Goal: Task Accomplishment & Management: Manage account settings

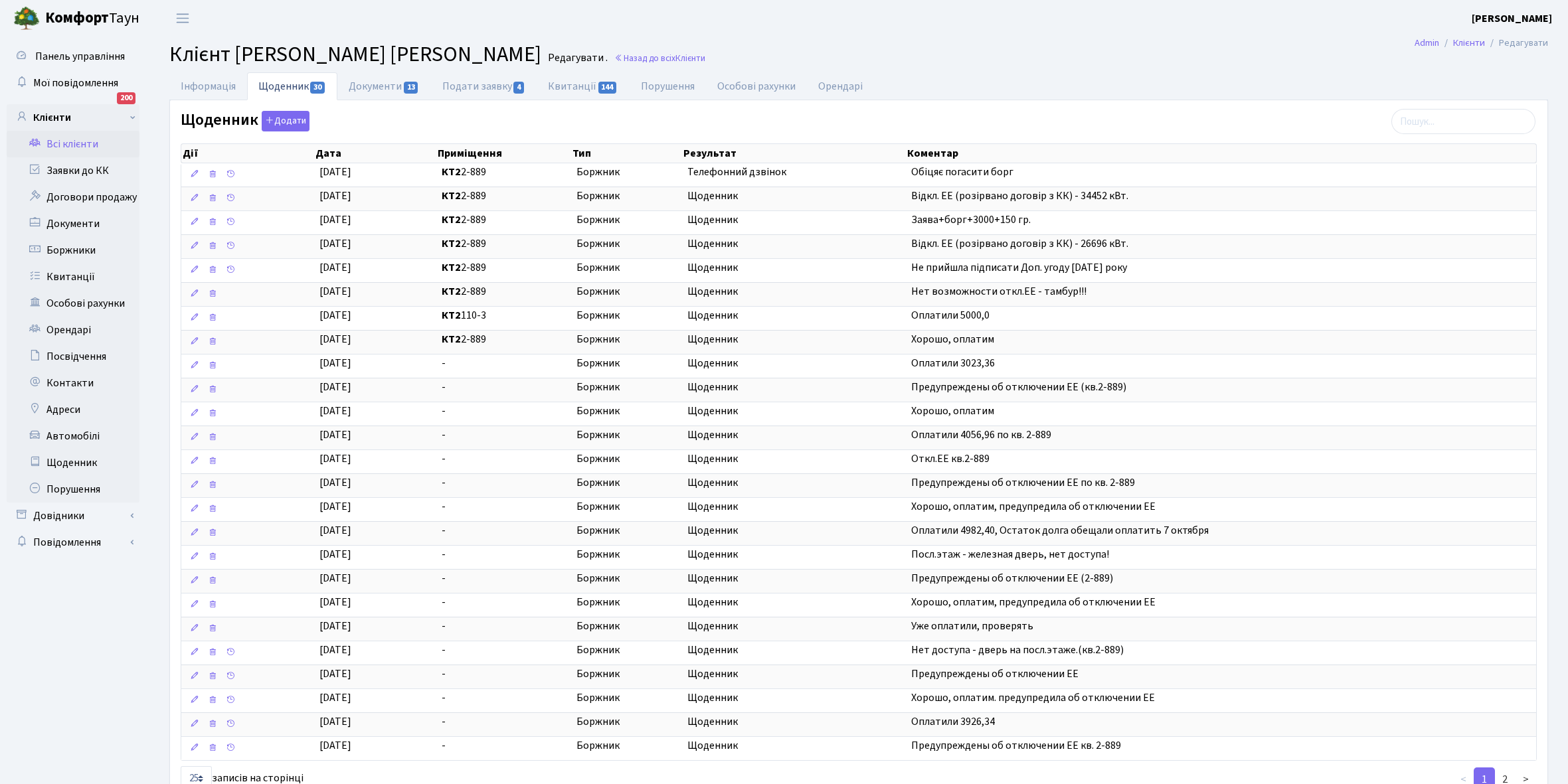
select select "25"
click at [62, 142] on link "Всі клієнти" at bounding box center [73, 145] width 133 height 27
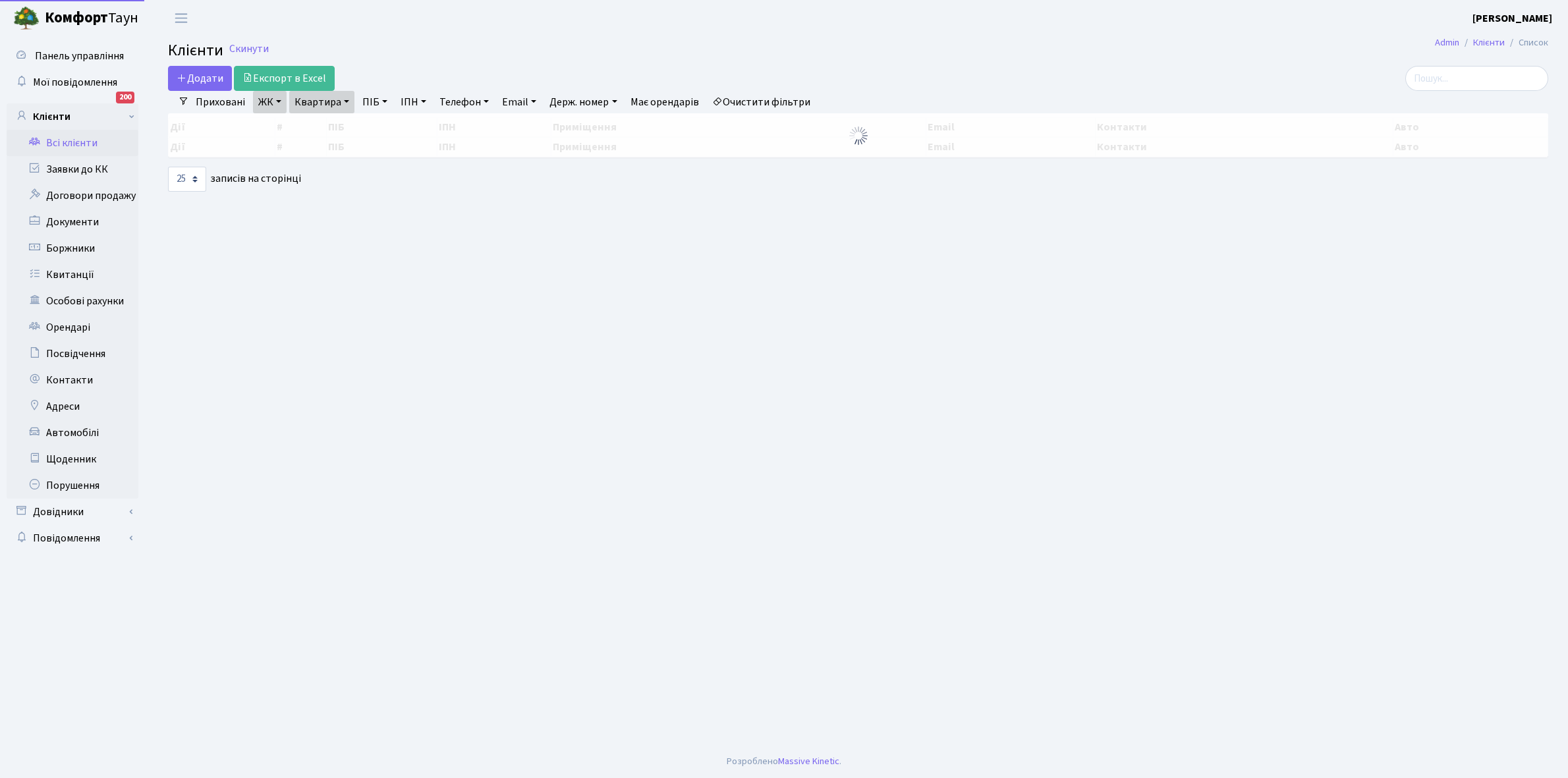
select select "25"
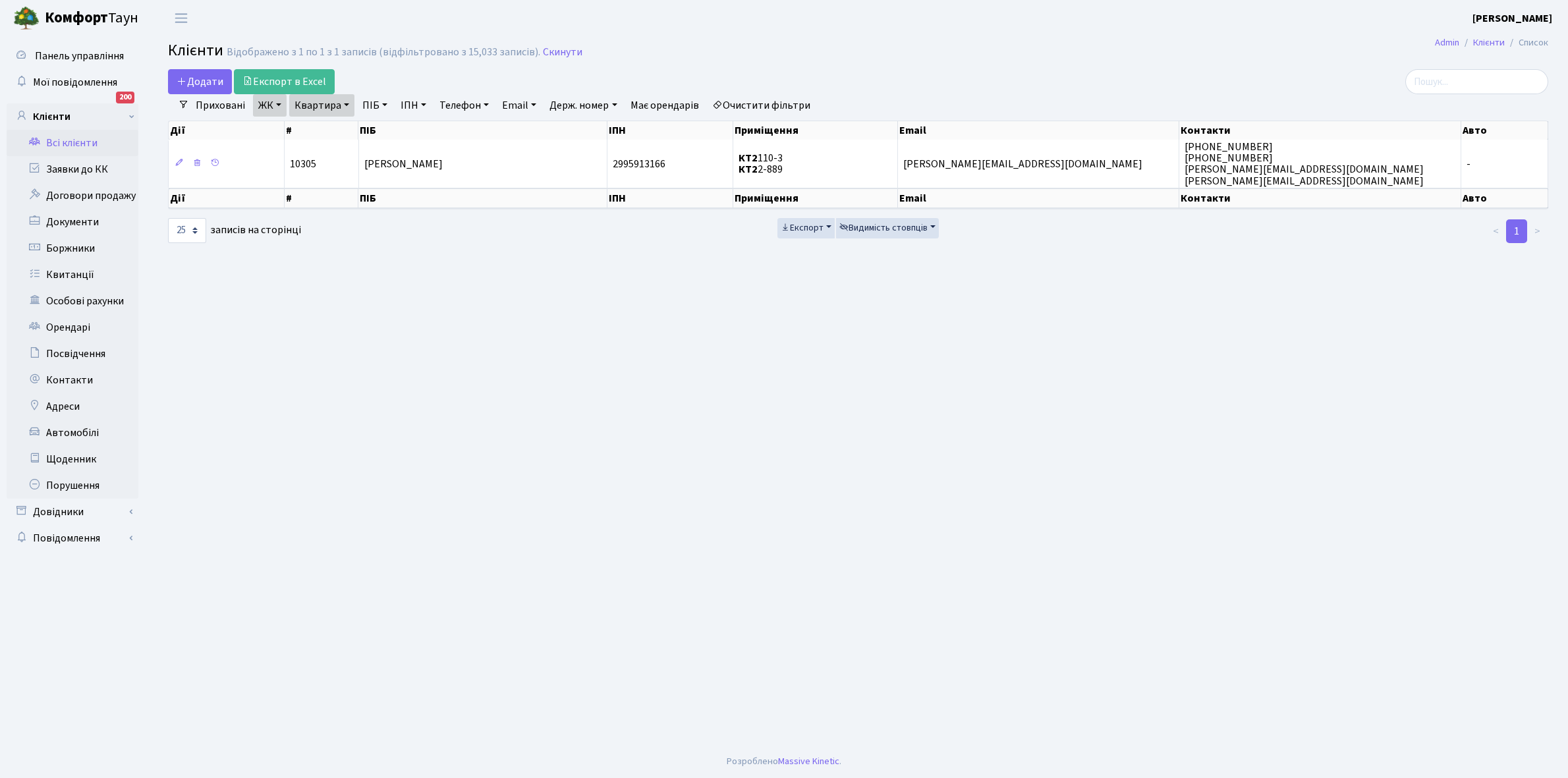
click at [791, 100] on link "Очистити фільтри" at bounding box center [761, 105] width 108 height 23
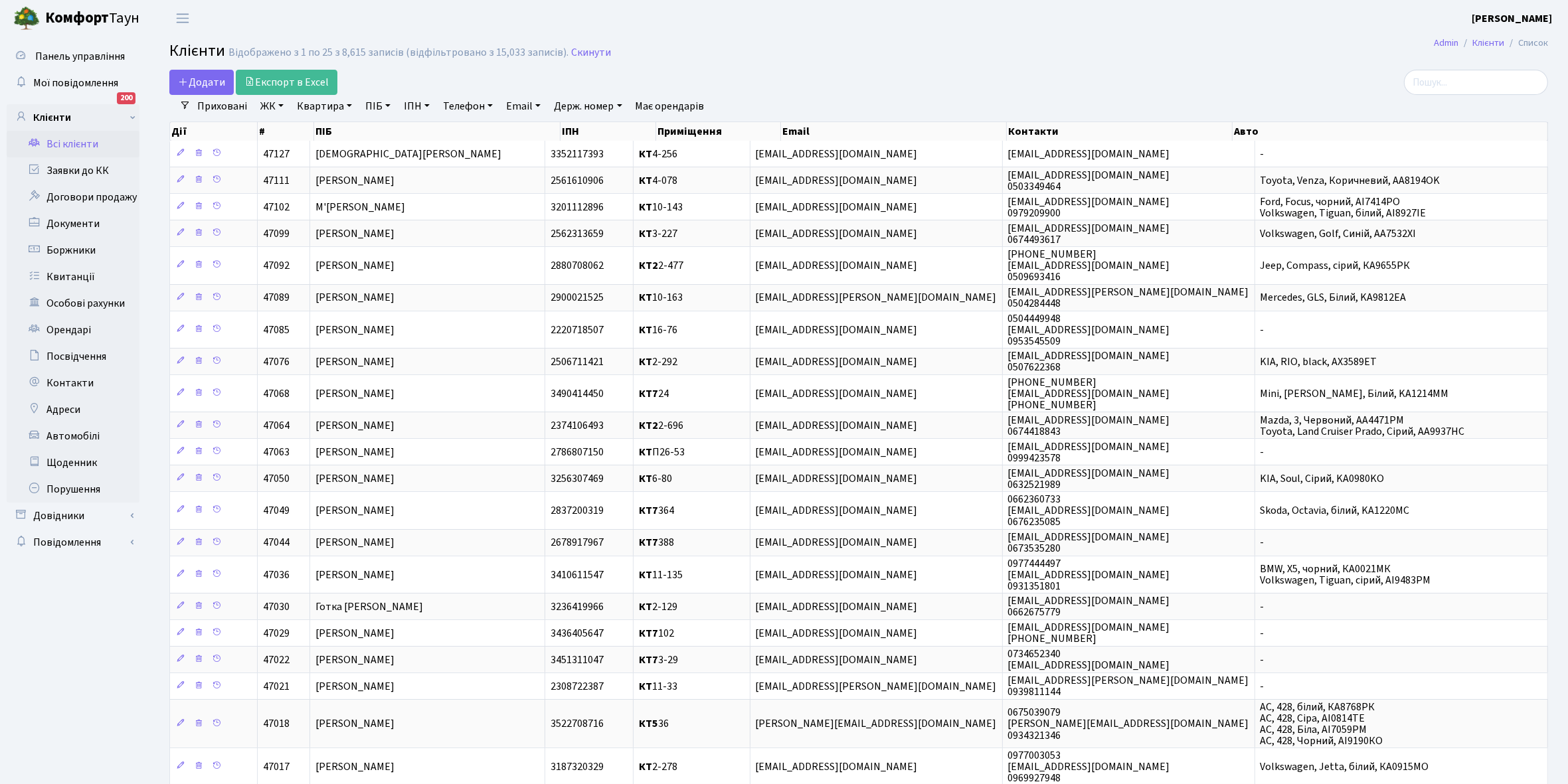
click at [280, 103] on link "ЖК" at bounding box center [271, 106] width 34 height 23
click at [303, 154] on li "КТ, вул. Регенераторна, 4" at bounding box center [338, 152] width 161 height 23
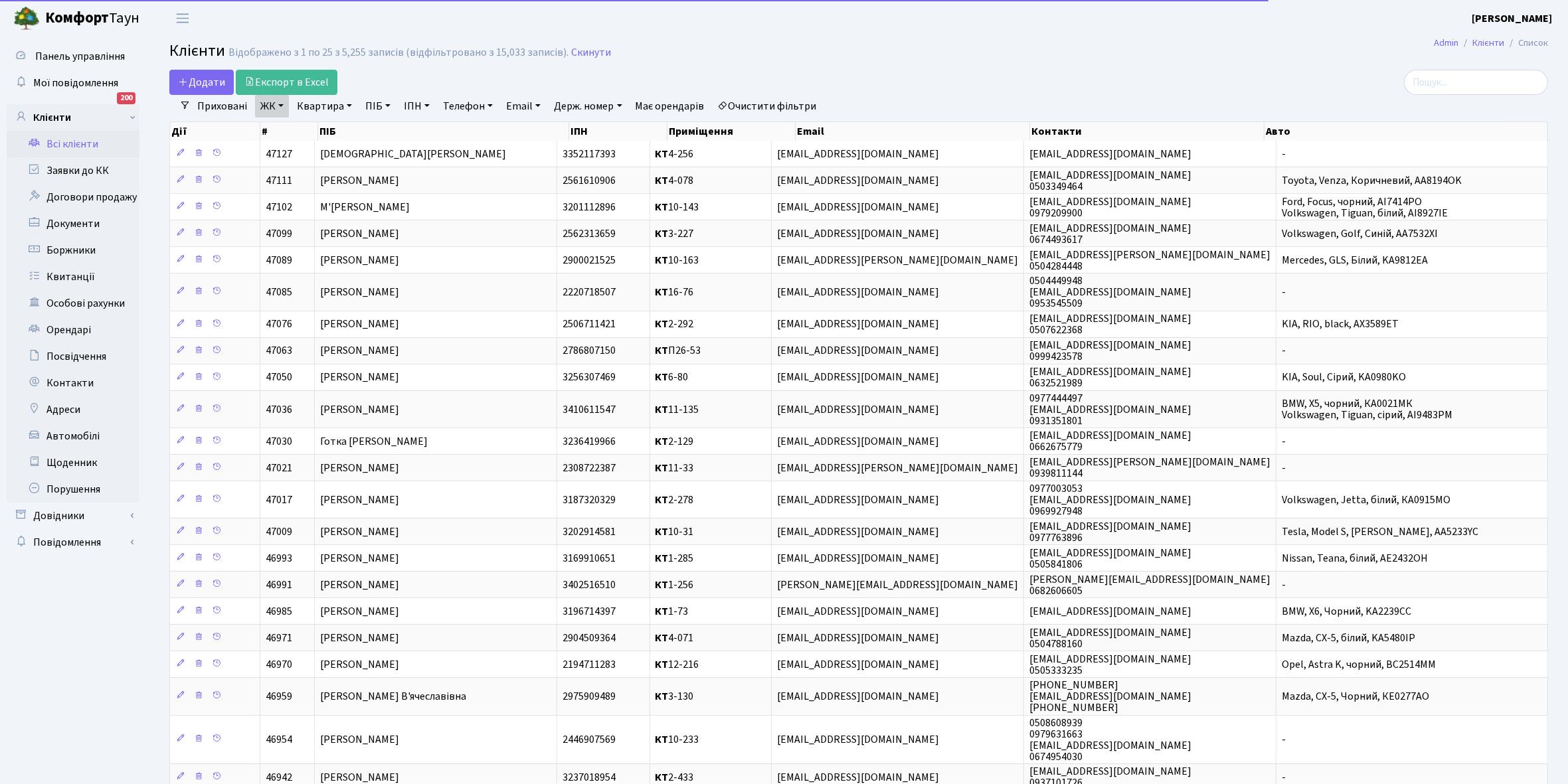
click at [352, 101] on link "Квартира" at bounding box center [324, 106] width 66 height 23
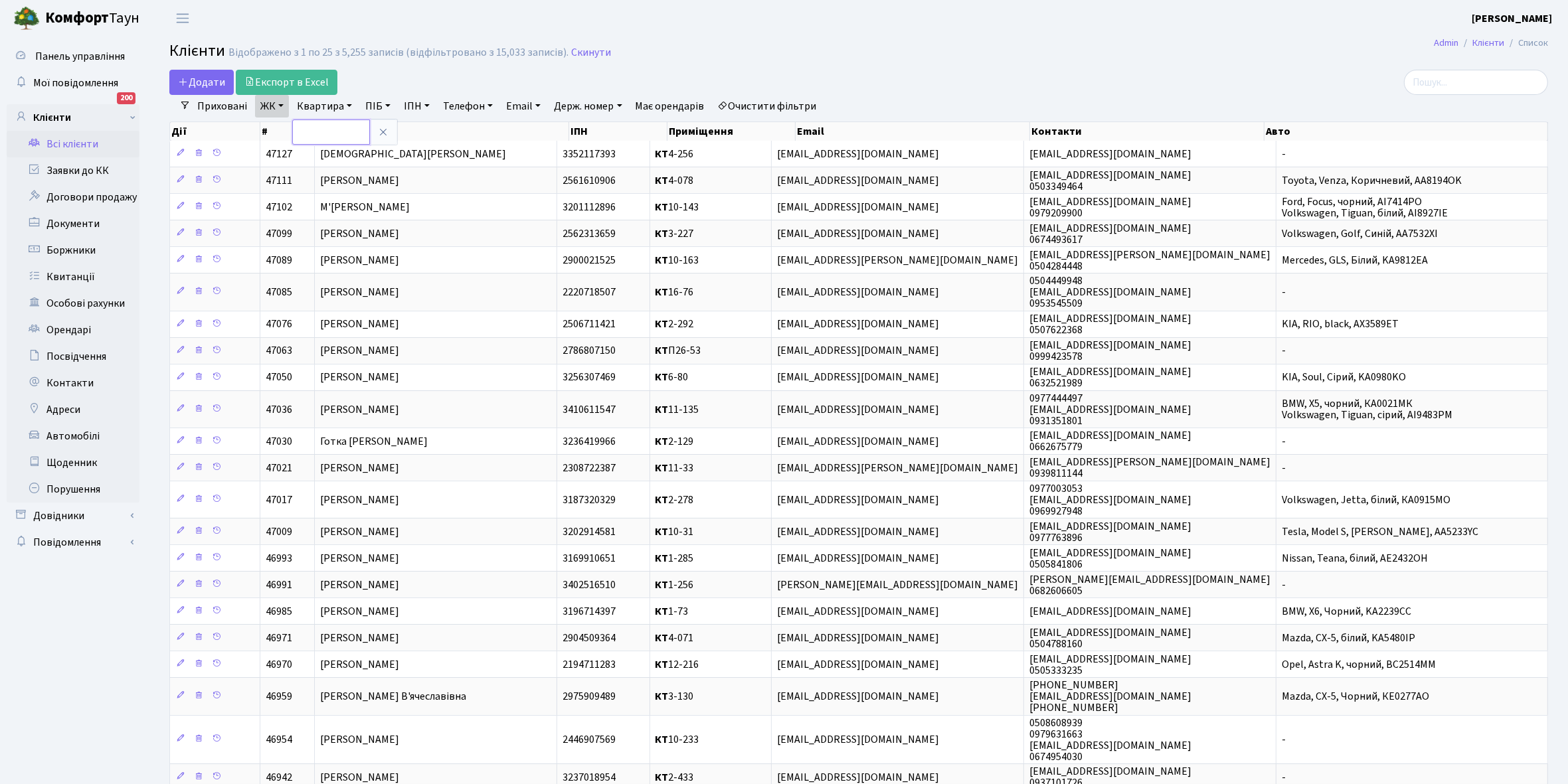
click at [330, 131] on input "text" at bounding box center [330, 132] width 78 height 25
type input "3-258"
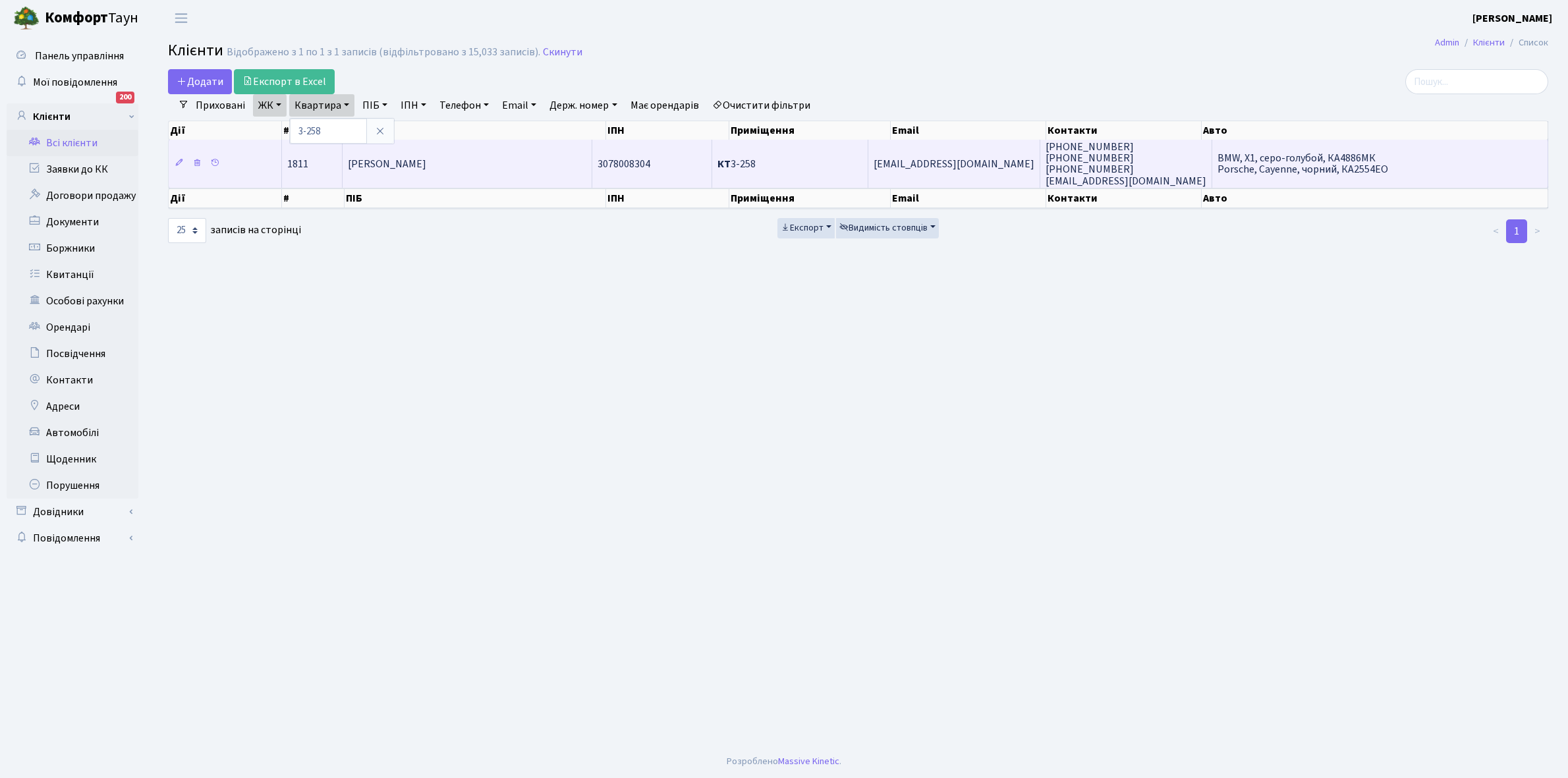
click at [426, 163] on span "Таранова Ірина Валеріївна" at bounding box center [387, 163] width 79 height 14
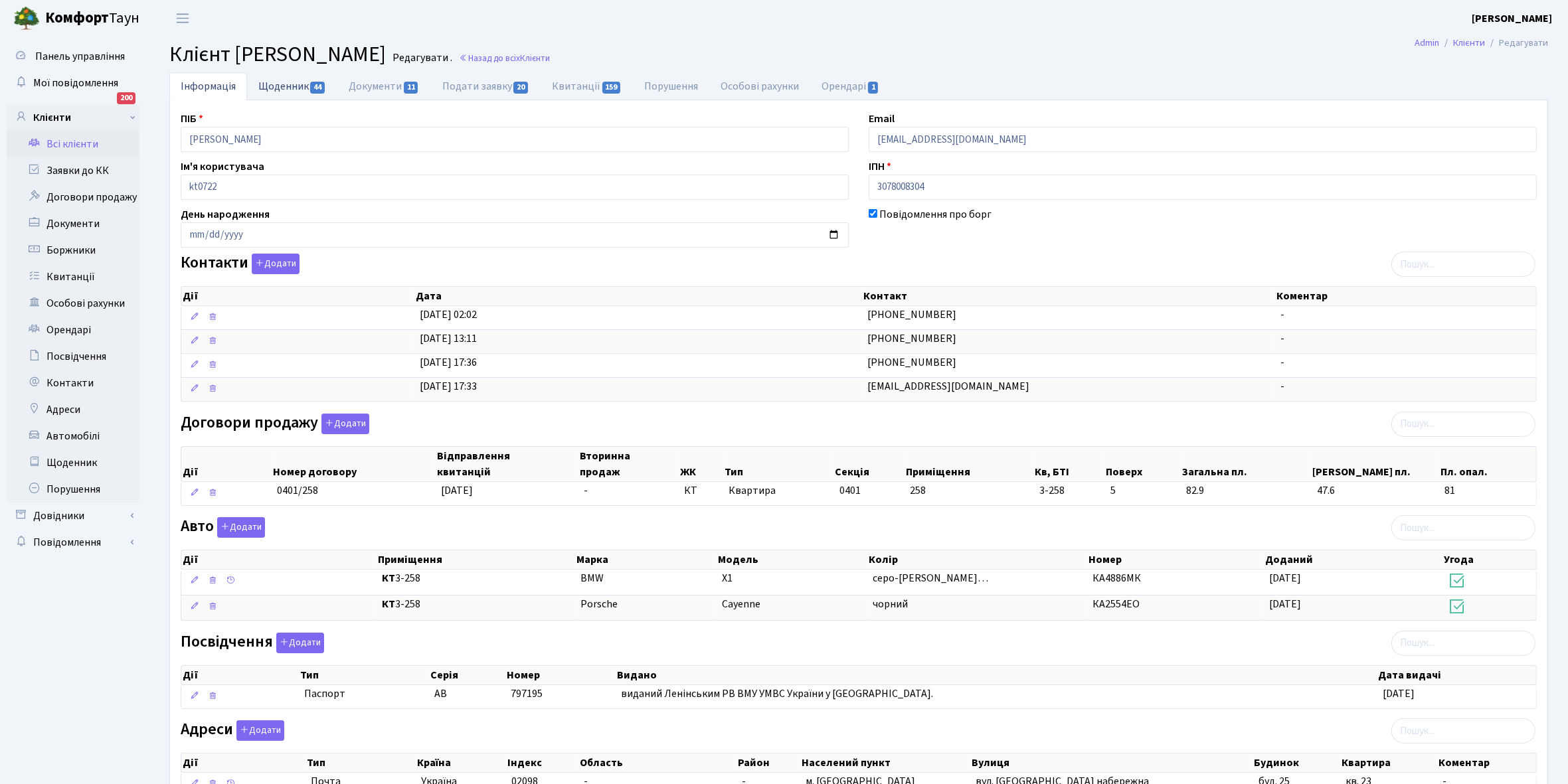
click at [285, 86] on link "Щоденник 44" at bounding box center [292, 86] width 90 height 27
select select "25"
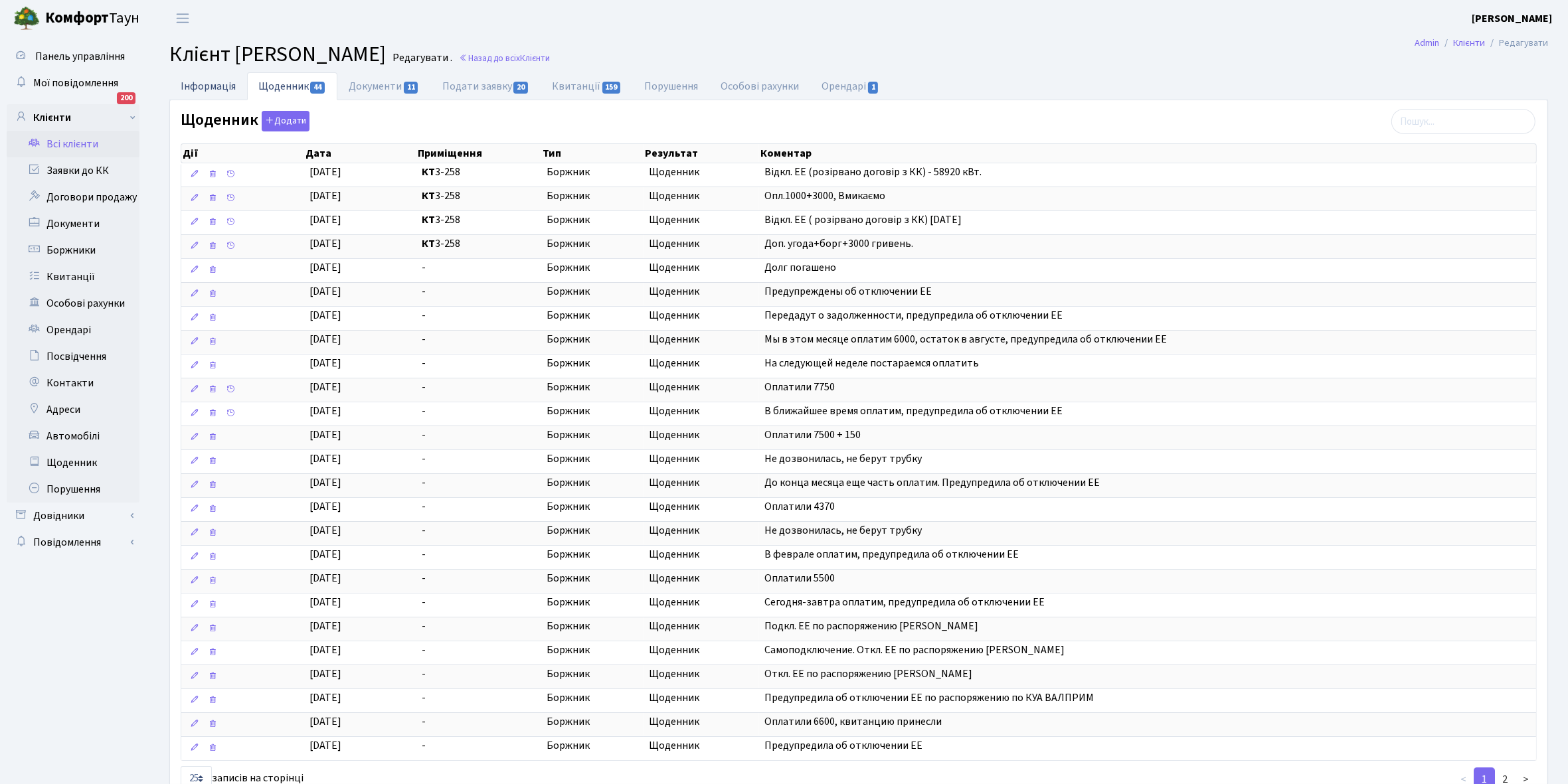
click at [194, 88] on link "Інформація" at bounding box center [208, 86] width 78 height 27
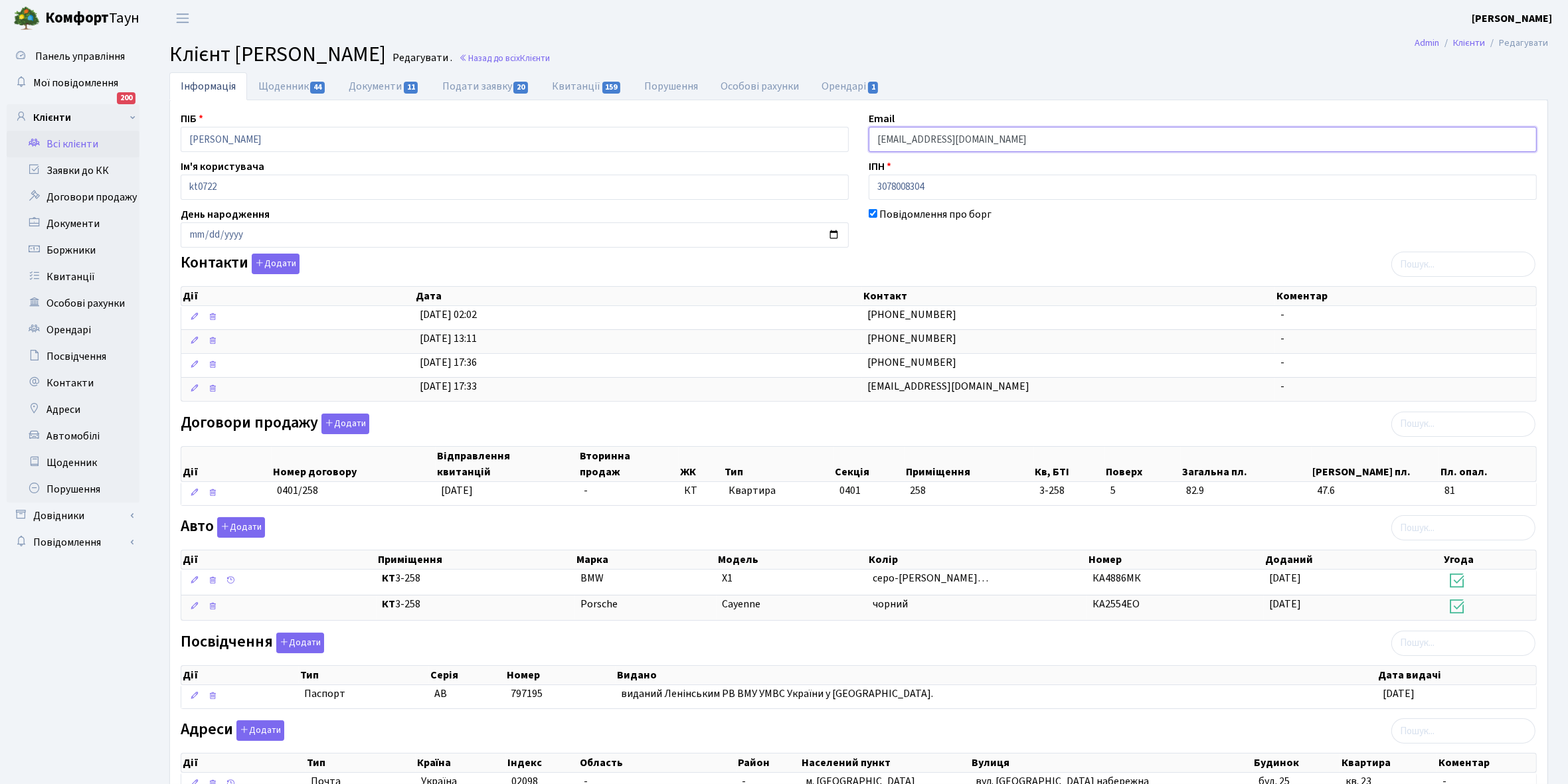
drag, startPoint x: 873, startPoint y: 140, endPoint x: 1006, endPoint y: 154, distance: 133.7
click at [1006, 154] on div "ПІБ Таранова Ірина Валеріївна Email ivo222@ukr.net Ім'я користувача kt0722 ІПН …" at bounding box center [858, 471] width 1376 height 721
click at [274, 86] on link "Щоденник 44" at bounding box center [292, 86] width 90 height 27
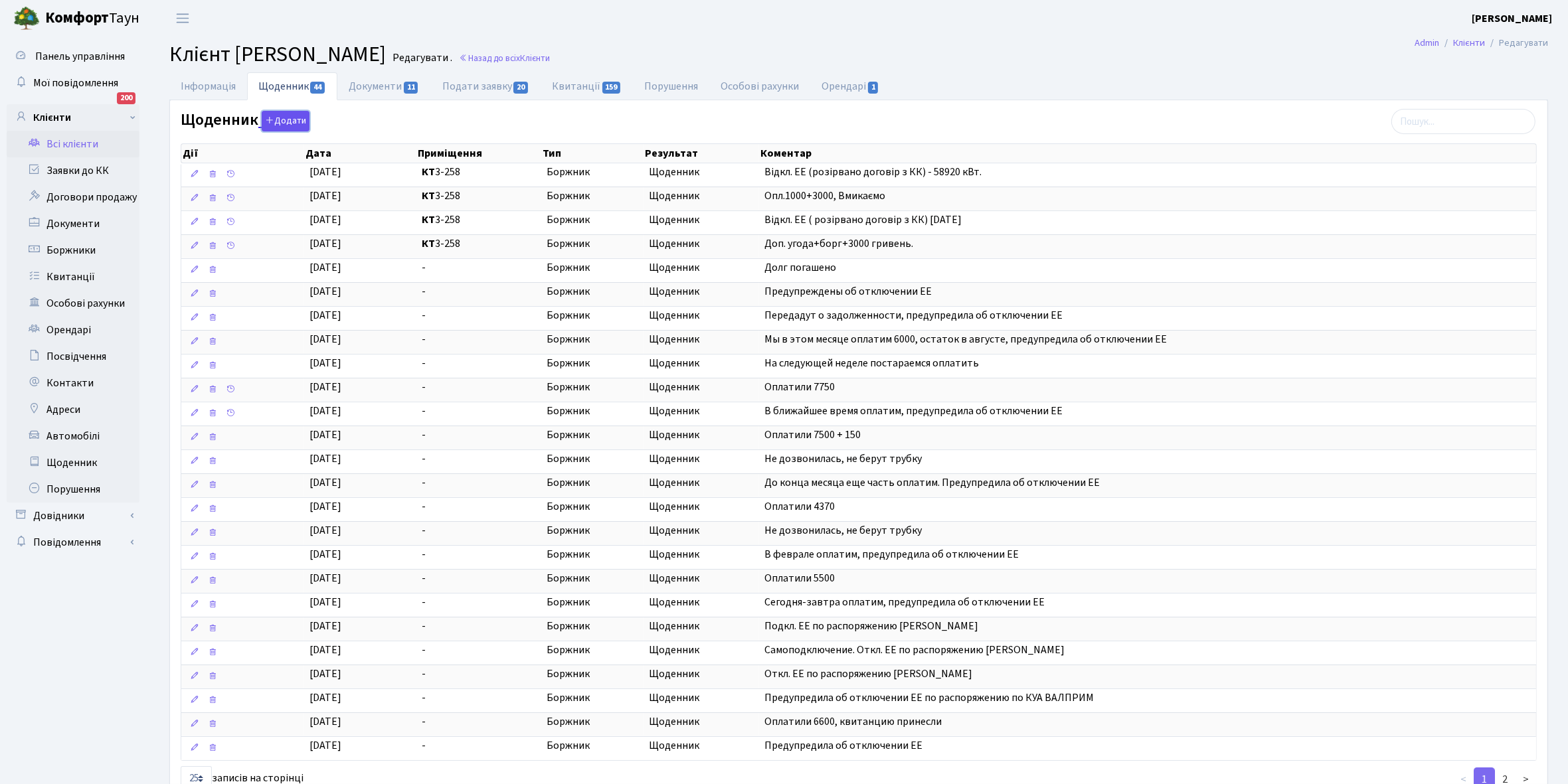
click at [286, 118] on button "Додати" at bounding box center [285, 122] width 48 height 21
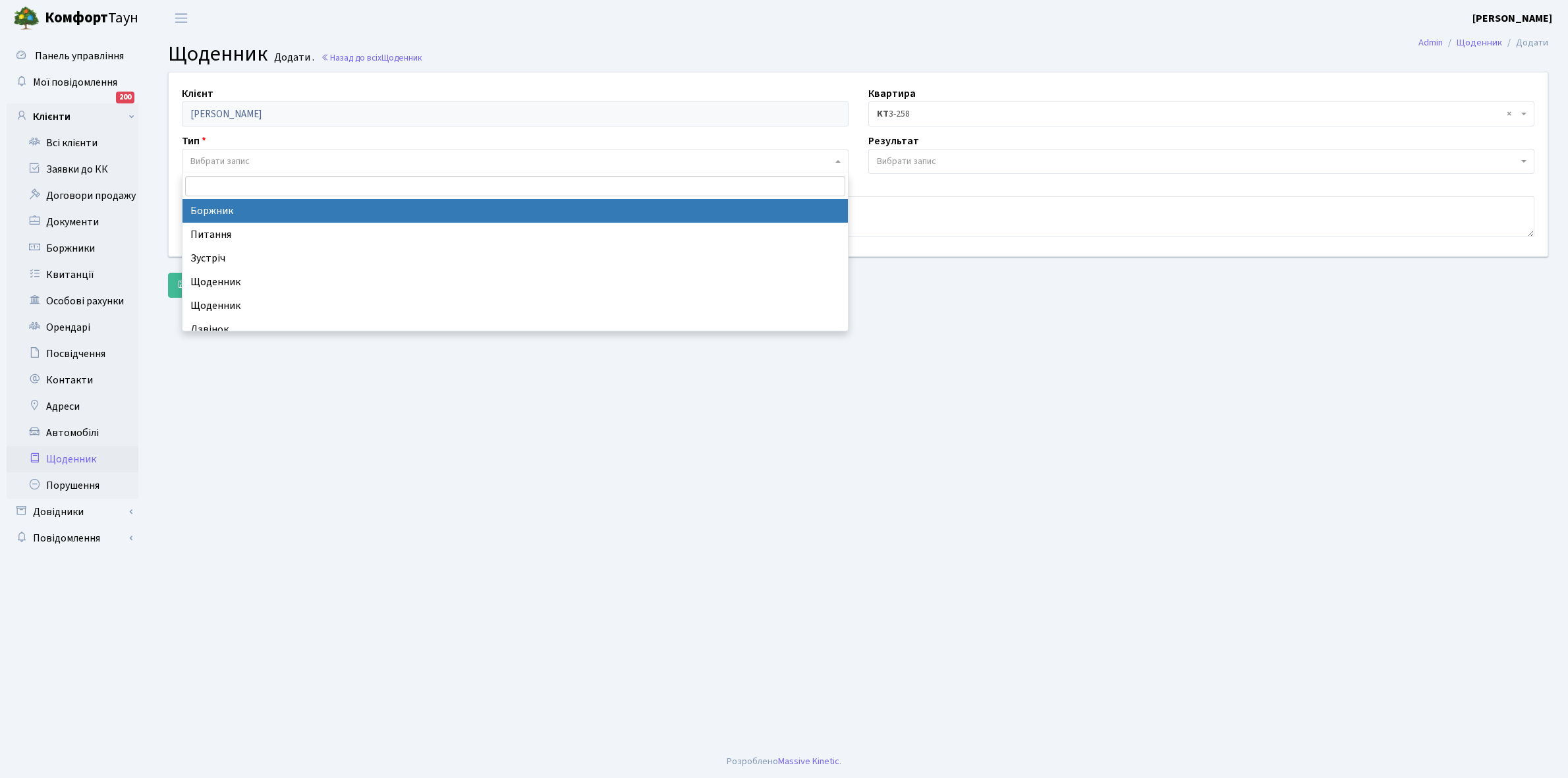
click at [248, 161] on span "Вибрати запис" at bounding box center [219, 161] width 59 height 13
select select "189"
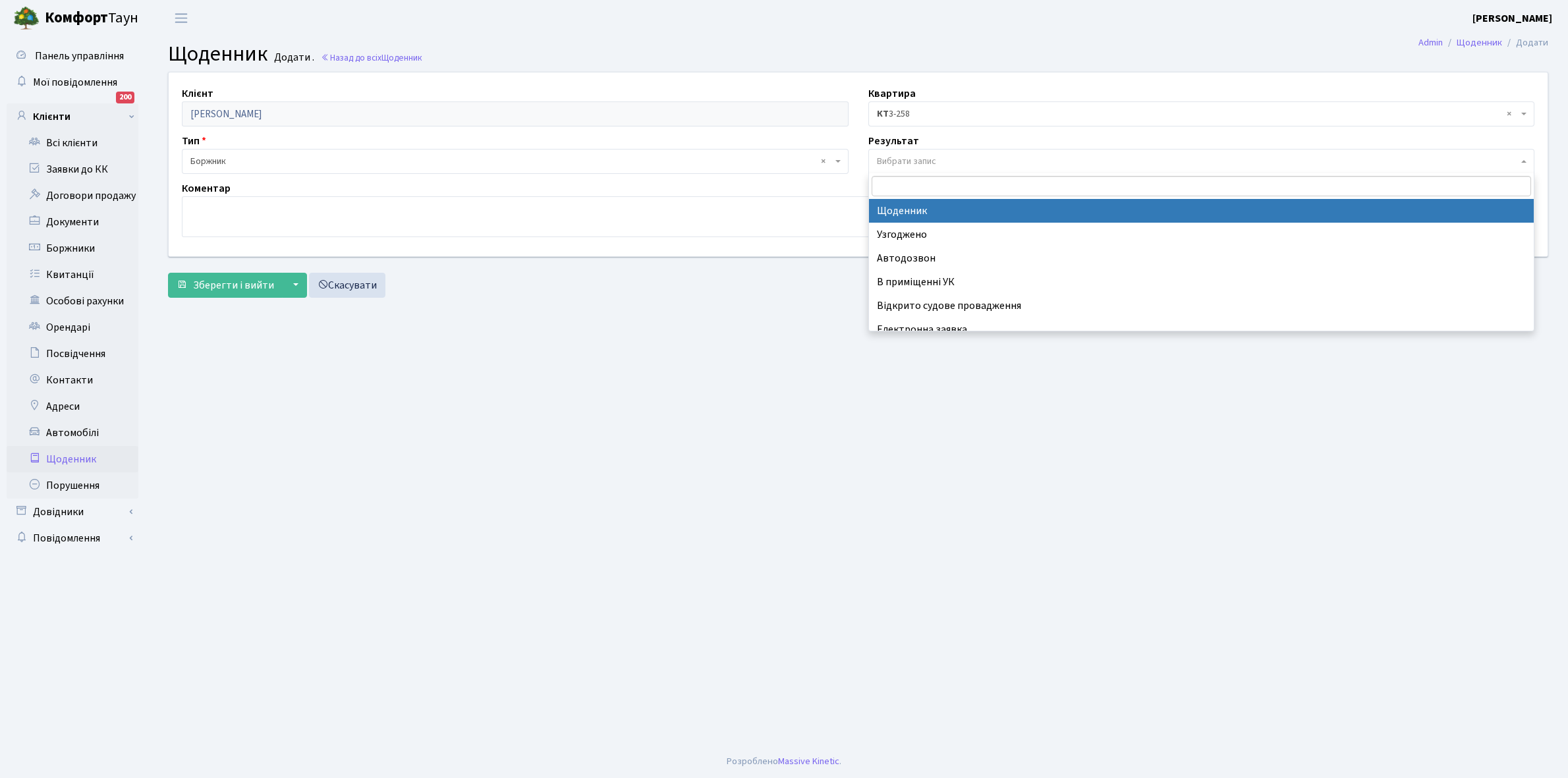
click at [913, 160] on span "Вибрати запис" at bounding box center [906, 161] width 59 height 13
select select "14"
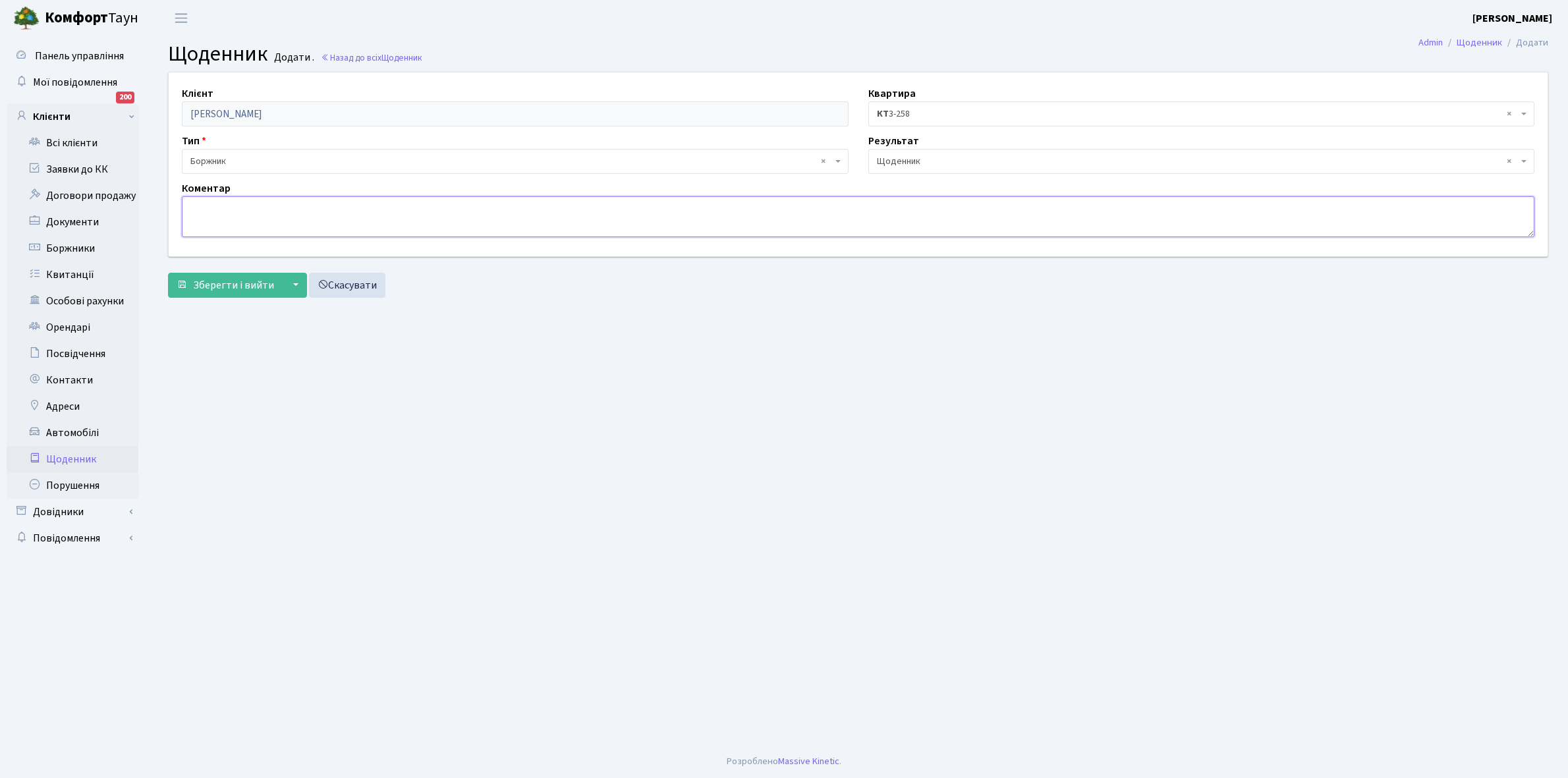
click at [229, 218] on textarea at bounding box center [858, 217] width 1352 height 41
type textarea "1000 грн, РОЗСТРОЧКА продовжується ще на рік."
click at [205, 282] on span "Зберегти і вийти" at bounding box center [233, 285] width 81 height 14
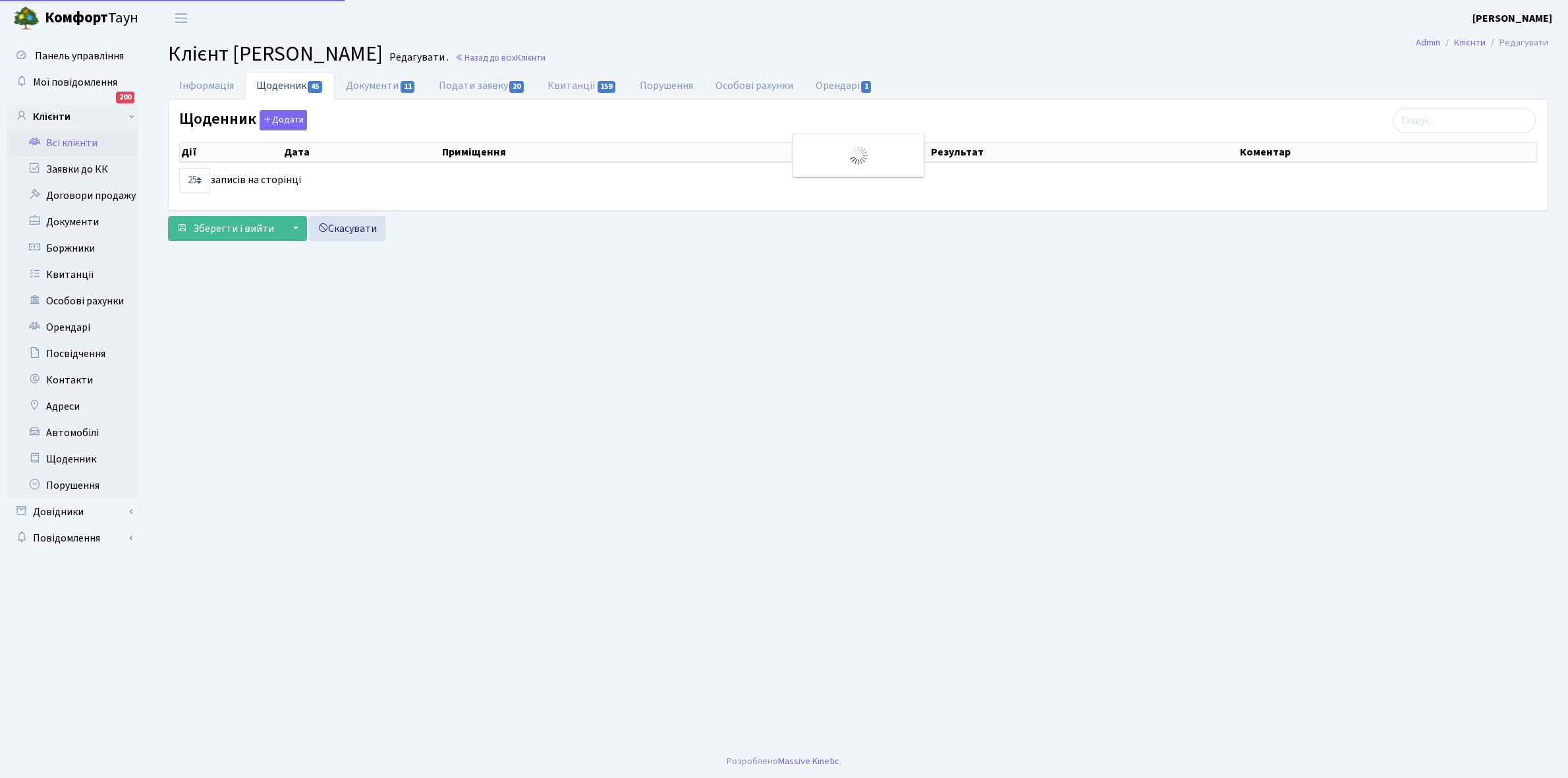
select select "25"
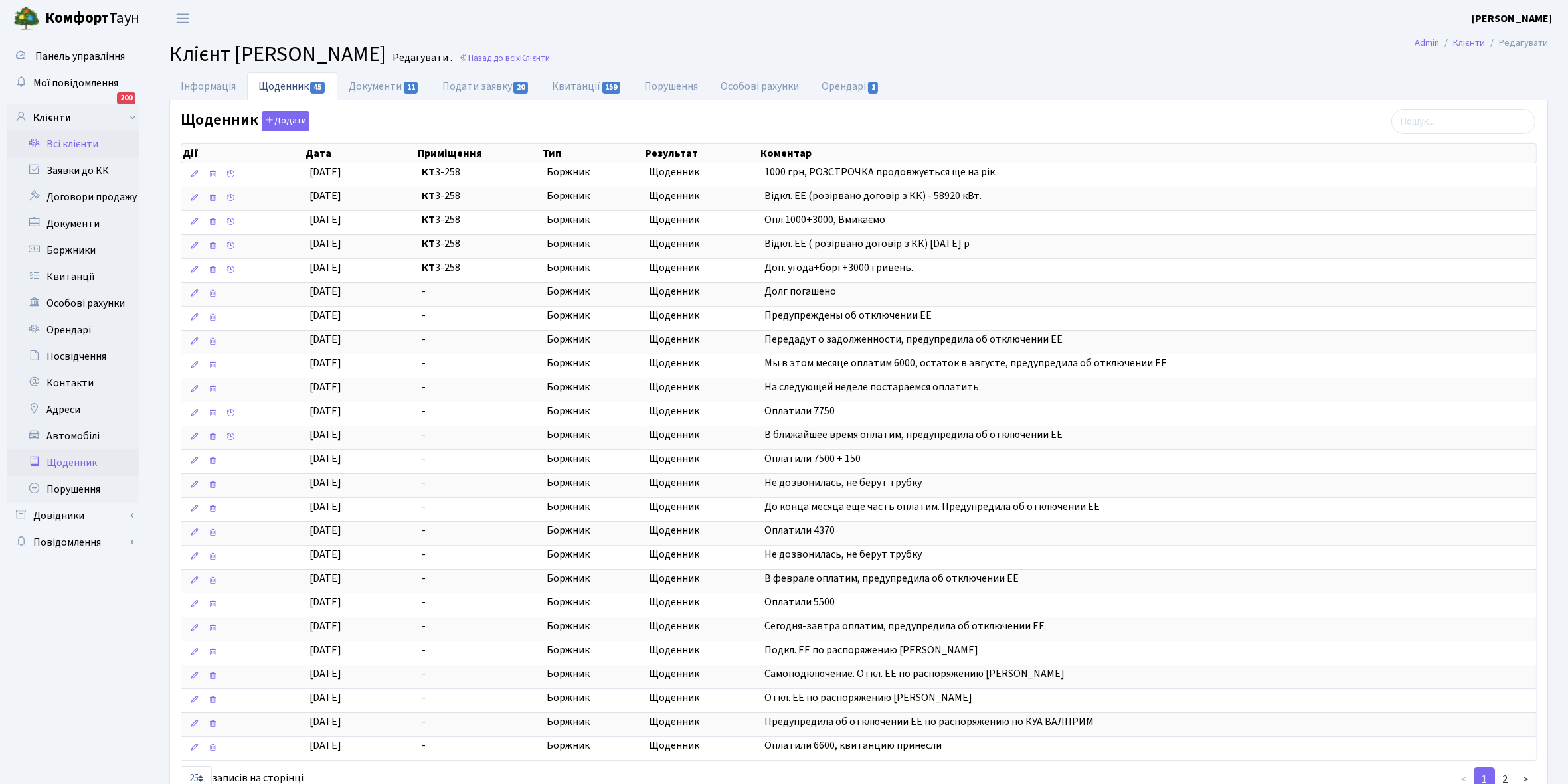
click at [63, 461] on link "Щоденник" at bounding box center [73, 463] width 133 height 27
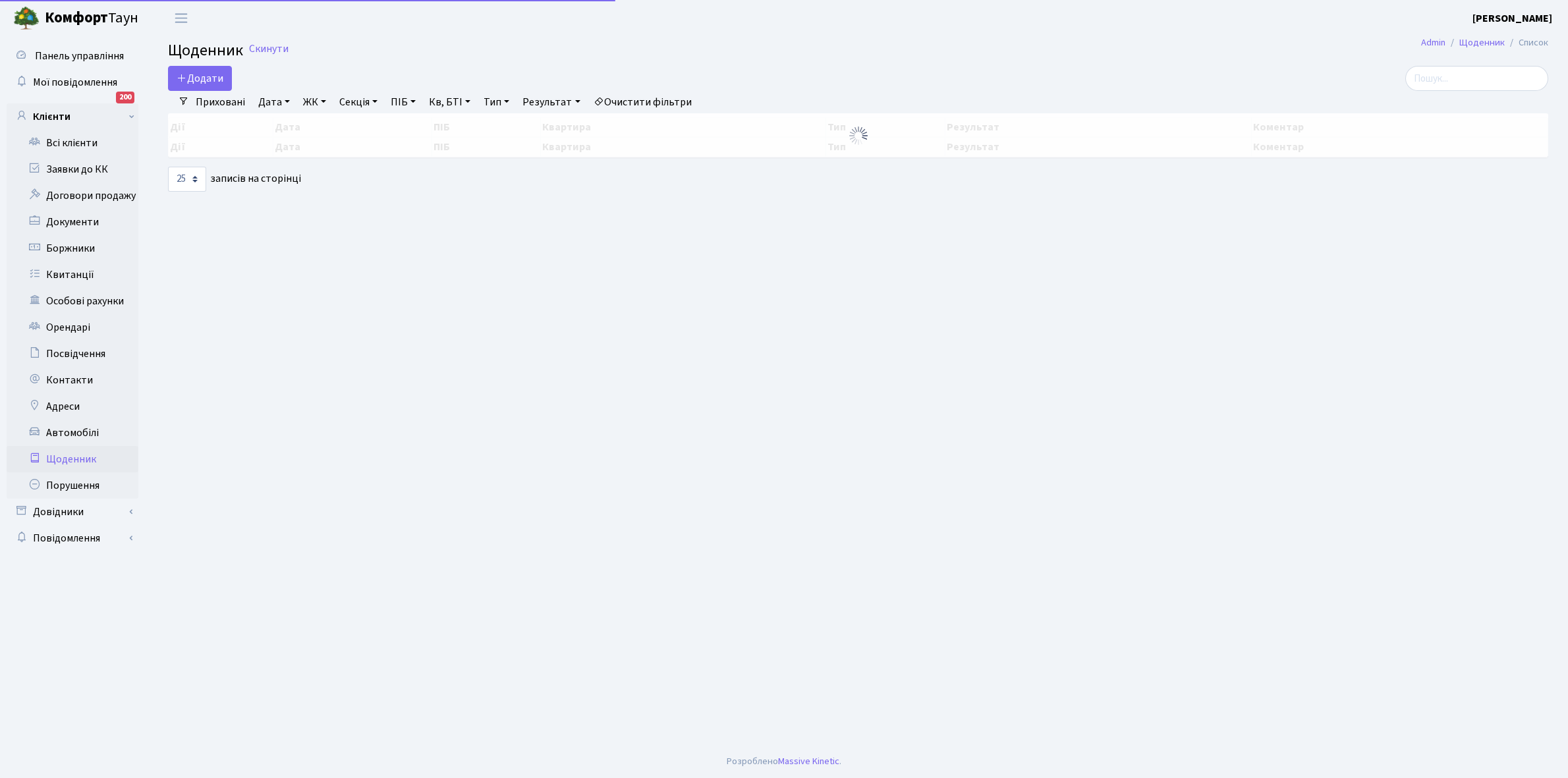
select select "25"
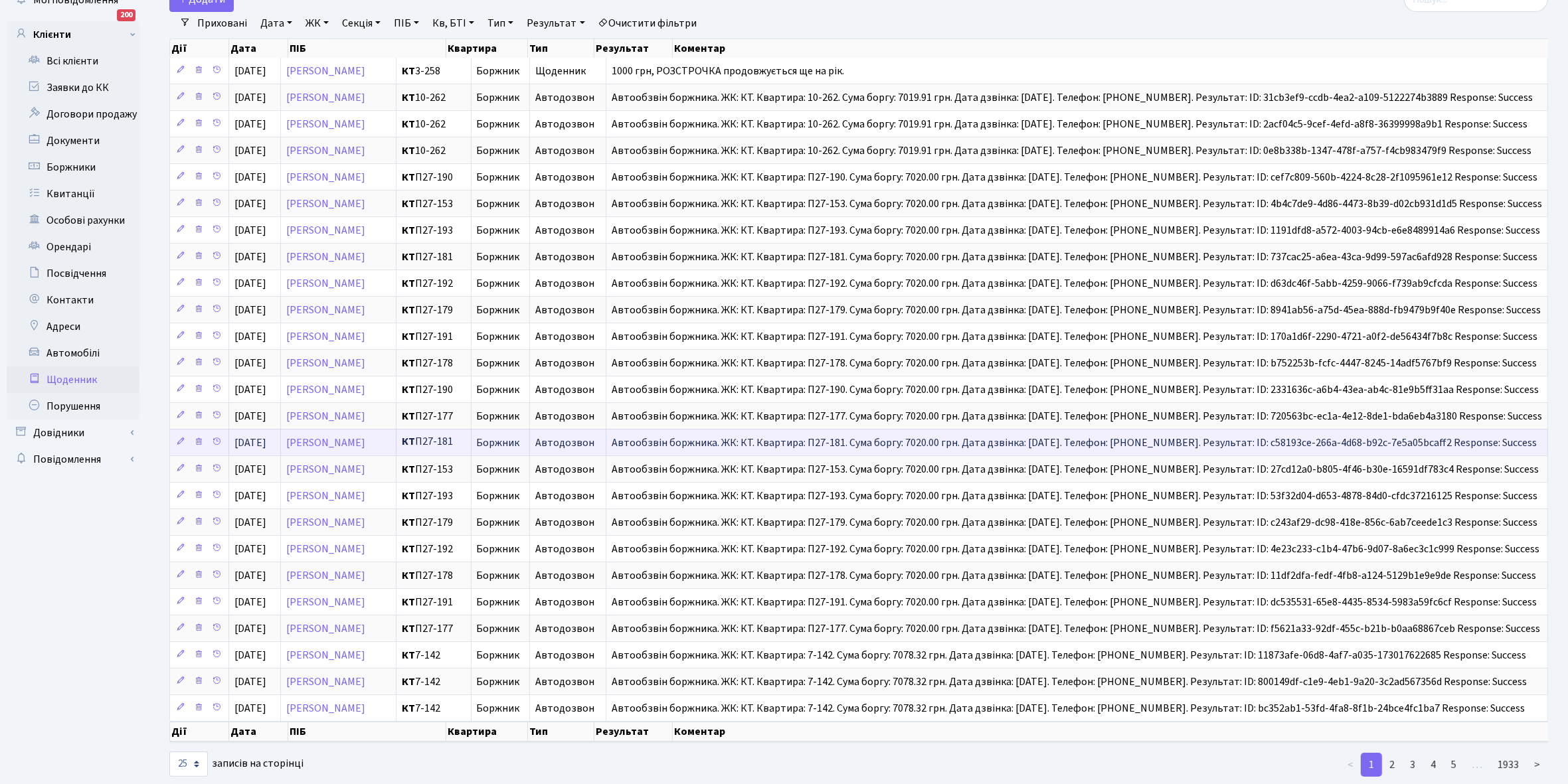
scroll to position [135, 0]
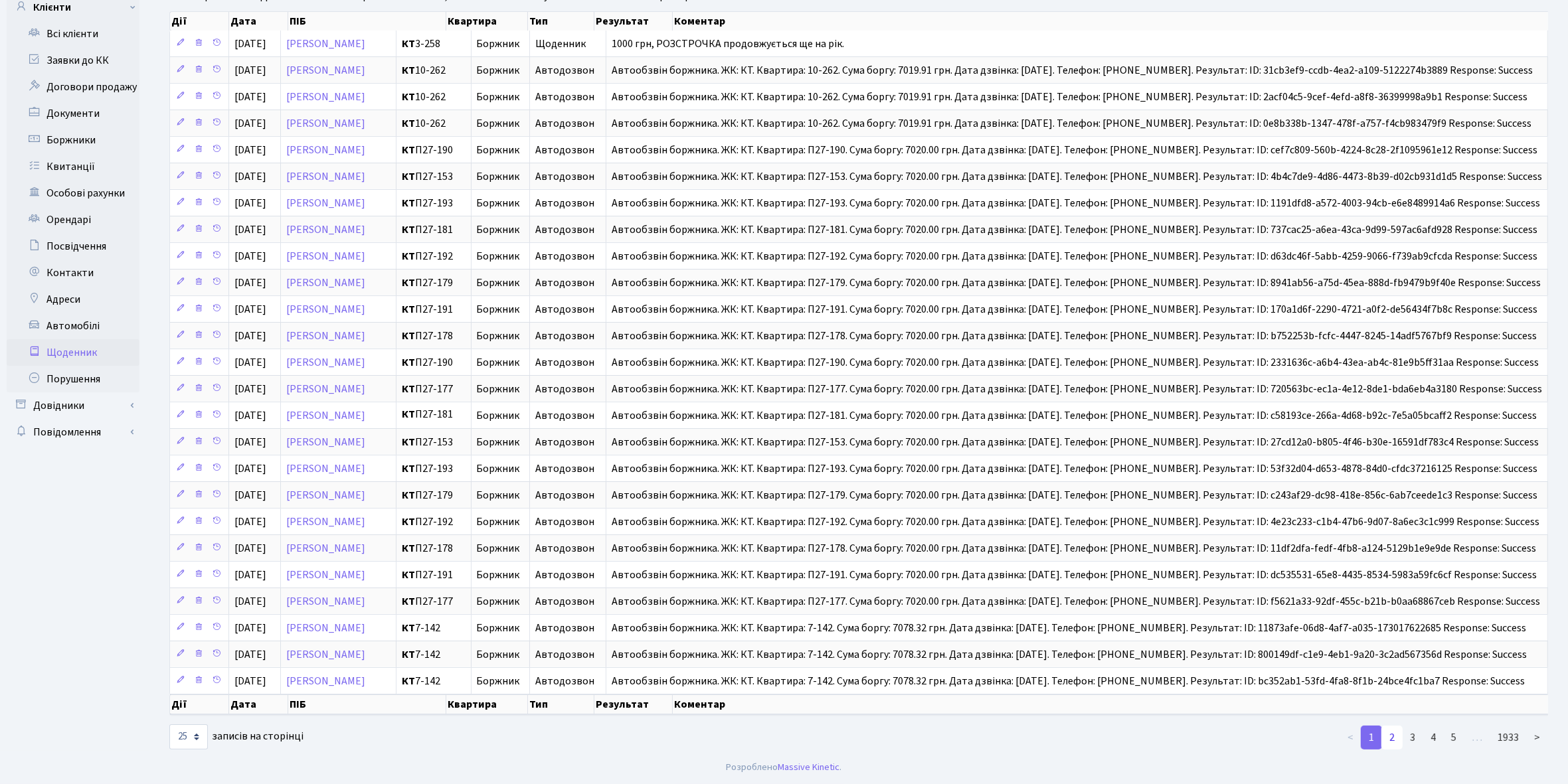
click at [1395, 736] on link "2" at bounding box center [1392, 737] width 21 height 24
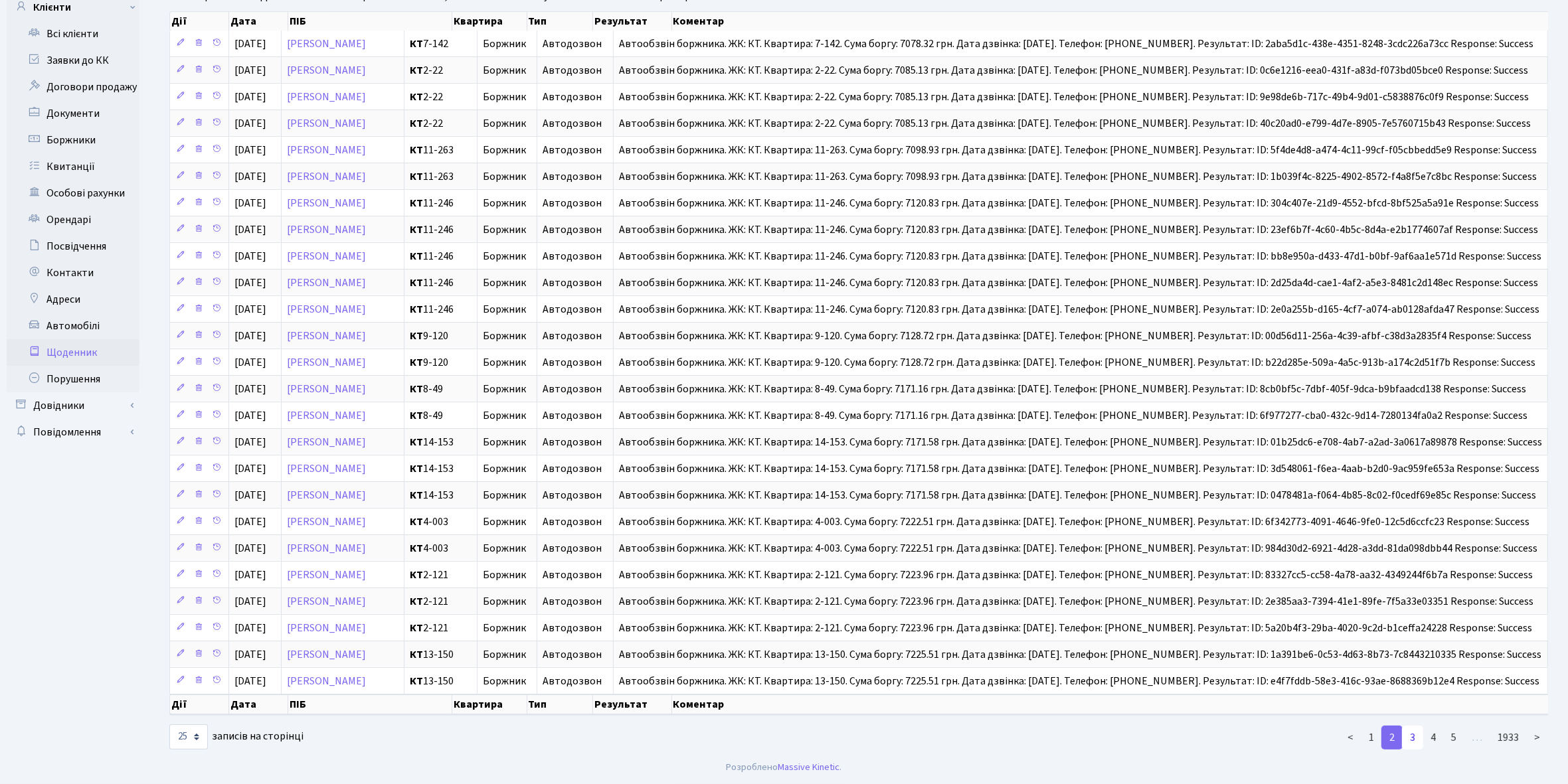
click at [1410, 737] on link "3" at bounding box center [1412, 737] width 21 height 24
click at [1436, 736] on link "4" at bounding box center [1433, 737] width 21 height 24
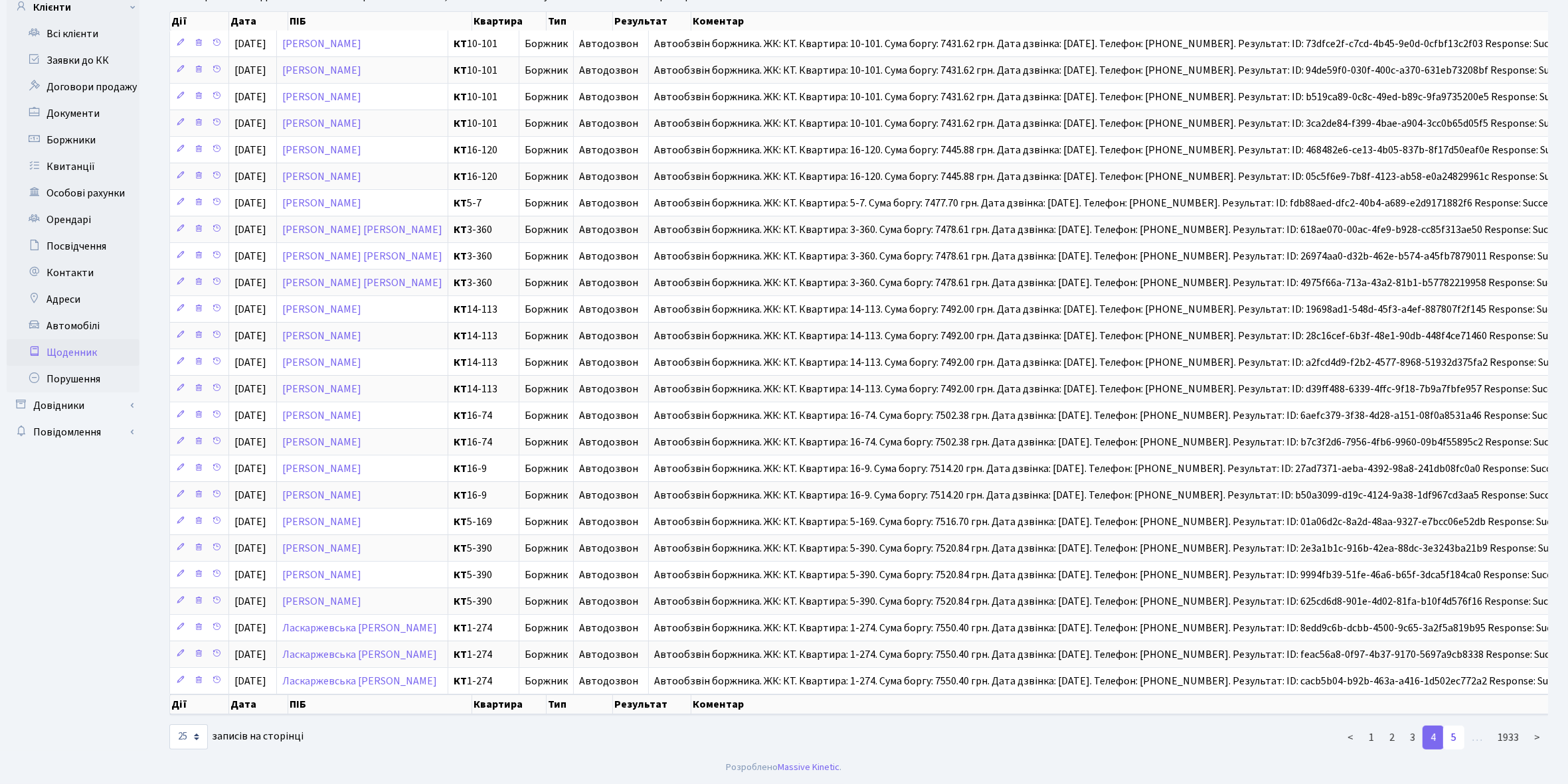
click at [1454, 740] on link "5" at bounding box center [1453, 737] width 21 height 24
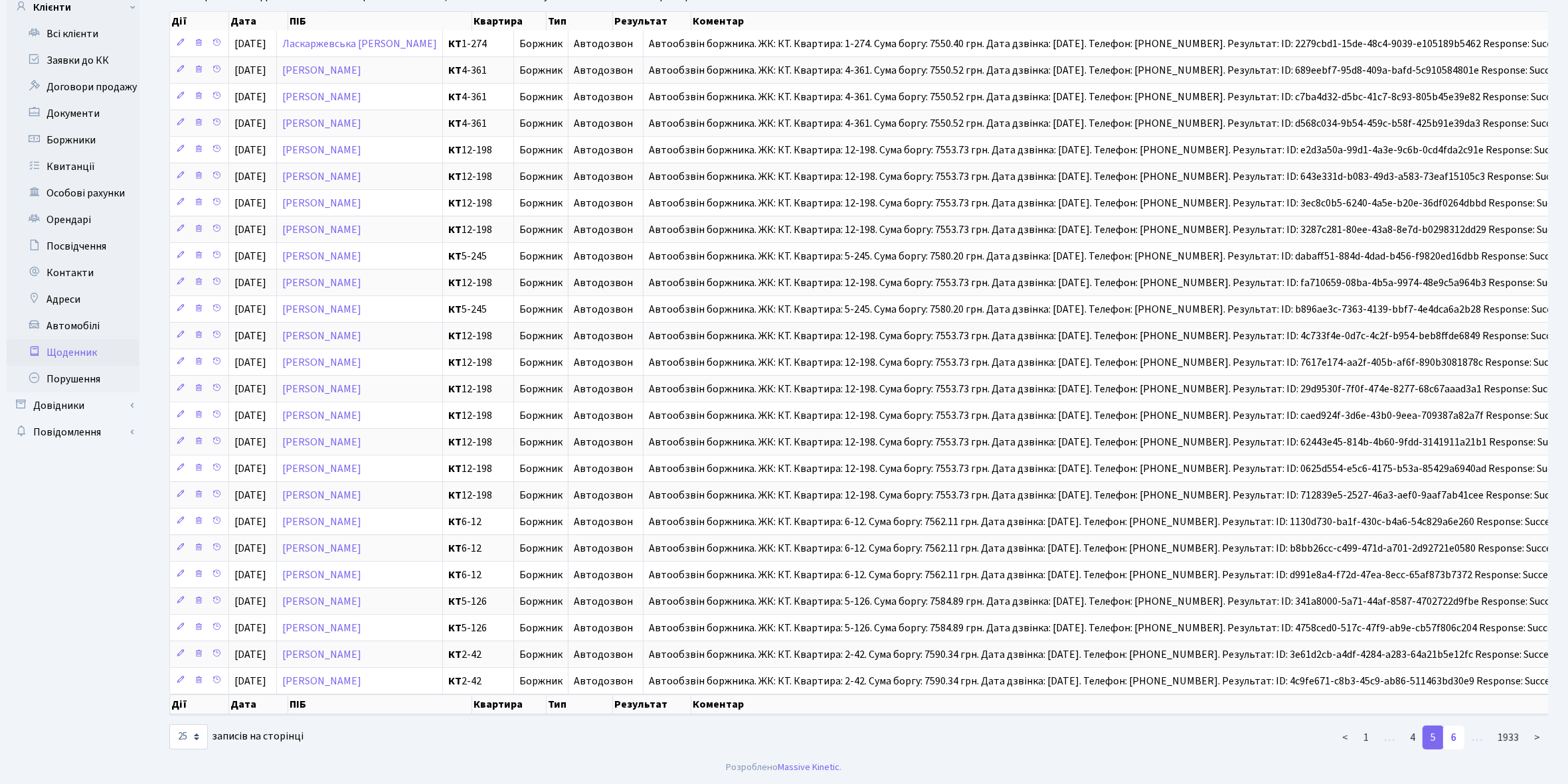
click at [1455, 739] on link "6" at bounding box center [1453, 737] width 21 height 24
click at [1459, 733] on link "7" at bounding box center [1453, 737] width 21 height 24
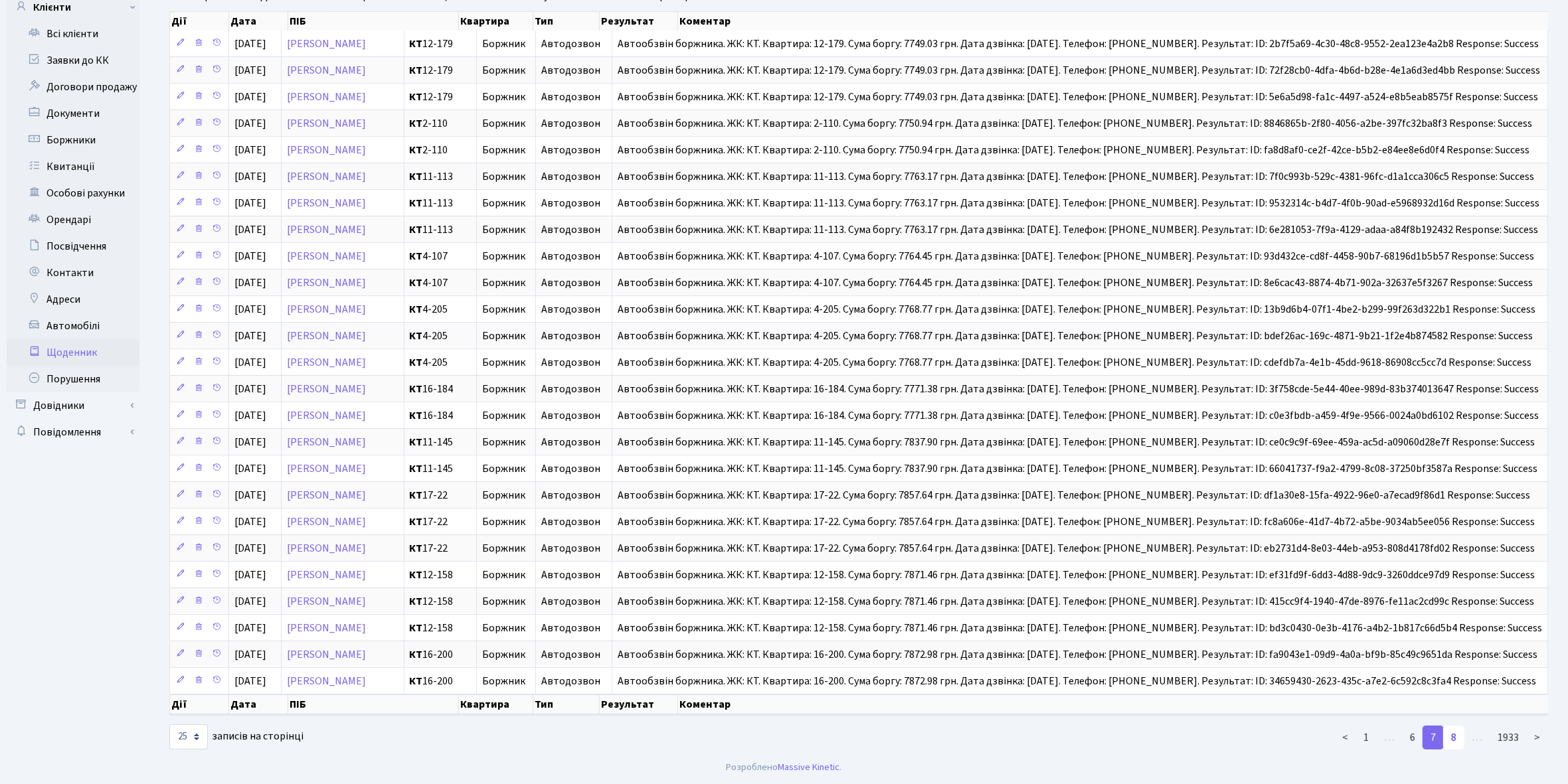
click at [1458, 731] on link "8" at bounding box center [1453, 737] width 21 height 24
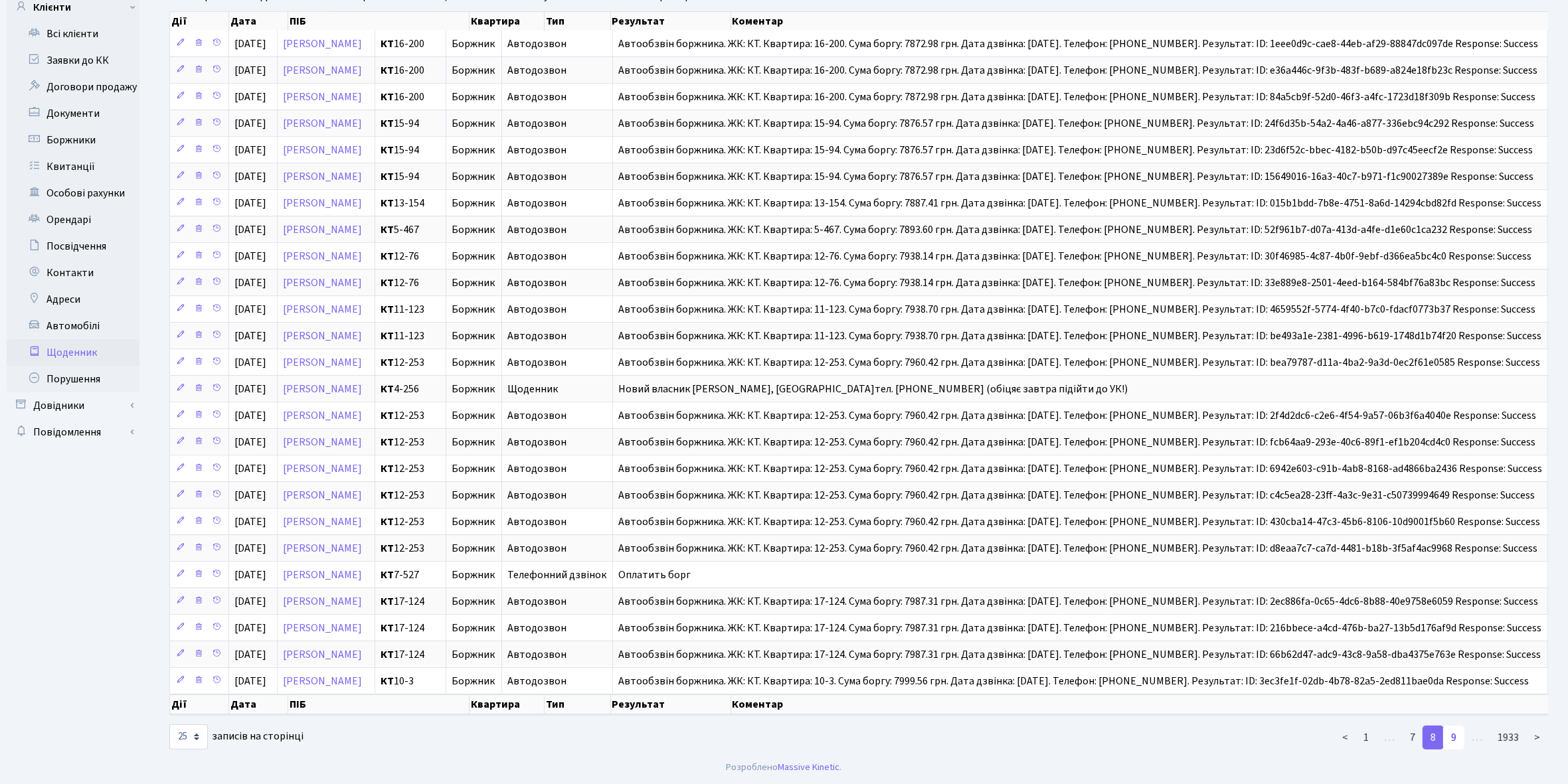
click at [1455, 739] on link "9" at bounding box center [1453, 737] width 21 height 24
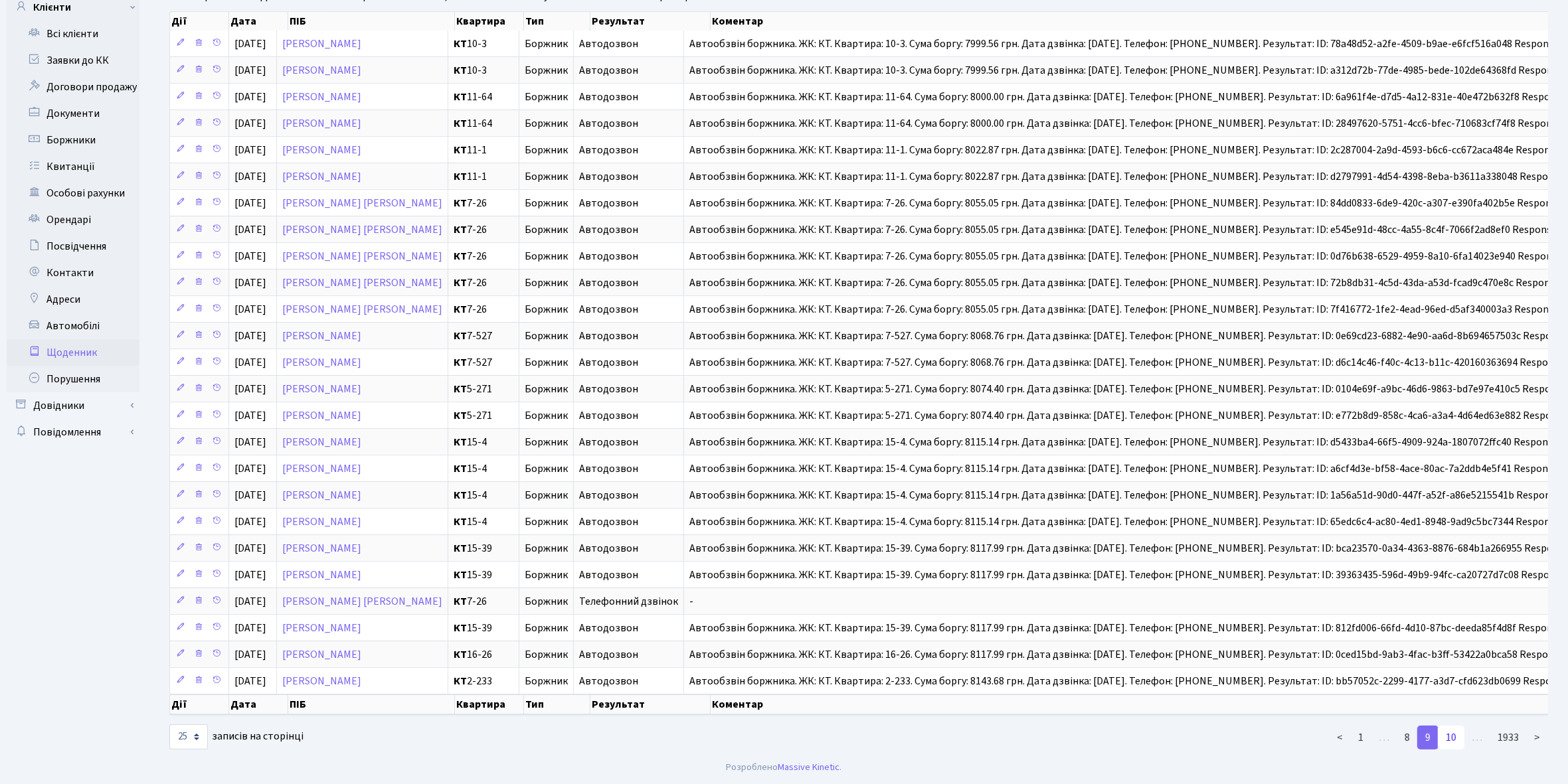
click at [1451, 736] on link "10" at bounding box center [1451, 737] width 27 height 24
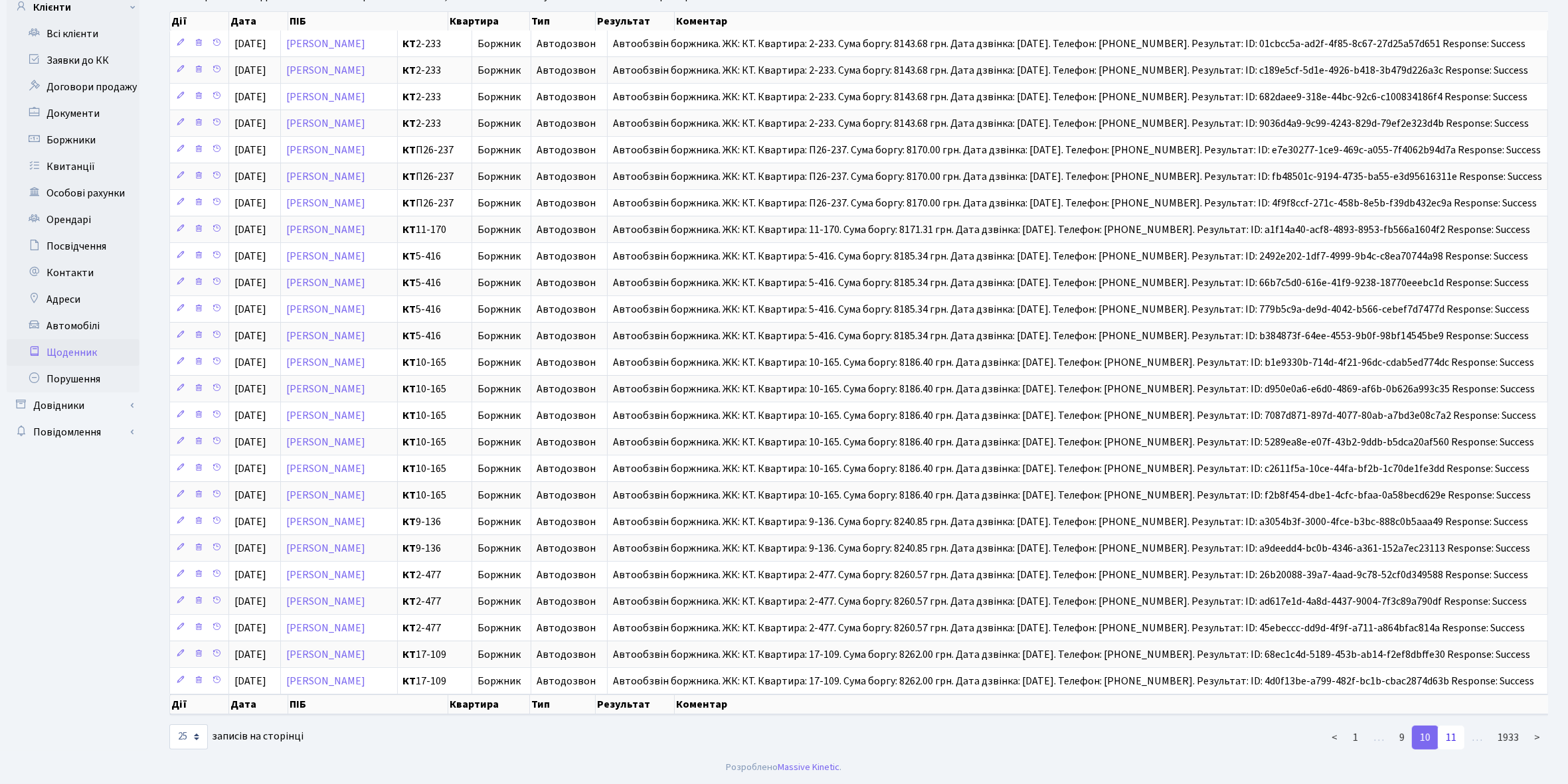
click at [1448, 738] on link "11" at bounding box center [1451, 737] width 27 height 24
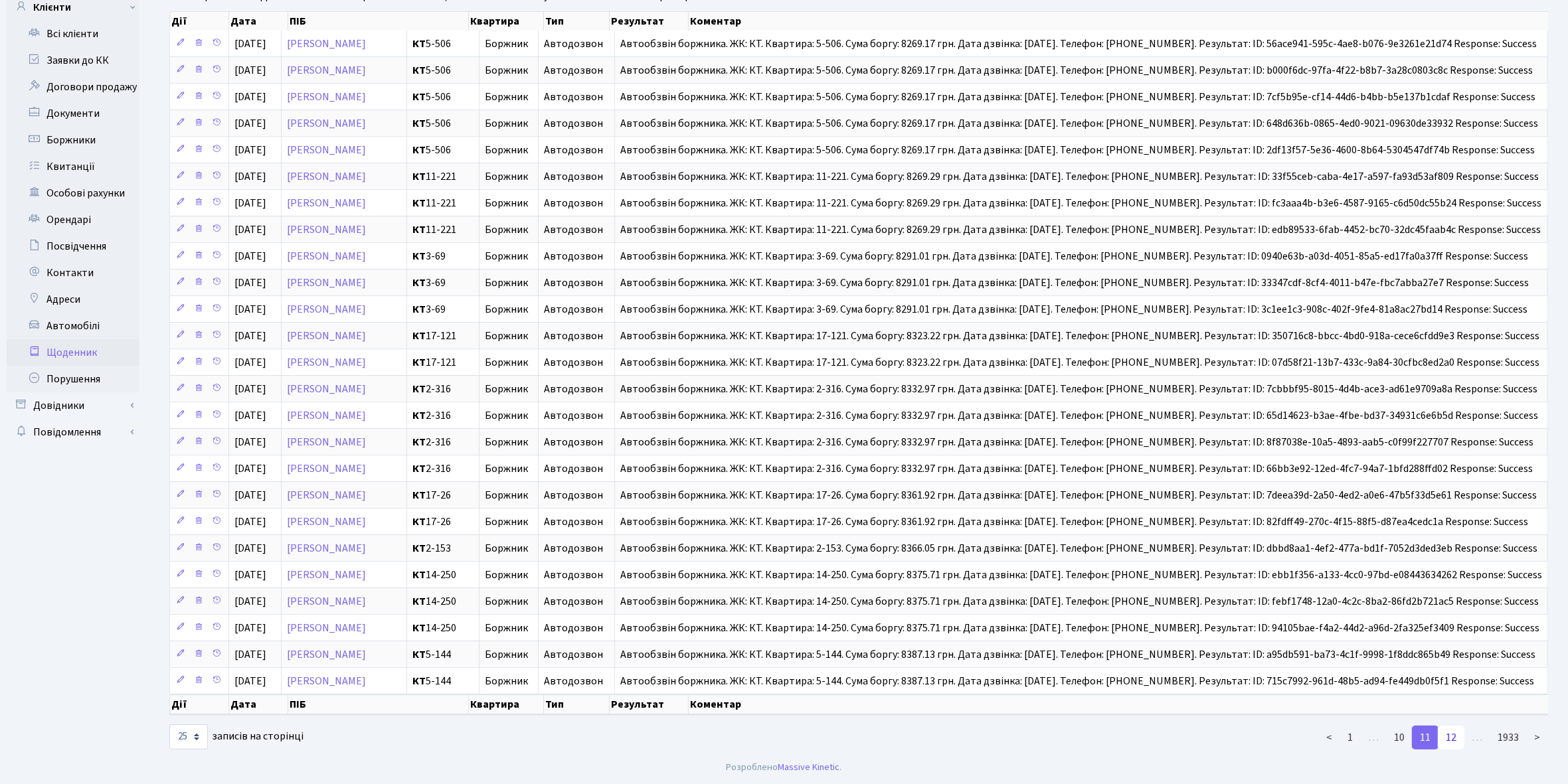
click at [1455, 740] on link "12" at bounding box center [1451, 737] width 27 height 24
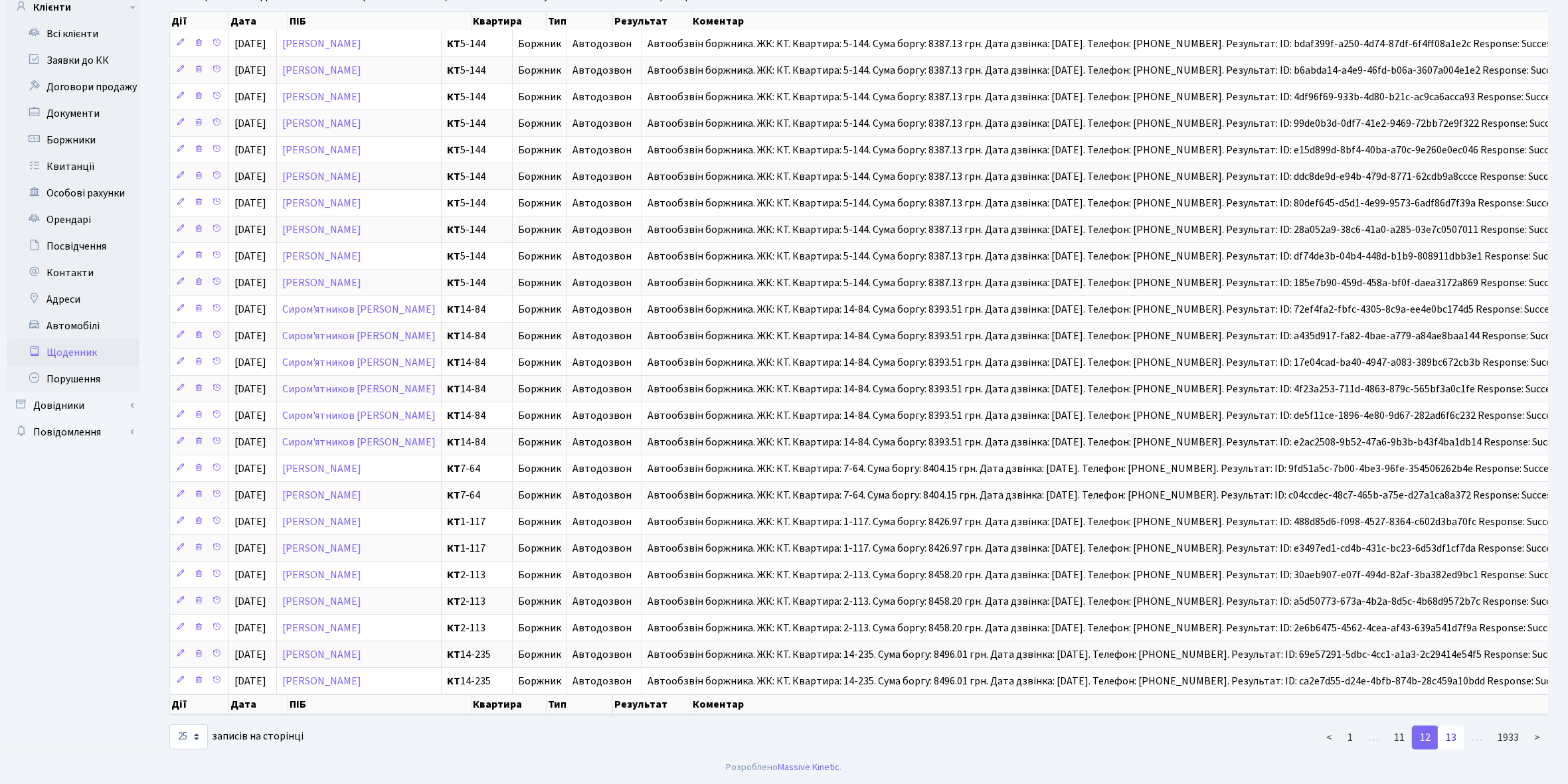
click at [1456, 738] on link "13" at bounding box center [1451, 737] width 27 height 24
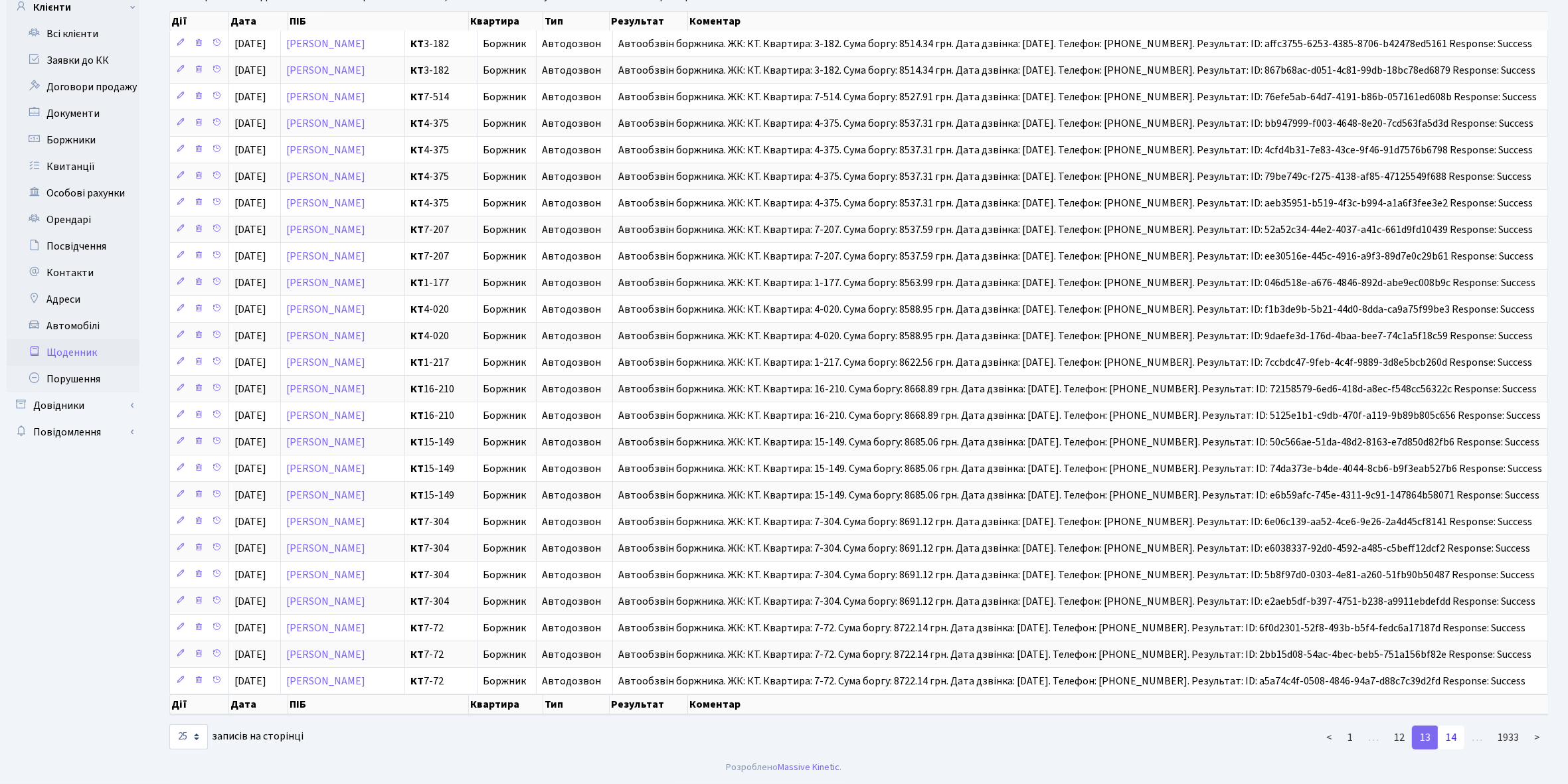
click at [1449, 740] on link "14" at bounding box center [1451, 737] width 27 height 24
click at [1454, 739] on link "15" at bounding box center [1451, 737] width 27 height 24
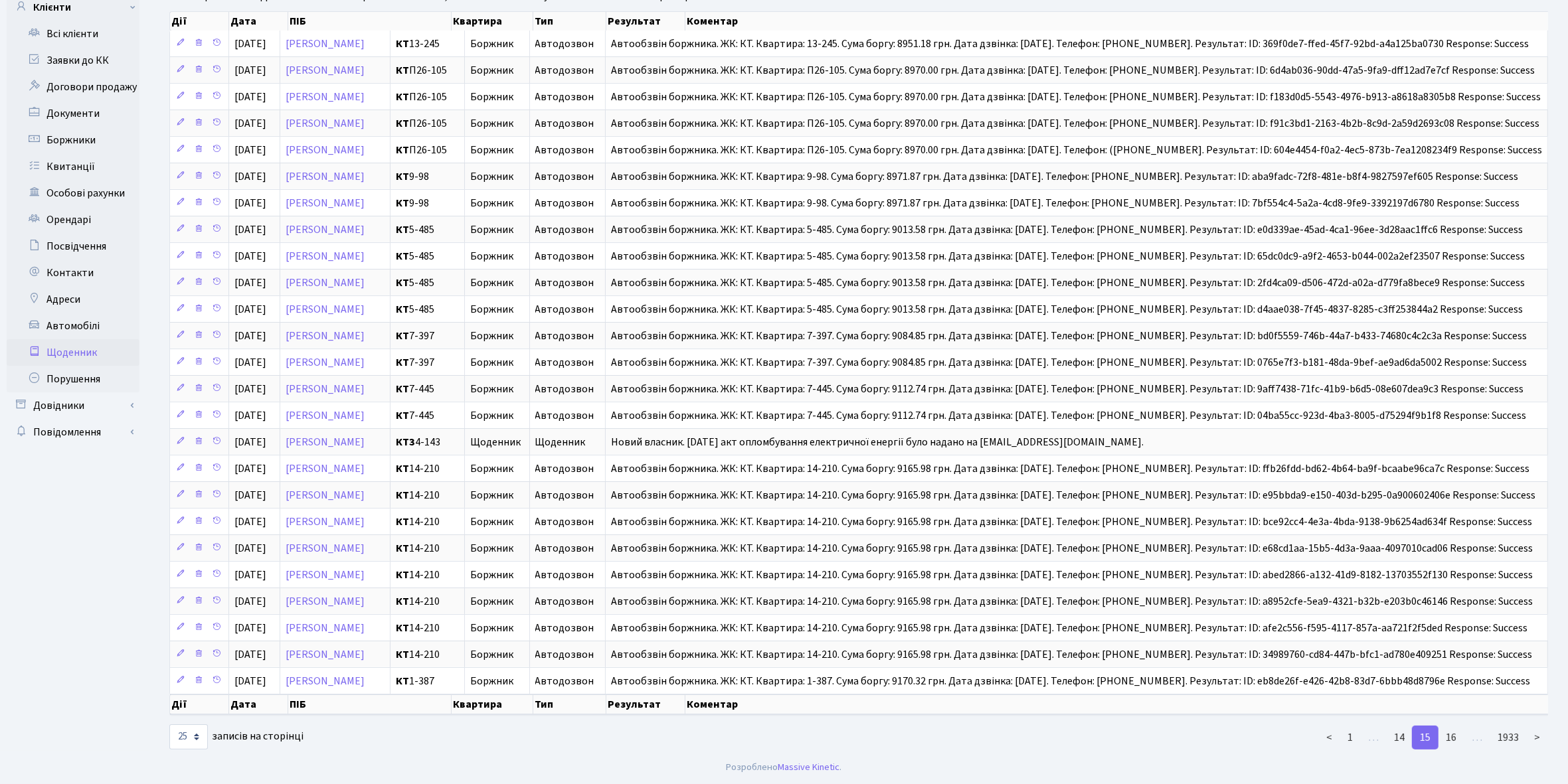
click at [1454, 739] on link "16" at bounding box center [1451, 737] width 27 height 24
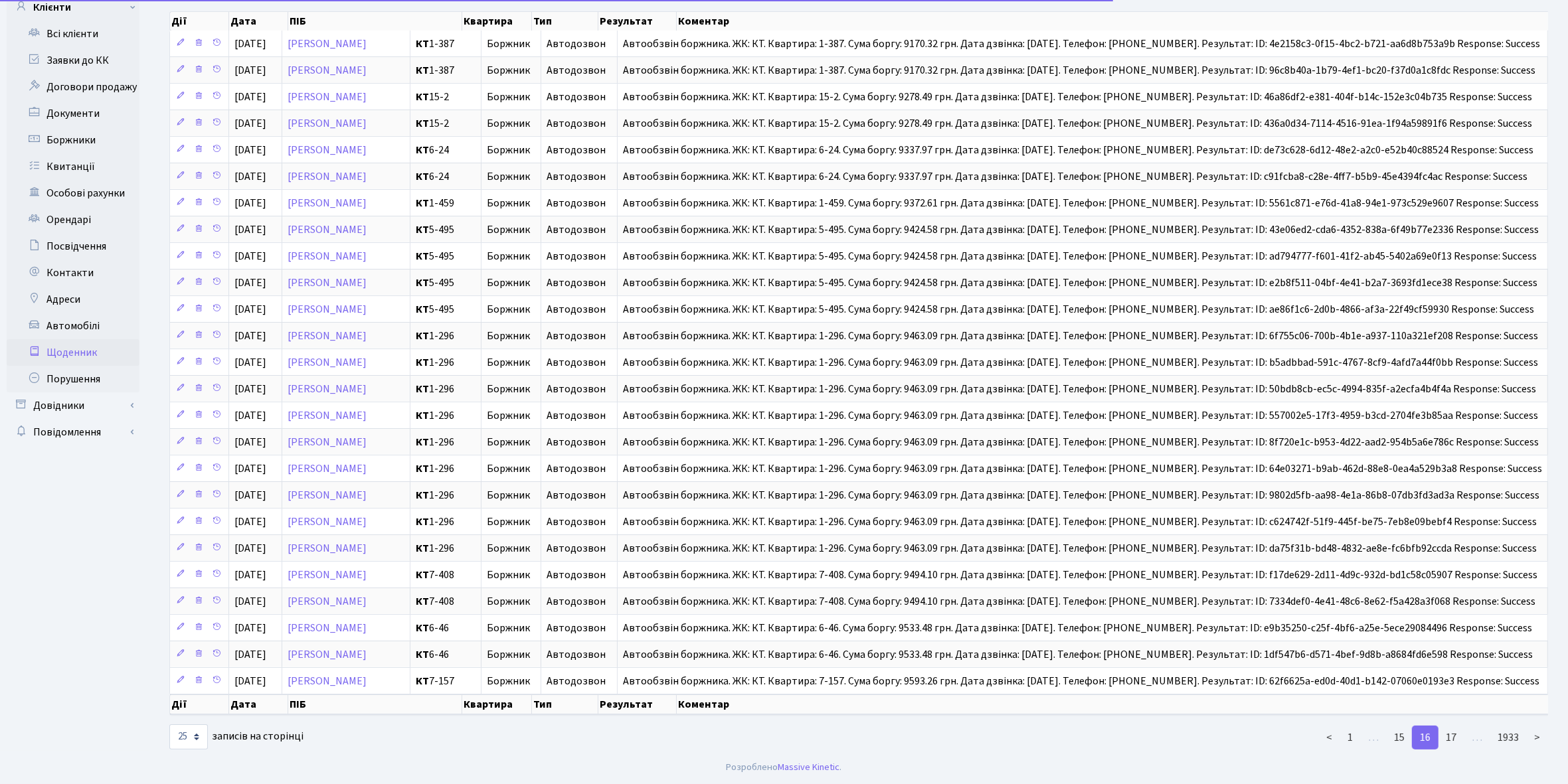
click at [1426, 736] on link "16" at bounding box center [1425, 737] width 27 height 24
click at [1456, 737] on link "17" at bounding box center [1451, 737] width 27 height 24
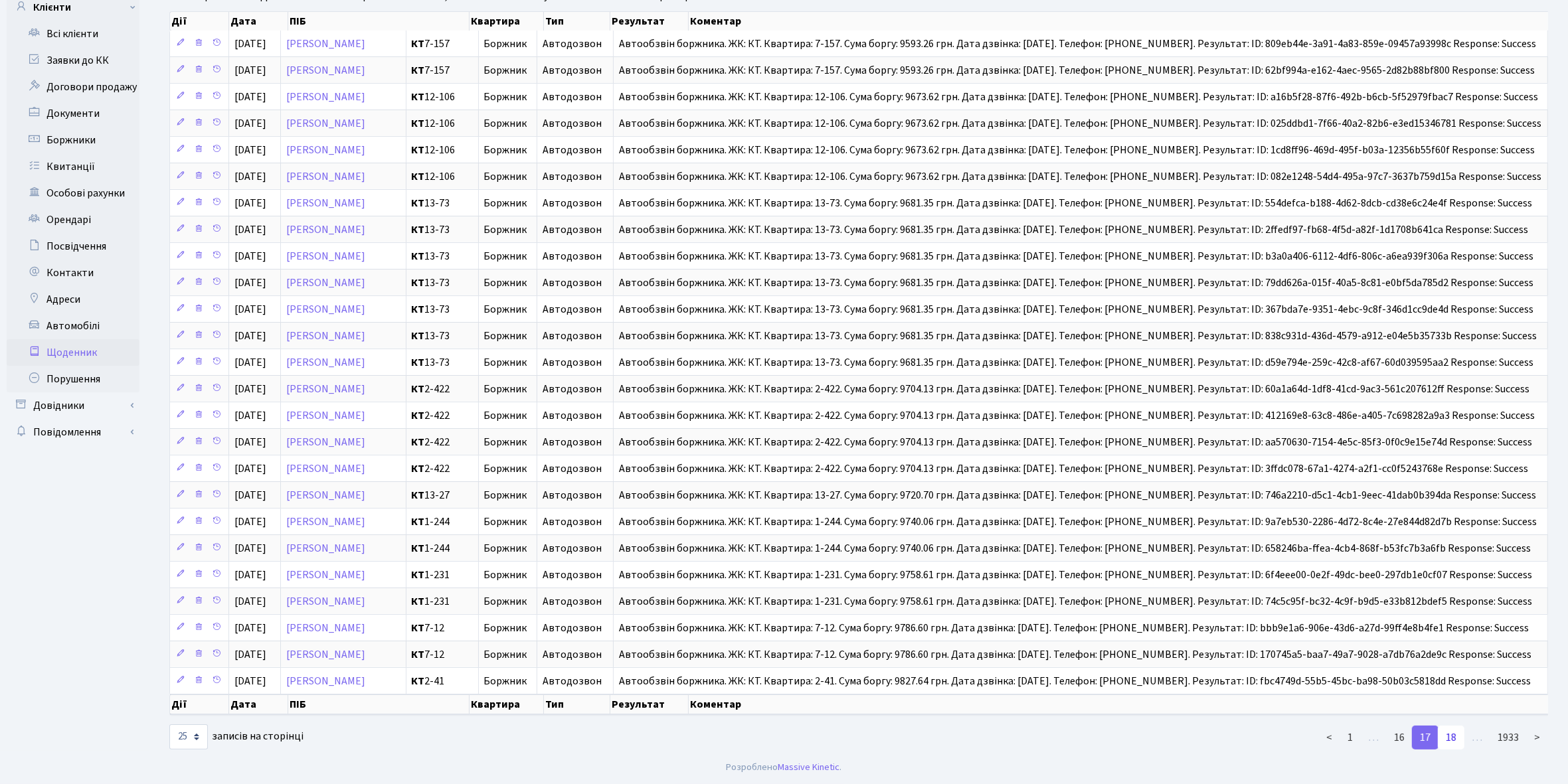
click at [1457, 738] on link "18" at bounding box center [1451, 737] width 27 height 24
click at [1456, 737] on link "19" at bounding box center [1451, 737] width 27 height 24
click at [1451, 738] on link "20" at bounding box center [1451, 737] width 27 height 24
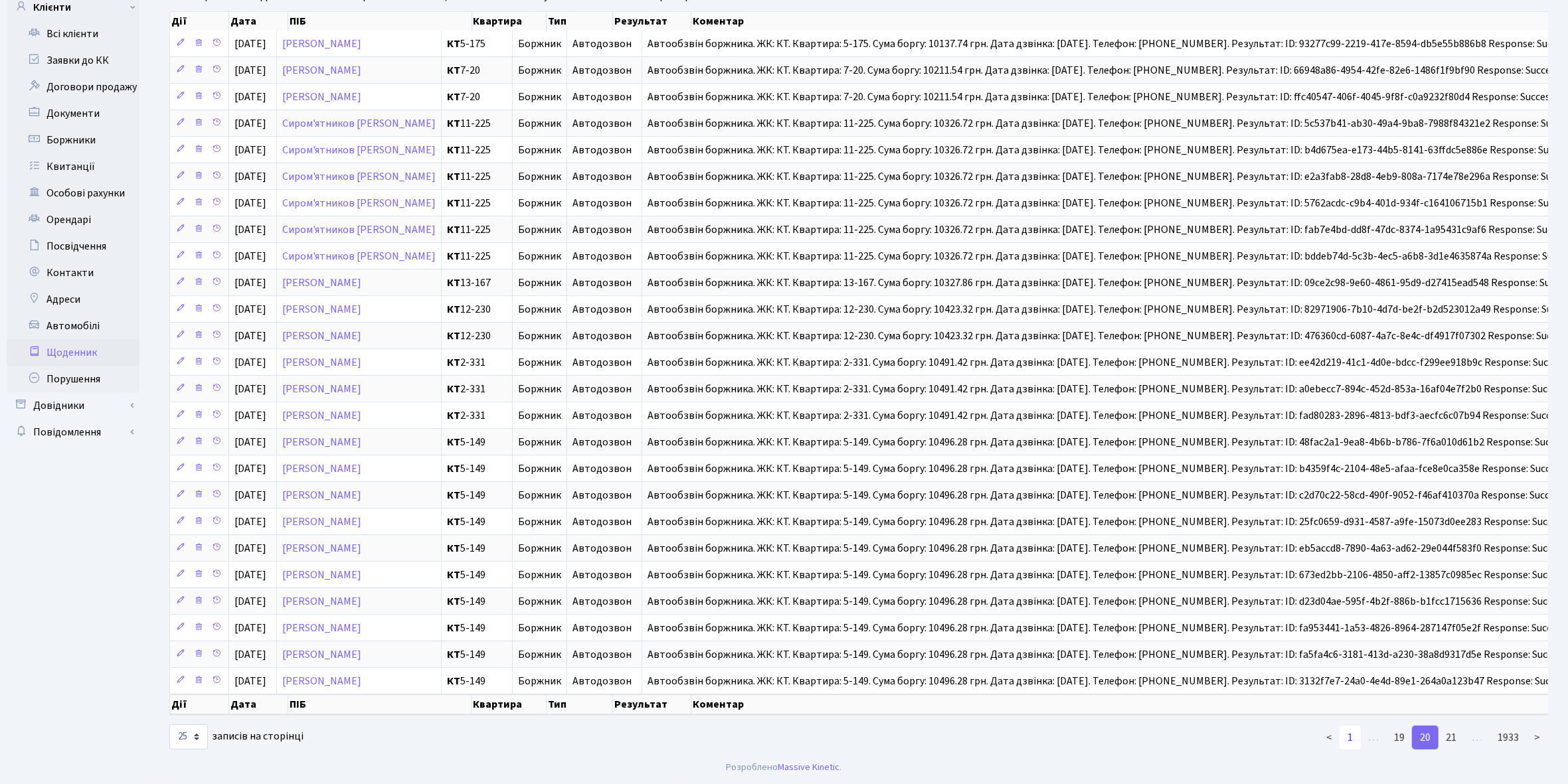
click at [1349, 734] on link "1" at bounding box center [1350, 737] width 21 height 24
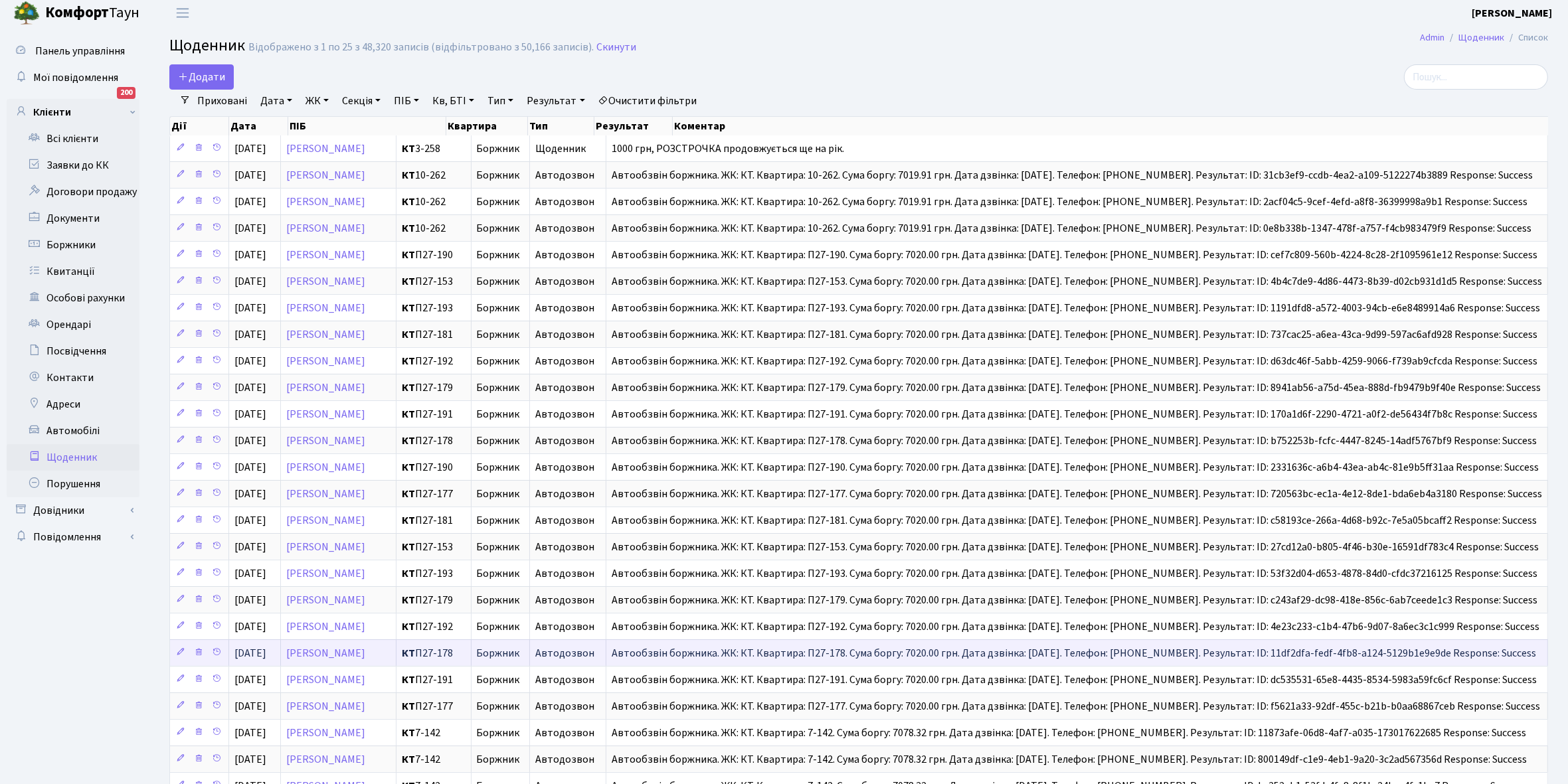
scroll to position [0, 0]
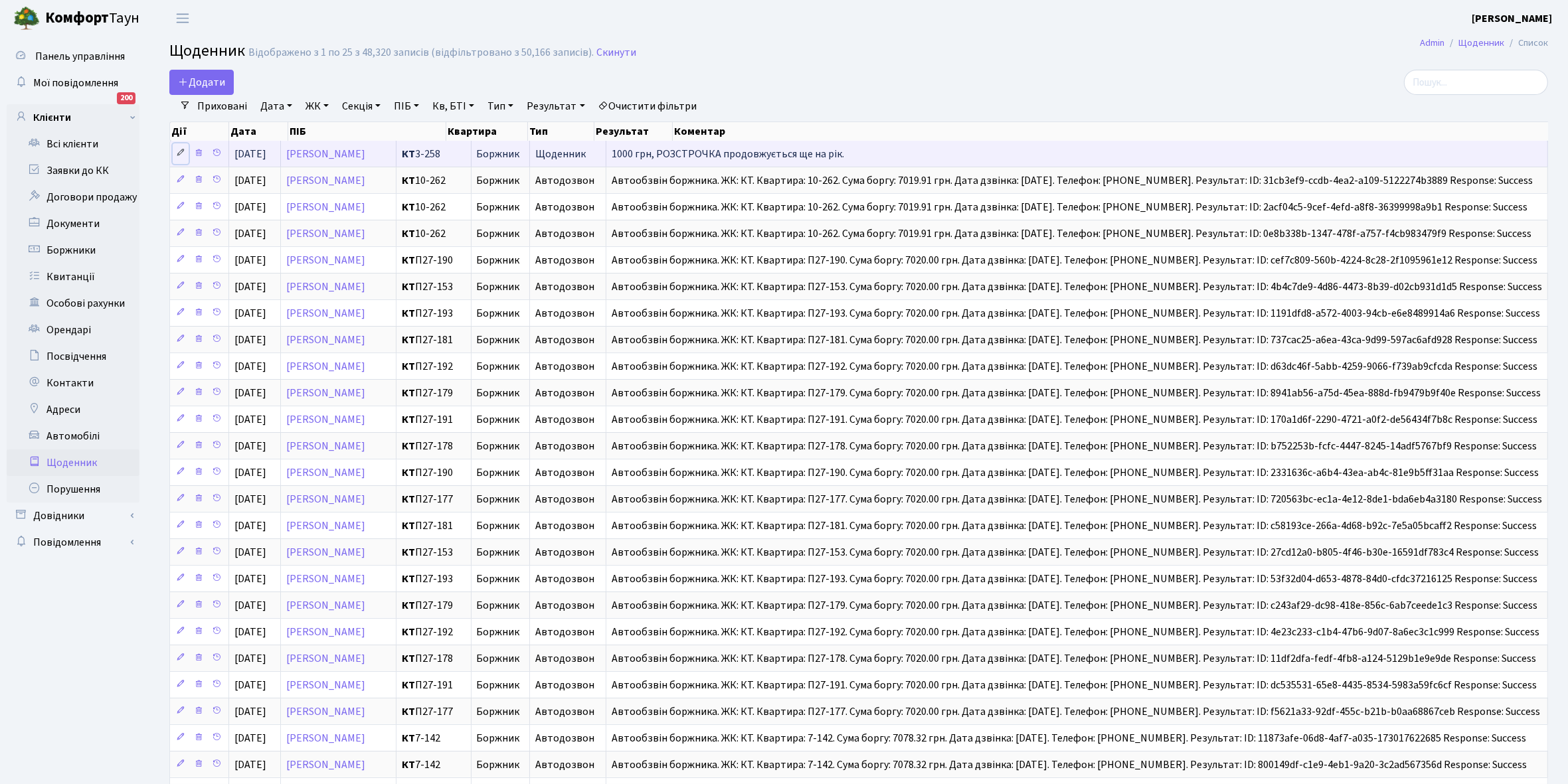
click at [180, 150] on icon at bounding box center [181, 153] width 10 height 10
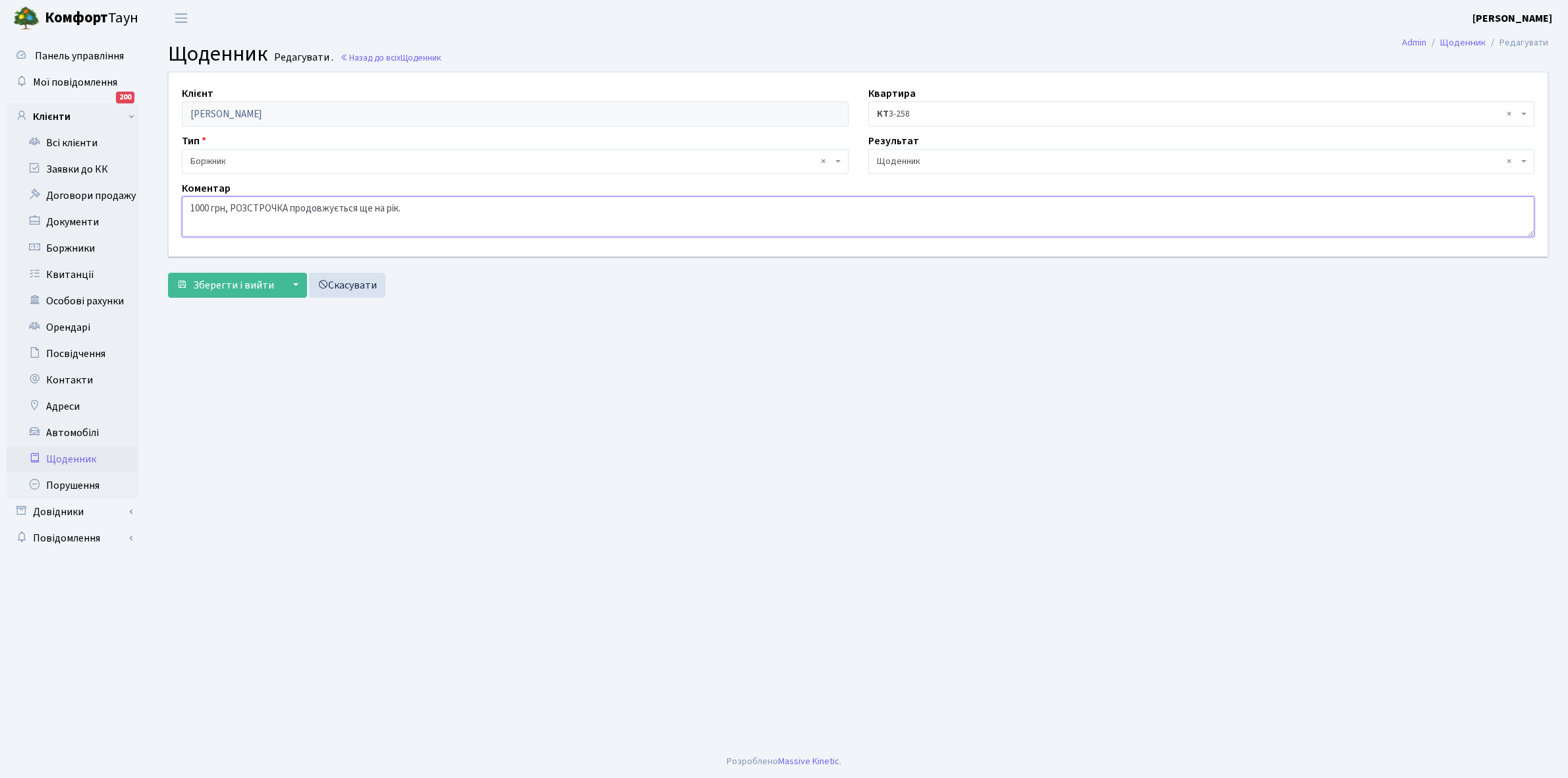
click at [438, 208] on textarea "1000 грн, РОЗСТРОЧКА продовжується ще на рік." at bounding box center [858, 217] width 1352 height 41
type textarea "1000 грн, РОЗСТРОЧКА продовжується ще на рік. Проживає за кордоном."
click at [211, 282] on span "Зберегти і вийти" at bounding box center [233, 285] width 81 height 14
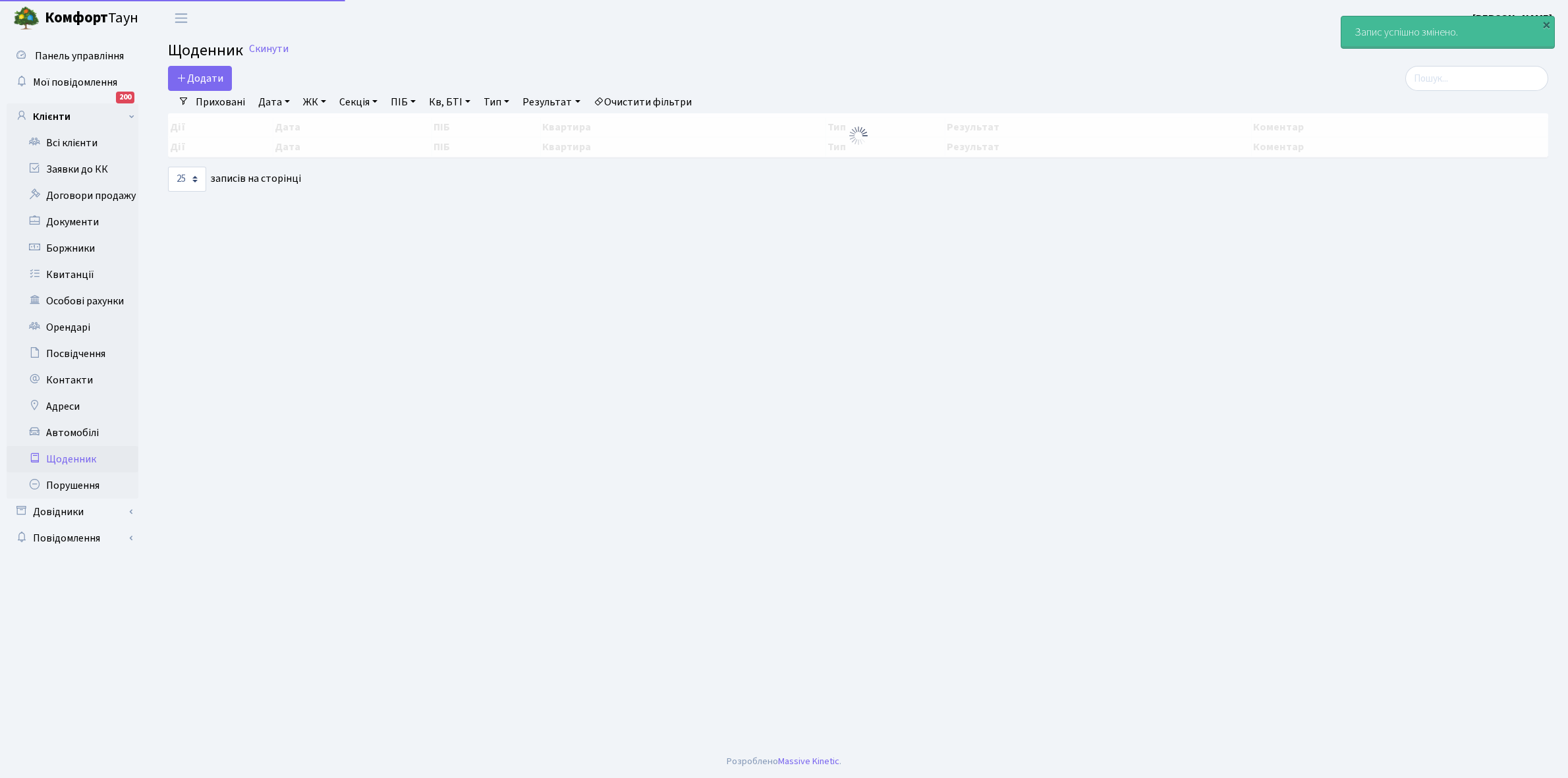
select select "25"
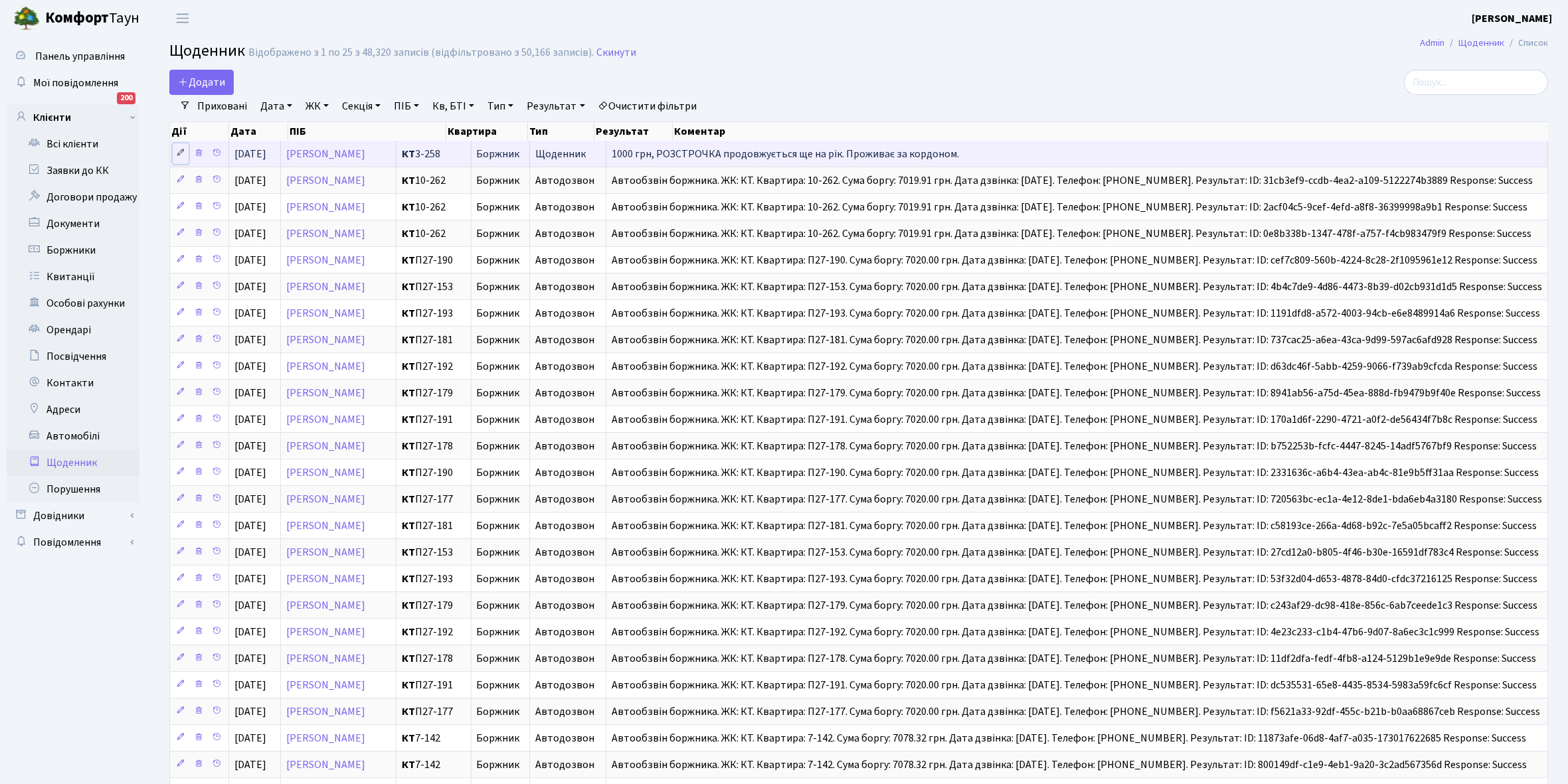
click at [180, 157] on icon at bounding box center [181, 153] width 10 height 10
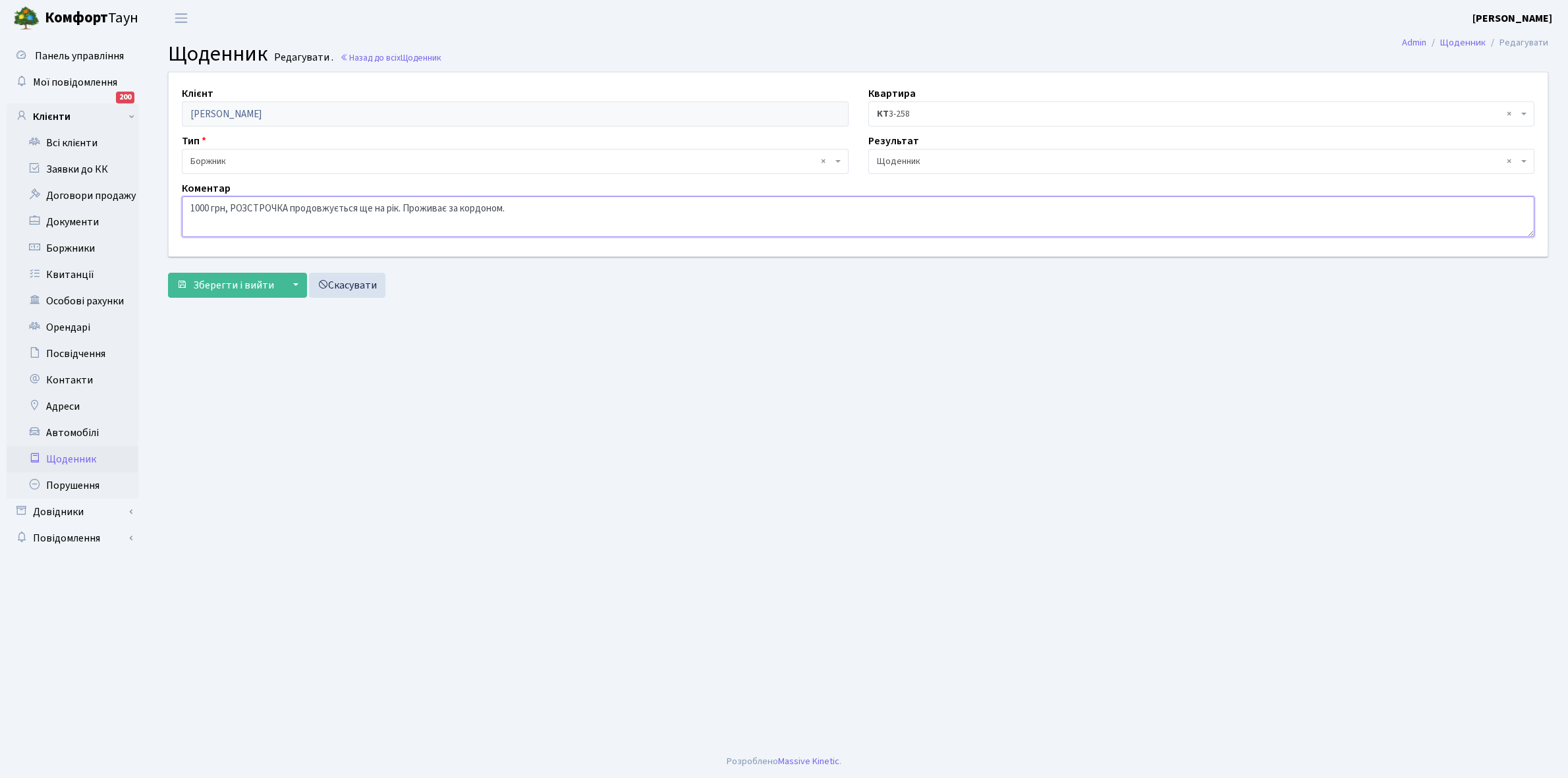
click at [190, 207] on textarea "1000 грн, РОЗСТРОЧКА продовжується ще на рік. Проживає за кордоном." at bounding box center [858, 217] width 1352 height 41
type textarea "3000+ 1000 грн, РОЗСТРОЧКА продовжується ще на рік. Проживає за кордоном."
click at [229, 285] on span "Зберегти і вийти" at bounding box center [233, 285] width 81 height 14
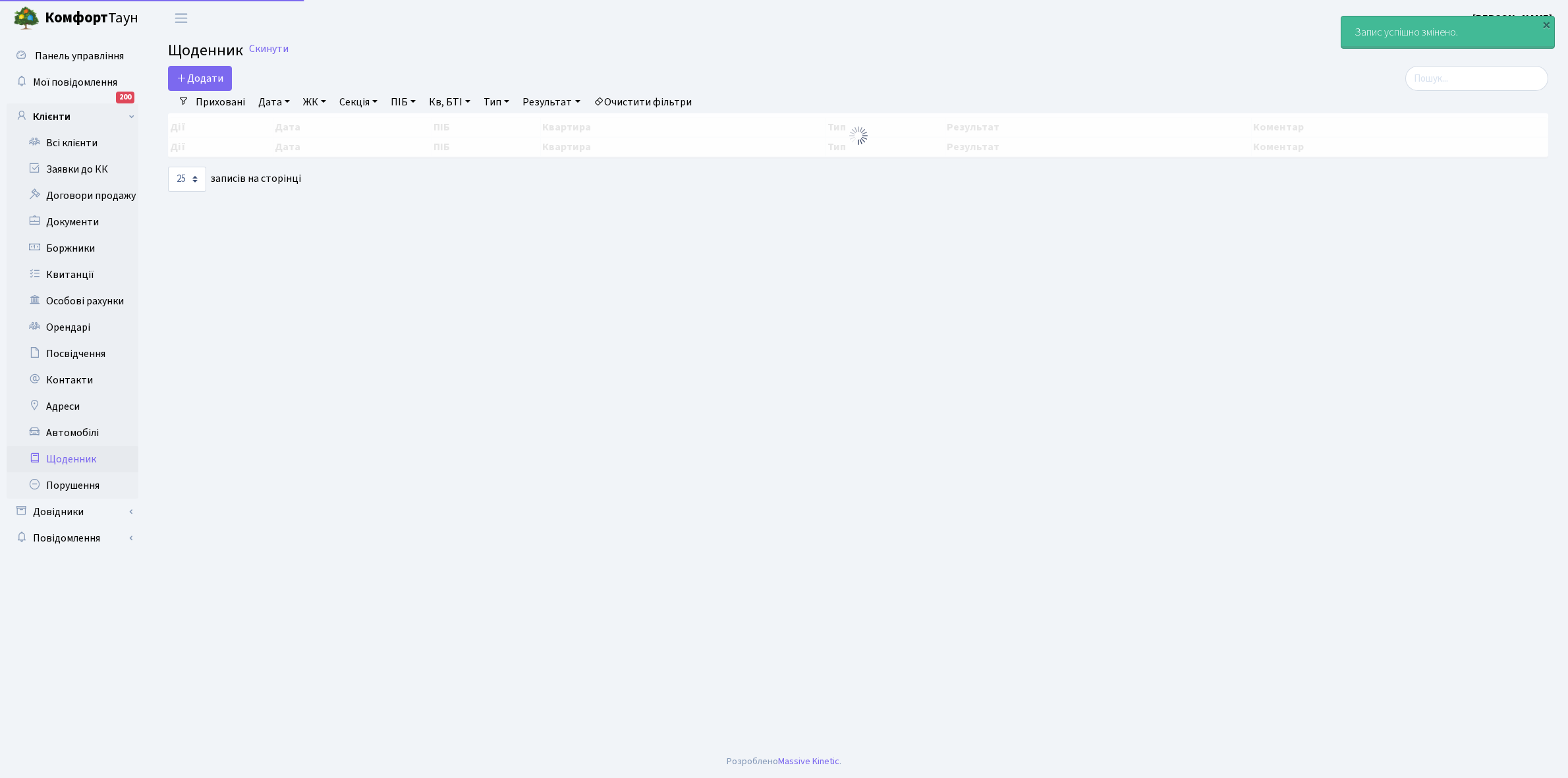
select select "25"
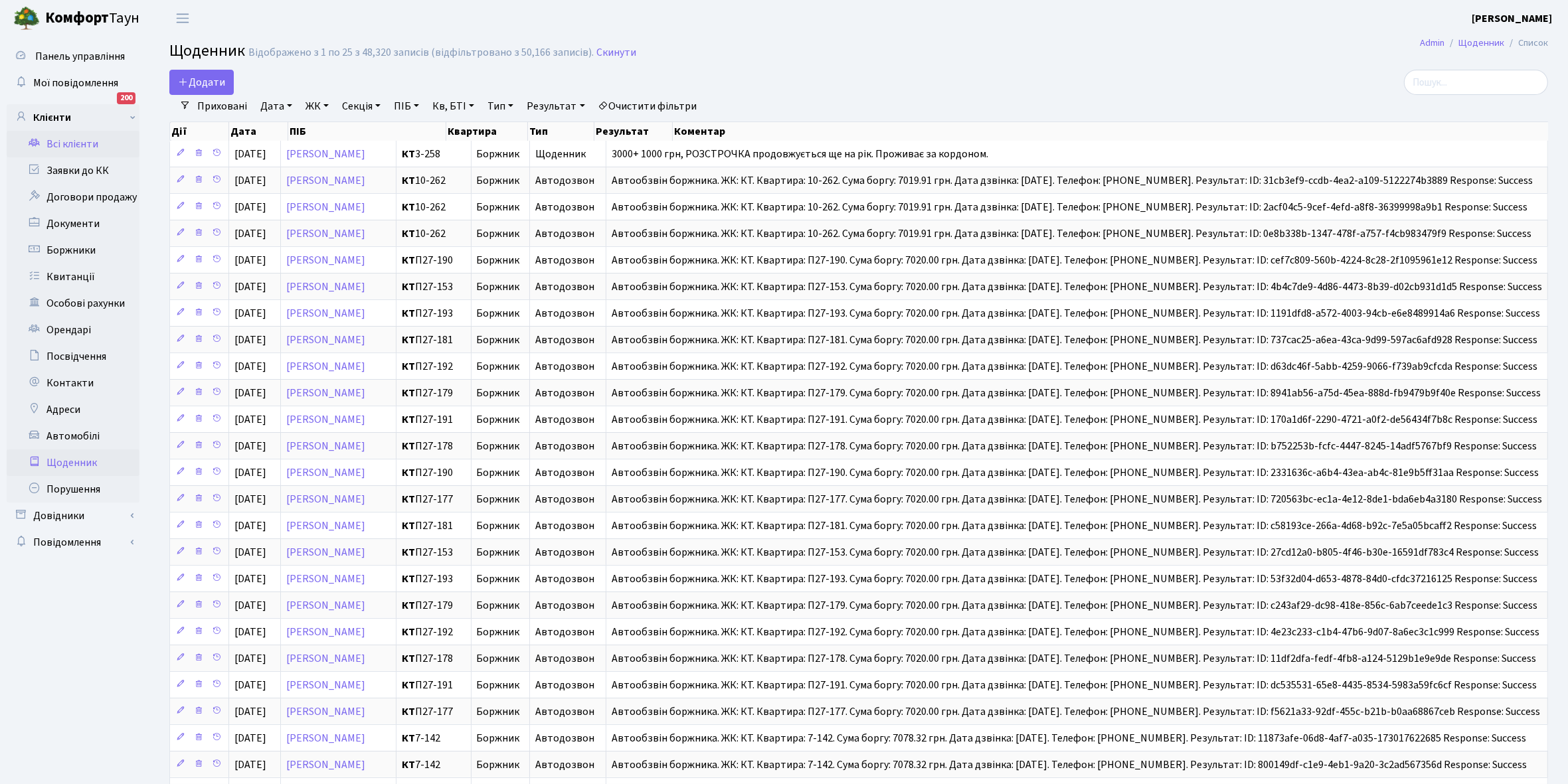
click at [78, 138] on link "Всі клієнти" at bounding box center [73, 145] width 133 height 27
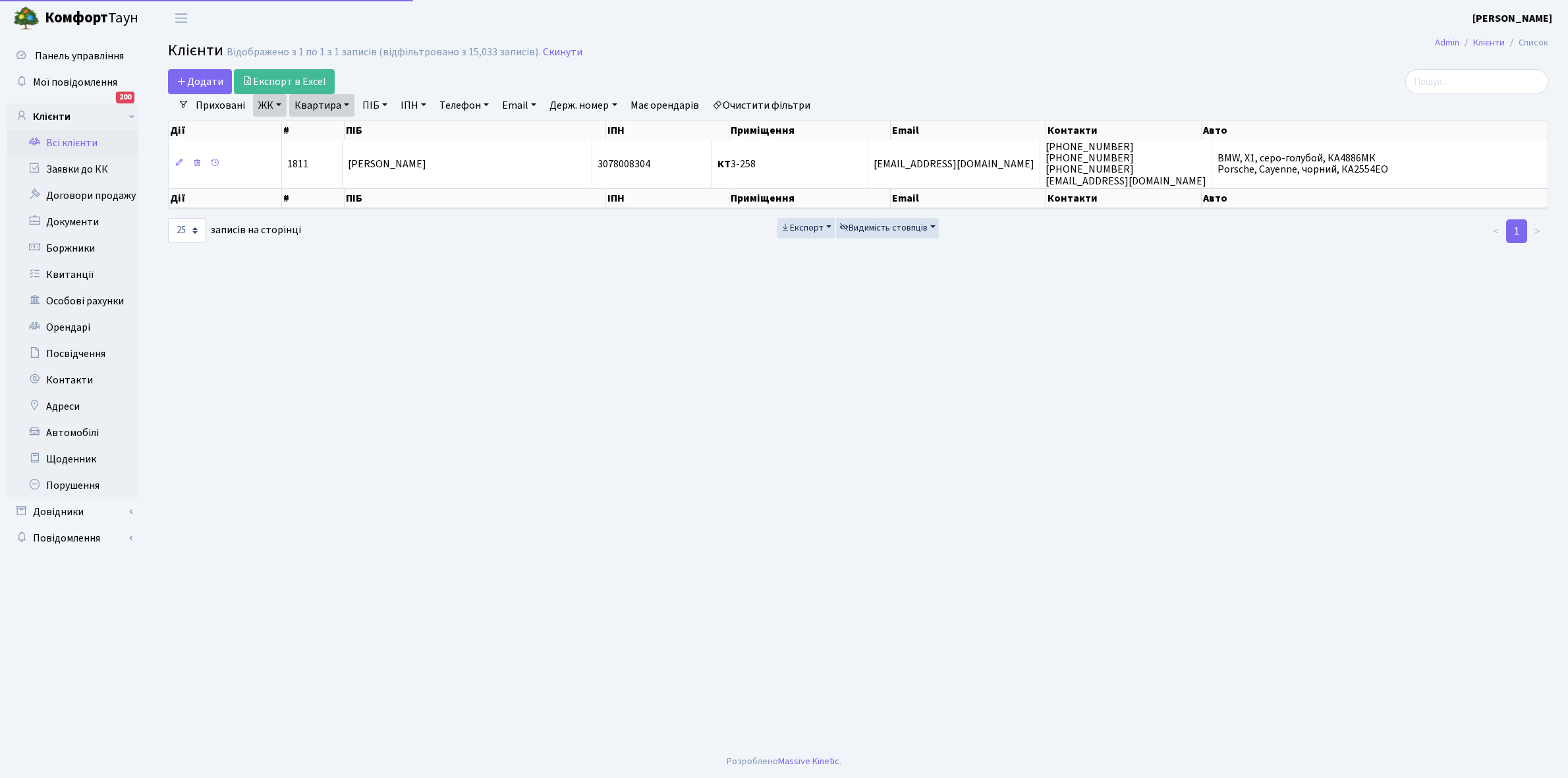
select select "25"
click at [758, 103] on link "Очистити фільтри" at bounding box center [761, 105] width 108 height 23
select select
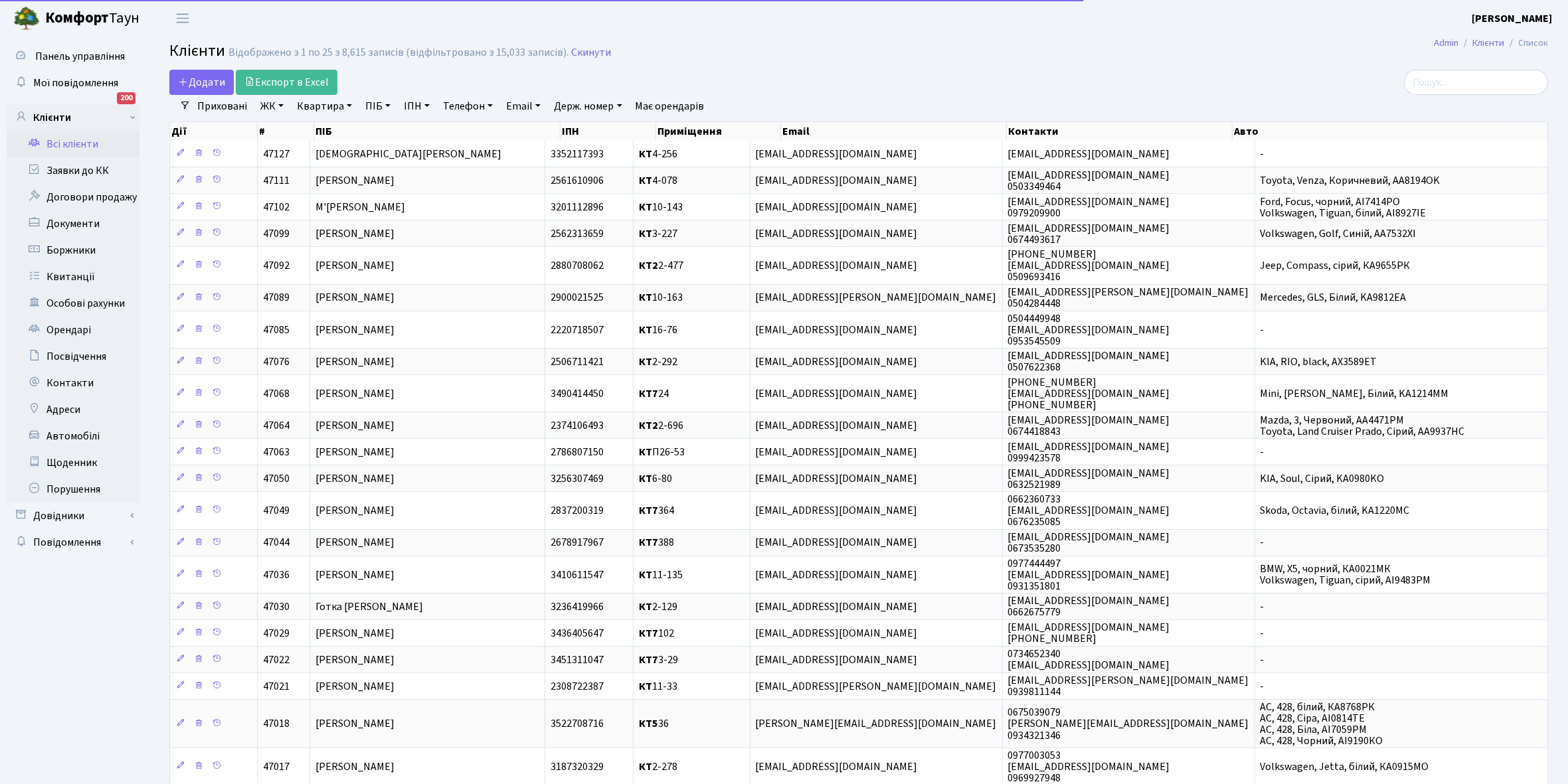
click at [282, 103] on link "ЖК" at bounding box center [271, 106] width 34 height 23
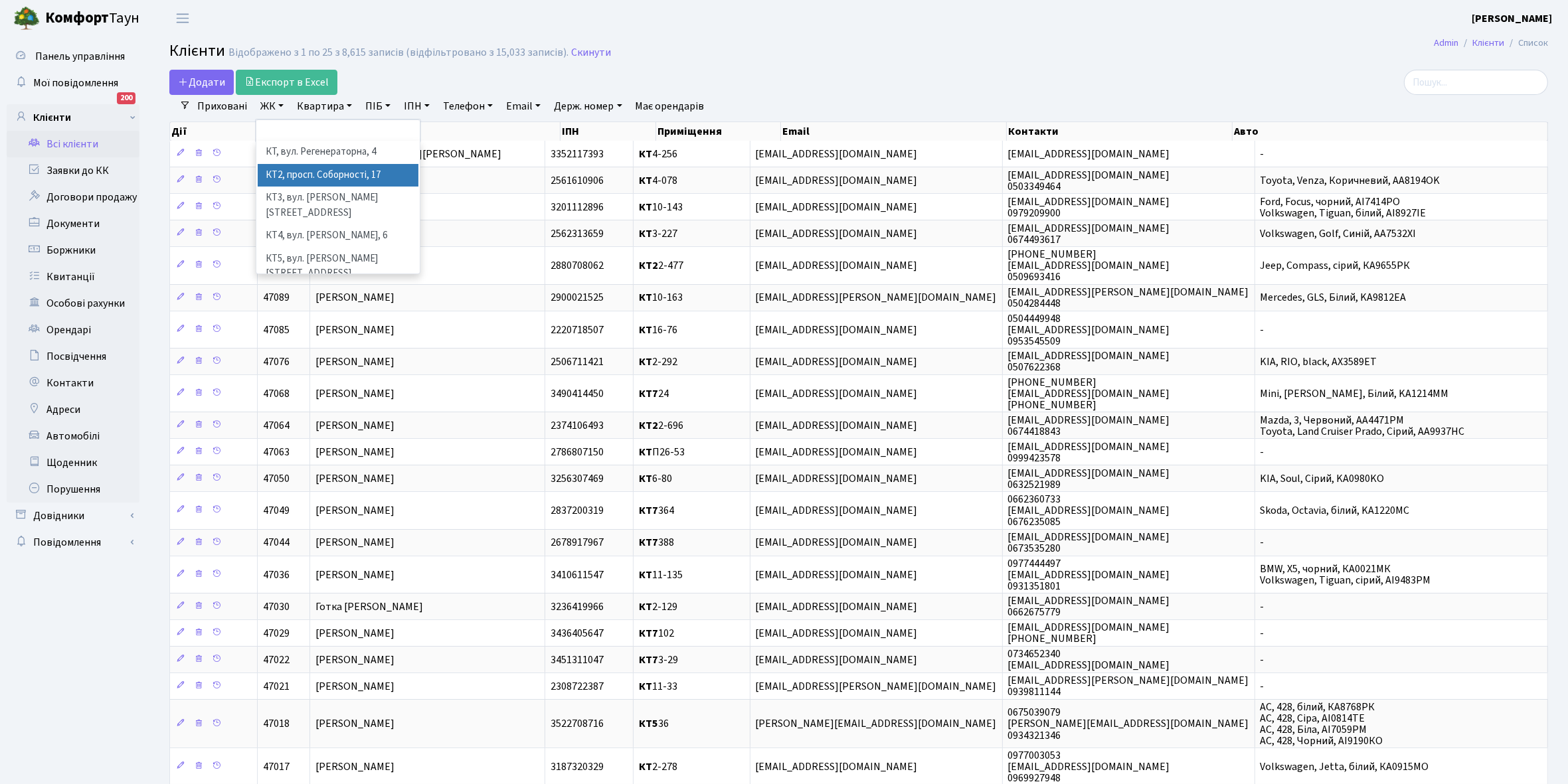
click at [309, 173] on li "КТ2, просп. Соборності, 17" at bounding box center [338, 175] width 161 height 23
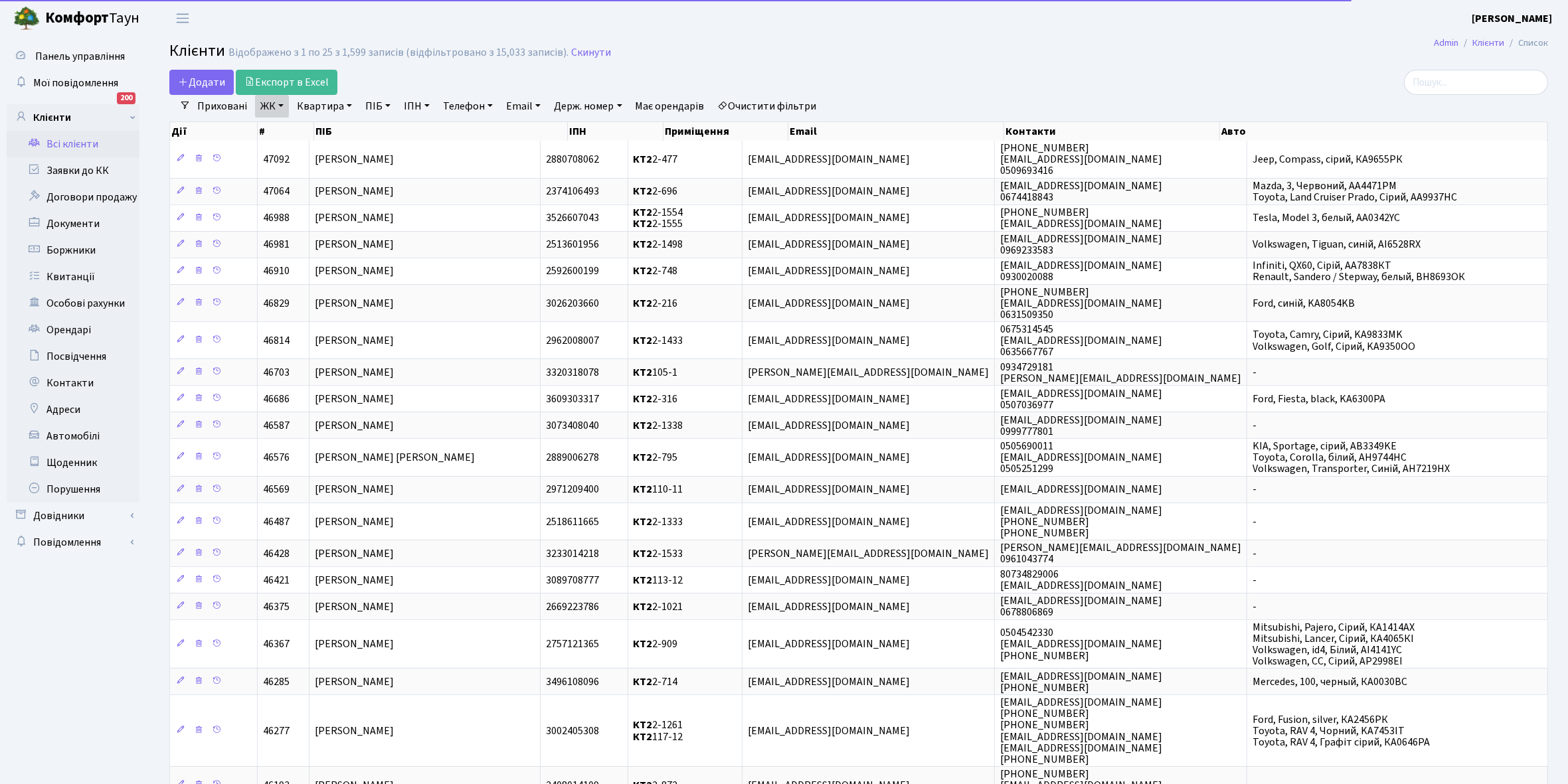
click at [347, 104] on link "Квартира" at bounding box center [324, 106] width 66 height 23
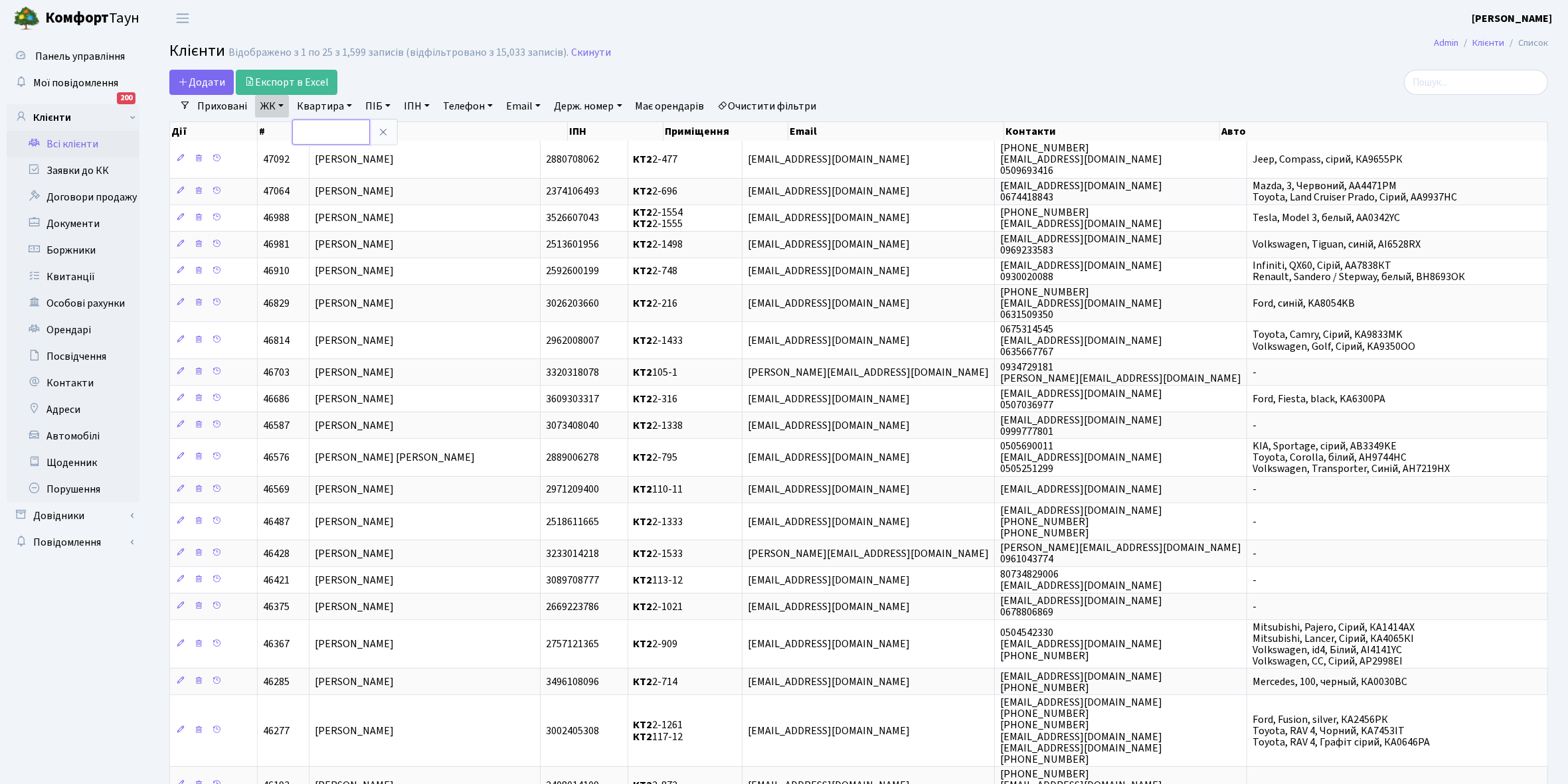
click at [322, 128] on input "text" at bounding box center [330, 132] width 78 height 25
type input "3"
type input "2-544"
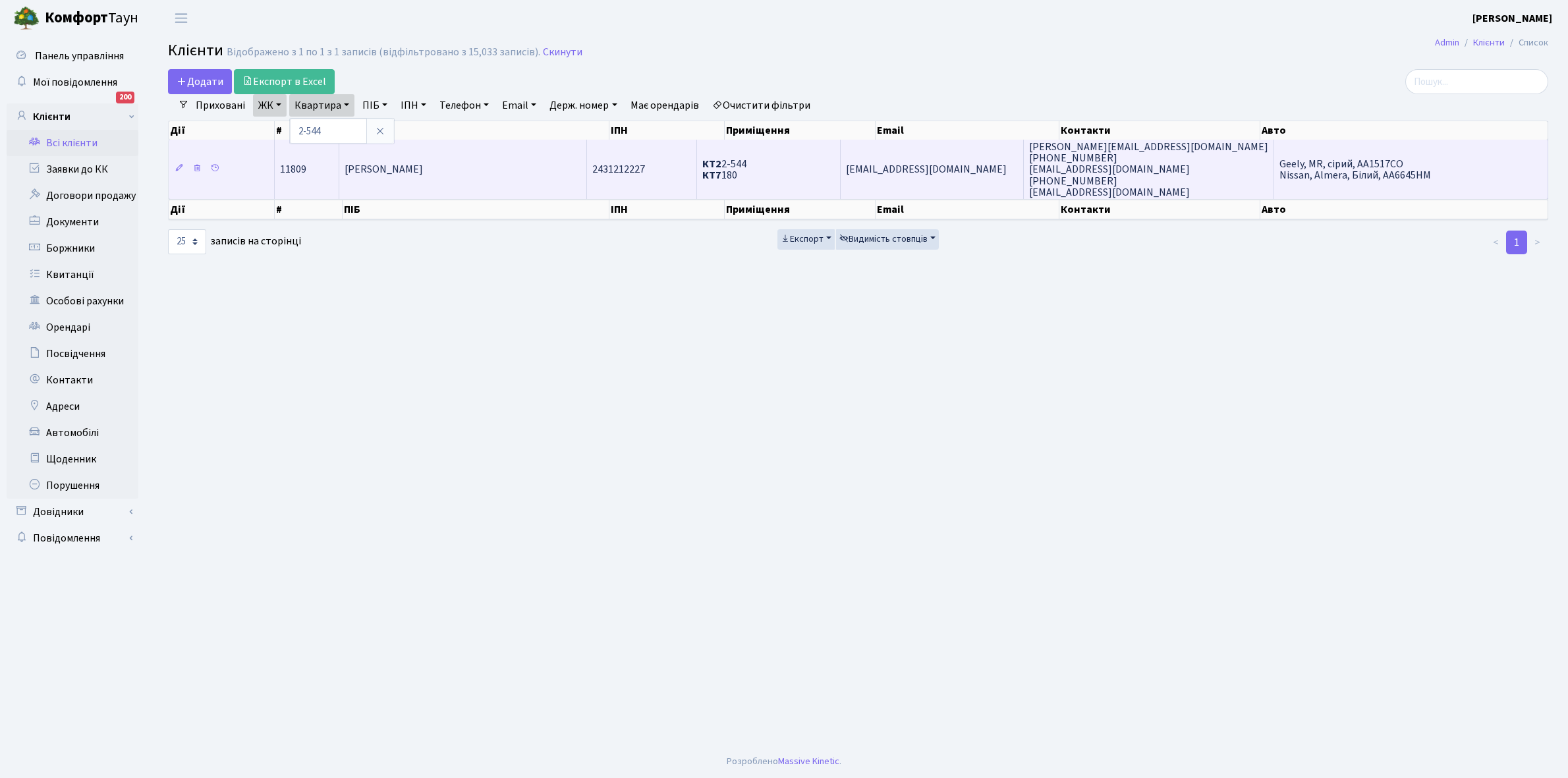
click at [406, 170] on span "[PERSON_NAME]" at bounding box center [384, 169] width 79 height 14
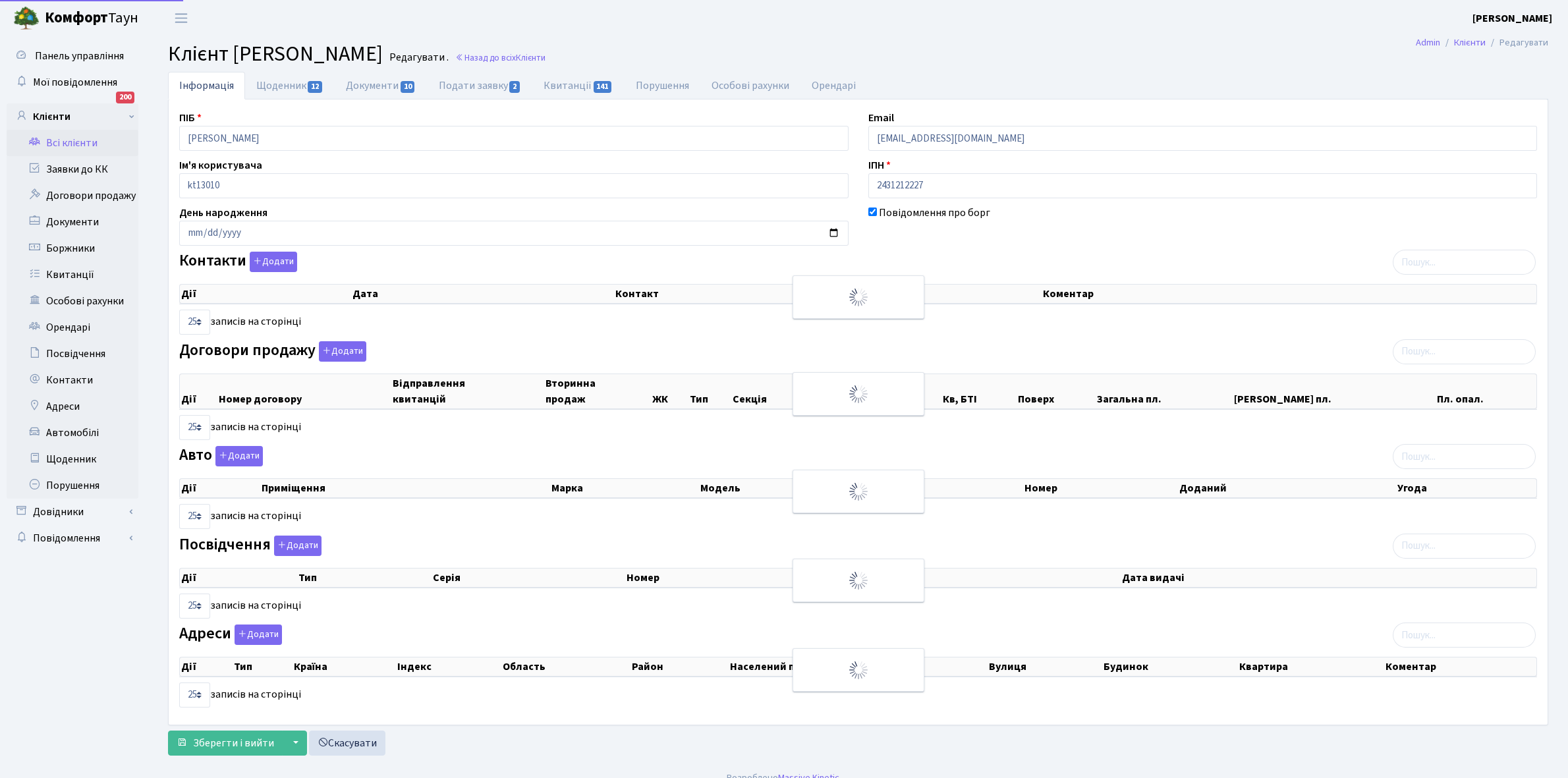
select select "25"
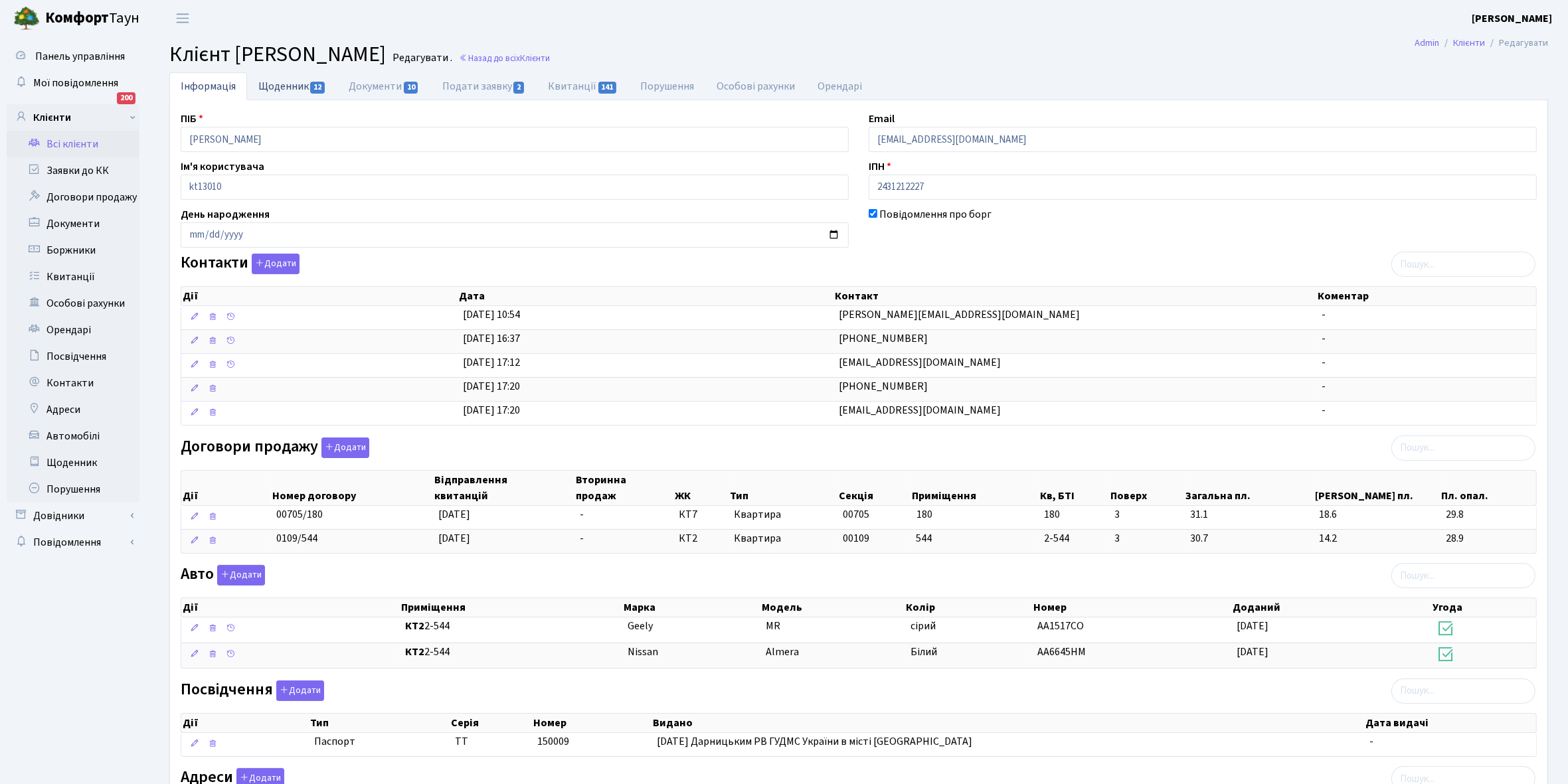
click at [280, 77] on link "Щоденник 12" at bounding box center [292, 86] width 90 height 27
select select "25"
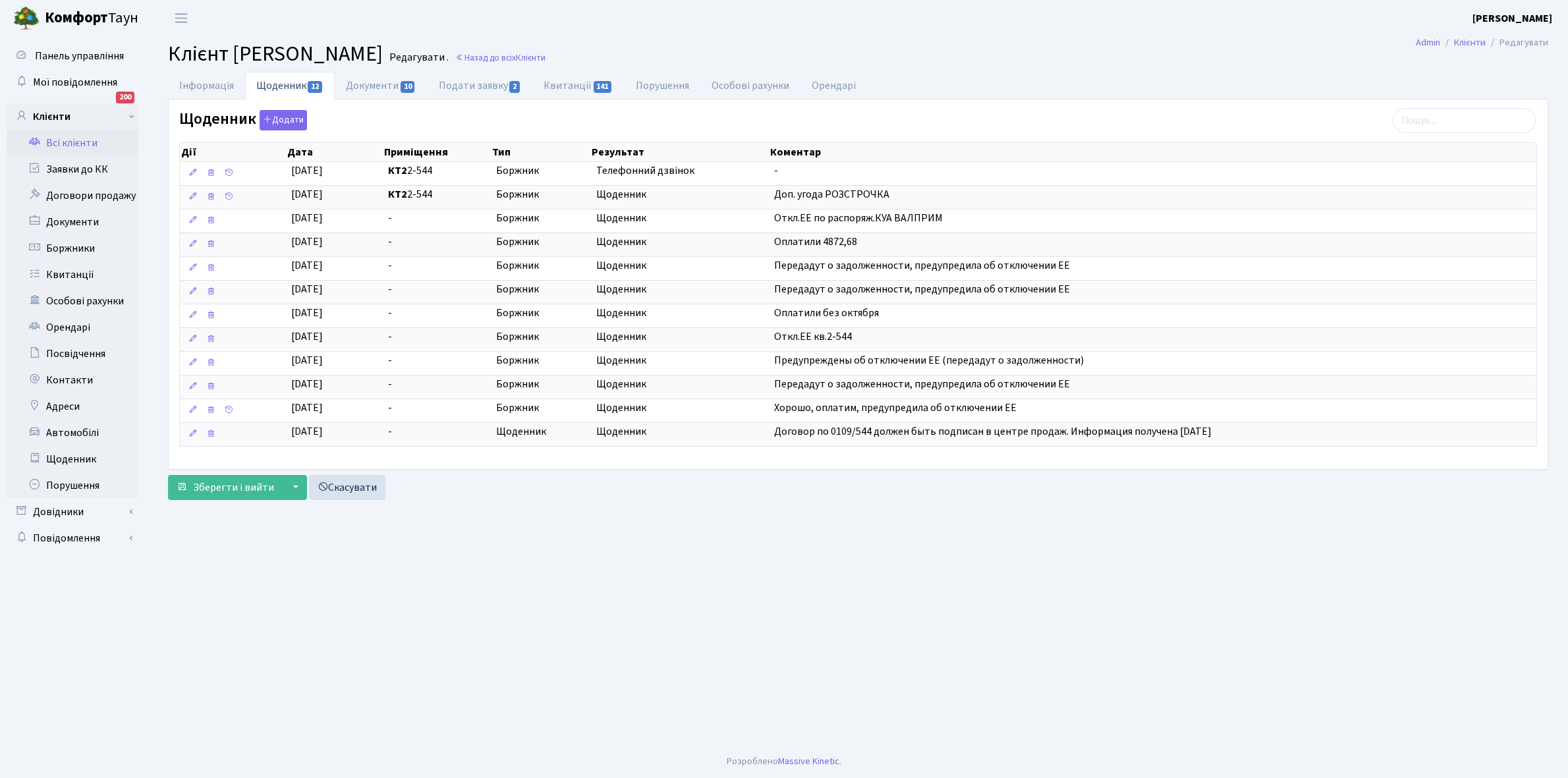
click at [83, 142] on link "Всі клієнти" at bounding box center [72, 143] width 132 height 27
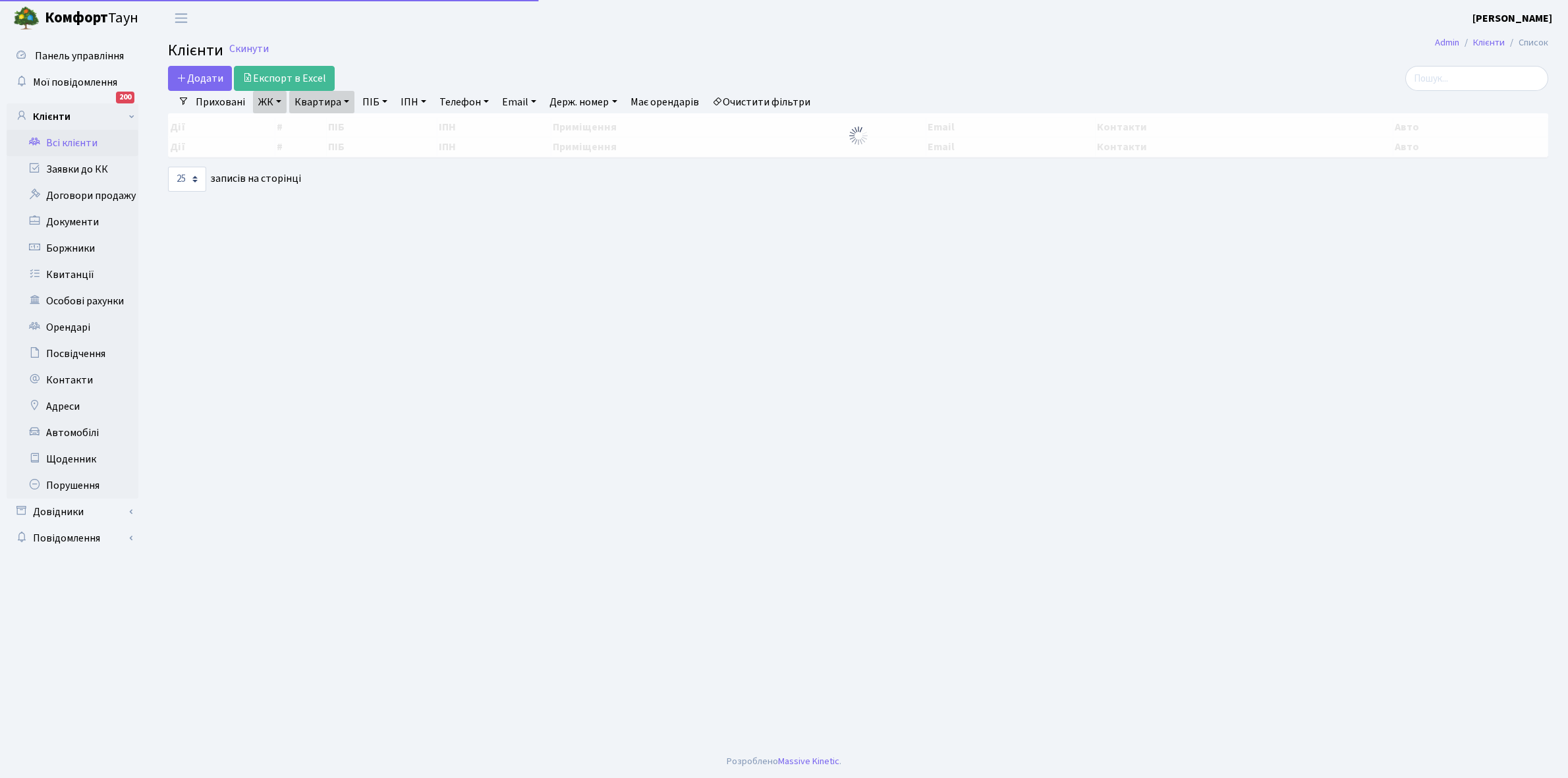
select select "25"
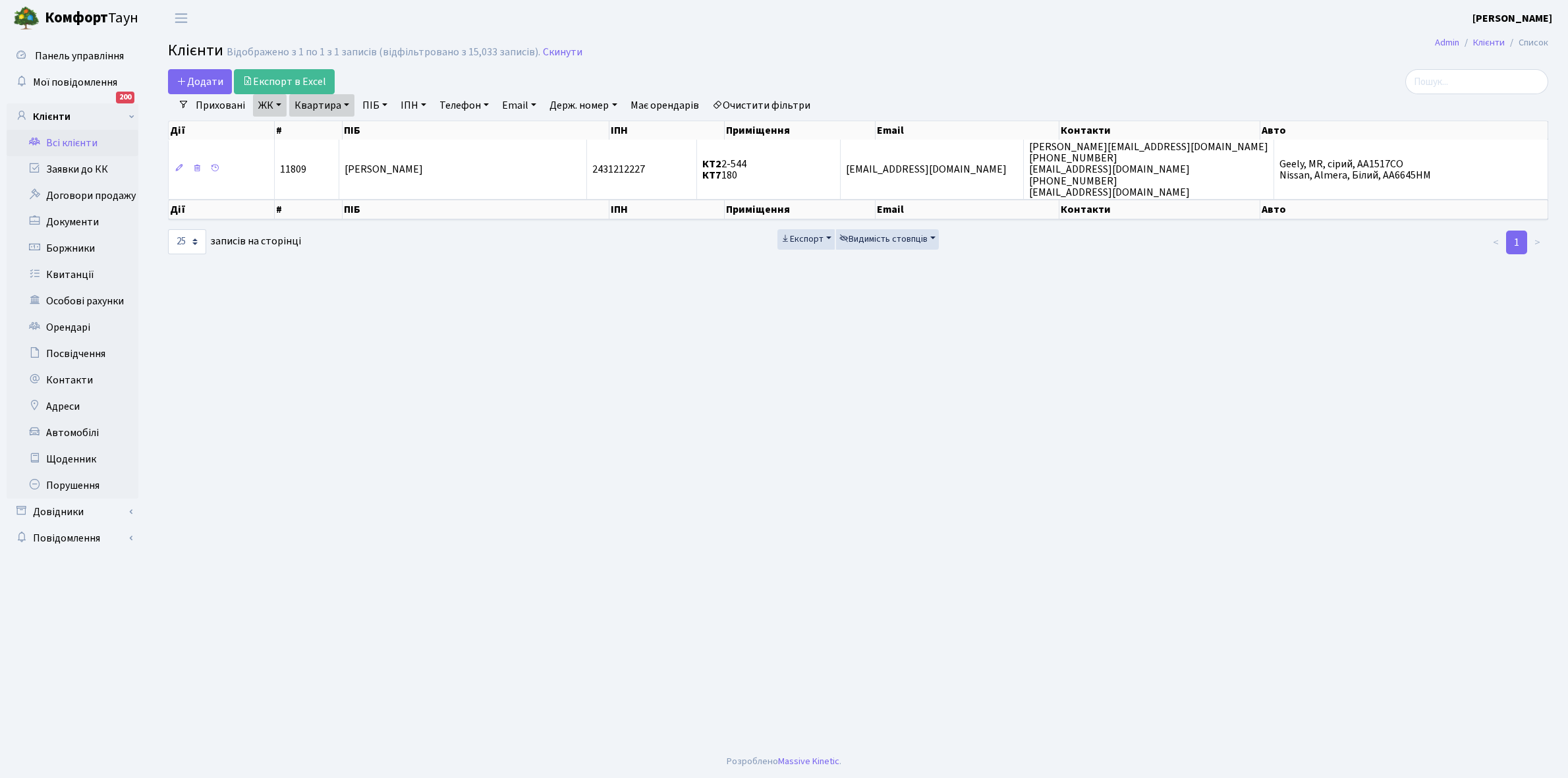
click at [349, 105] on link "Квартира" at bounding box center [321, 105] width 66 height 23
click at [331, 128] on input "2-544" at bounding box center [328, 131] width 77 height 25
type input "2-568"
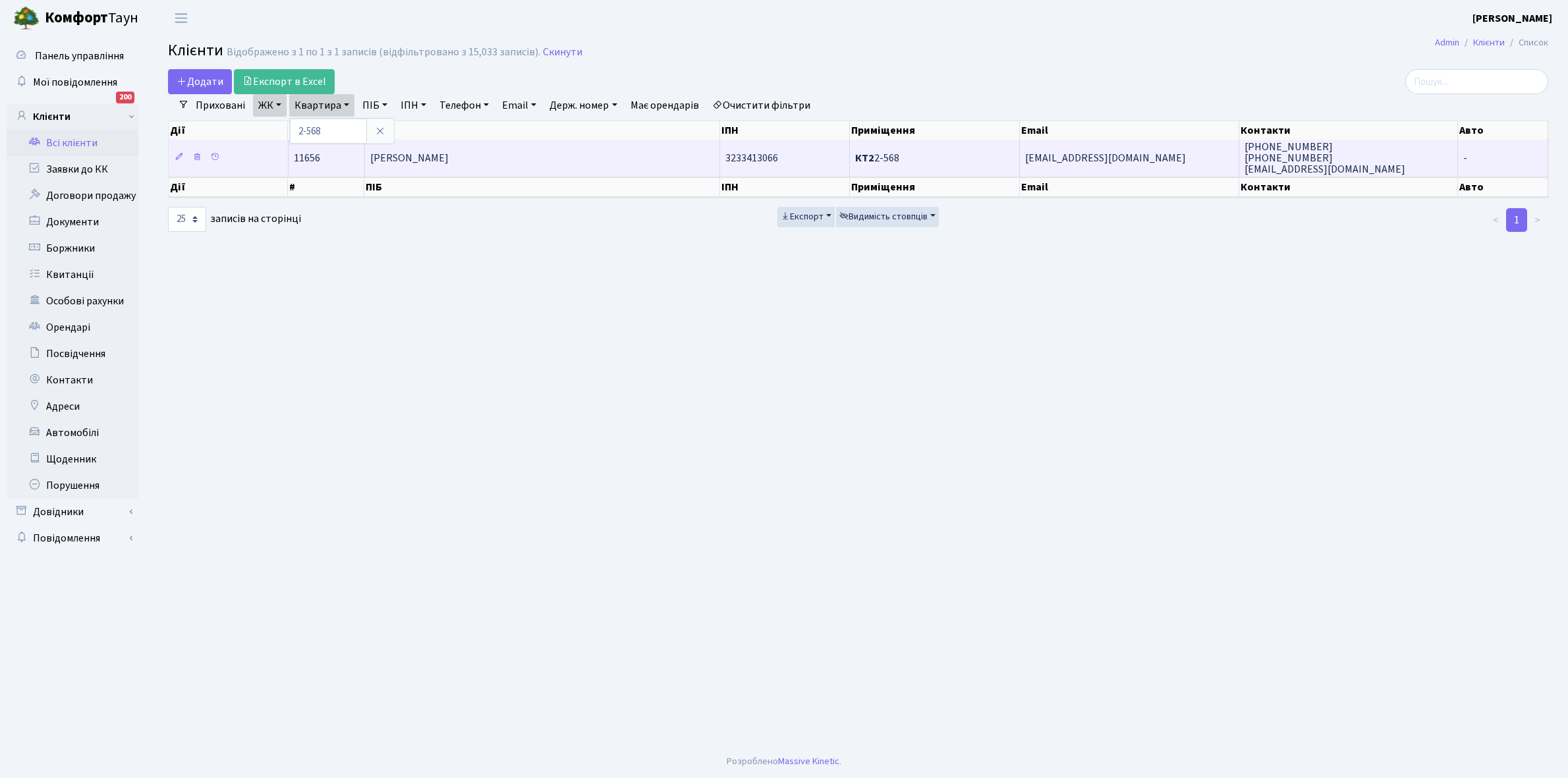
click at [416, 164] on span "[PERSON_NAME]" at bounding box center [409, 158] width 79 height 14
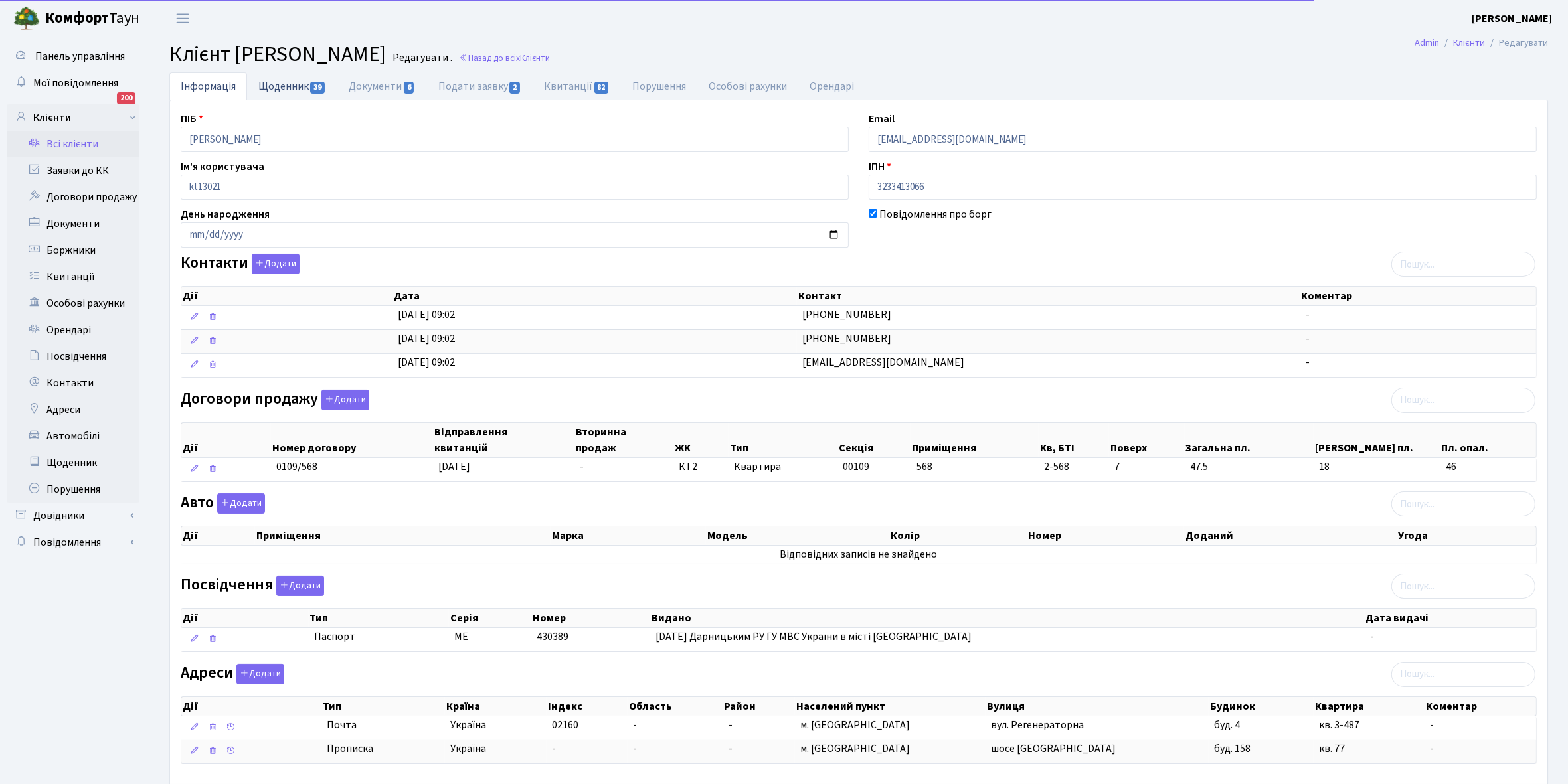
click at [282, 78] on link "Щоденник 39" at bounding box center [292, 86] width 90 height 27
select select "25"
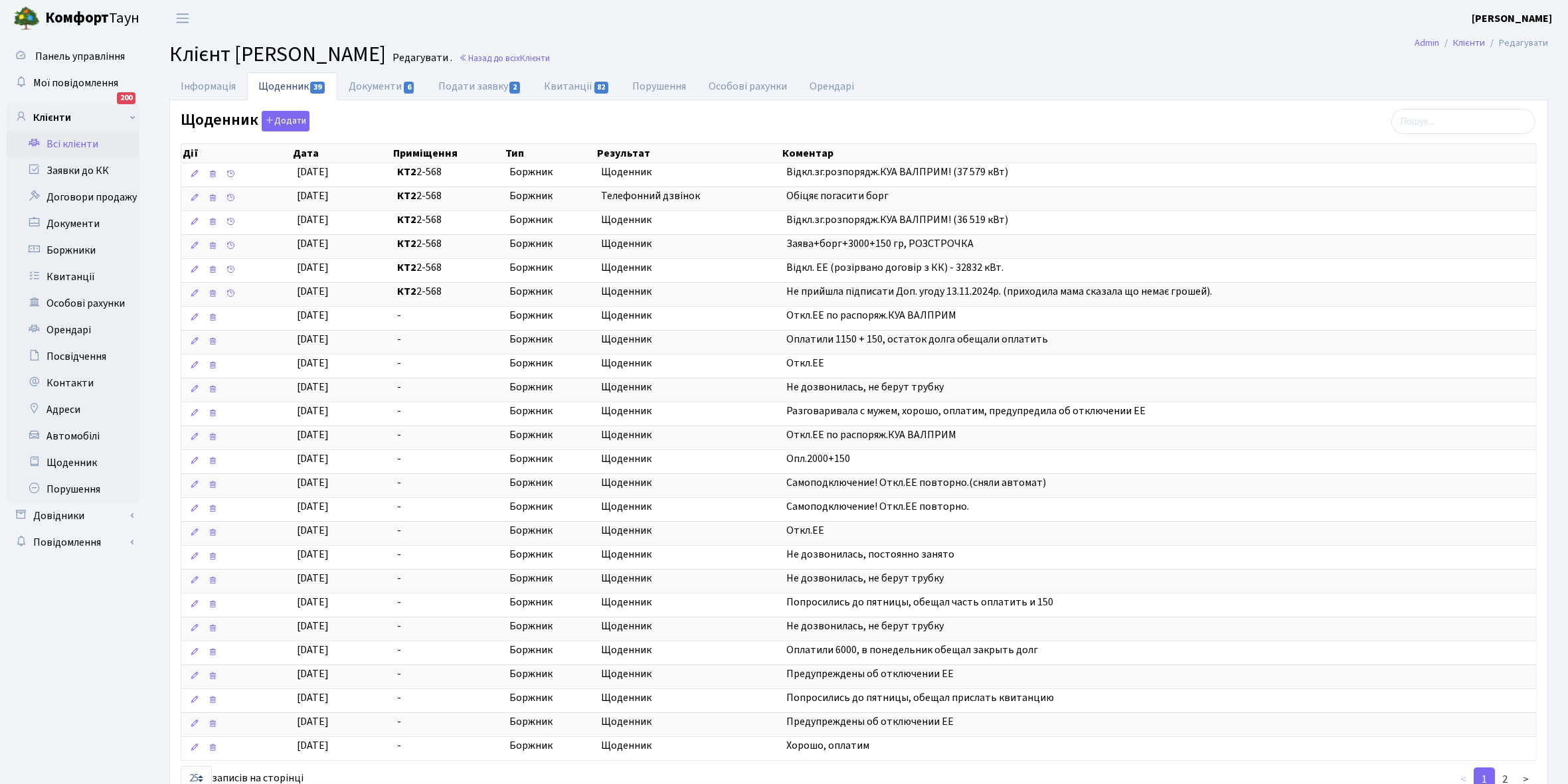
click at [81, 145] on link "Всі клієнти" at bounding box center [73, 145] width 133 height 27
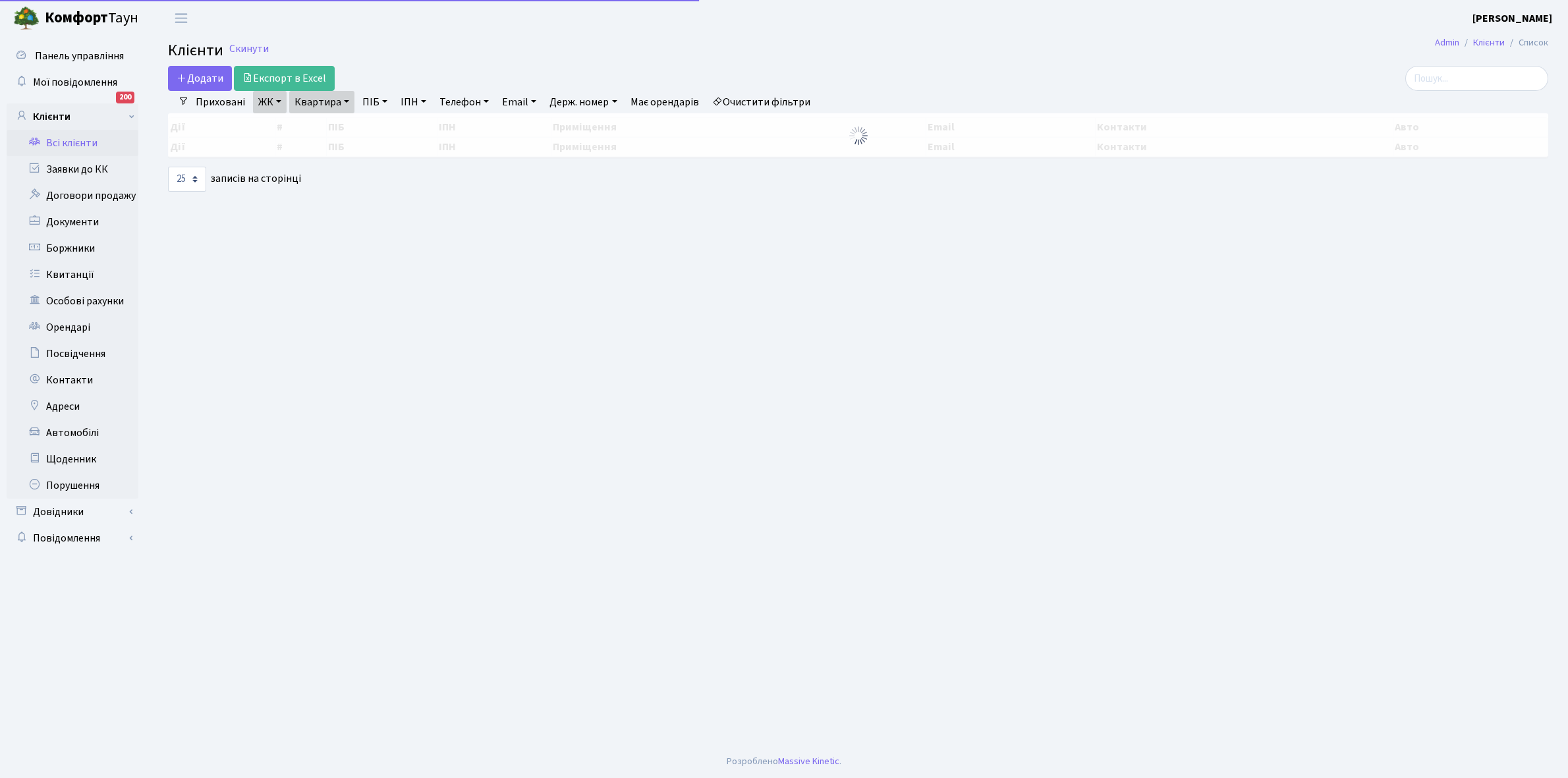
select select "25"
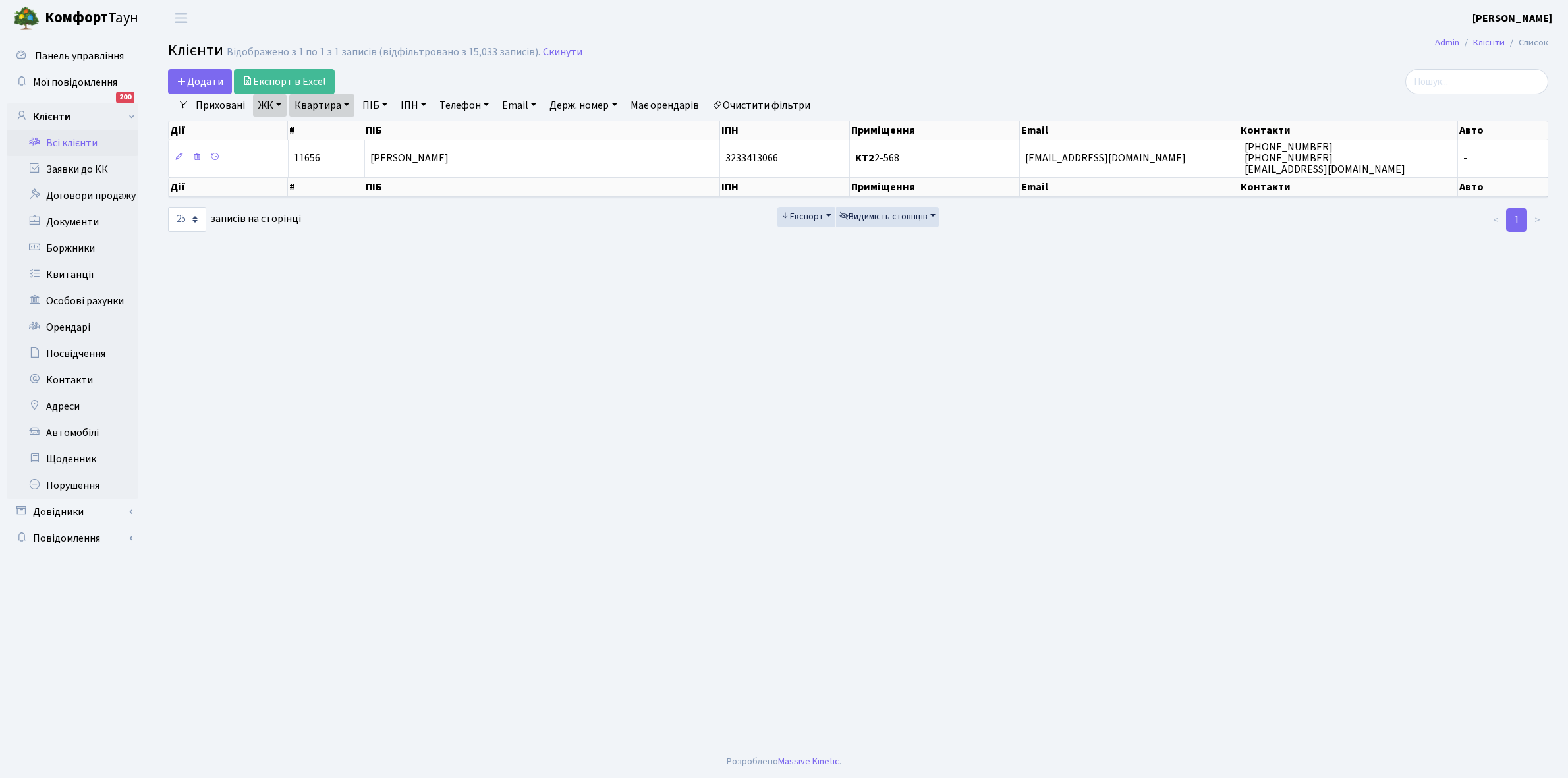
click at [347, 104] on link "Квартира" at bounding box center [321, 105] width 66 height 23
click at [348, 137] on input "2-568" at bounding box center [328, 131] width 77 height 25
type input "2-619"
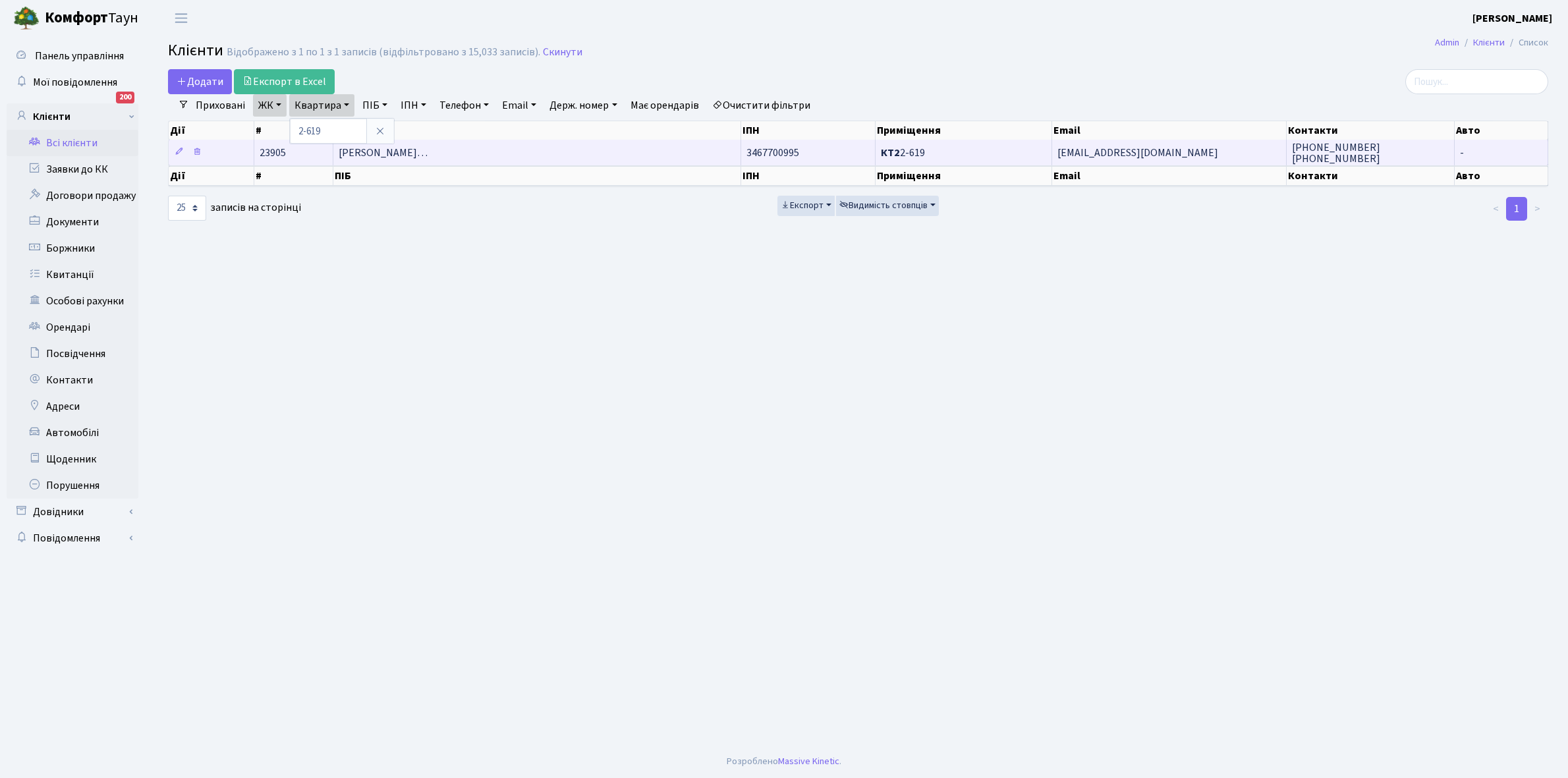
click at [427, 159] on span "Котькорло Олександр Олександрови…" at bounding box center [384, 152] width 89 height 14
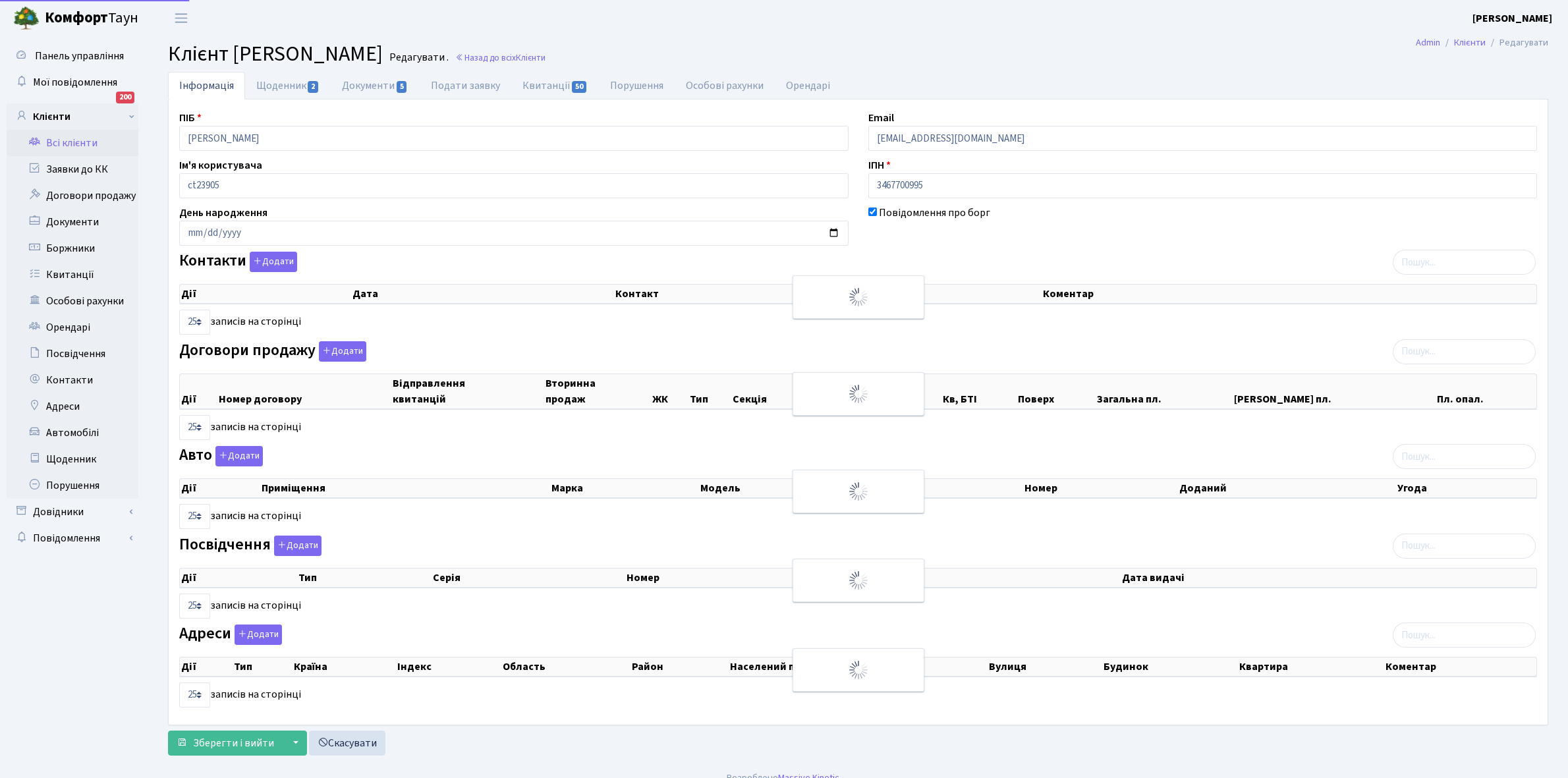
select select "25"
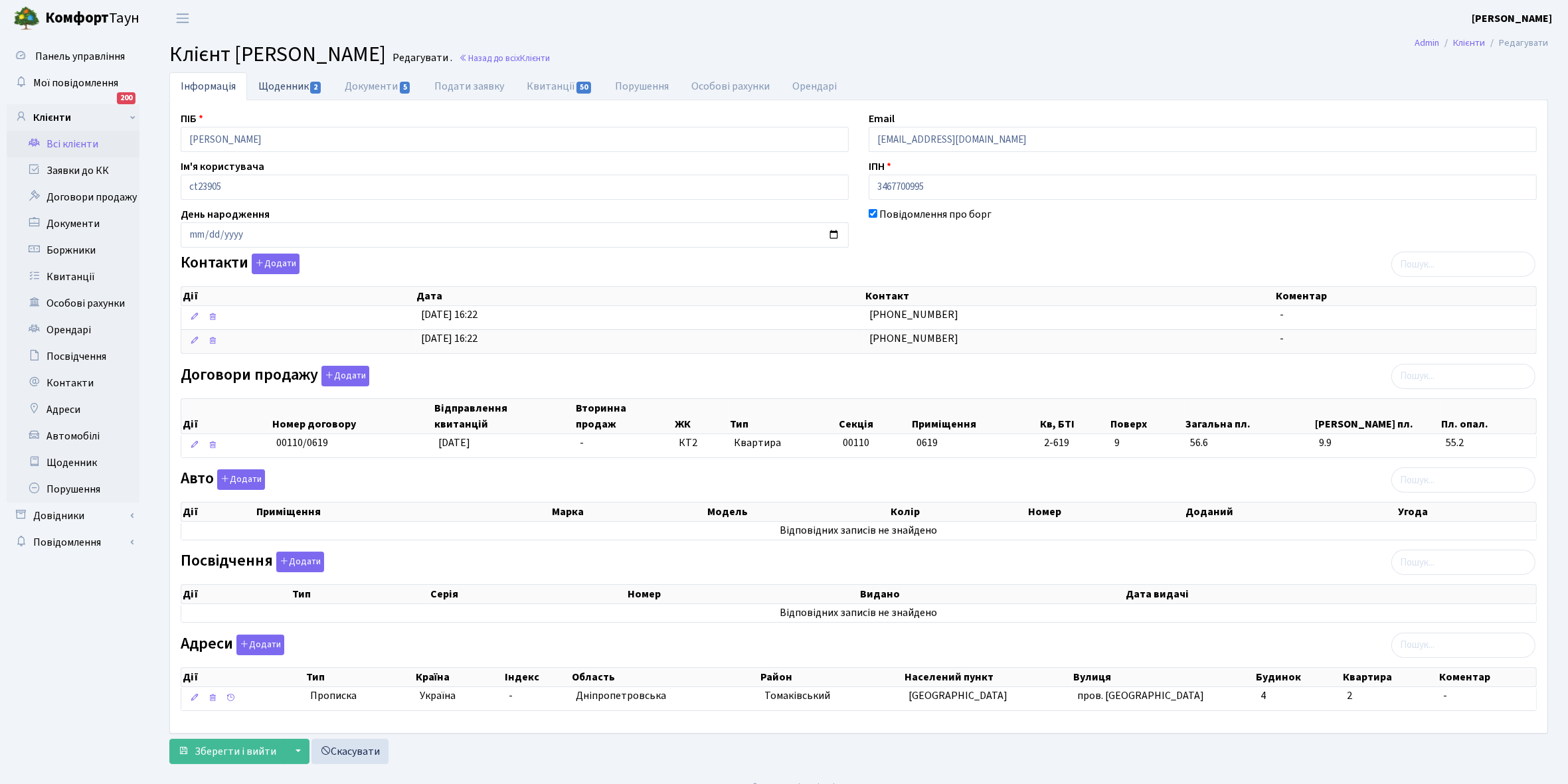
click at [268, 83] on link "Щоденник 2" at bounding box center [290, 86] width 86 height 27
select select "25"
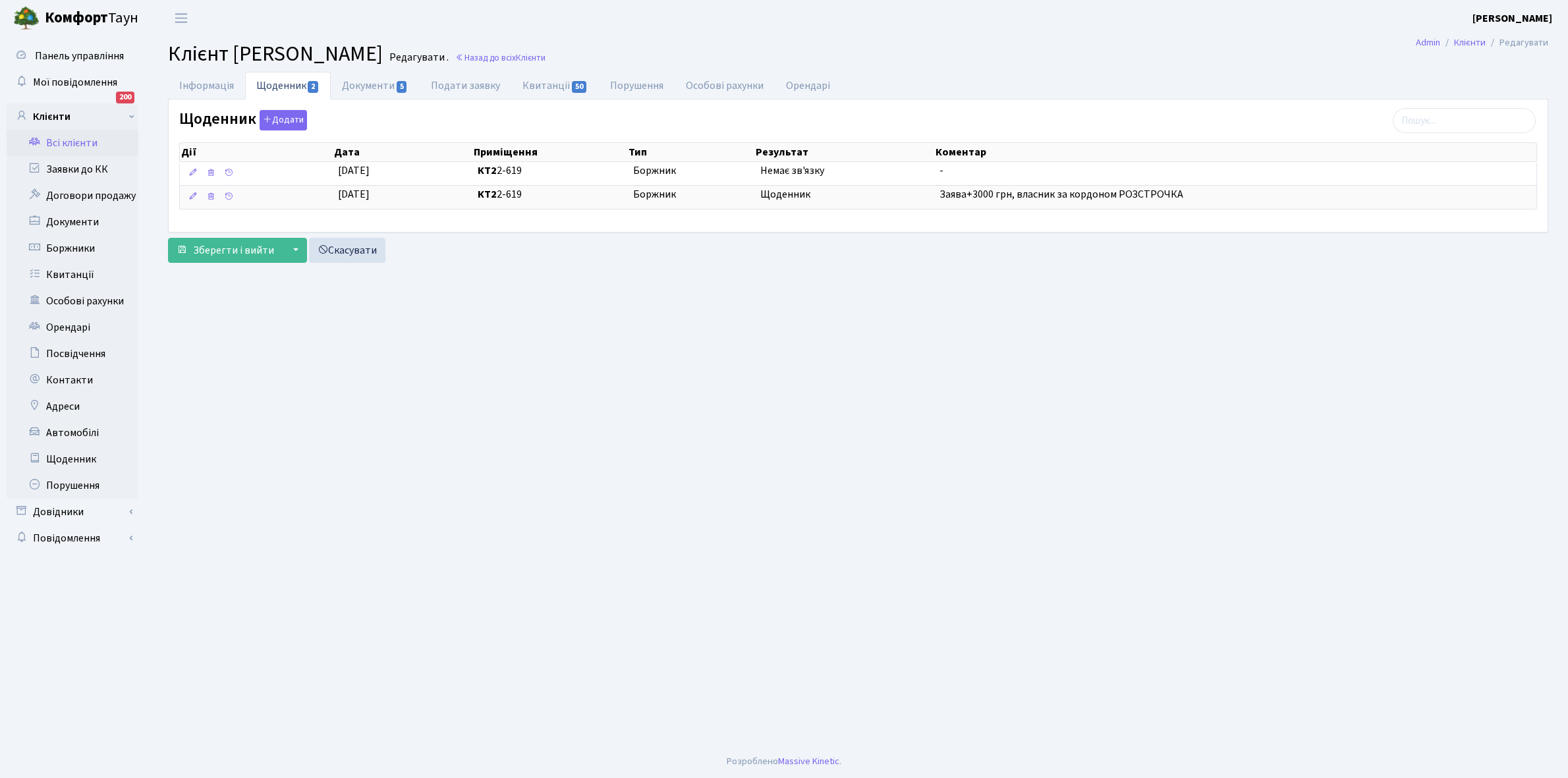
click at [84, 139] on link "Всі клієнти" at bounding box center [72, 143] width 132 height 27
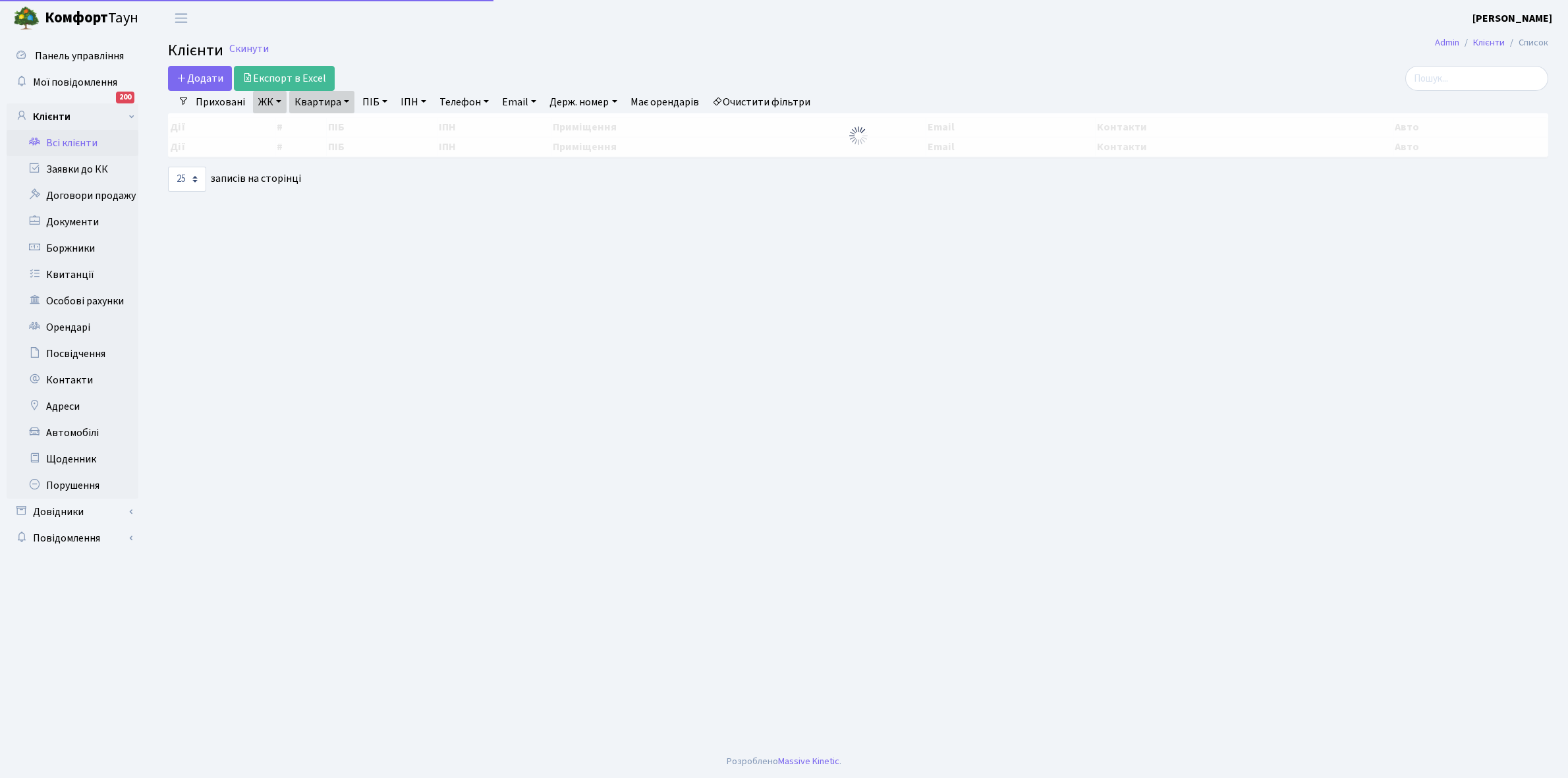
select select "25"
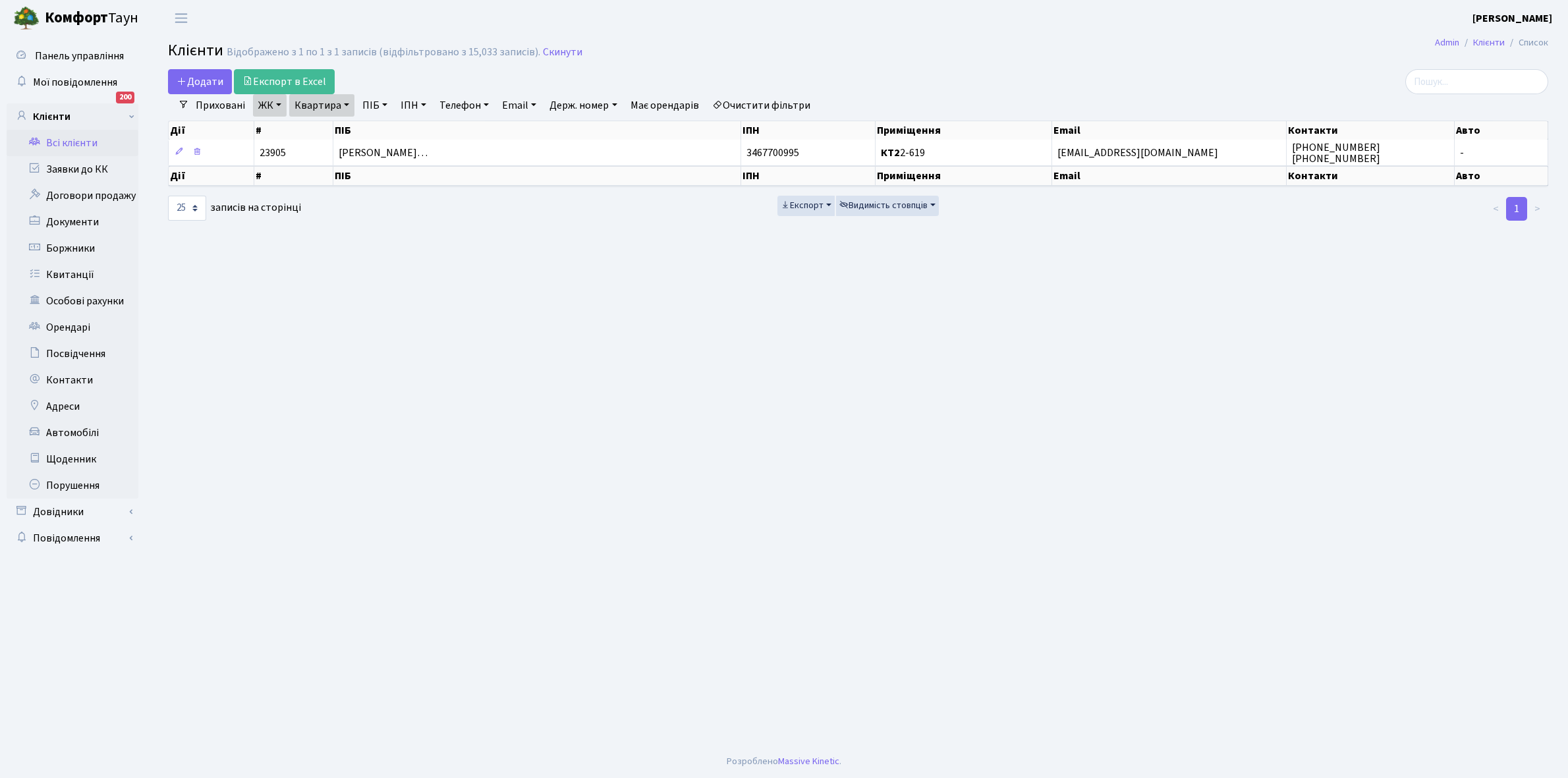
click at [751, 107] on link "Очистити фільтри" at bounding box center [761, 105] width 108 height 23
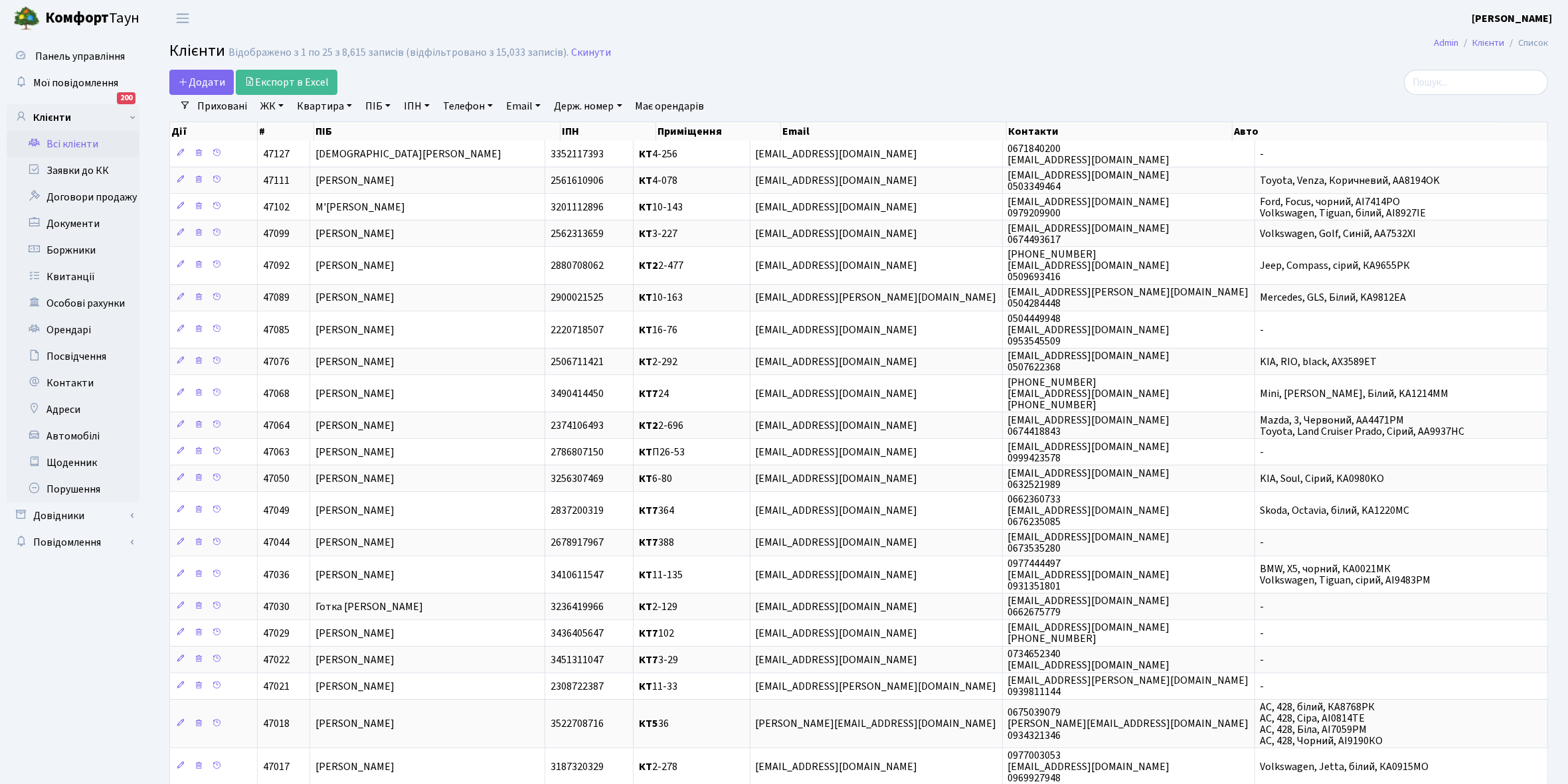
click at [280, 107] on link "ЖК" at bounding box center [271, 106] width 34 height 23
click at [301, 176] on li "КТ2, просп. Соборності, 17" at bounding box center [338, 175] width 161 height 23
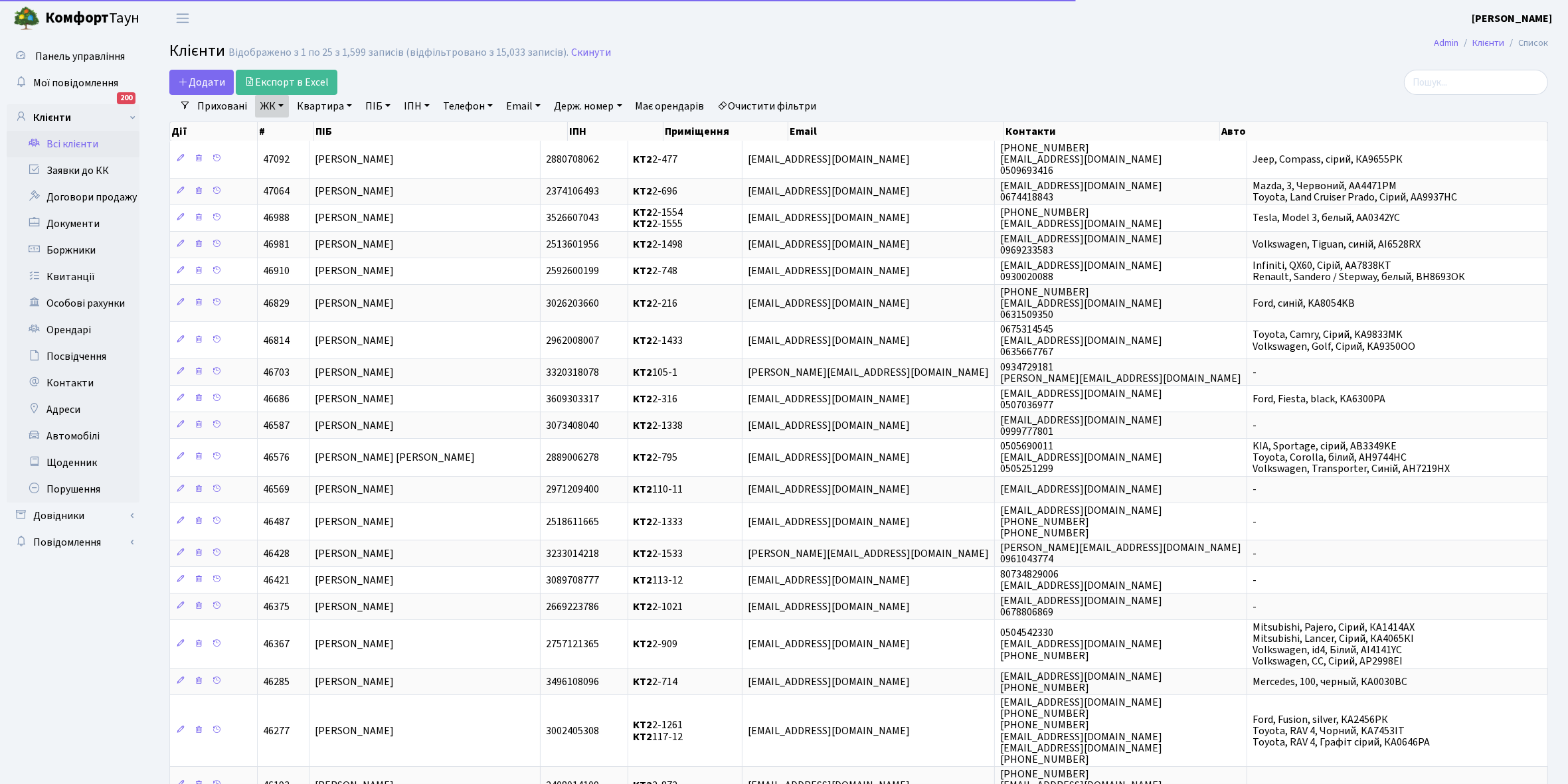
click at [349, 104] on link "Квартира" at bounding box center [324, 106] width 66 height 23
click at [337, 129] on input "text" at bounding box center [330, 132] width 78 height 25
type input "2-559"
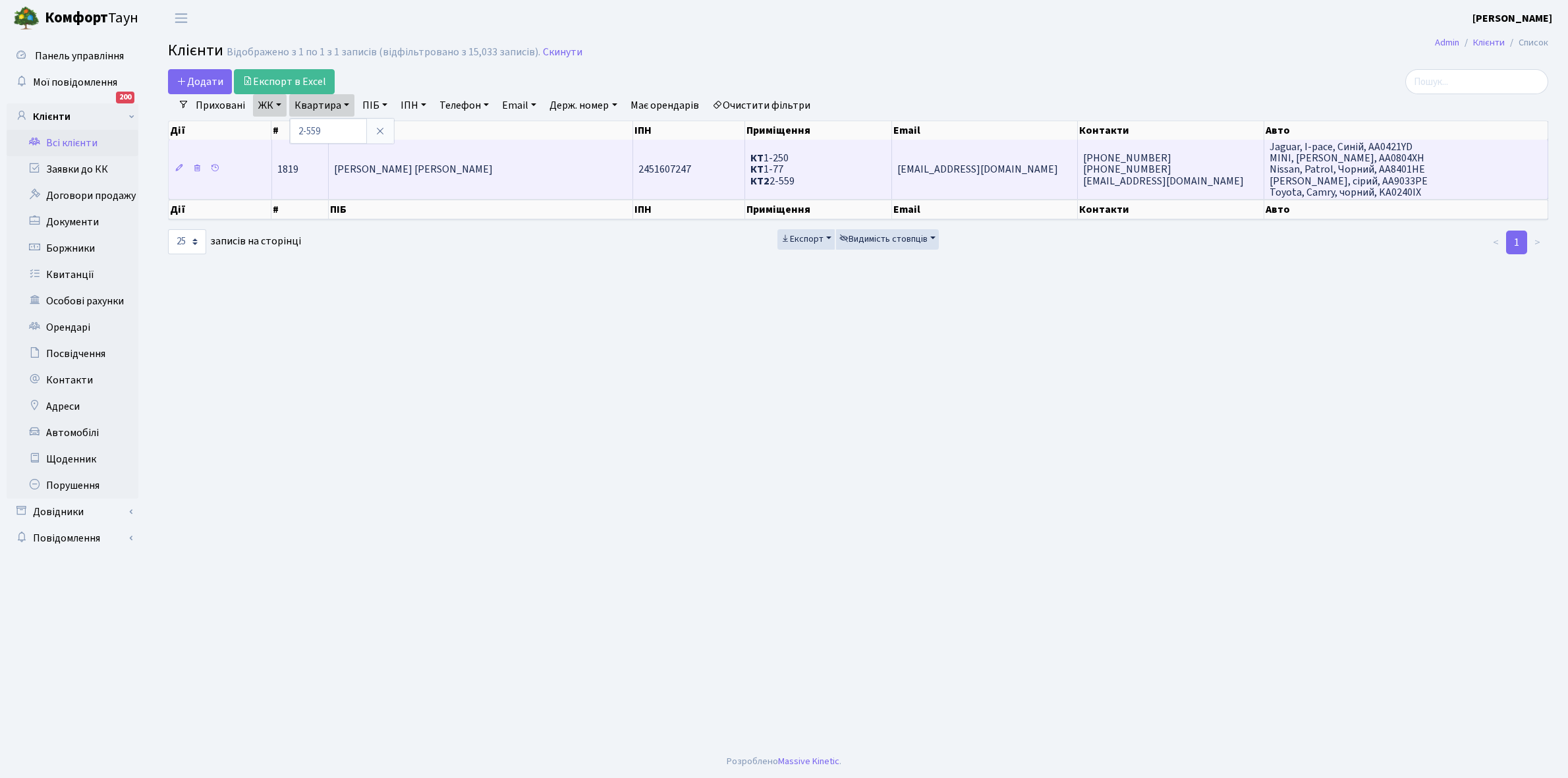
click at [390, 182] on td "Тубільська Наталія Володимирівна" at bounding box center [481, 169] width 305 height 59
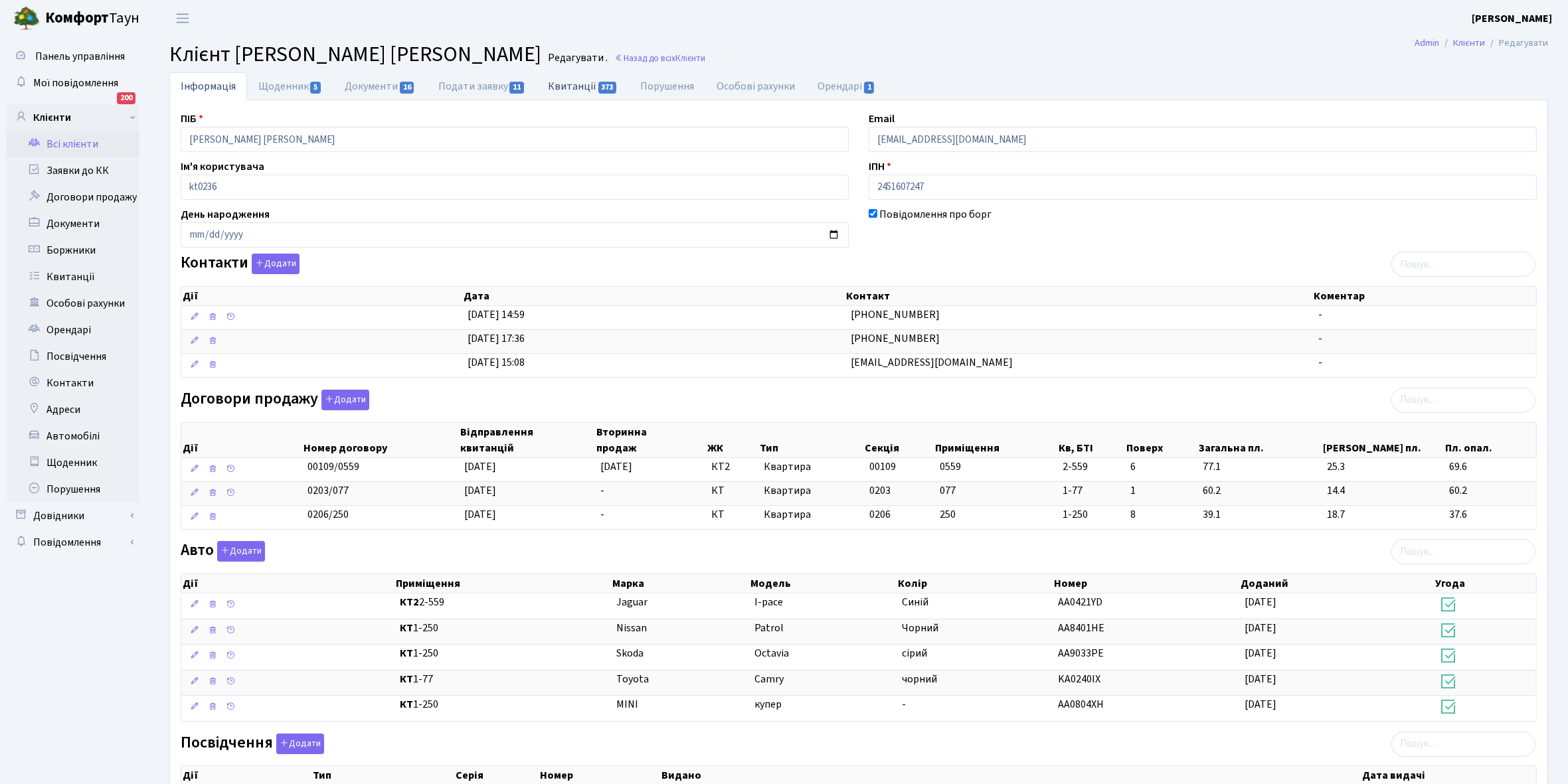
click at [568, 81] on link "Квитанції 373" at bounding box center [582, 86] width 92 height 27
select select "25"
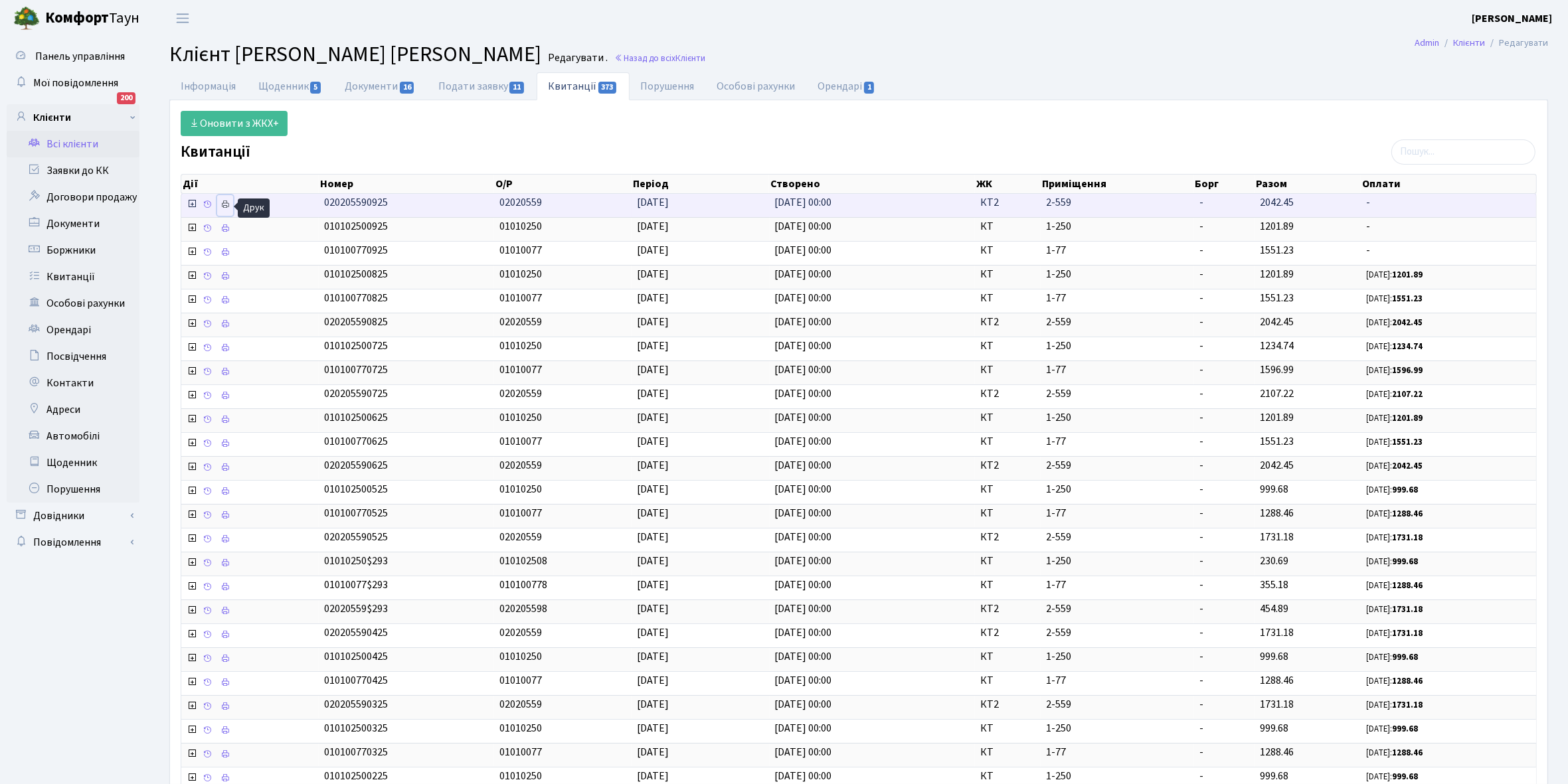
click at [224, 203] on icon at bounding box center [225, 205] width 10 height 10
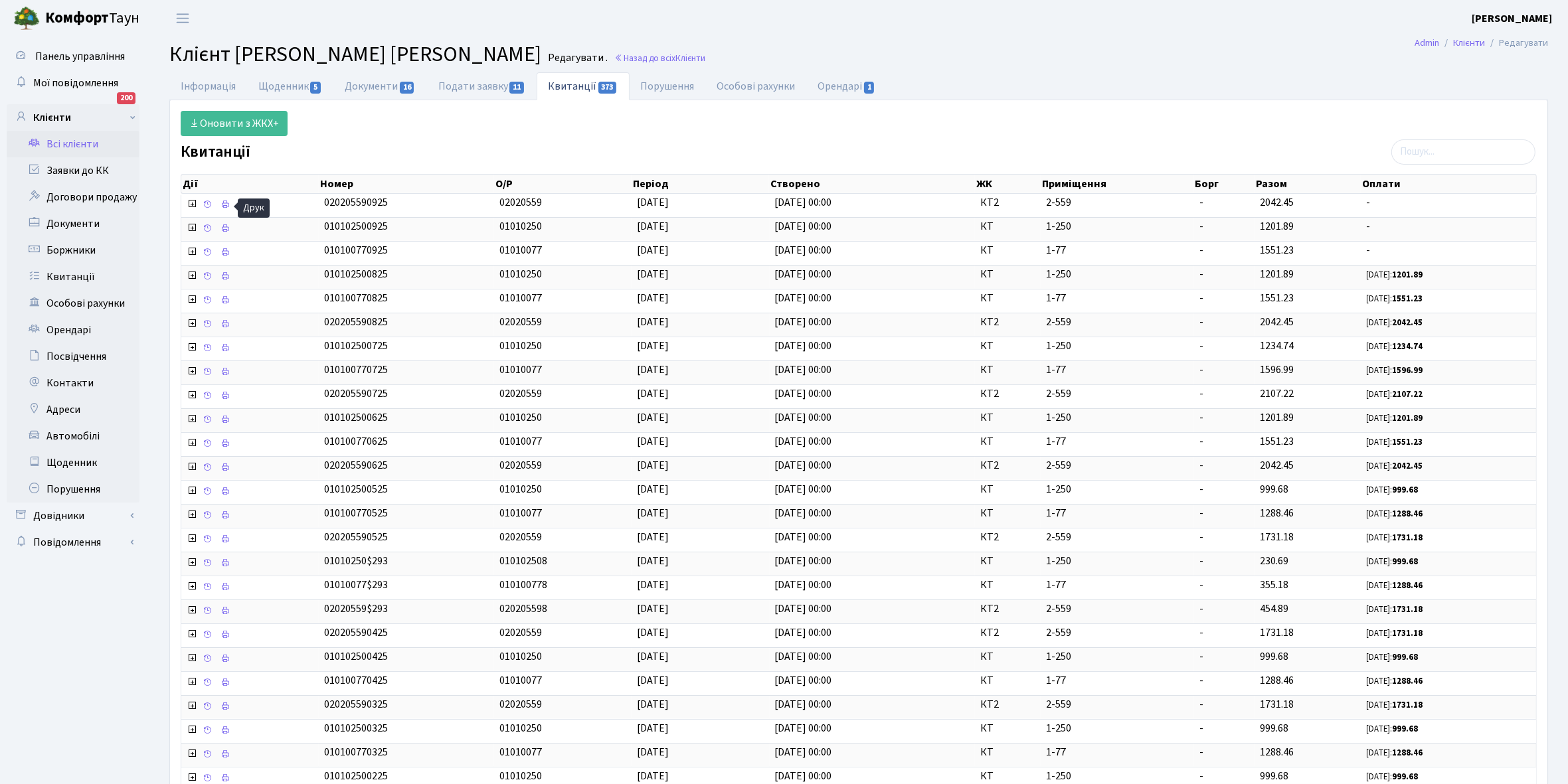
click at [81, 142] on link "Всі клієнти" at bounding box center [73, 145] width 133 height 27
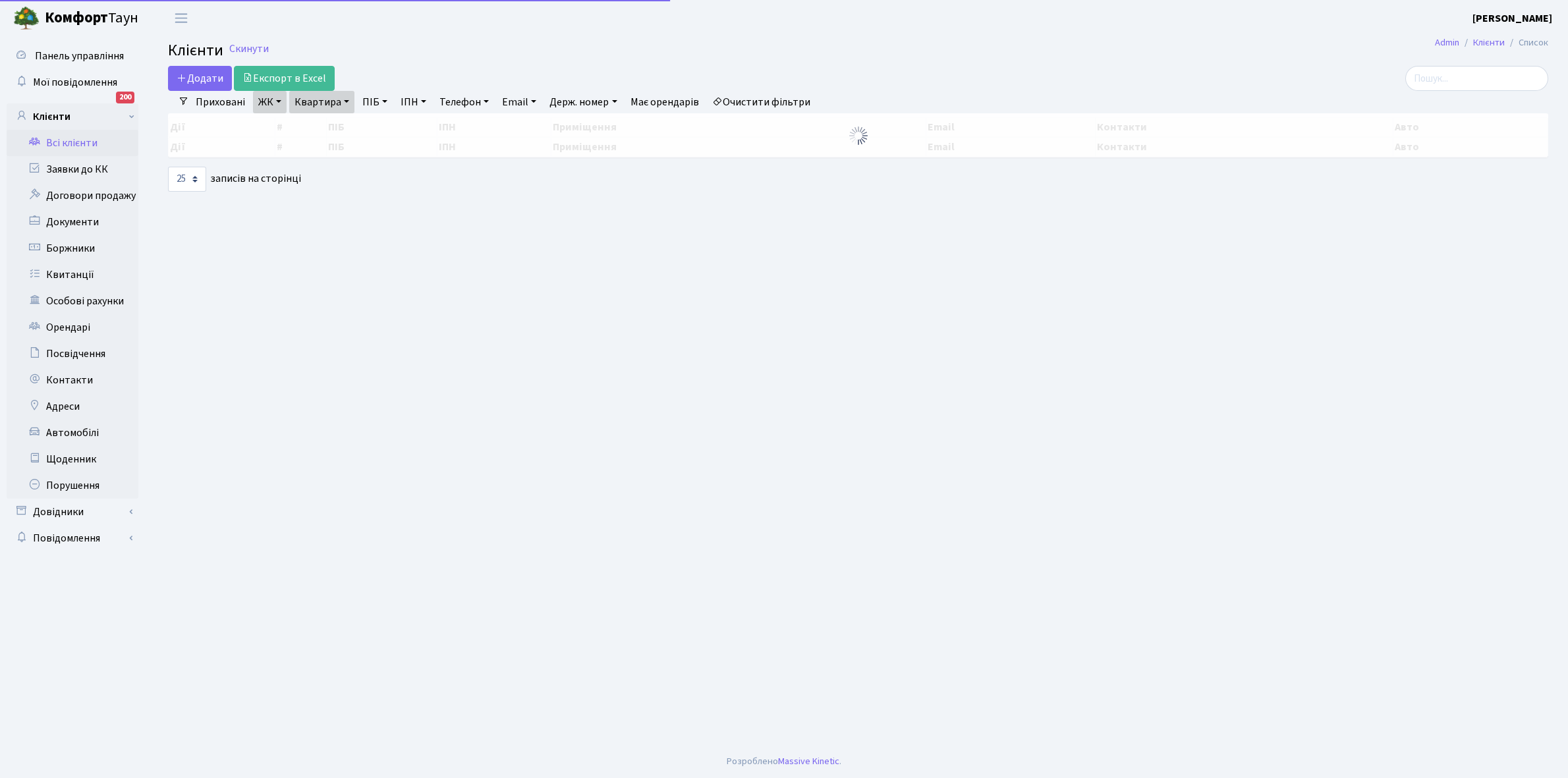
select select "25"
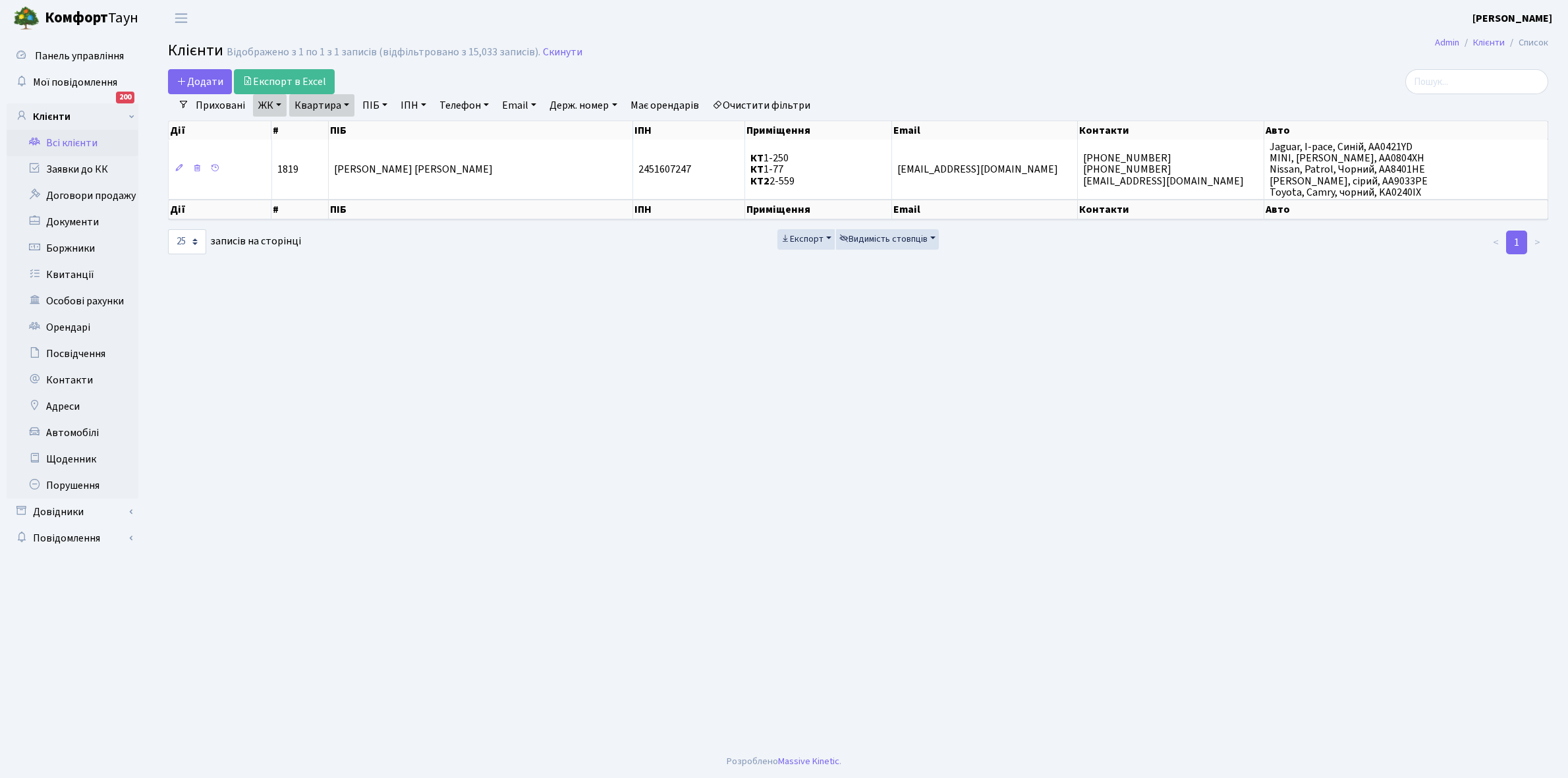
drag, startPoint x: 347, startPoint y: 104, endPoint x: 348, endPoint y: 117, distance: 13.0
click at [348, 104] on link "Квартира" at bounding box center [321, 105] width 66 height 23
click at [338, 130] on input "2-559" at bounding box center [328, 131] width 77 height 25
type input "2-578"
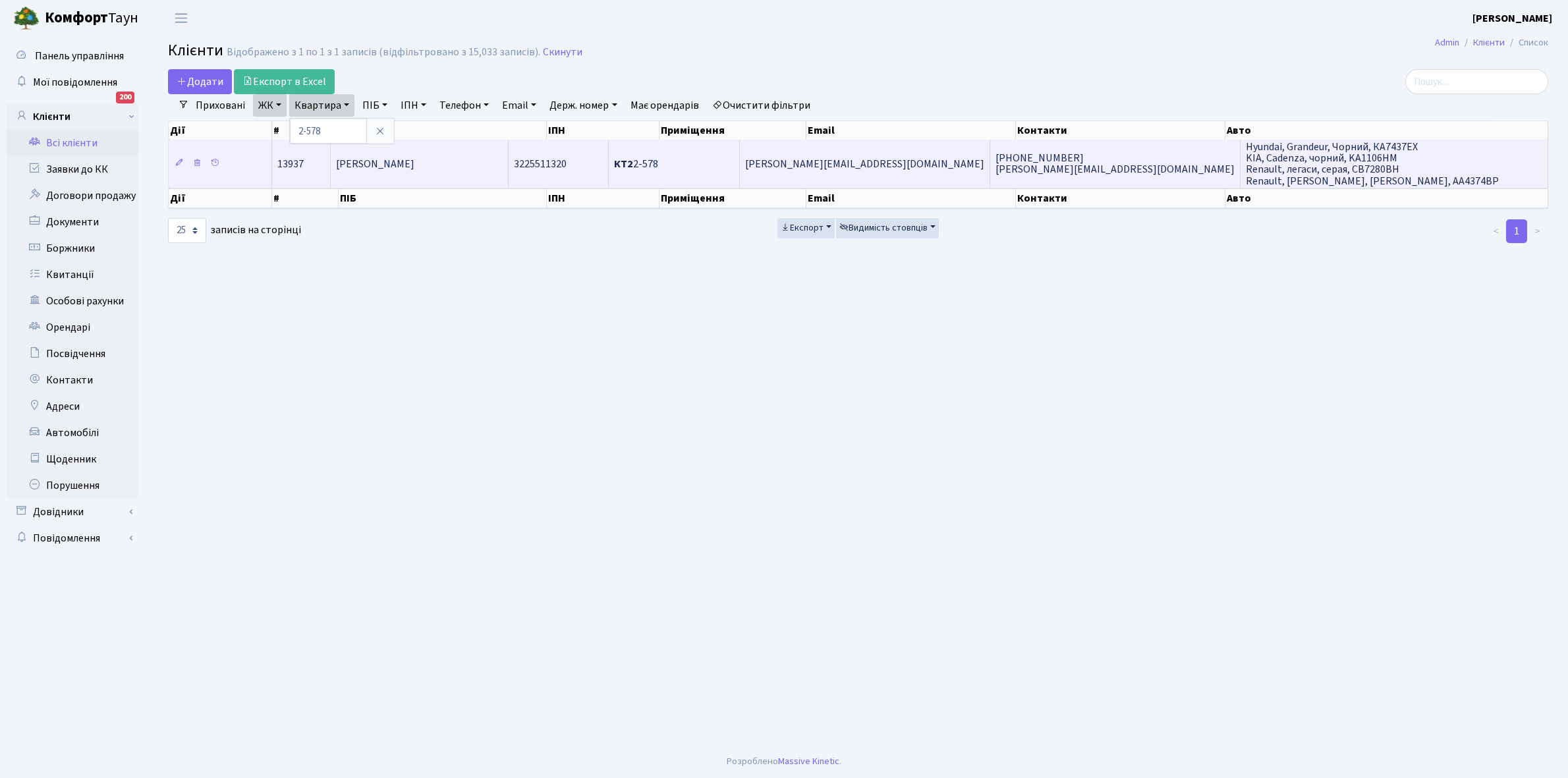
click at [414, 169] on span "Бугрей [PERSON_NAME]" at bounding box center [375, 163] width 79 height 14
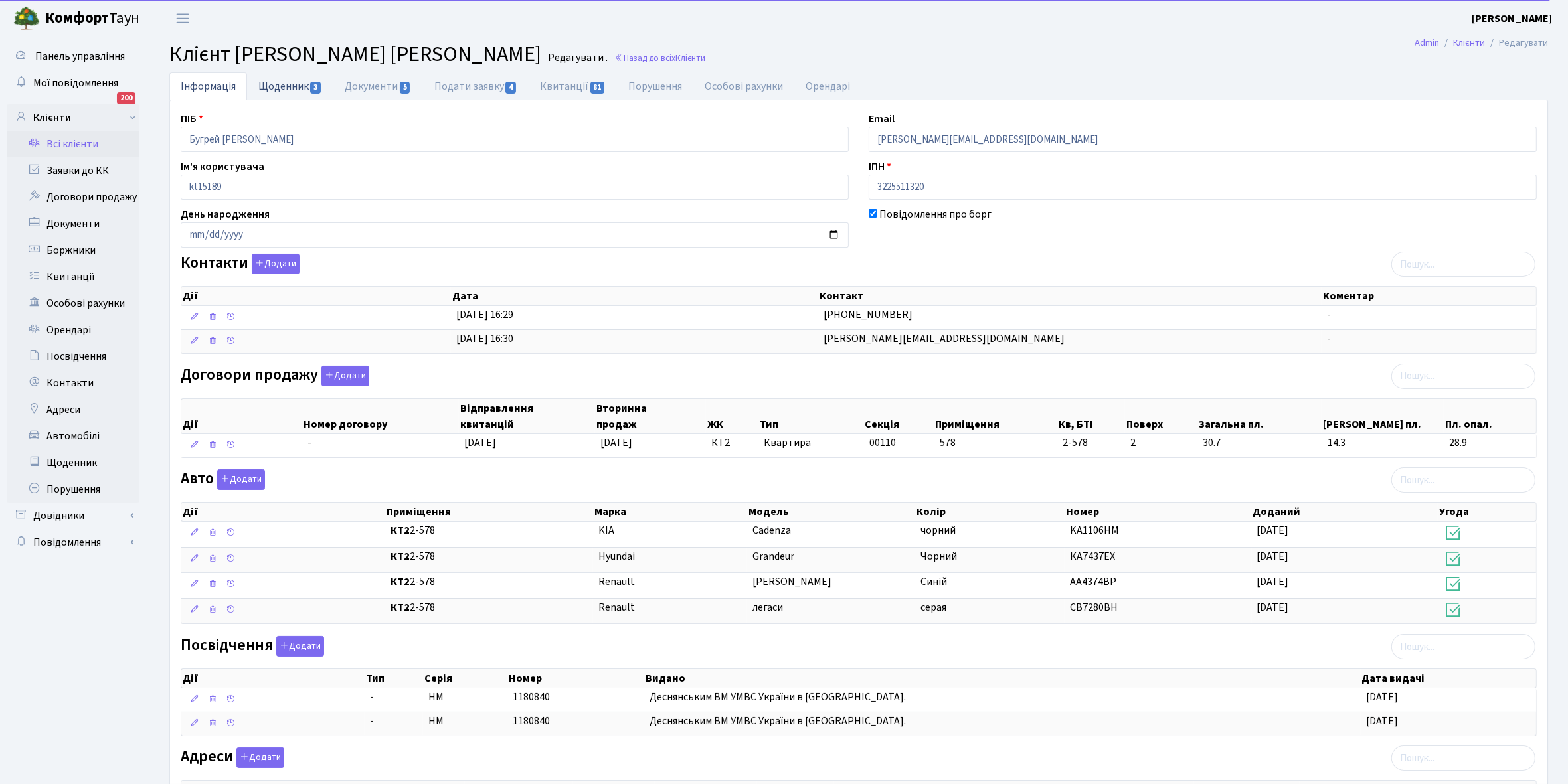
click at [267, 80] on link "Щоденник 3" at bounding box center [290, 86] width 86 height 27
select select "25"
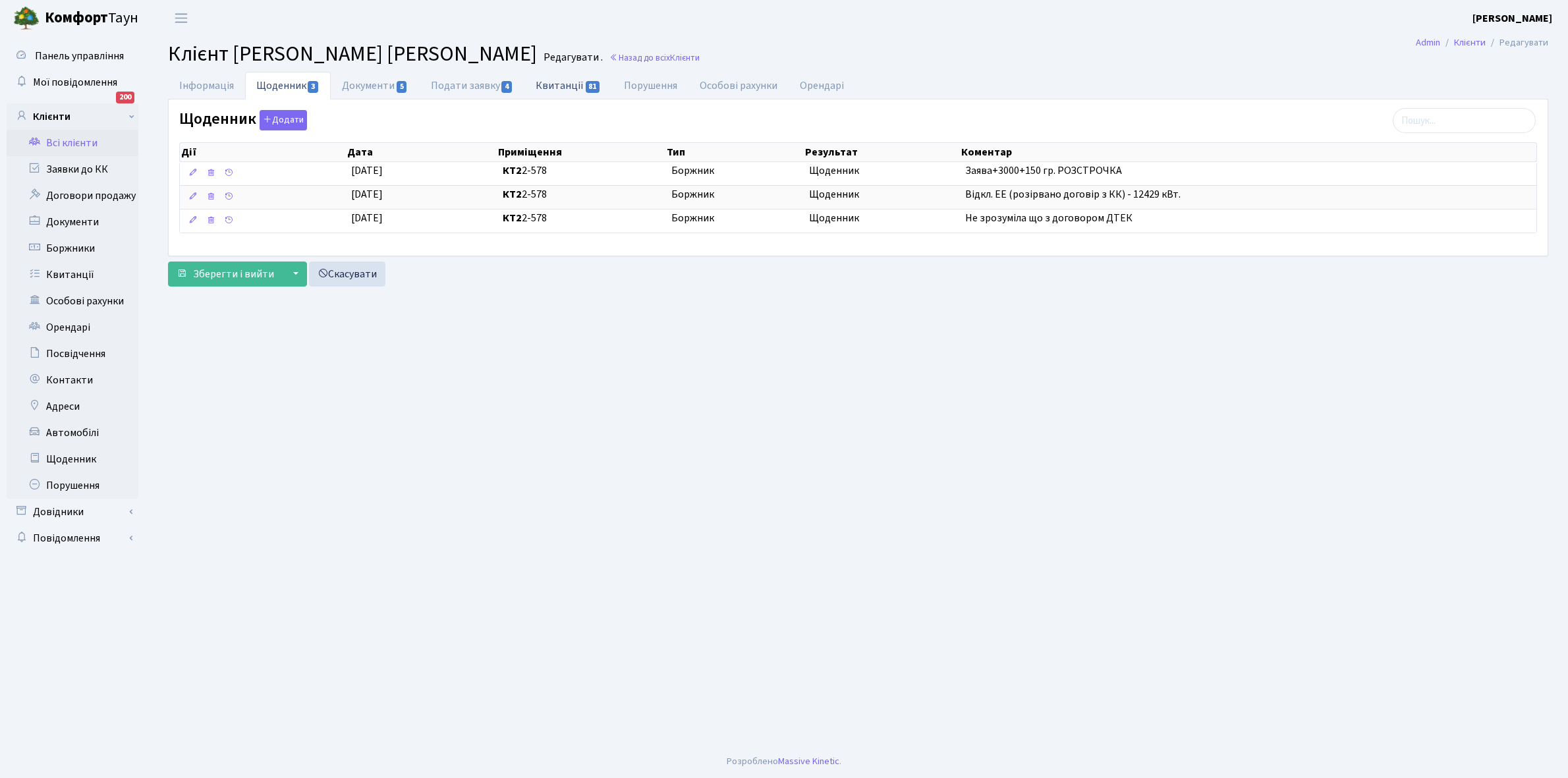
click at [554, 83] on link "Квитанції 81" at bounding box center [568, 85] width 87 height 27
select select "25"
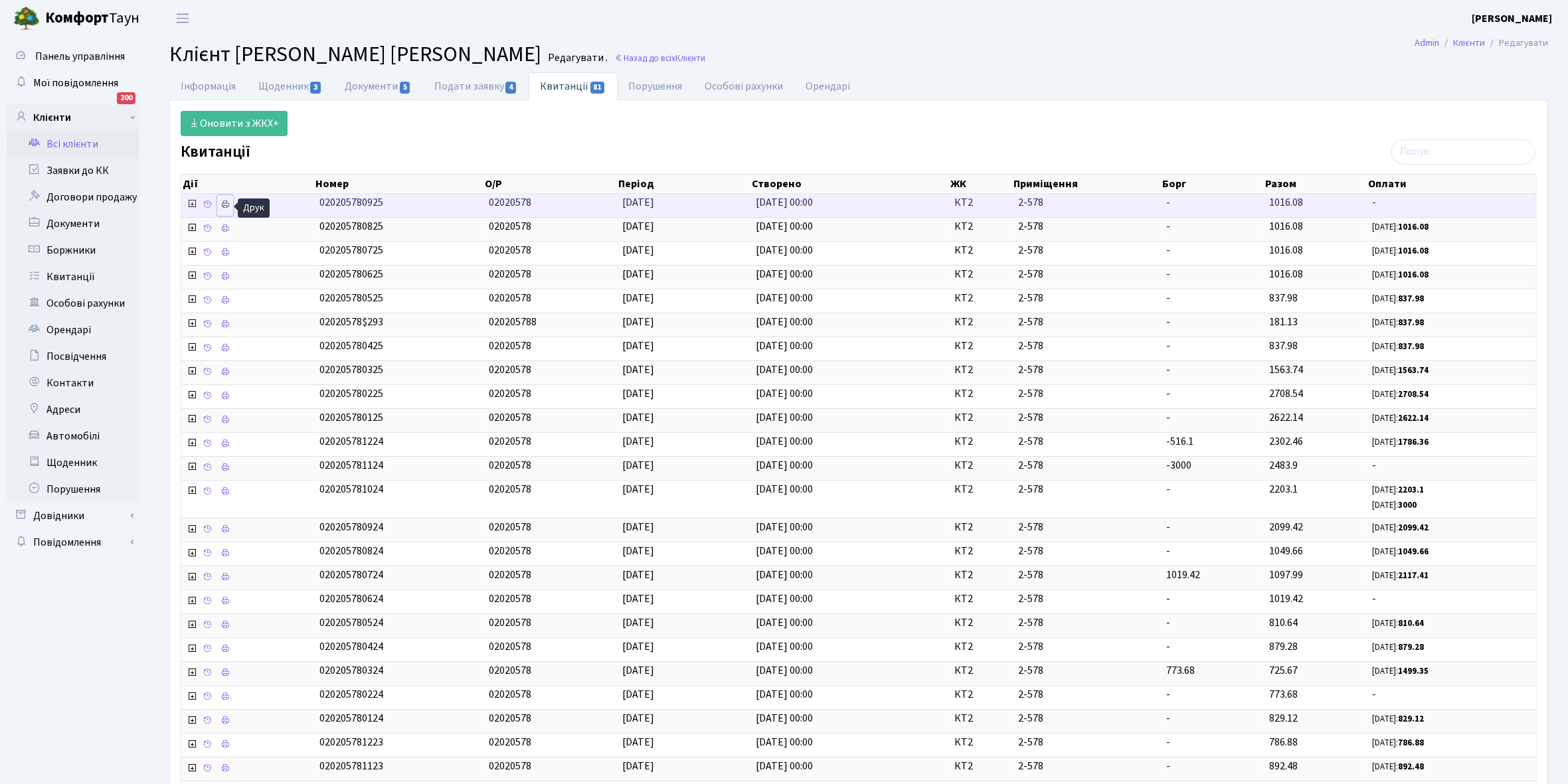
click at [227, 206] on icon at bounding box center [225, 205] width 10 height 10
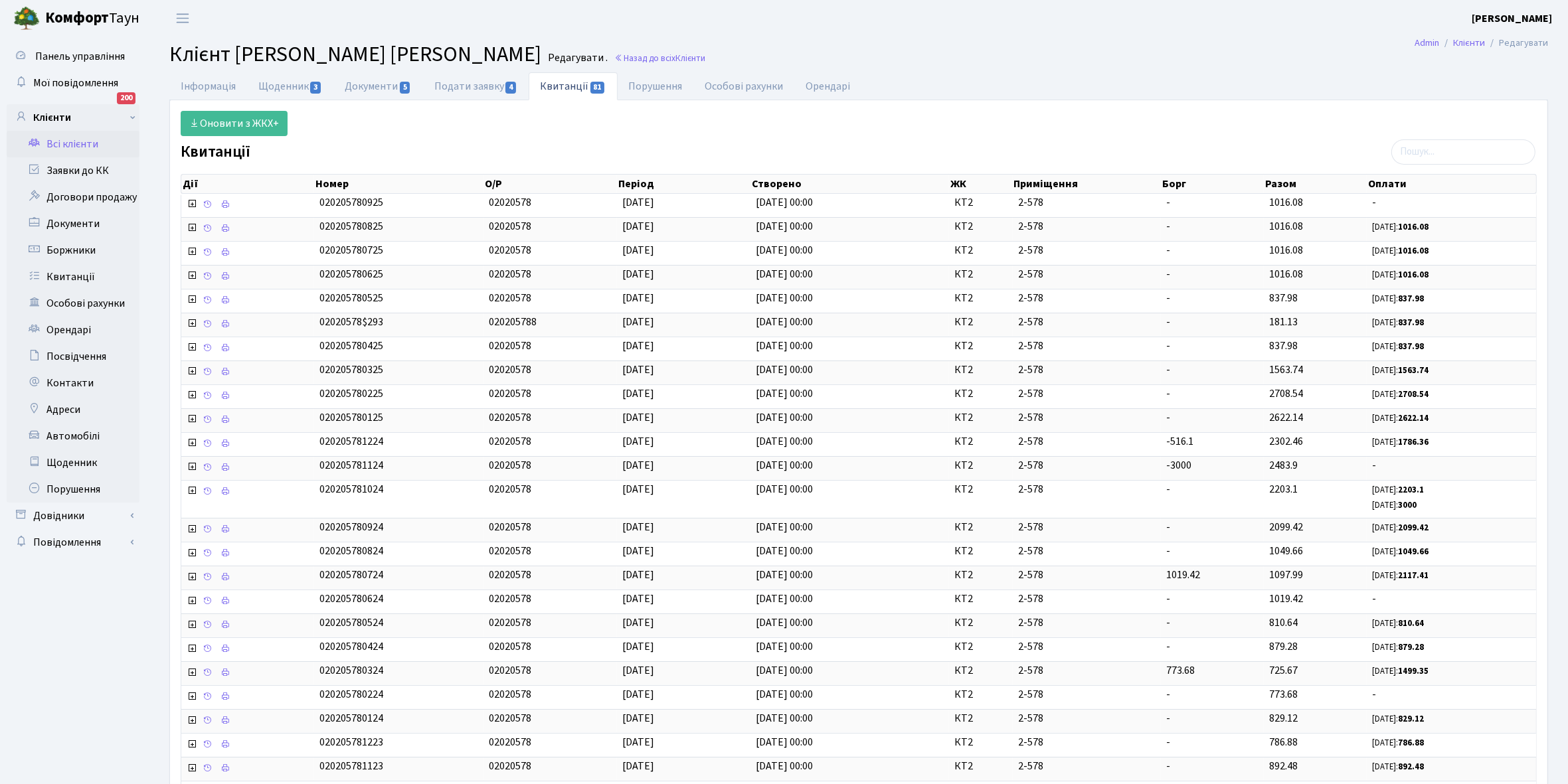
click at [77, 140] on link "Всі клієнти" at bounding box center [73, 145] width 133 height 27
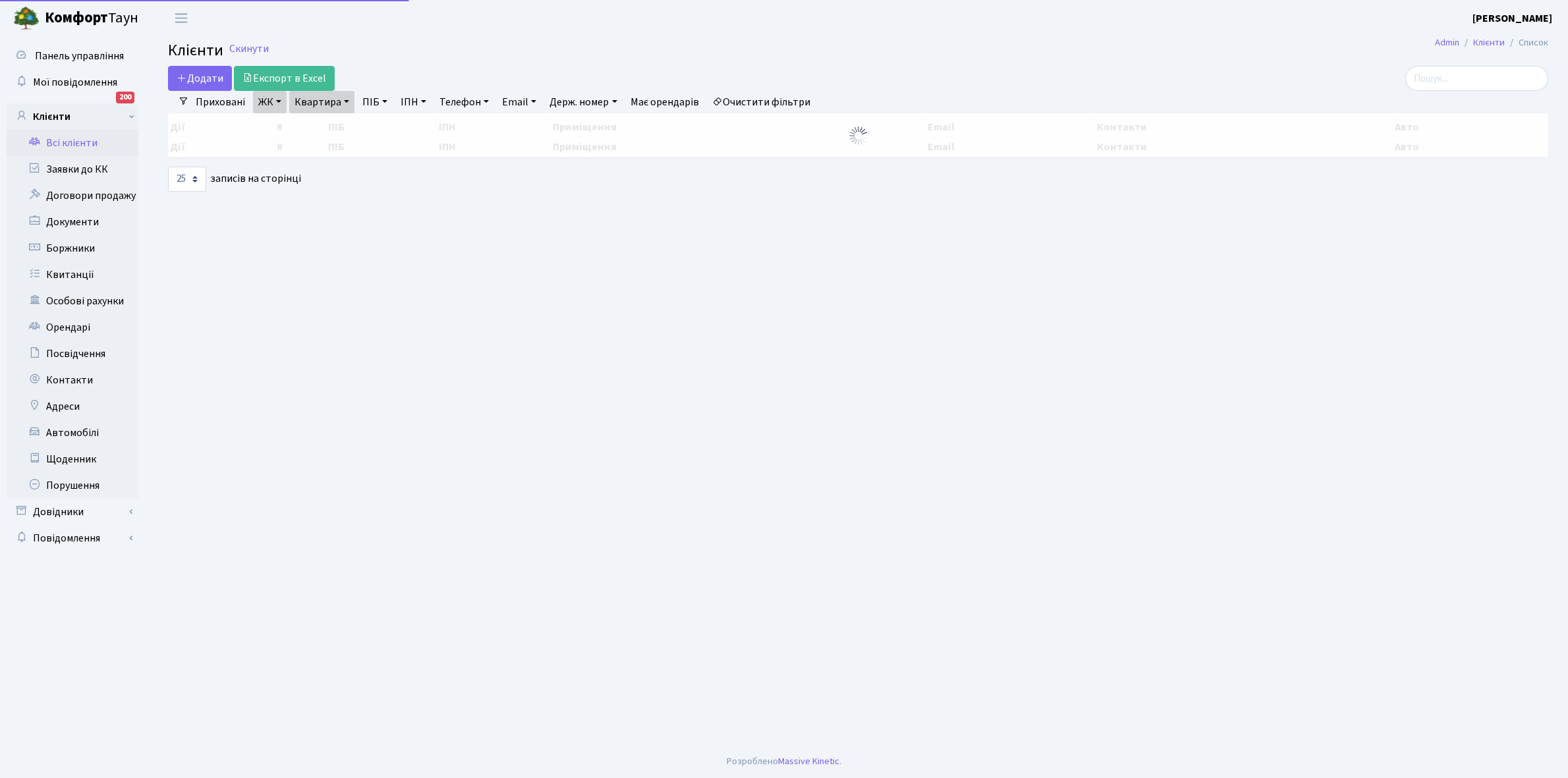
select select "25"
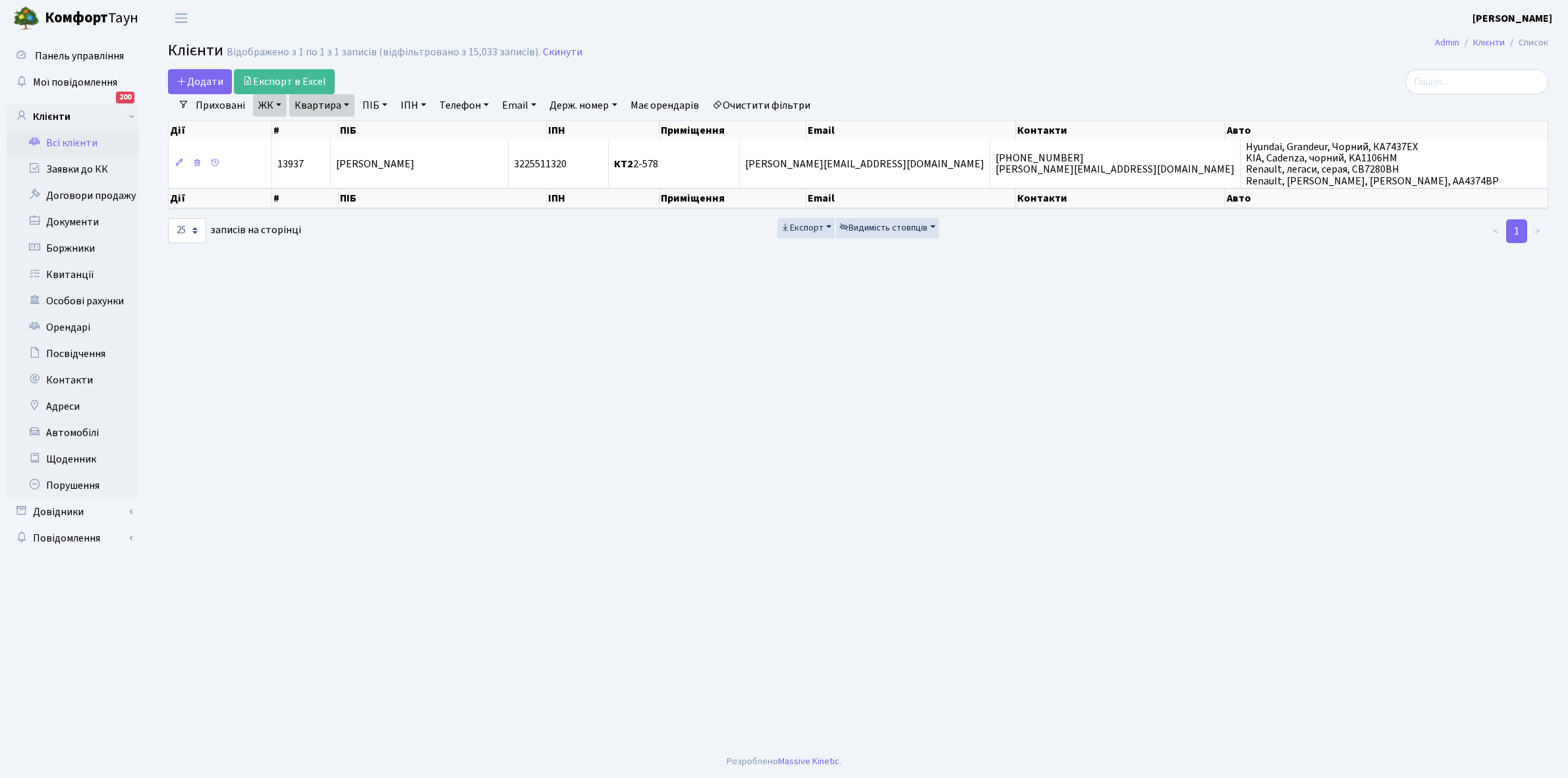
click at [345, 103] on link "Квартира" at bounding box center [321, 105] width 66 height 23
click at [348, 125] on input "2-578" at bounding box center [328, 131] width 77 height 25
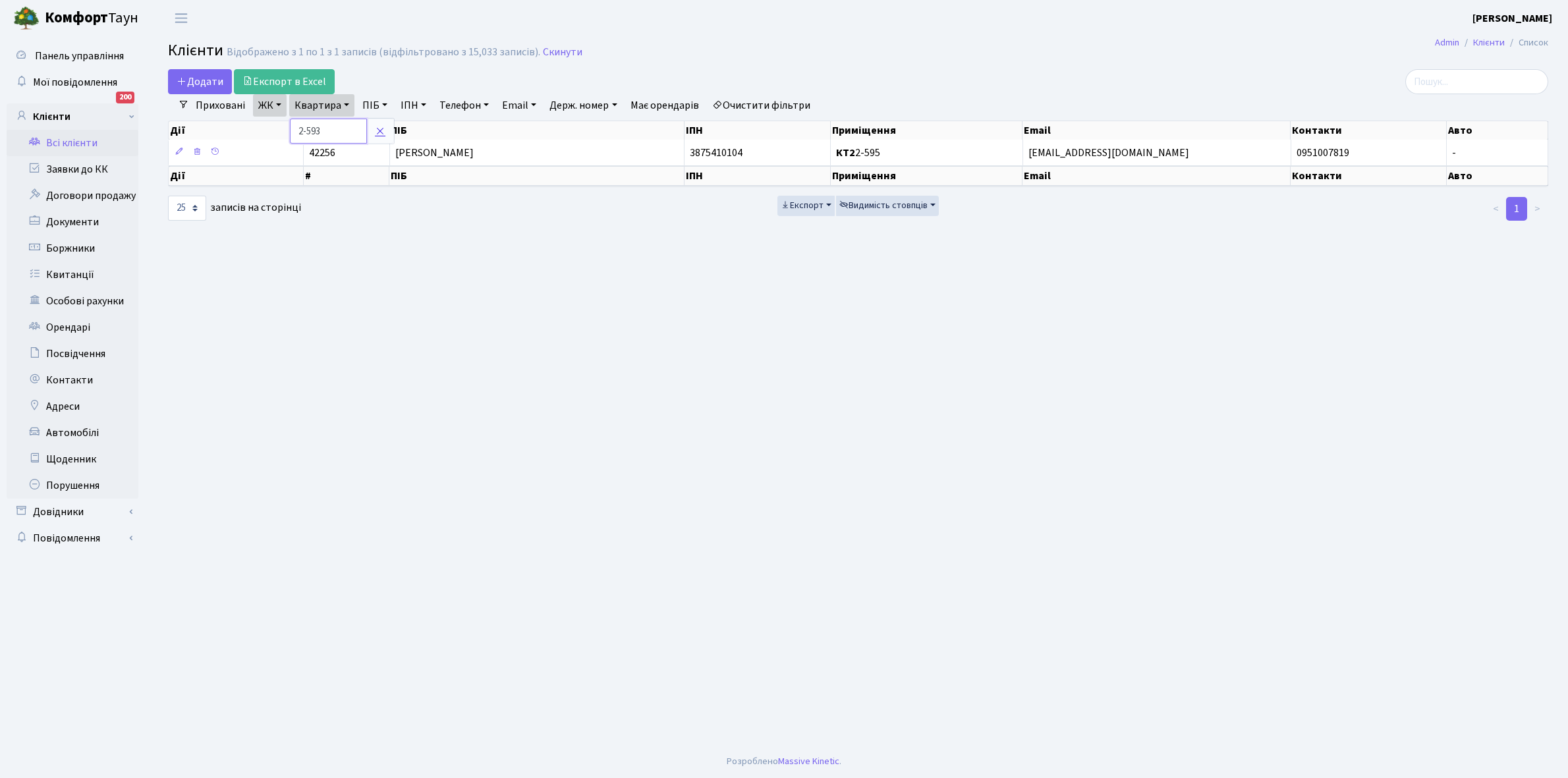
type input "2-593"
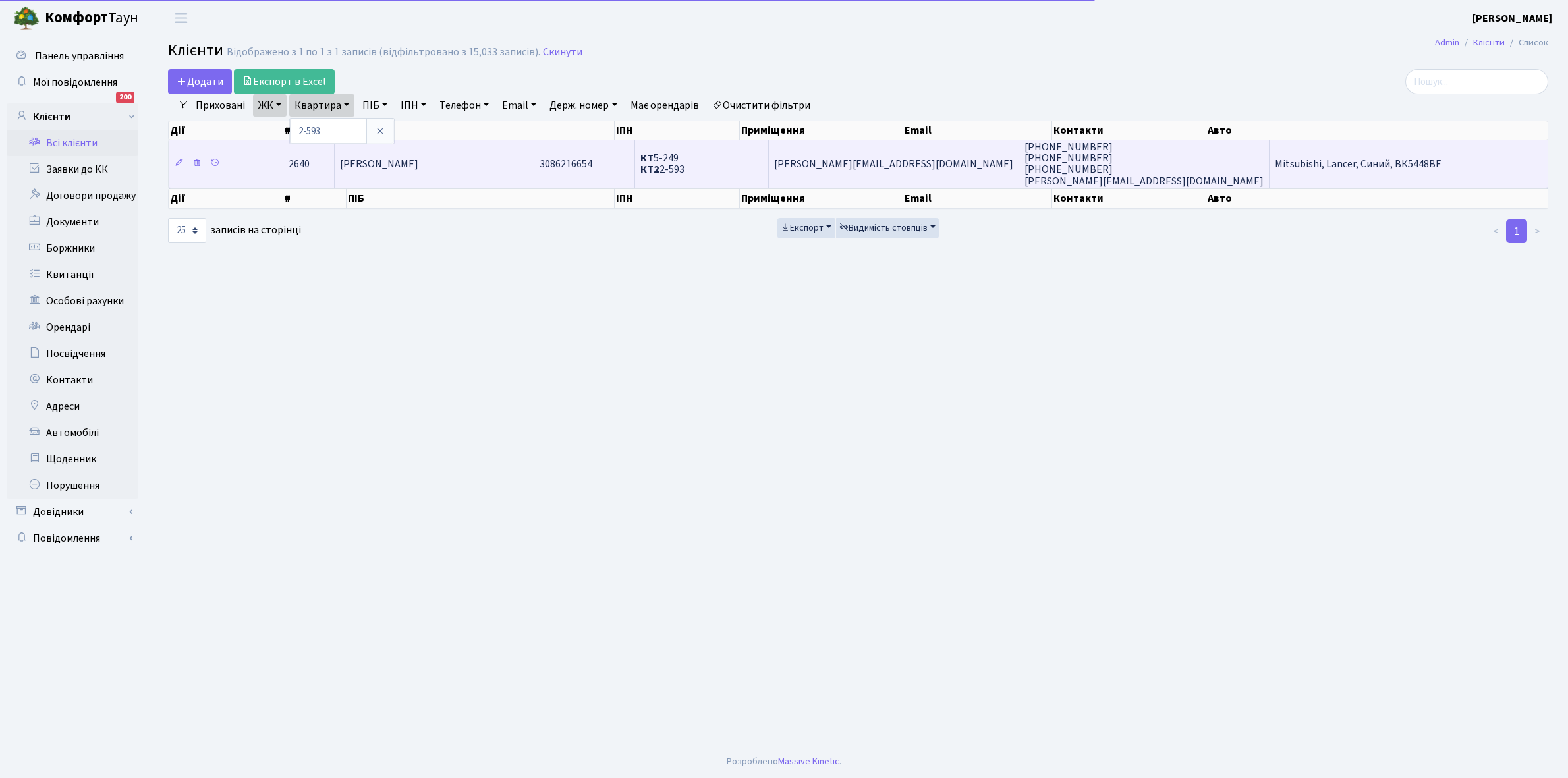
click at [423, 175] on td "[PERSON_NAME]" at bounding box center [434, 163] width 199 height 47
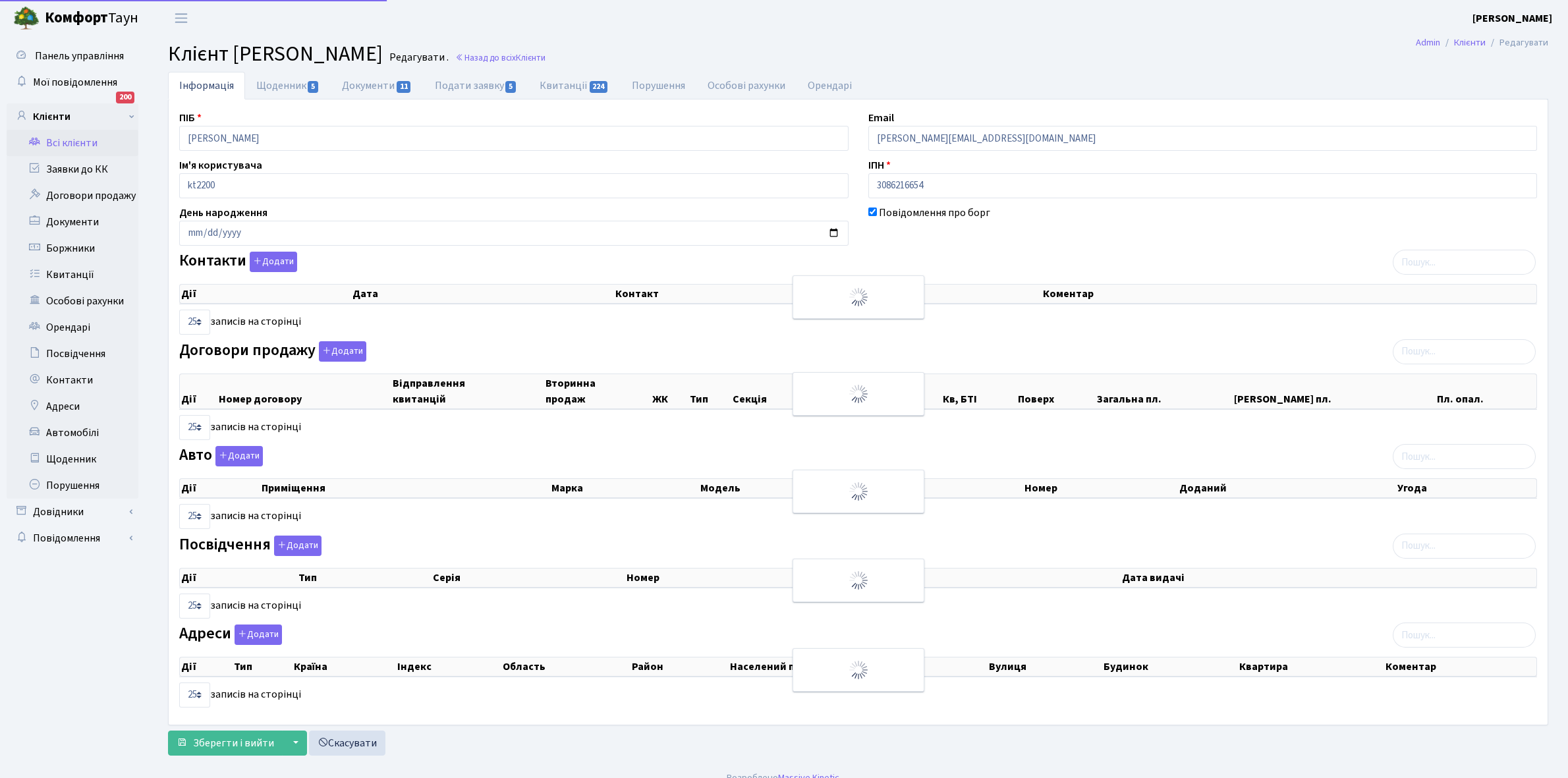
select select "25"
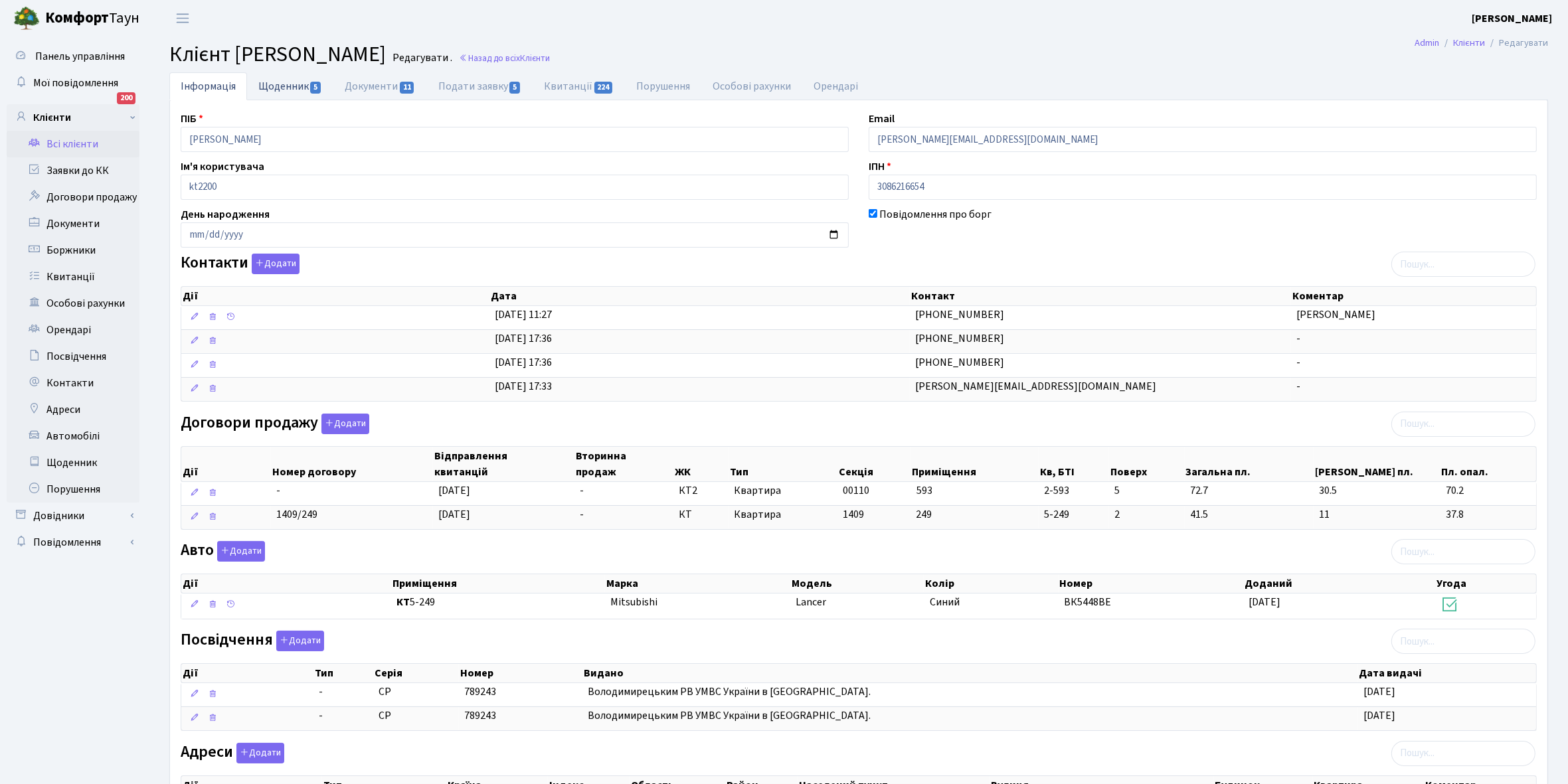
click at [267, 84] on link "Щоденник 5" at bounding box center [290, 86] width 86 height 27
select select "25"
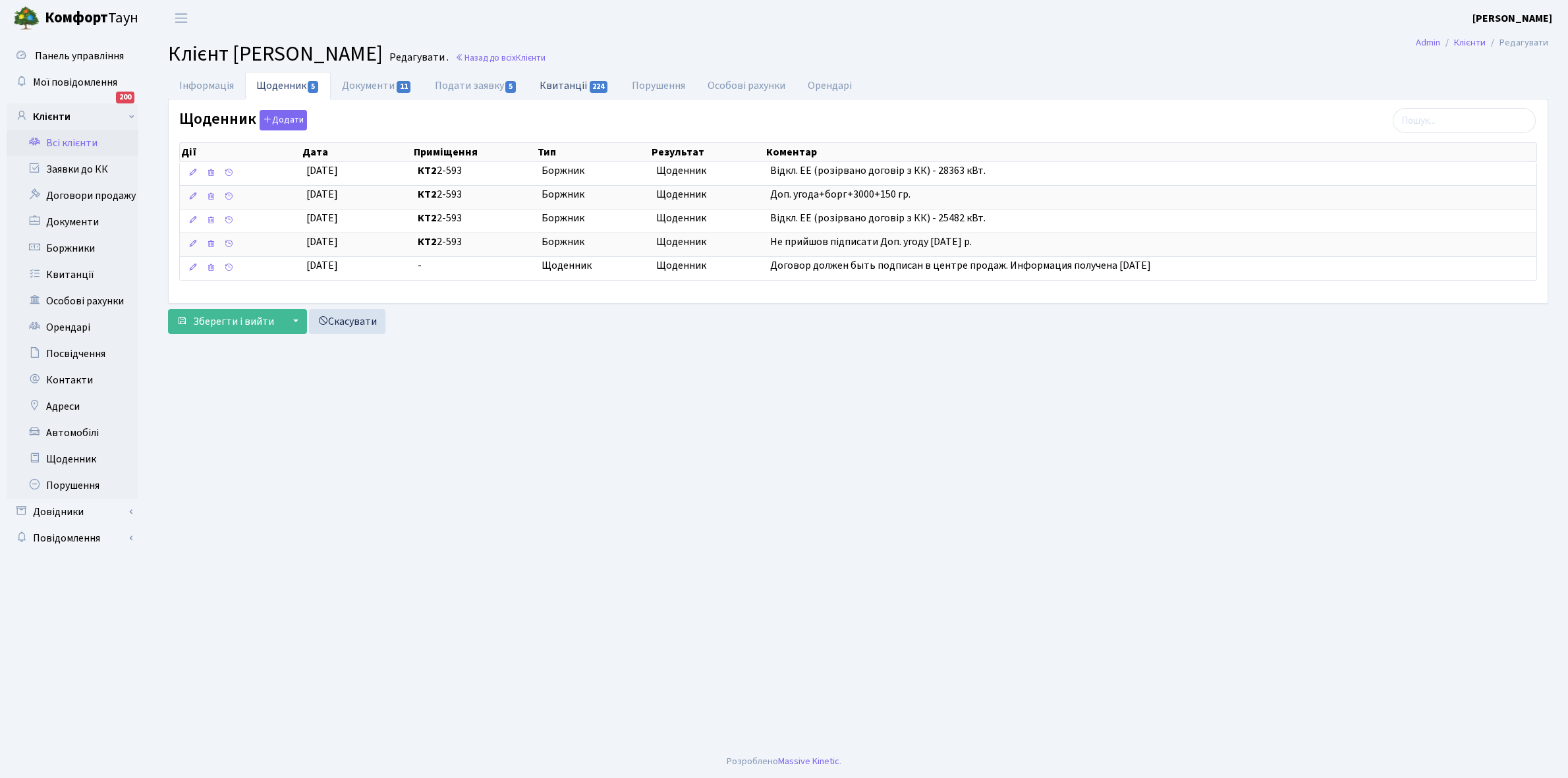
click at [570, 83] on link "Квитанції 224" at bounding box center [574, 85] width 91 height 27
select select "25"
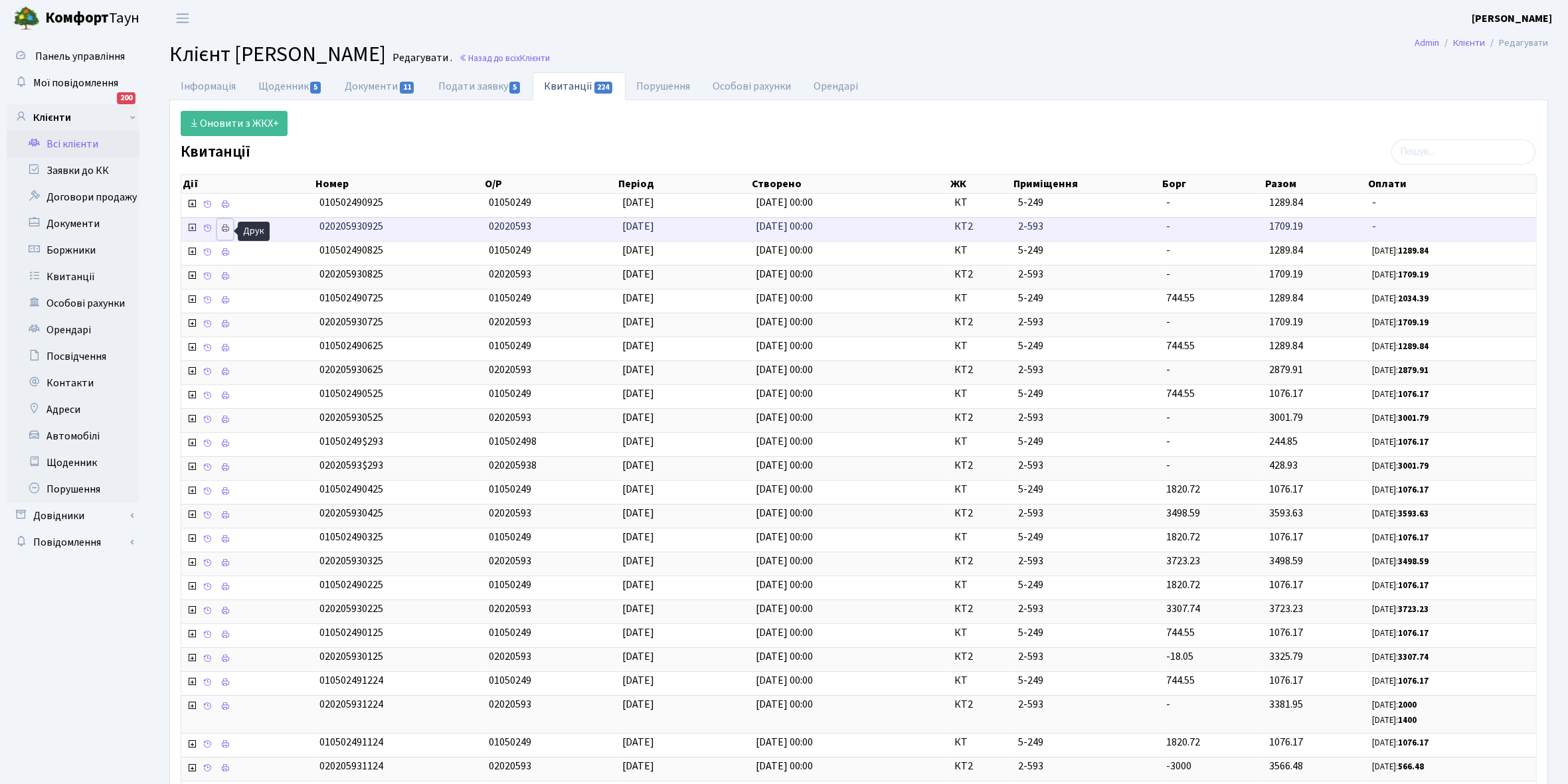
click at [228, 233] on icon at bounding box center [225, 229] width 10 height 10
click at [78, 138] on link "Всі клієнти" at bounding box center [73, 145] width 133 height 27
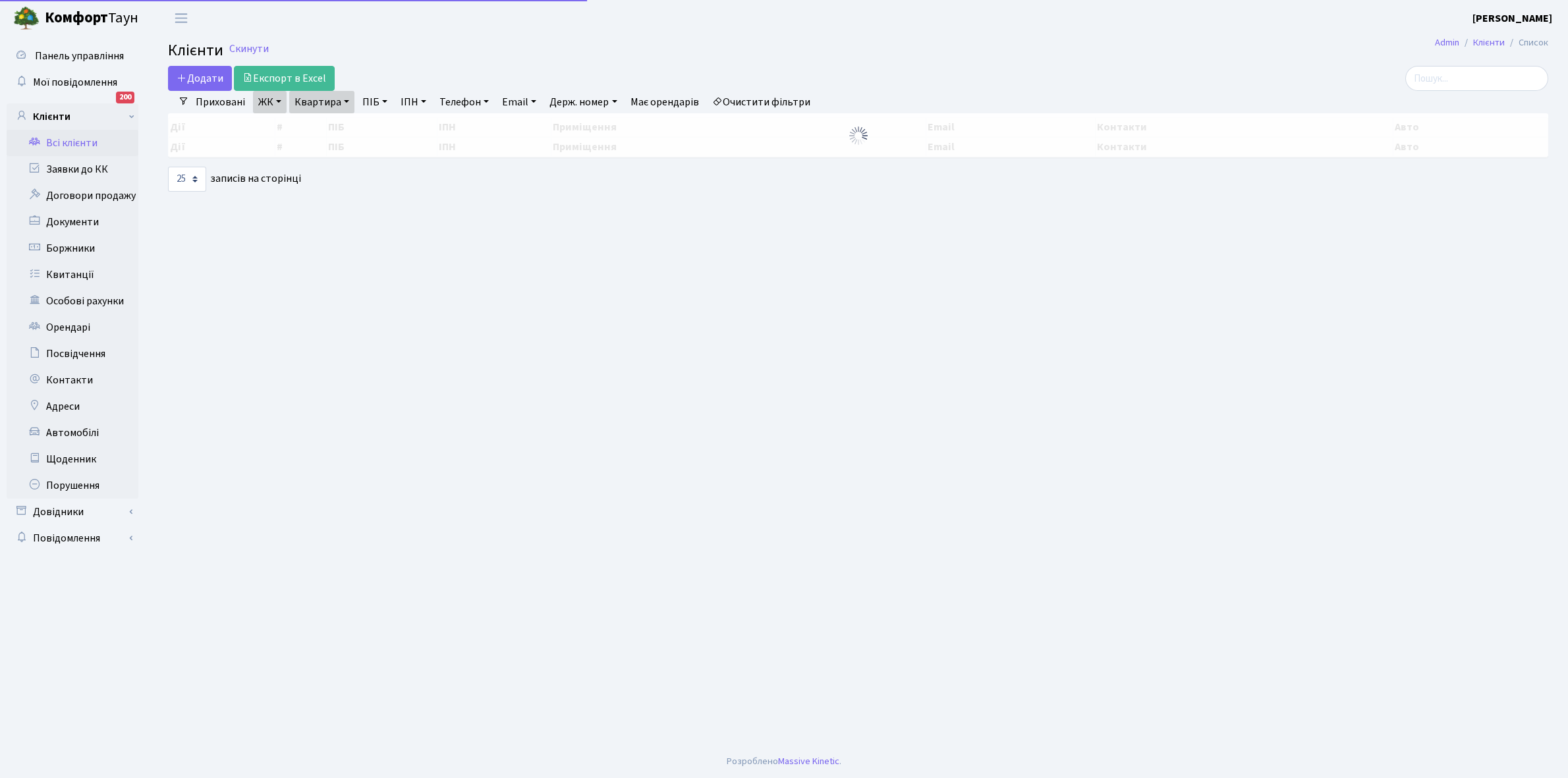
select select "25"
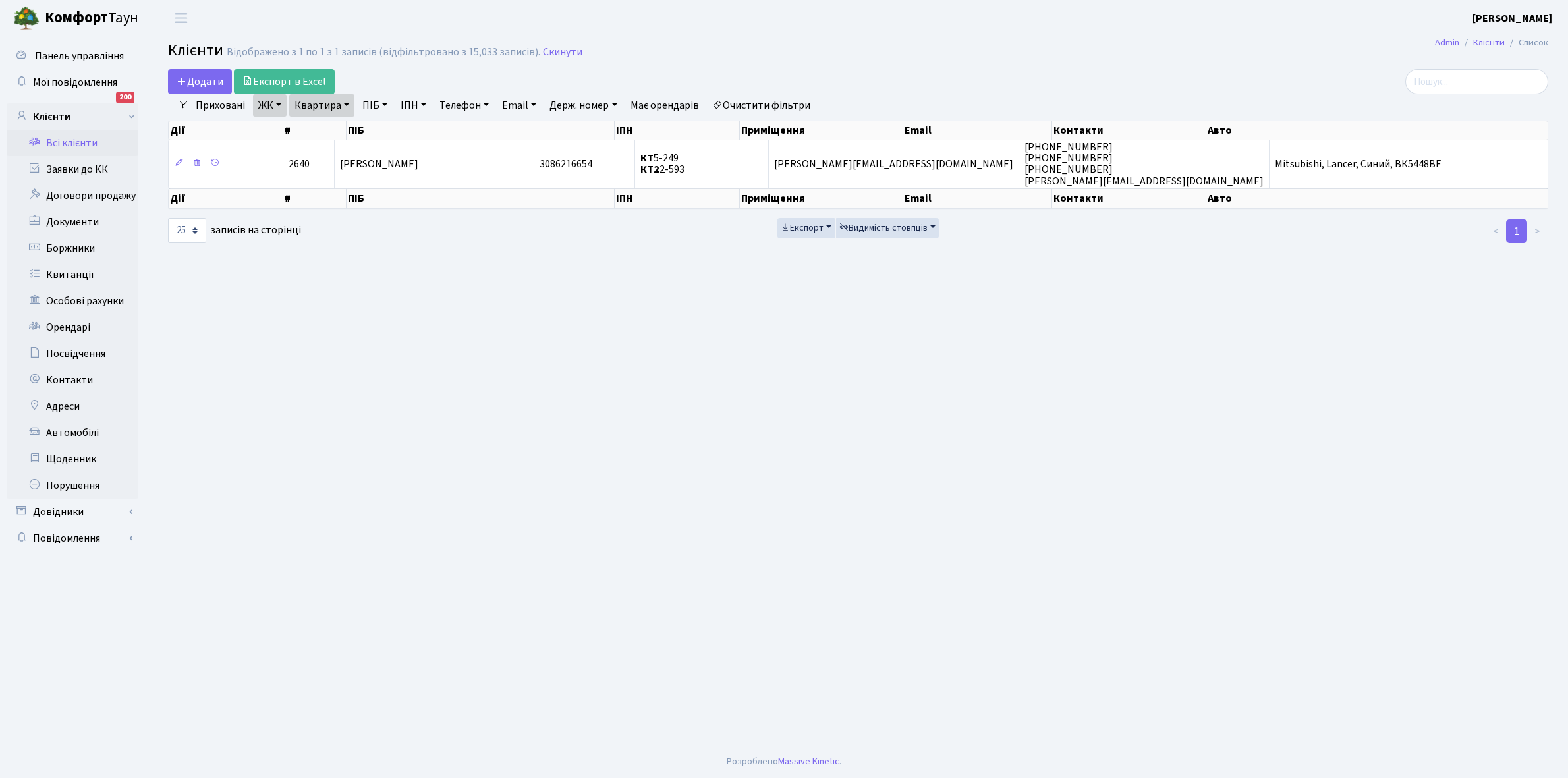
click at [344, 104] on link "Квартира" at bounding box center [321, 105] width 66 height 23
click at [337, 126] on input "2-593" at bounding box center [328, 131] width 77 height 25
type input "2-616"
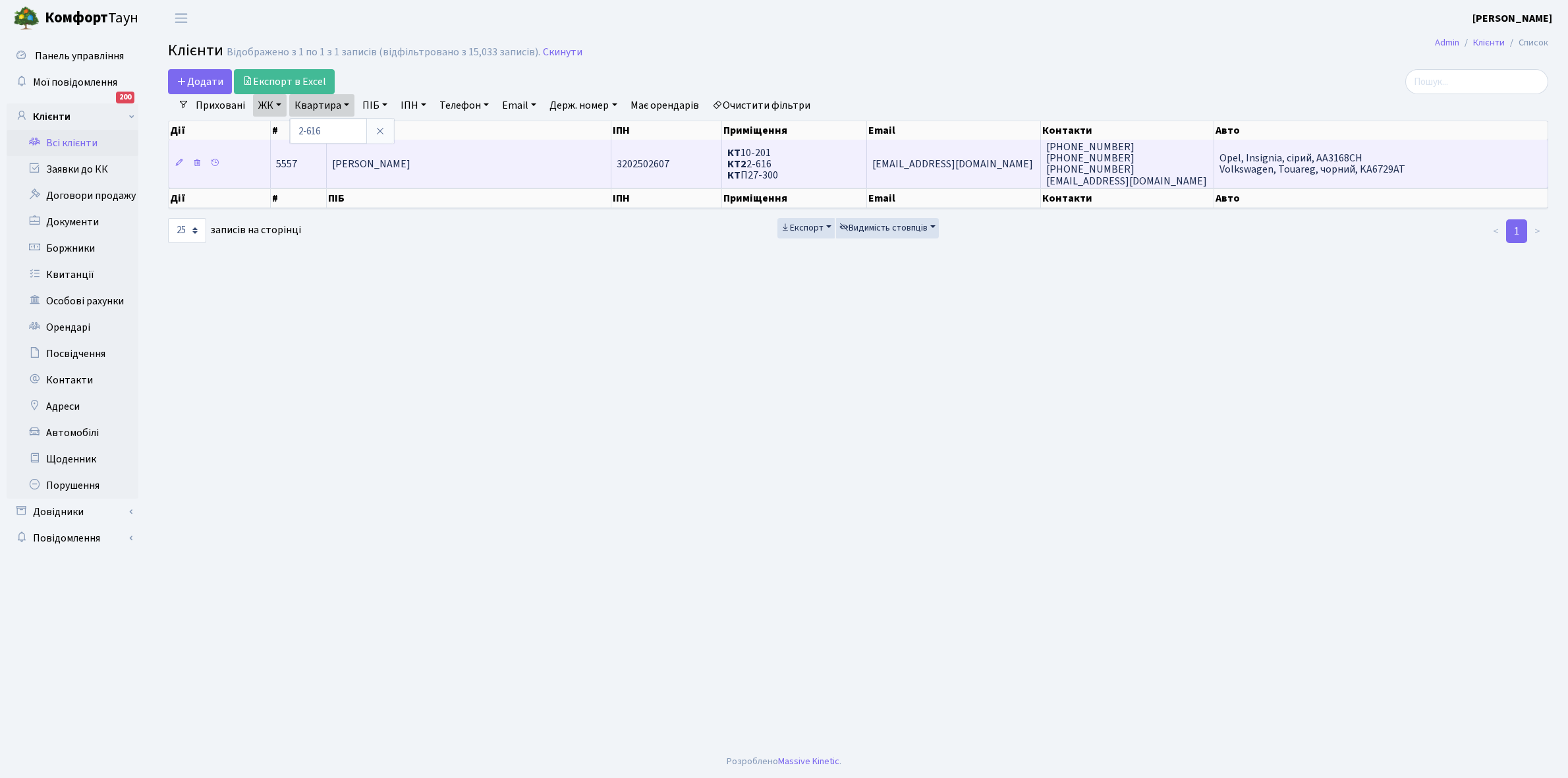
click at [397, 150] on td "Підтьолок Любов Олександрівна" at bounding box center [468, 163] width 284 height 47
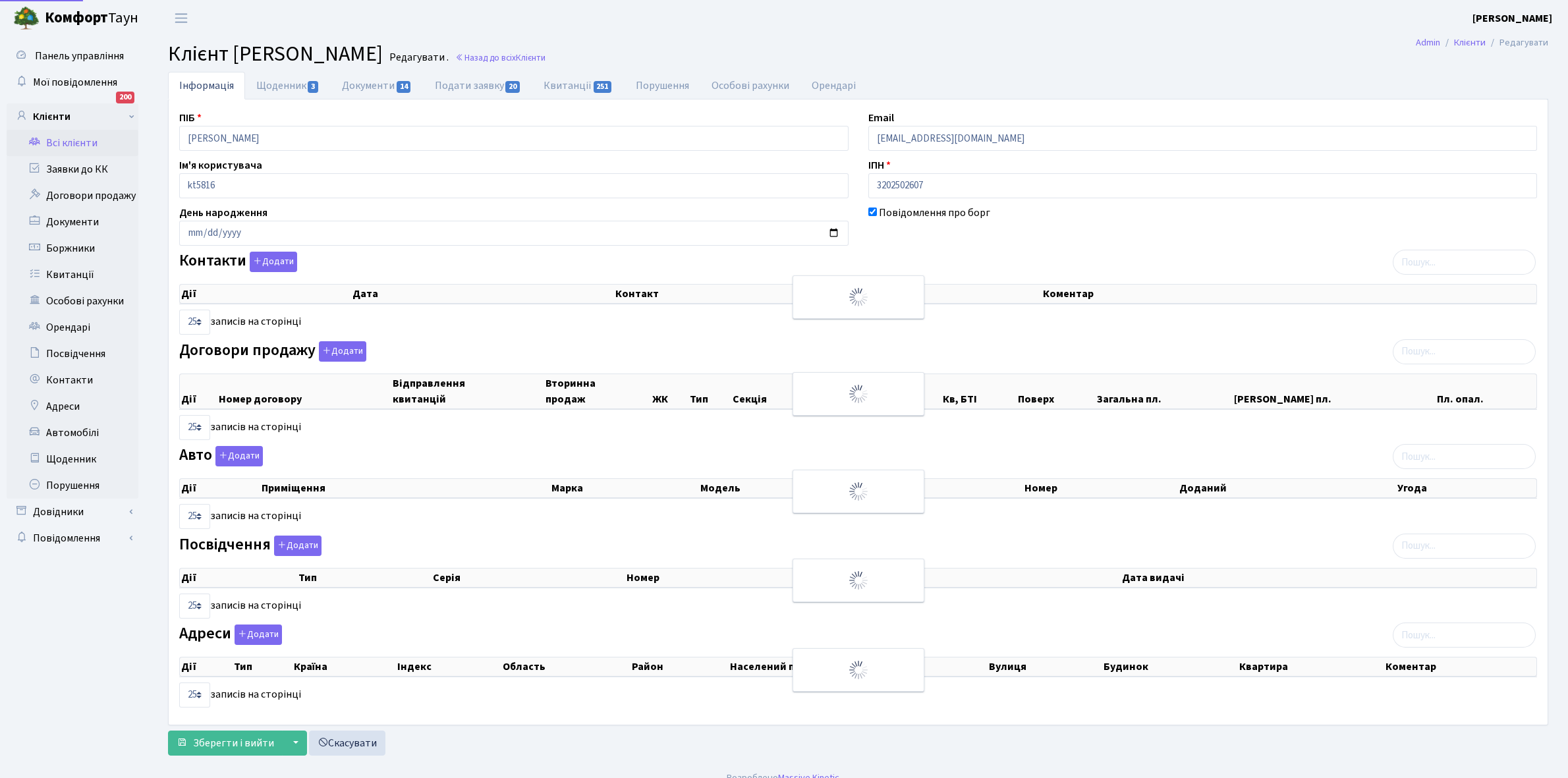
select select "25"
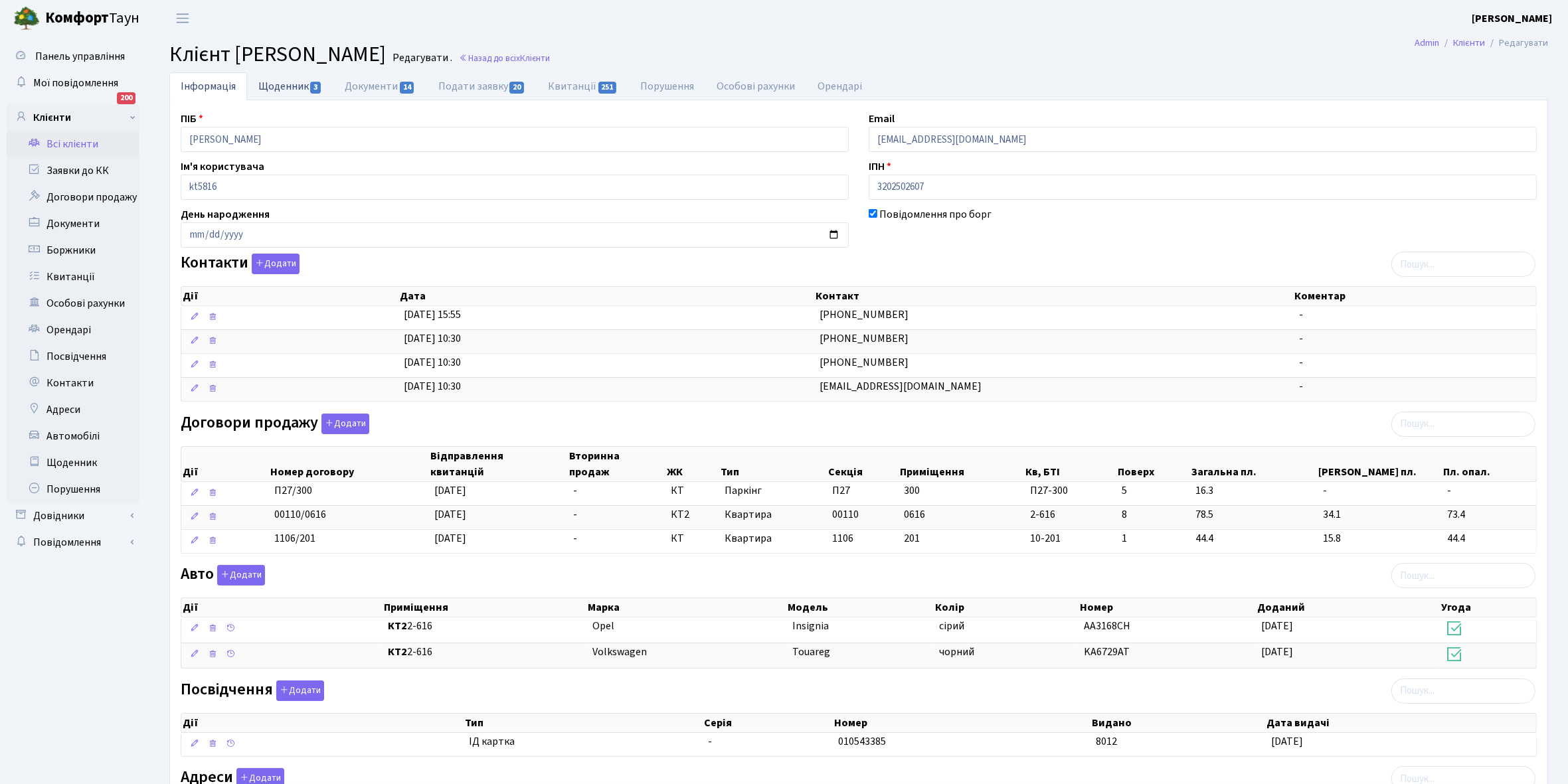
click at [277, 84] on link "Щоденник 3" at bounding box center [290, 86] width 86 height 27
select select "25"
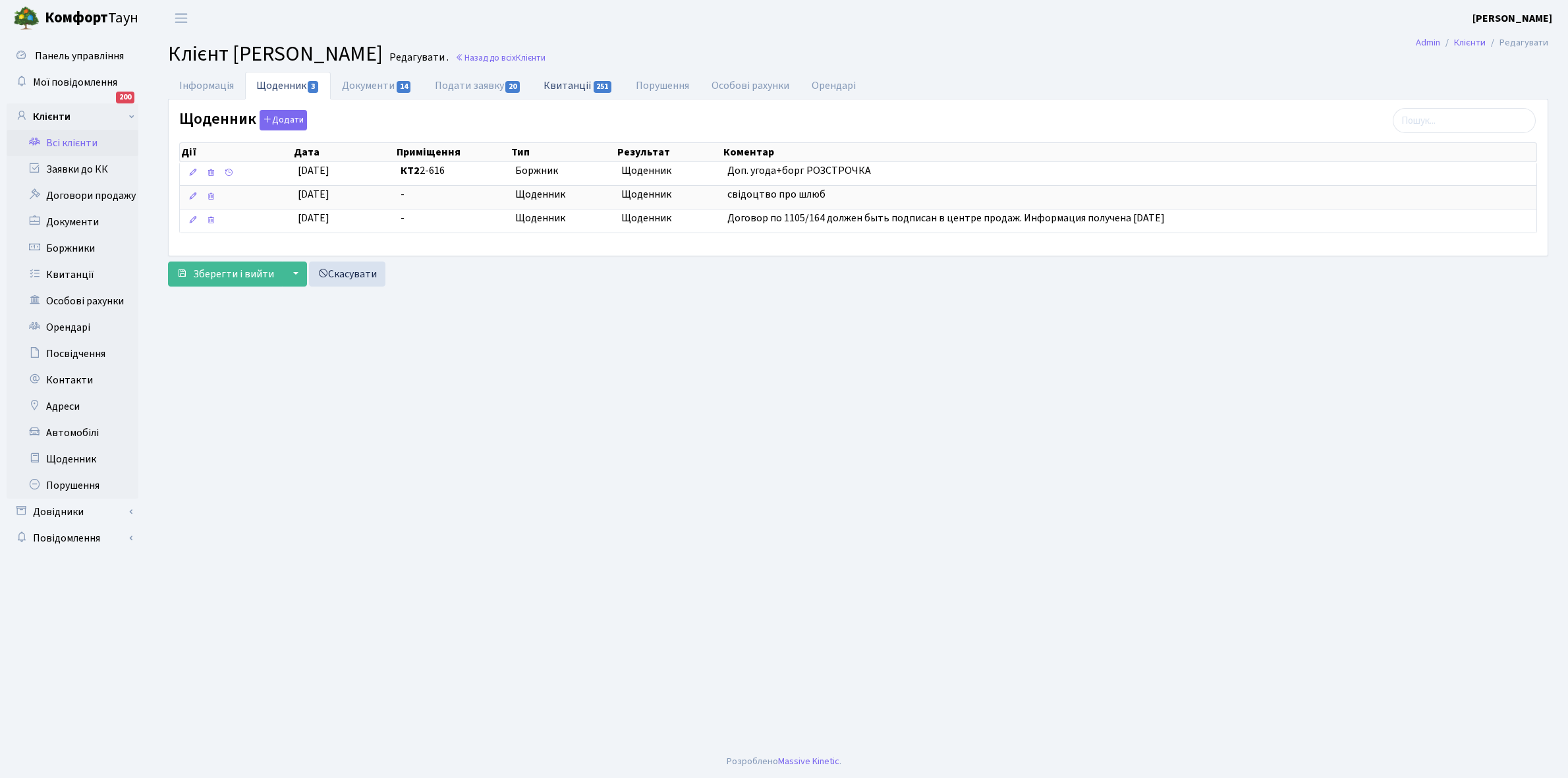
click at [564, 87] on link "Квитанції 251" at bounding box center [577, 85] width 91 height 27
select select "25"
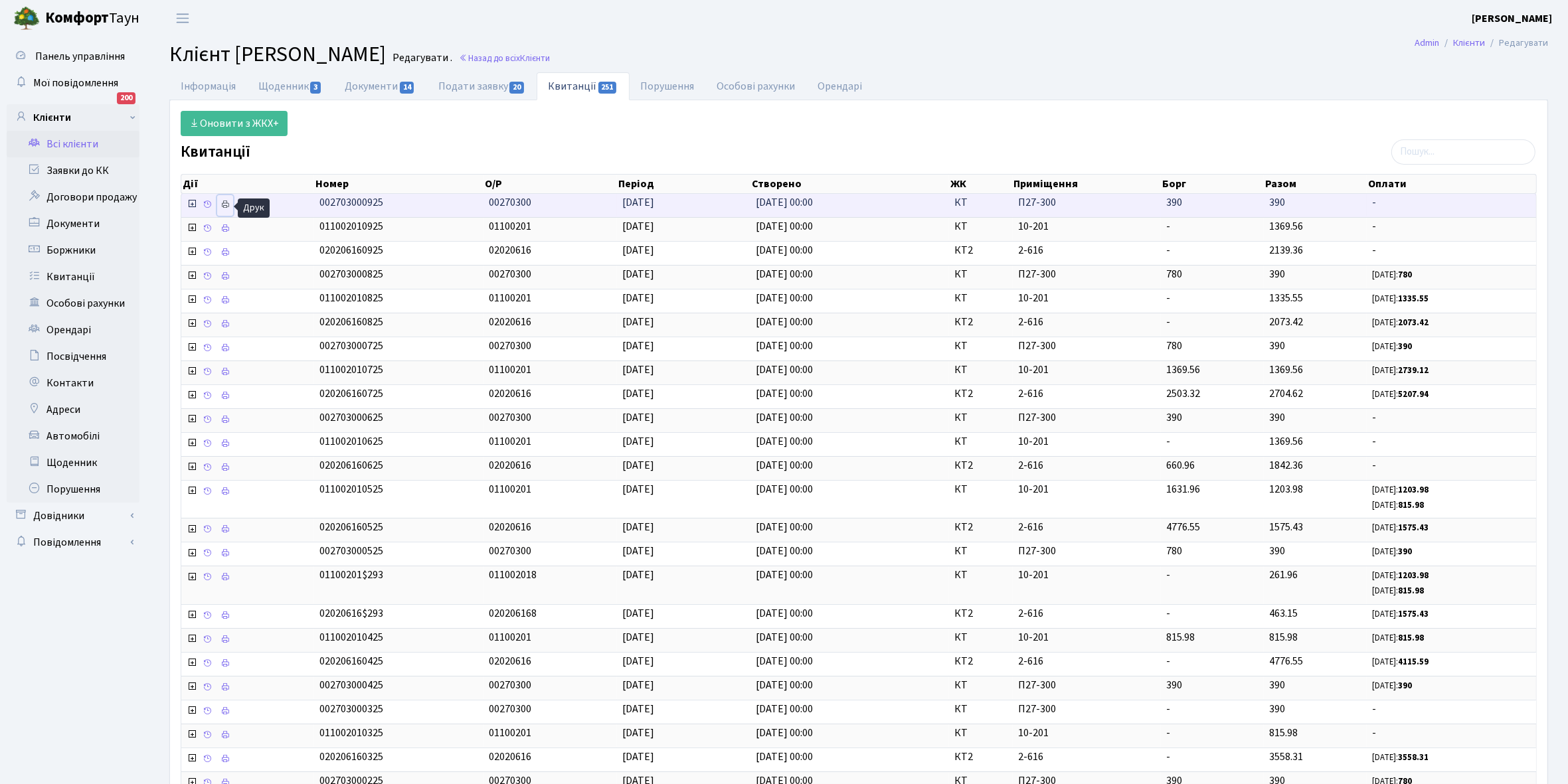
click at [227, 207] on icon at bounding box center [225, 205] width 10 height 10
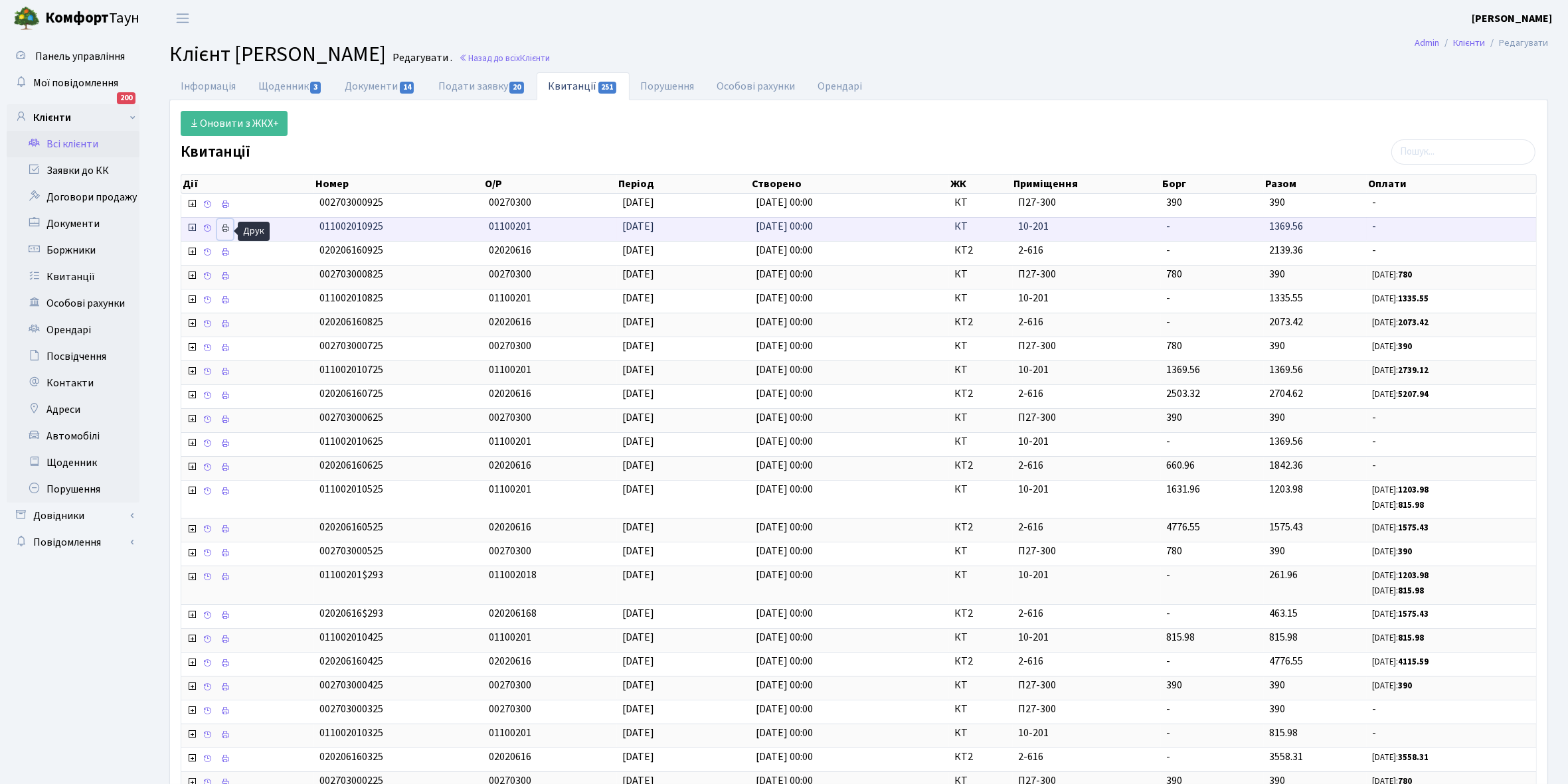
click at [227, 226] on icon at bounding box center [225, 229] width 10 height 10
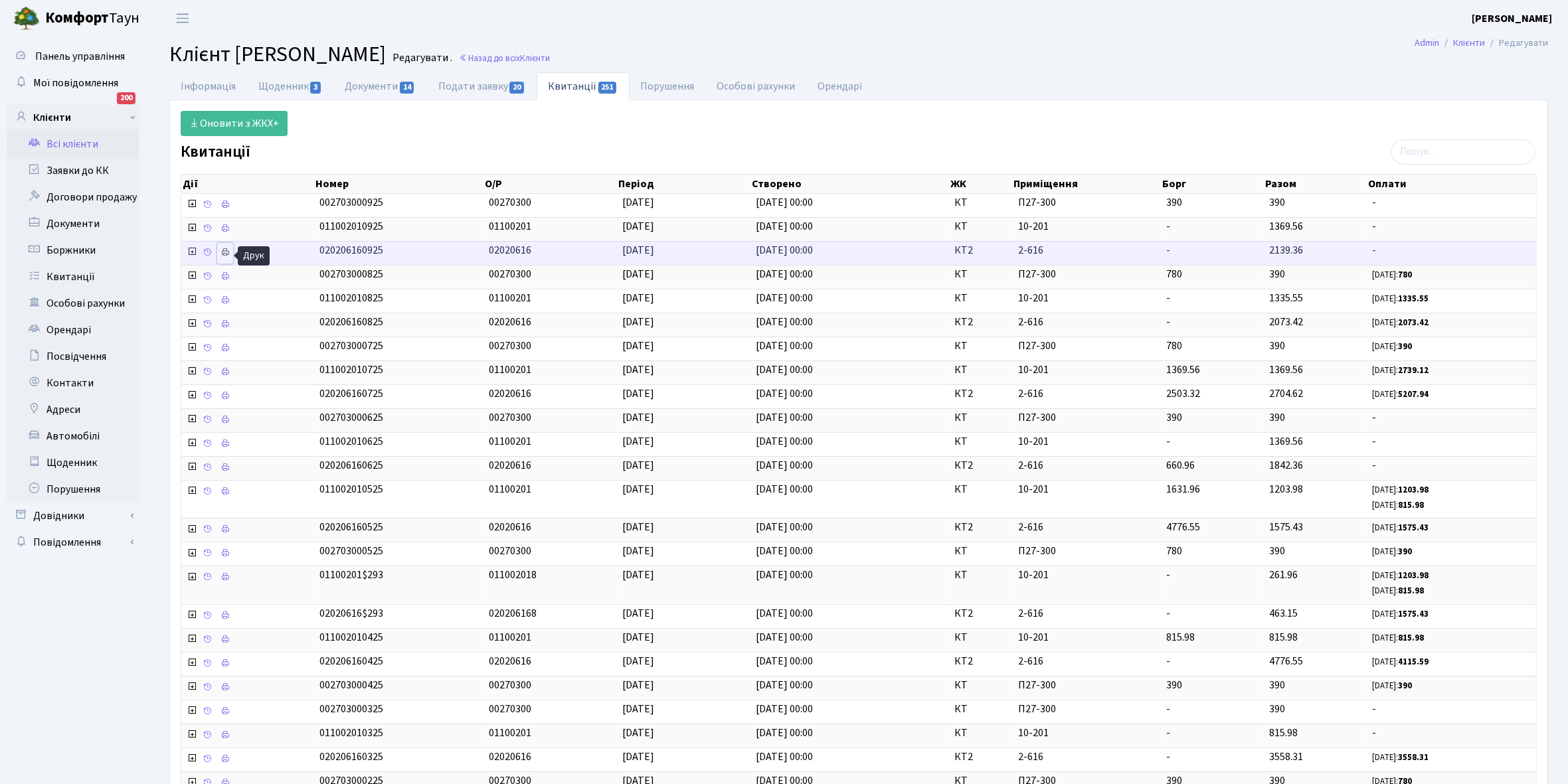
click at [227, 253] on icon at bounding box center [225, 253] width 10 height 10
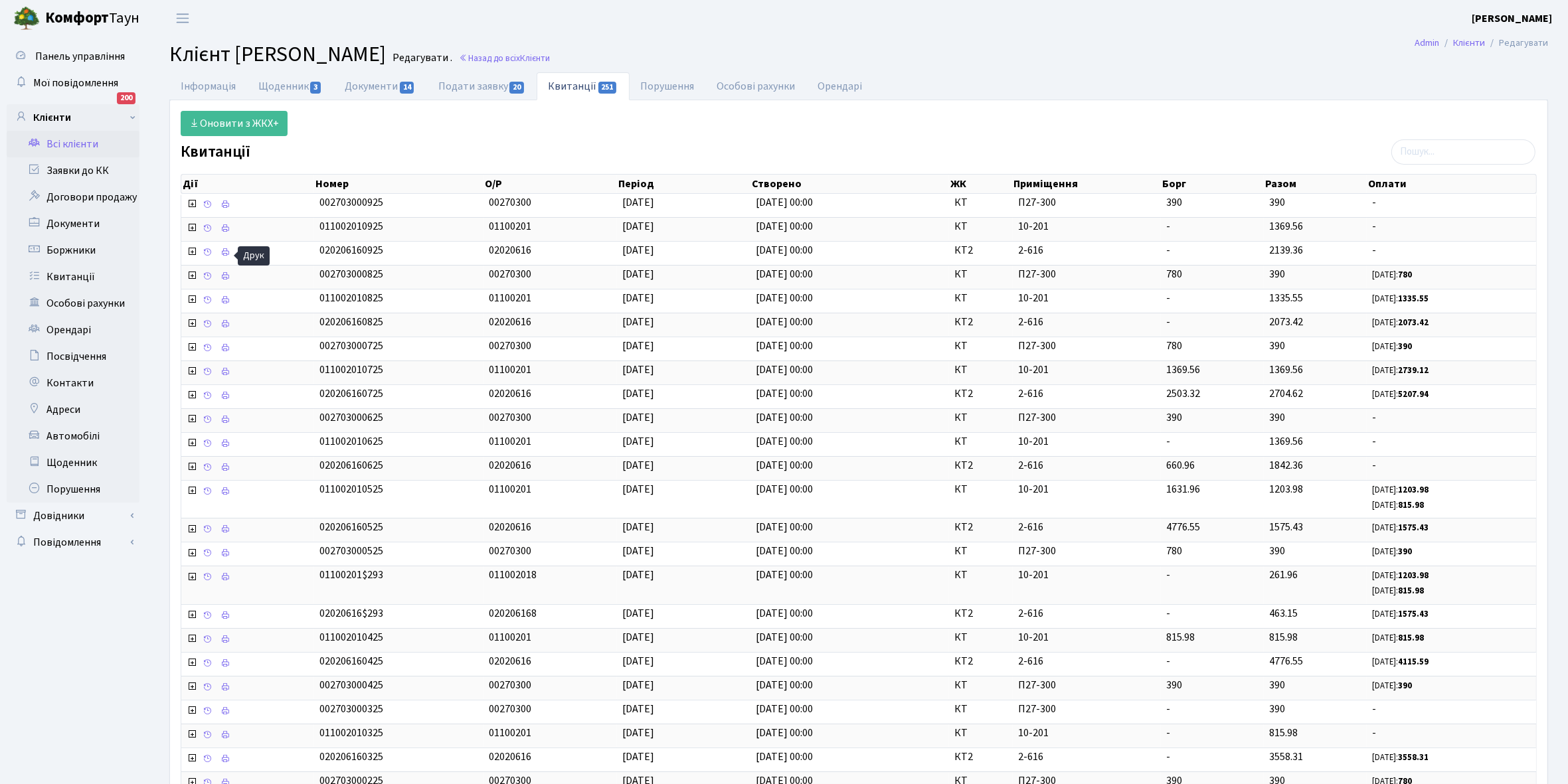
click at [73, 145] on link "Всі клієнти" at bounding box center [73, 145] width 133 height 27
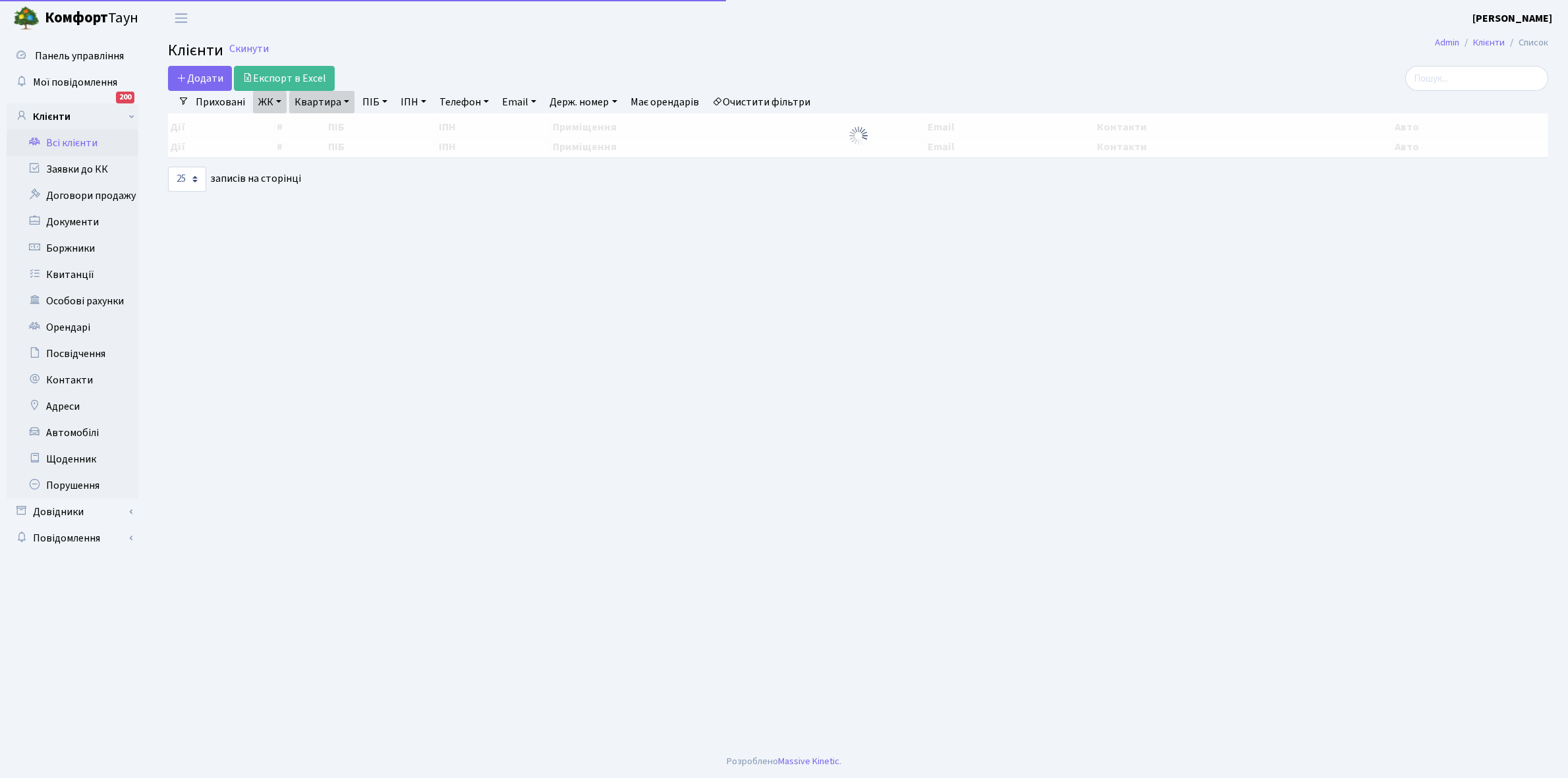
select select "25"
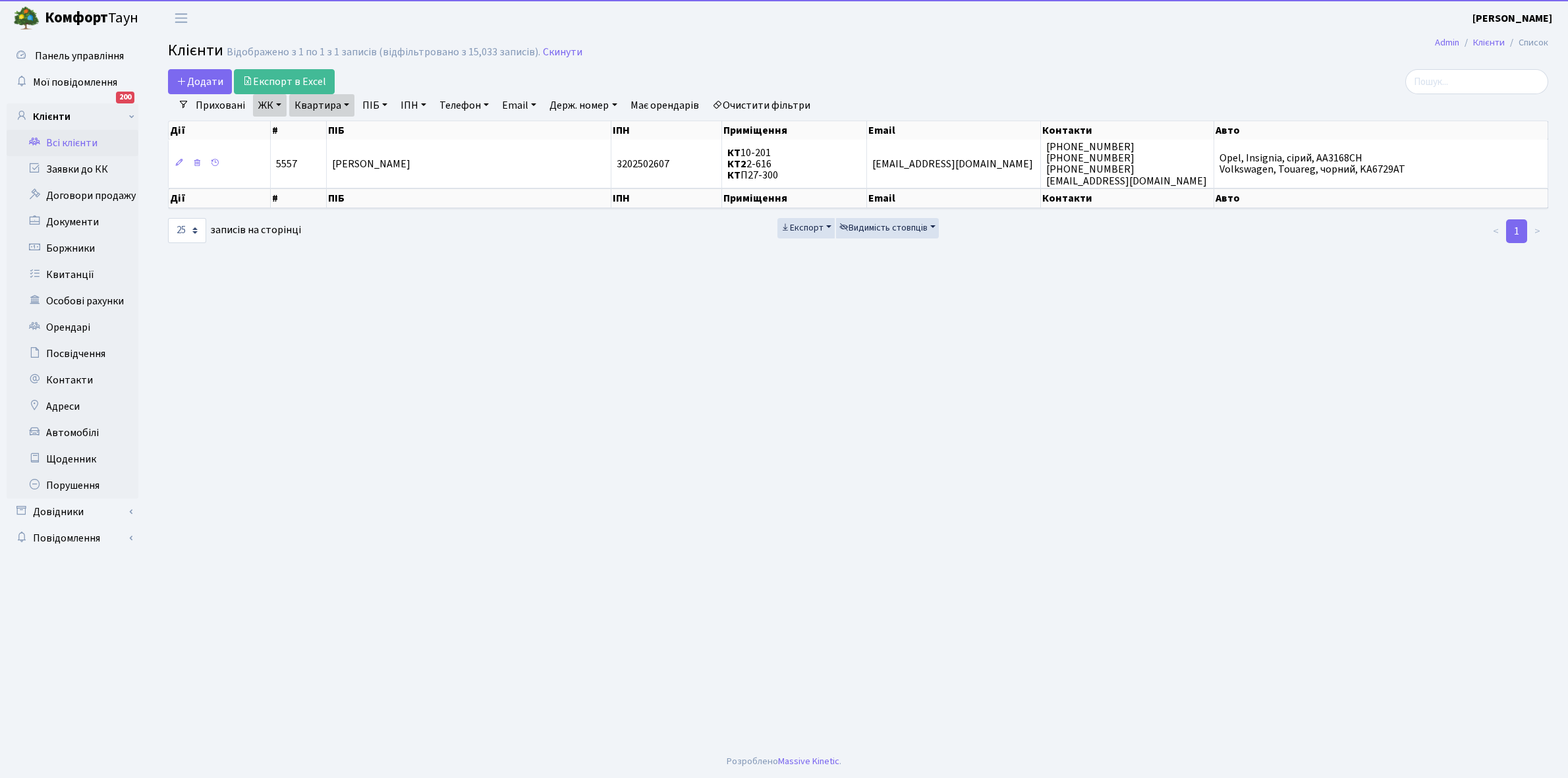
click at [346, 104] on link "Квартира" at bounding box center [321, 105] width 66 height 23
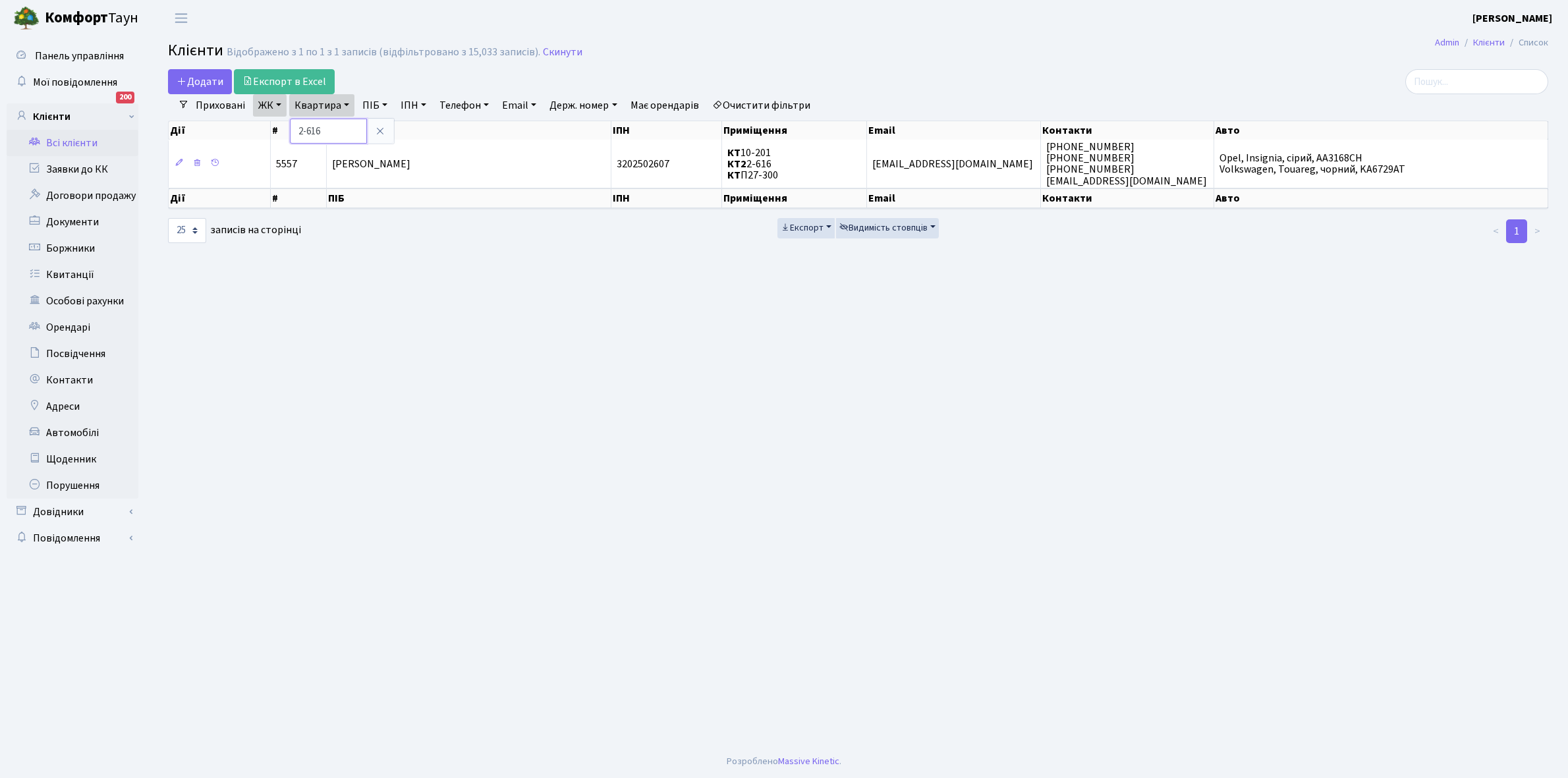
click at [339, 134] on input "2-616" at bounding box center [328, 131] width 77 height 25
type input "2-620"
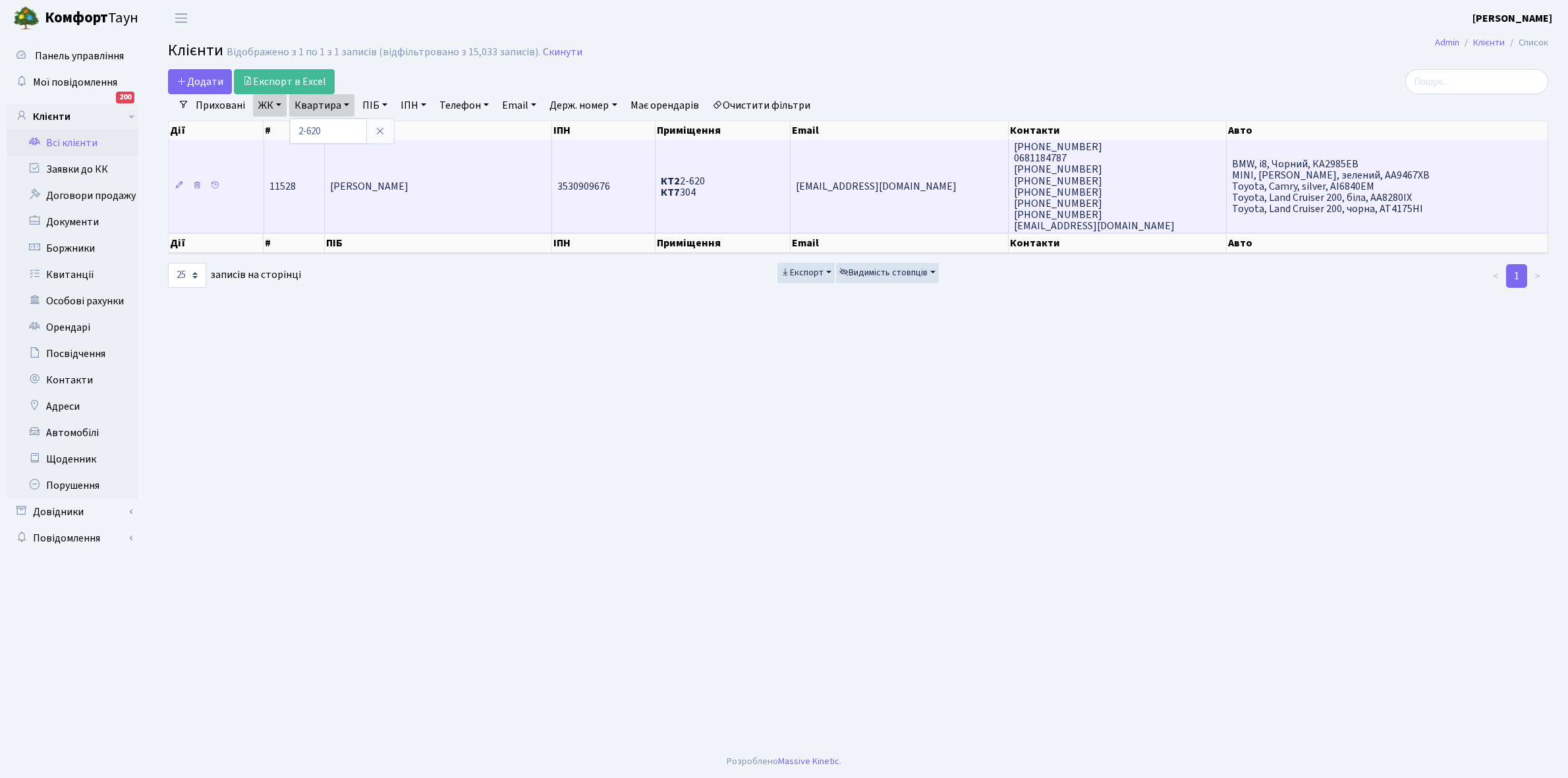
click at [409, 175] on td "Фоминок Роман Вікторович" at bounding box center [438, 186] width 227 height 93
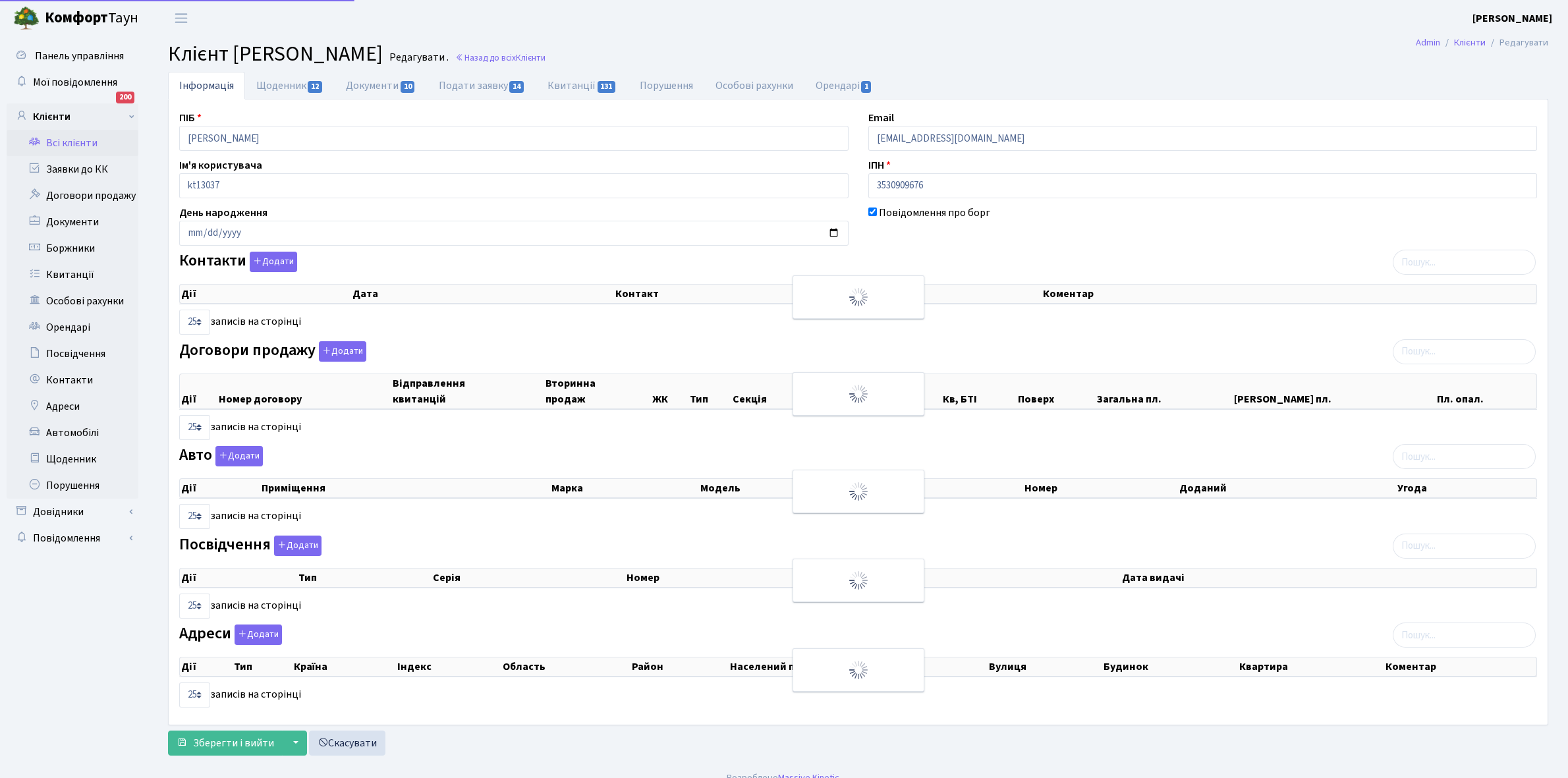
select select "25"
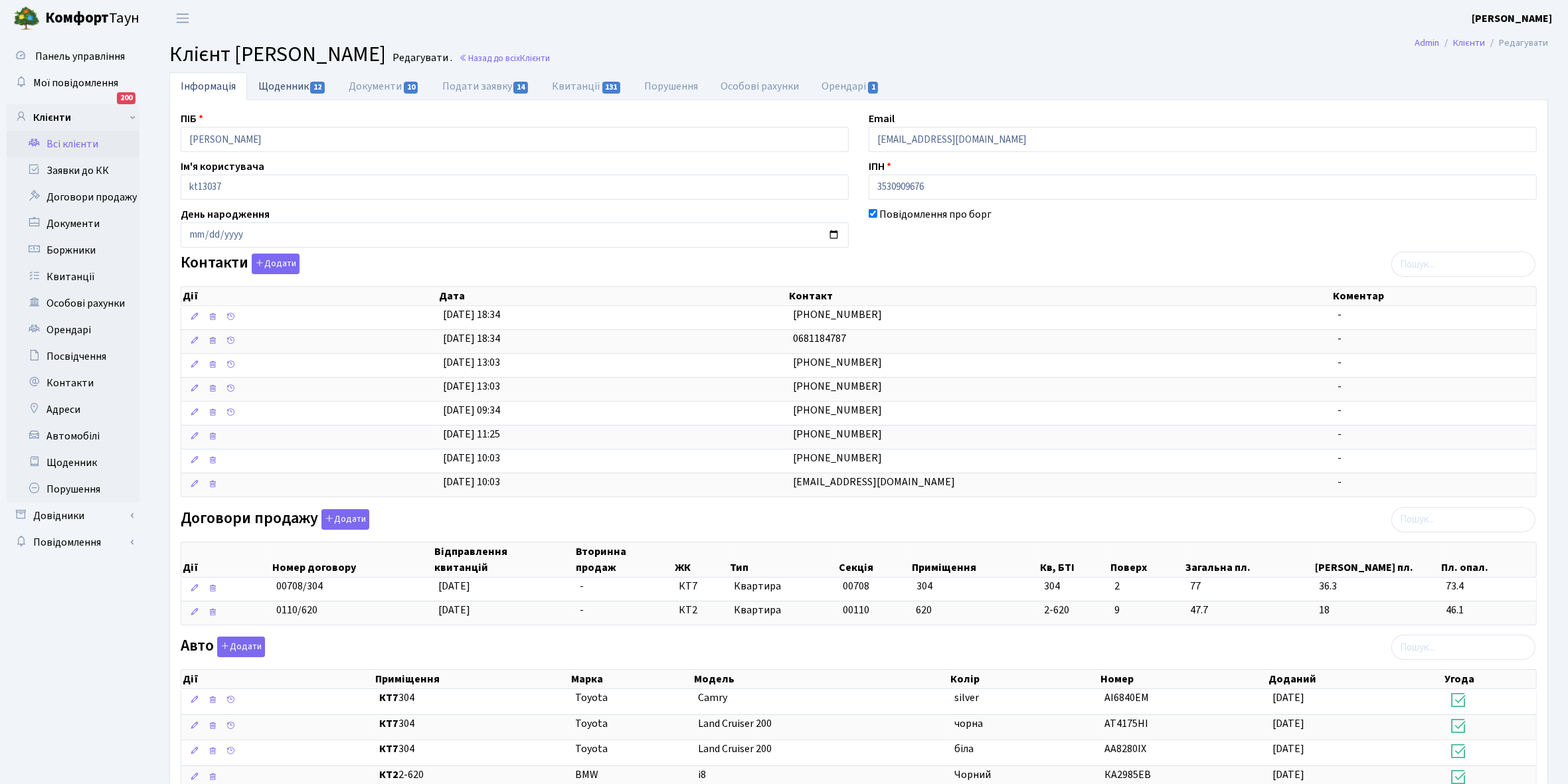
click at [289, 83] on link "Щоденник 12" at bounding box center [292, 86] width 90 height 27
select select "25"
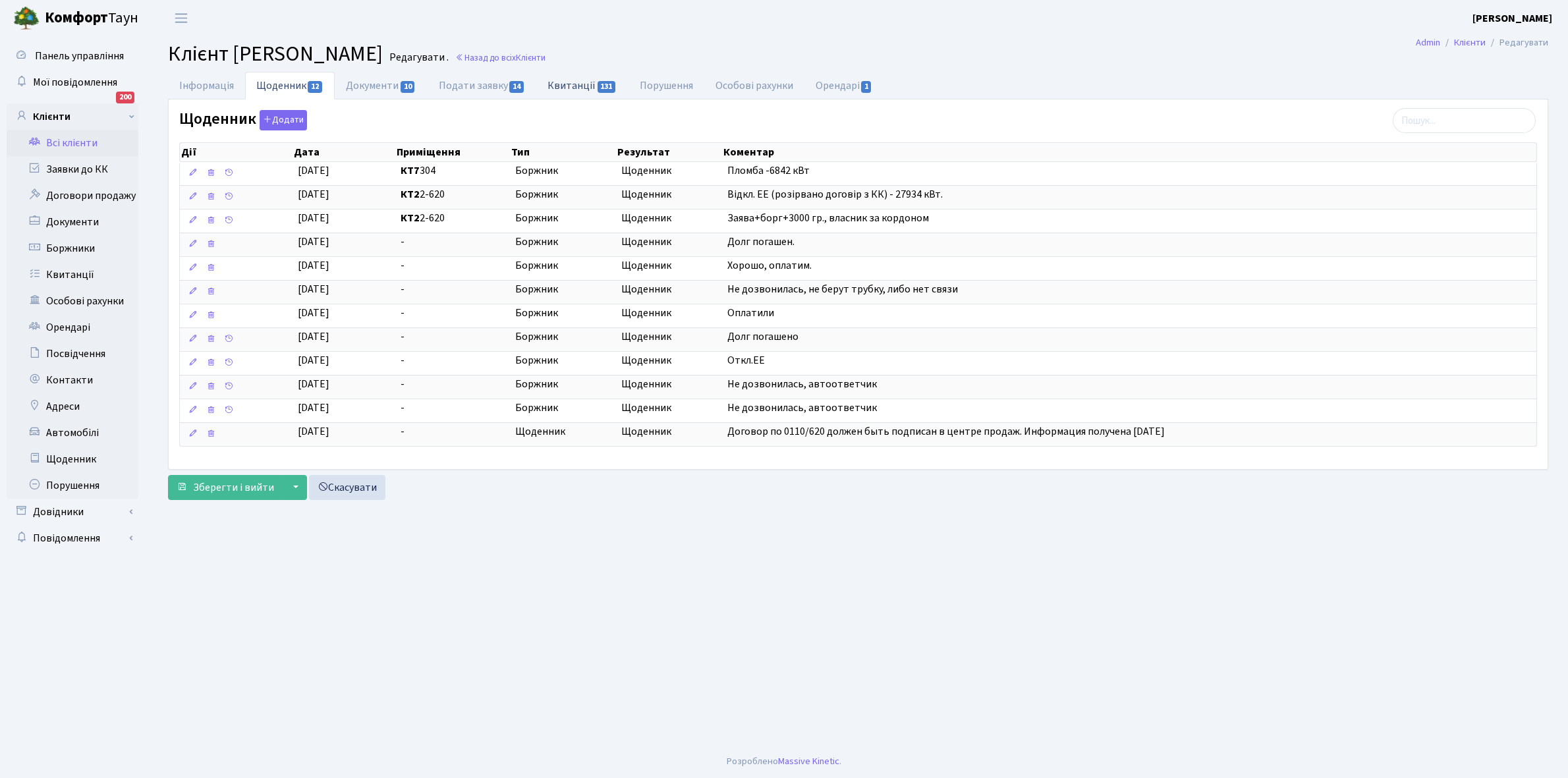
click at [573, 85] on link "Квитанції 131" at bounding box center [582, 85] width 91 height 27
select select "25"
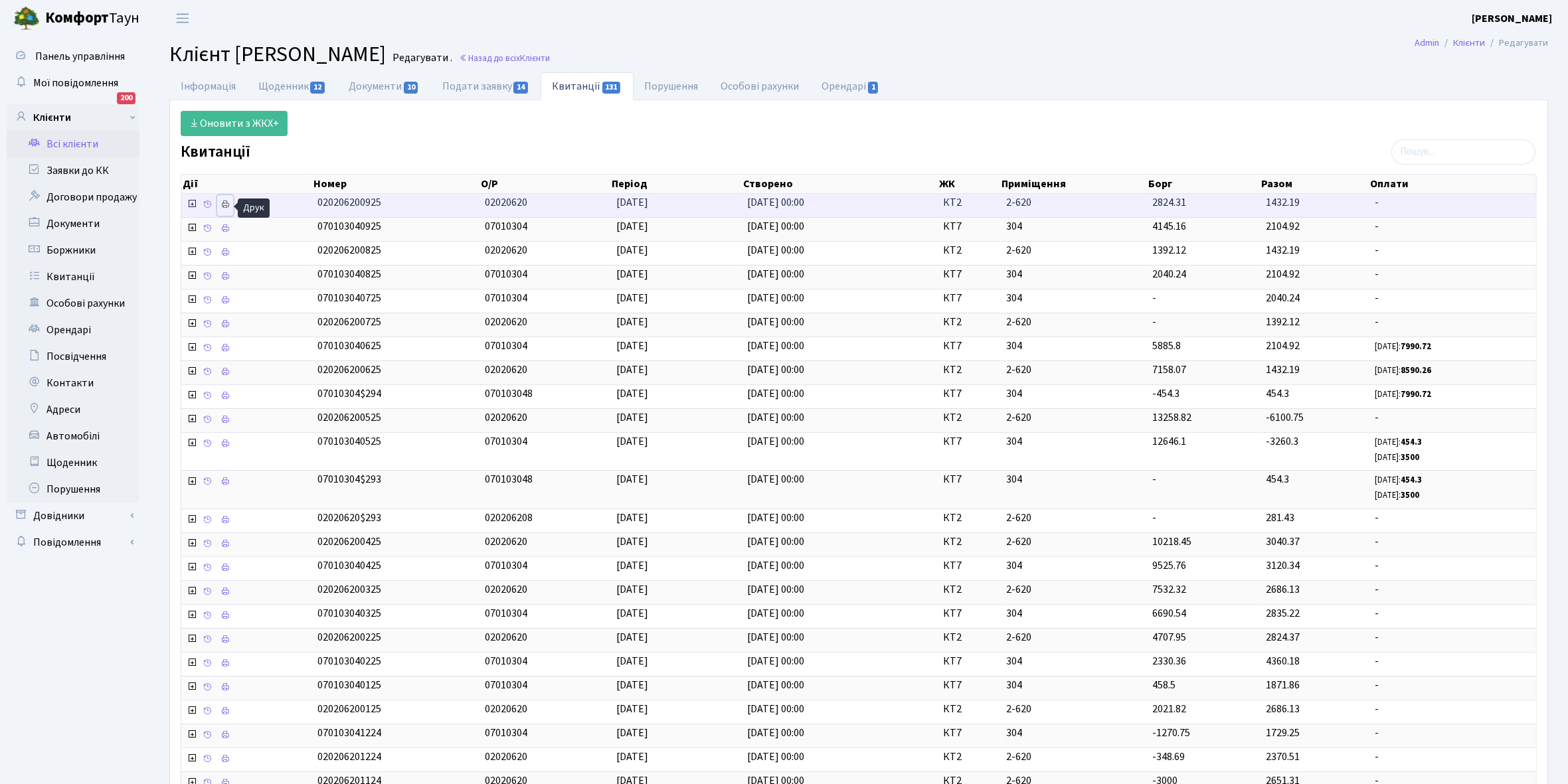
click at [229, 201] on icon at bounding box center [225, 205] width 10 height 10
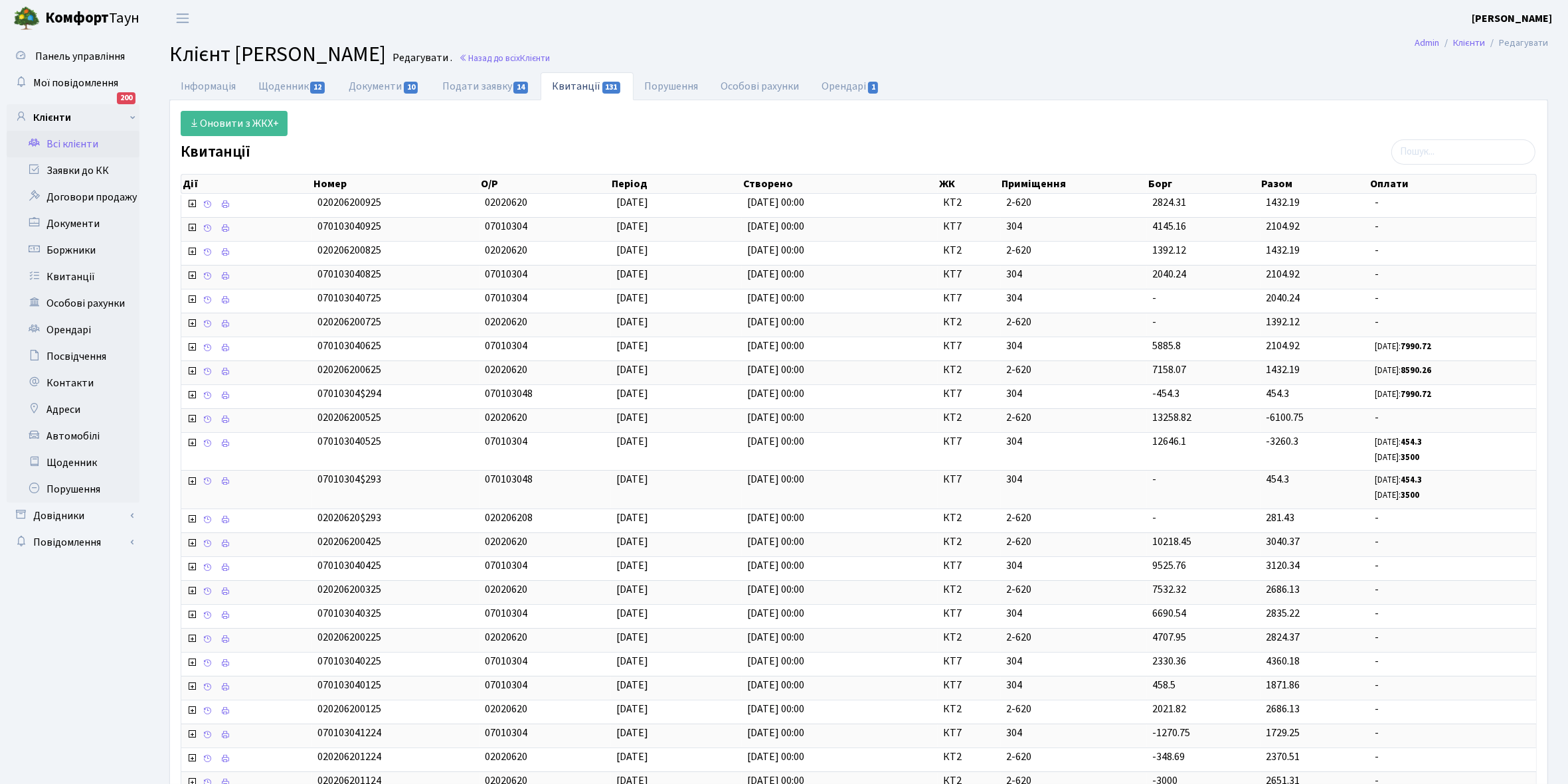
click at [92, 144] on link "Всі клієнти" at bounding box center [73, 145] width 133 height 27
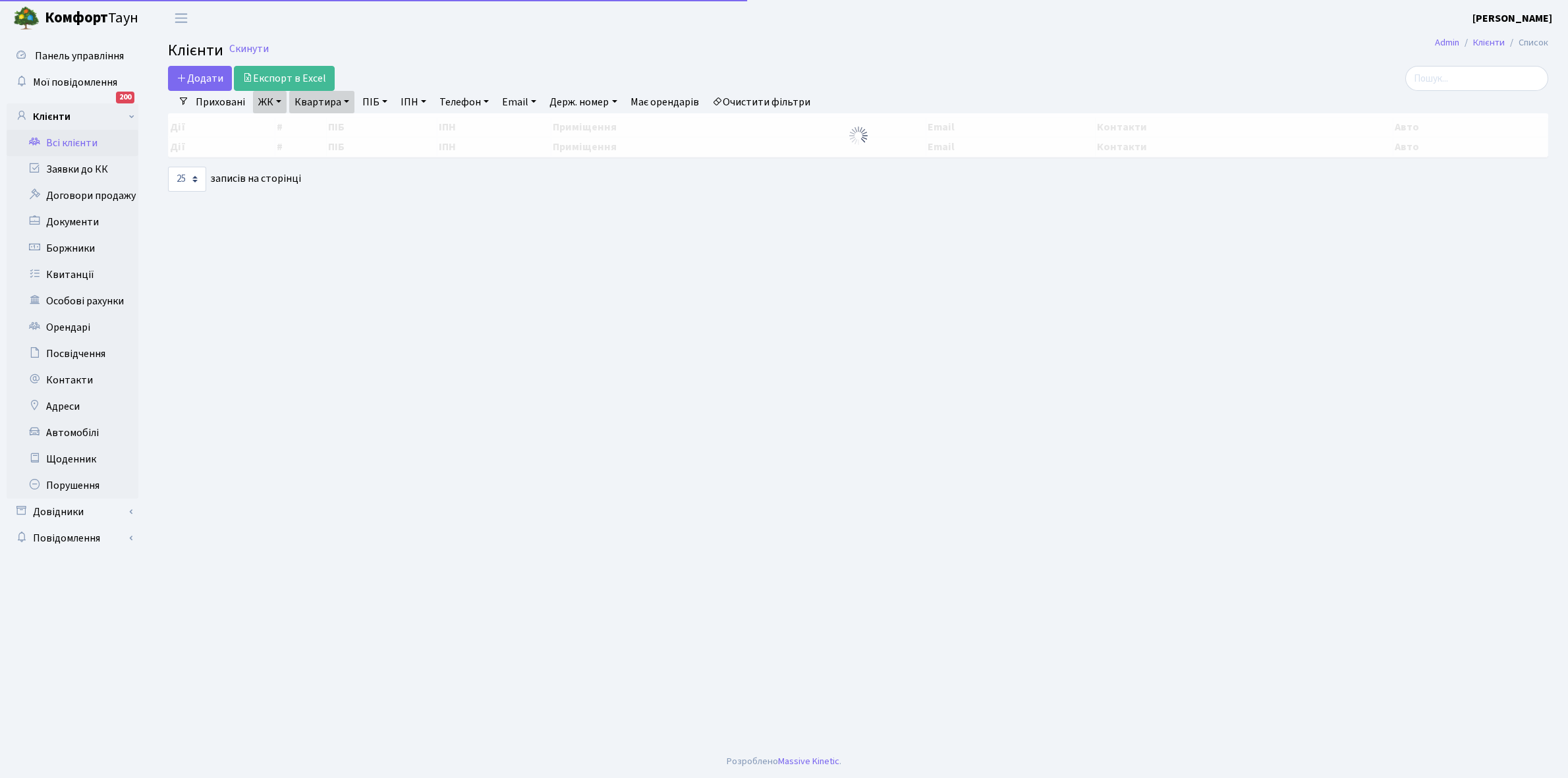
select select "25"
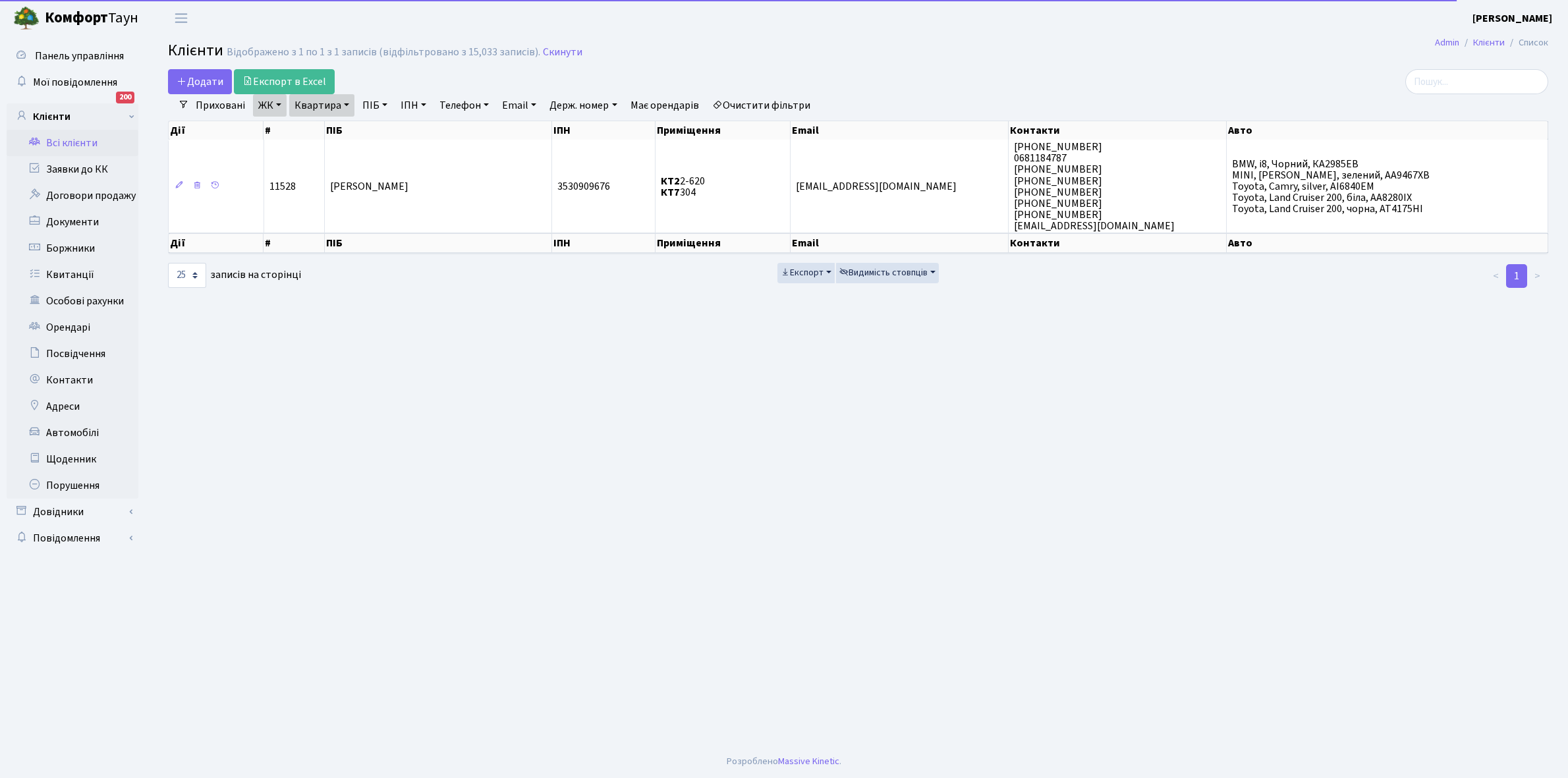
click at [347, 106] on link "Квартира" at bounding box center [321, 105] width 66 height 23
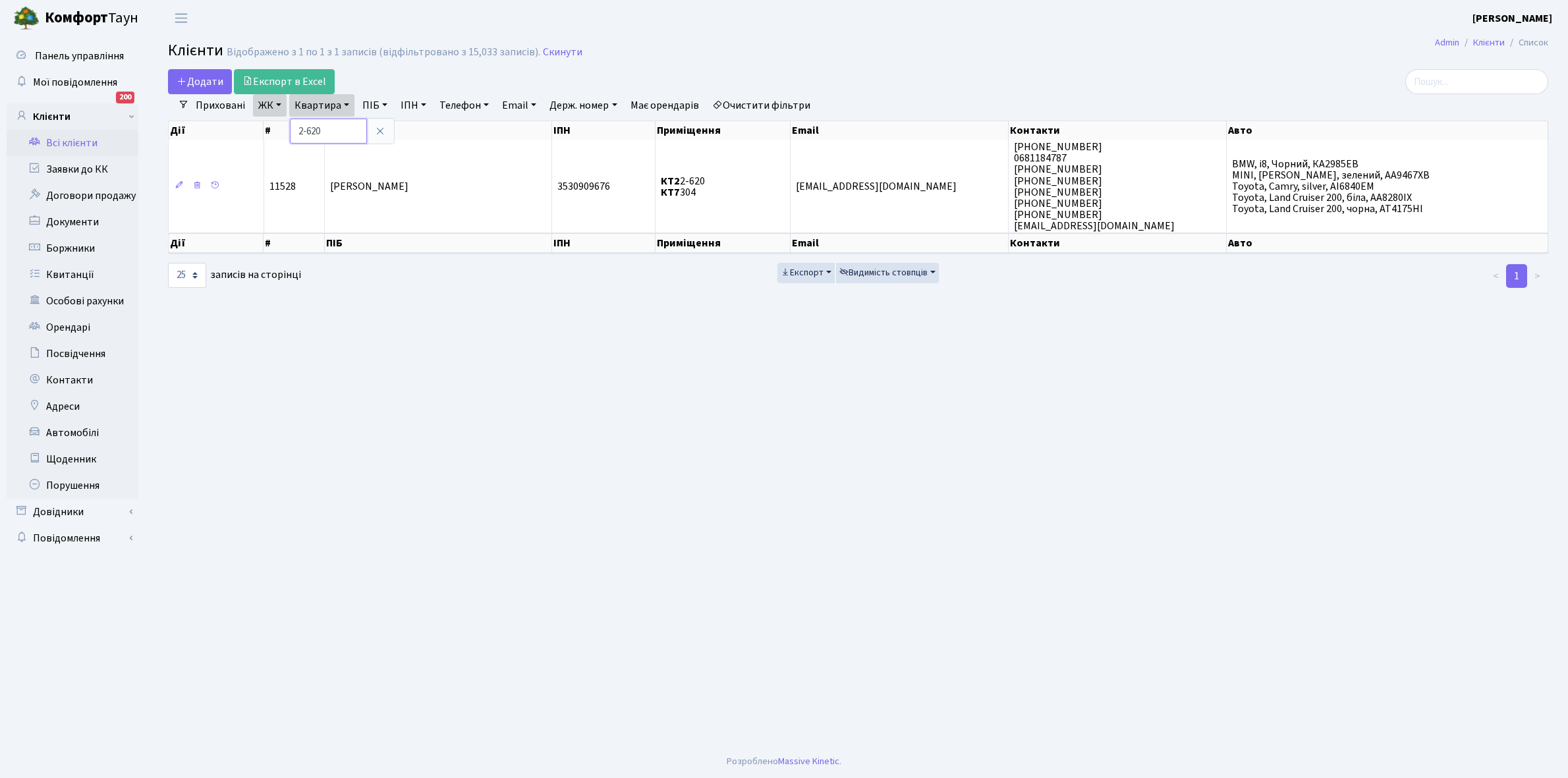
click at [340, 123] on input "2-620" at bounding box center [328, 131] width 77 height 25
type input "2-636"
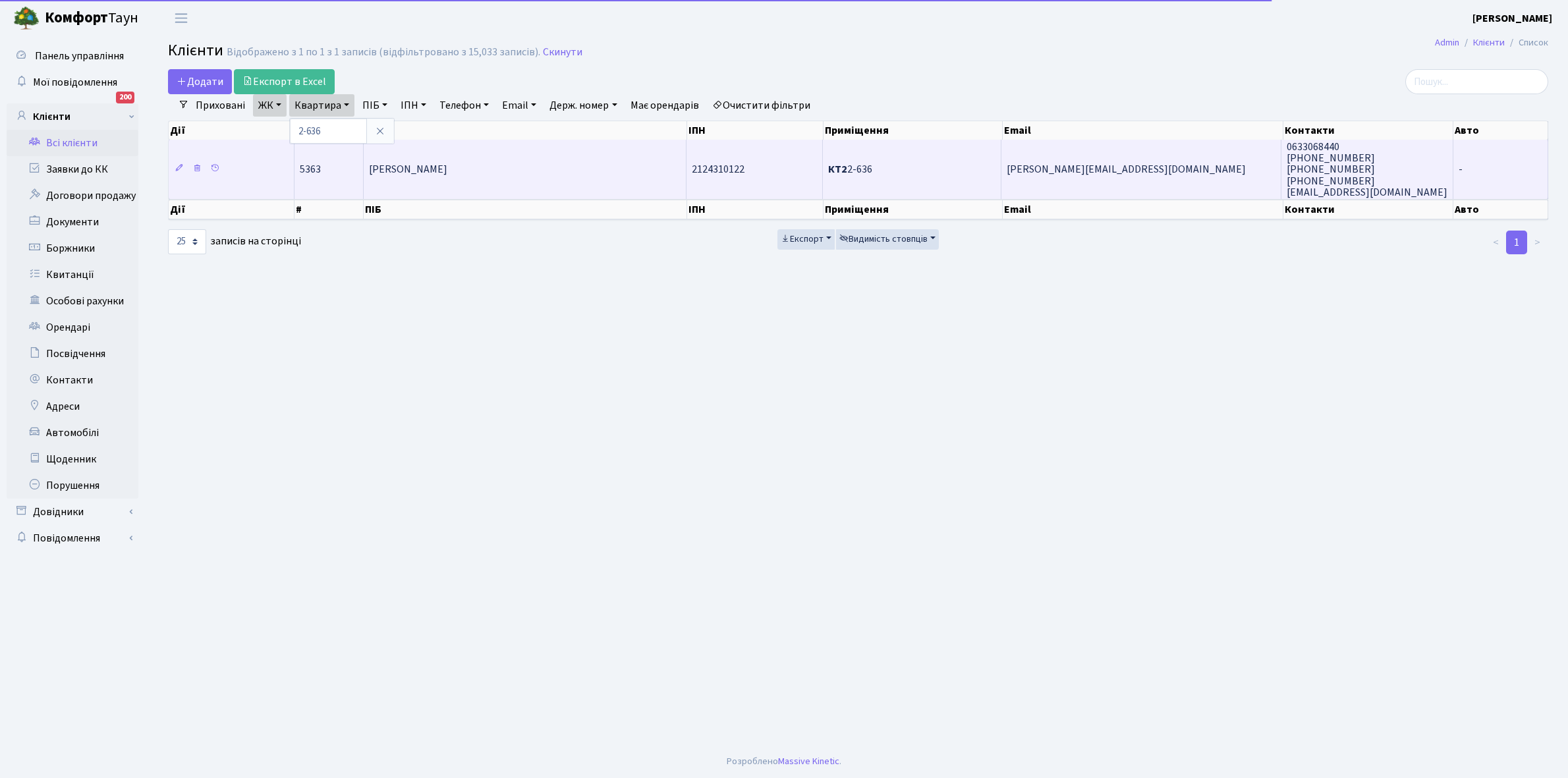
click at [440, 166] on span "[PERSON_NAME]" at bounding box center [407, 169] width 79 height 14
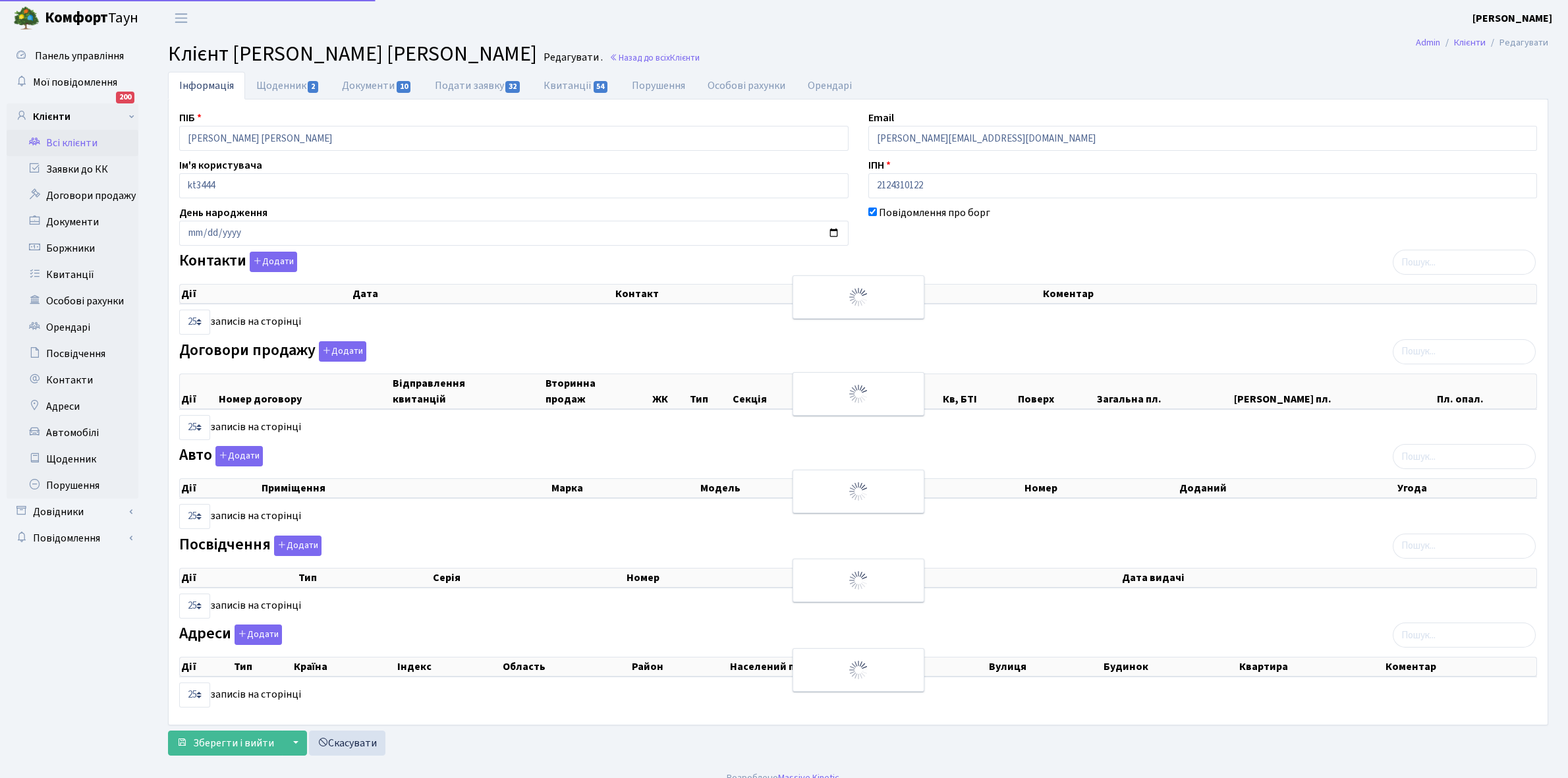
select select "25"
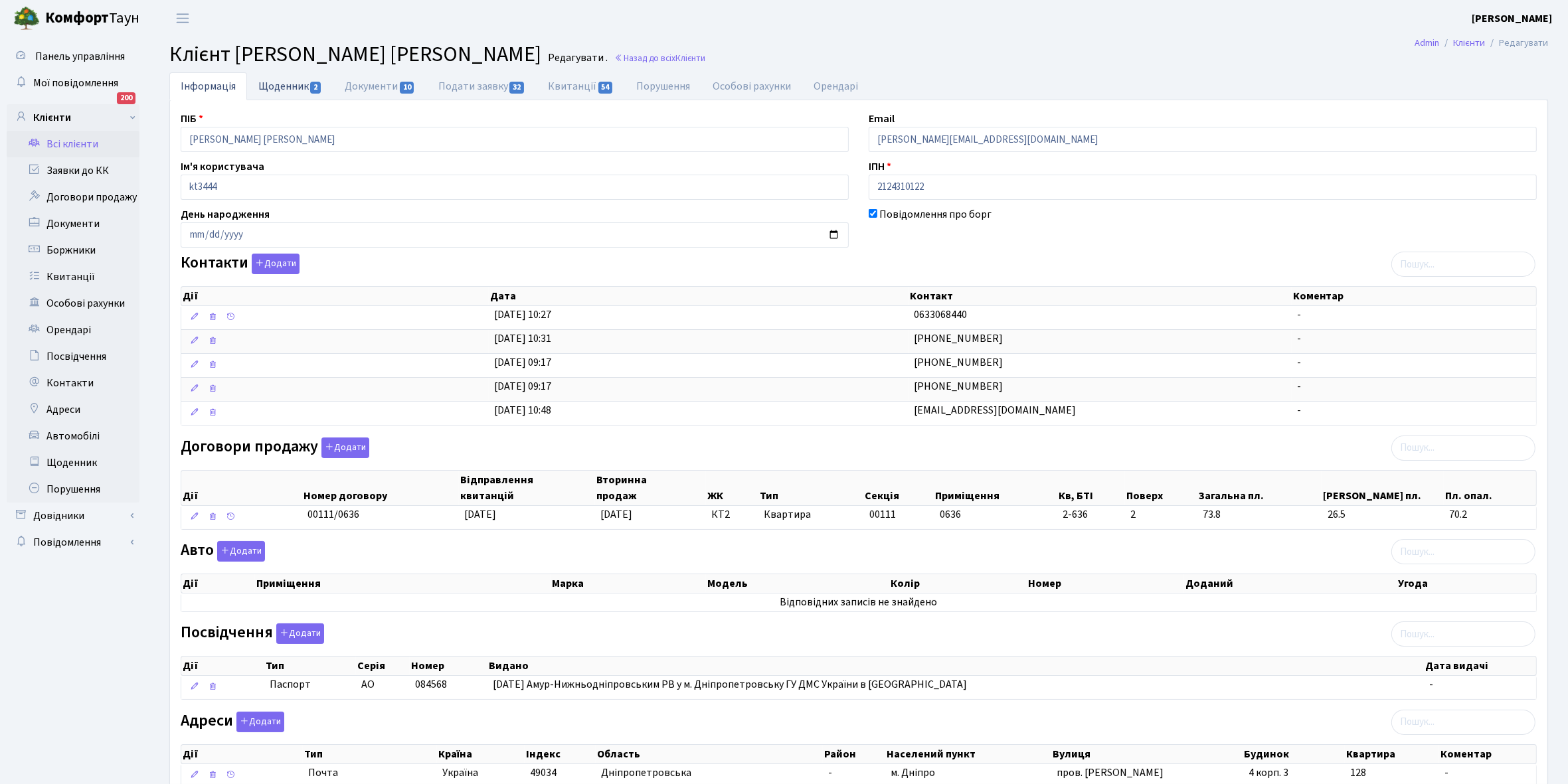
click at [274, 78] on link "Щоденник 2" at bounding box center [290, 86] width 86 height 27
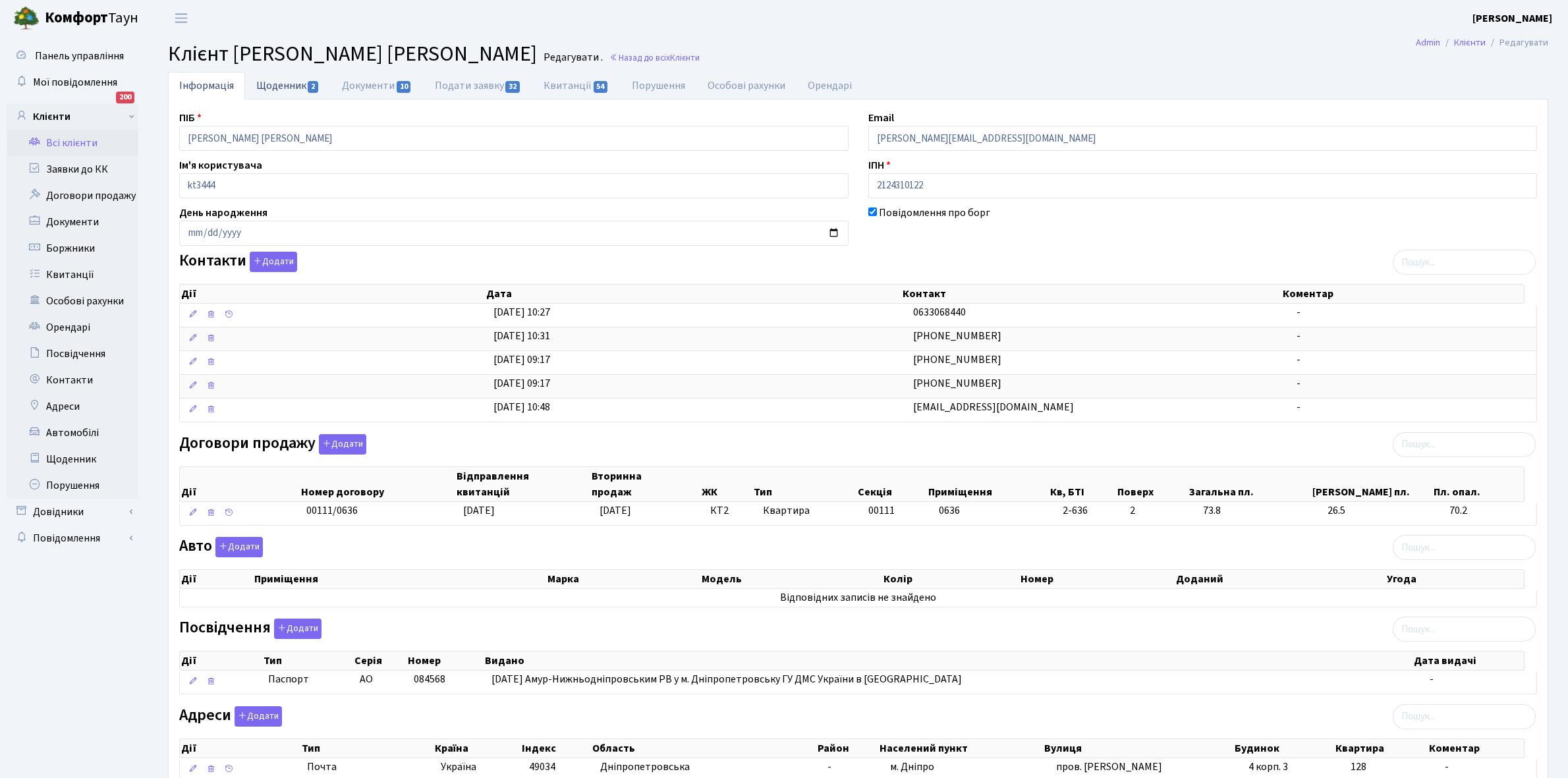
select select "25"
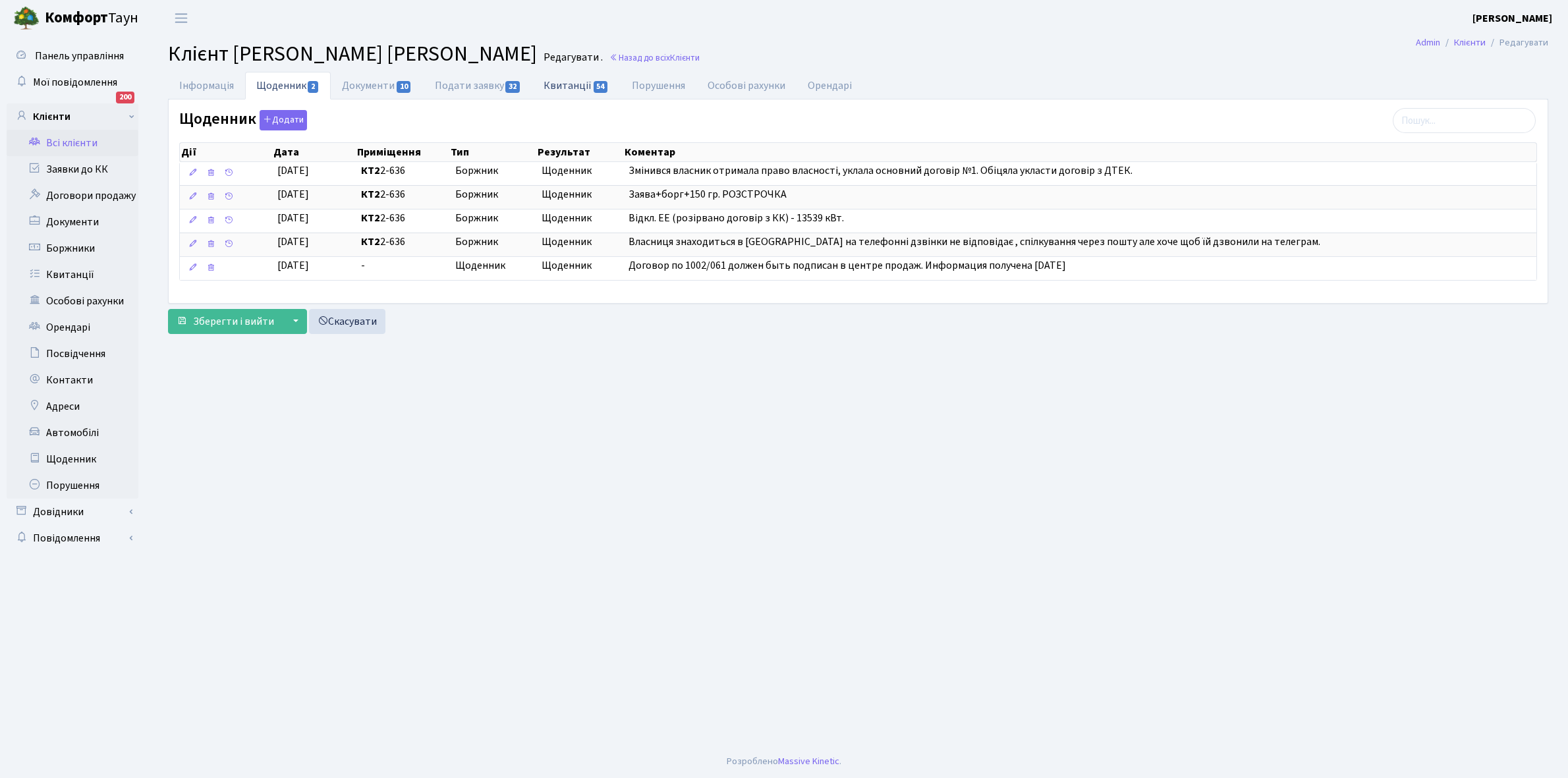
click at [577, 83] on link "Квитанції 54" at bounding box center [576, 85] width 87 height 27
select select "25"
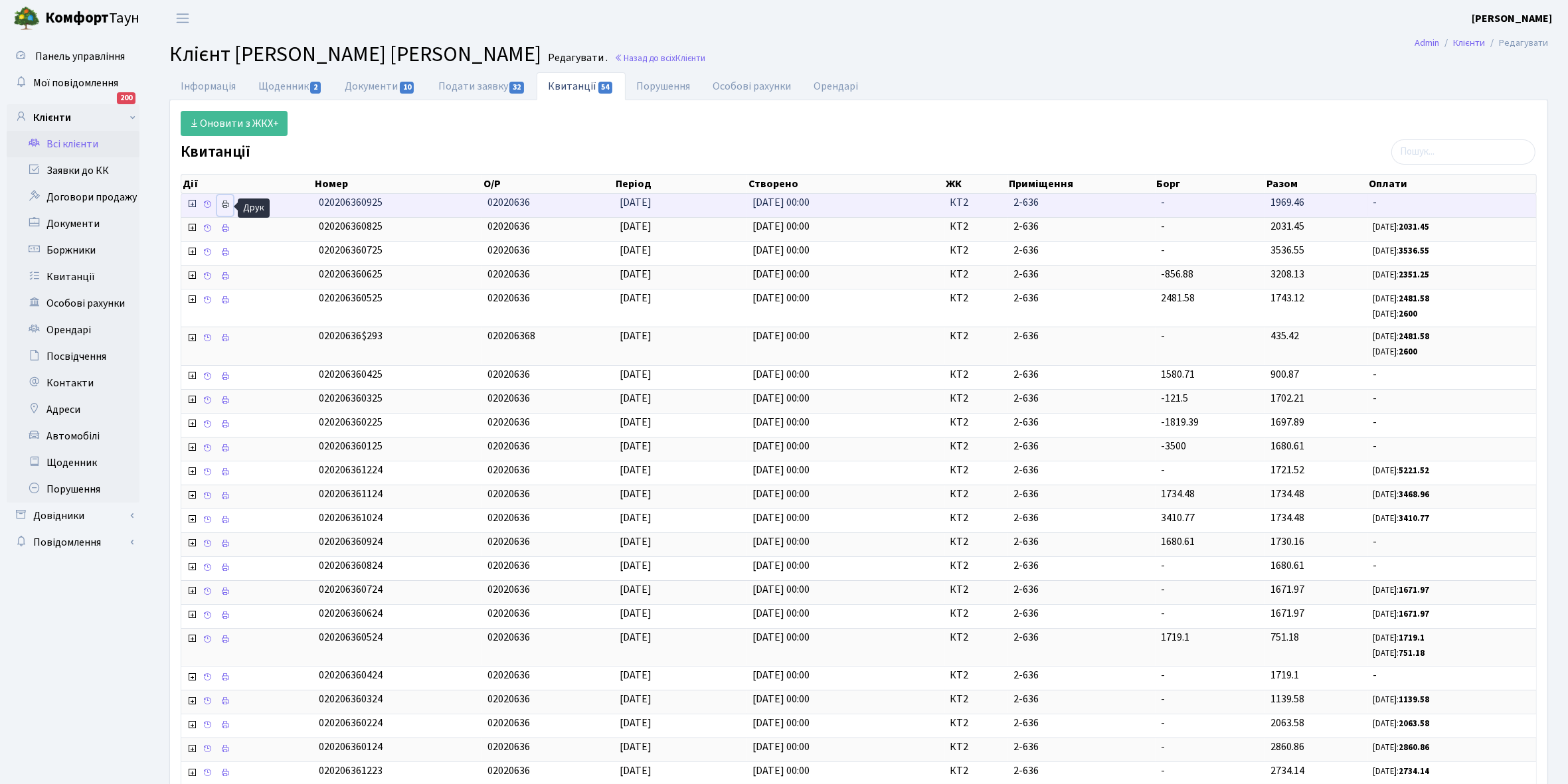
click at [222, 204] on icon at bounding box center [225, 205] width 10 height 10
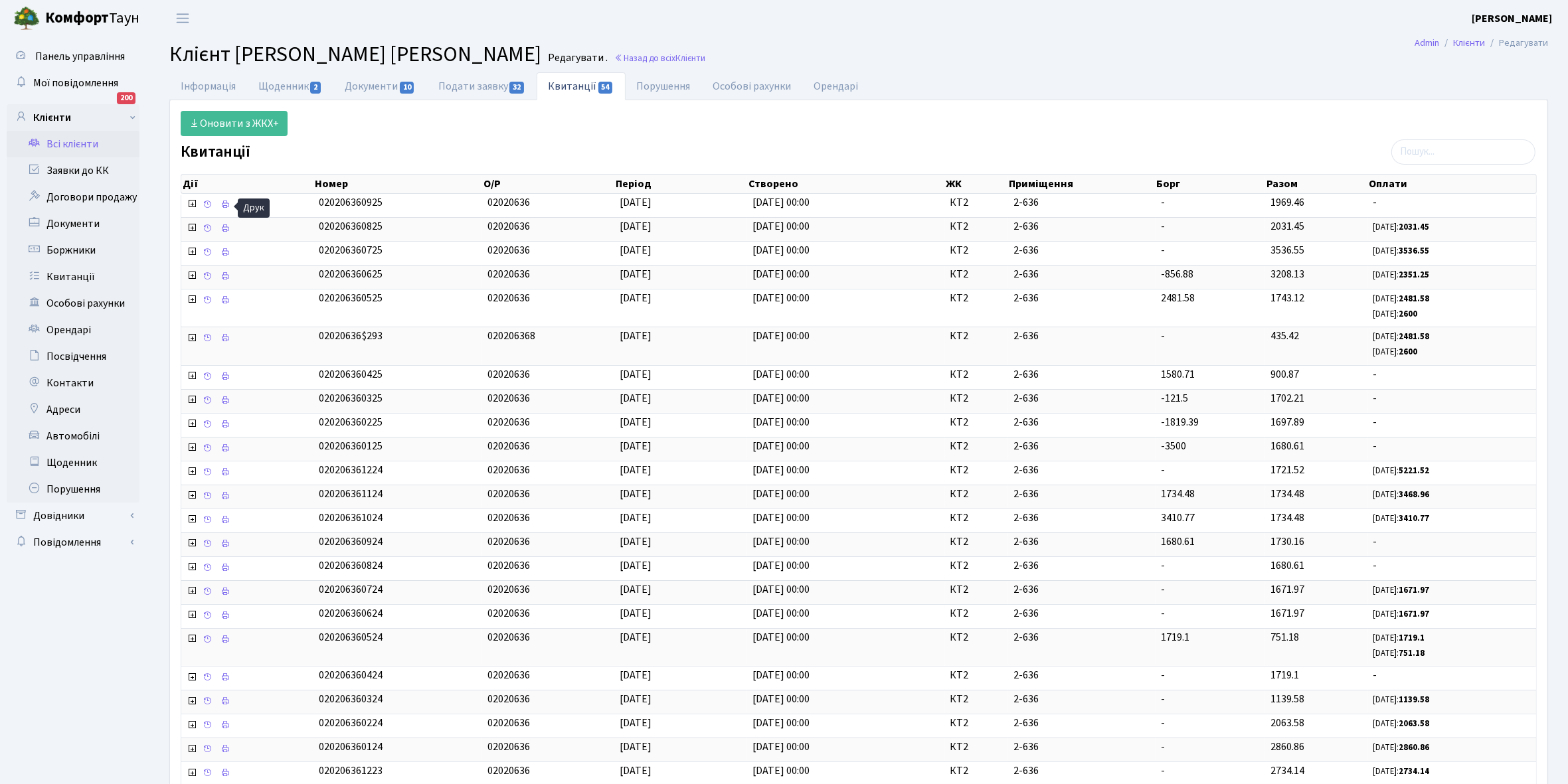
click at [83, 144] on link "Всі клієнти" at bounding box center [73, 145] width 133 height 27
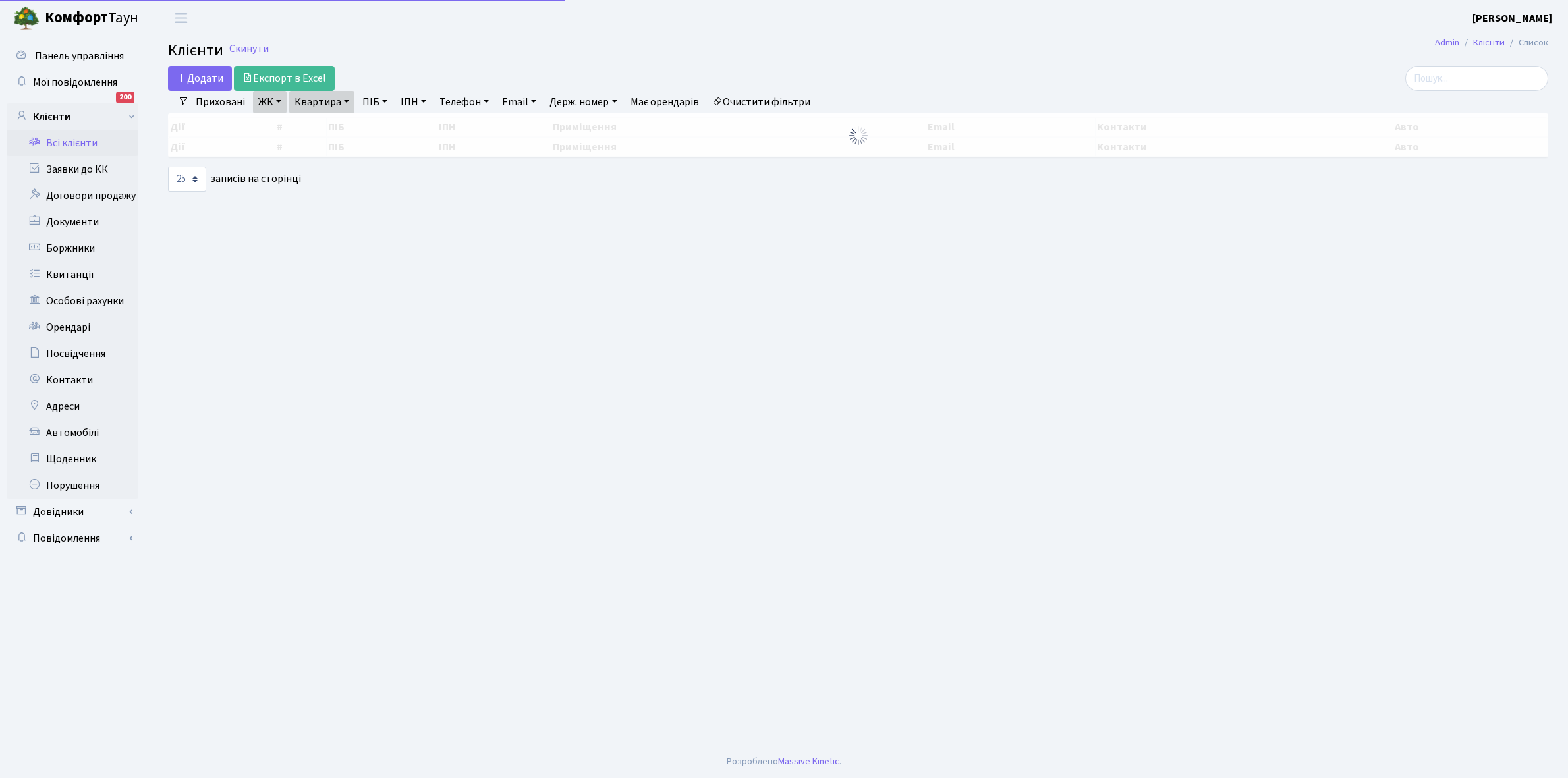
select select "25"
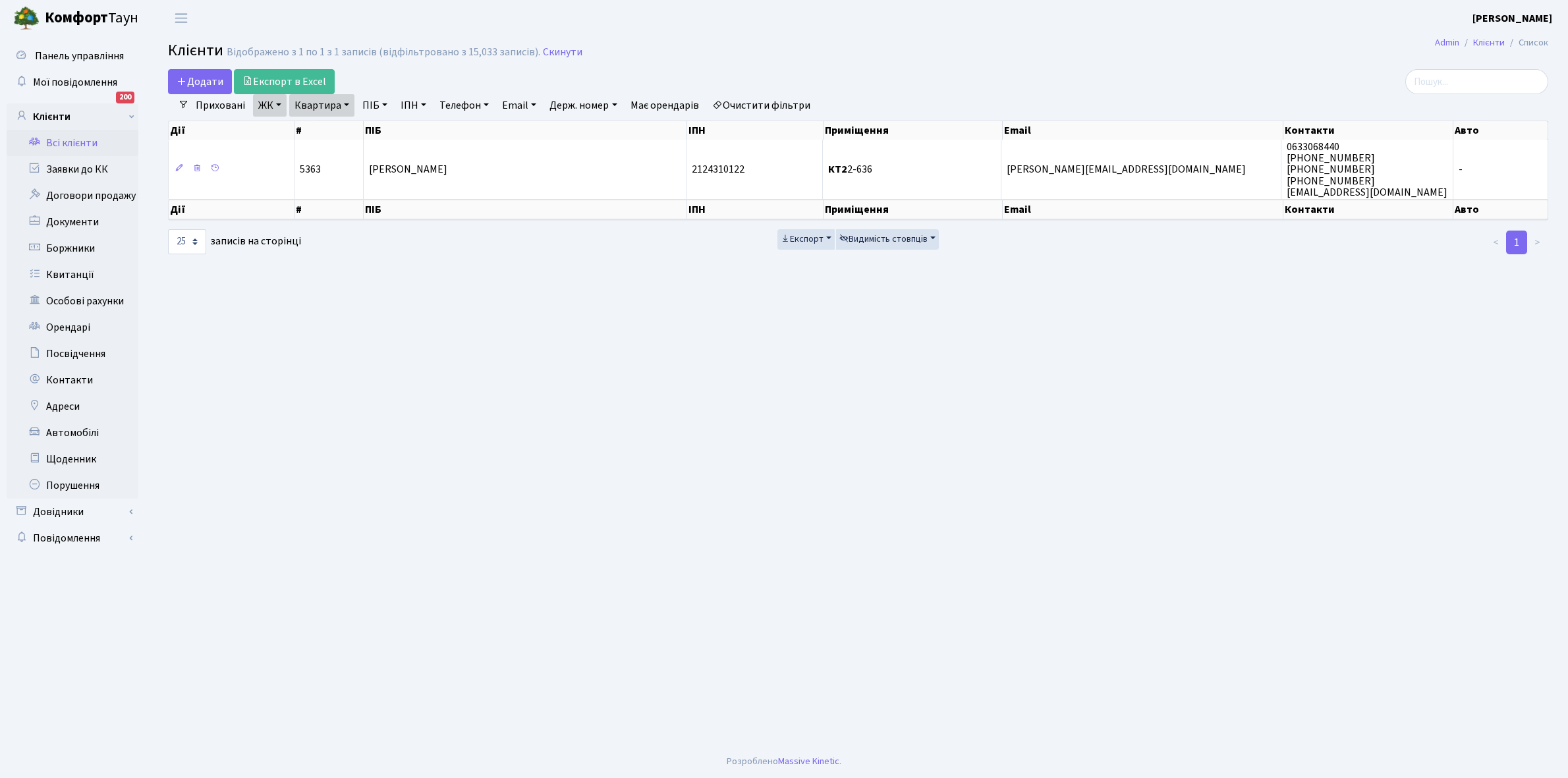
click at [347, 106] on link "Квартира" at bounding box center [321, 105] width 66 height 23
click at [339, 128] on input "2-636" at bounding box center [328, 131] width 77 height 25
type input "2-649"
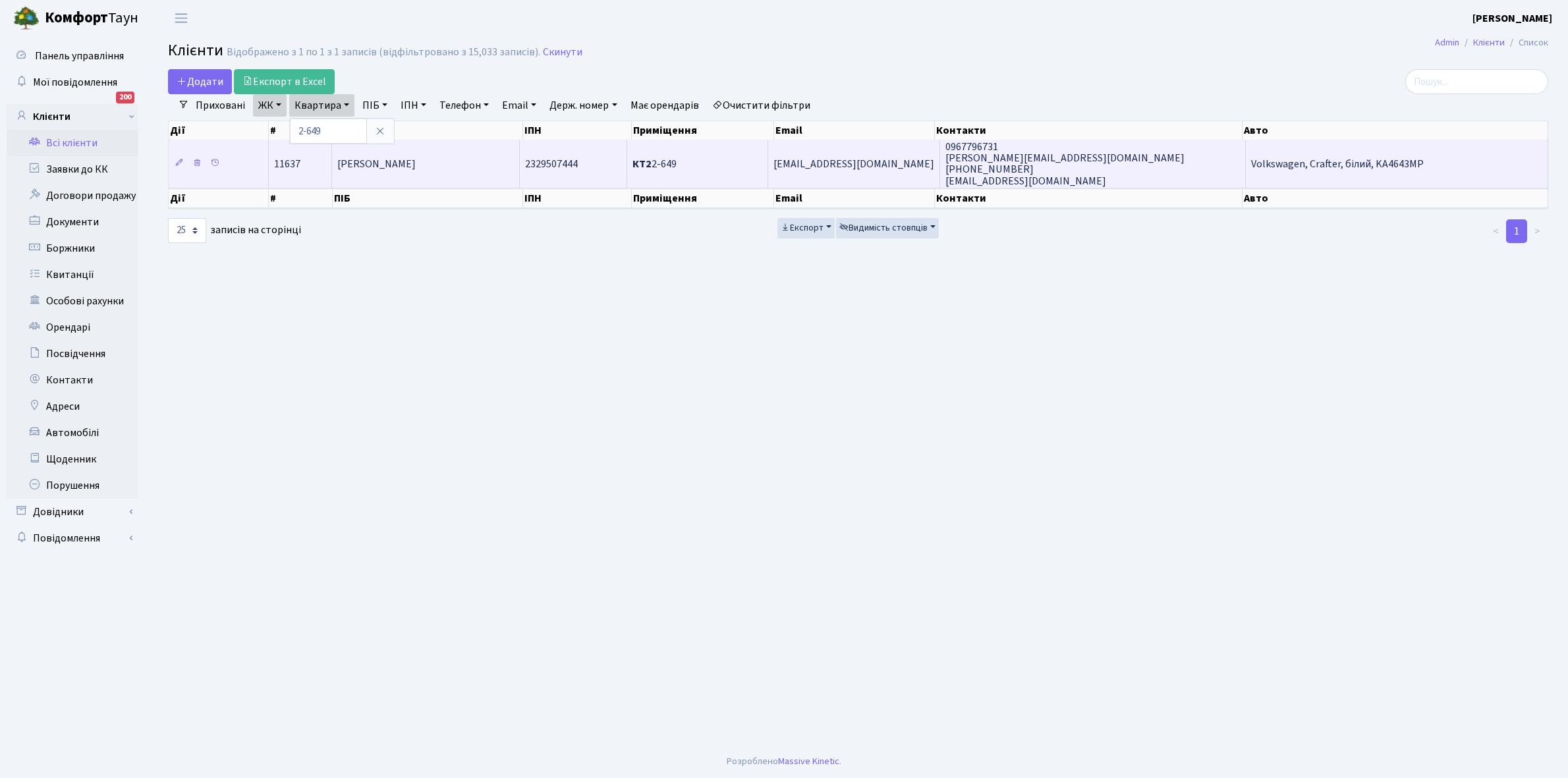
click at [394, 165] on span "[PERSON_NAME]" at bounding box center [376, 163] width 79 height 14
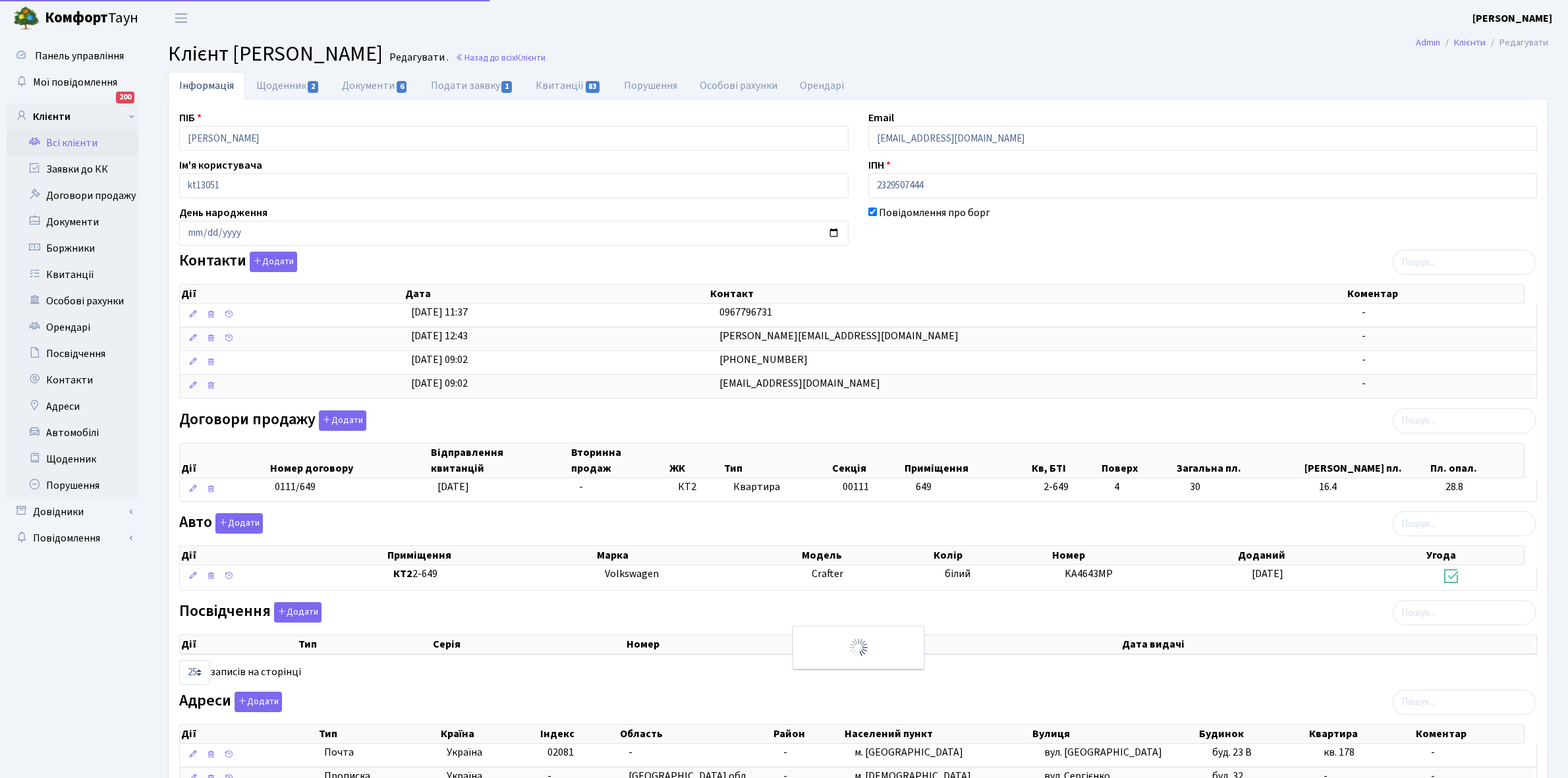
select select "25"
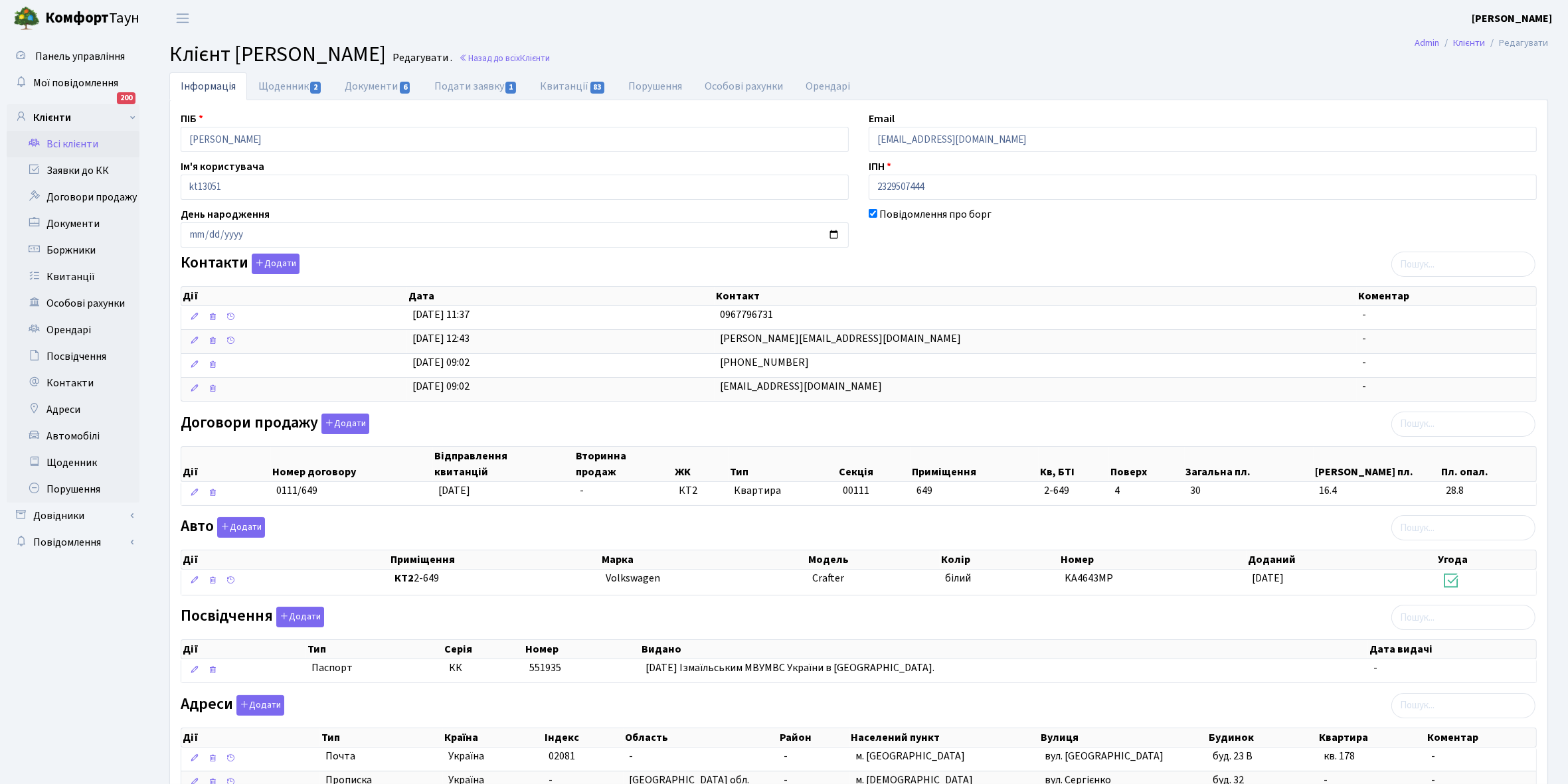
click at [81, 145] on link "Всі клієнти" at bounding box center [73, 145] width 133 height 27
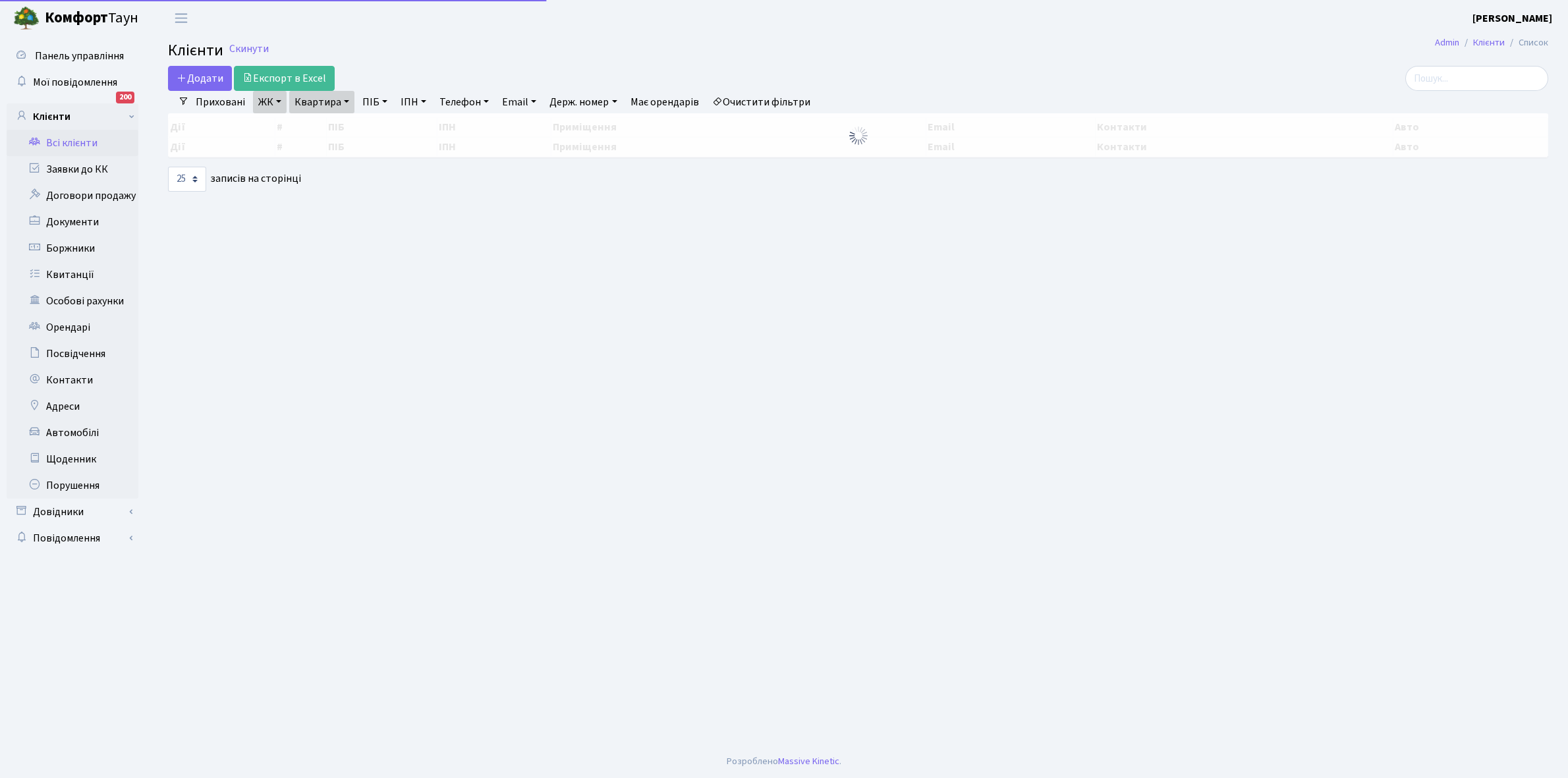
select select "25"
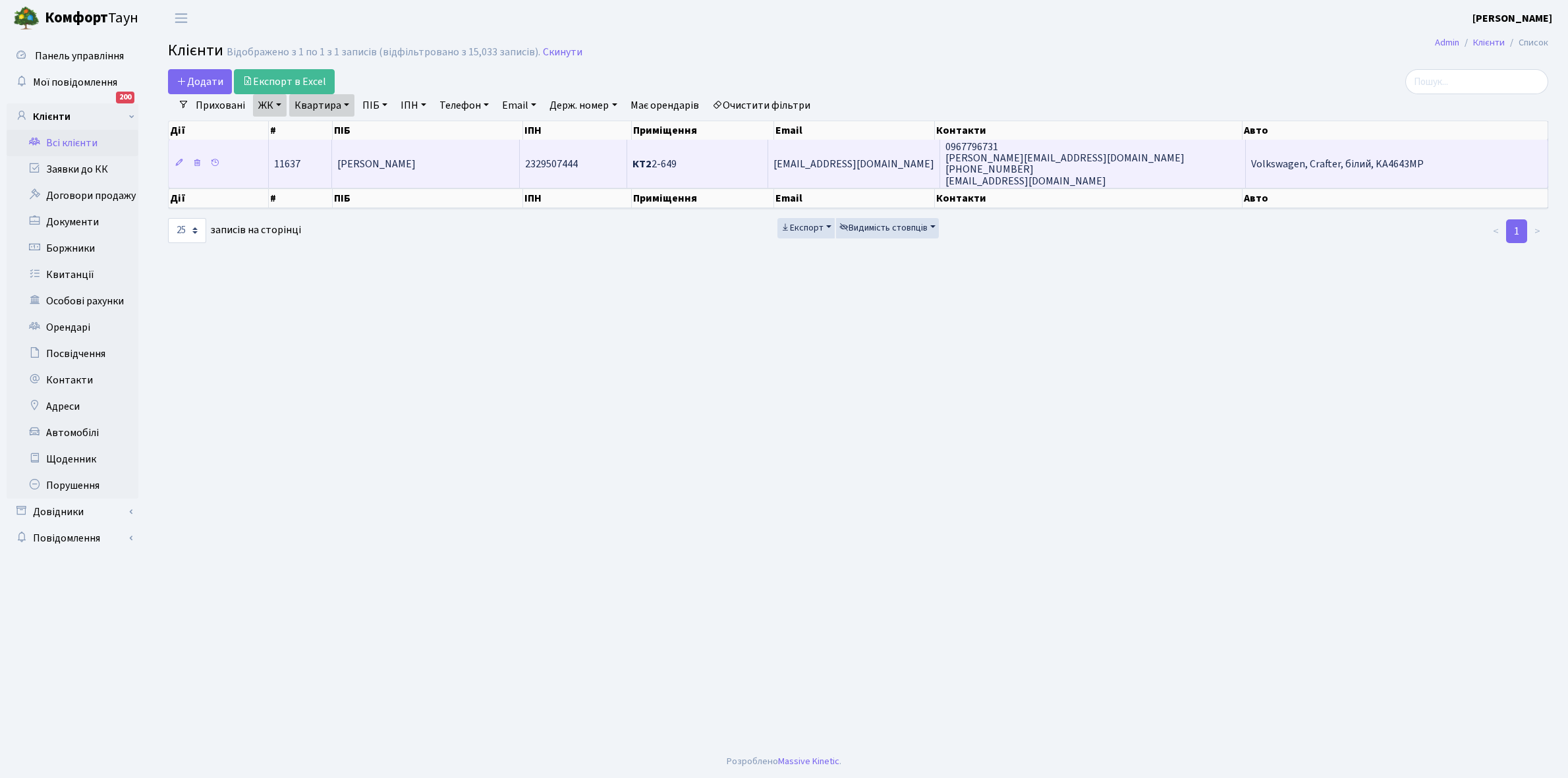
click at [416, 150] on td "[PERSON_NAME]" at bounding box center [426, 163] width 188 height 47
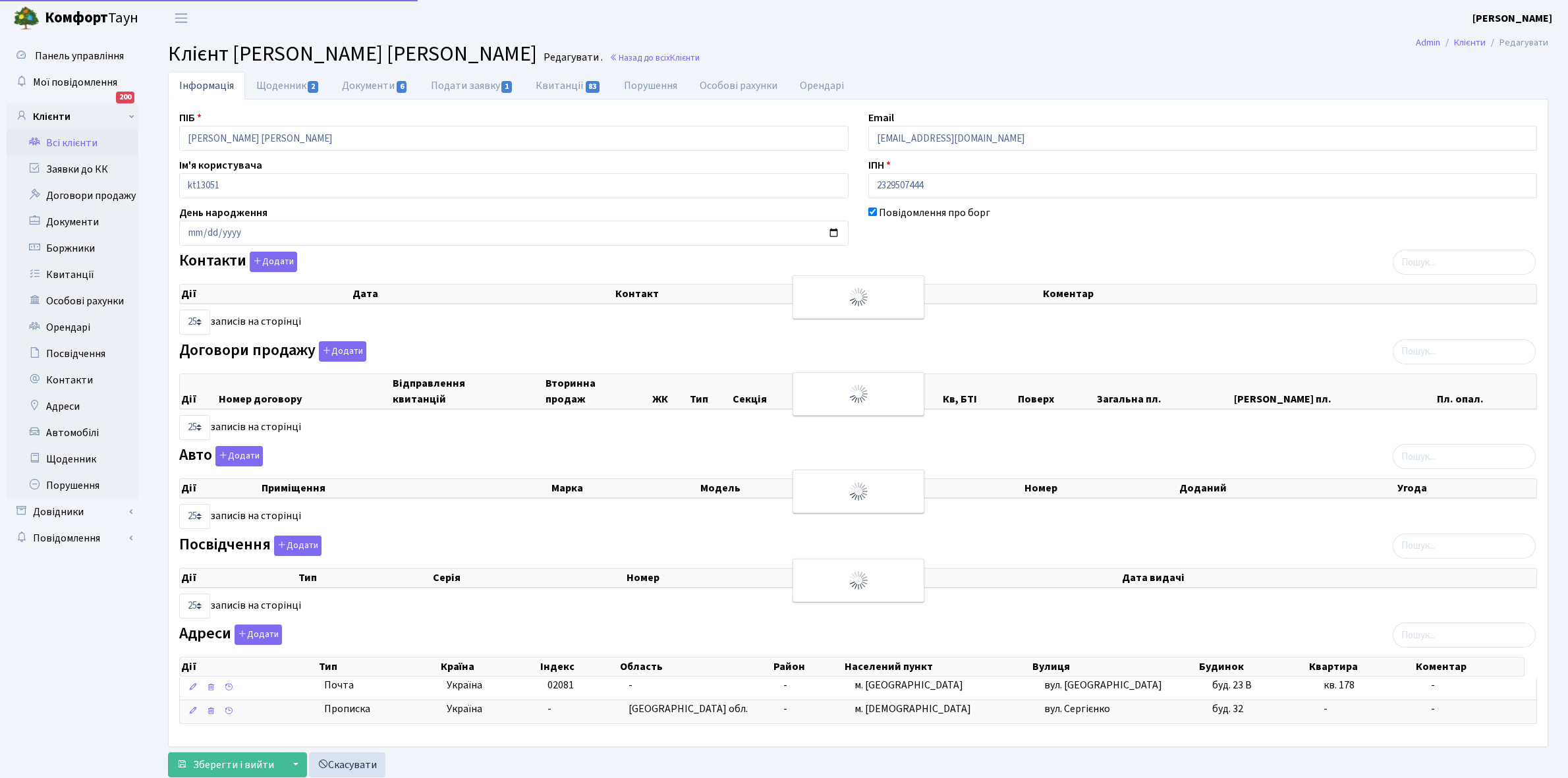
select select "25"
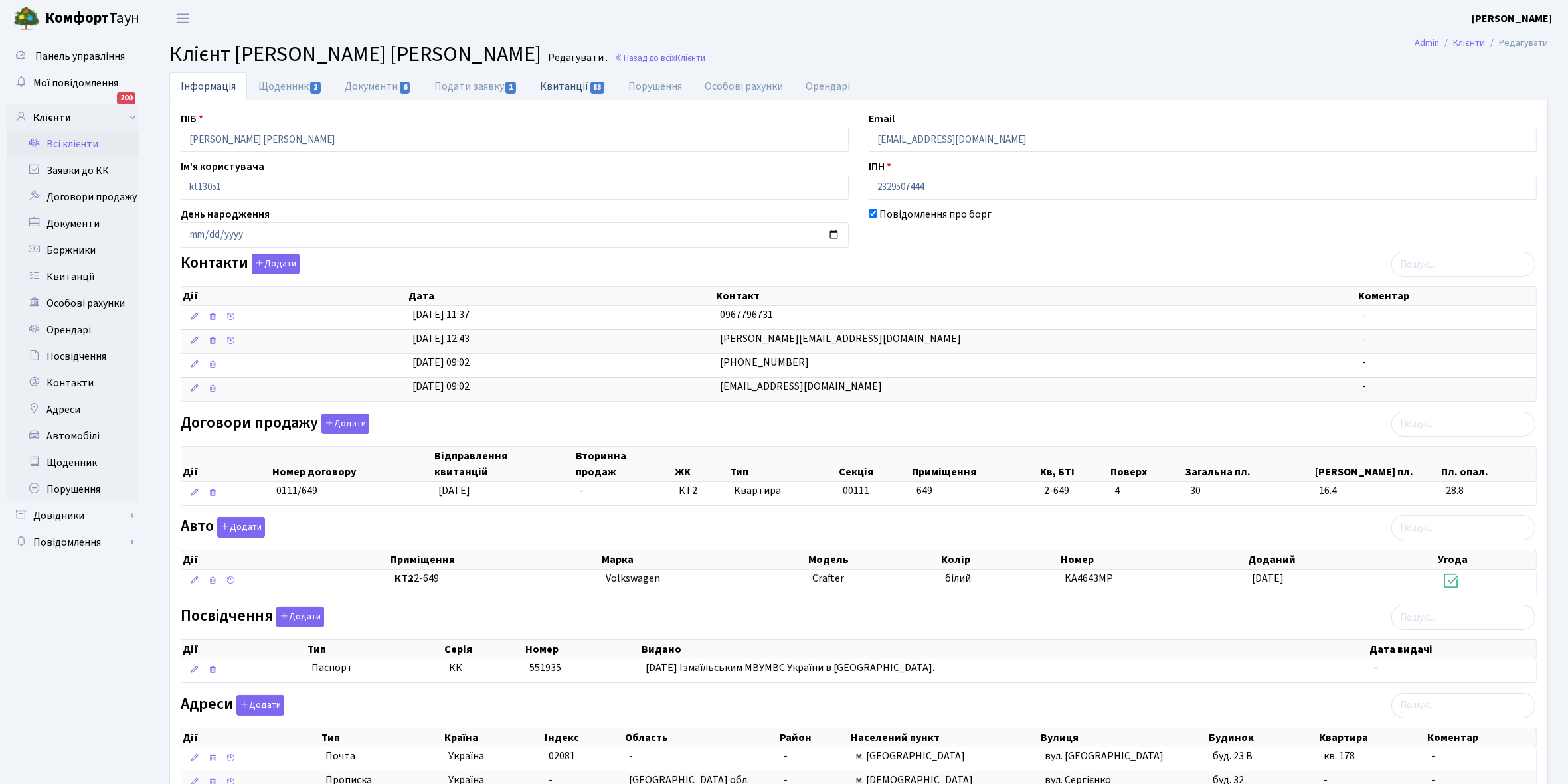
click at [551, 83] on link "Квитанції 83" at bounding box center [572, 86] width 88 height 27
select select "25"
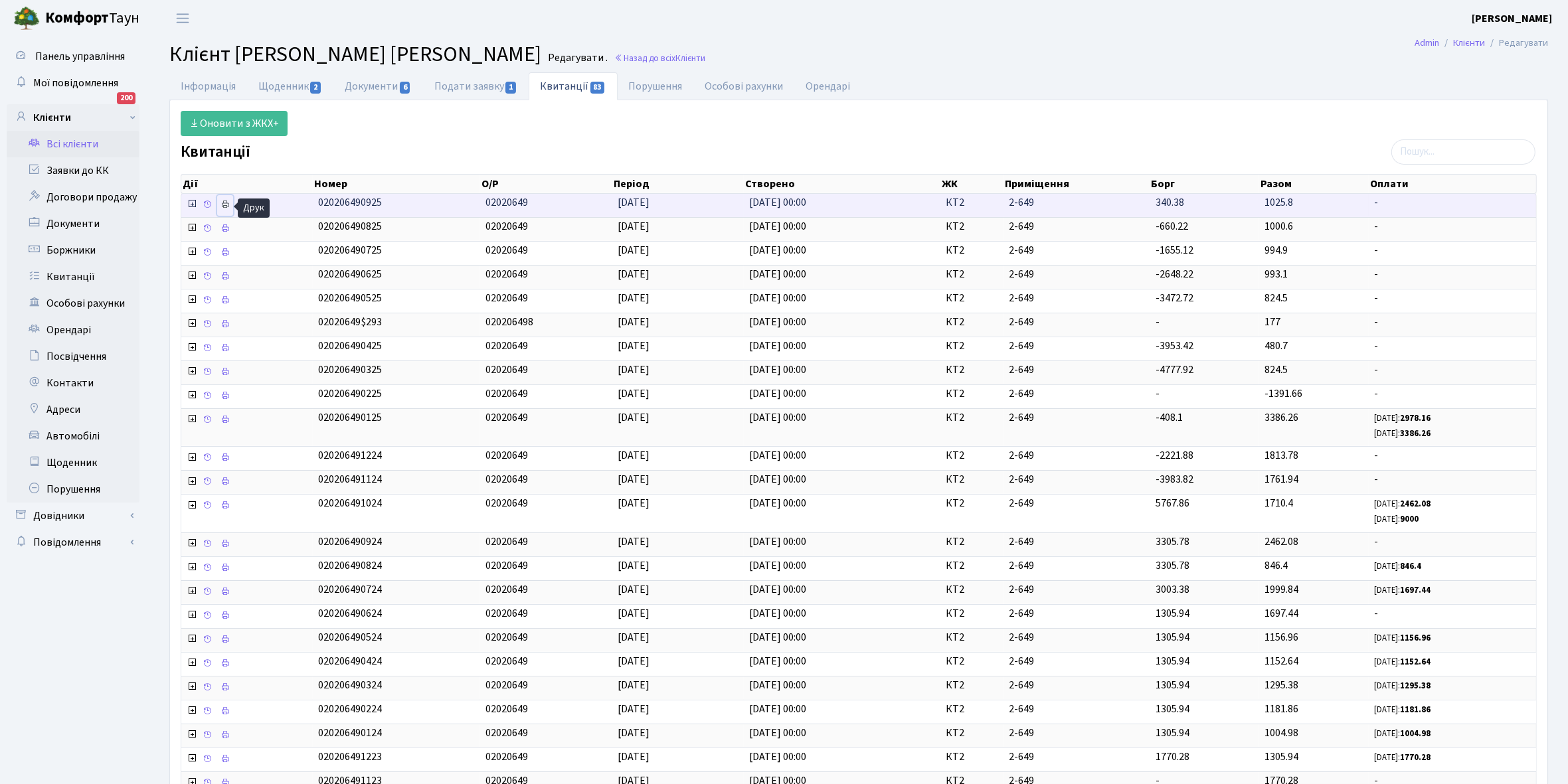
click at [224, 204] on icon at bounding box center [225, 205] width 10 height 10
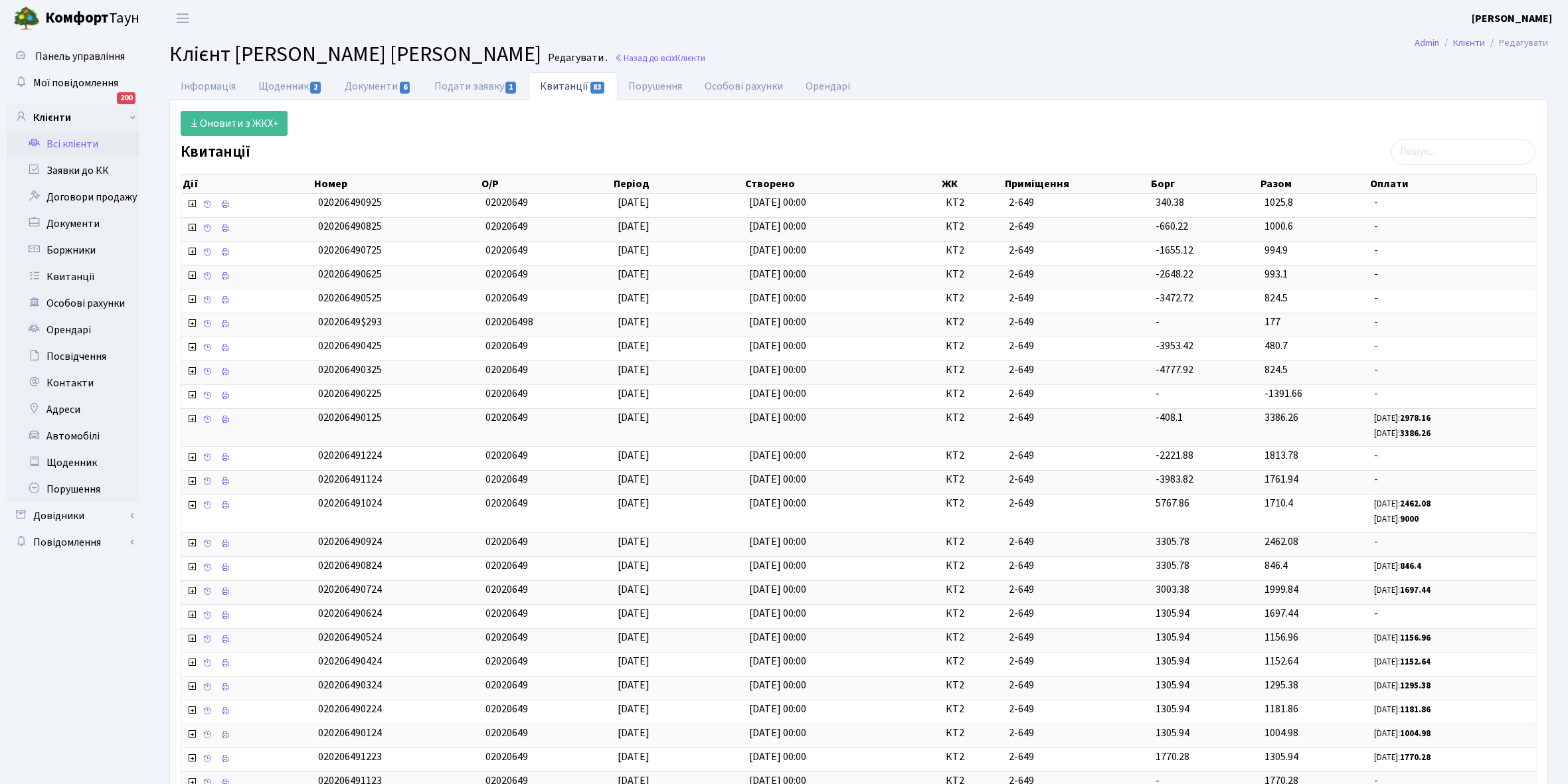
click at [71, 144] on link "Всі клієнти" at bounding box center [73, 145] width 133 height 27
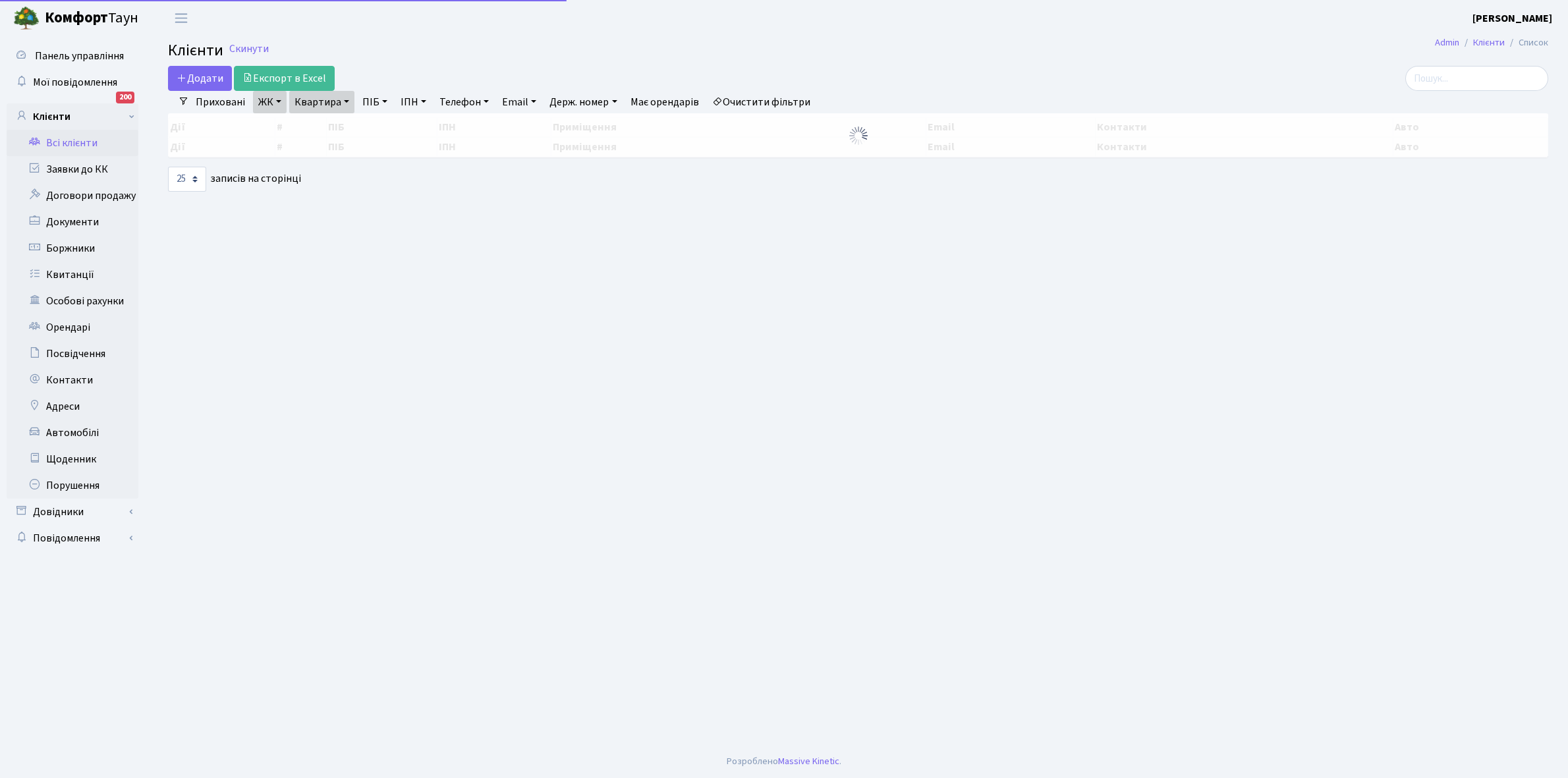
select select "25"
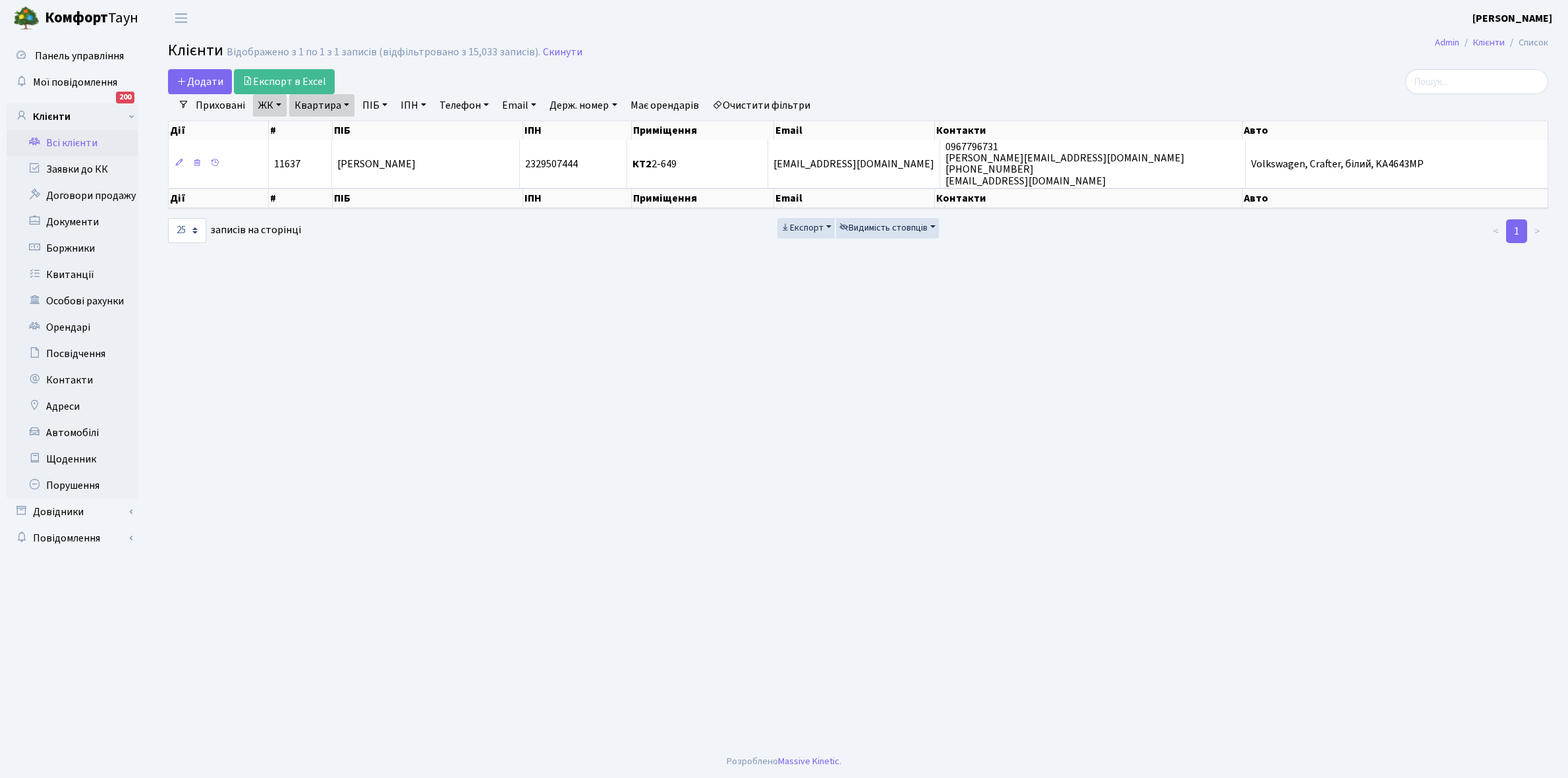
click at [346, 103] on link "Квартира" at bounding box center [321, 105] width 66 height 23
click at [341, 128] on input "2-649" at bounding box center [328, 131] width 77 height 25
type input "2-670"
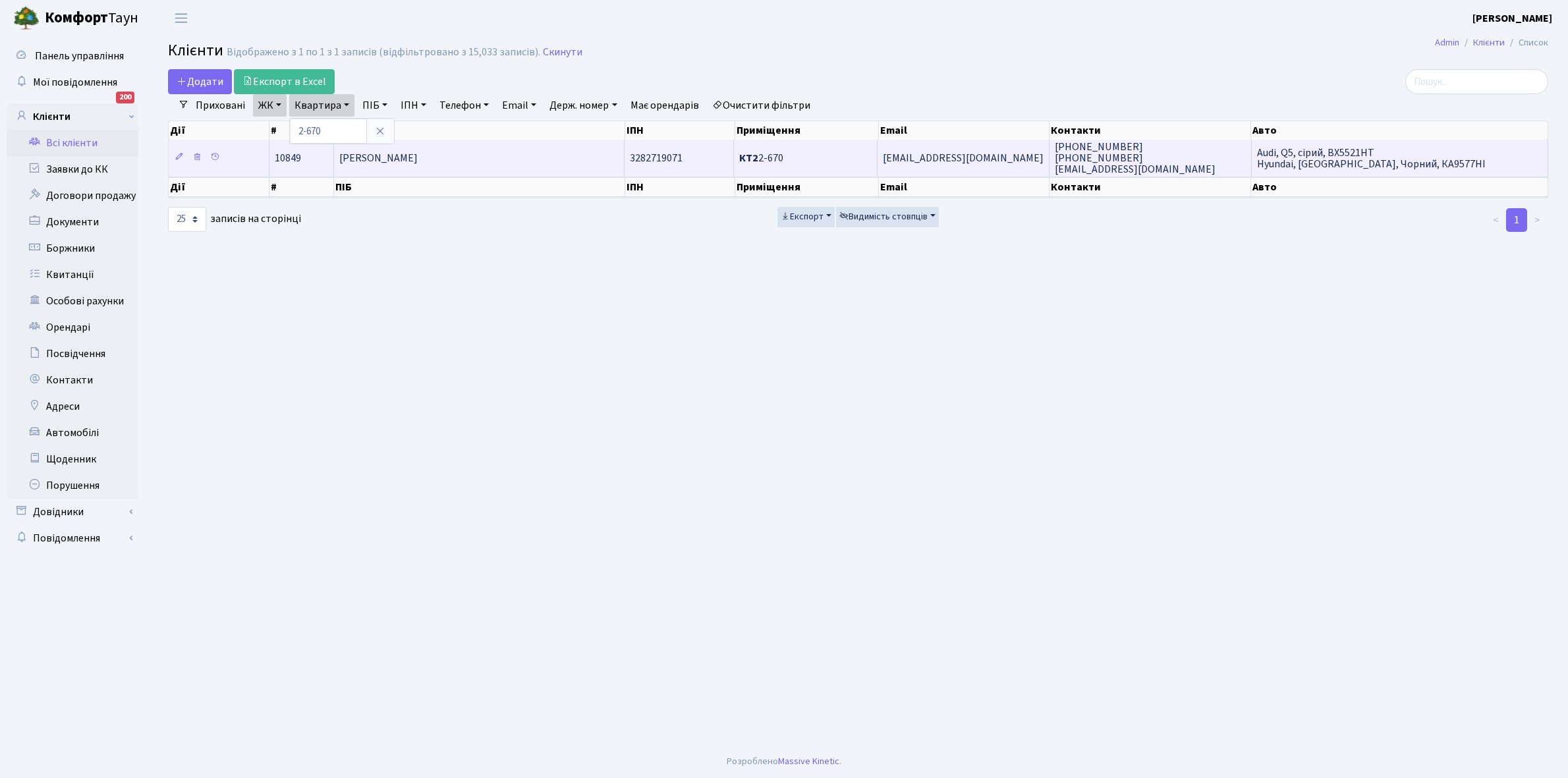
click at [418, 162] on span "[PERSON_NAME]" at bounding box center [378, 158] width 79 height 14
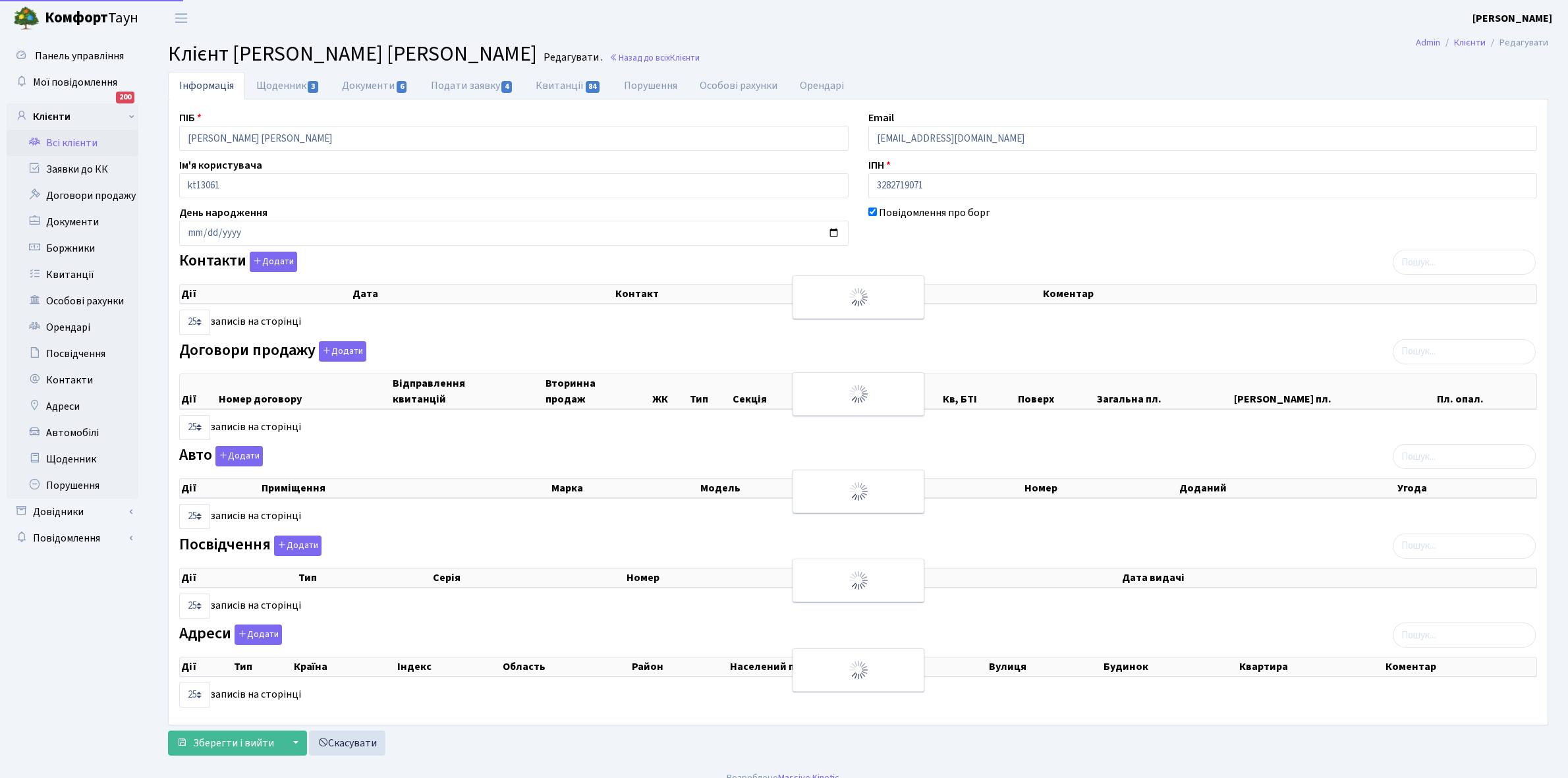
select select "25"
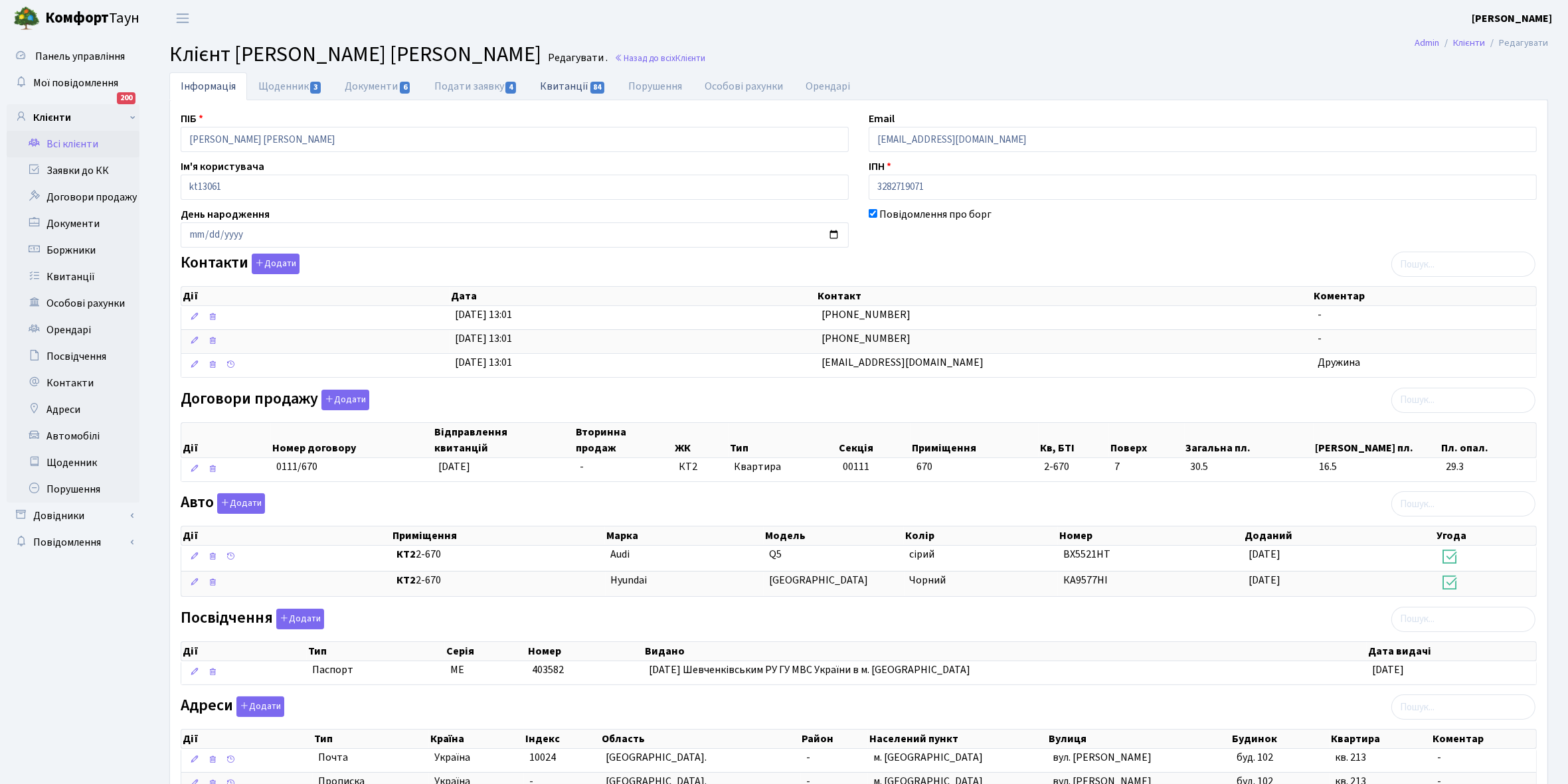
click at [569, 87] on link "Квитанції 84" at bounding box center [572, 86] width 88 height 27
select select "25"
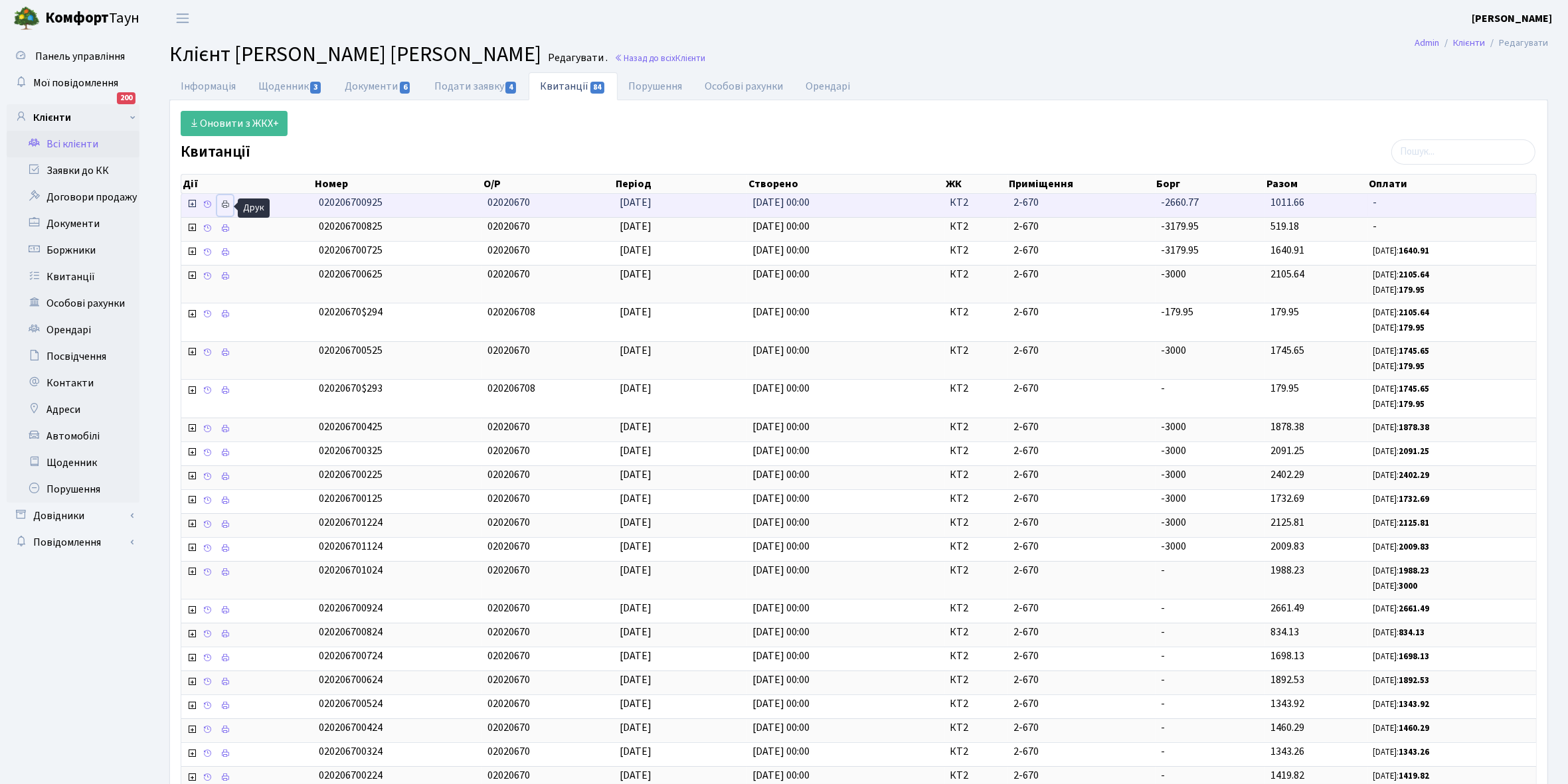
click at [227, 206] on icon at bounding box center [225, 205] width 10 height 10
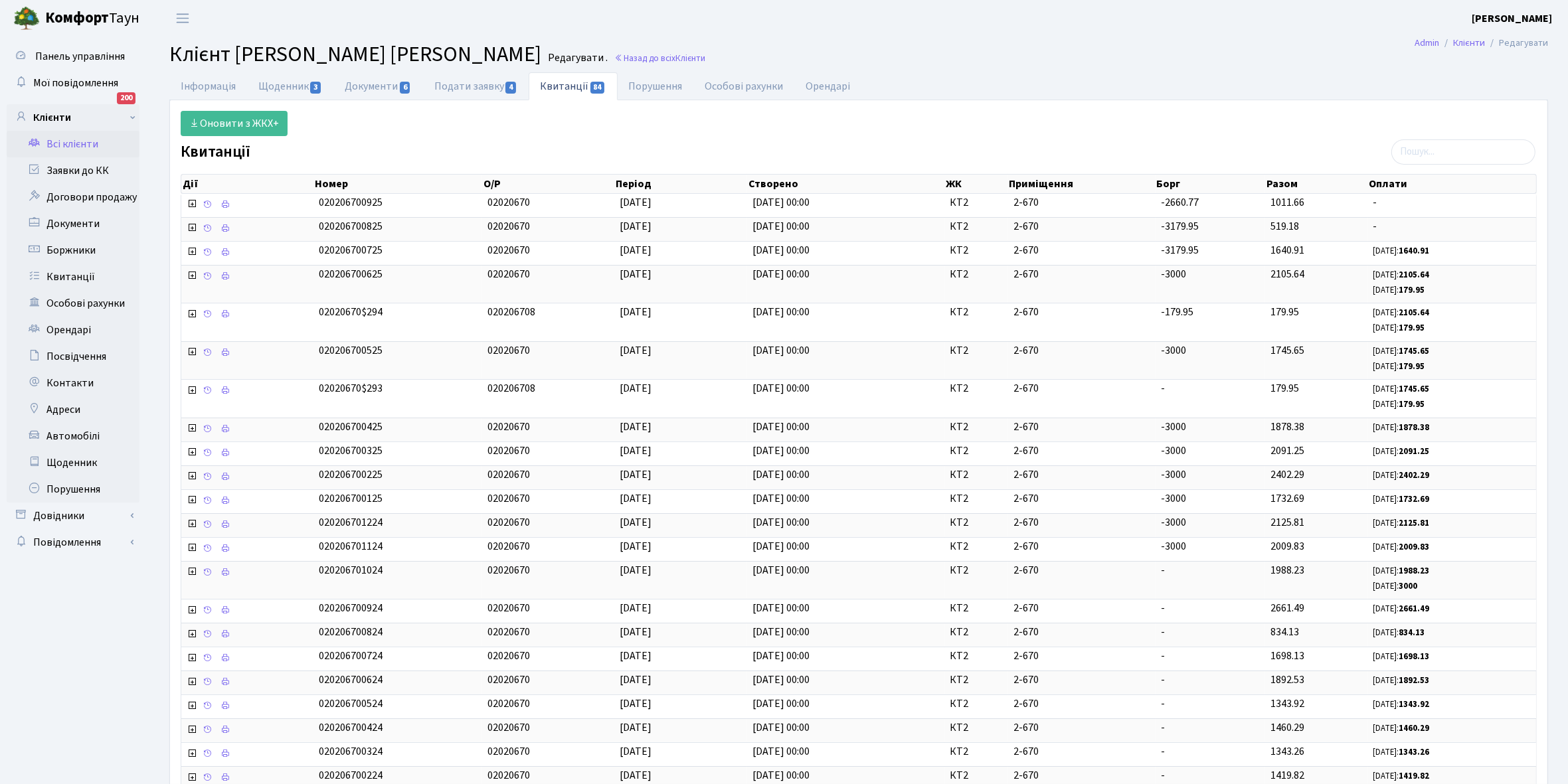
click at [81, 138] on link "Всі клієнти" at bounding box center [73, 145] width 133 height 27
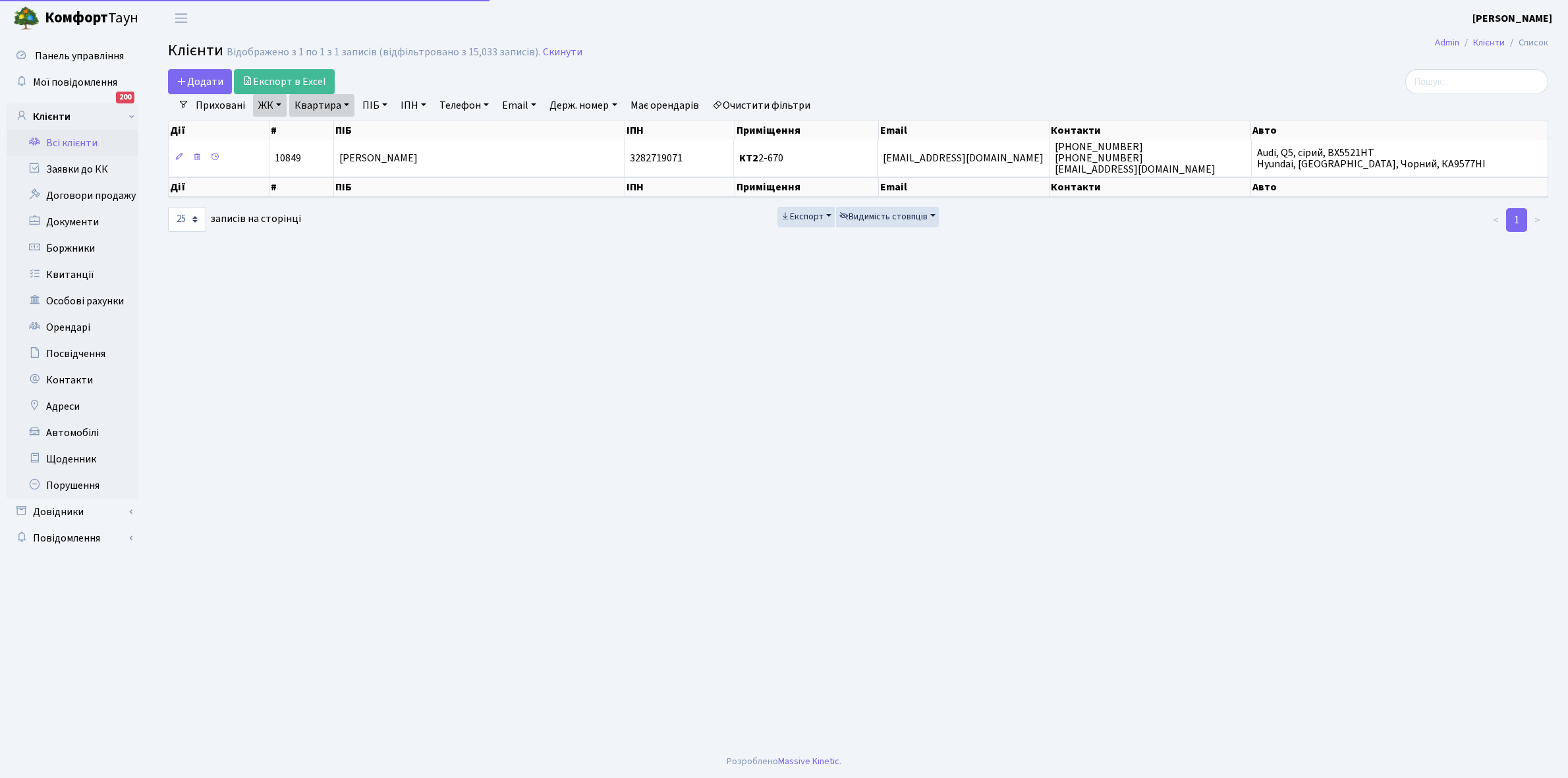
select select "25"
click at [349, 104] on link "Квартира" at bounding box center [321, 105] width 66 height 23
click at [347, 132] on input "2-670" at bounding box center [328, 131] width 77 height 25
type input "2-713"
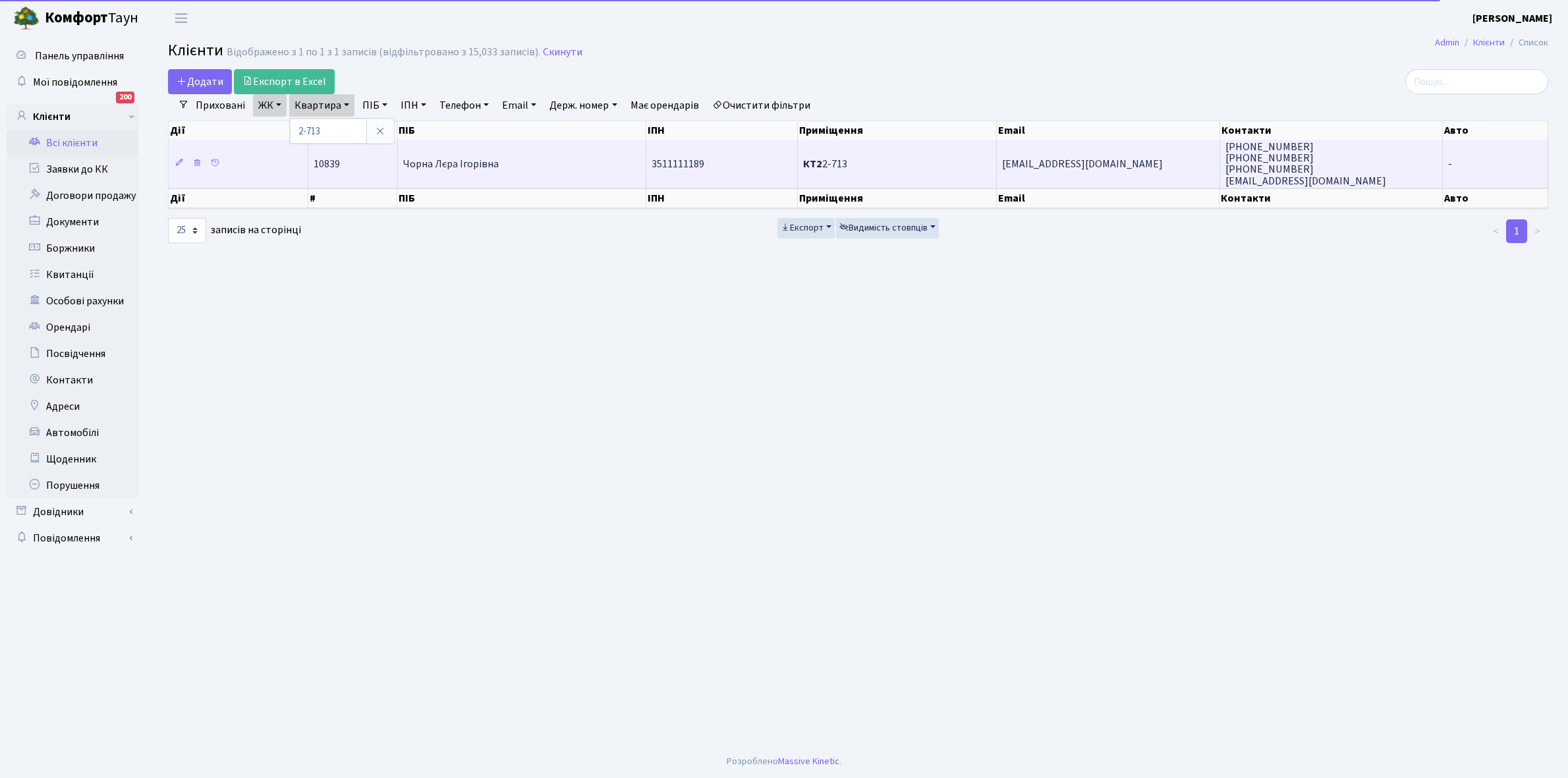
click at [485, 170] on td "Чорна Лєра Ігорівна" at bounding box center [522, 163] width 249 height 47
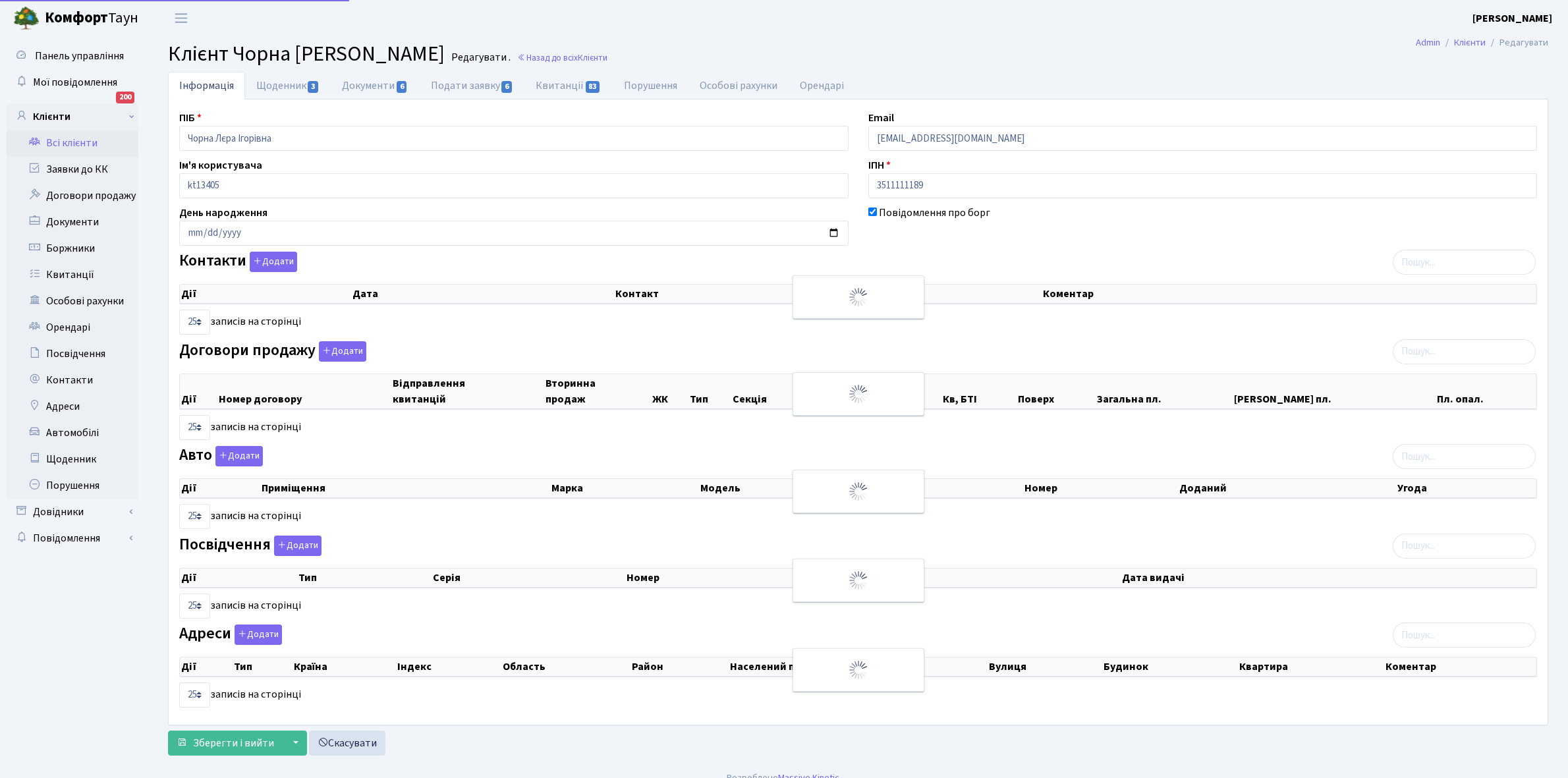
select select "25"
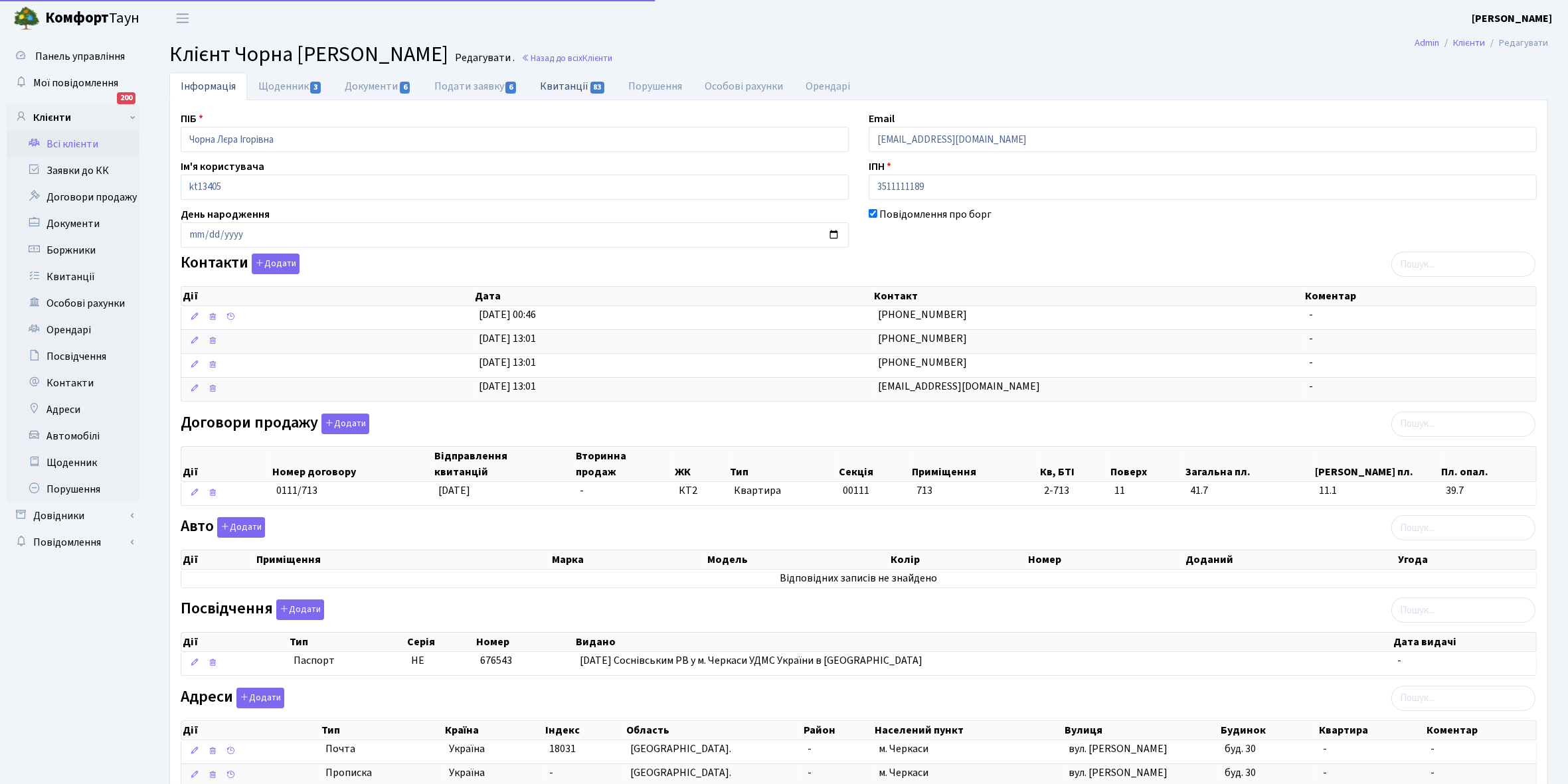
click at [571, 83] on link "Квитанції 83" at bounding box center [572, 86] width 88 height 27
select select "25"
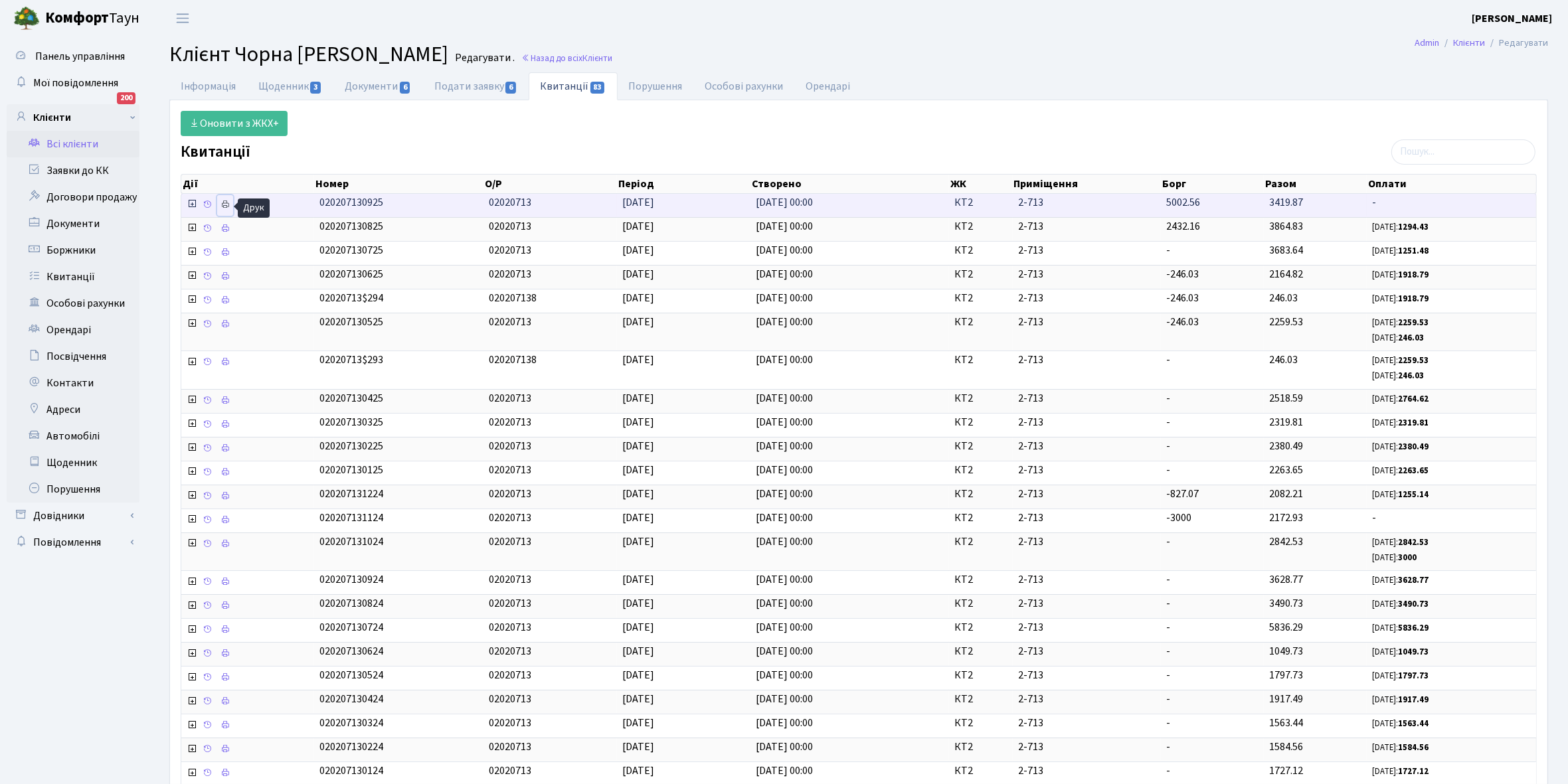
click at [230, 203] on icon at bounding box center [225, 205] width 10 height 10
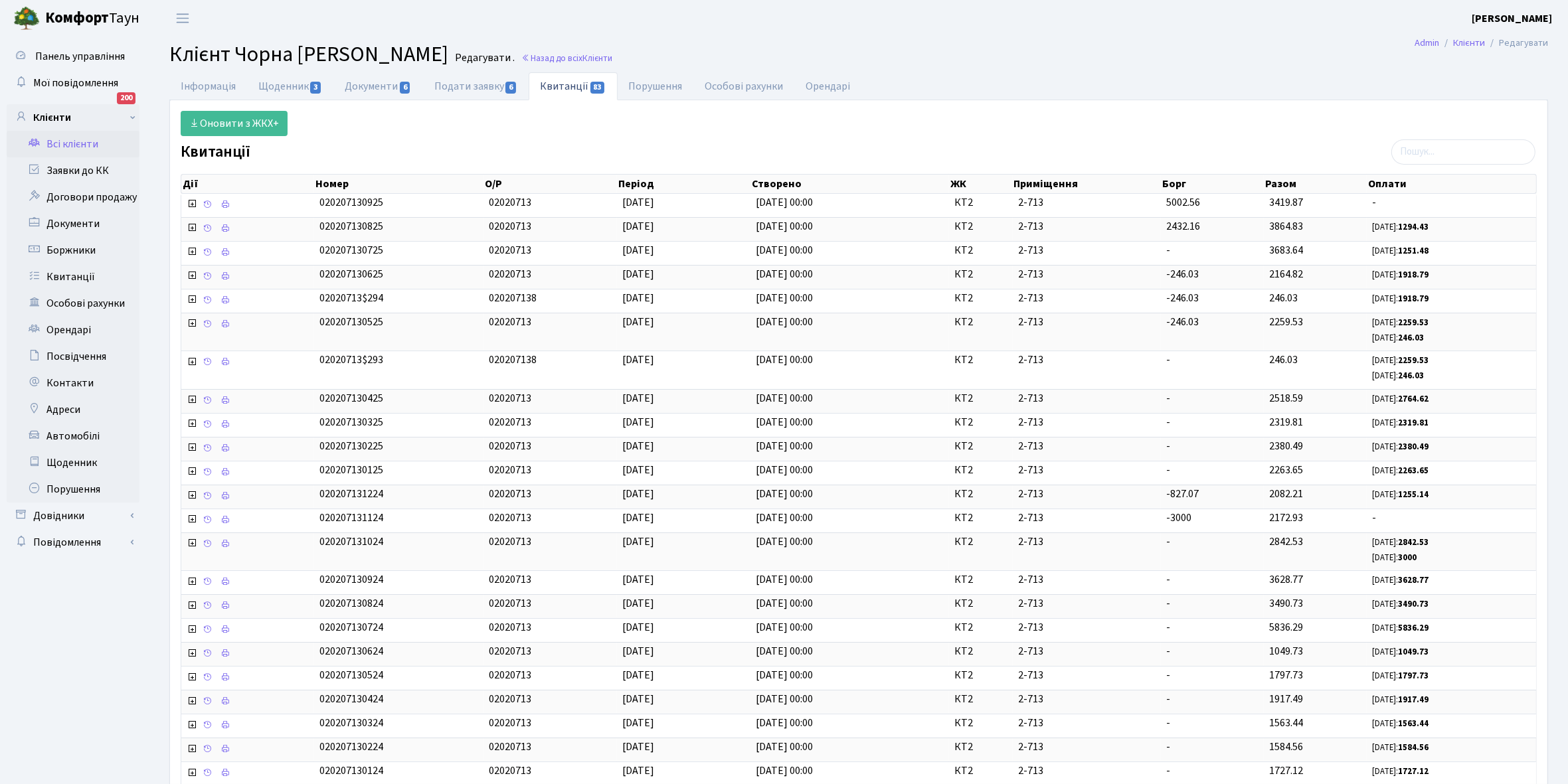
click at [86, 145] on link "Всі клієнти" at bounding box center [73, 145] width 133 height 27
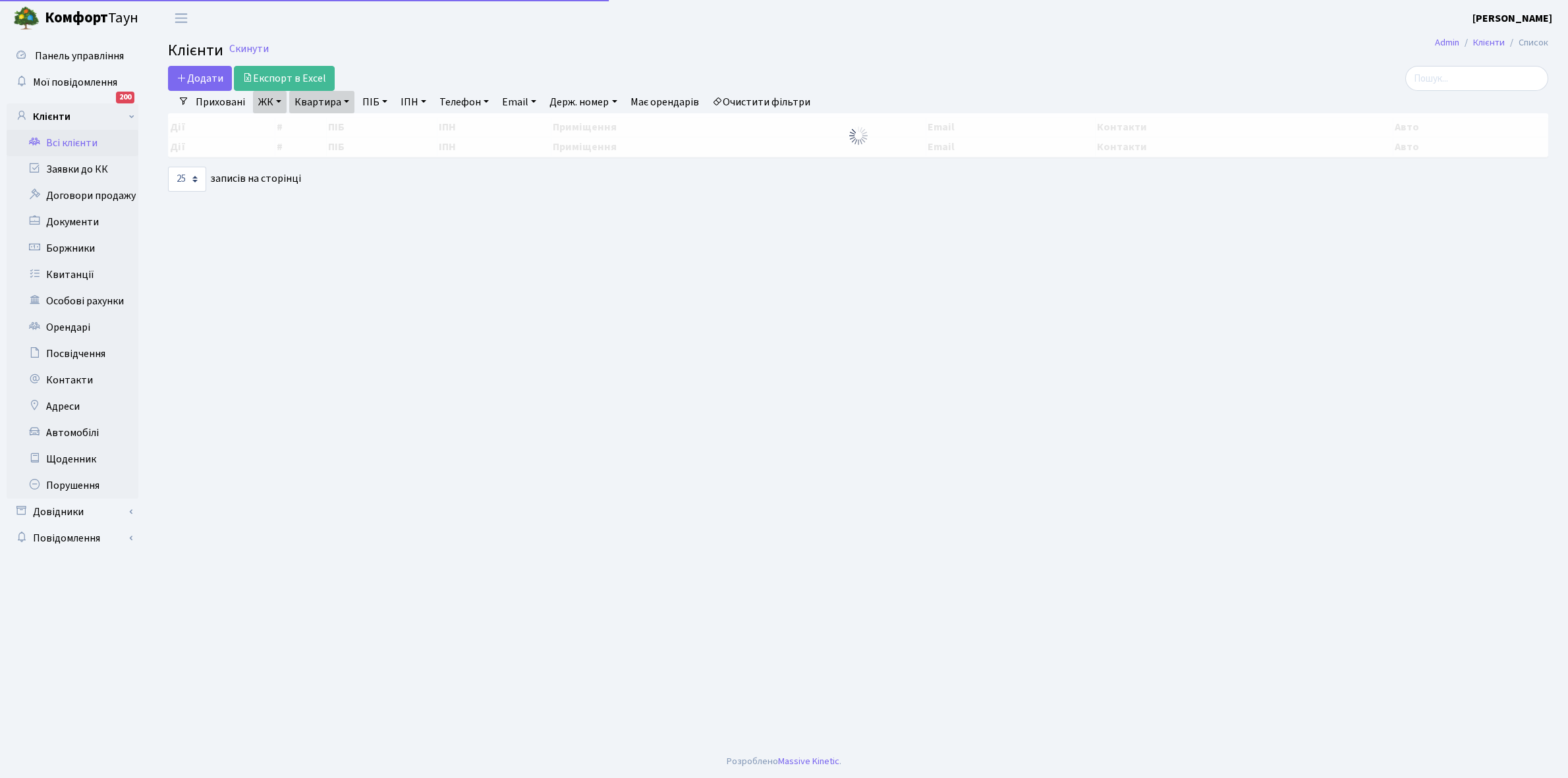
select select "25"
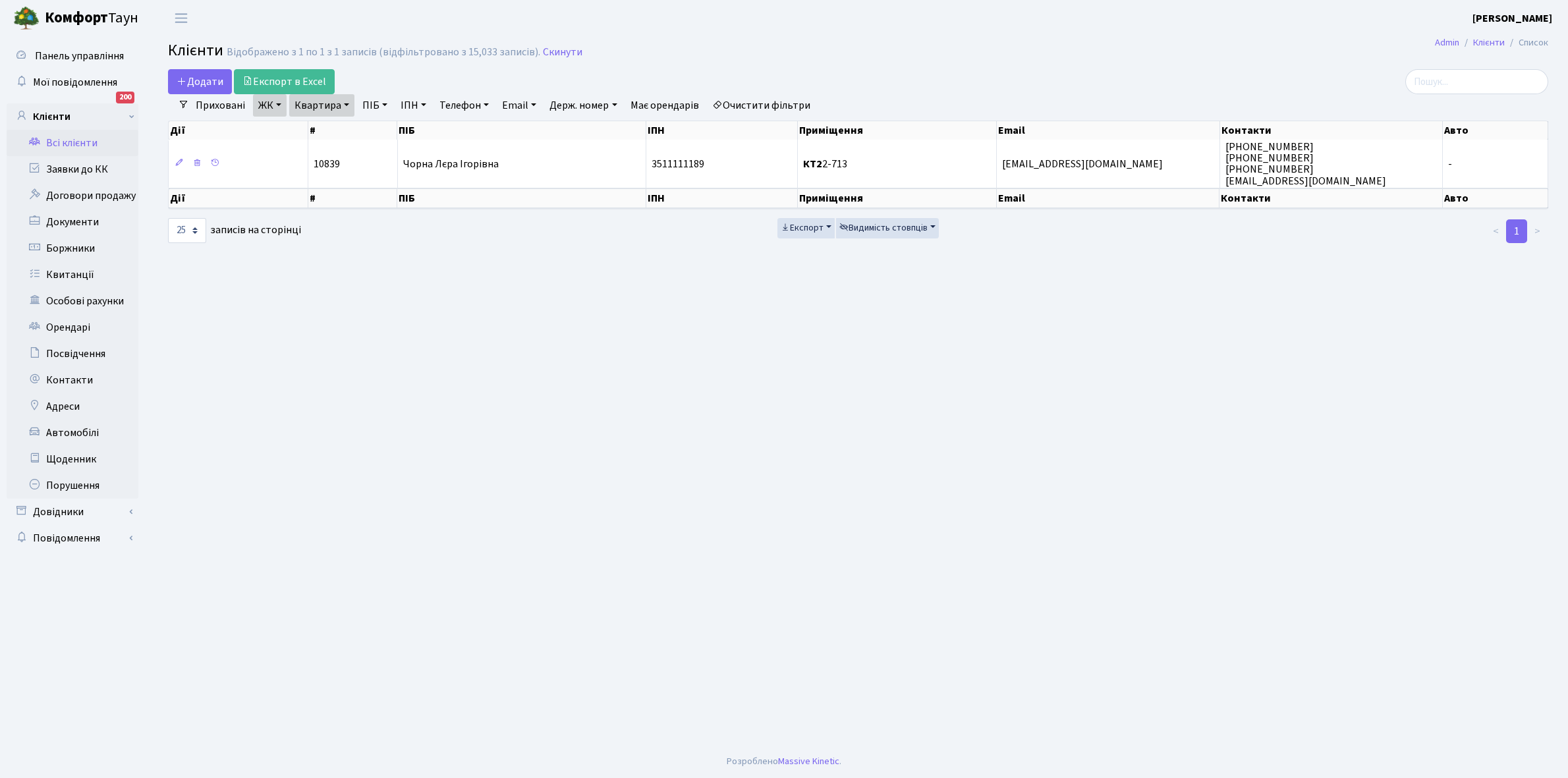
click at [346, 106] on link "Квартира" at bounding box center [321, 105] width 66 height 23
click at [346, 129] on input "2-713" at bounding box center [328, 131] width 77 height 25
type input "2-728"
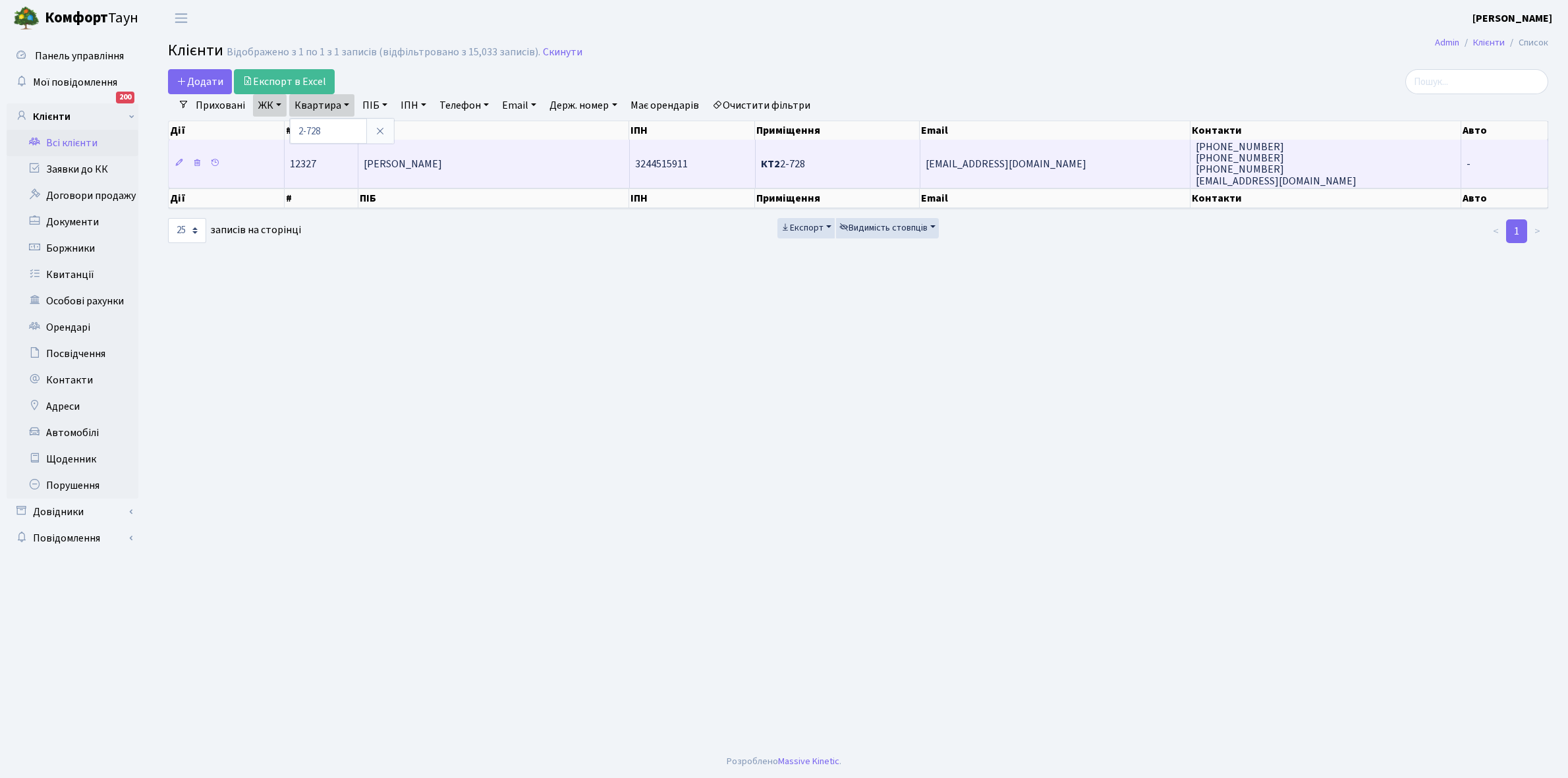
click at [389, 158] on span "[PERSON_NAME]" at bounding box center [403, 163] width 79 height 14
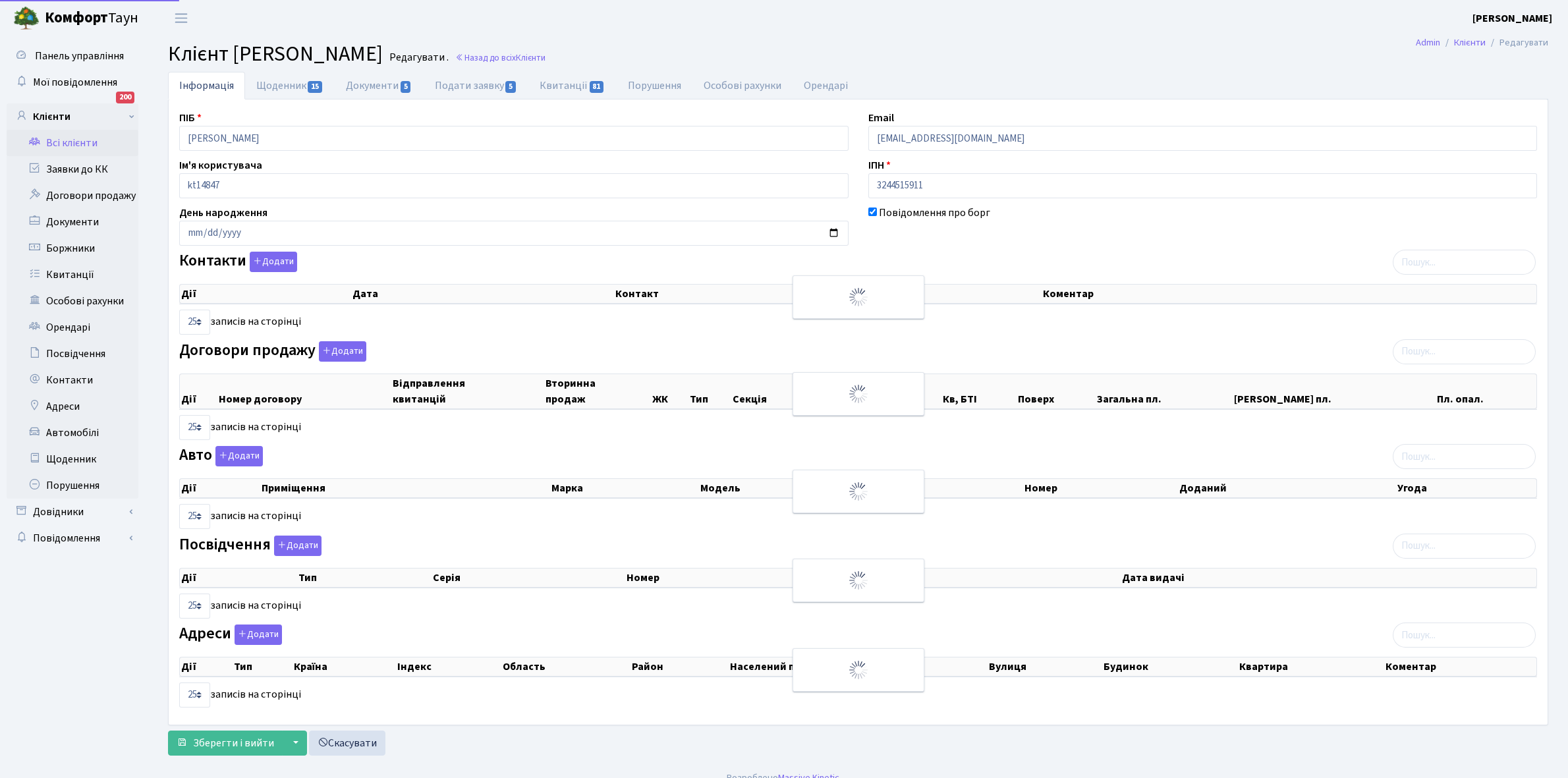
select select "25"
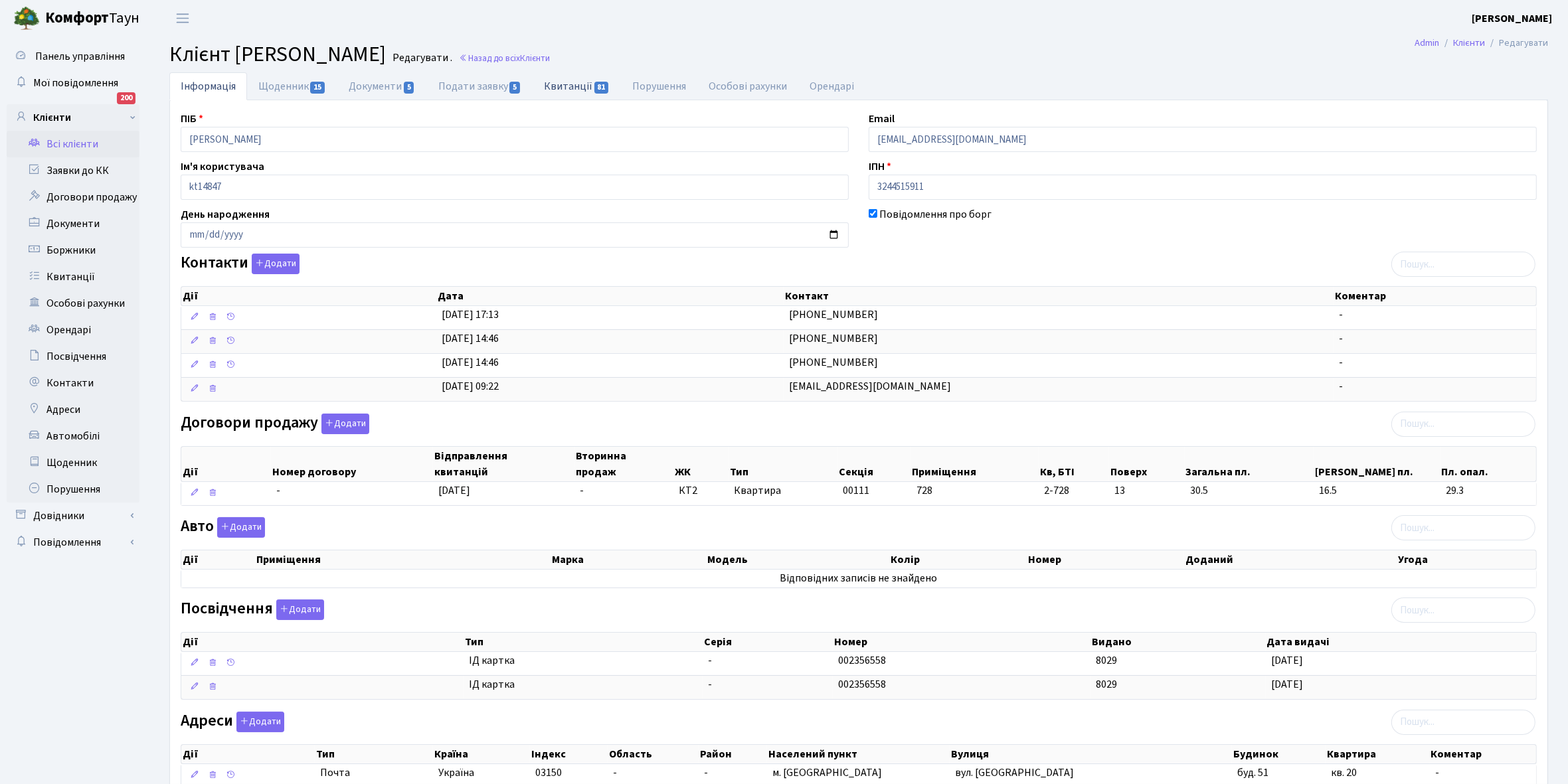
click at [571, 83] on link "Квитанції 81" at bounding box center [576, 86] width 88 height 27
select select "25"
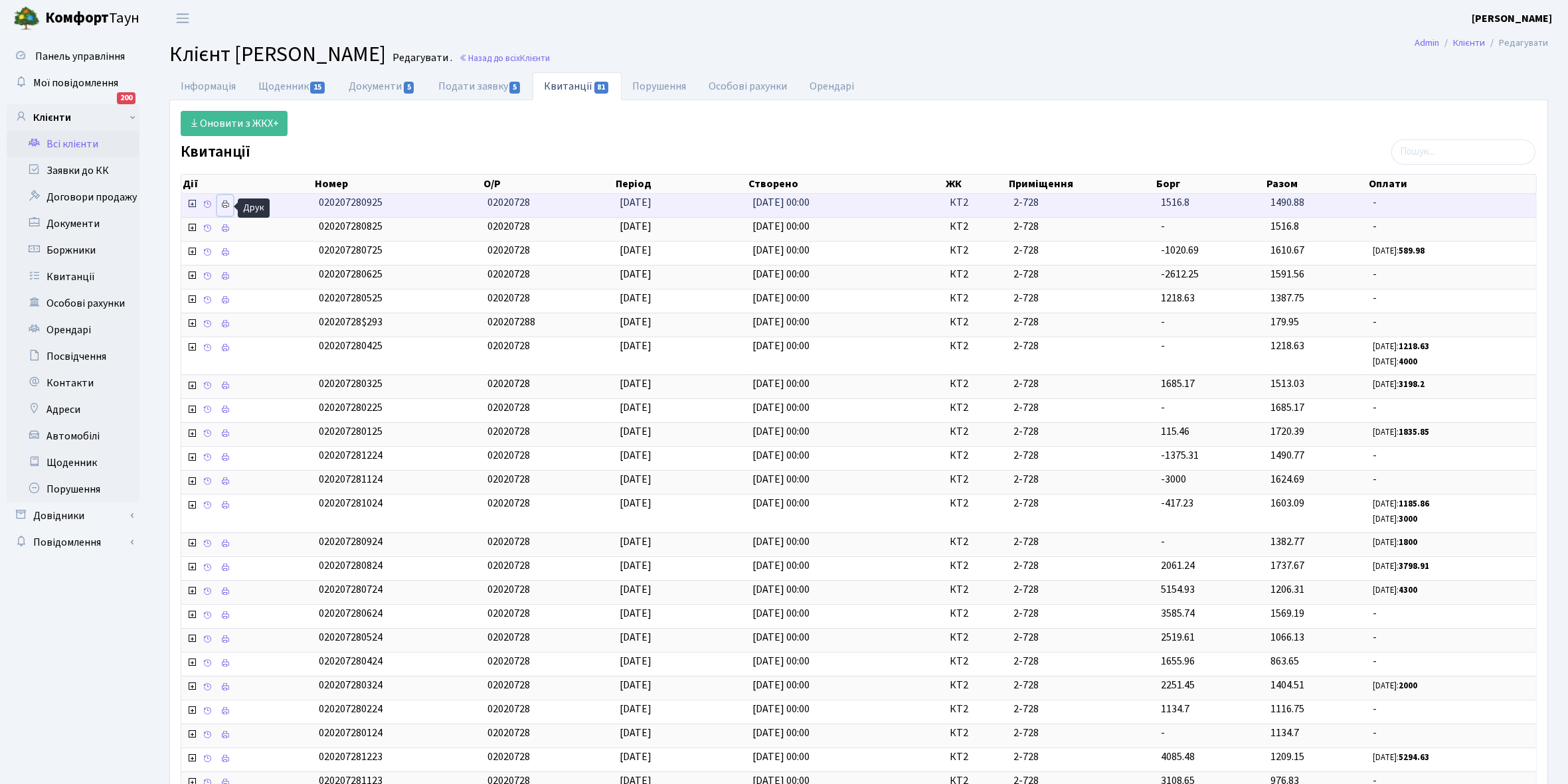
click at [227, 210] on link at bounding box center [225, 206] width 16 height 21
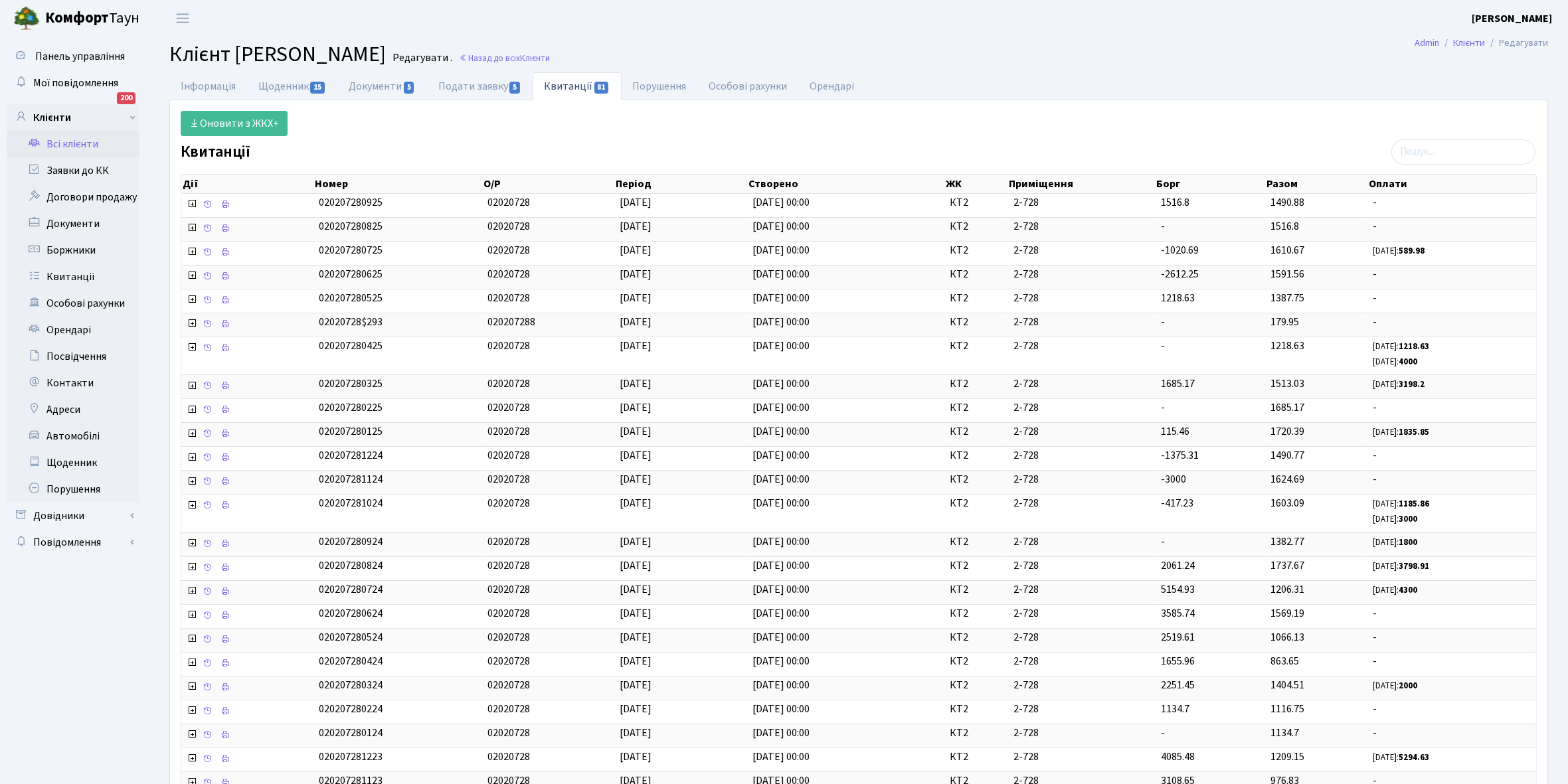
click at [77, 144] on link "Всі клієнти" at bounding box center [73, 145] width 133 height 27
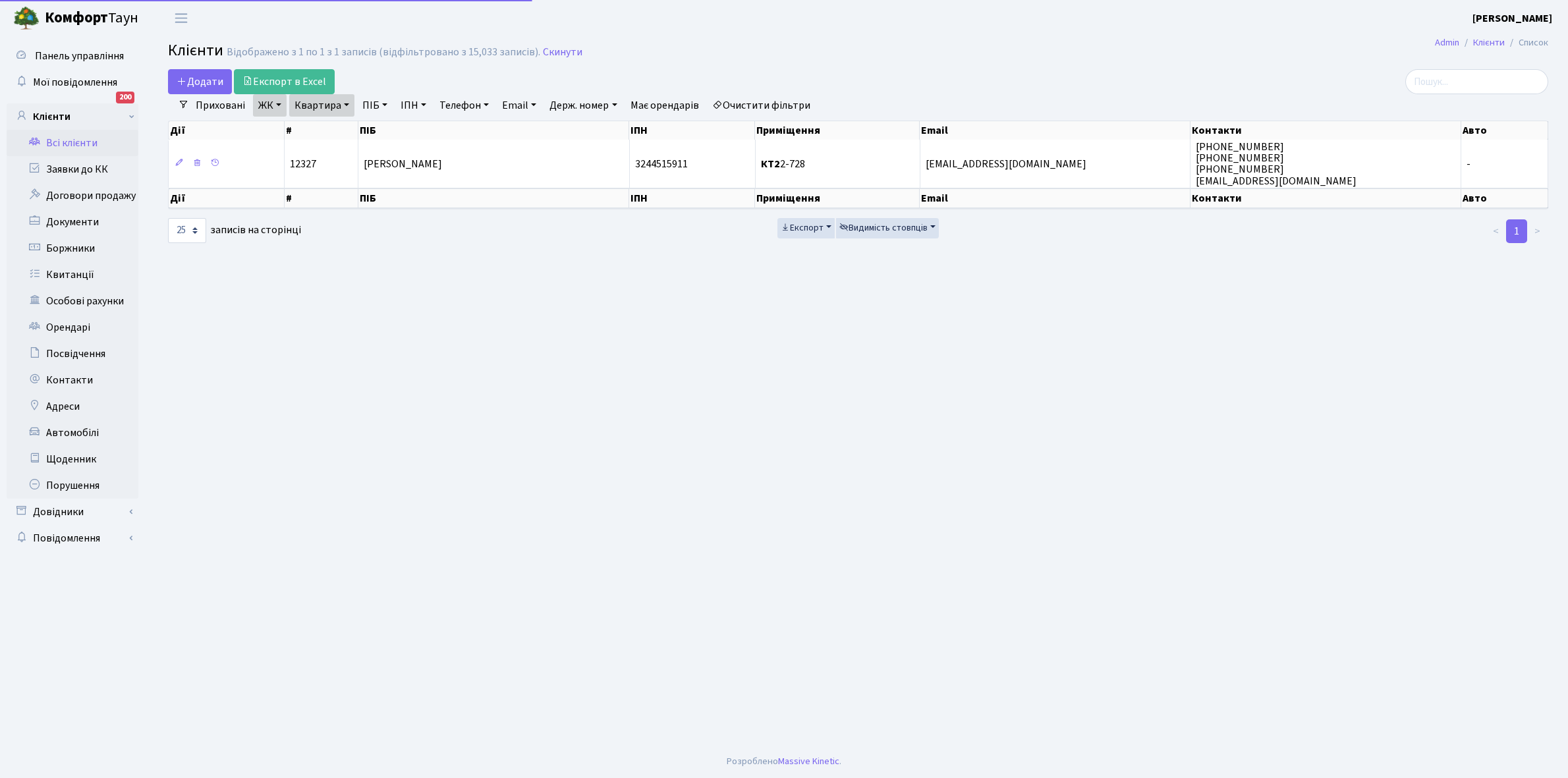
select select "25"
click at [348, 106] on link "Квартира" at bounding box center [321, 105] width 66 height 23
click at [344, 125] on input "2-728" at bounding box center [328, 131] width 77 height 25
type input "2-777"
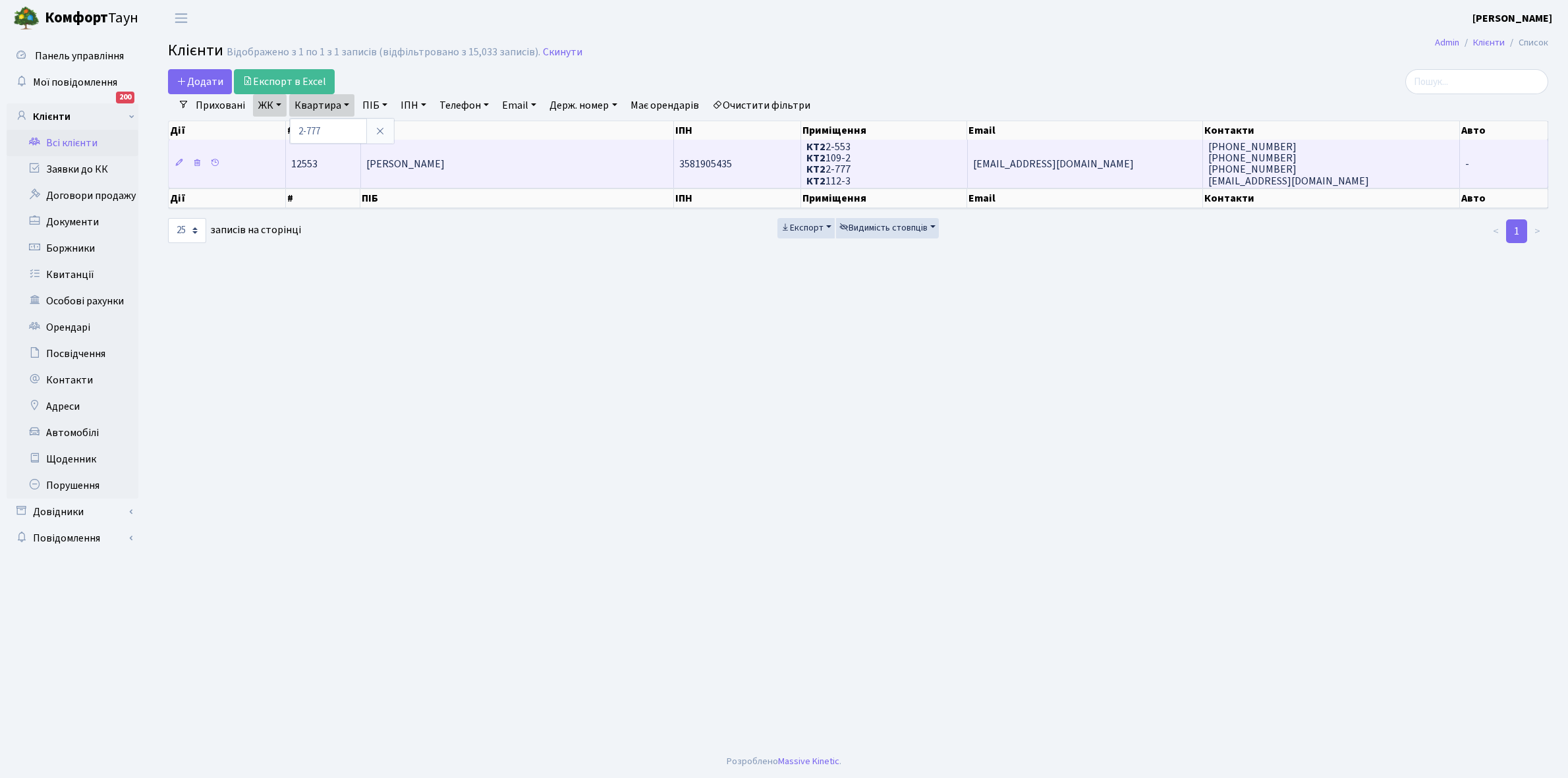
click at [444, 163] on span "[PERSON_NAME]" at bounding box center [406, 163] width 79 height 14
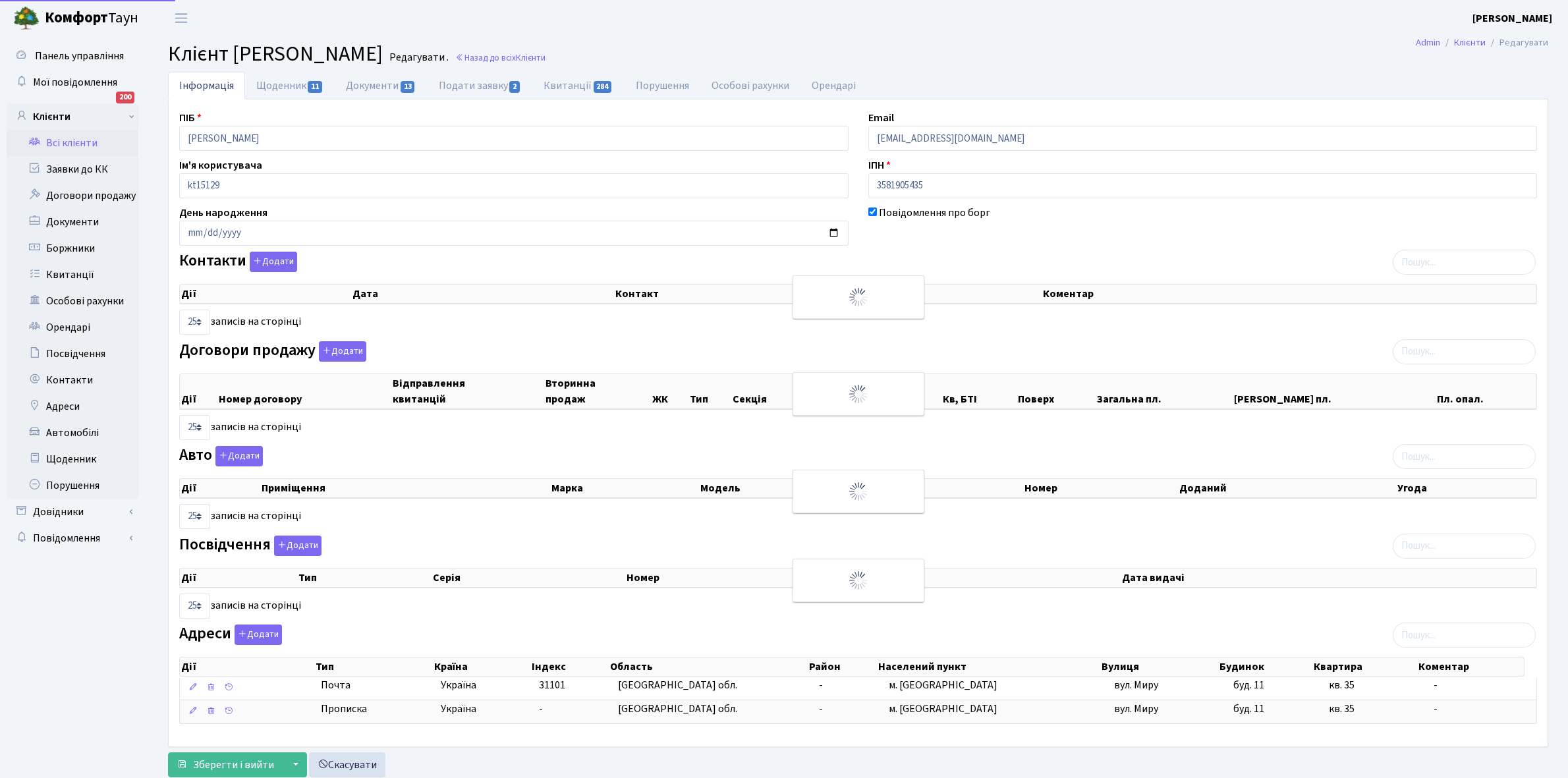
select select "25"
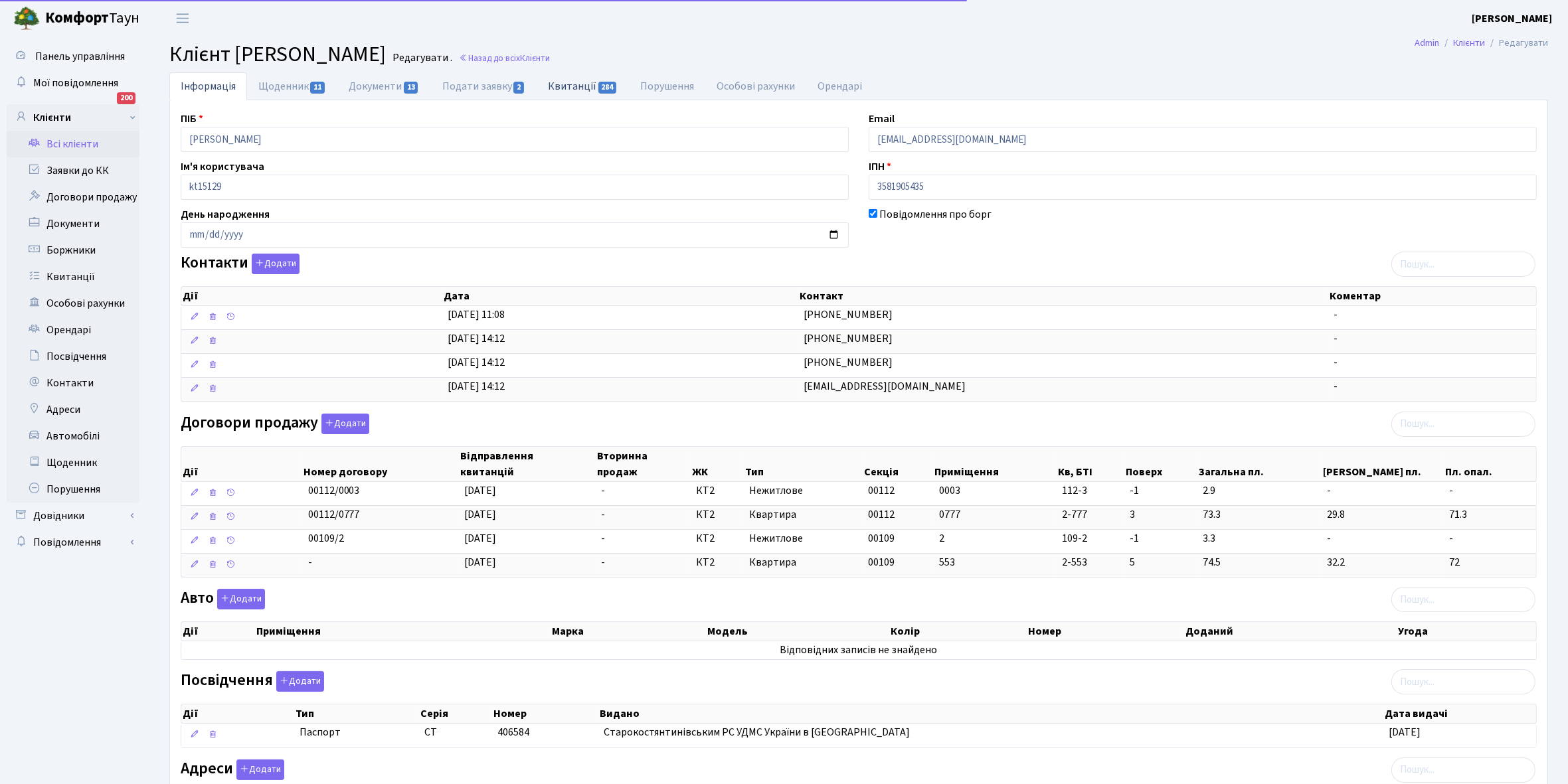
click at [565, 85] on link "Квитанції 284" at bounding box center [582, 86] width 92 height 27
select select "25"
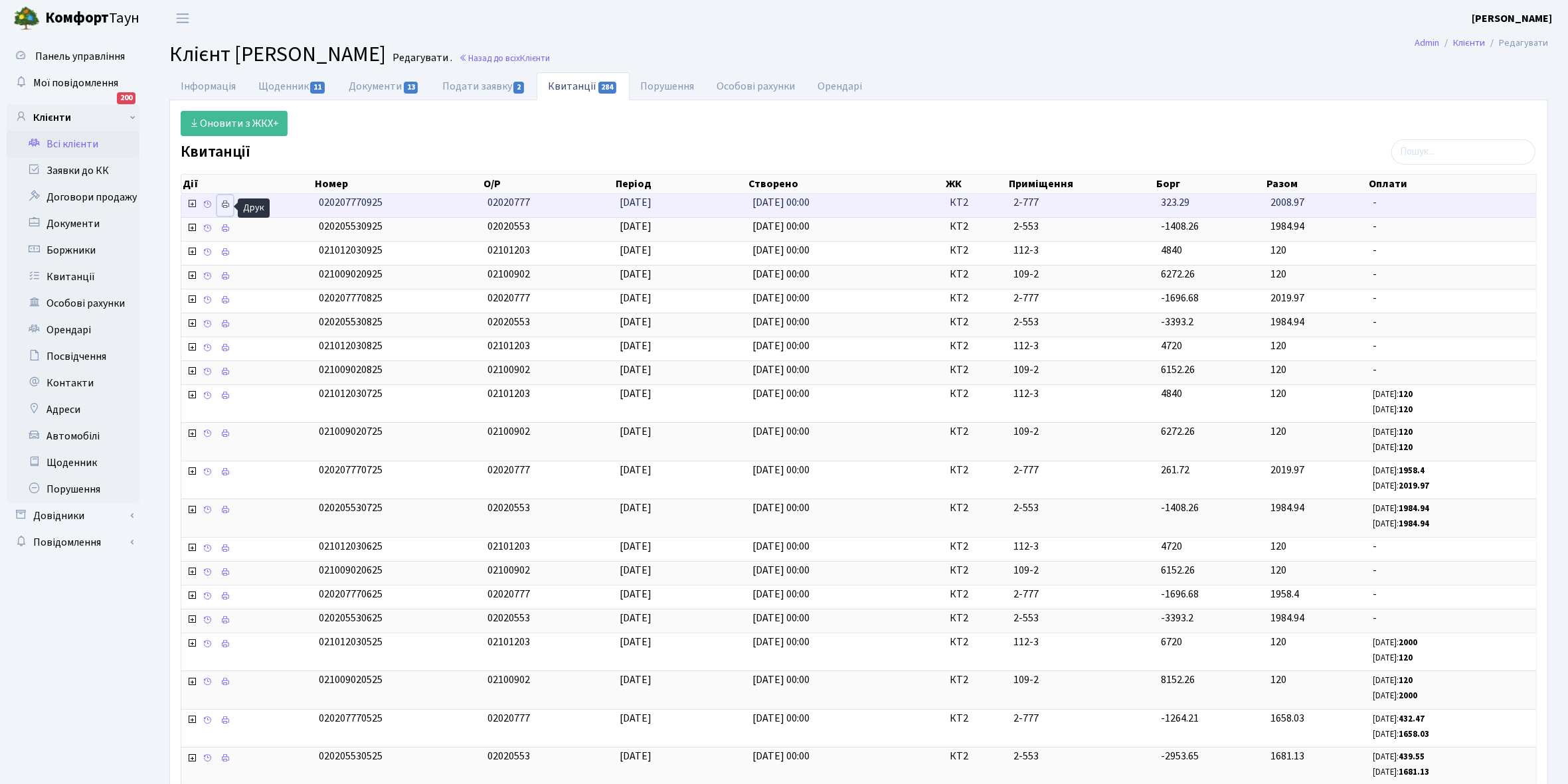
click at [227, 204] on icon at bounding box center [225, 205] width 10 height 10
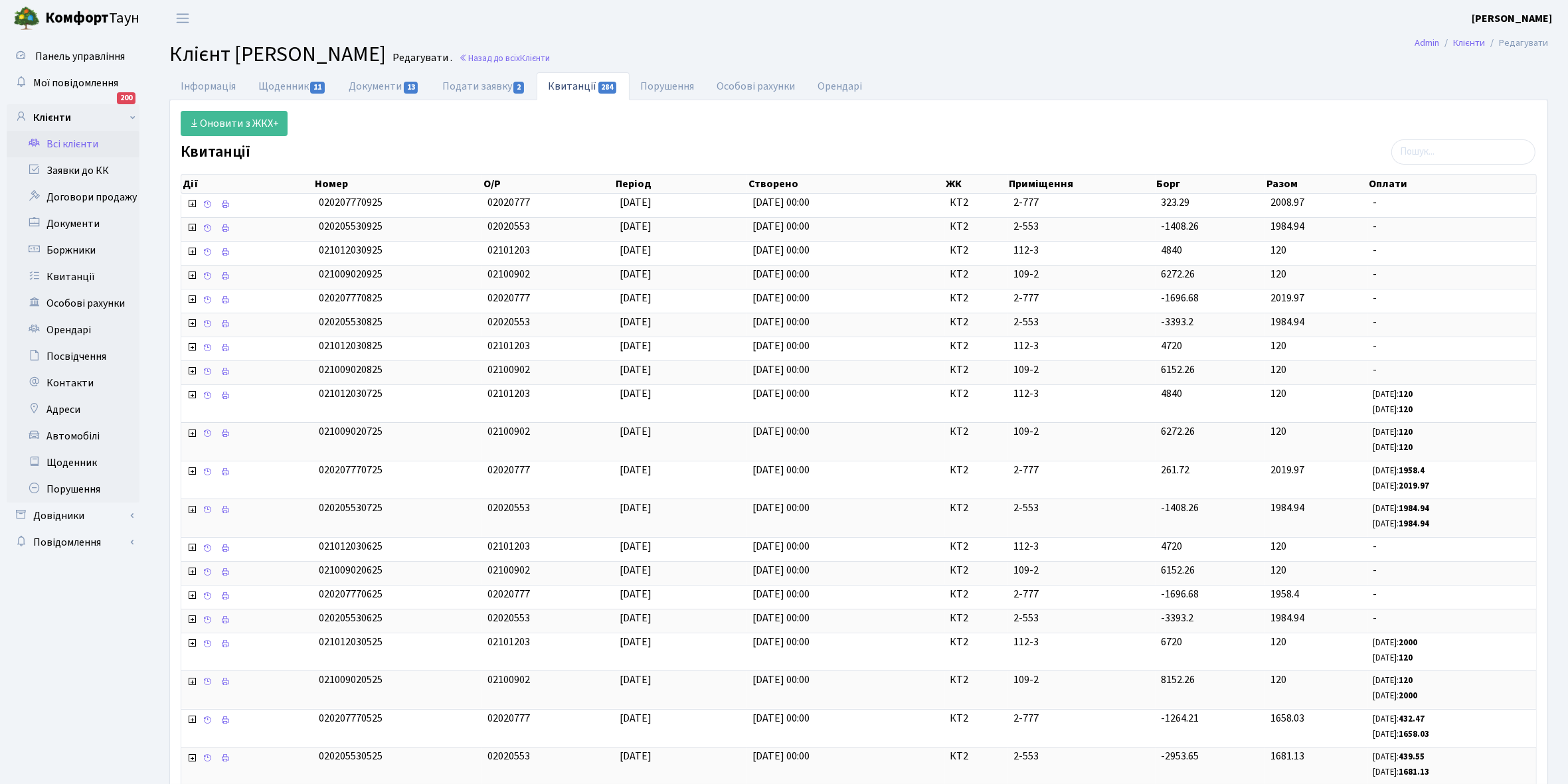
click at [68, 142] on link "Всі клієнти" at bounding box center [73, 145] width 133 height 27
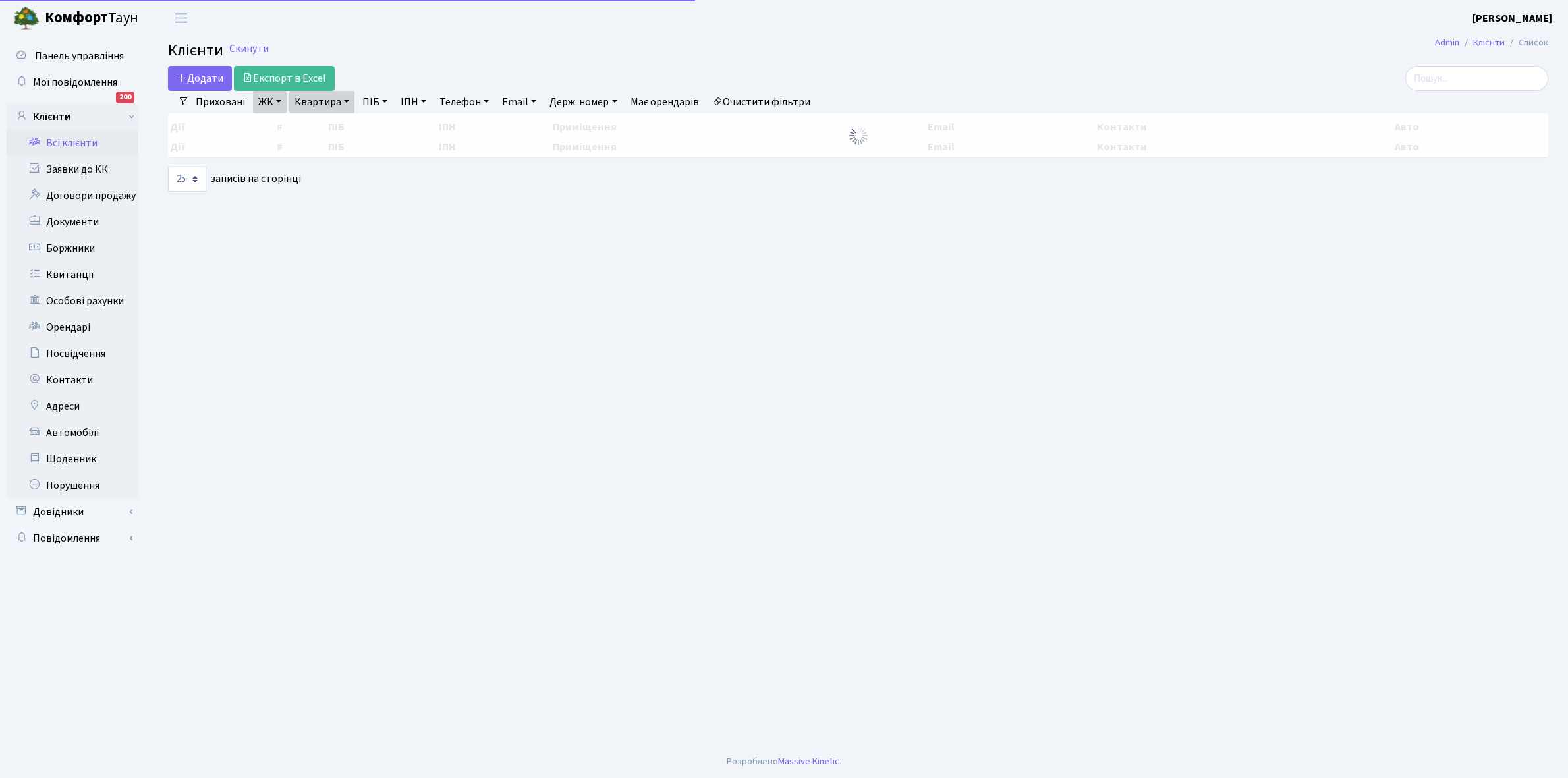
select select "25"
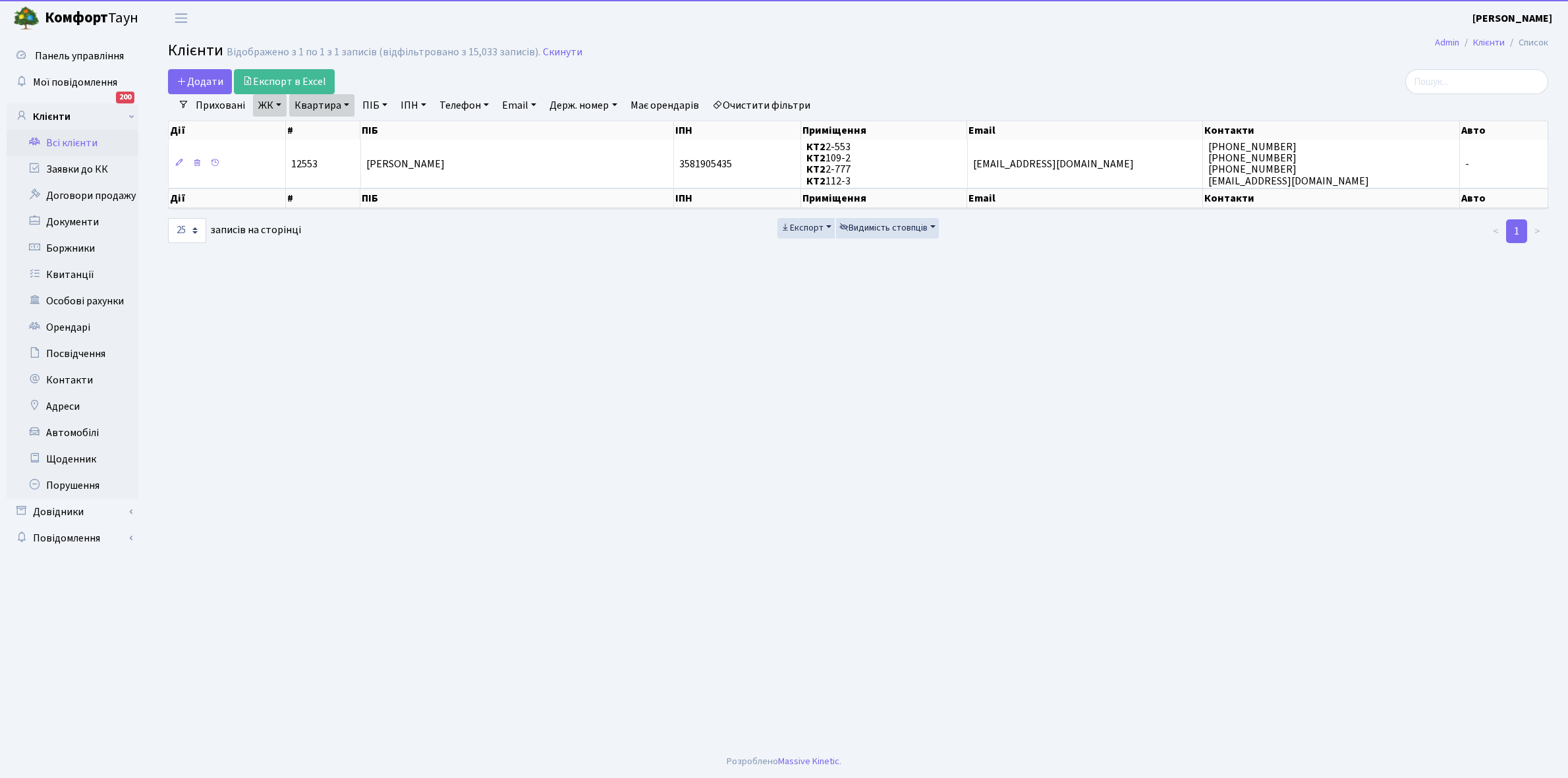
click at [347, 104] on link "Квартира" at bounding box center [321, 105] width 66 height 23
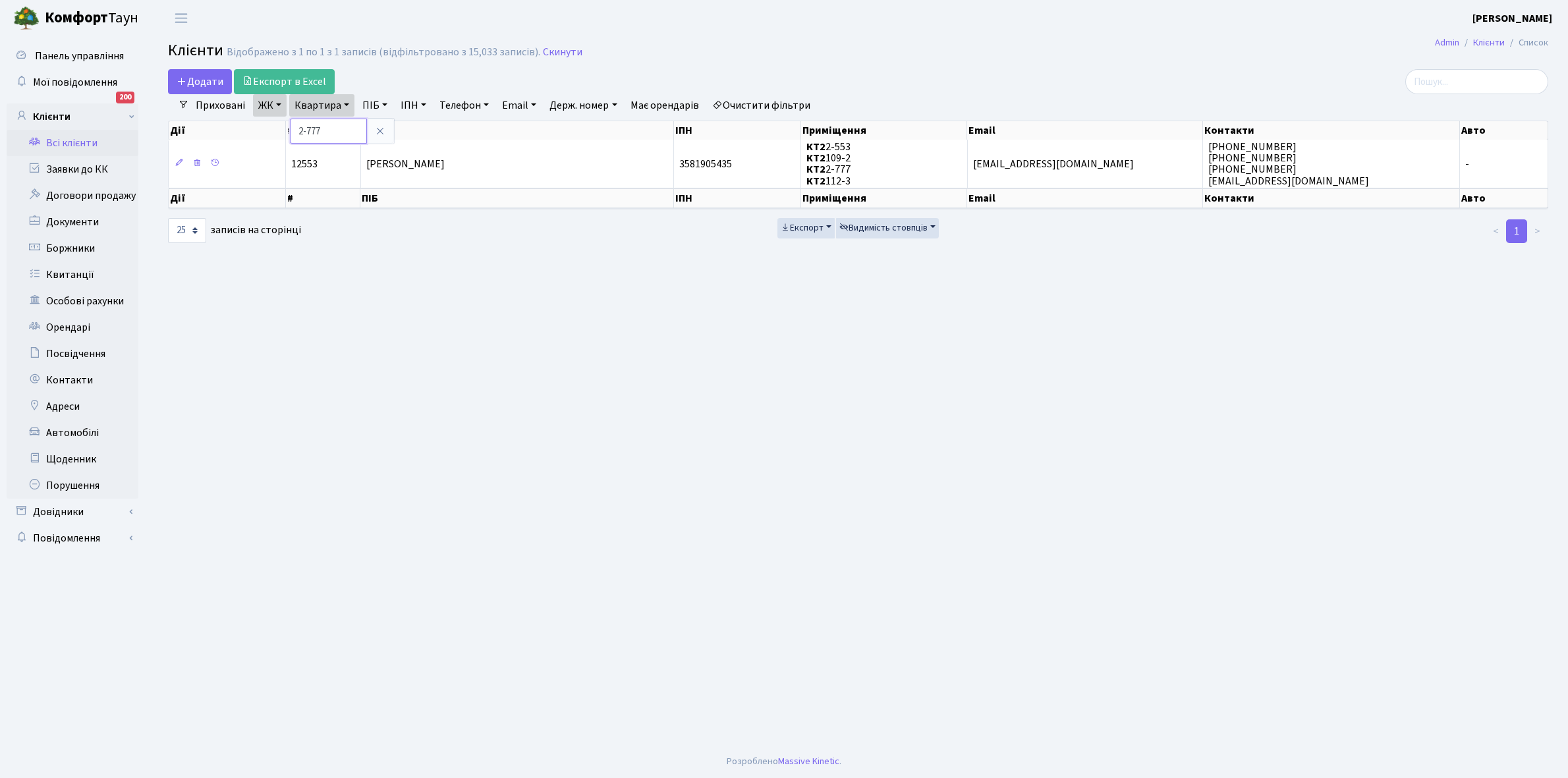
click at [347, 130] on input "2-777" at bounding box center [328, 131] width 77 height 25
type input "2-916"
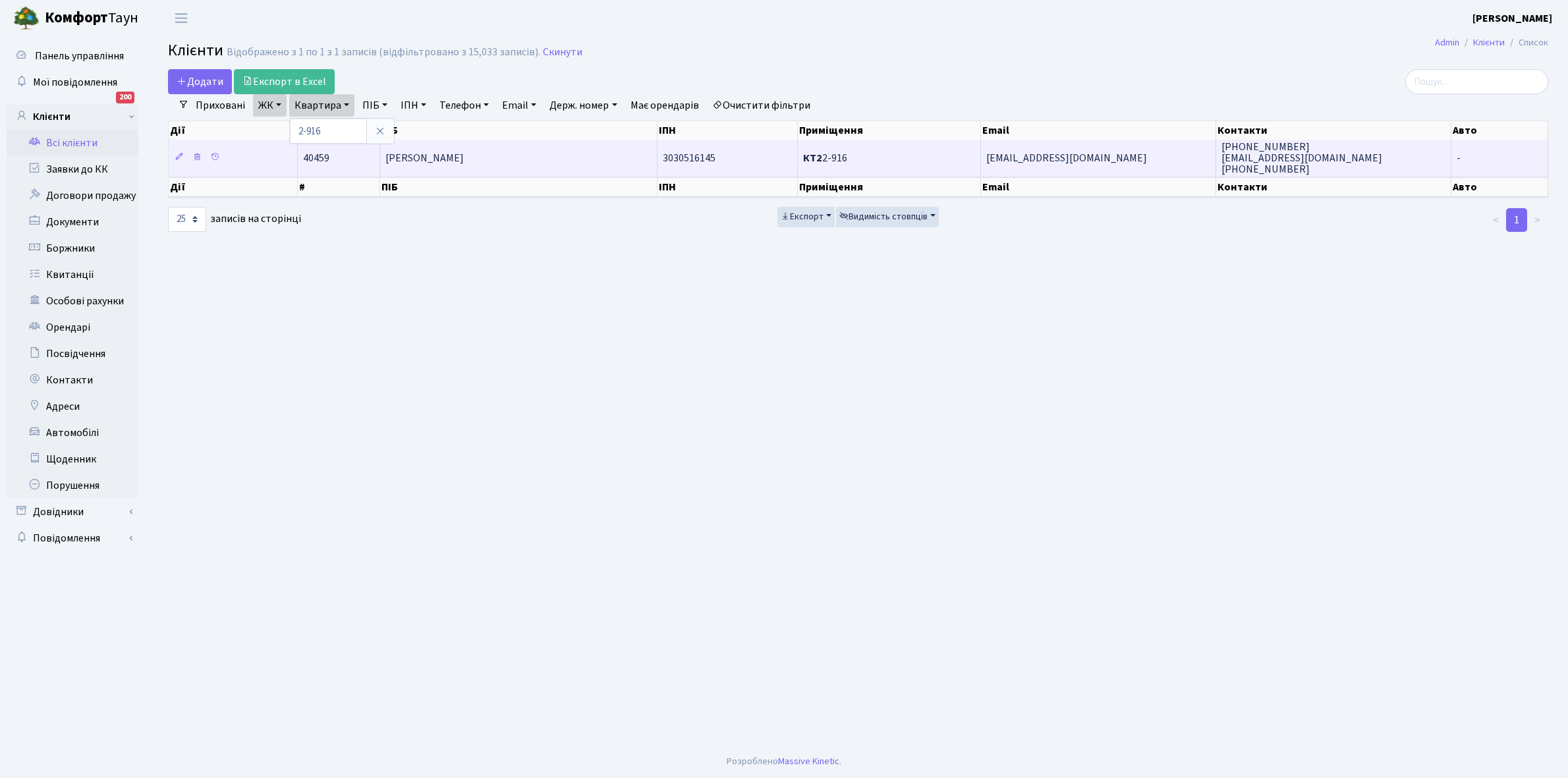
click at [463, 155] on span "Коцан Ольга Анатоліївна" at bounding box center [425, 158] width 79 height 14
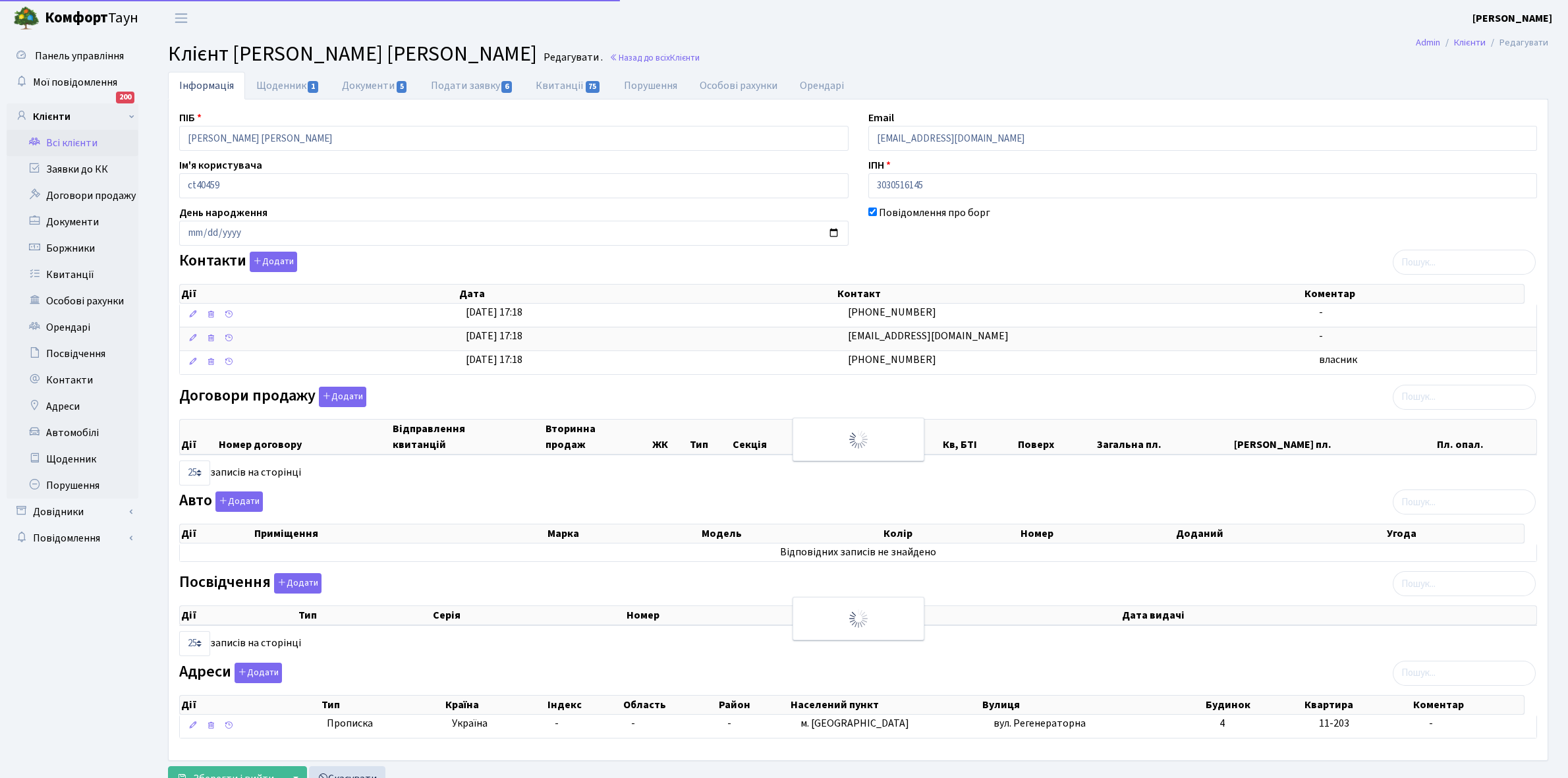
select select "25"
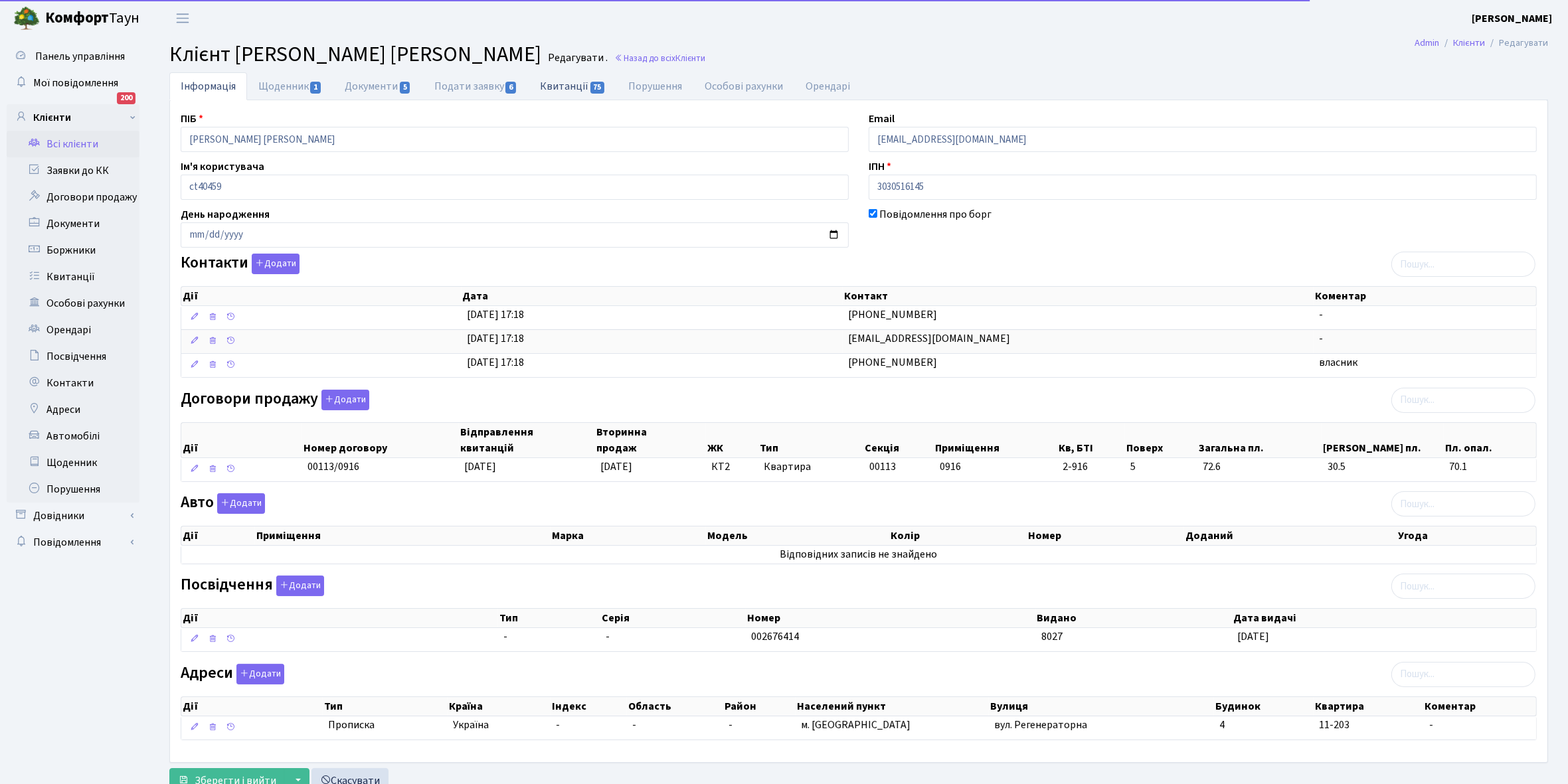
click at [569, 85] on link "Квитанції 75" at bounding box center [572, 86] width 88 height 27
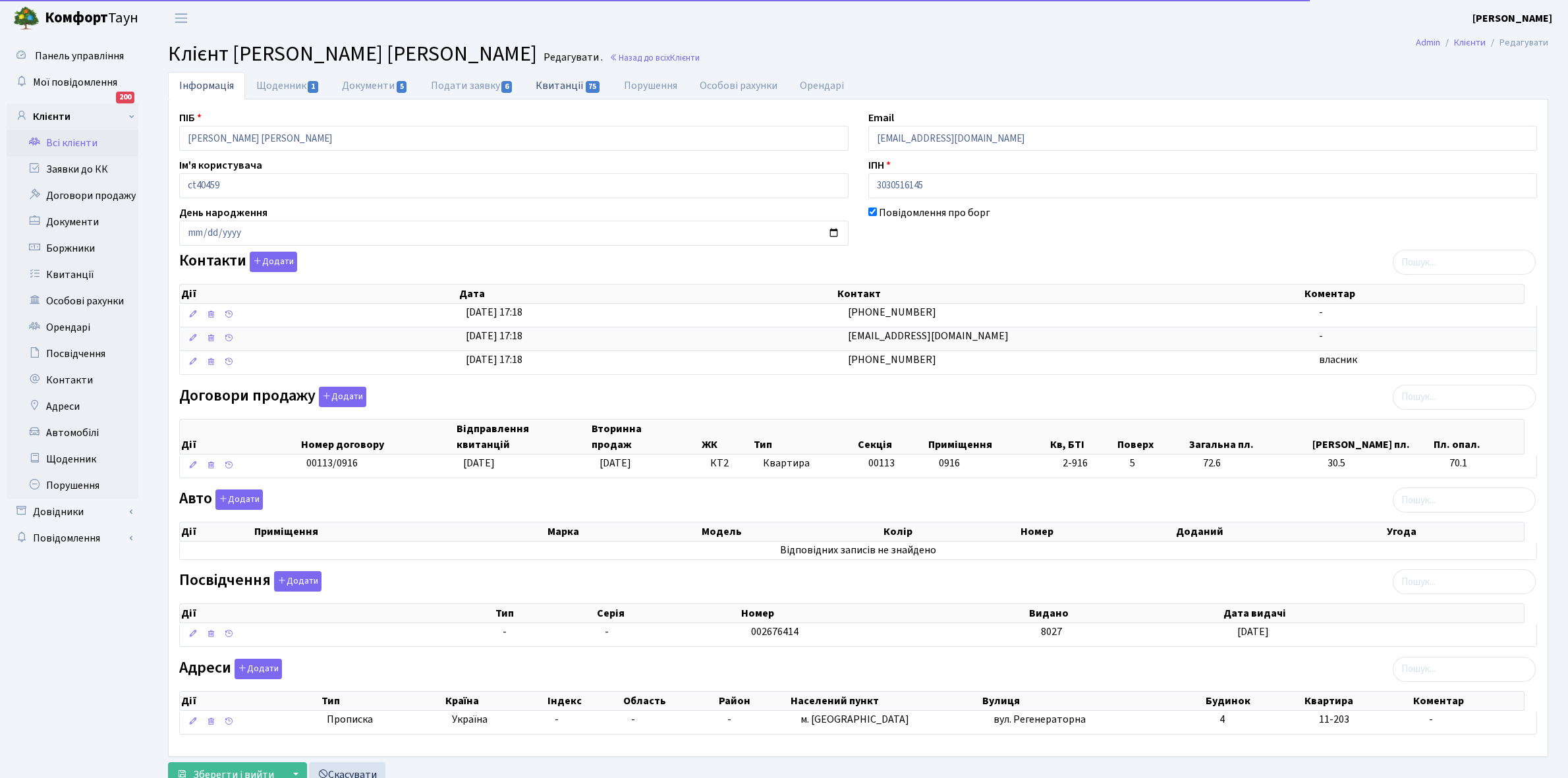
select select "25"
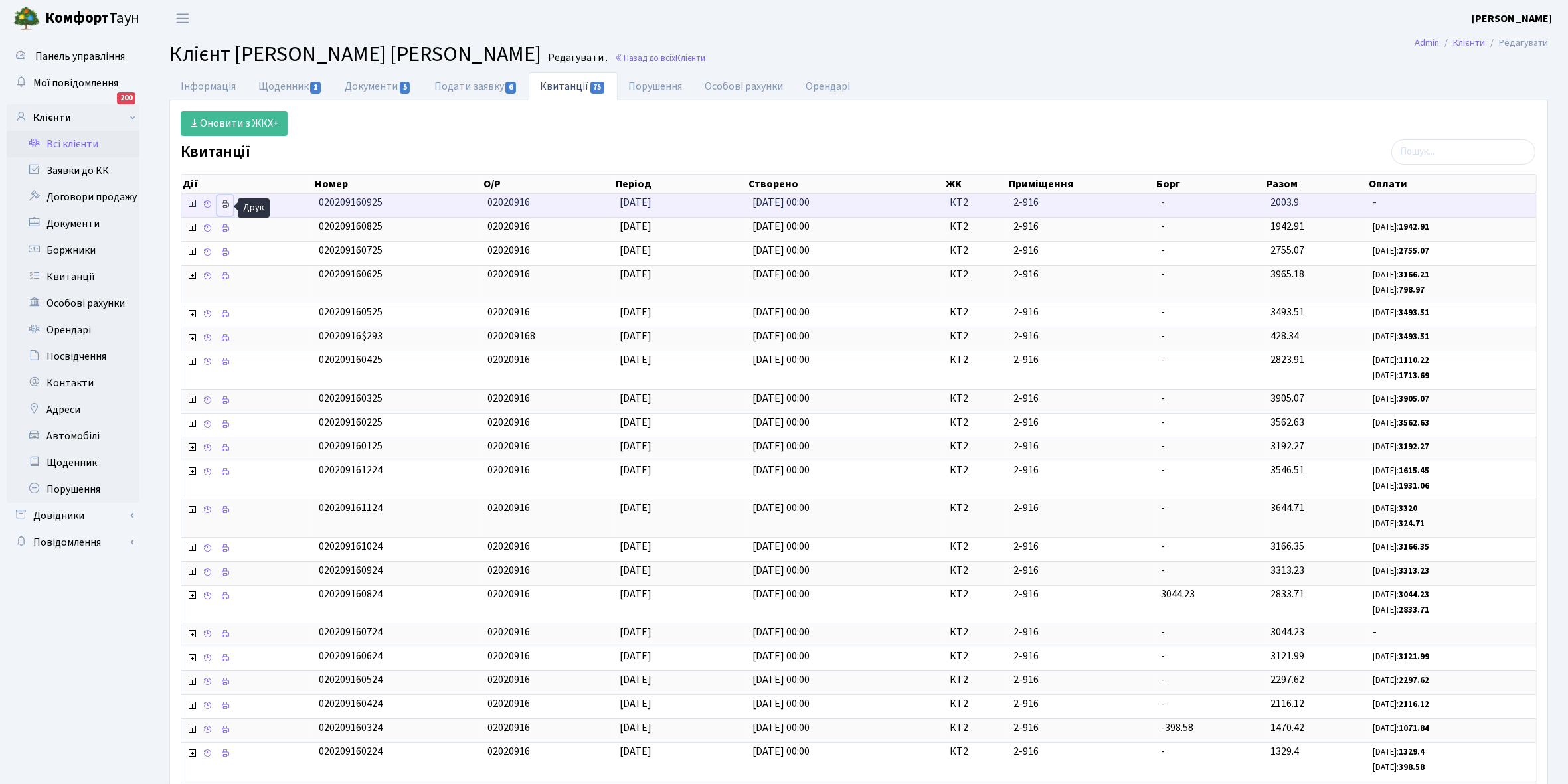
click at [227, 205] on icon at bounding box center [225, 205] width 10 height 10
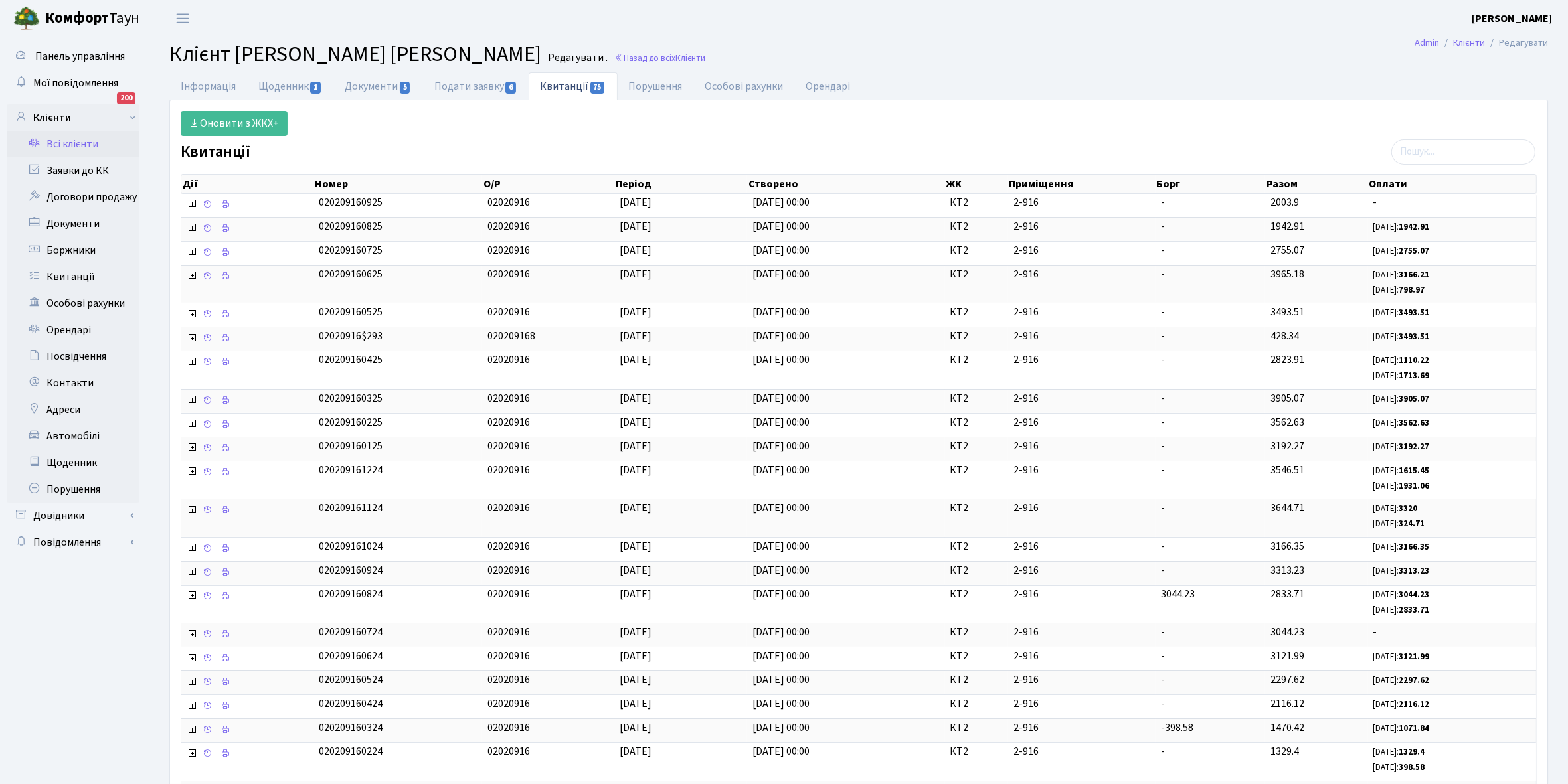
click at [75, 140] on link "Всі клієнти" at bounding box center [73, 145] width 133 height 27
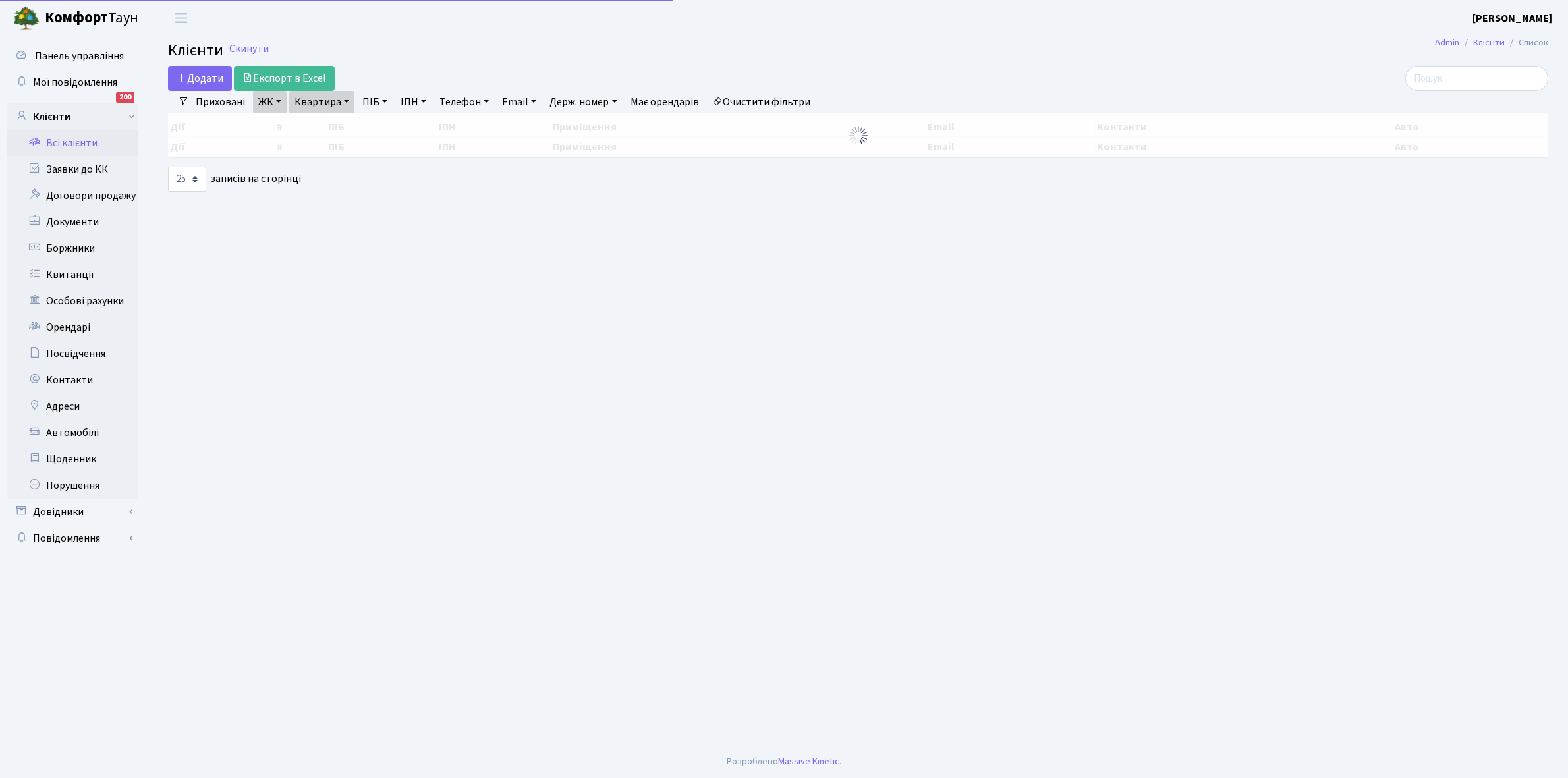
select select "25"
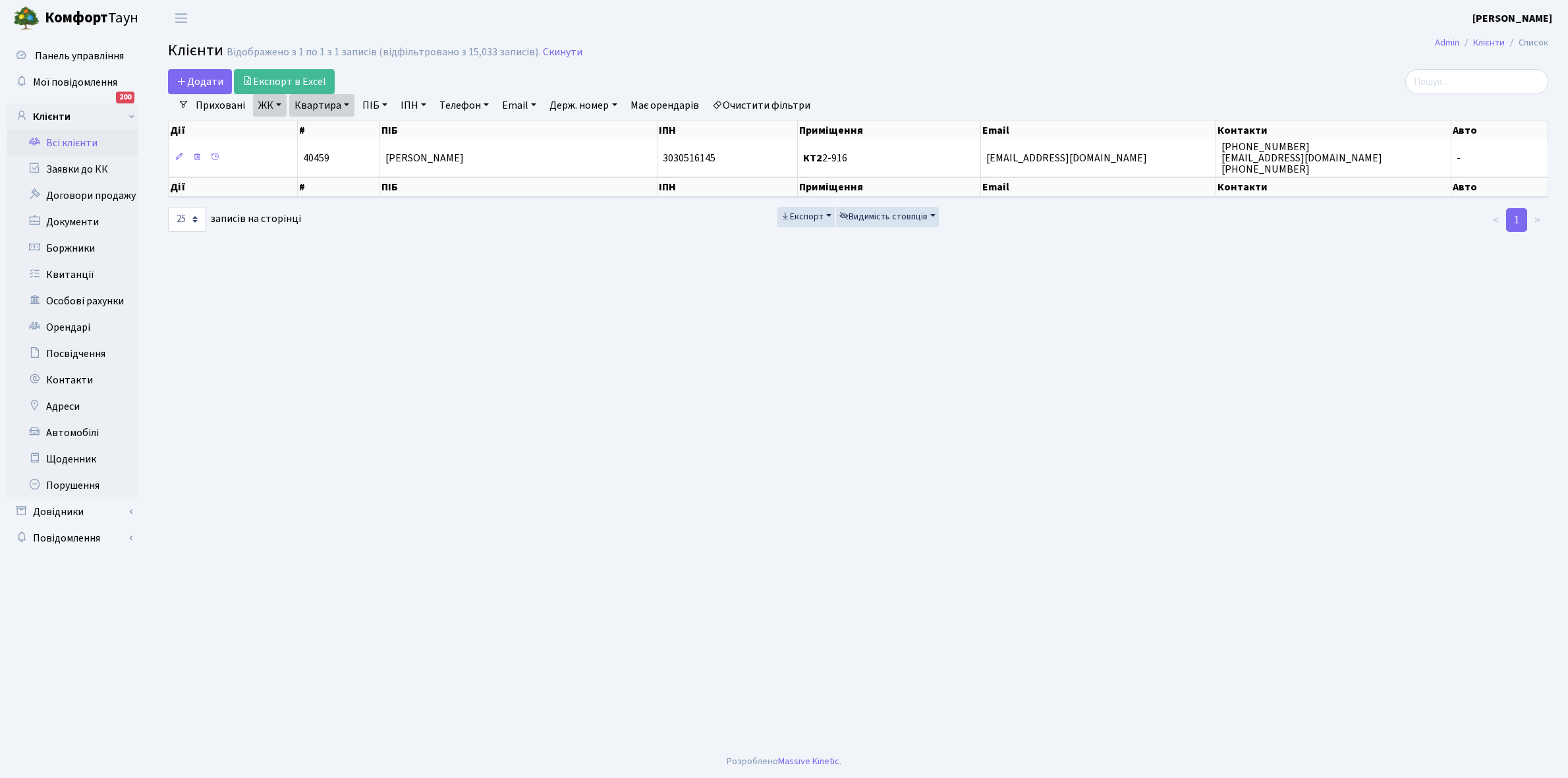
click at [347, 104] on link "Квартира" at bounding box center [321, 105] width 66 height 23
click at [339, 132] on input "2-916" at bounding box center [328, 131] width 77 height 25
type input "2-932"
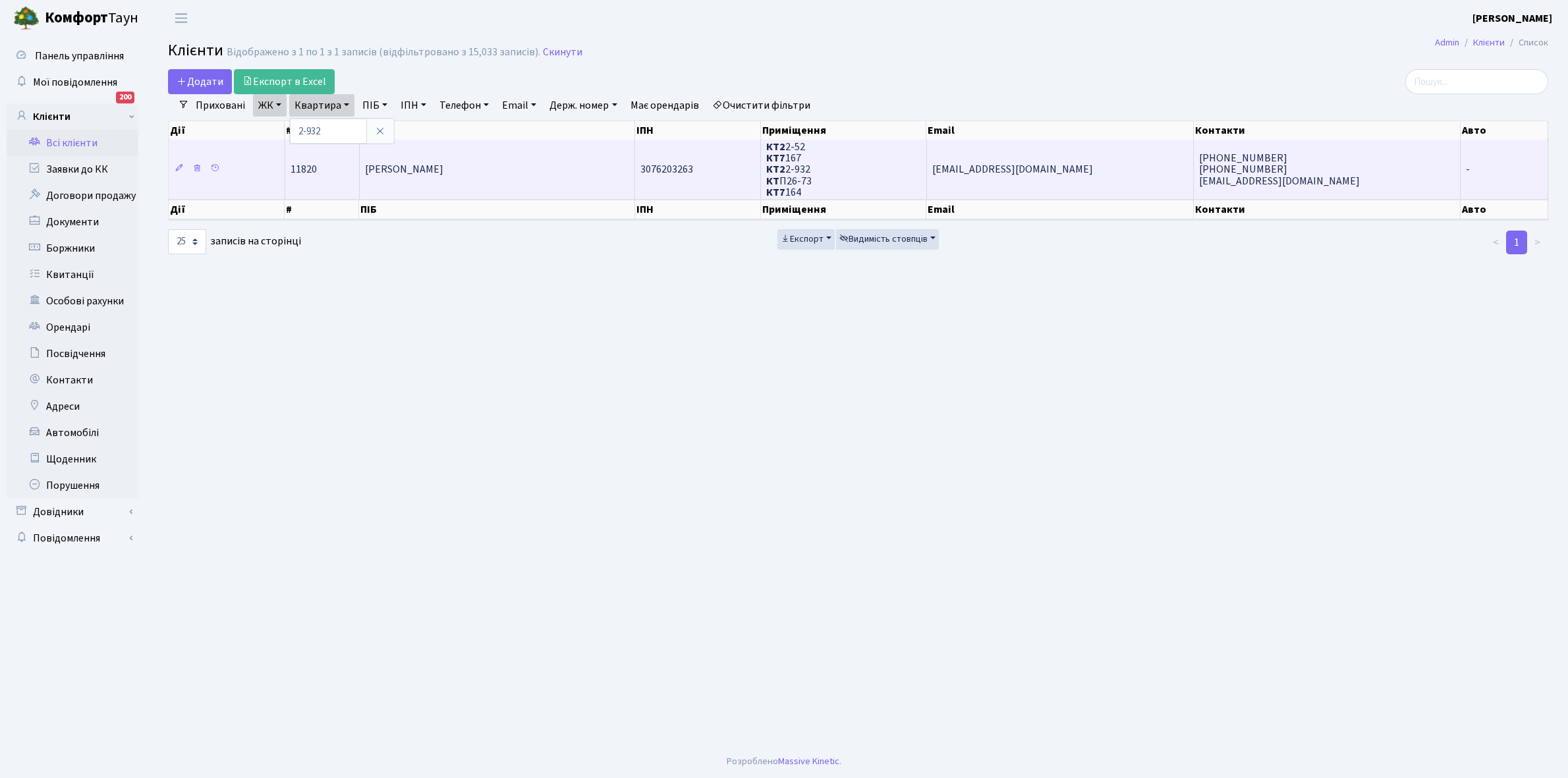
click at [432, 172] on span "[PERSON_NAME]" at bounding box center [404, 169] width 79 height 14
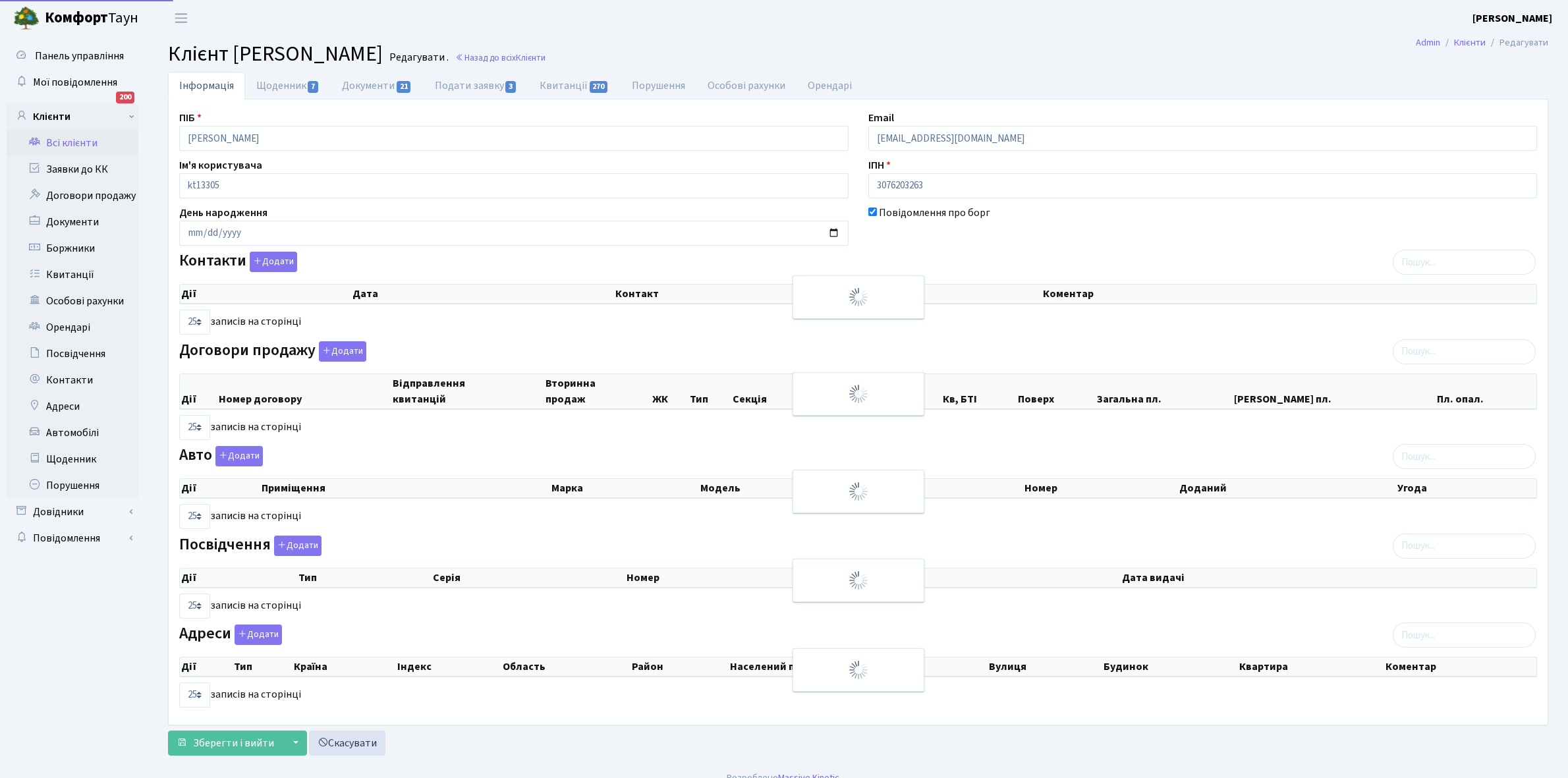
select select "25"
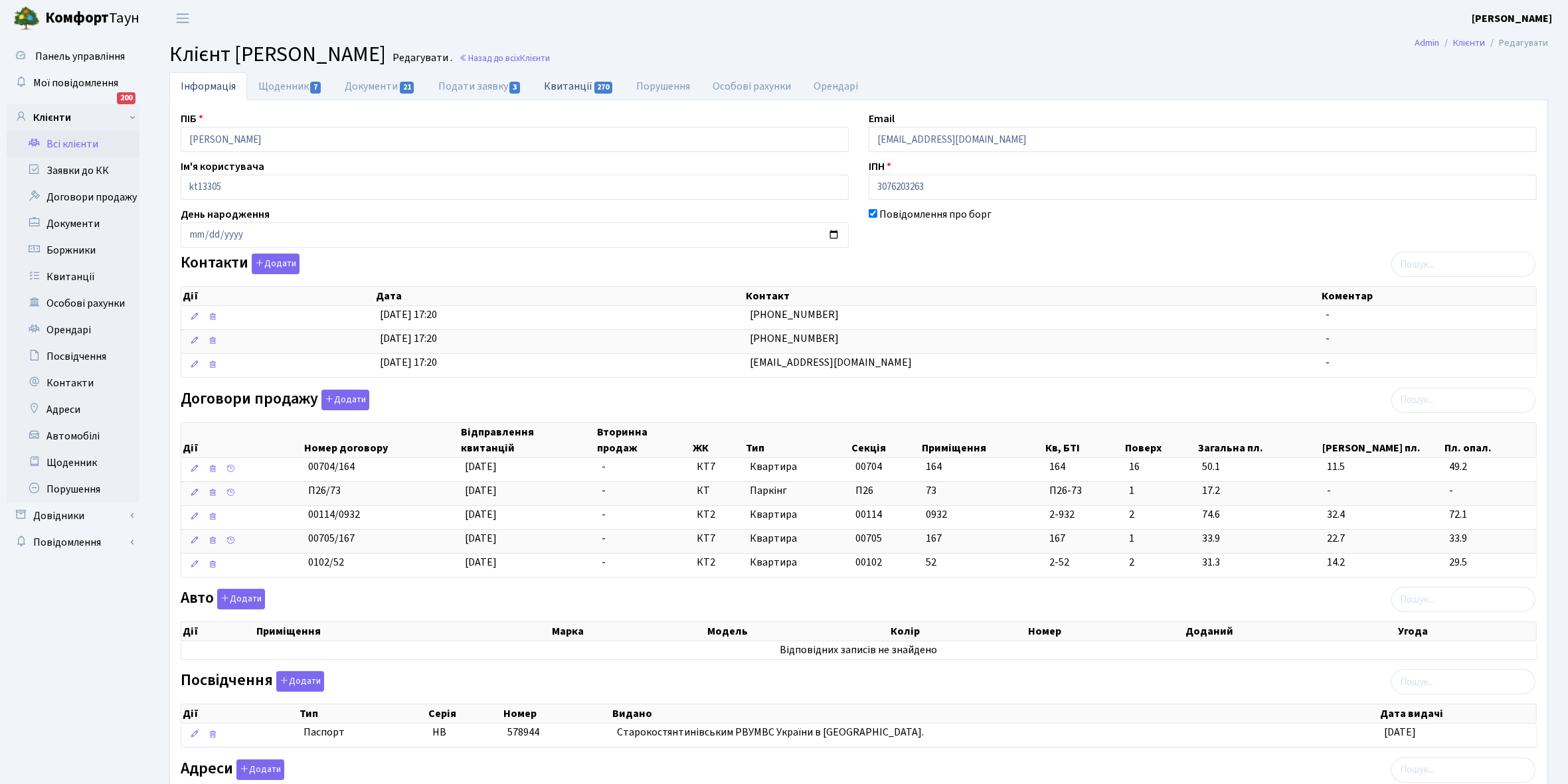
click at [559, 85] on link "Квитанції 270" at bounding box center [578, 86] width 92 height 27
select select "25"
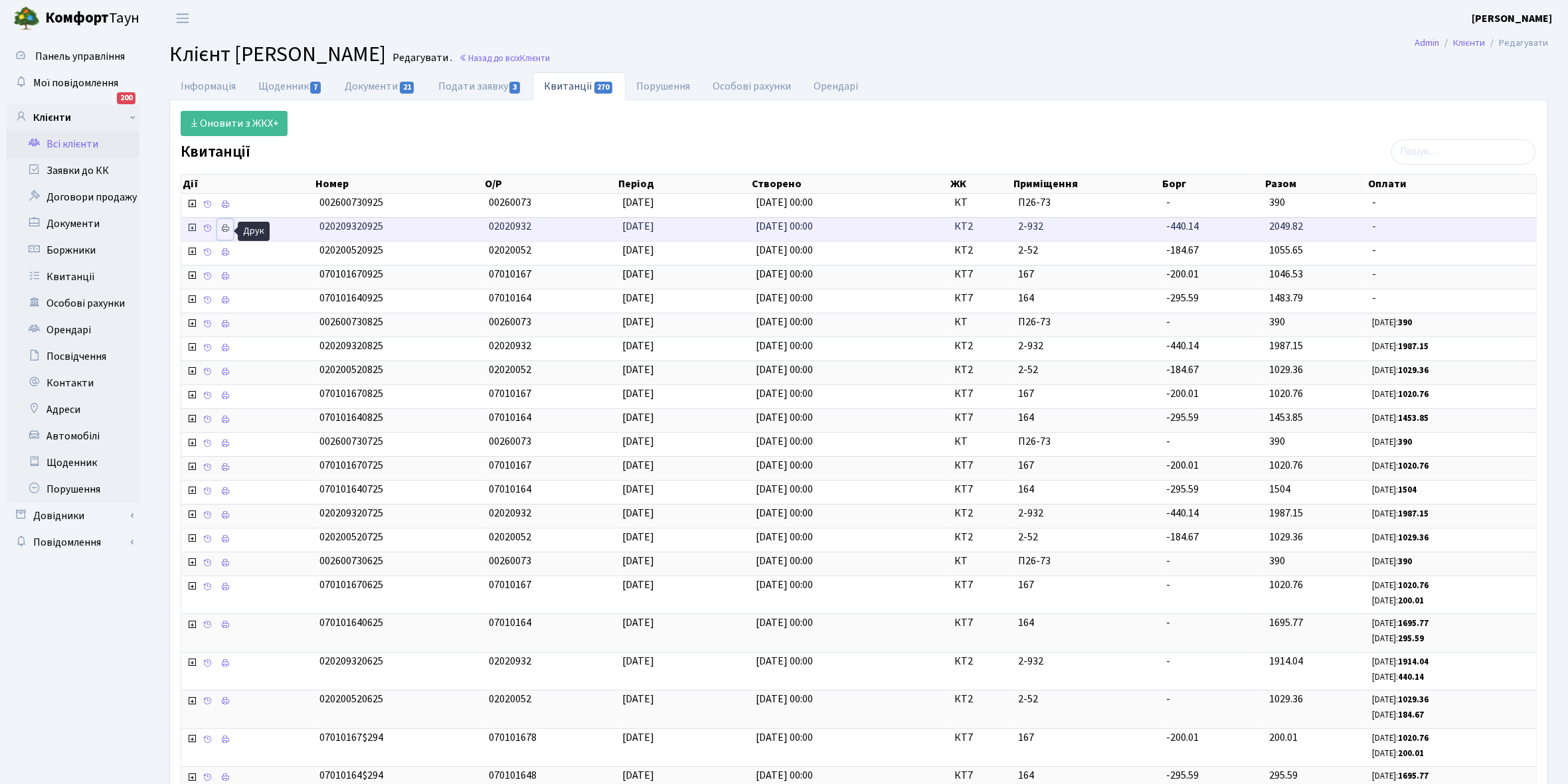
click at [223, 231] on icon at bounding box center [225, 229] width 10 height 10
click at [91, 144] on link "Всі клієнти" at bounding box center [73, 145] width 133 height 27
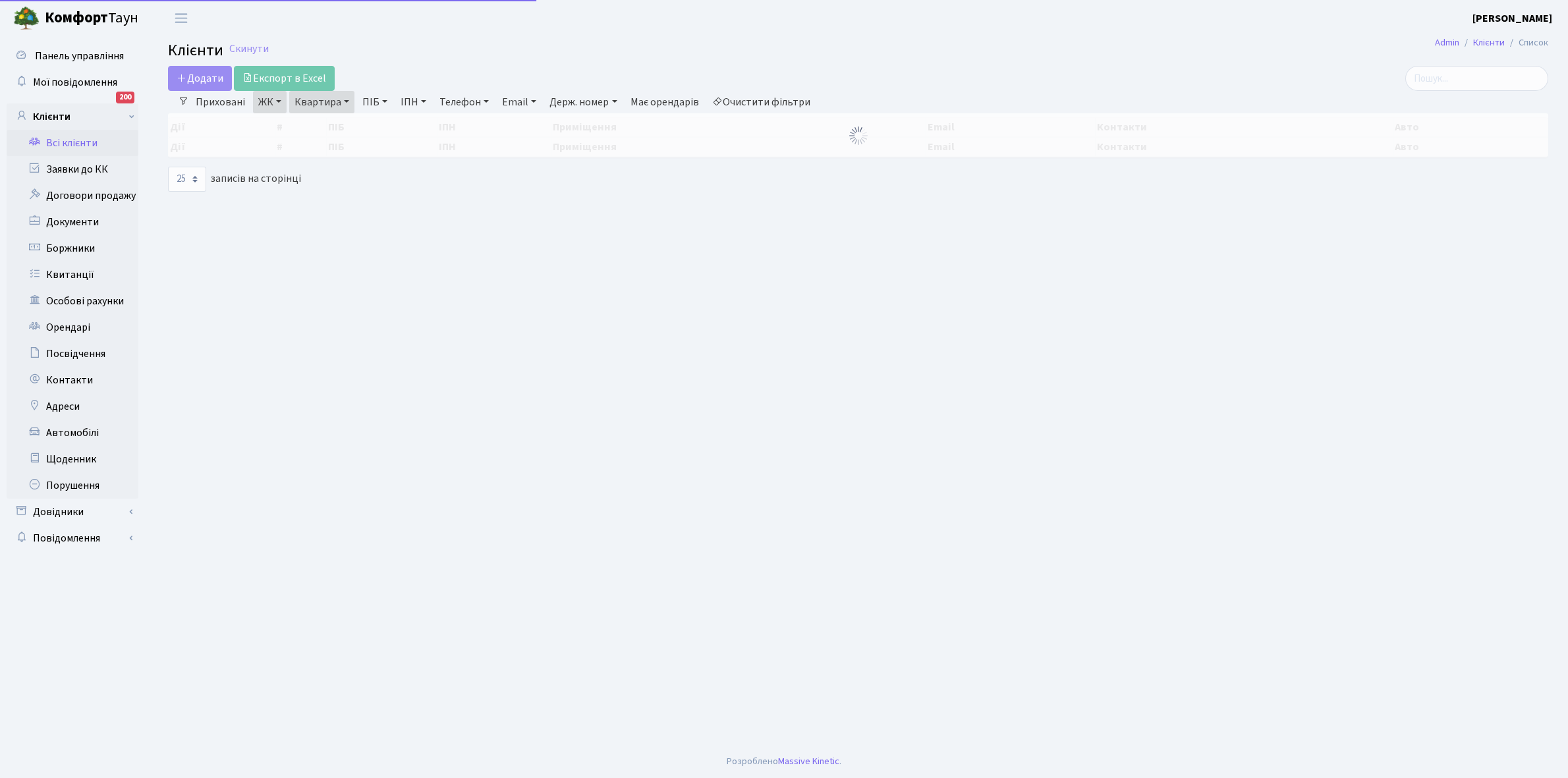
select select "25"
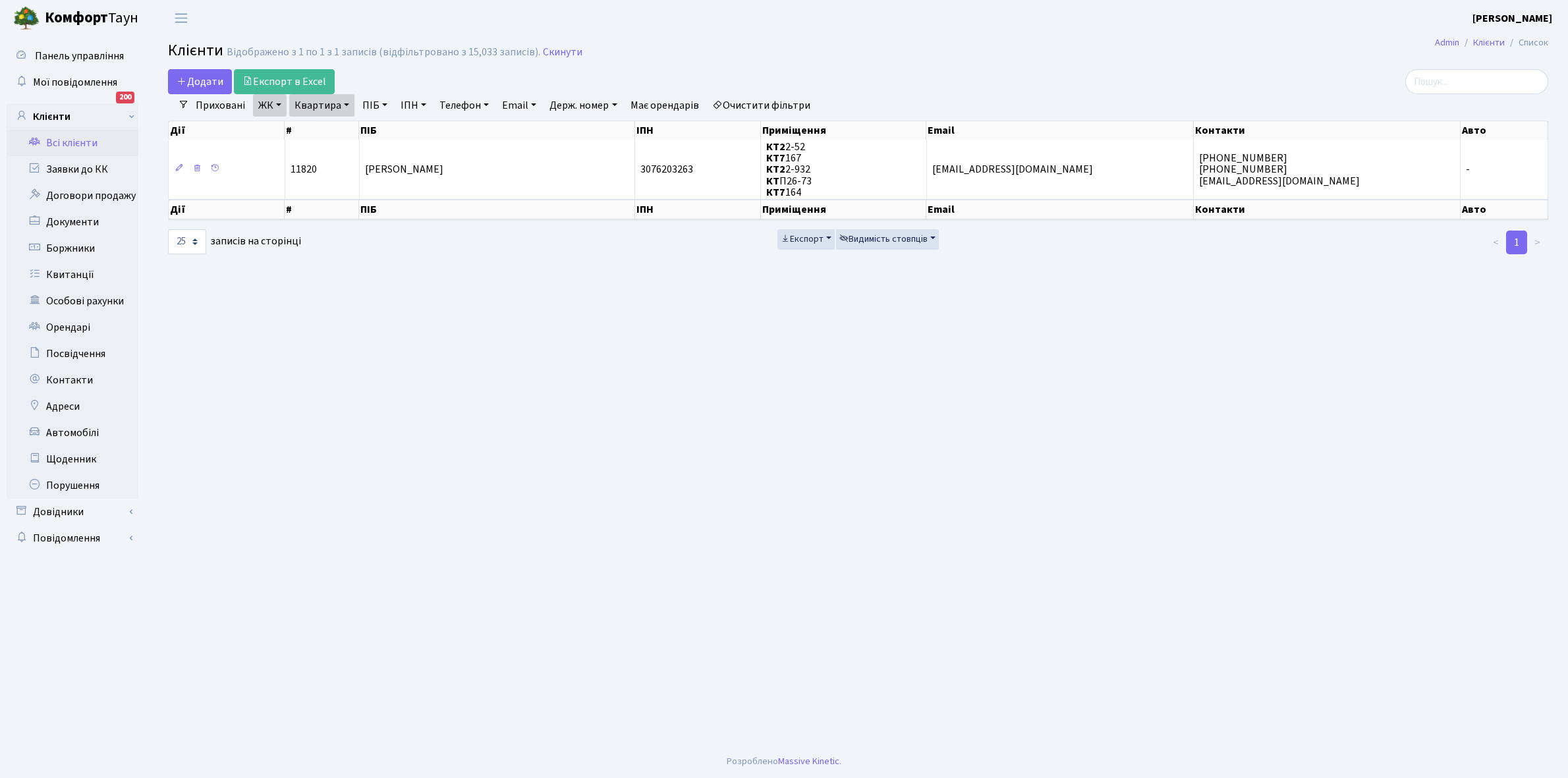
click at [344, 105] on link "Квартира" at bounding box center [321, 105] width 66 height 23
click at [341, 139] on input "2-932" at bounding box center [328, 131] width 77 height 25
type input "2-1180"
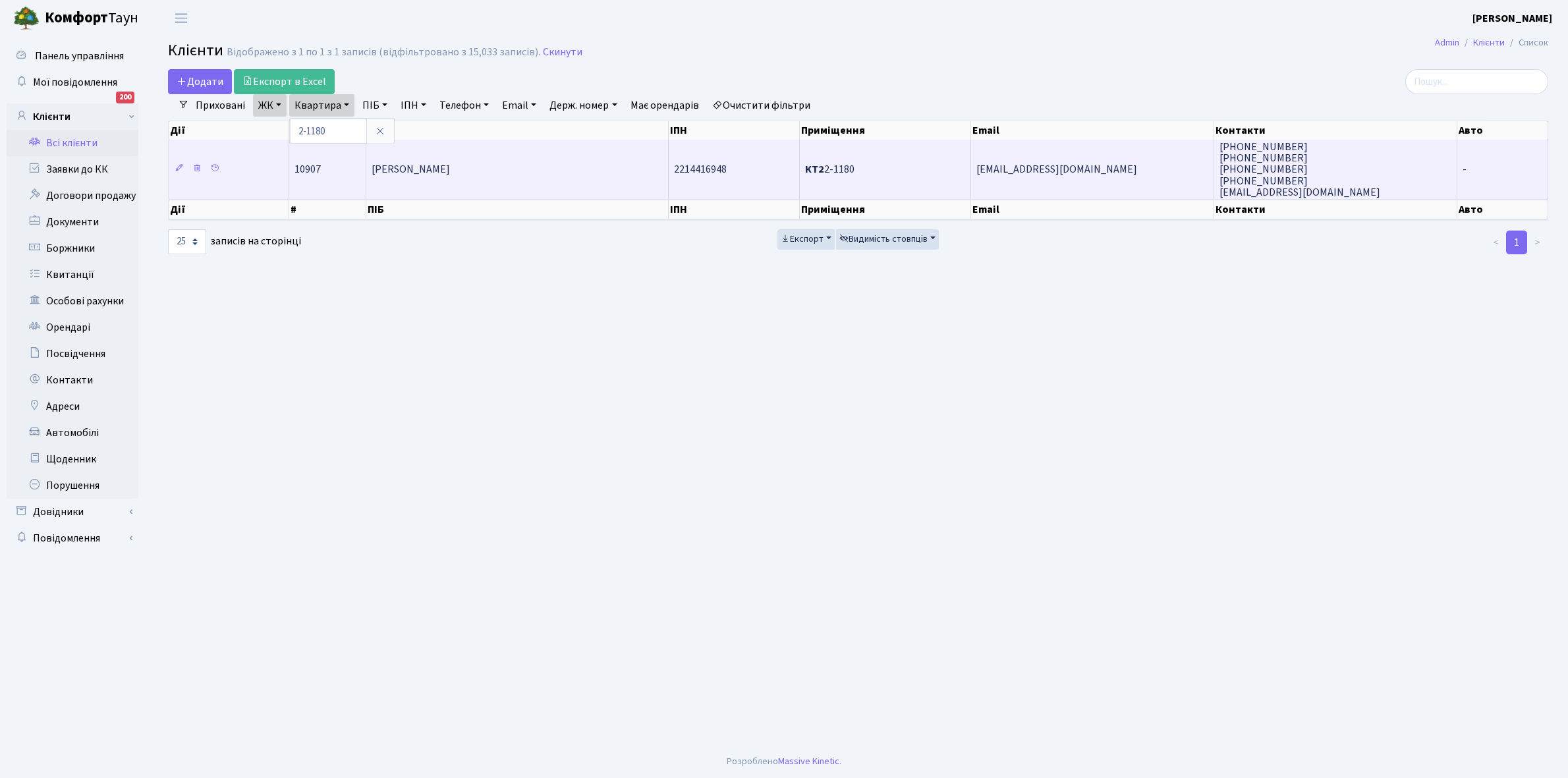
click at [535, 177] on td "[PERSON_NAME]" at bounding box center [518, 169] width 302 height 59
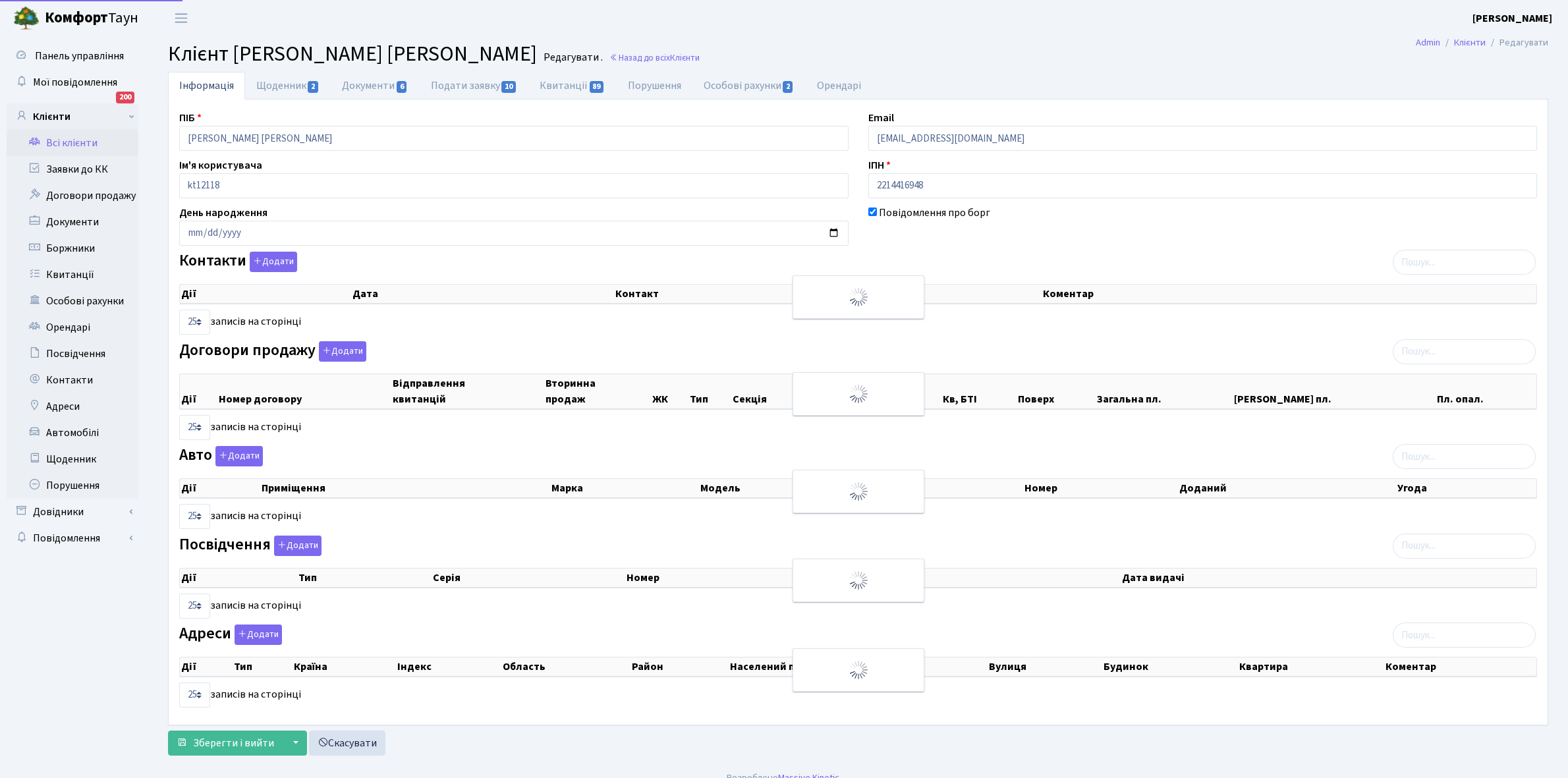
select select "25"
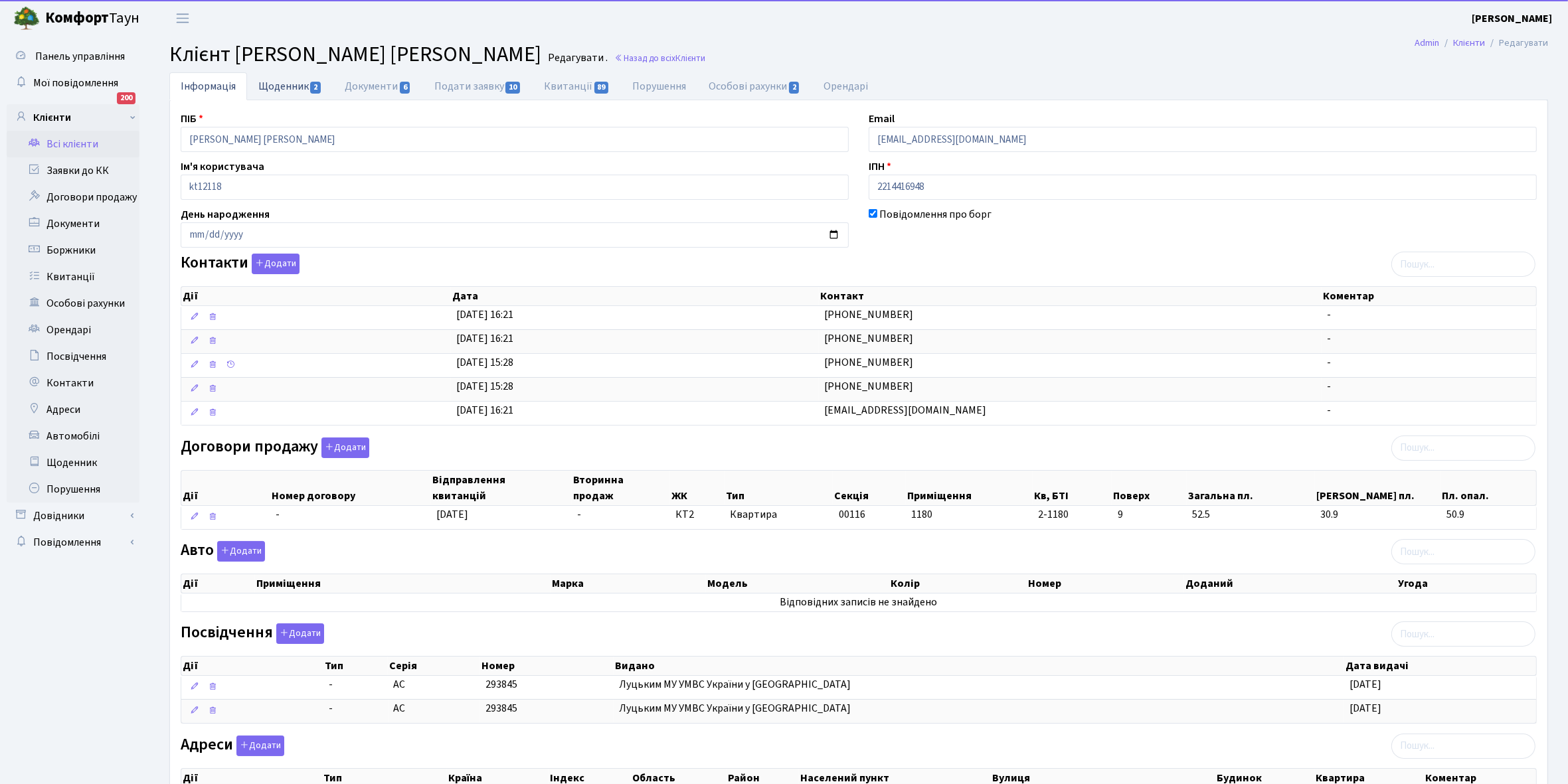
click at [274, 86] on link "Щоденник 2" at bounding box center [290, 86] width 86 height 27
select select "25"
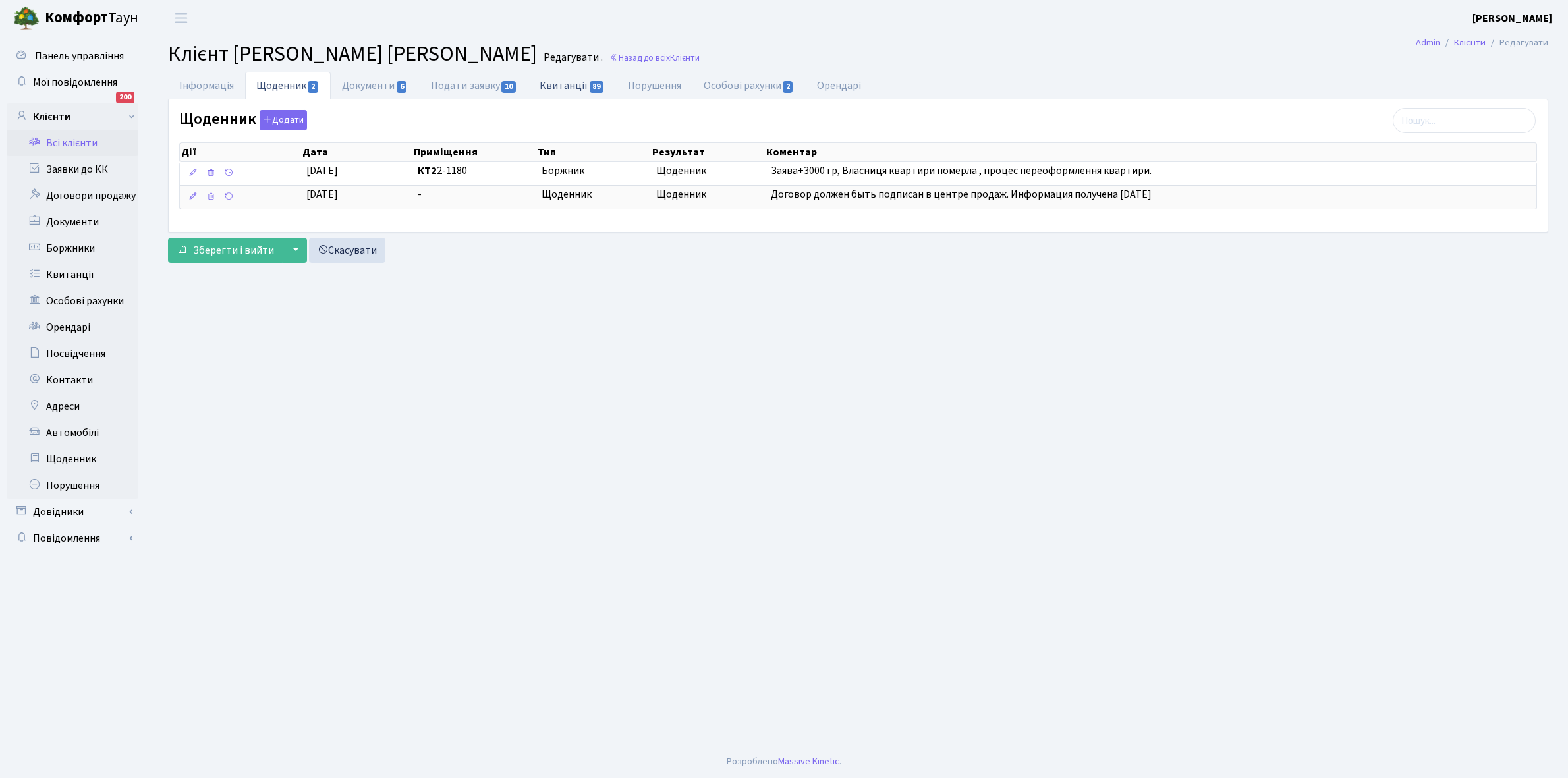
click at [558, 85] on link "Квитанції 89" at bounding box center [572, 85] width 87 height 27
select select "25"
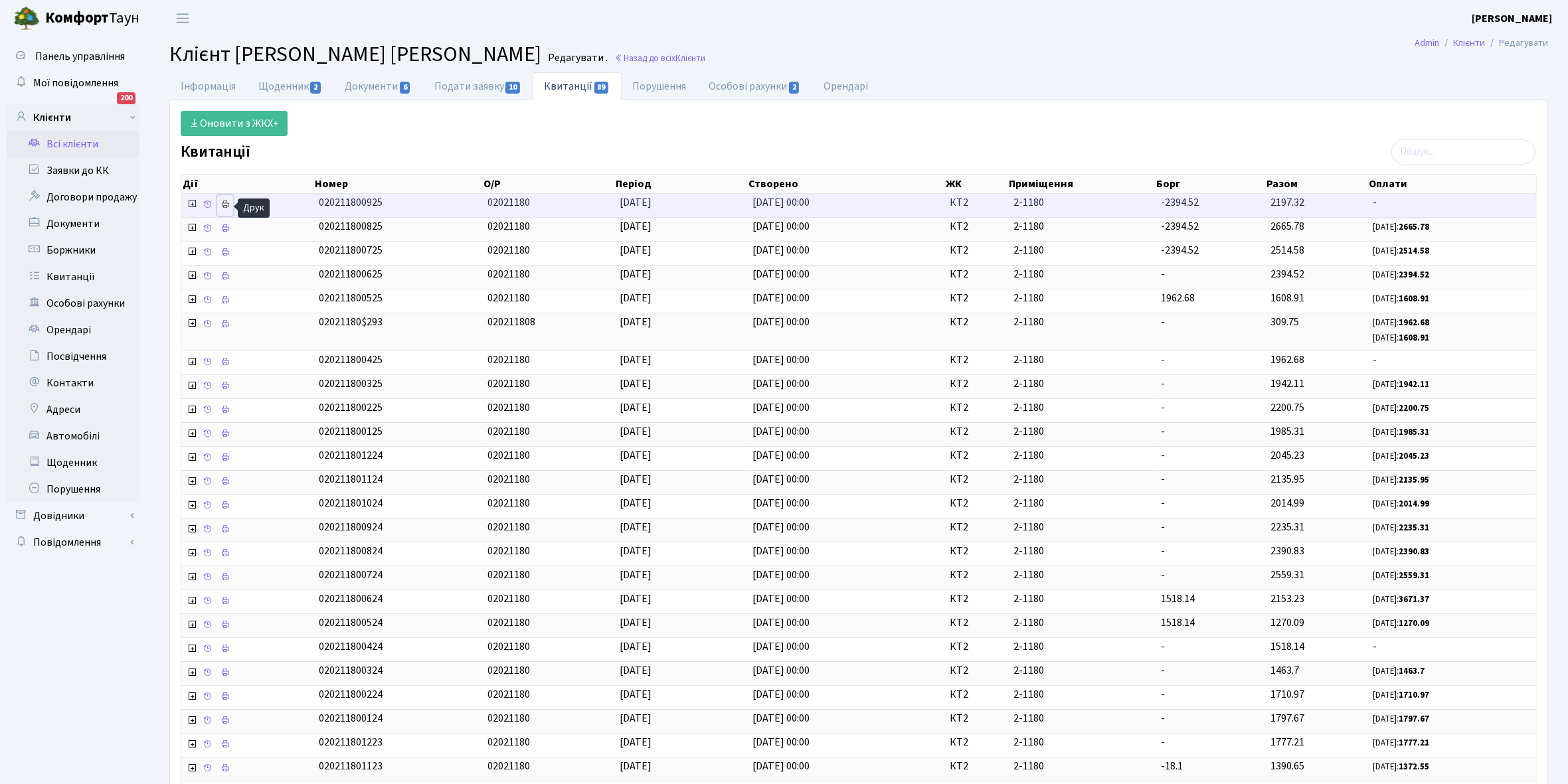
click at [224, 203] on icon at bounding box center [225, 205] width 10 height 10
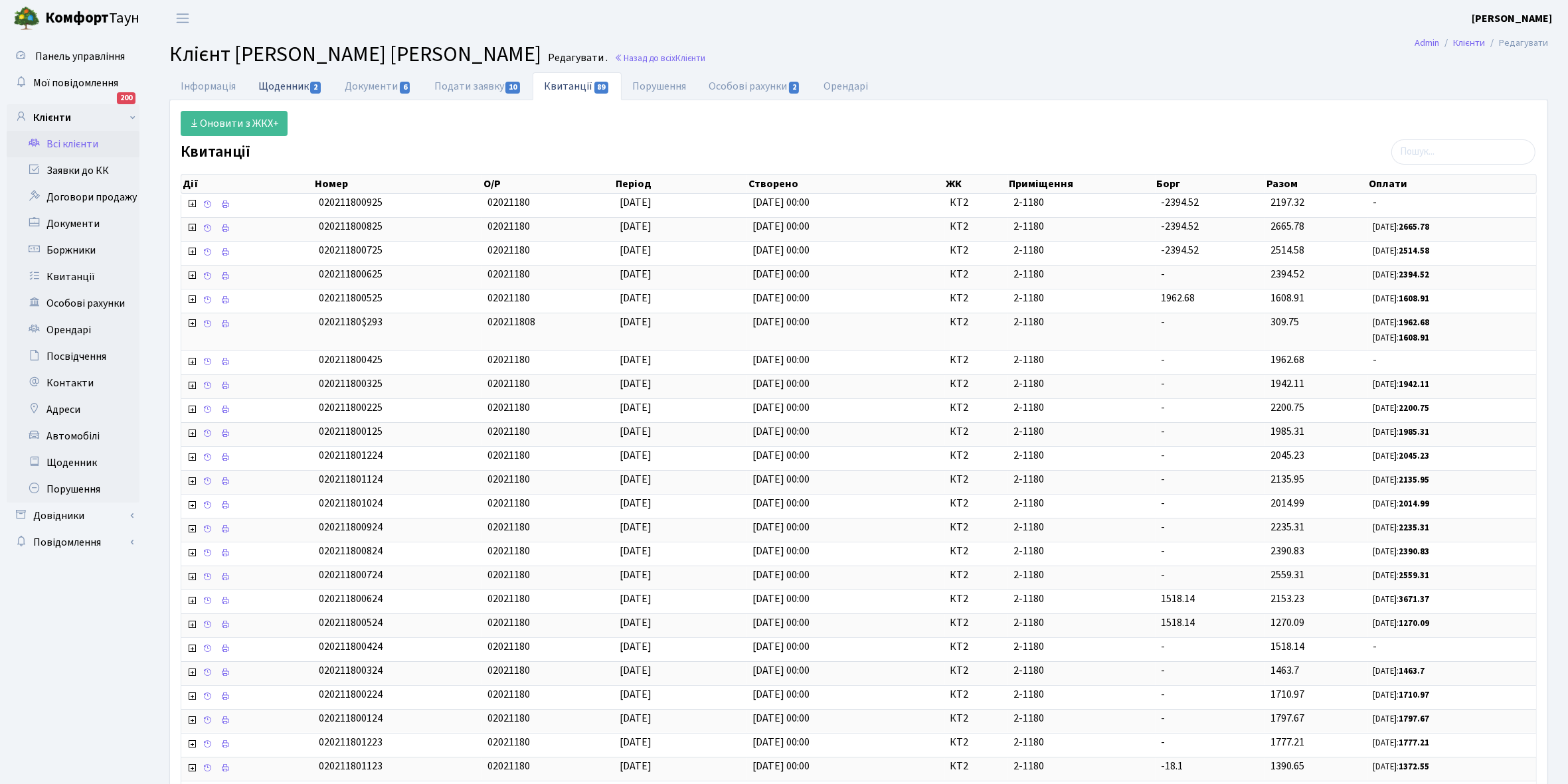
click at [272, 88] on link "Щоденник 2" at bounding box center [290, 86] width 86 height 27
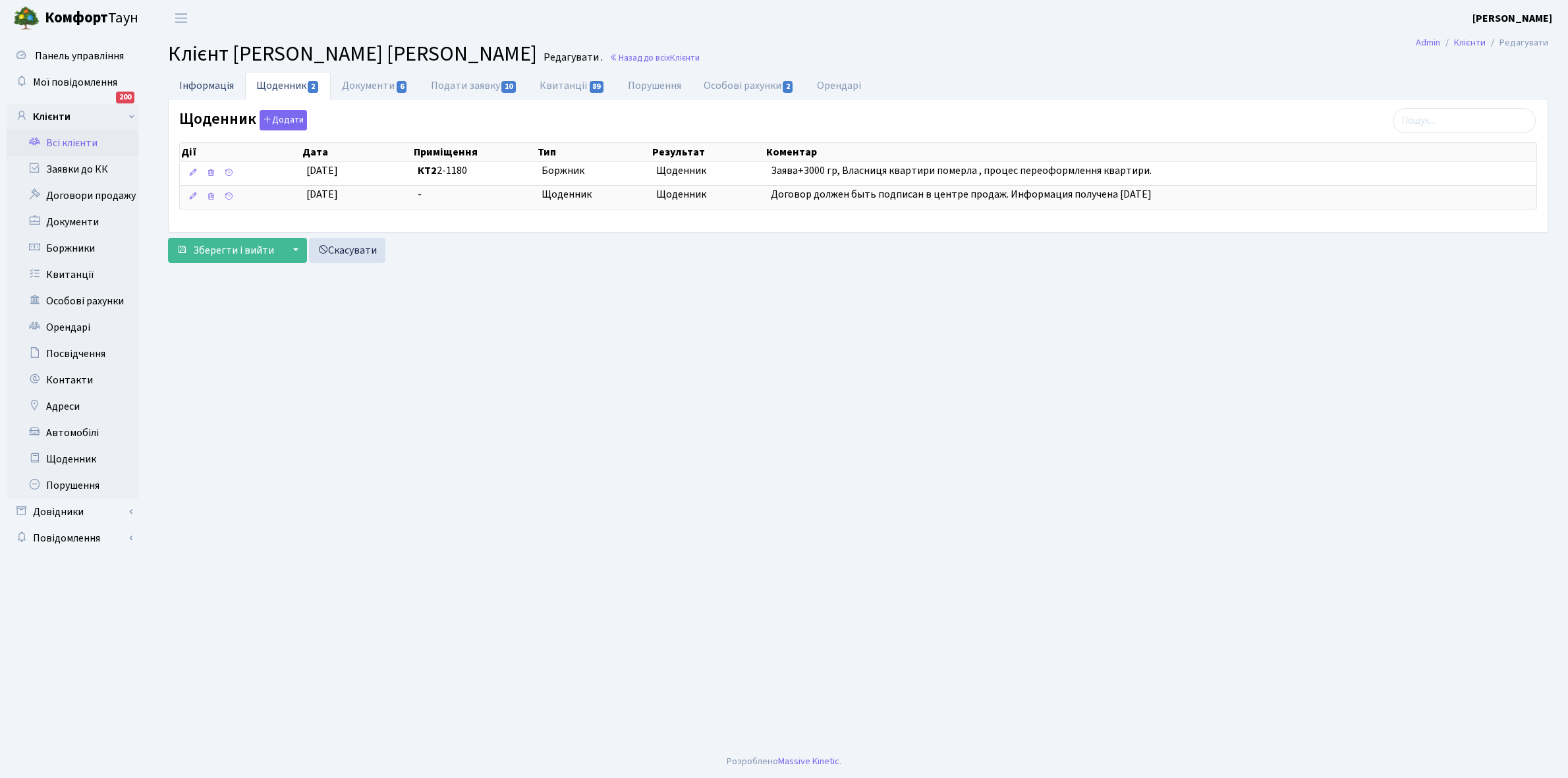
click at [193, 86] on link "Інформація" at bounding box center [206, 85] width 77 height 27
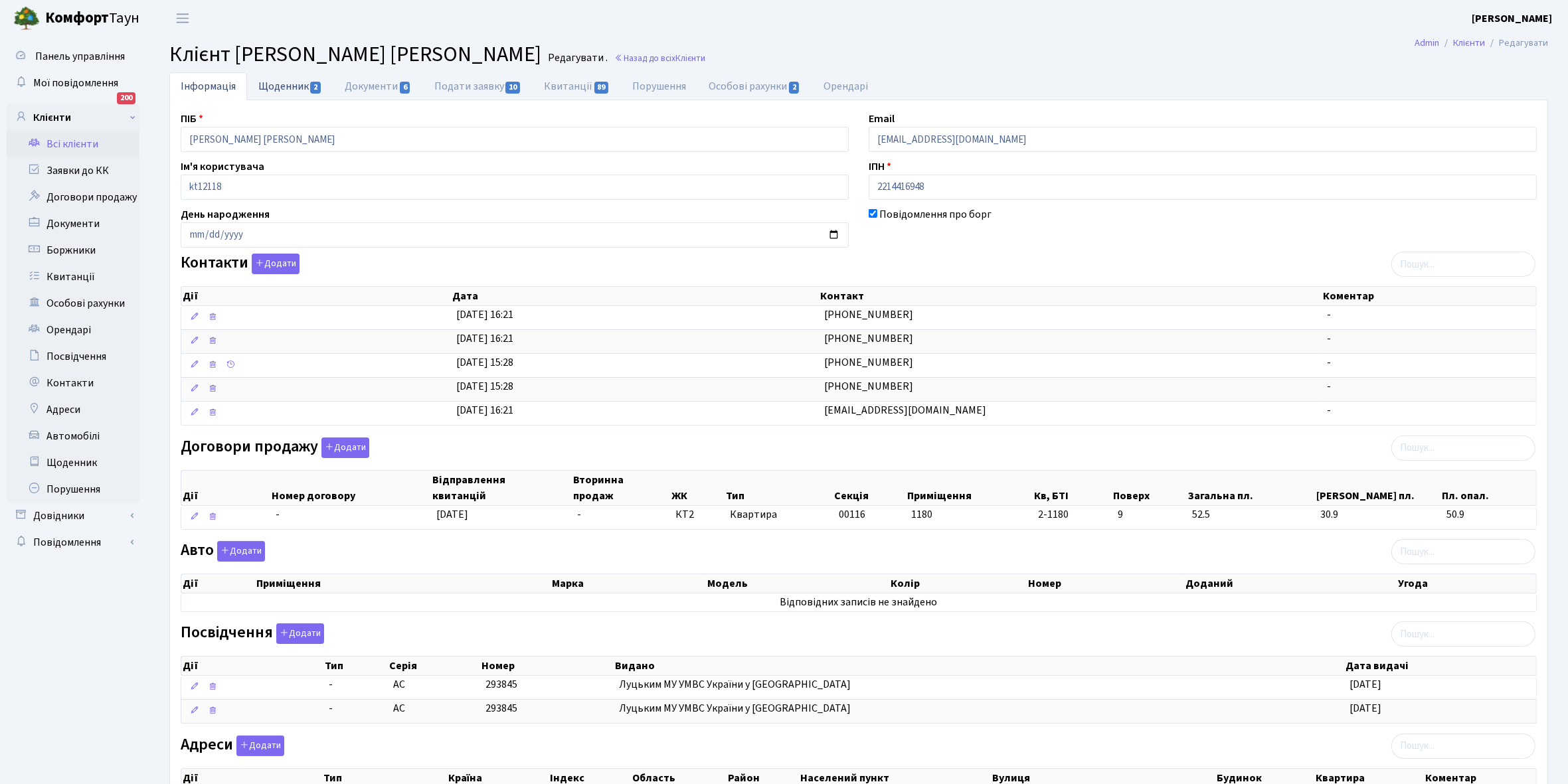
click at [274, 88] on link "Щоденник 2" at bounding box center [290, 86] width 86 height 27
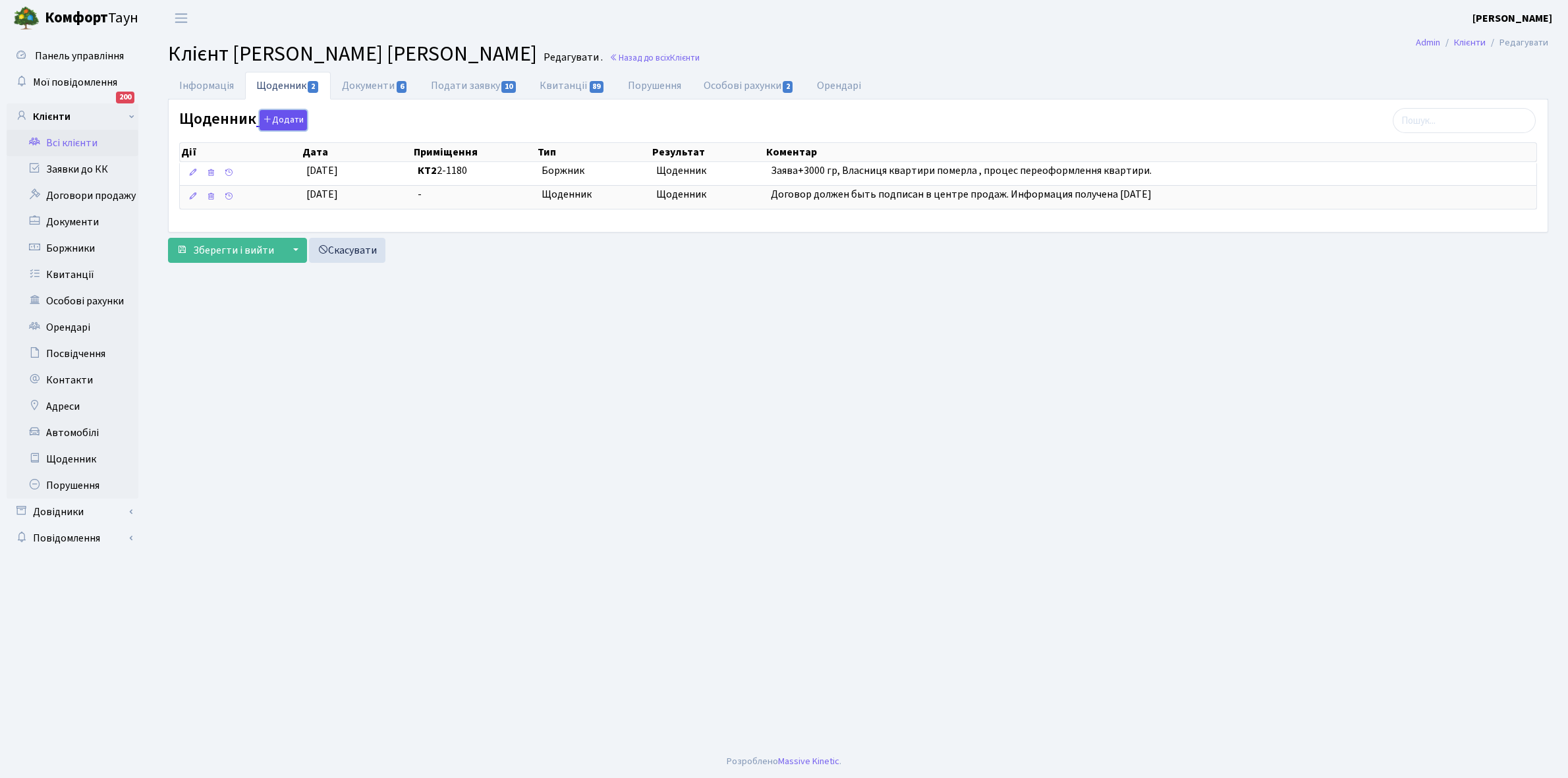
click at [274, 114] on button "Додати" at bounding box center [283, 121] width 47 height 21
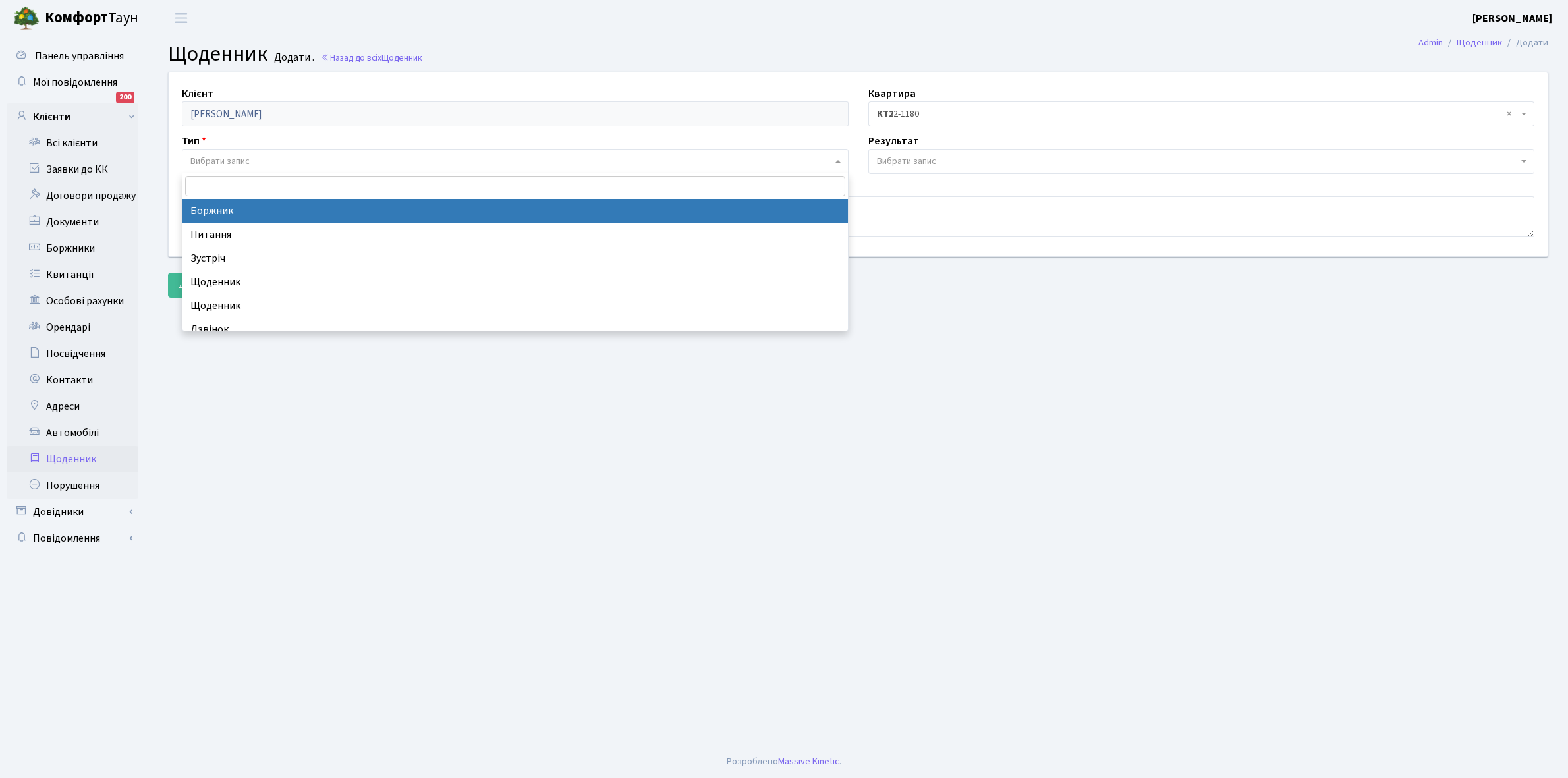
click at [245, 162] on span "Вибрати запис" at bounding box center [219, 161] width 59 height 13
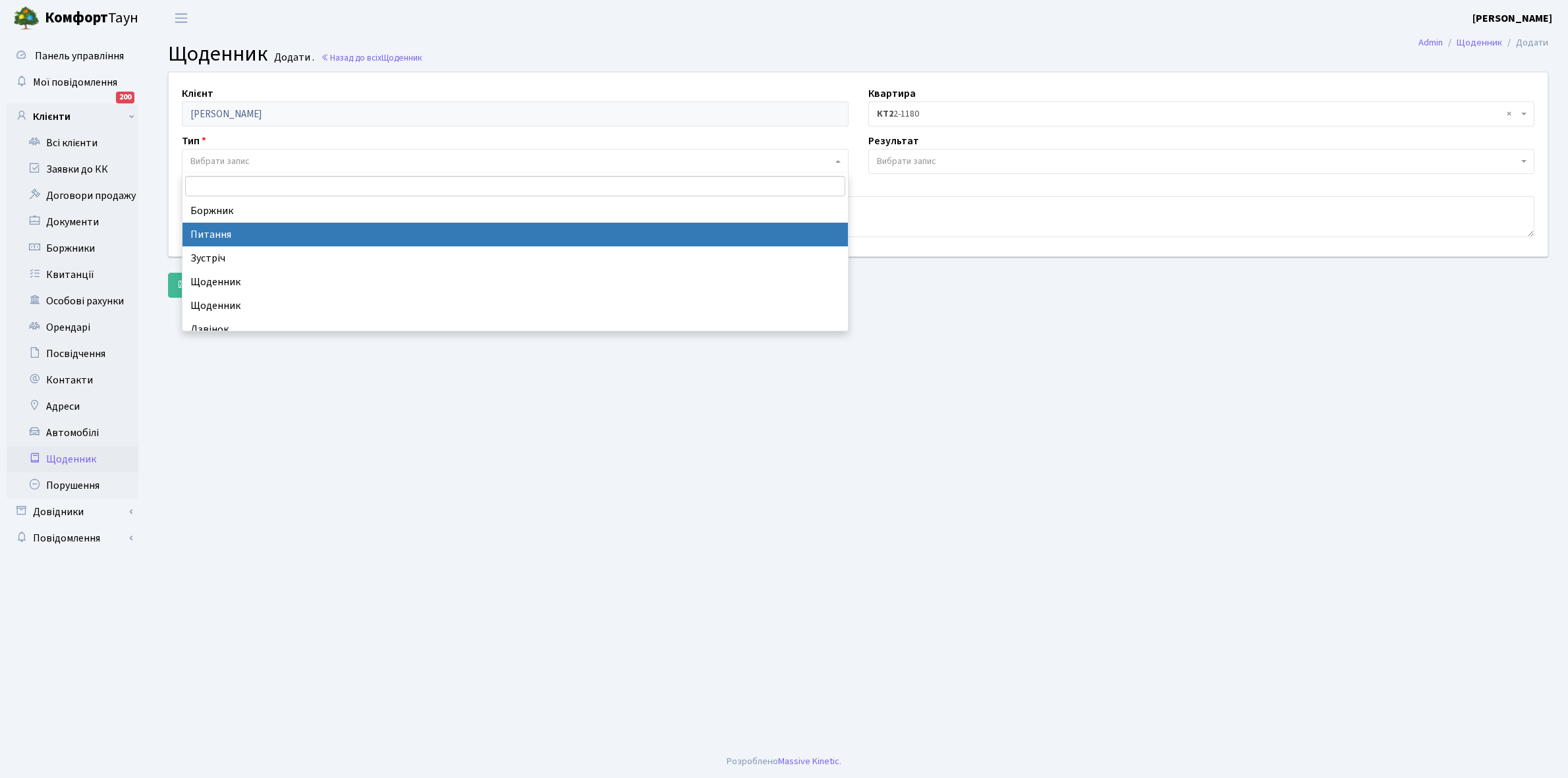
select select "9"
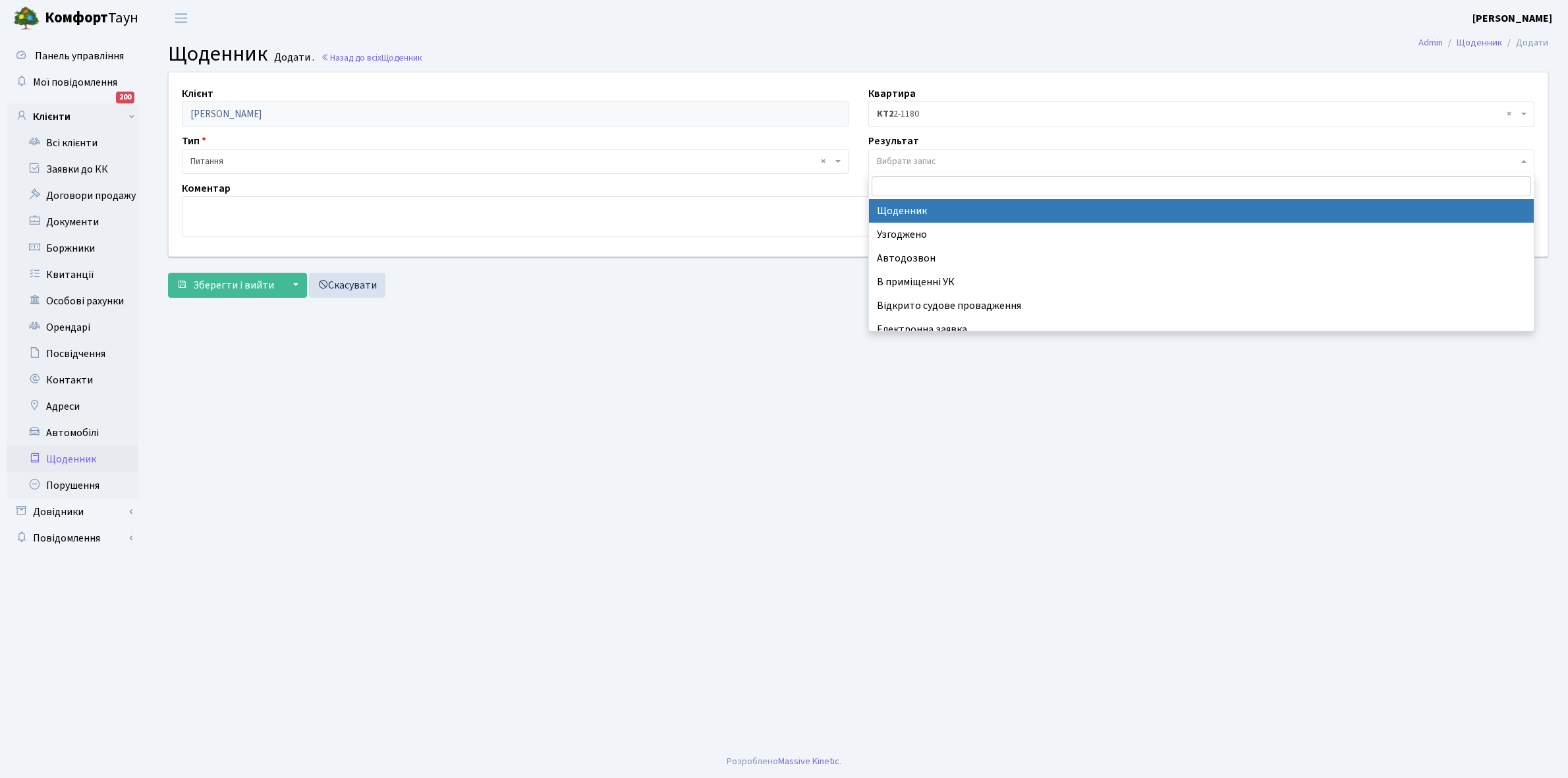
click at [899, 157] on span "Вибрати запис" at bounding box center [906, 161] width 59 height 13
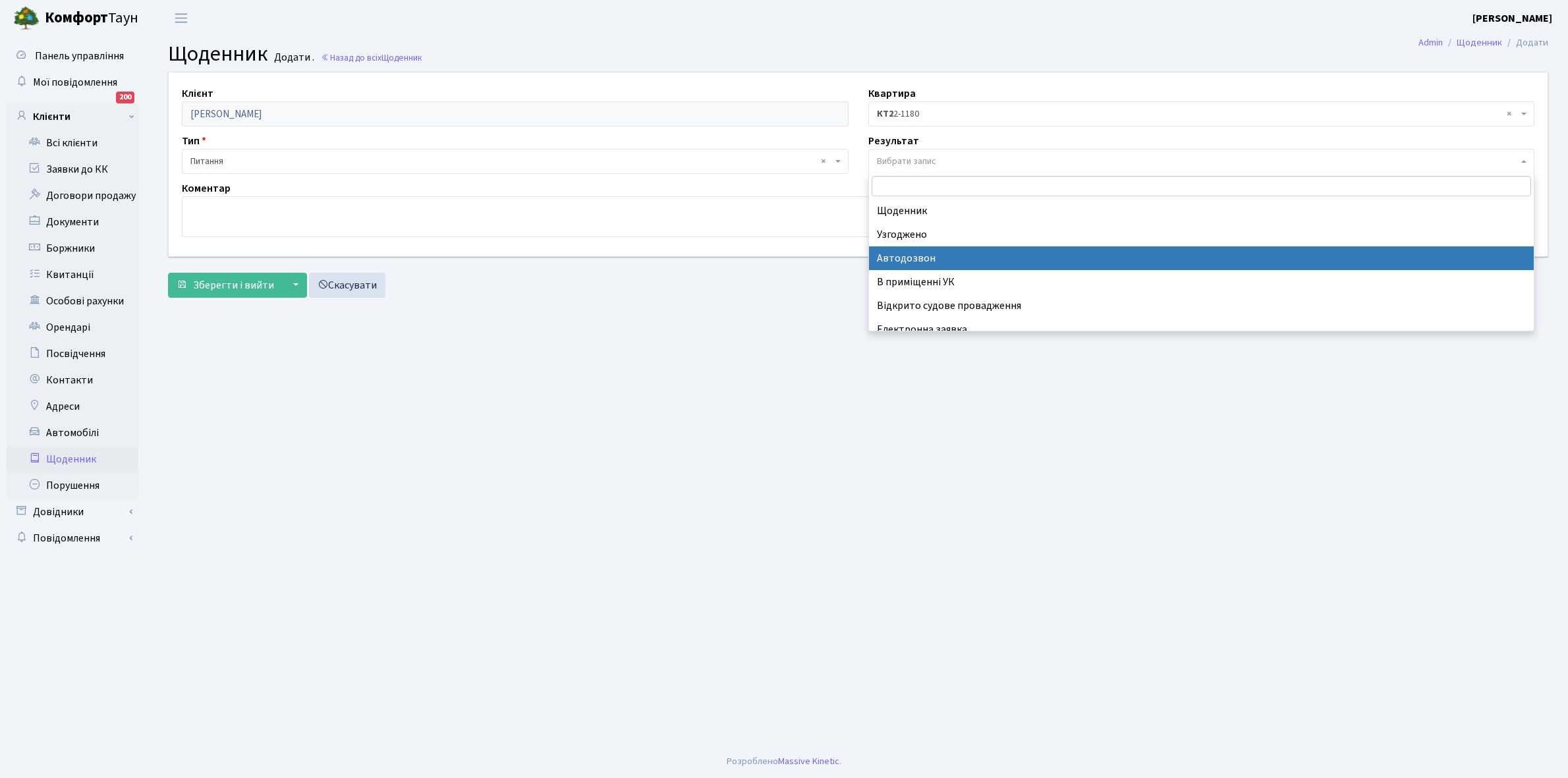
scroll to position [81, 0]
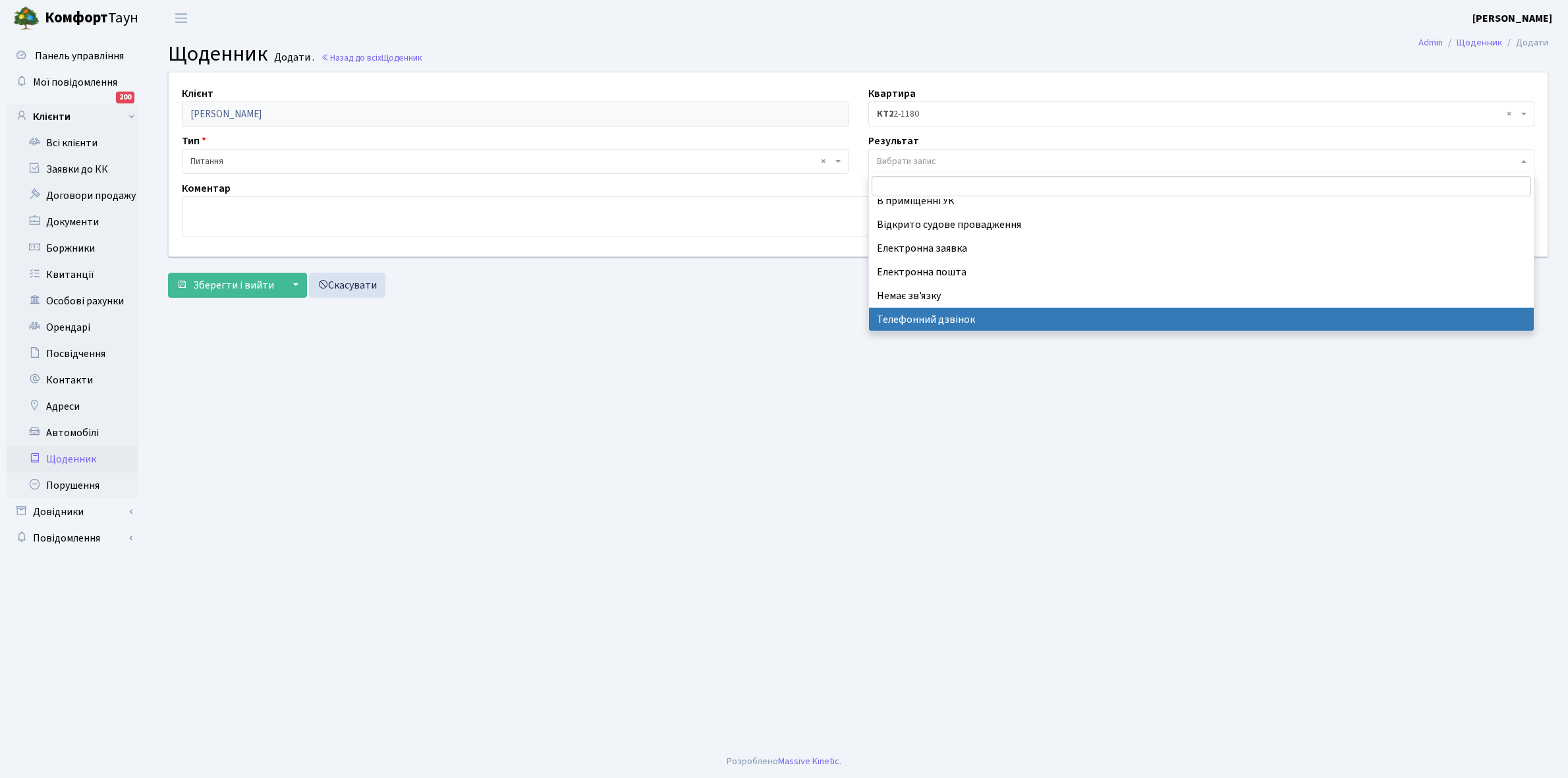
select select "196"
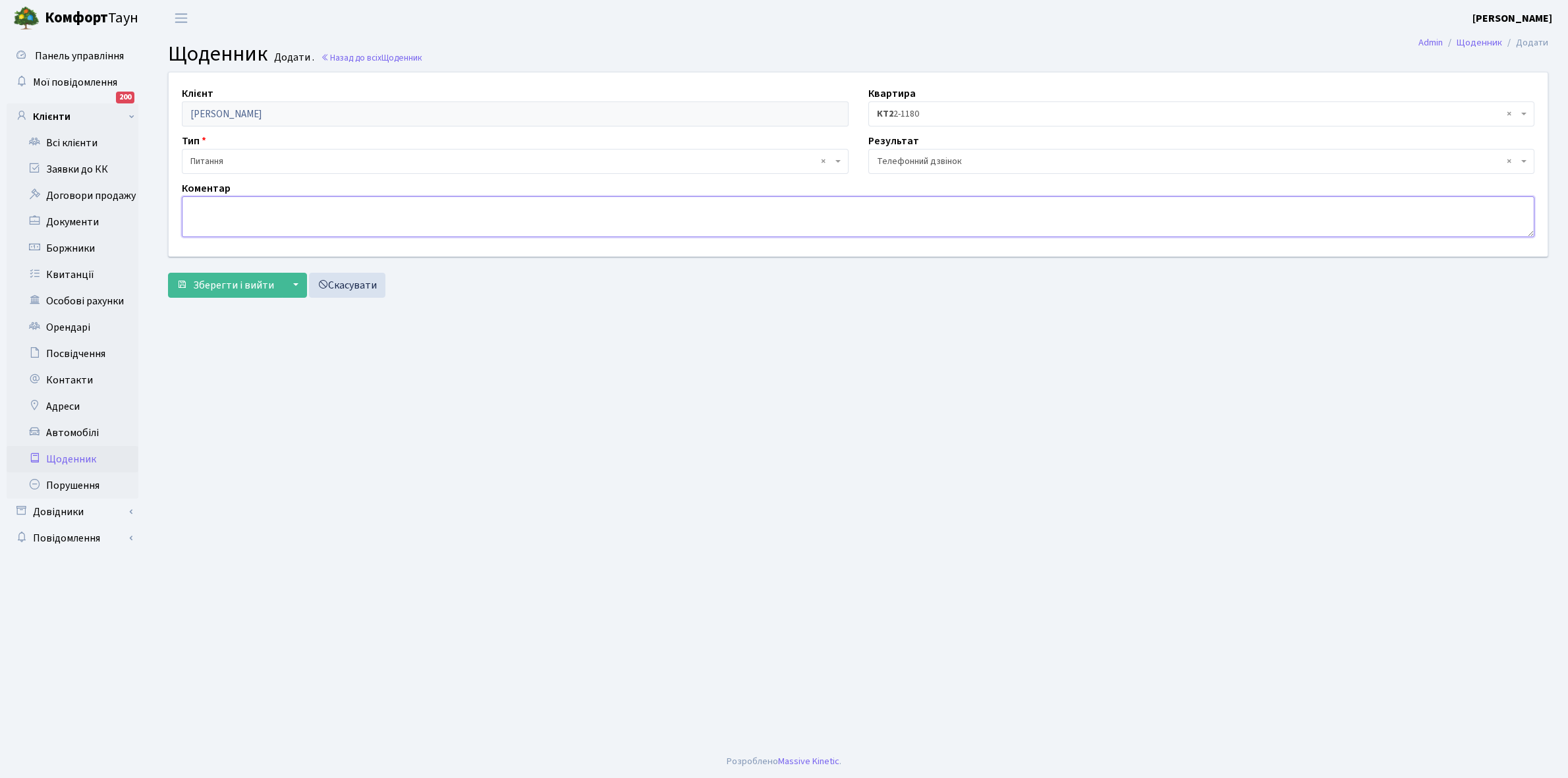
click at [199, 218] on textarea at bounding box center [858, 217] width 1352 height 41
type textarea "Питання стосовно переоформлення квартири . Не бере трубку телефона ."
click at [219, 292] on span "Зберегти і вийти" at bounding box center [233, 285] width 81 height 14
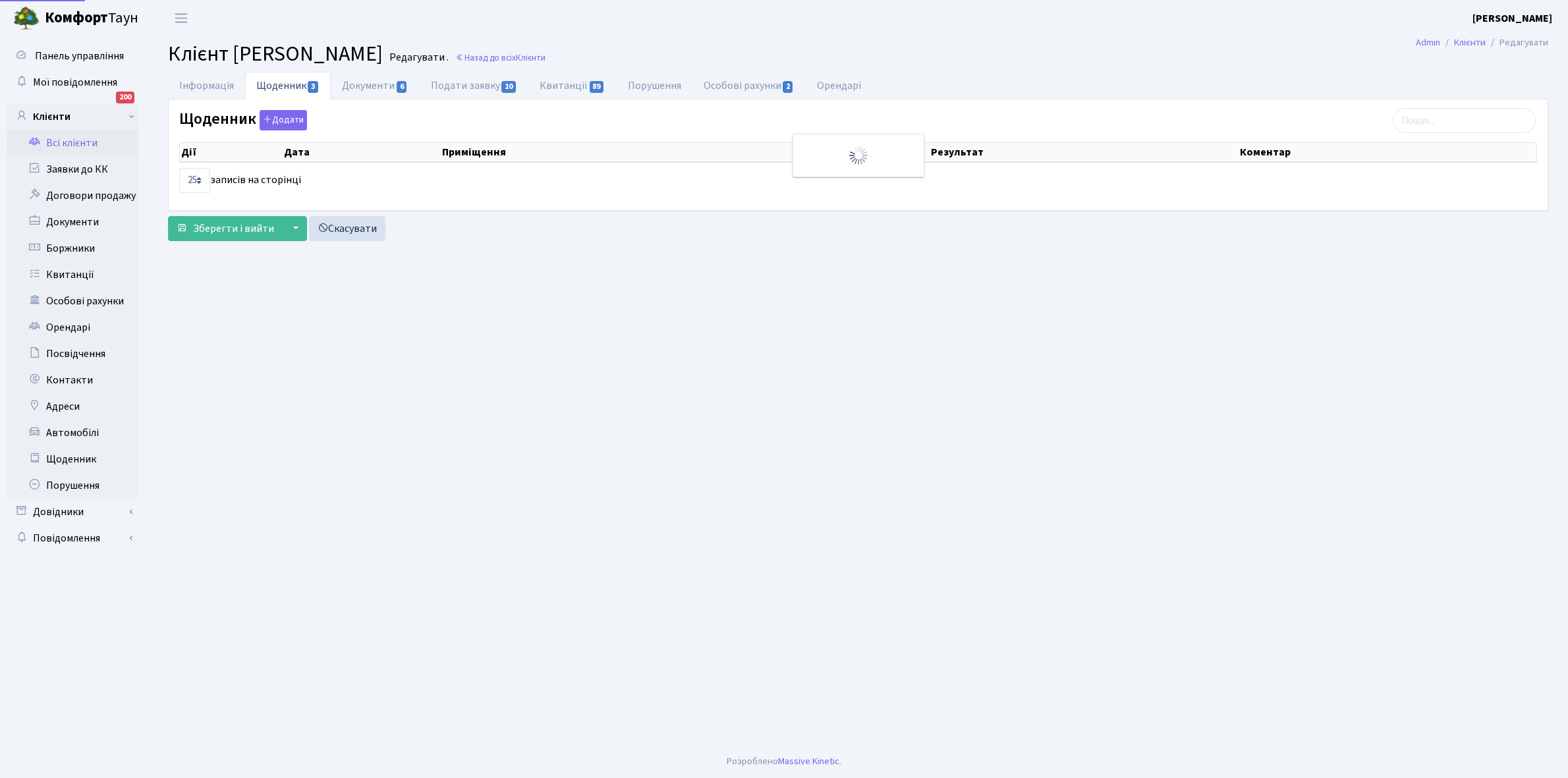
select select "25"
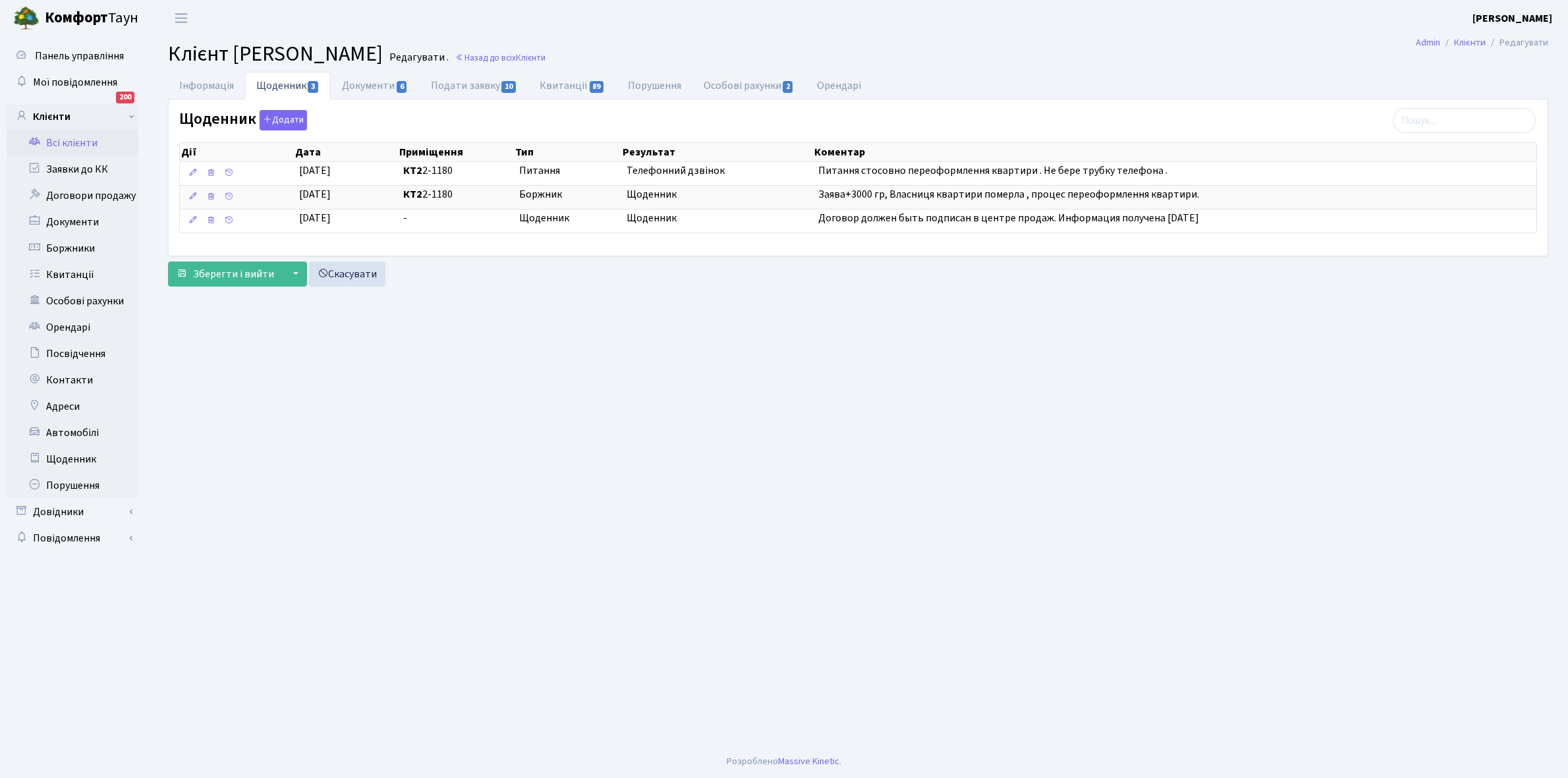
click at [74, 140] on link "Всі клієнти" at bounding box center [72, 143] width 132 height 27
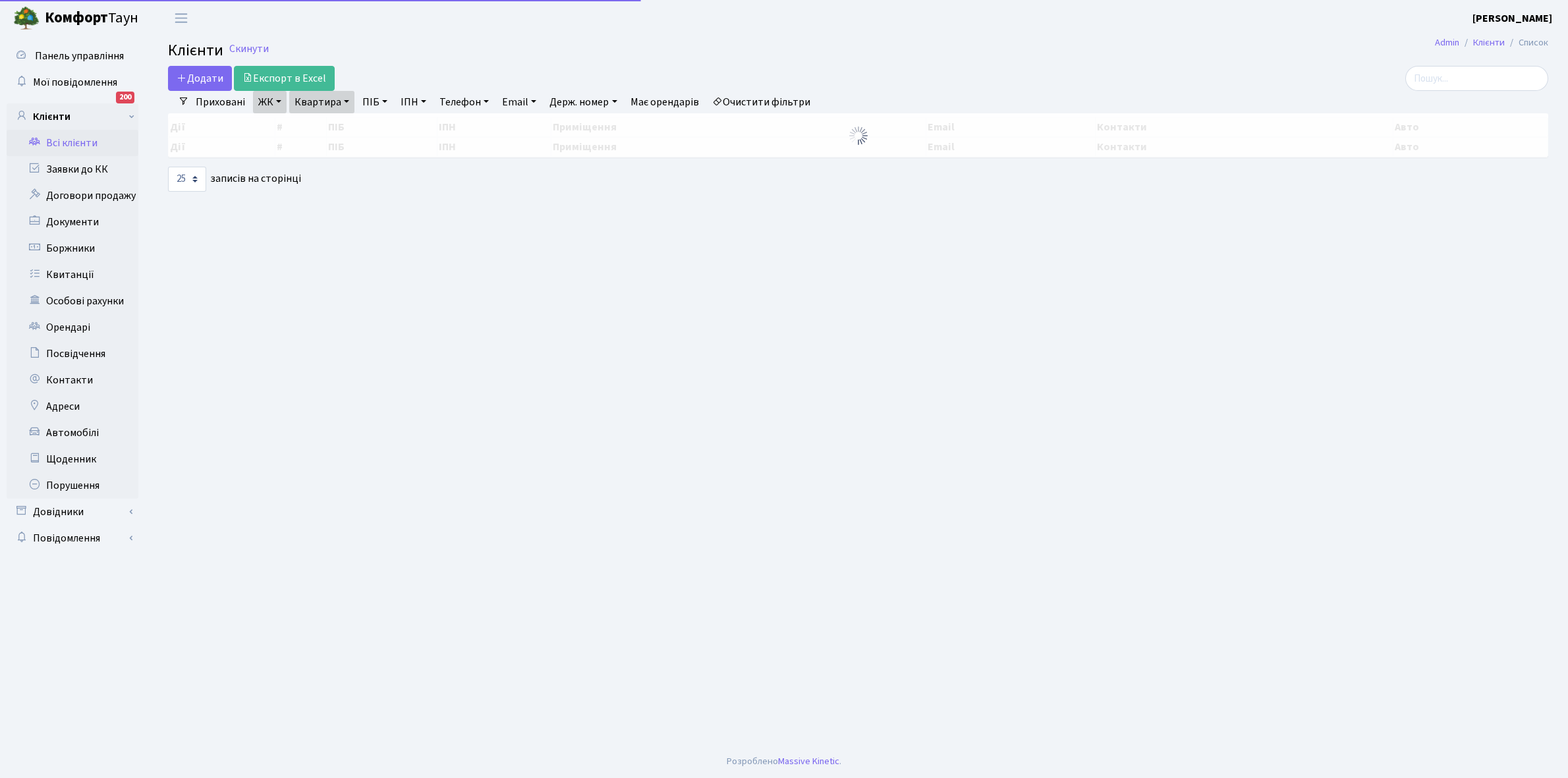
select select "25"
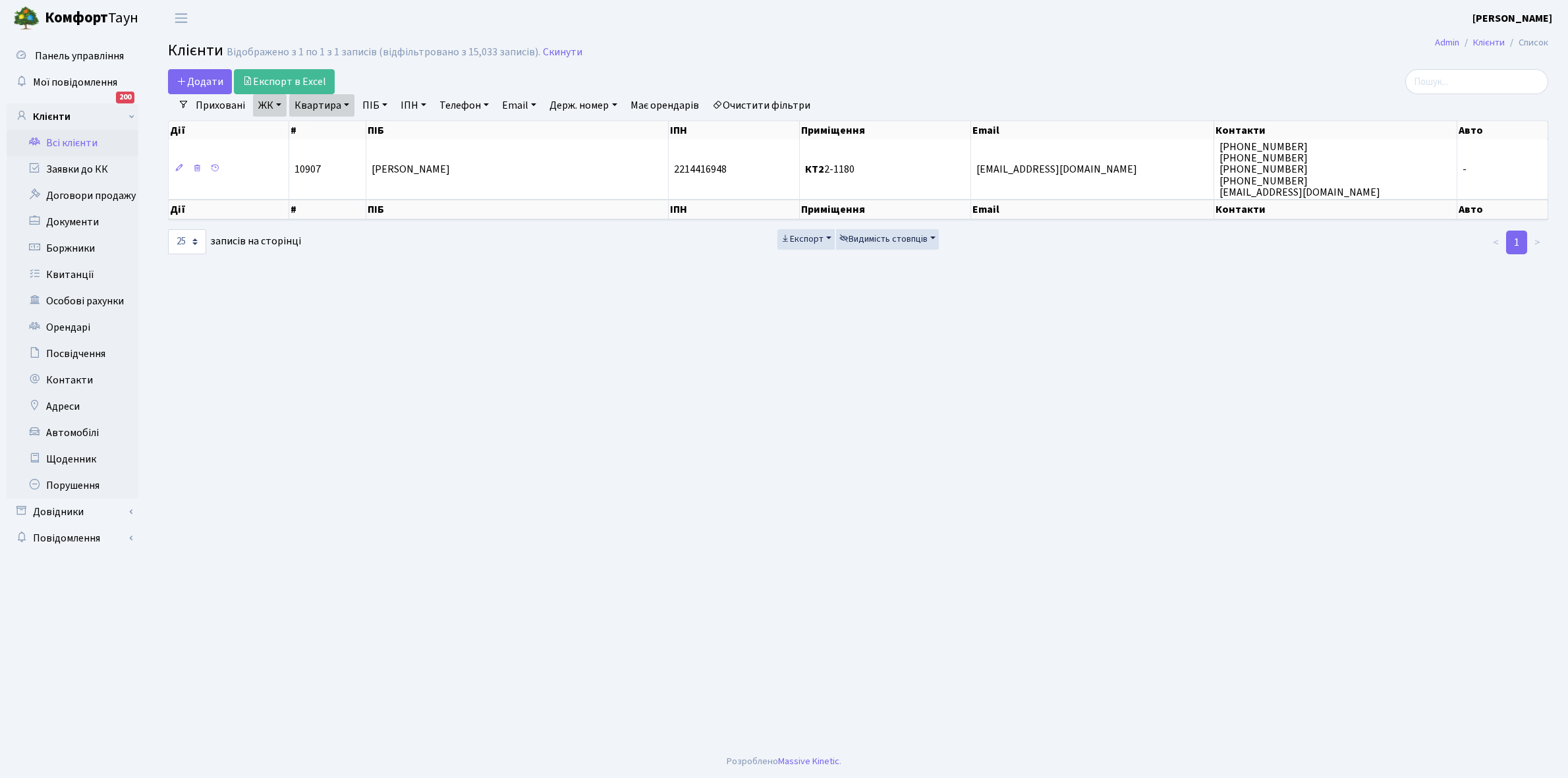
click at [348, 103] on link "Квартира" at bounding box center [321, 105] width 66 height 23
click at [343, 135] on input "2-1180" at bounding box center [328, 131] width 77 height 25
type input "2-1188"
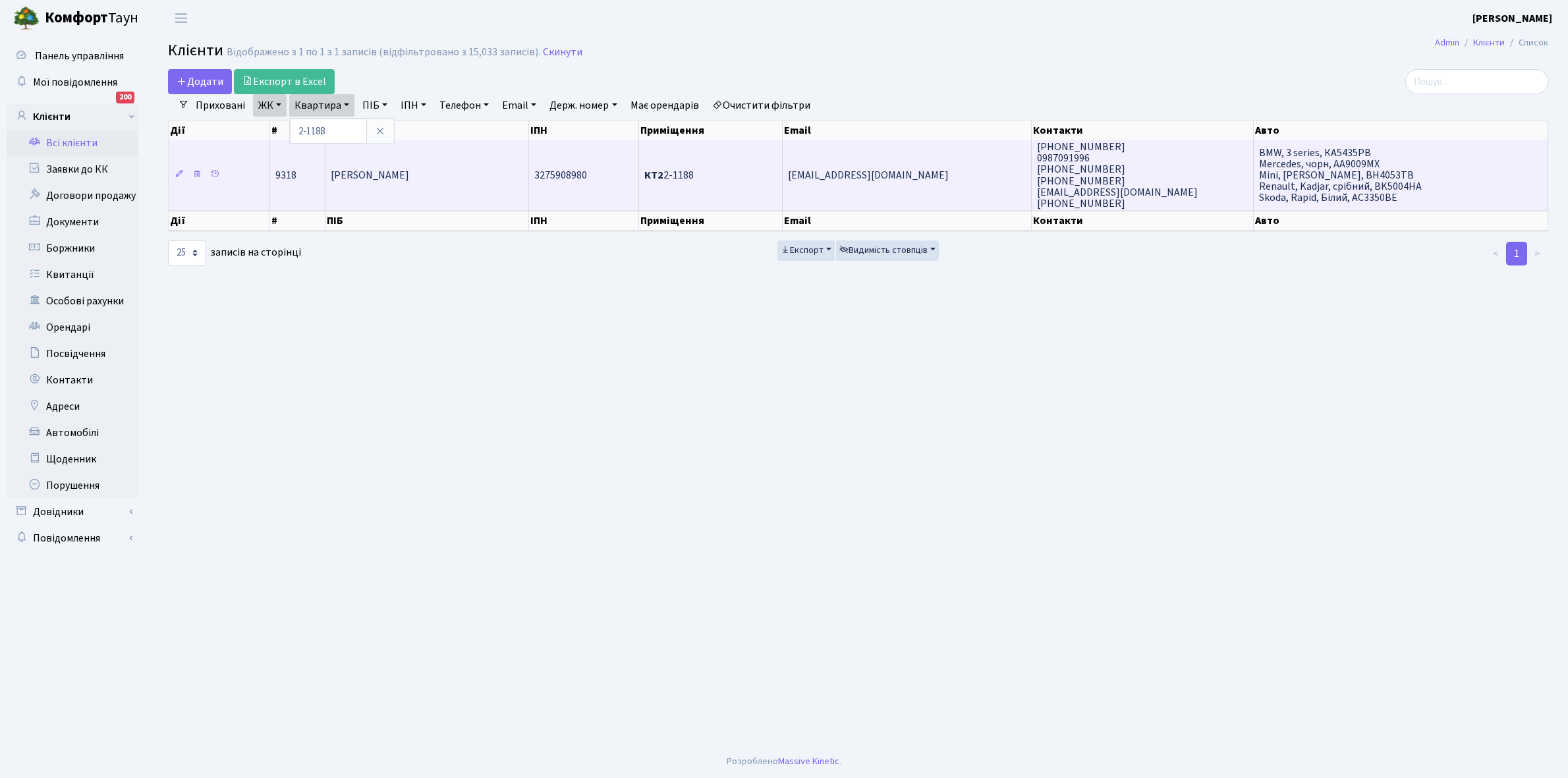
click at [386, 171] on span "[PERSON_NAME]" at bounding box center [369, 175] width 79 height 14
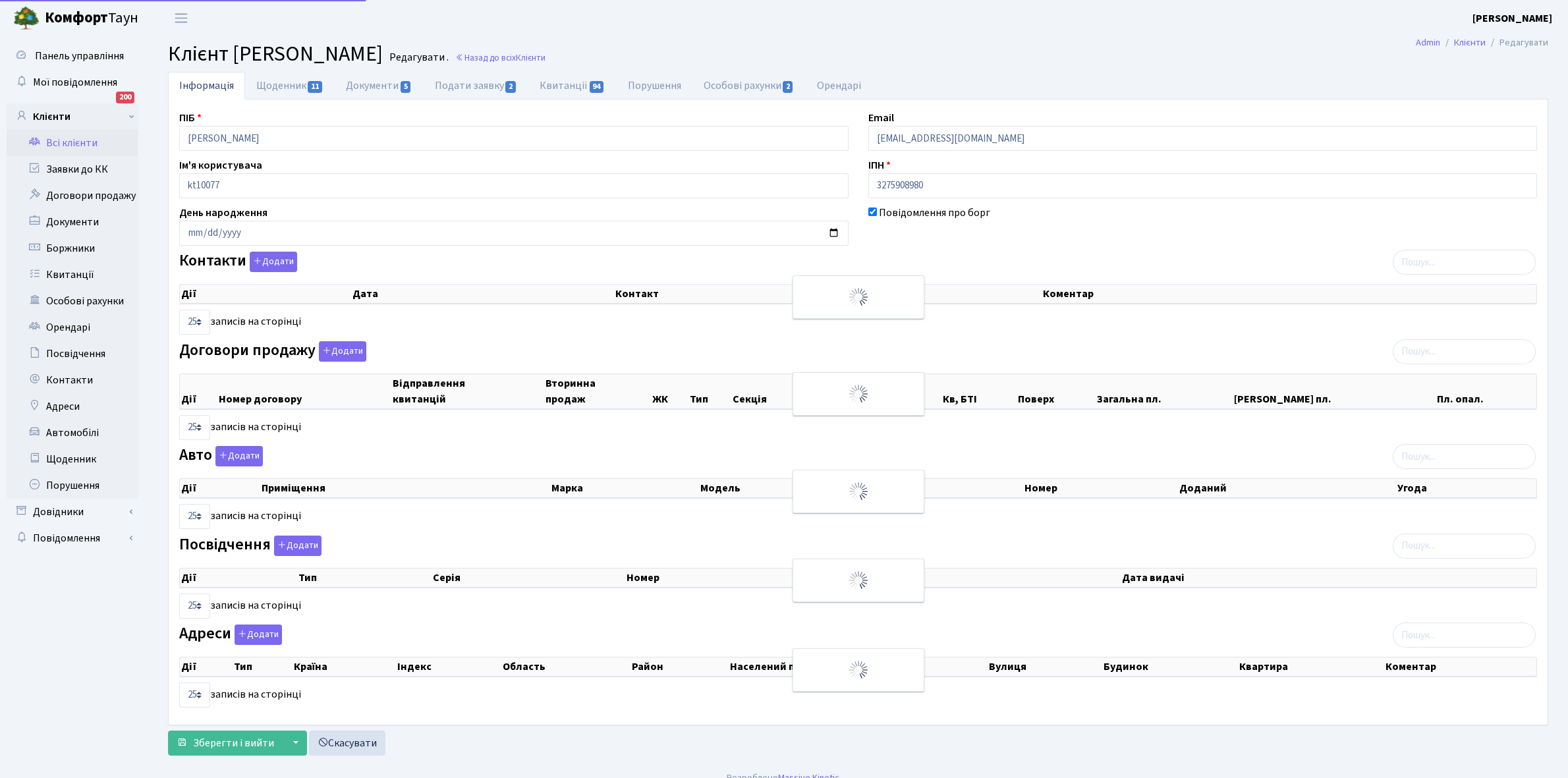
select select "25"
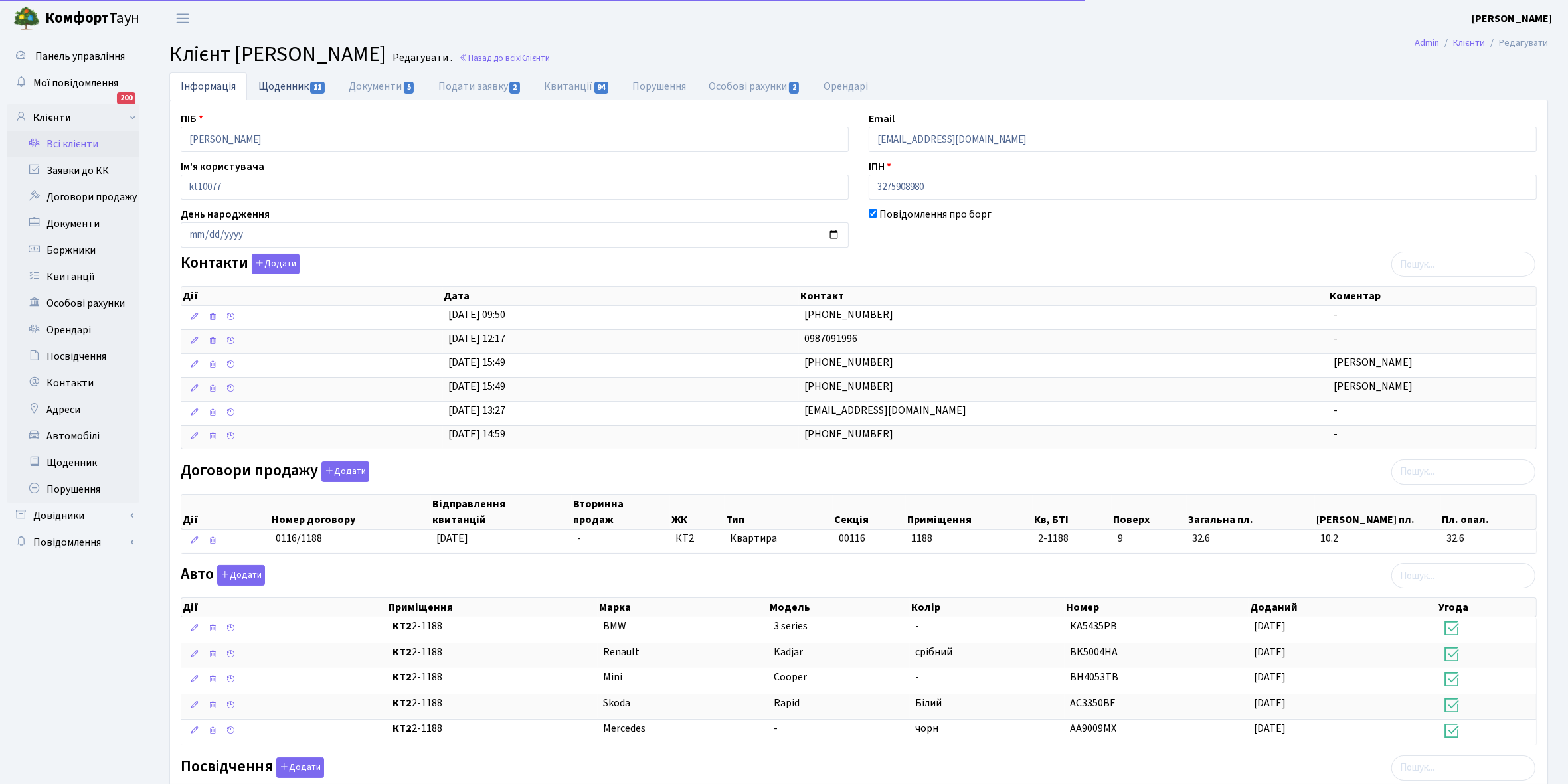
click at [274, 81] on link "Щоденник 11" at bounding box center [292, 86] width 90 height 27
select select "25"
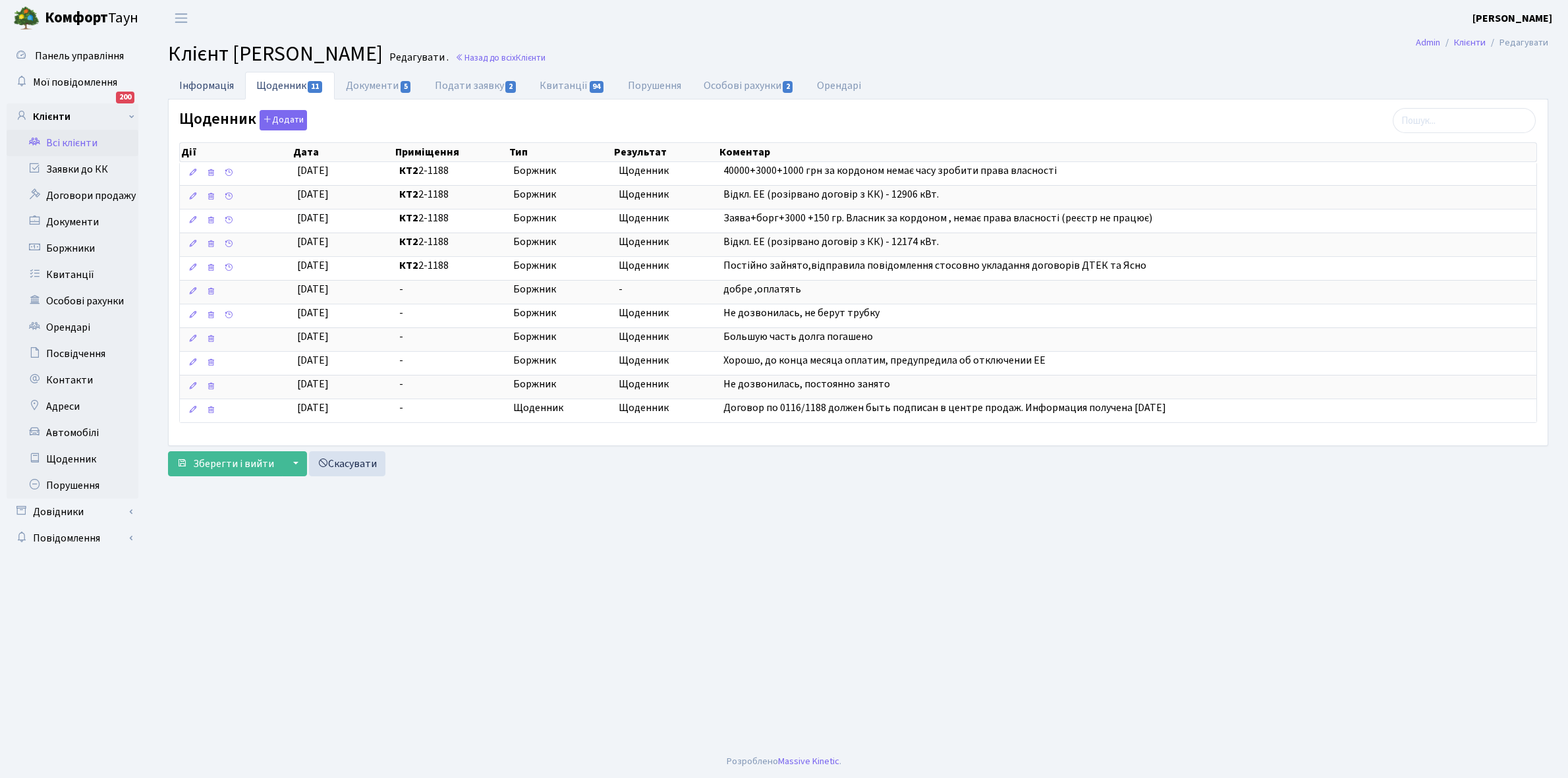
click at [210, 78] on link "Інформація" at bounding box center [206, 85] width 77 height 27
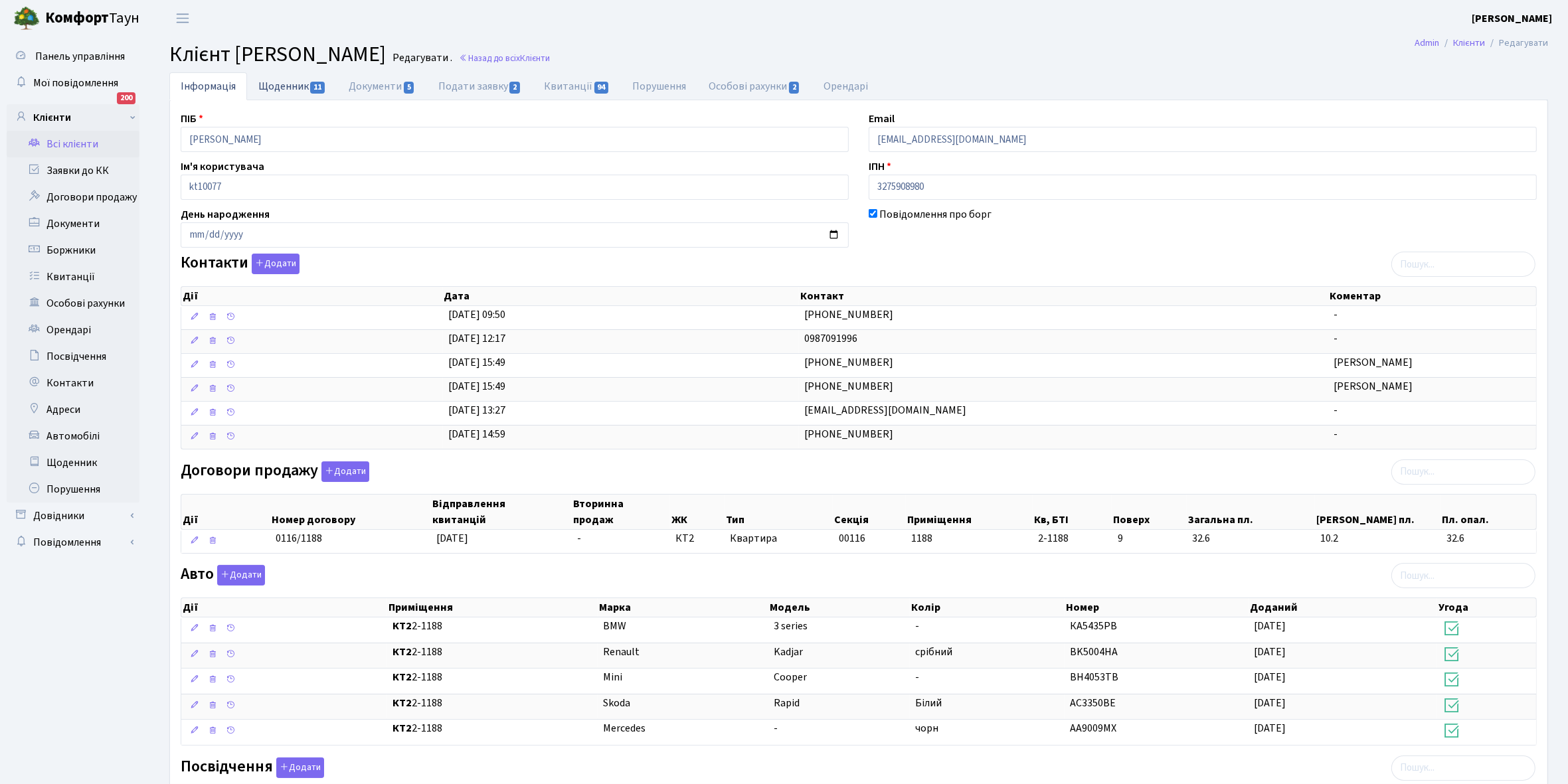
click at [267, 86] on link "Щоденник 11" at bounding box center [292, 86] width 90 height 27
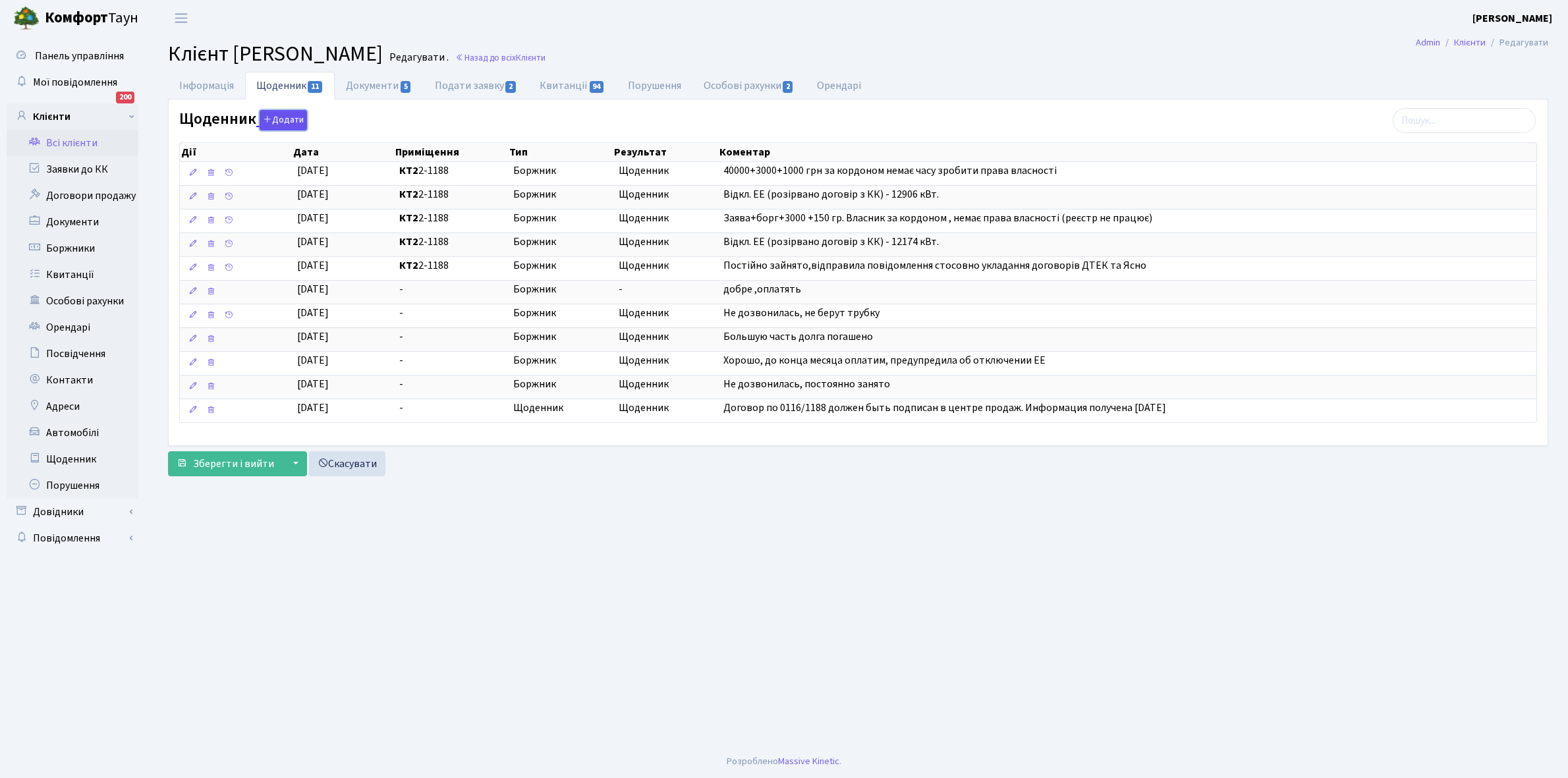
drag, startPoint x: 289, startPoint y: 112, endPoint x: 294, endPoint y: 117, distance: 7.1
click at [290, 112] on button "Додати" at bounding box center [283, 121] width 47 height 21
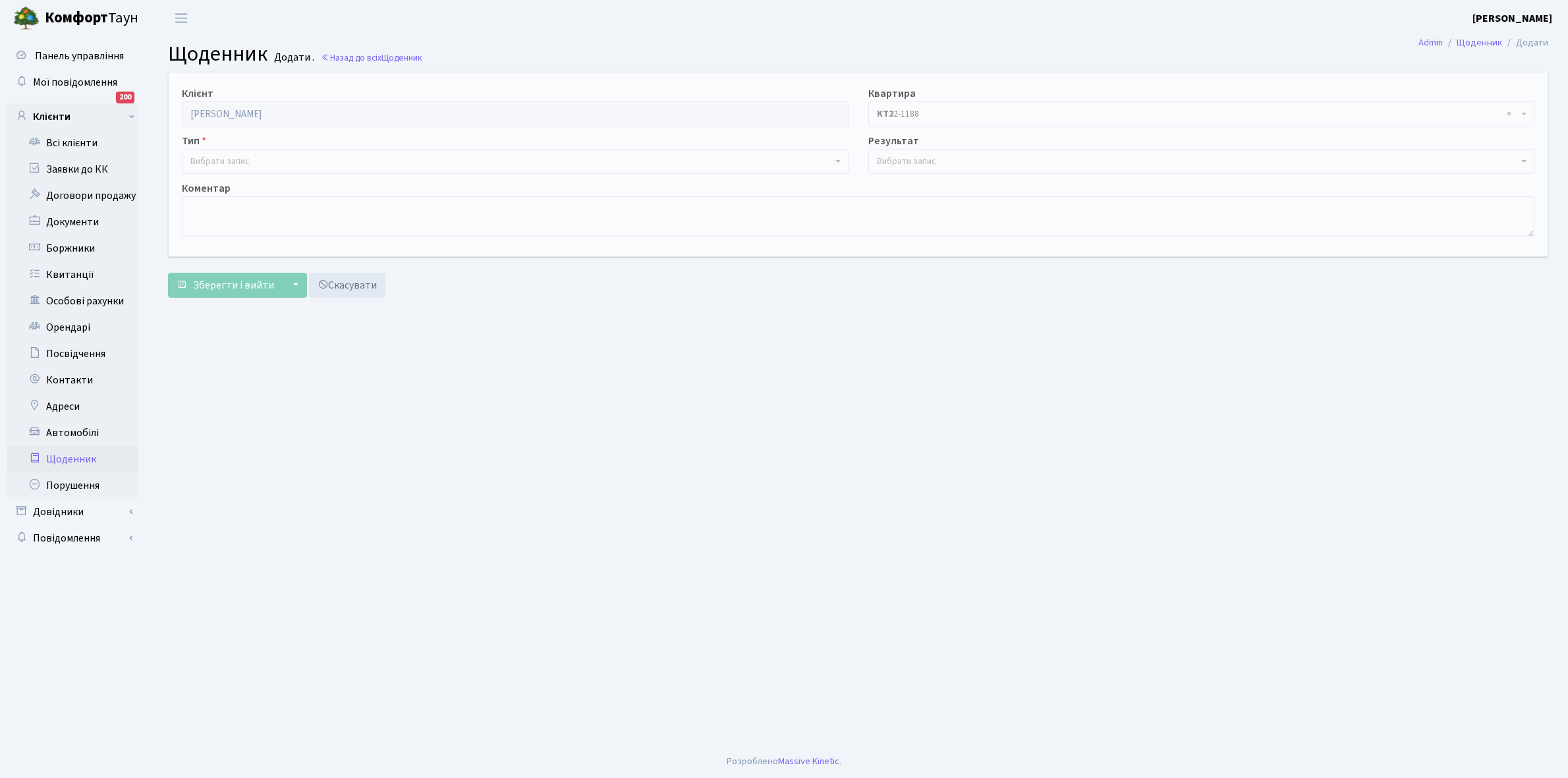
click at [231, 158] on span "Вибрати запис" at bounding box center [219, 161] width 59 height 13
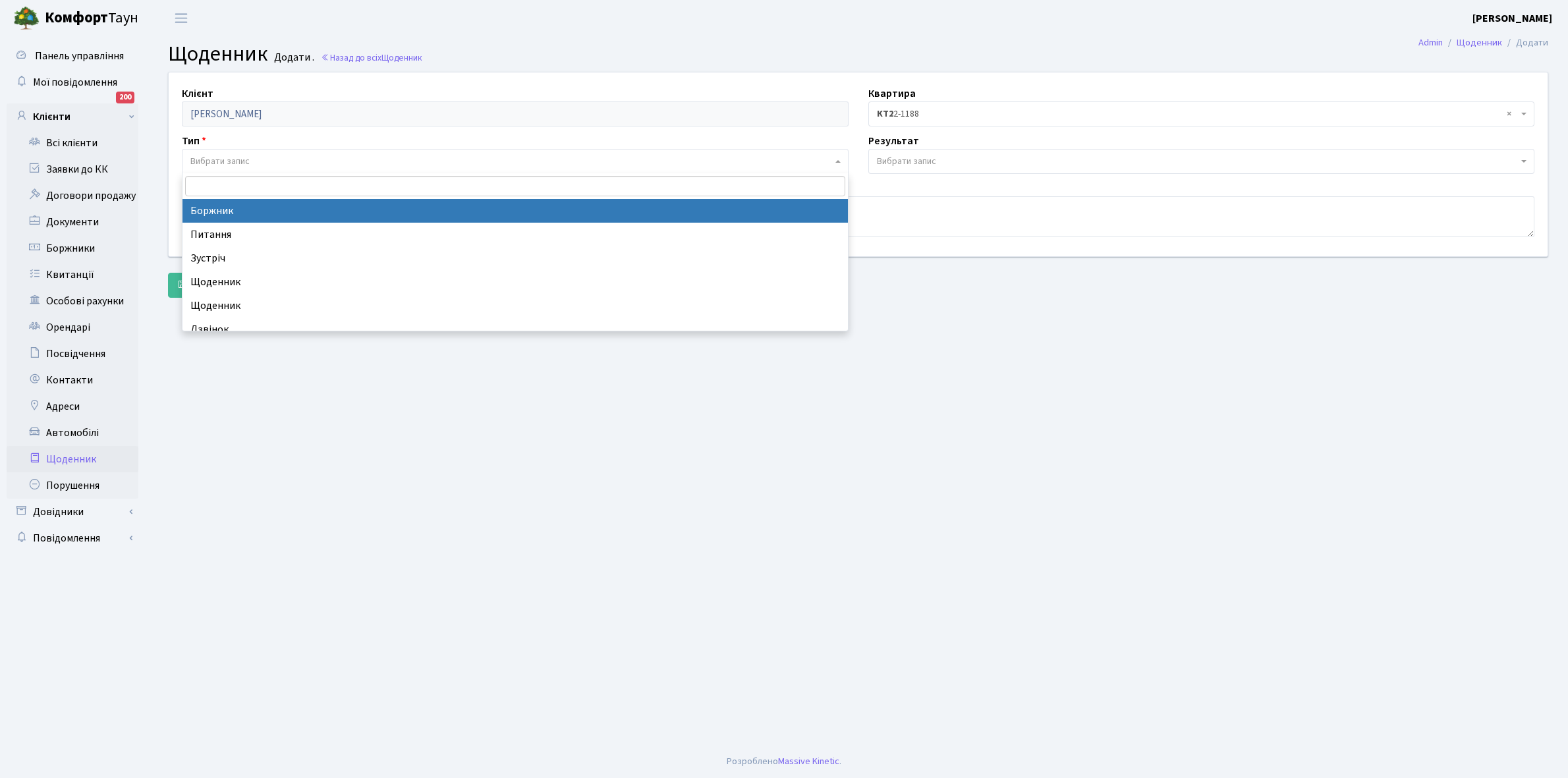
select select "189"
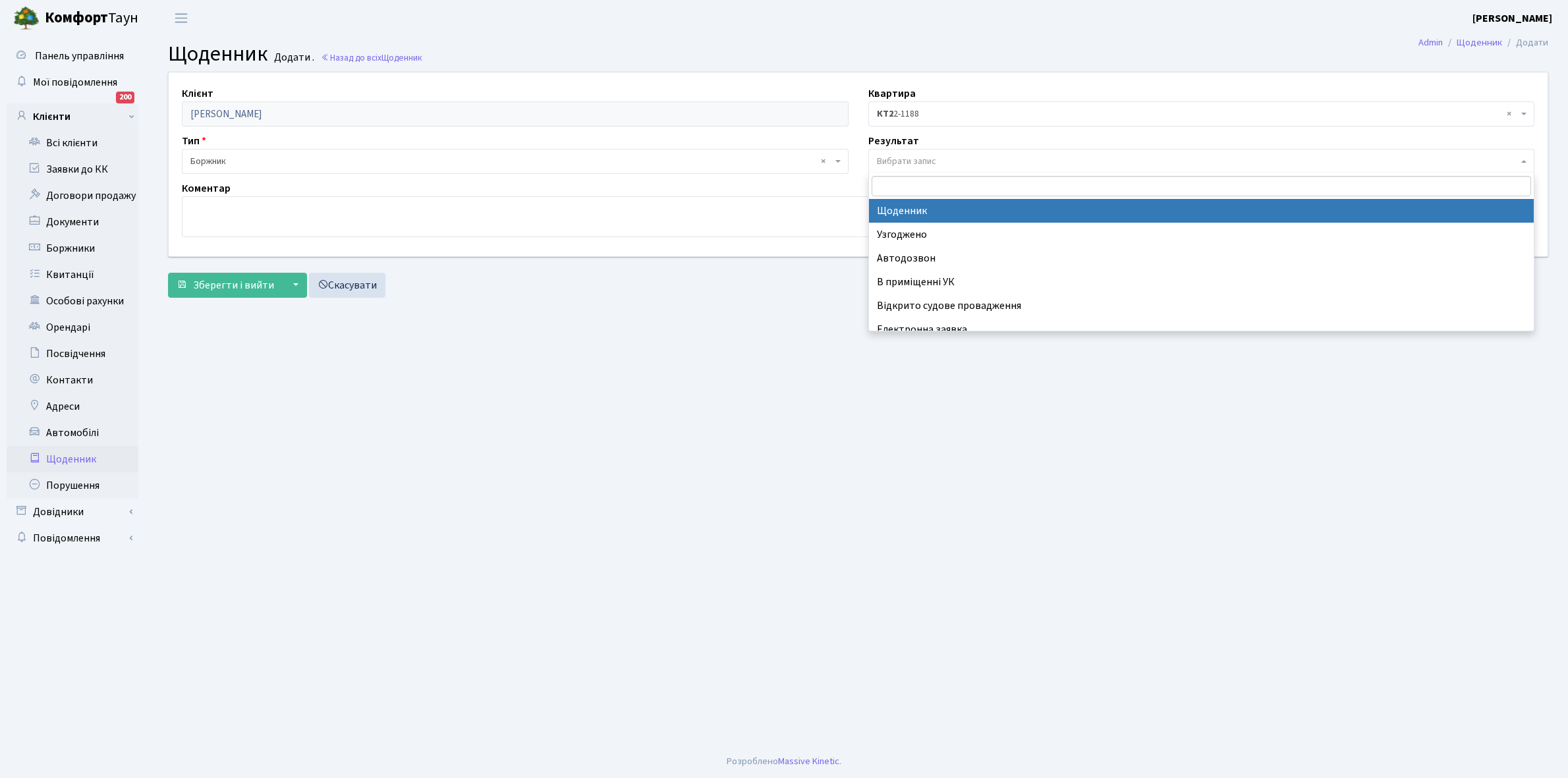
click at [913, 160] on span "Вибрати запис" at bounding box center [906, 161] width 59 height 13
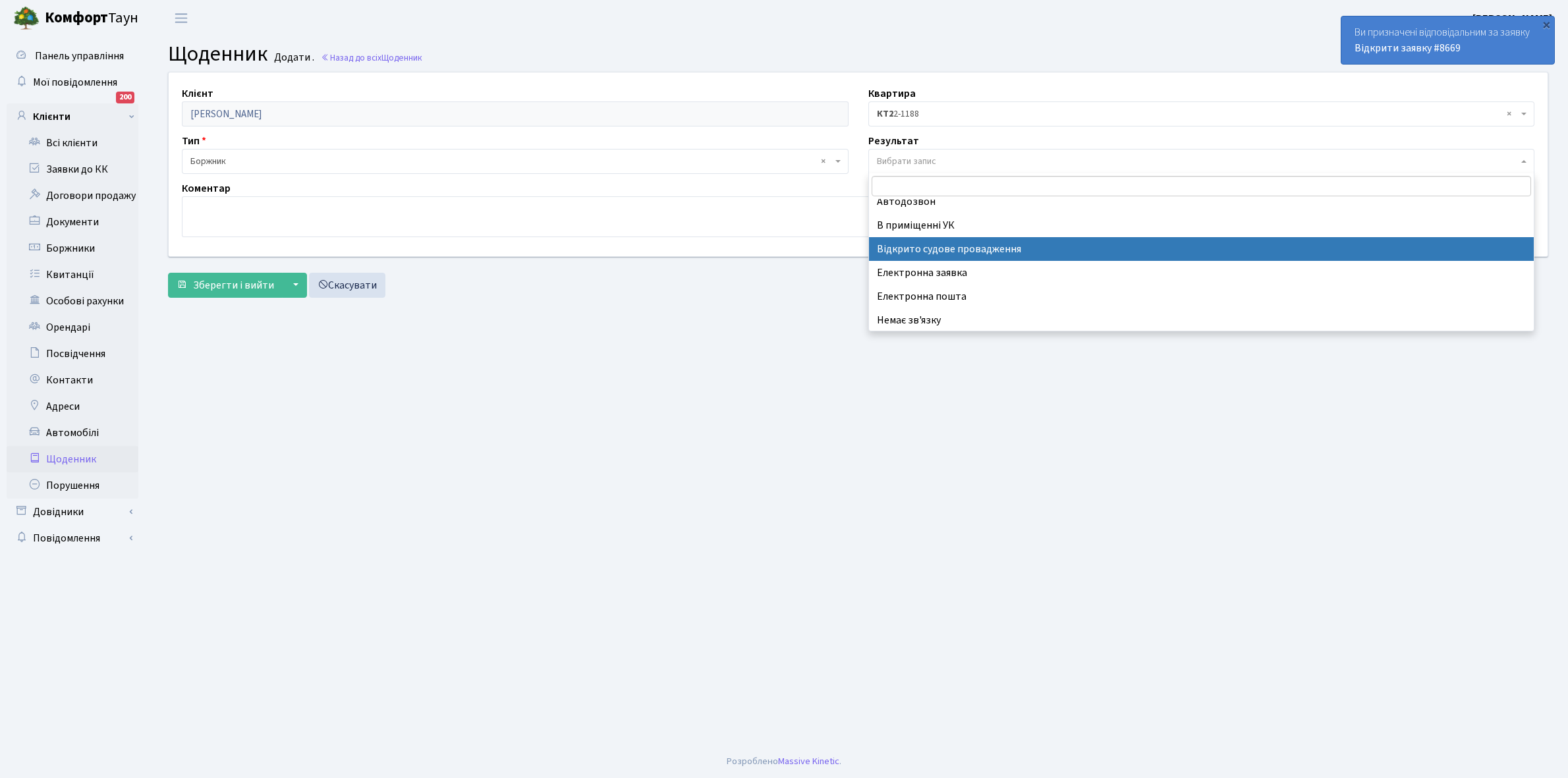
scroll to position [81, 0]
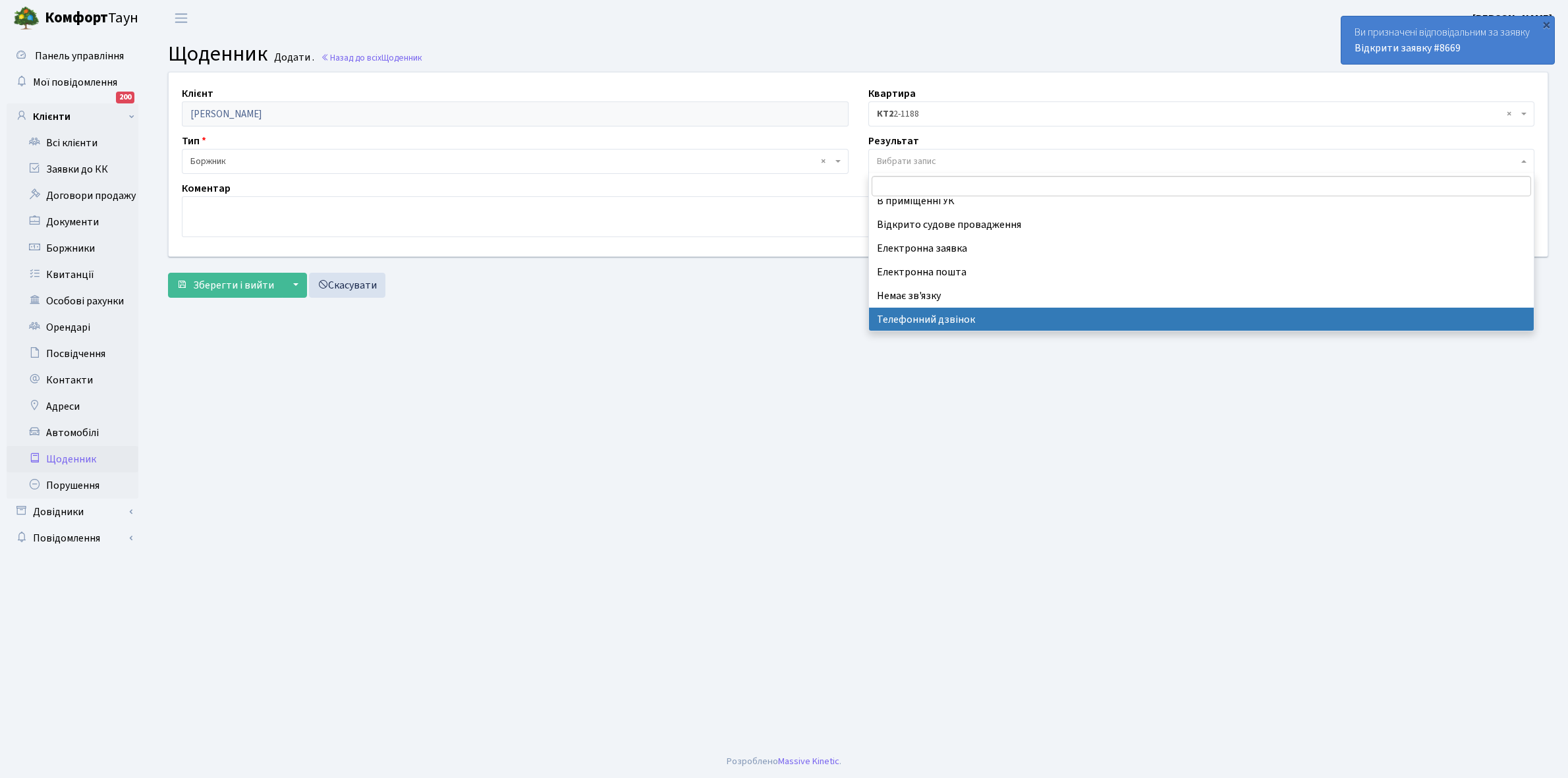
select select "196"
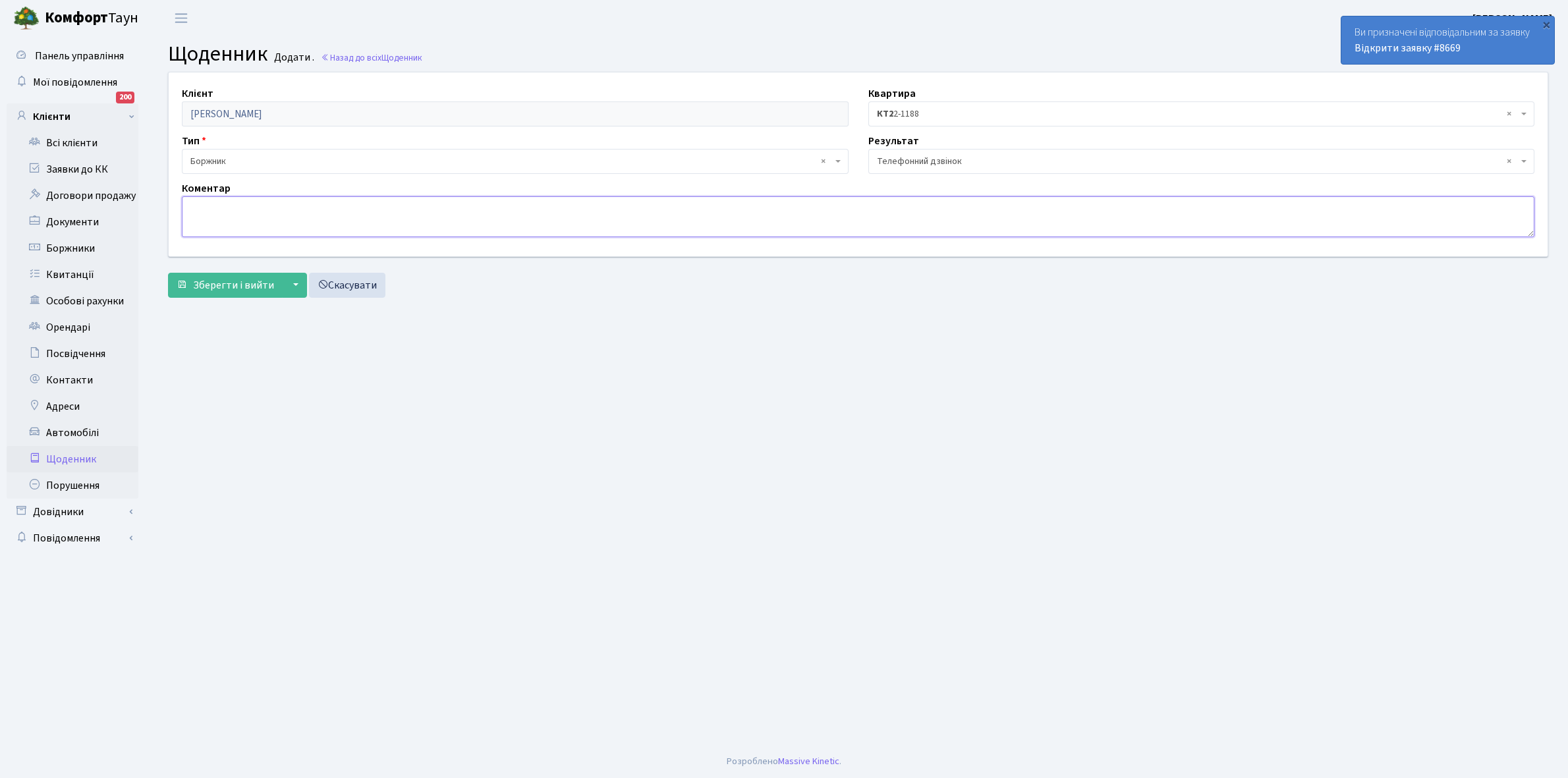
click at [222, 209] on textarea at bounding box center [858, 217] width 1352 height 41
type textarea "Ч"
type textarea "Уклала договори з ЕЕ, 1010.2025 прийде електрик."
click at [227, 284] on span "Зберегти і вийти" at bounding box center [233, 285] width 81 height 14
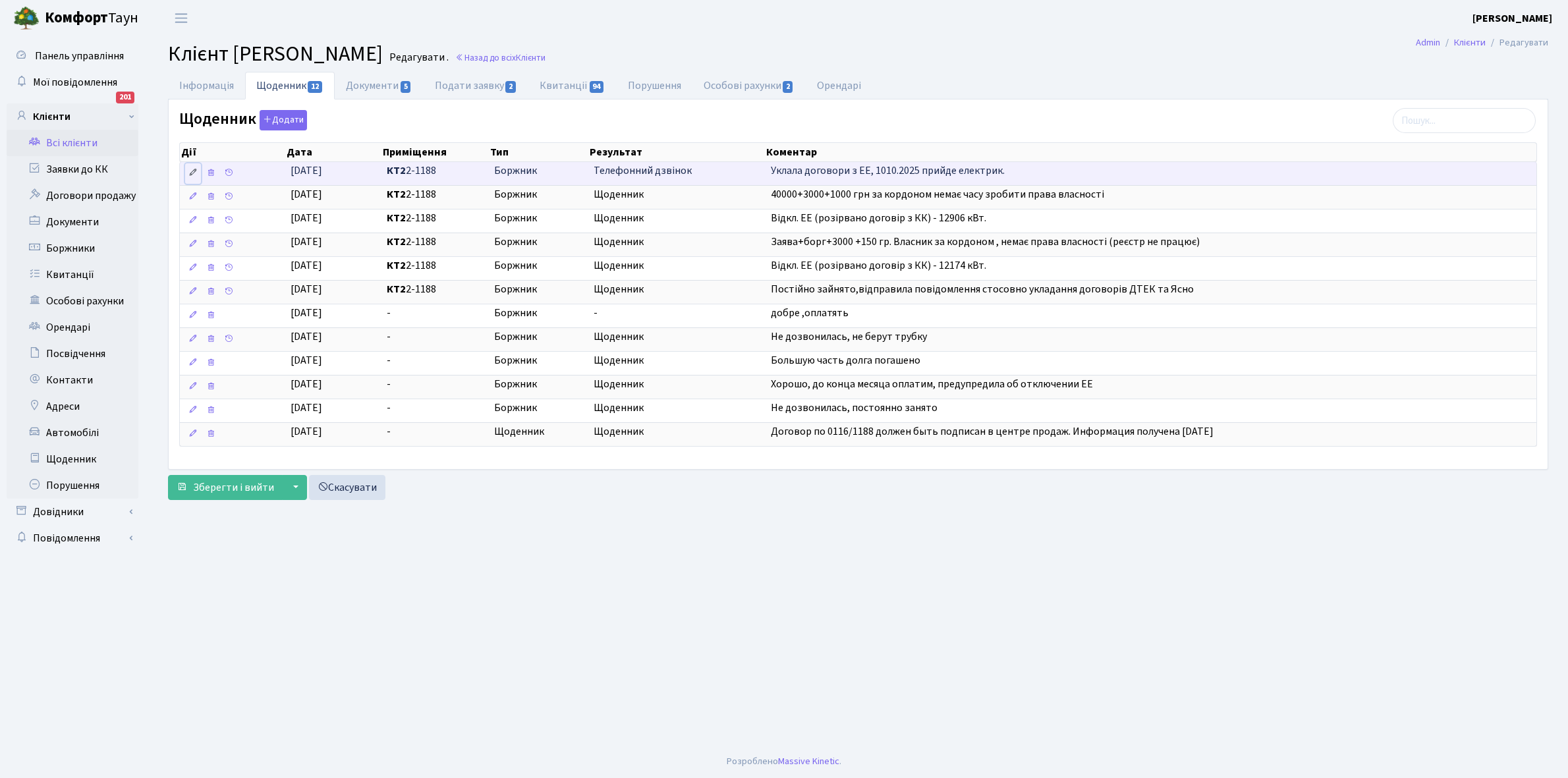
click at [196, 170] on icon at bounding box center [193, 173] width 9 height 9
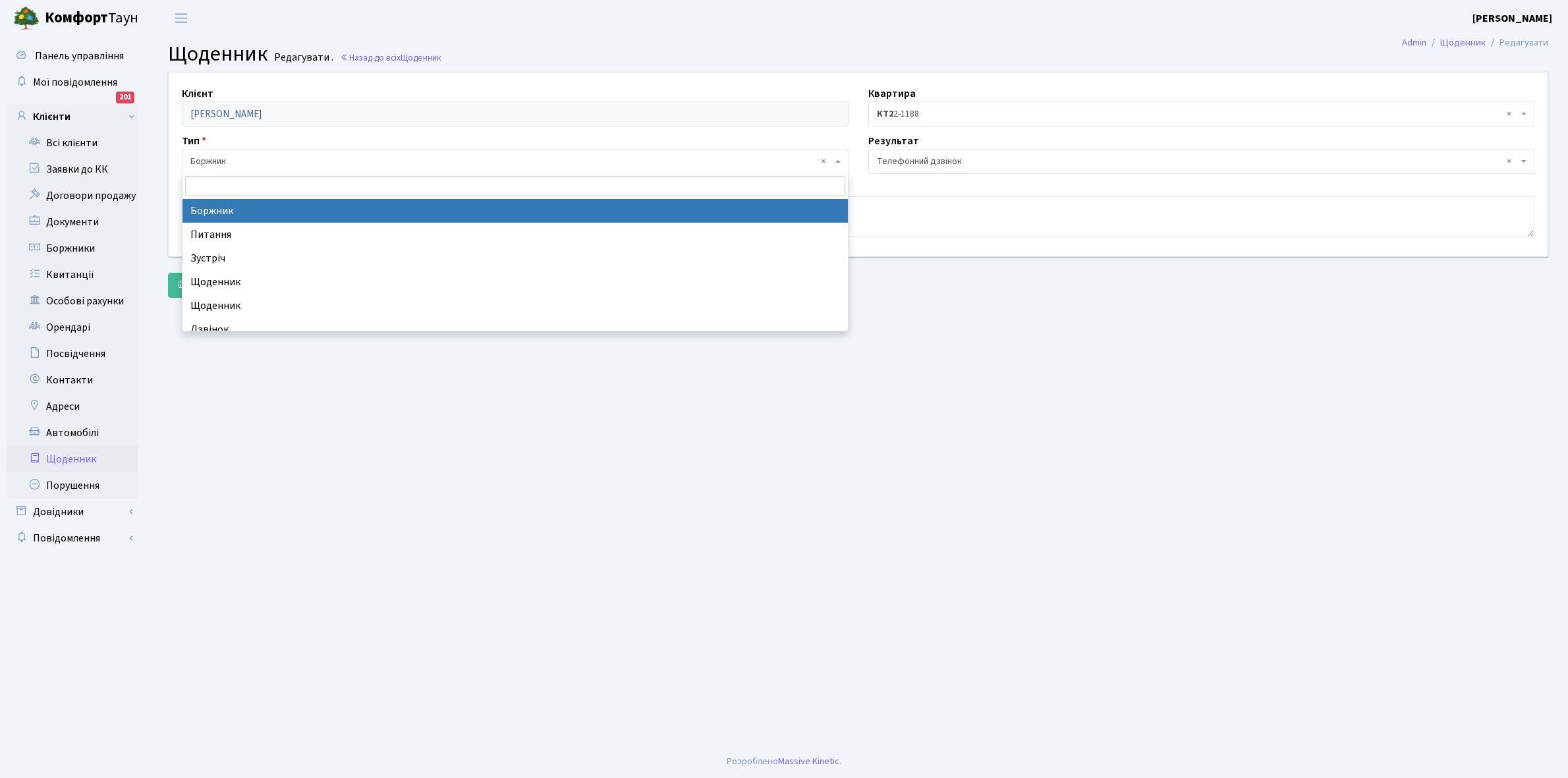
click at [283, 165] on span "× Боржник" at bounding box center [511, 161] width 642 height 13
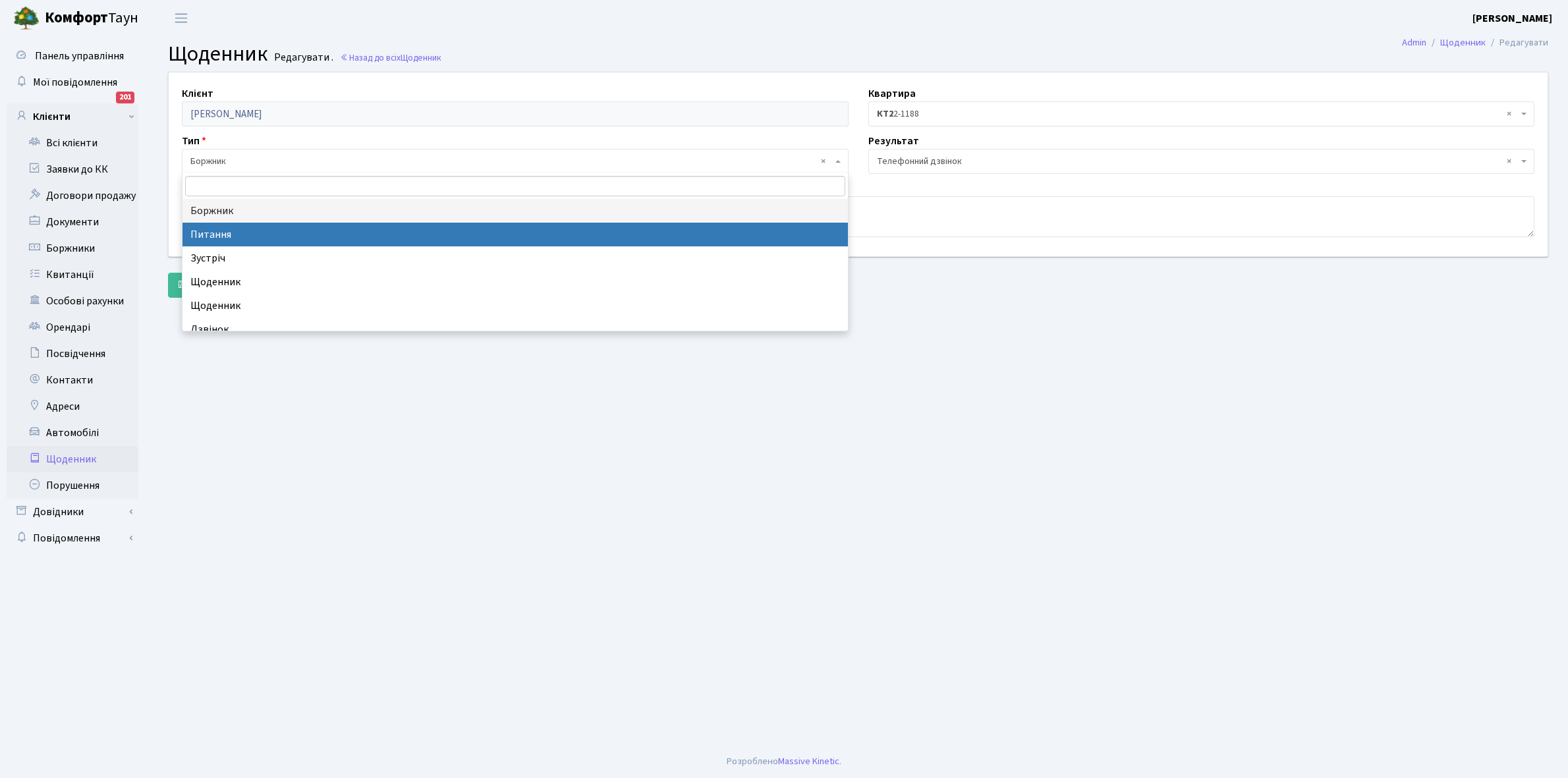
select select "9"
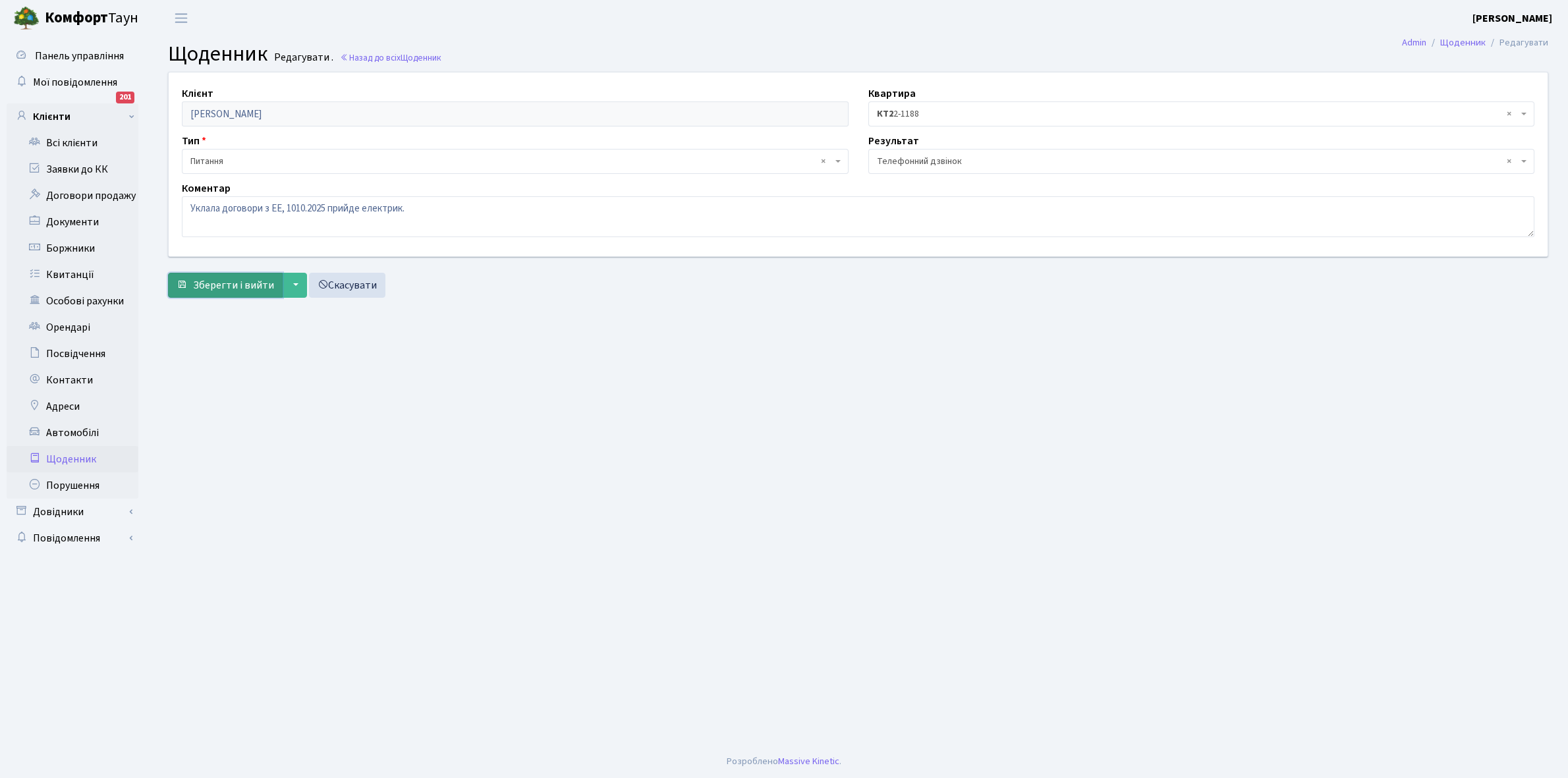
click at [204, 287] on span "Зберегти і вийти" at bounding box center [233, 285] width 81 height 14
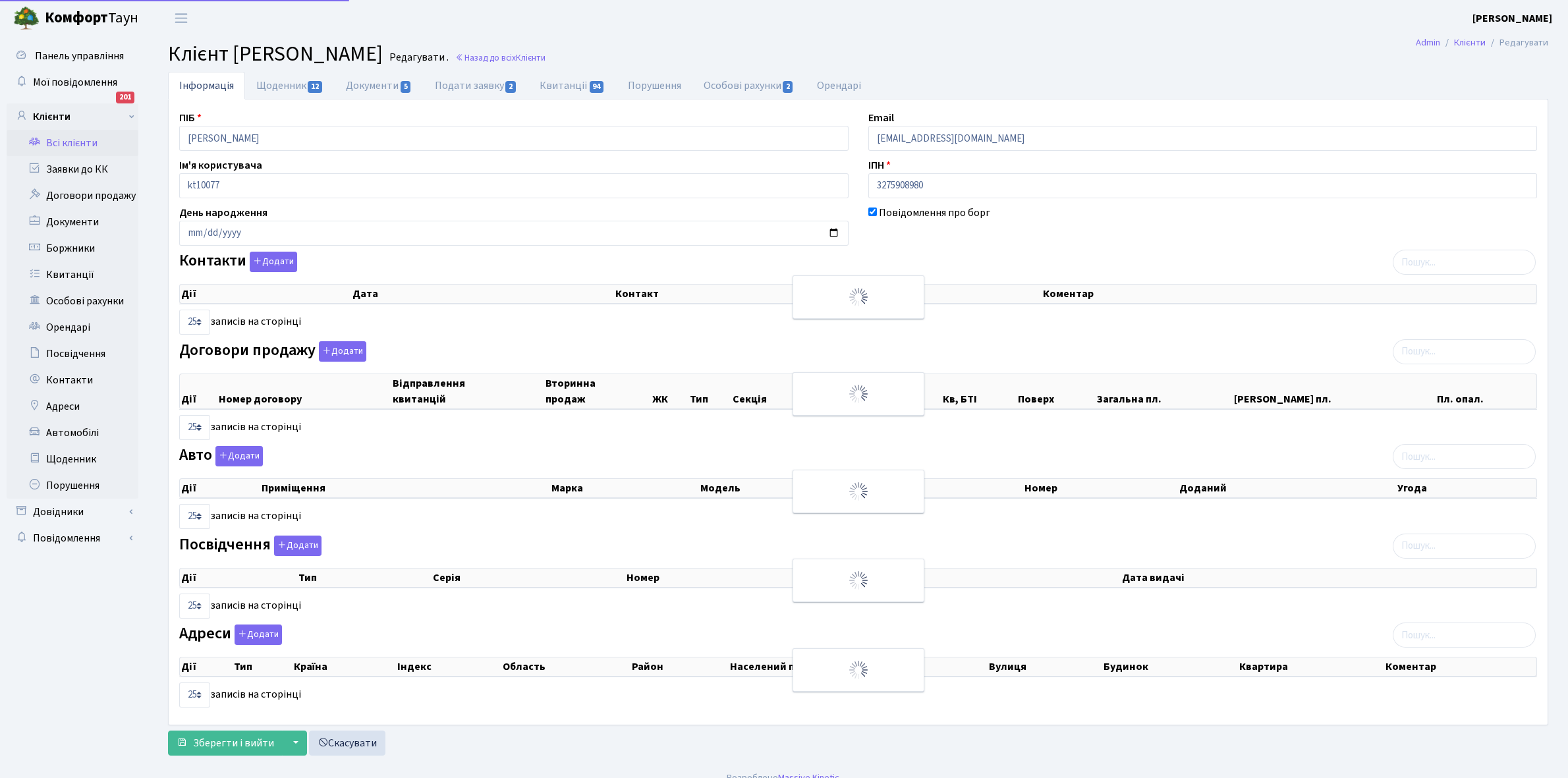
select select "25"
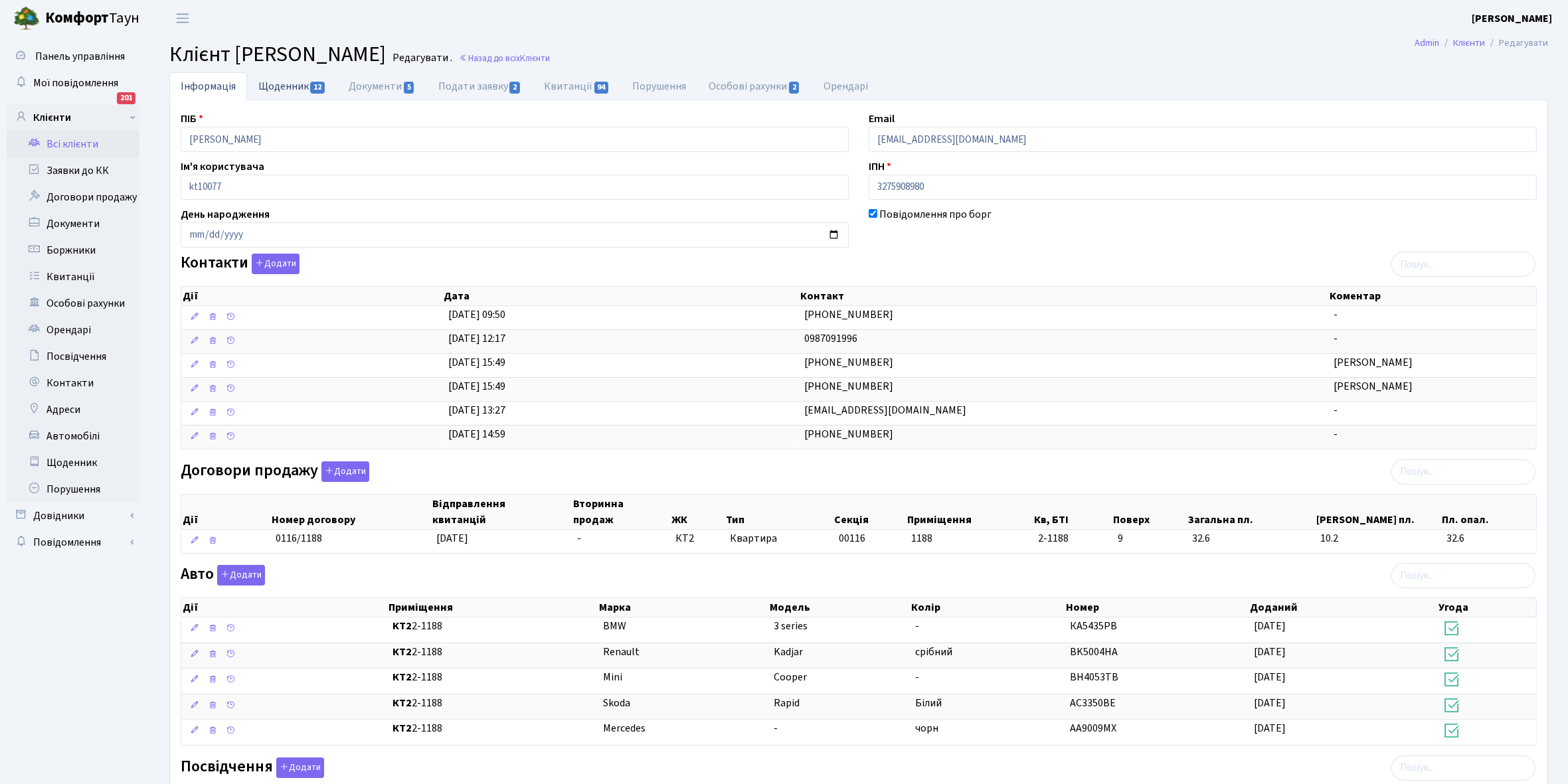
click at [276, 88] on link "Щоденник 12" at bounding box center [292, 86] width 90 height 27
select select "25"
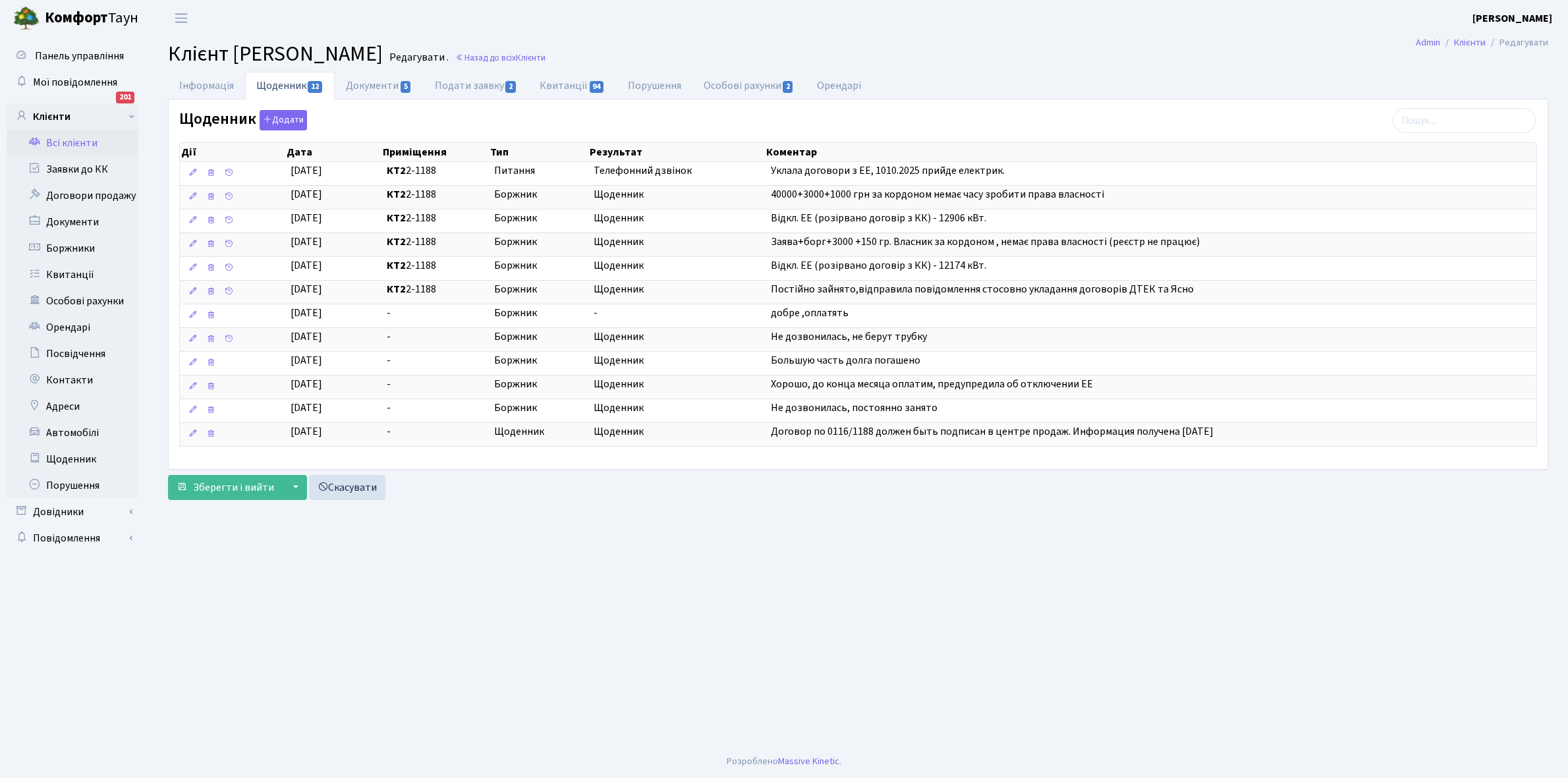
click at [73, 137] on link "Всі клієнти" at bounding box center [72, 143] width 132 height 27
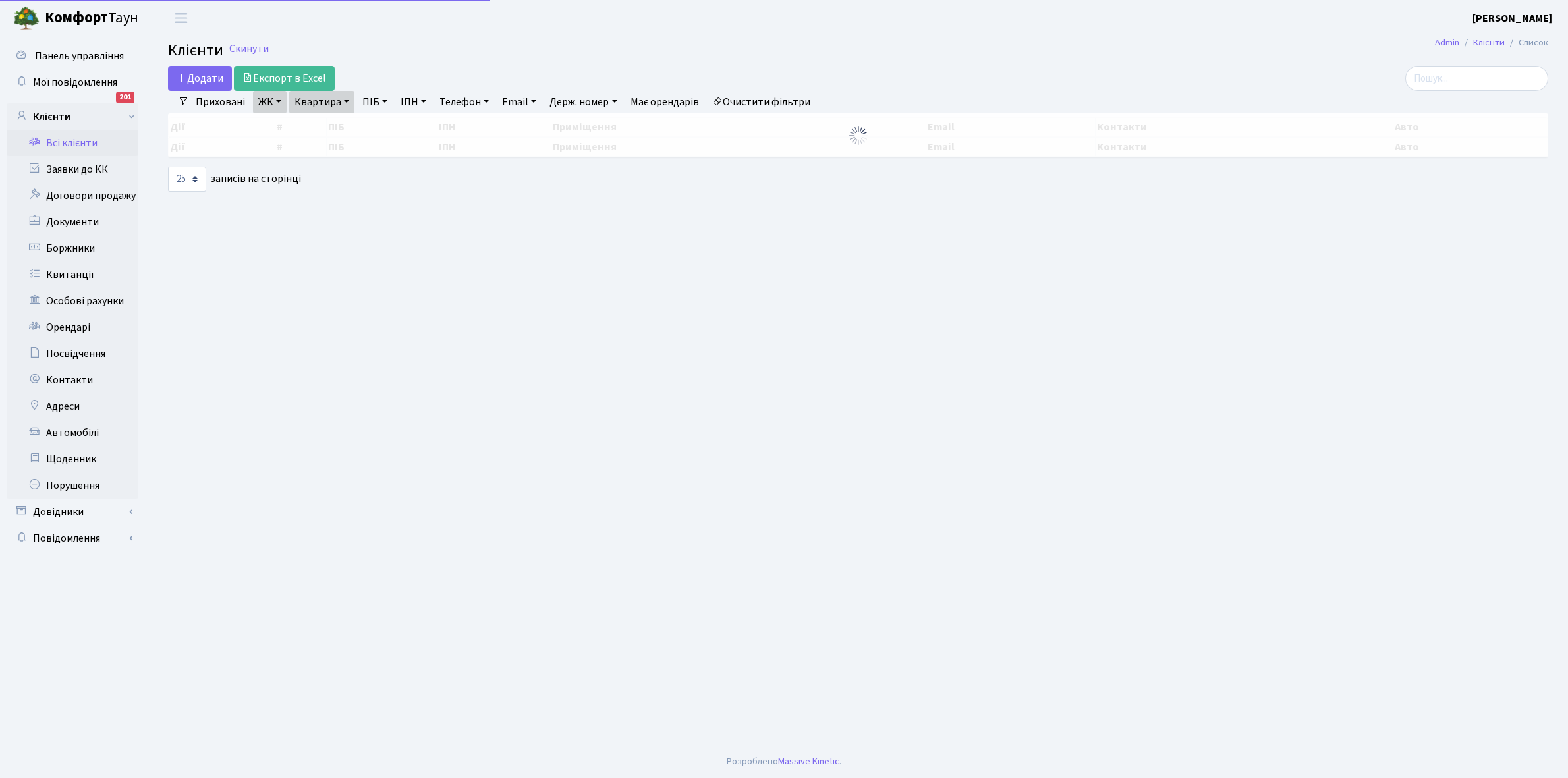
select select "25"
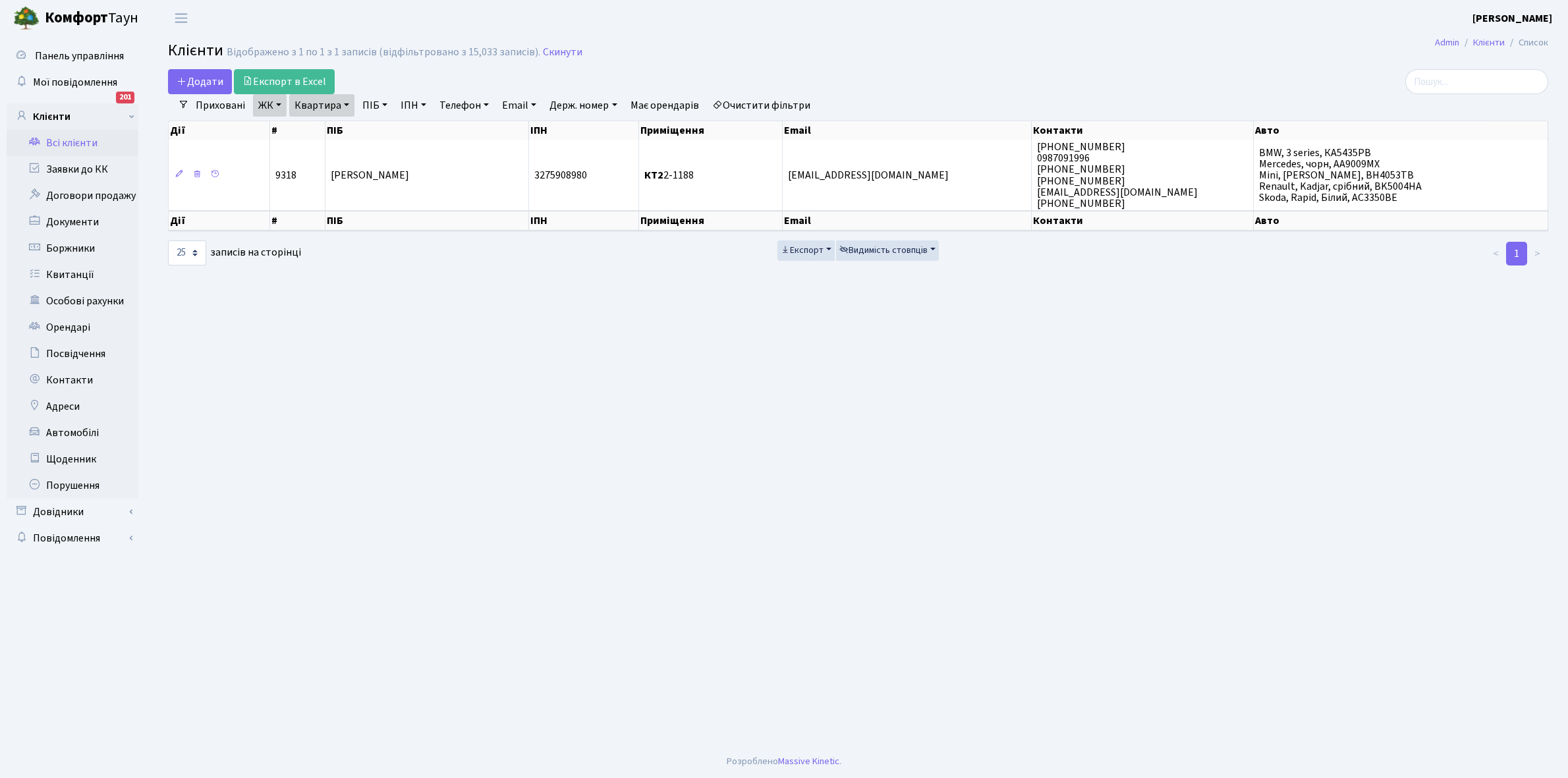
click at [348, 105] on link "Квартира" at bounding box center [321, 105] width 66 height 23
click at [353, 132] on input "2-1188" at bounding box center [328, 131] width 77 height 25
type input "2-1342"
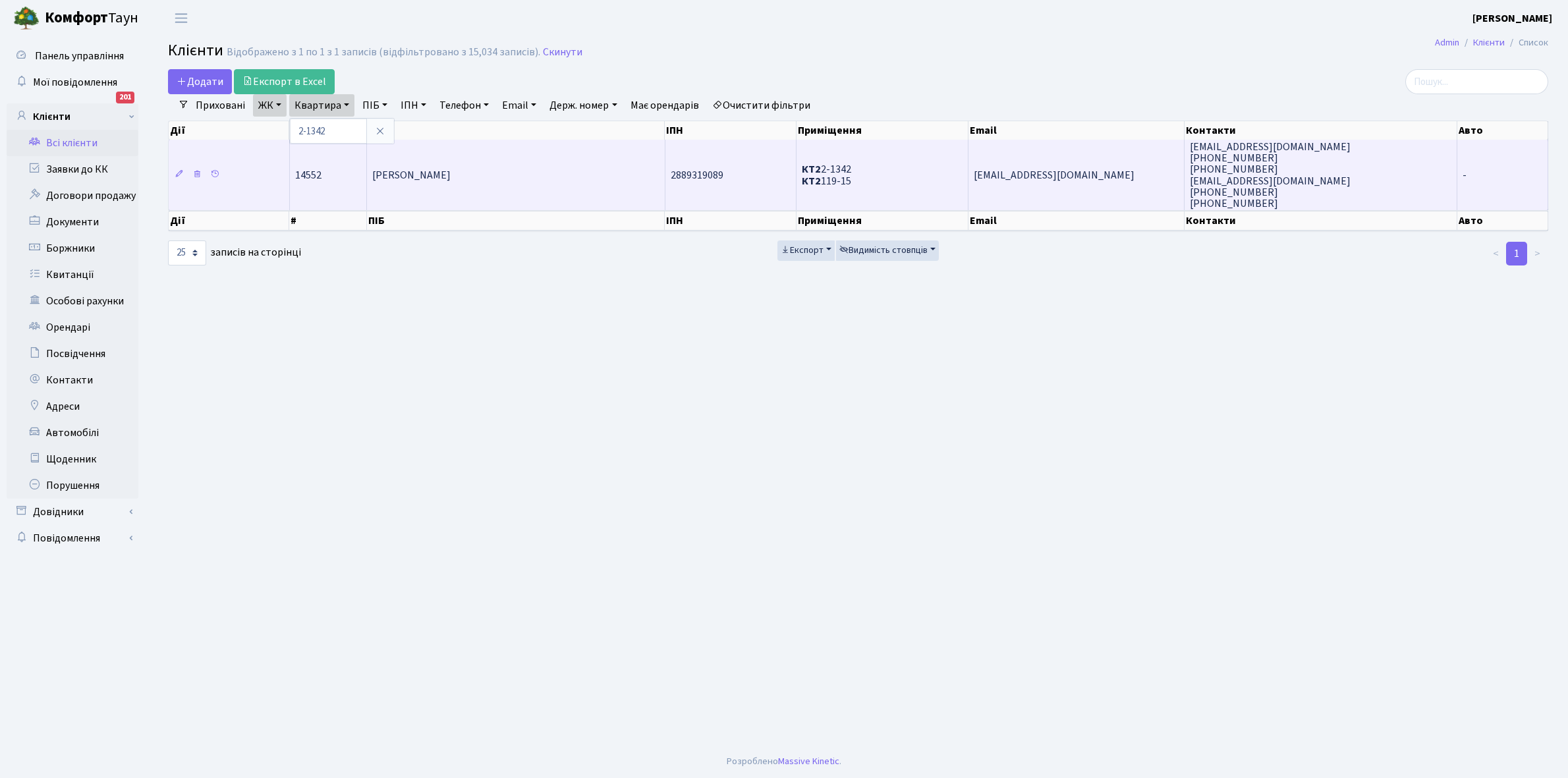
click at [468, 186] on td "Щербань Наталія Григорівна" at bounding box center [516, 175] width 298 height 70
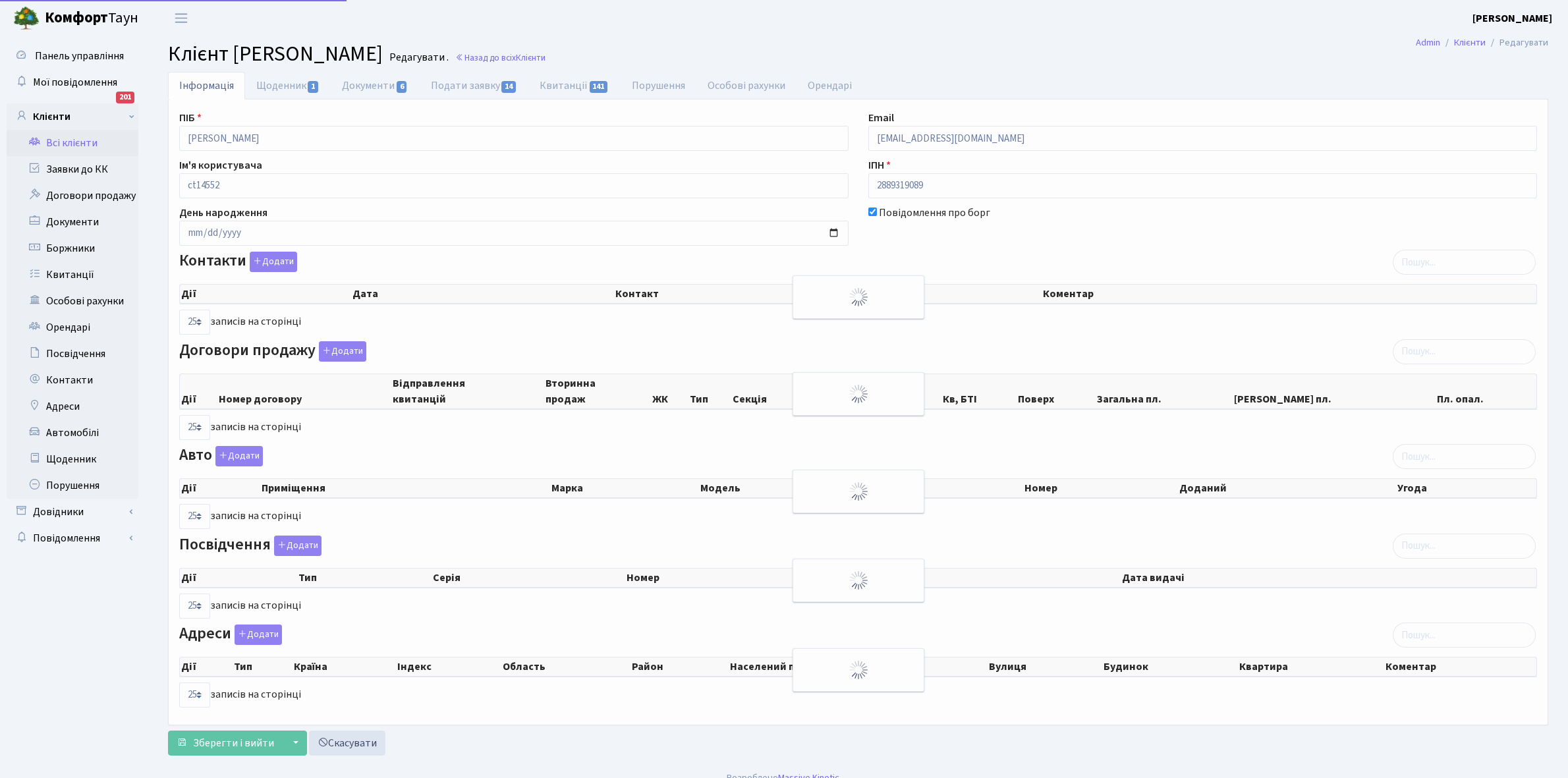
select select "25"
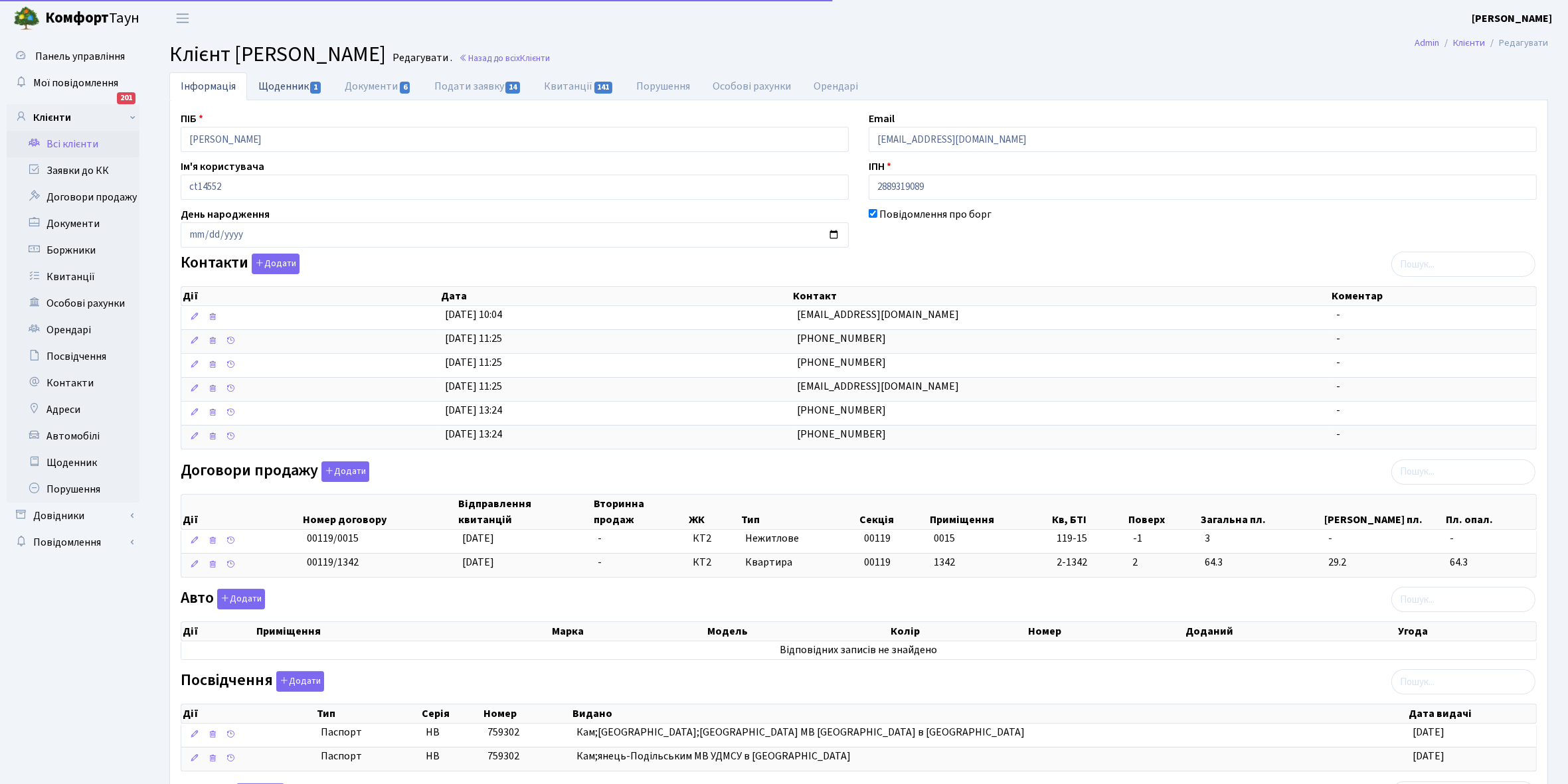
click at [274, 84] on link "Щоденник 1" at bounding box center [290, 86] width 86 height 27
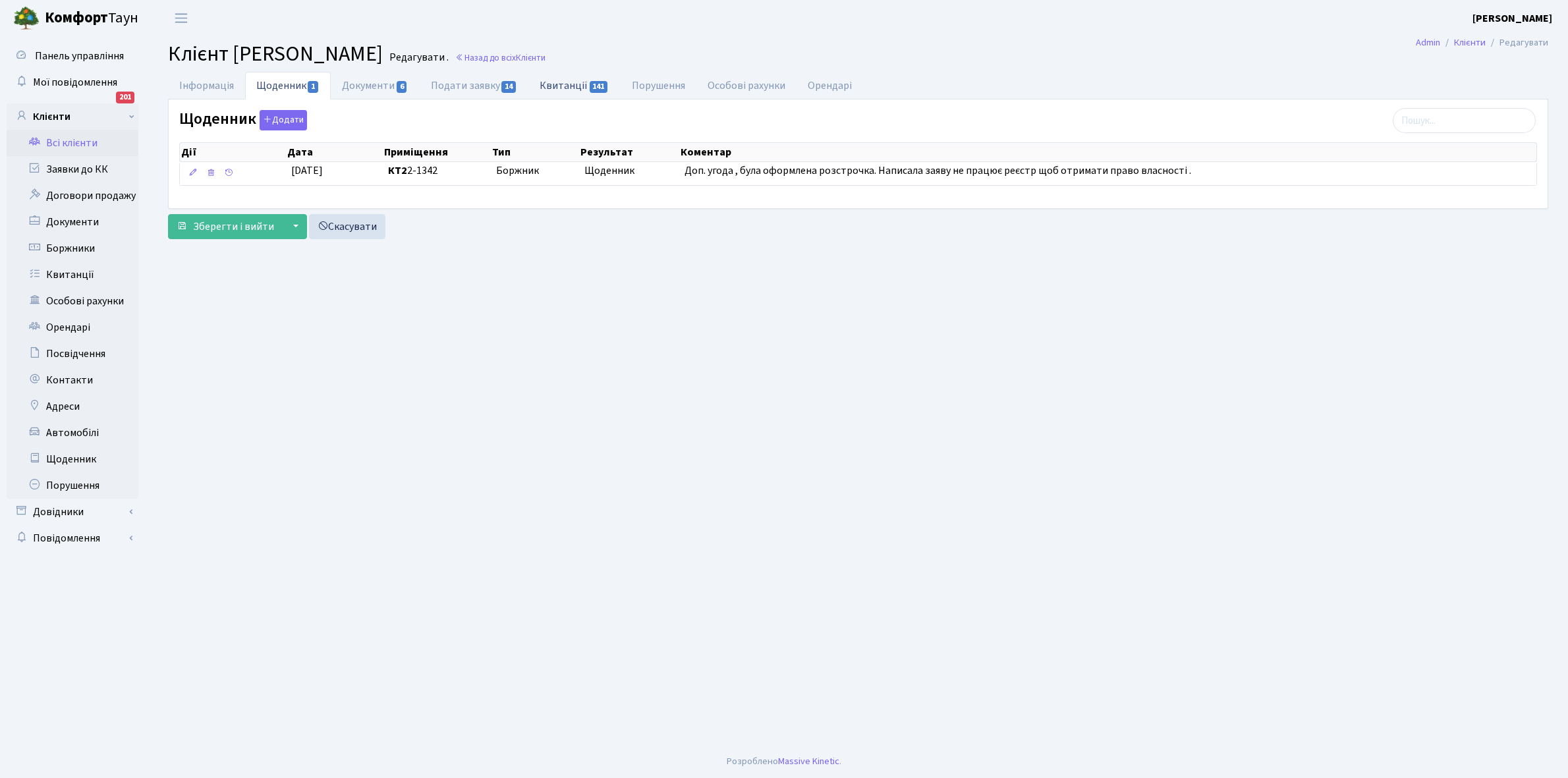
click at [560, 83] on link "Квитанції 141" at bounding box center [574, 85] width 91 height 27
select select "25"
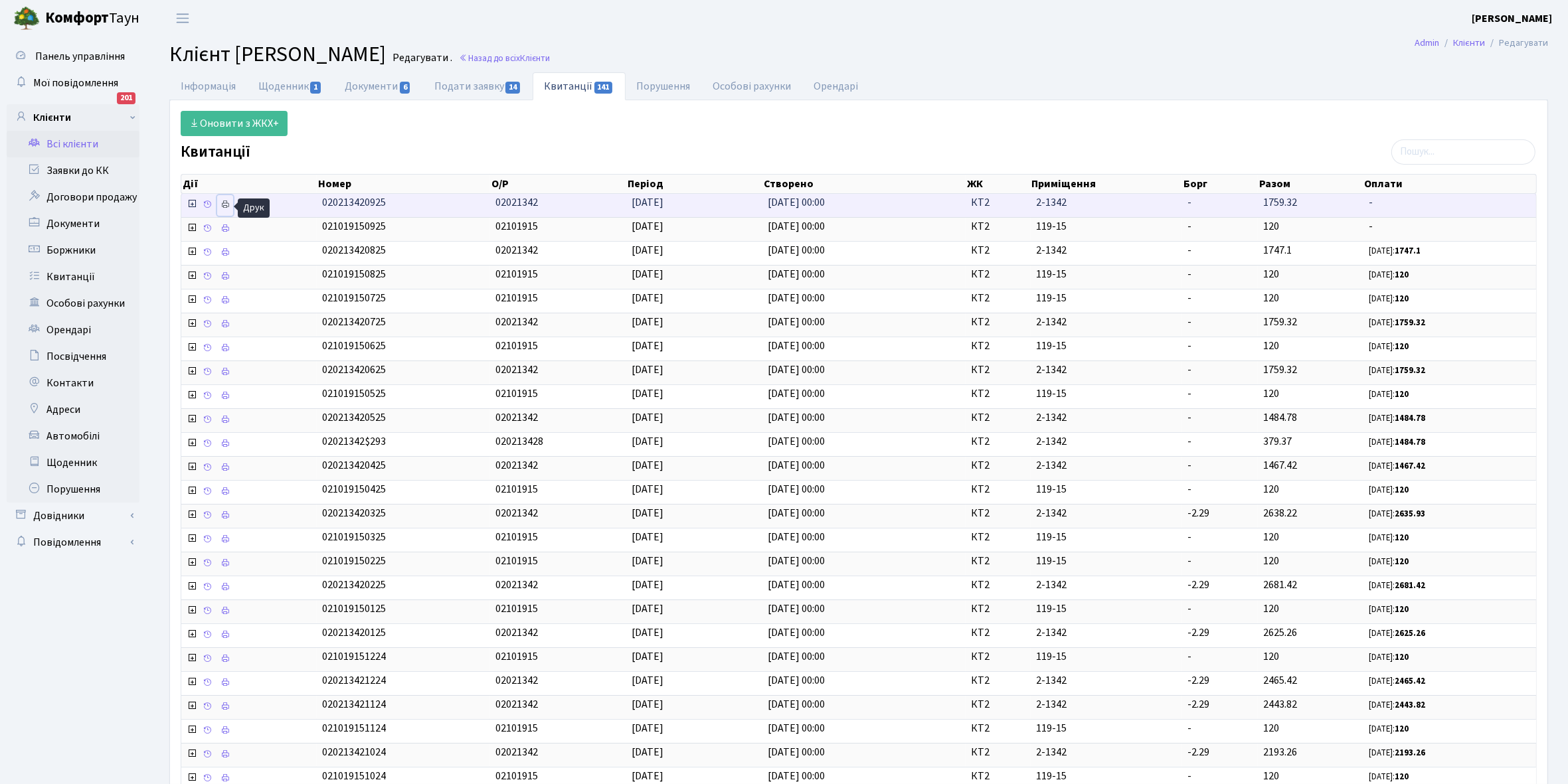
click at [230, 206] on icon at bounding box center [225, 205] width 10 height 10
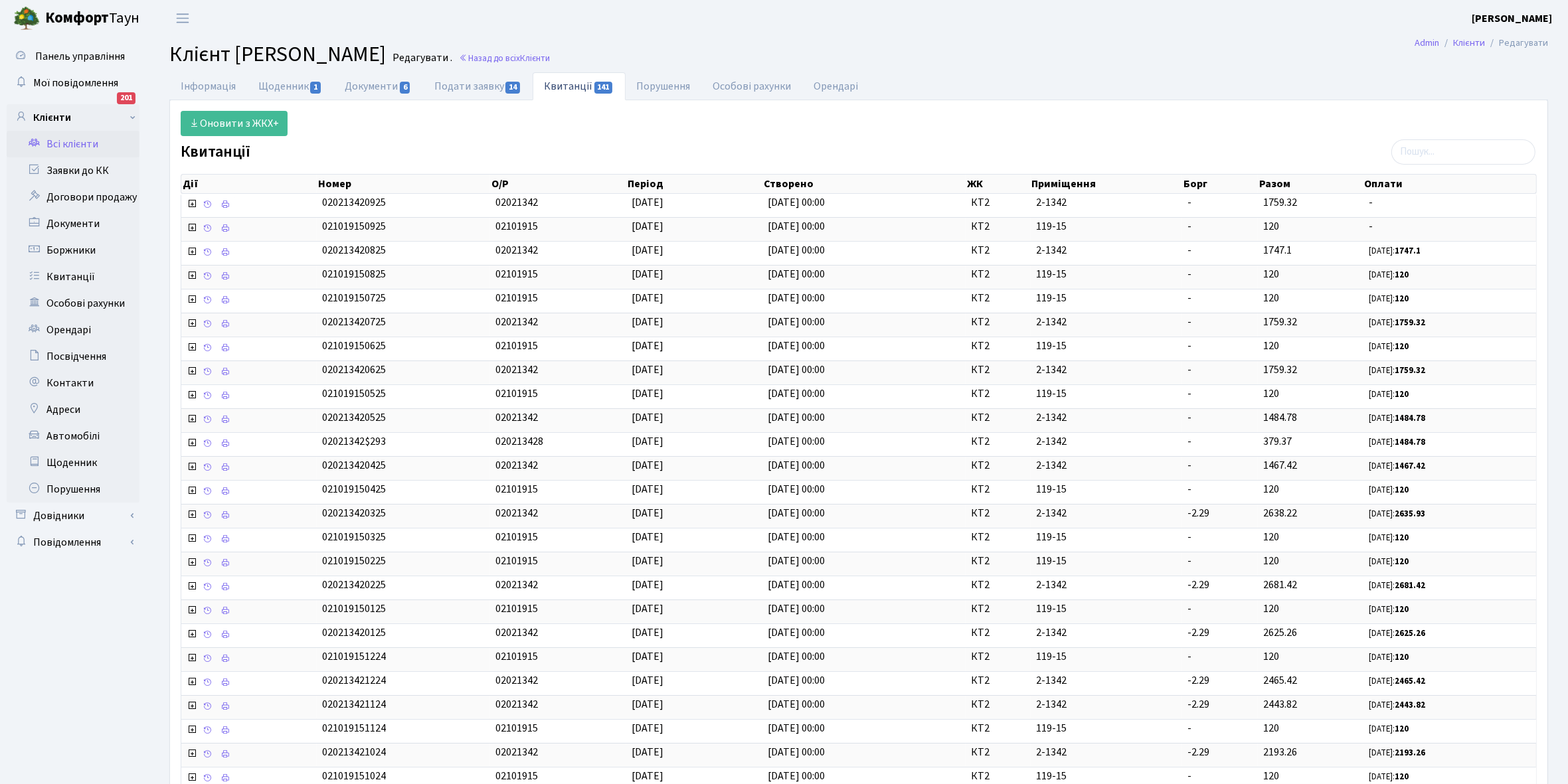
click at [64, 140] on link "Всі клієнти" at bounding box center [73, 145] width 133 height 27
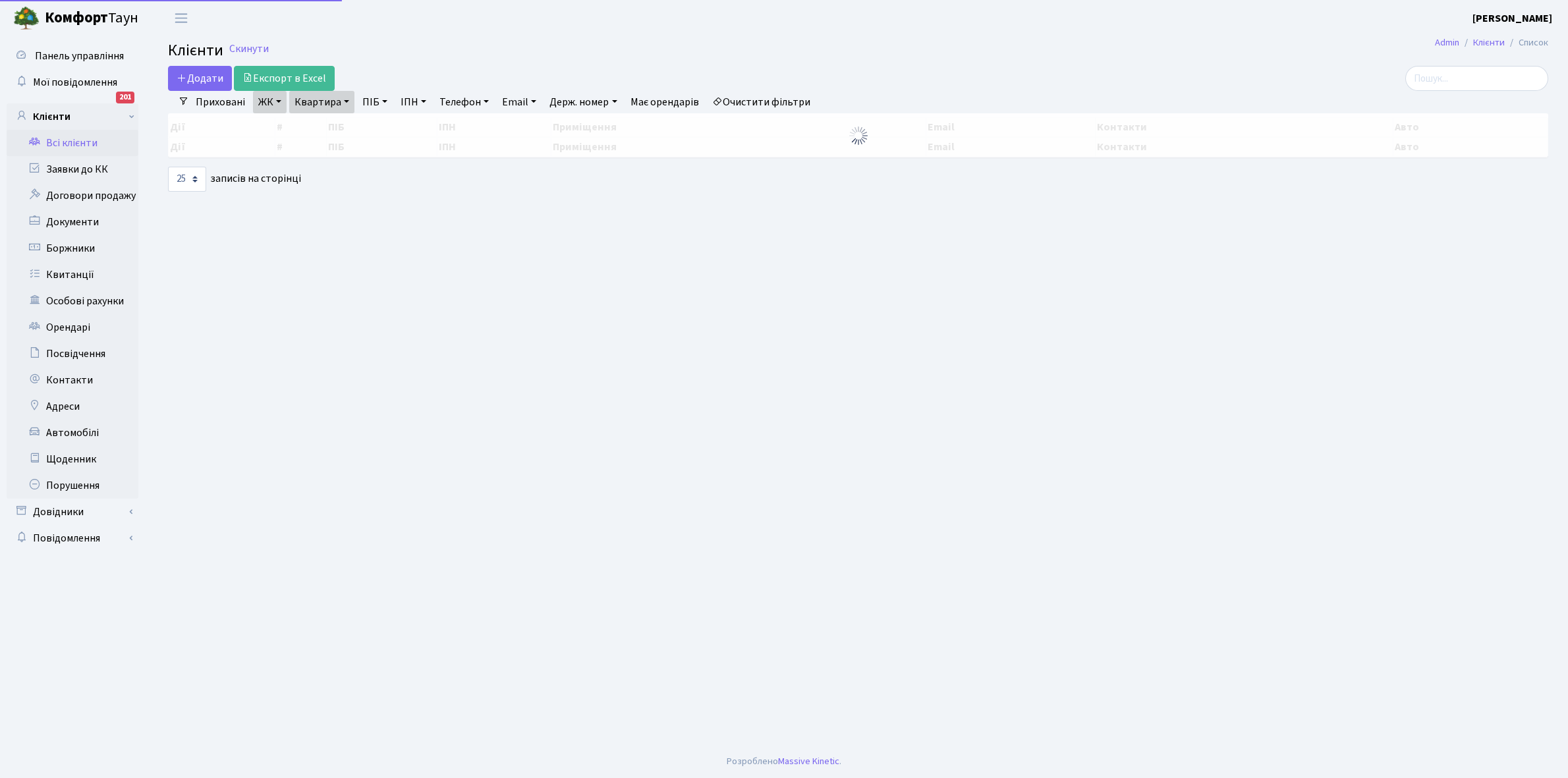
select select "25"
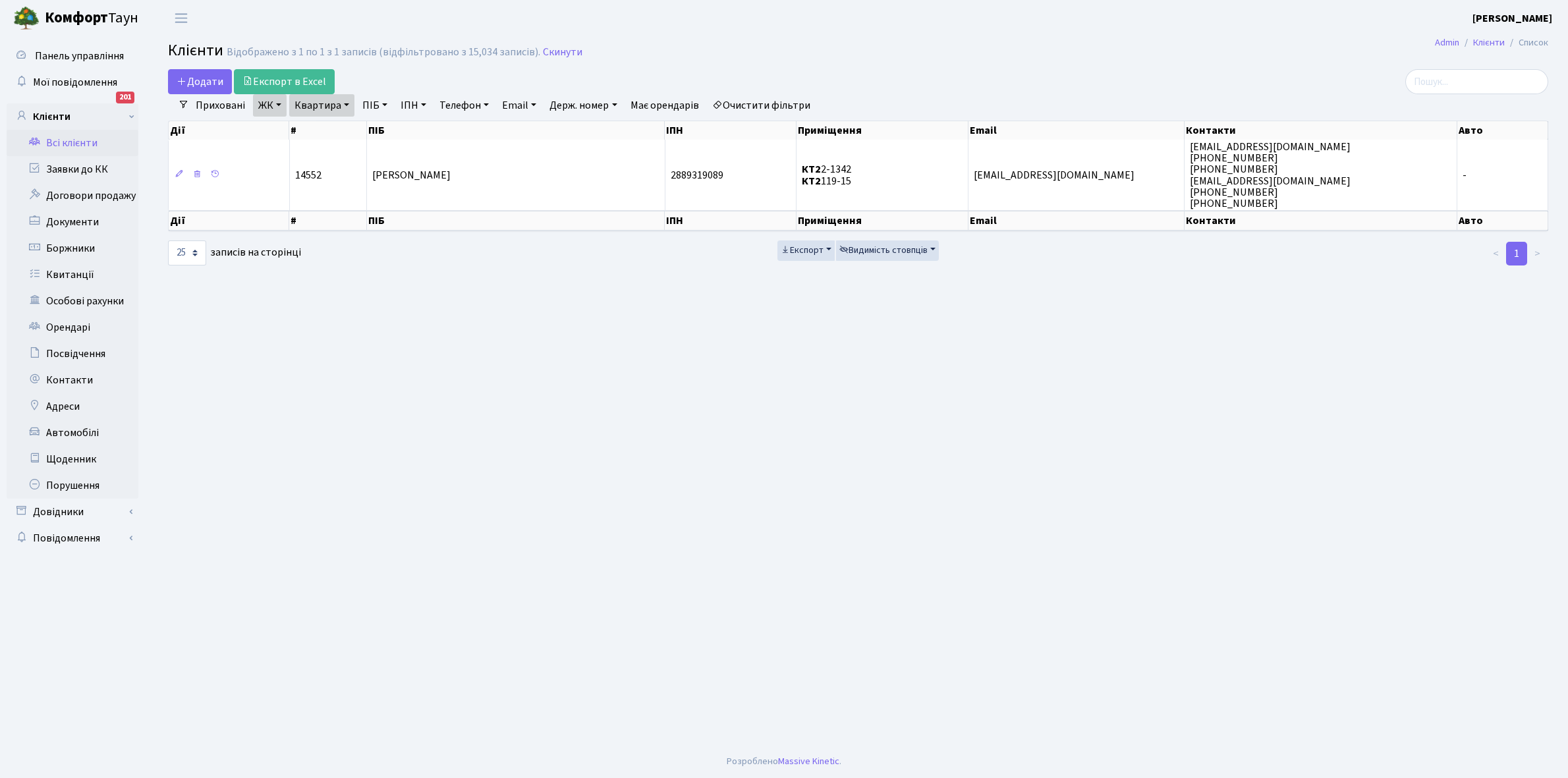
click at [345, 104] on link "Квартира" at bounding box center [321, 105] width 66 height 23
click at [345, 132] on input "2-1342" at bounding box center [328, 131] width 77 height 25
type input "2-435"
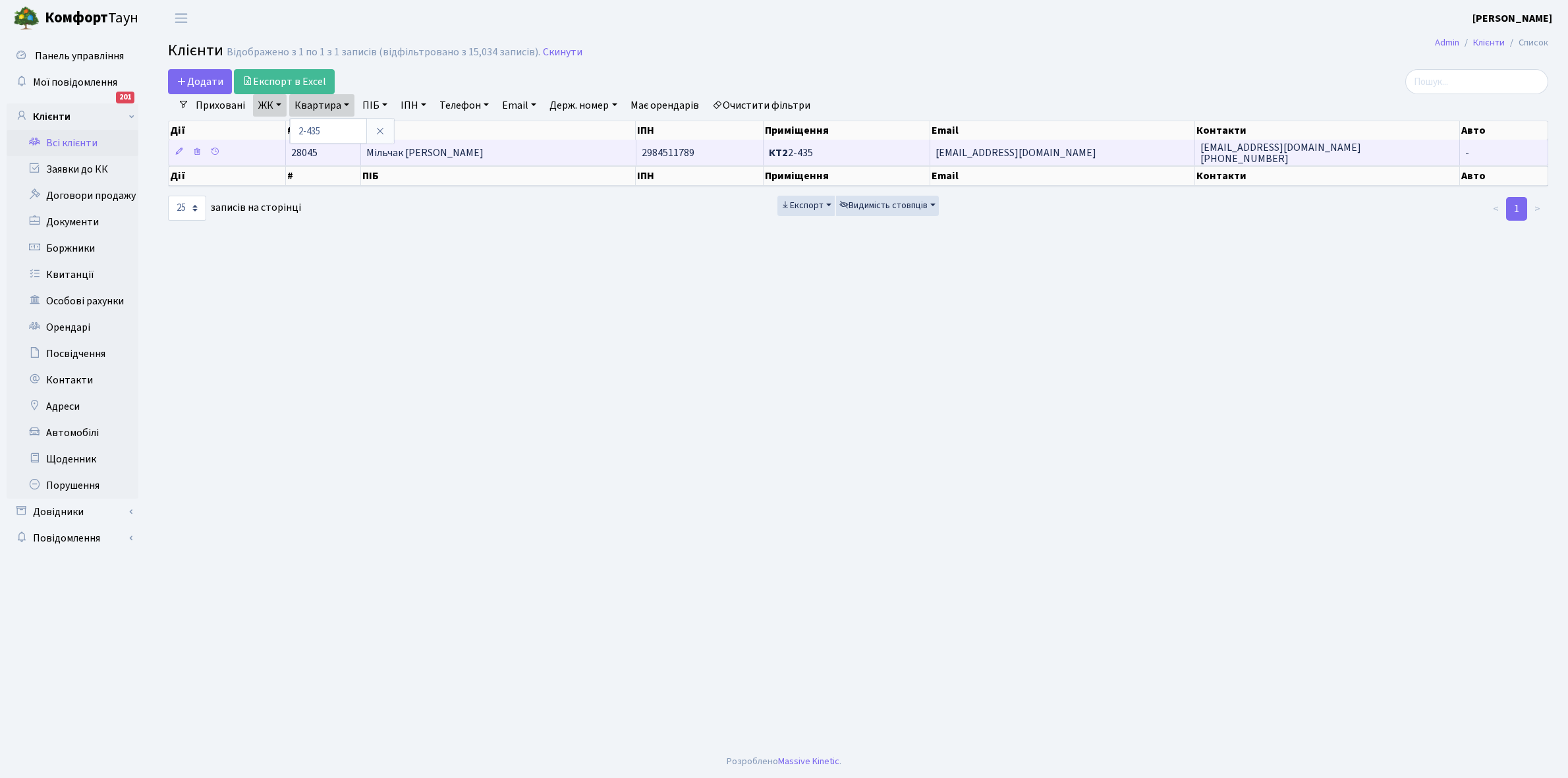
click at [507, 162] on td "Мільчак Тетяна Миколаївна" at bounding box center [499, 152] width 275 height 26
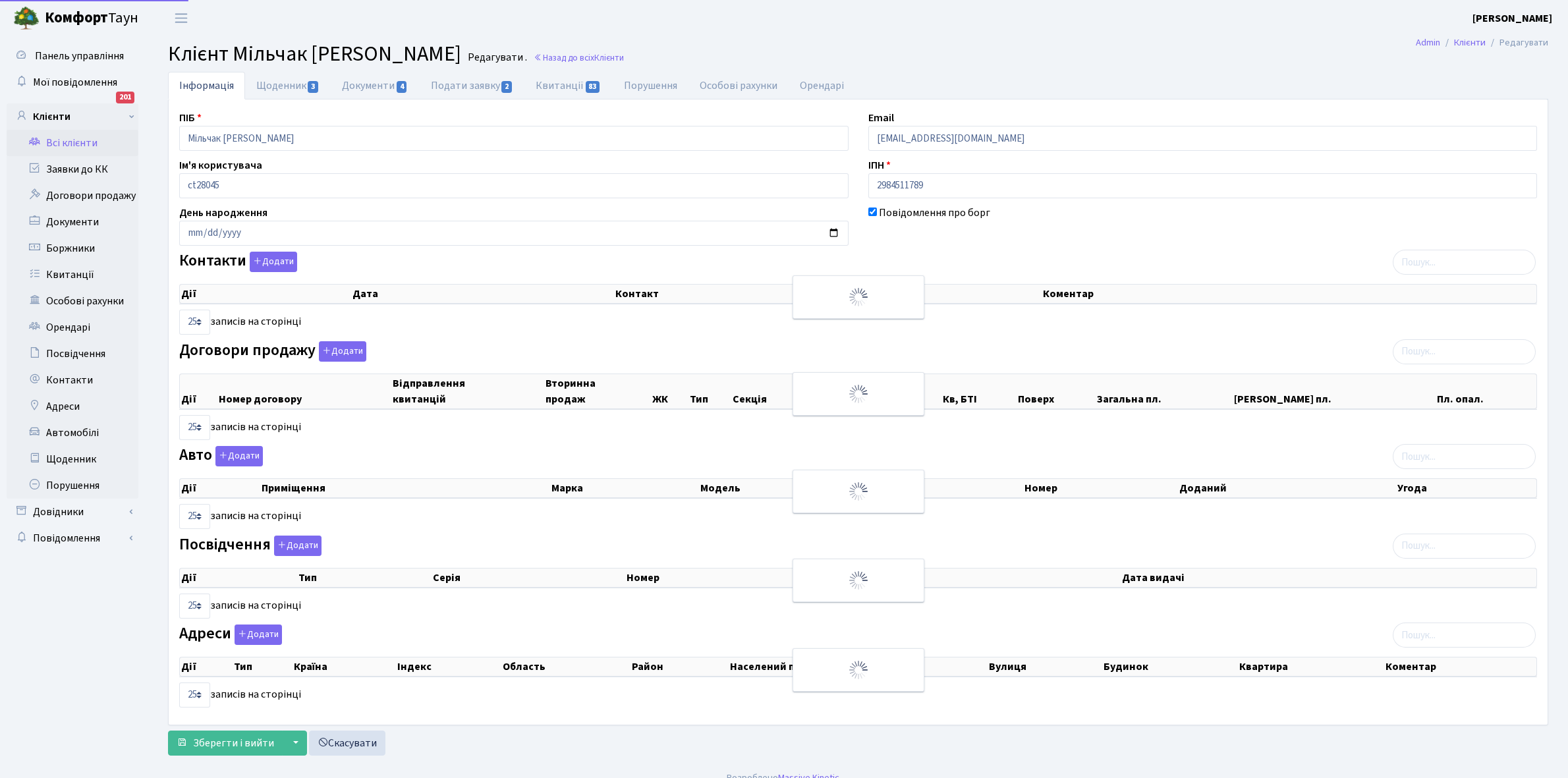
select select "25"
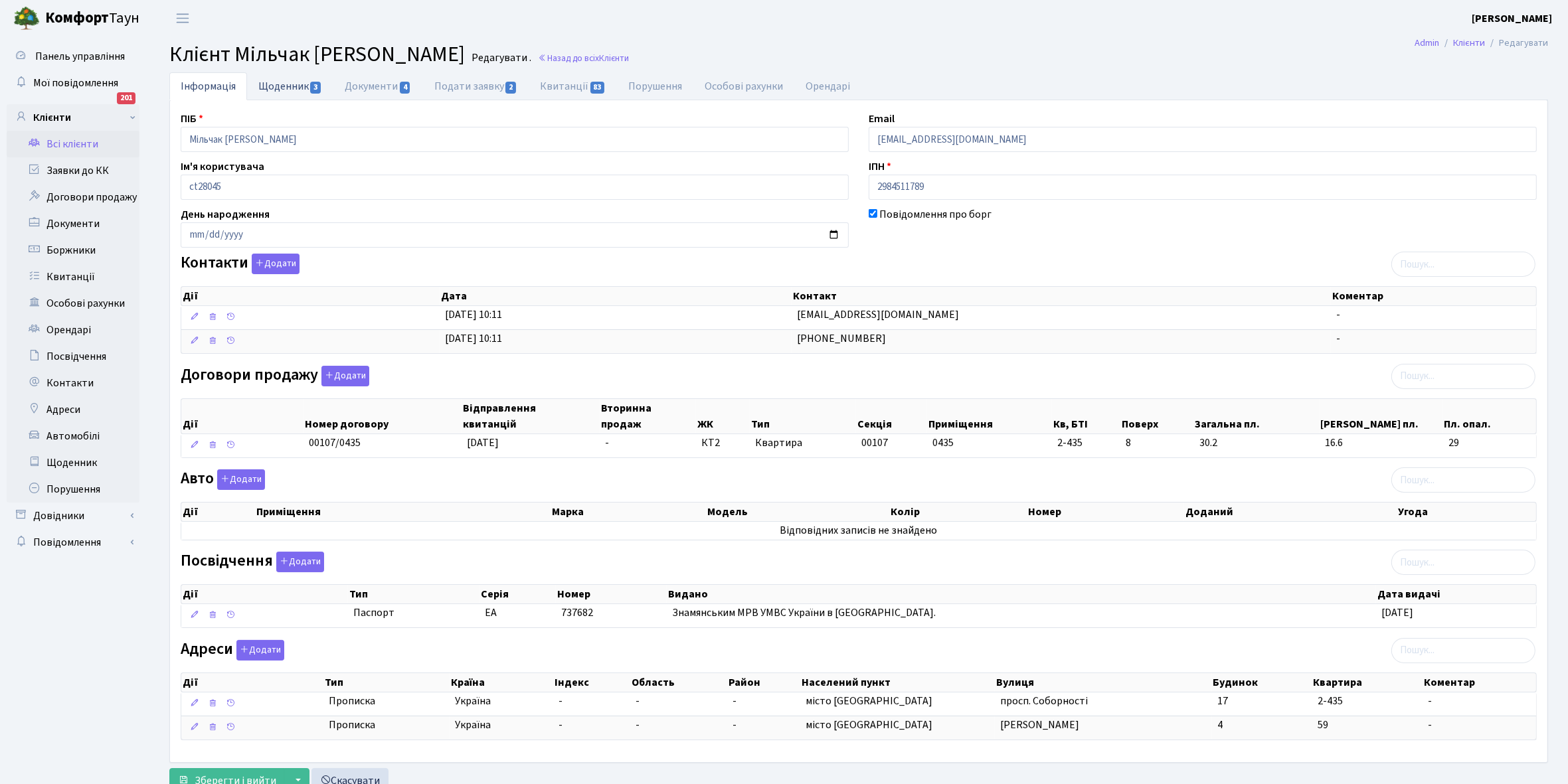
click at [270, 83] on link "Щоденник 3" at bounding box center [290, 86] width 86 height 27
select select "25"
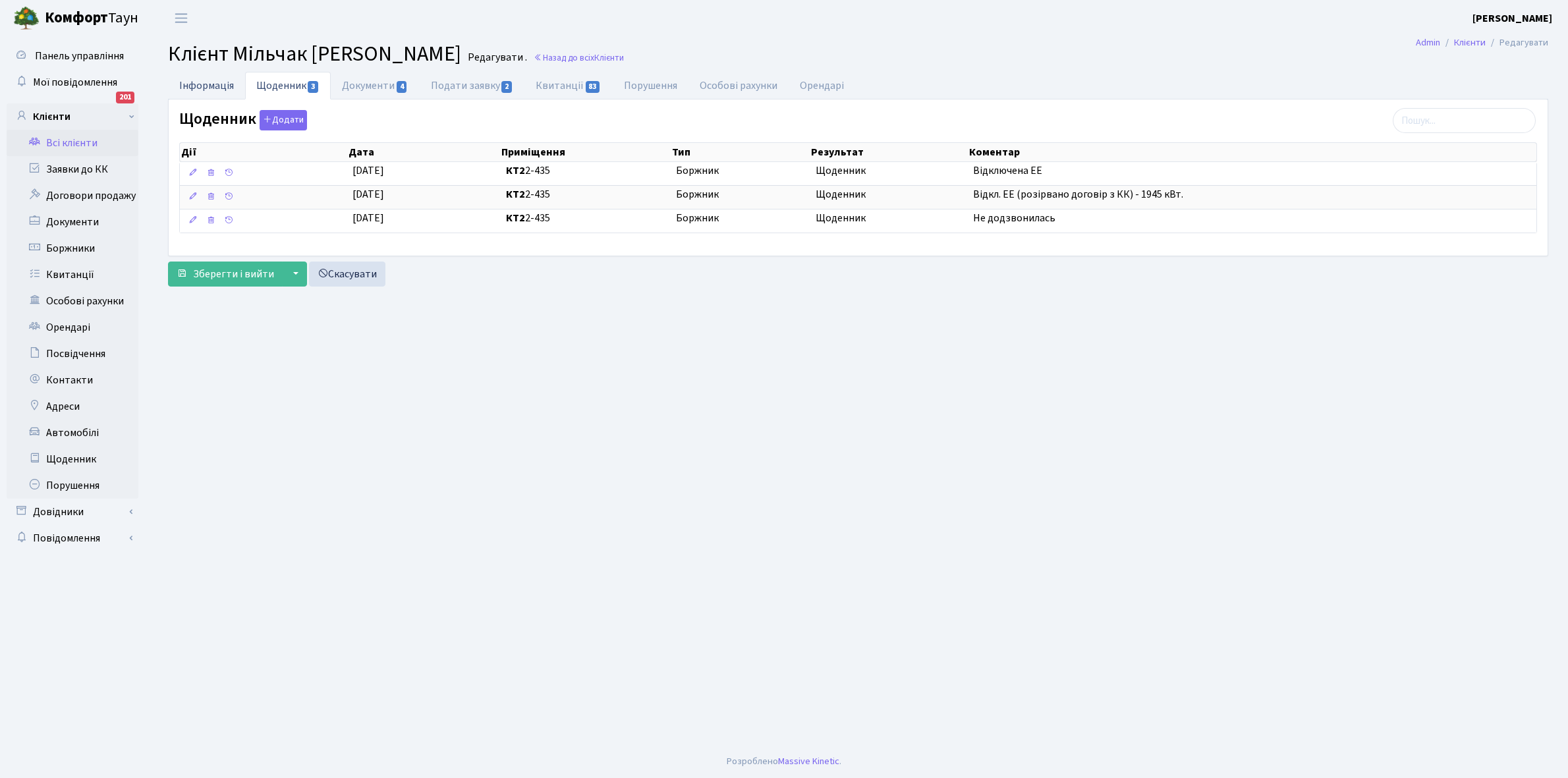
click at [189, 81] on link "Інформація" at bounding box center [206, 85] width 77 height 27
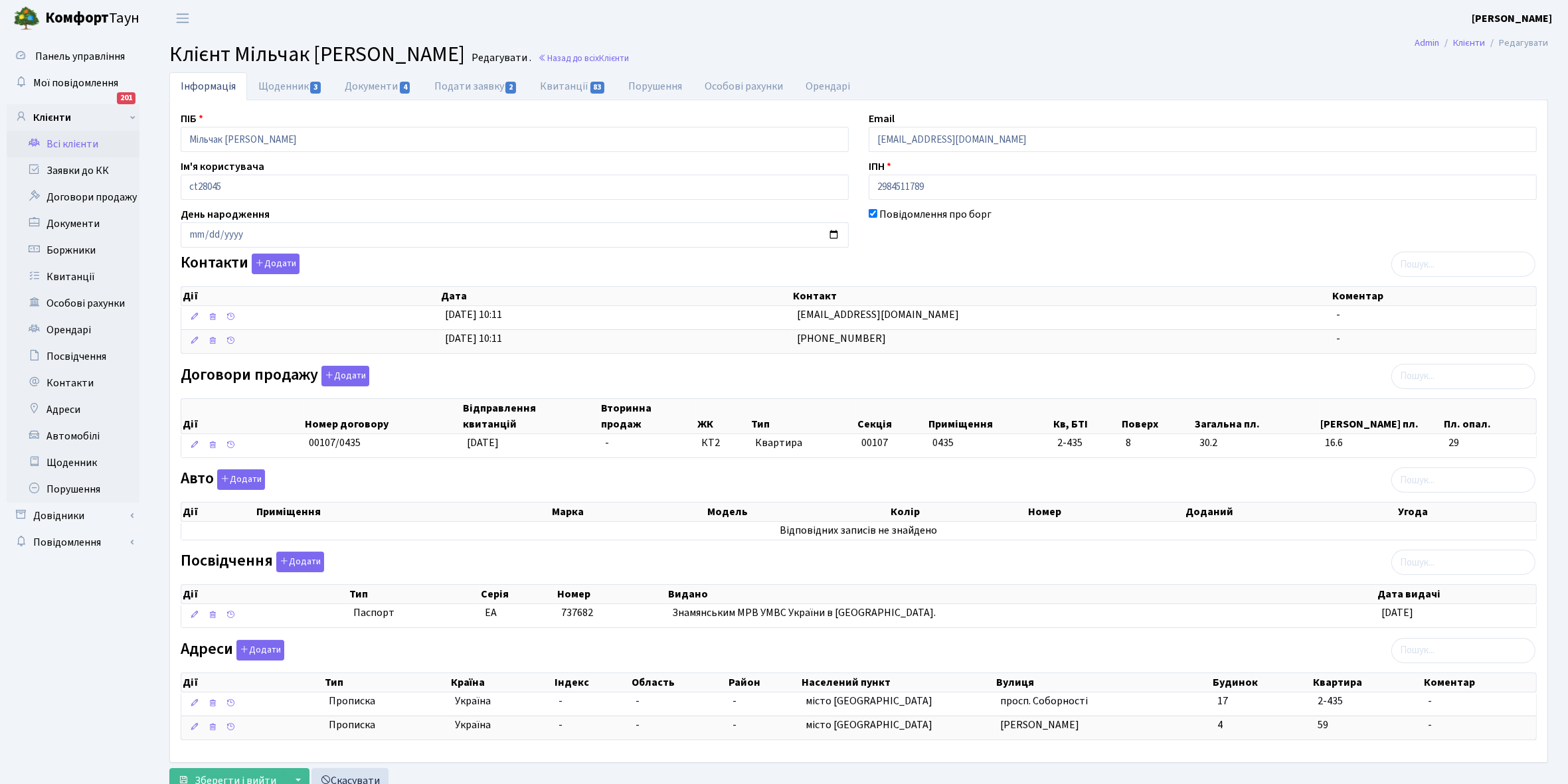
click at [78, 143] on link "Всі клієнти" at bounding box center [73, 145] width 133 height 27
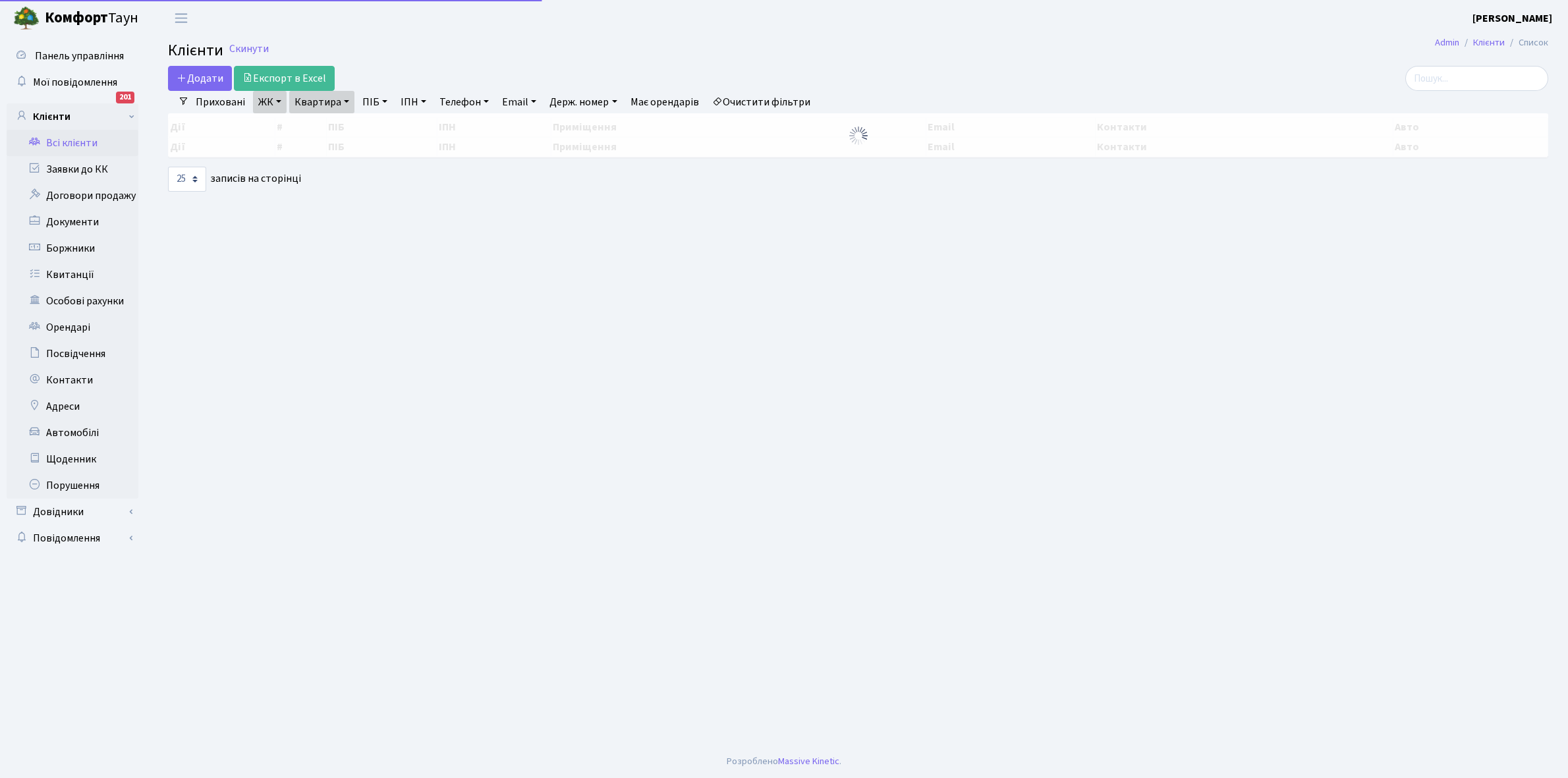
select select "25"
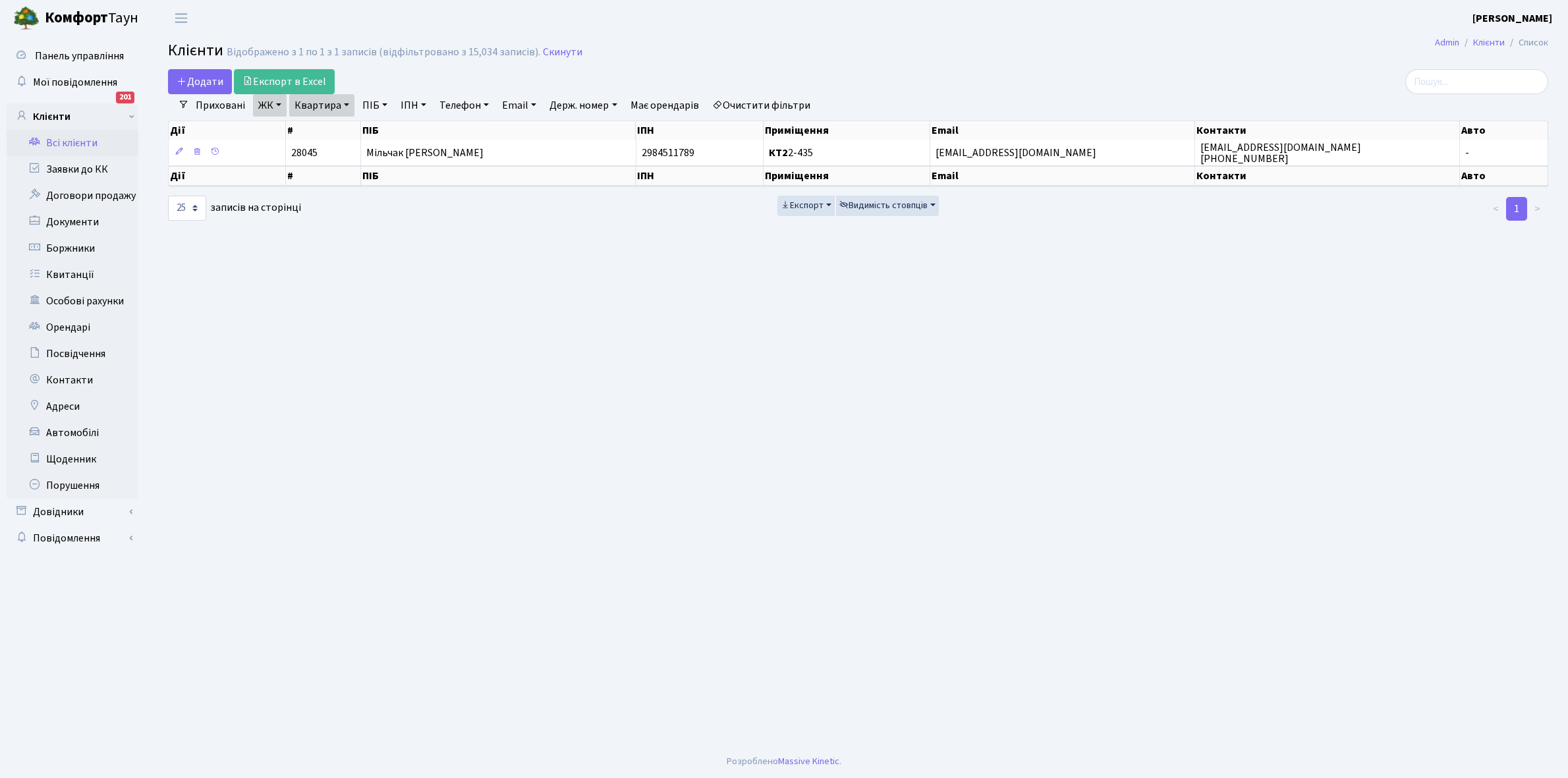
click at [346, 103] on link "Квартира" at bounding box center [321, 105] width 66 height 23
click at [334, 130] on input "2-435" at bounding box center [328, 131] width 77 height 25
click at [426, 403] on main "Admin Клієнти Список Клієнти Відображено з 1 по 1 з 1 записів (відфільтровано з…" at bounding box center [858, 390] width 1420 height 709
click at [348, 106] on link "Квартира" at bounding box center [321, 105] width 66 height 23
type input "2-464"
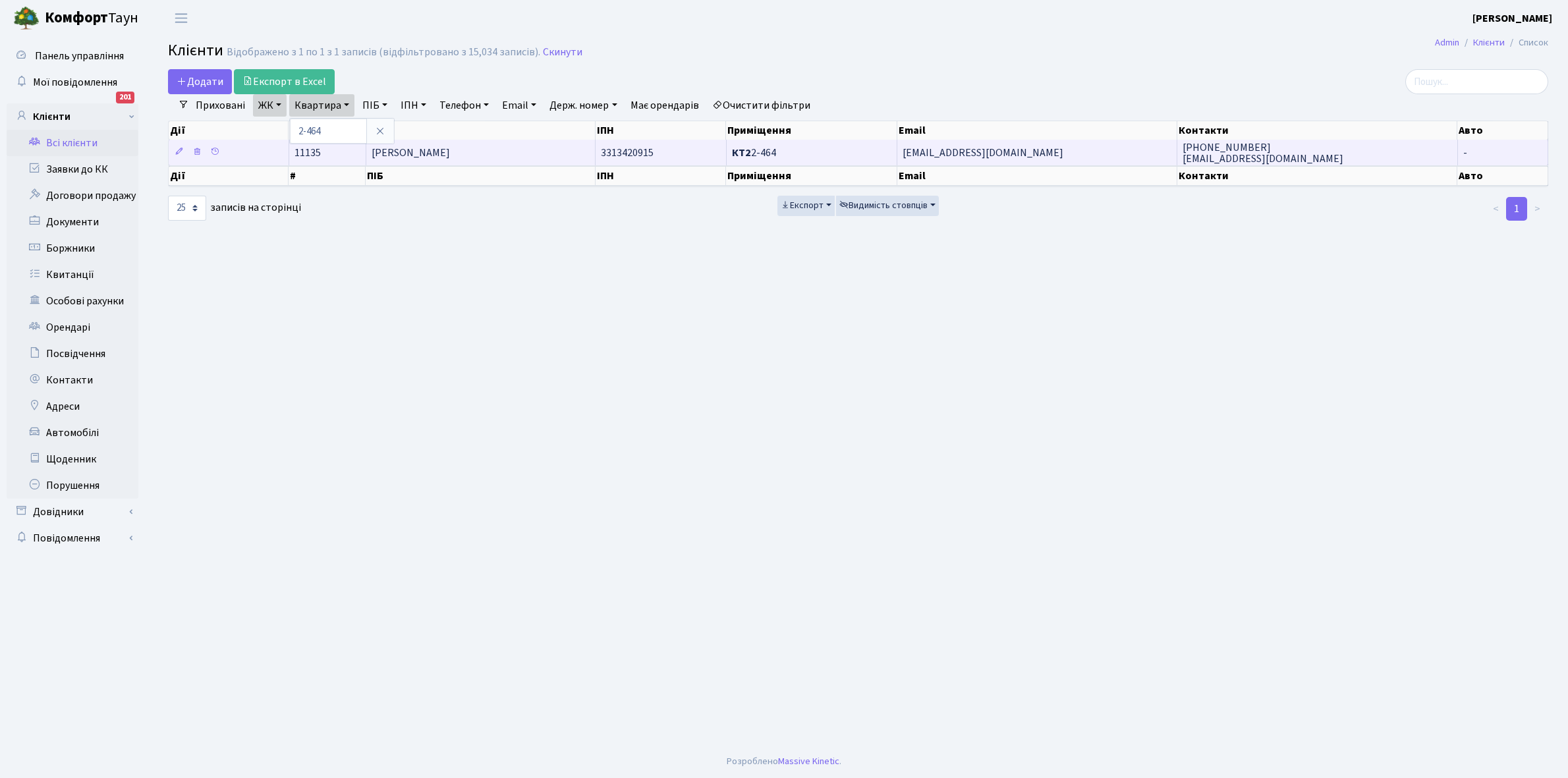
click at [504, 152] on td "[PERSON_NAME]" at bounding box center [482, 152] width 230 height 26
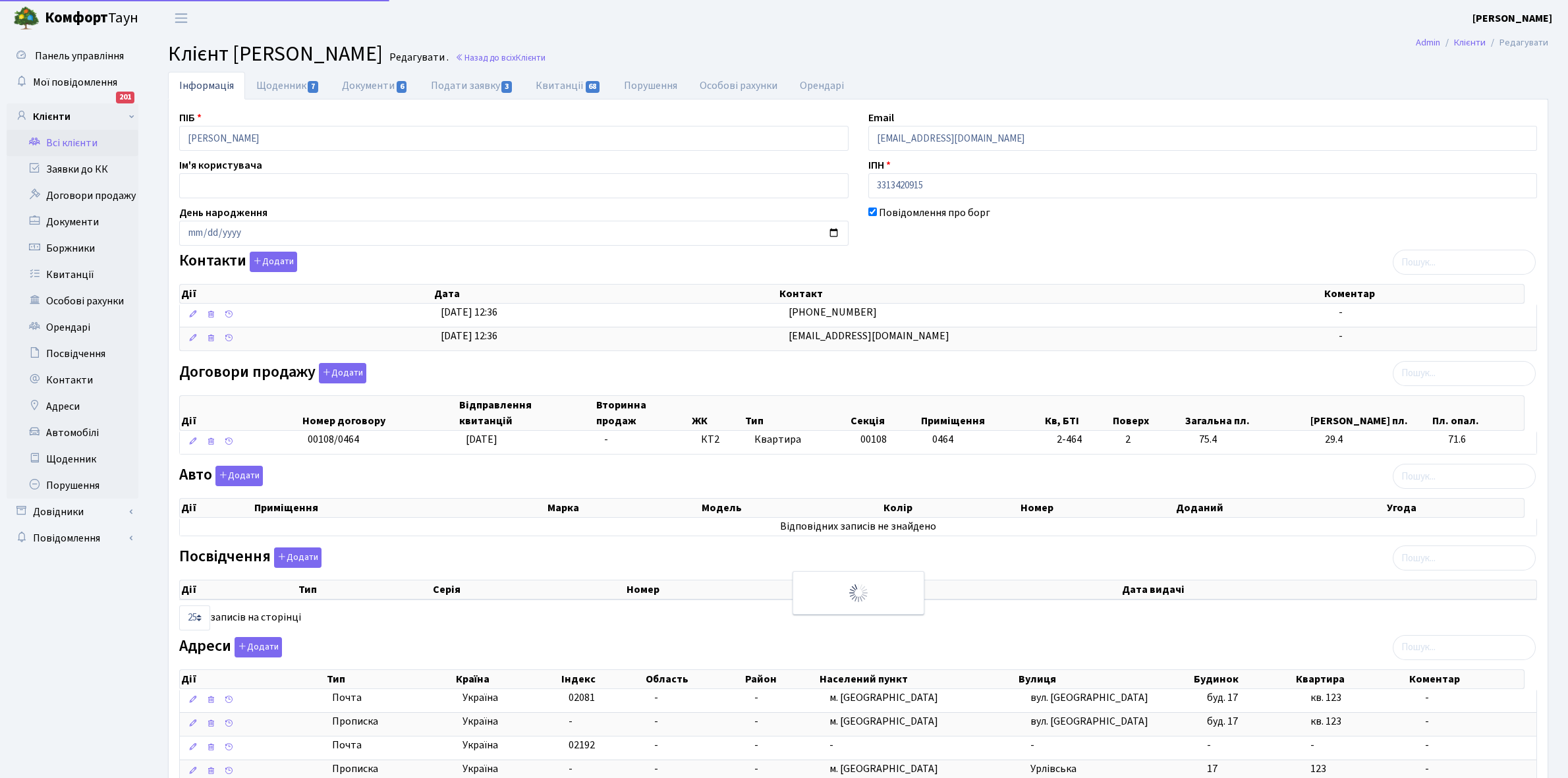
select select "25"
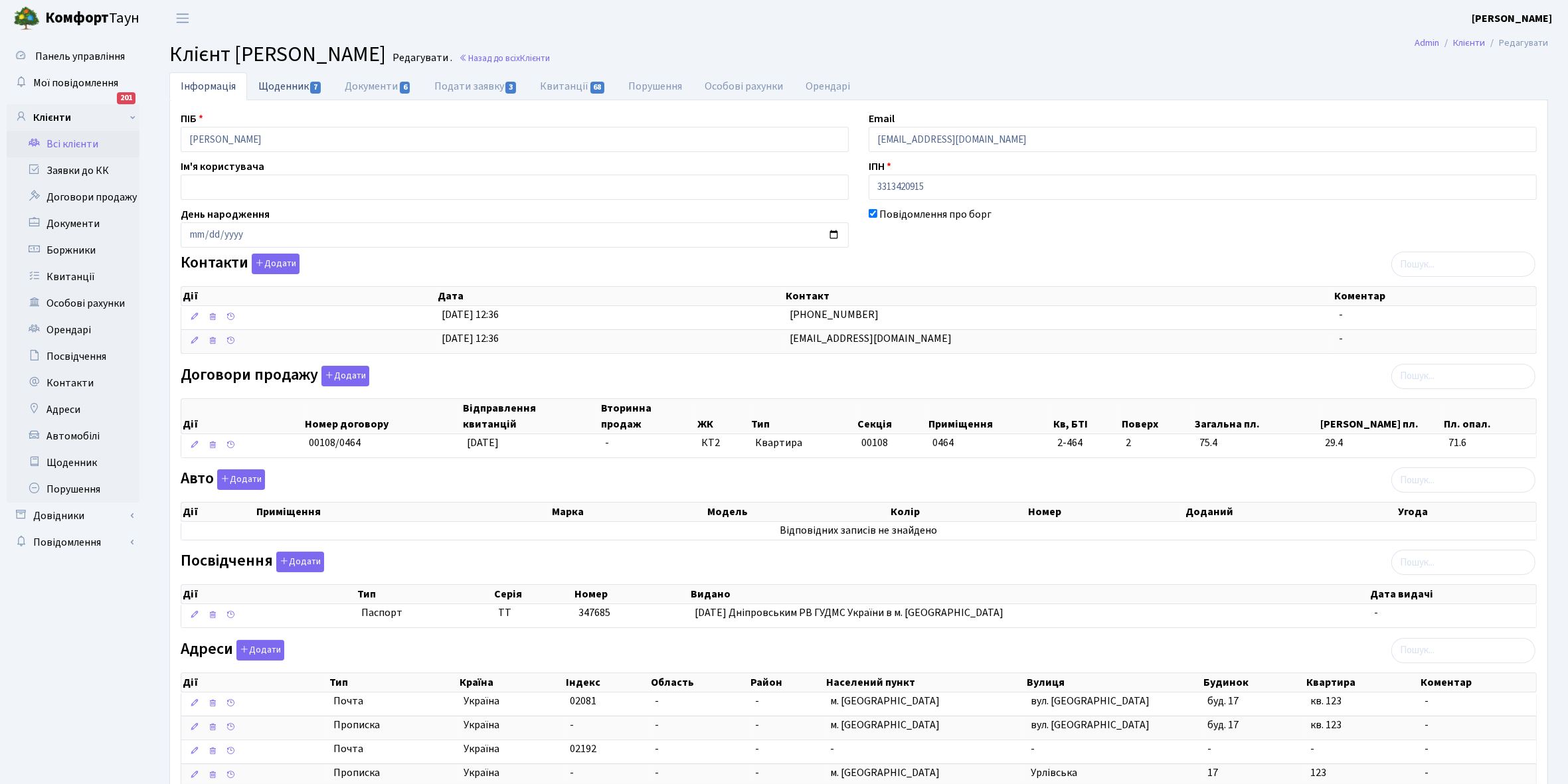
click at [280, 90] on link "Щоденник 7" at bounding box center [290, 86] width 86 height 27
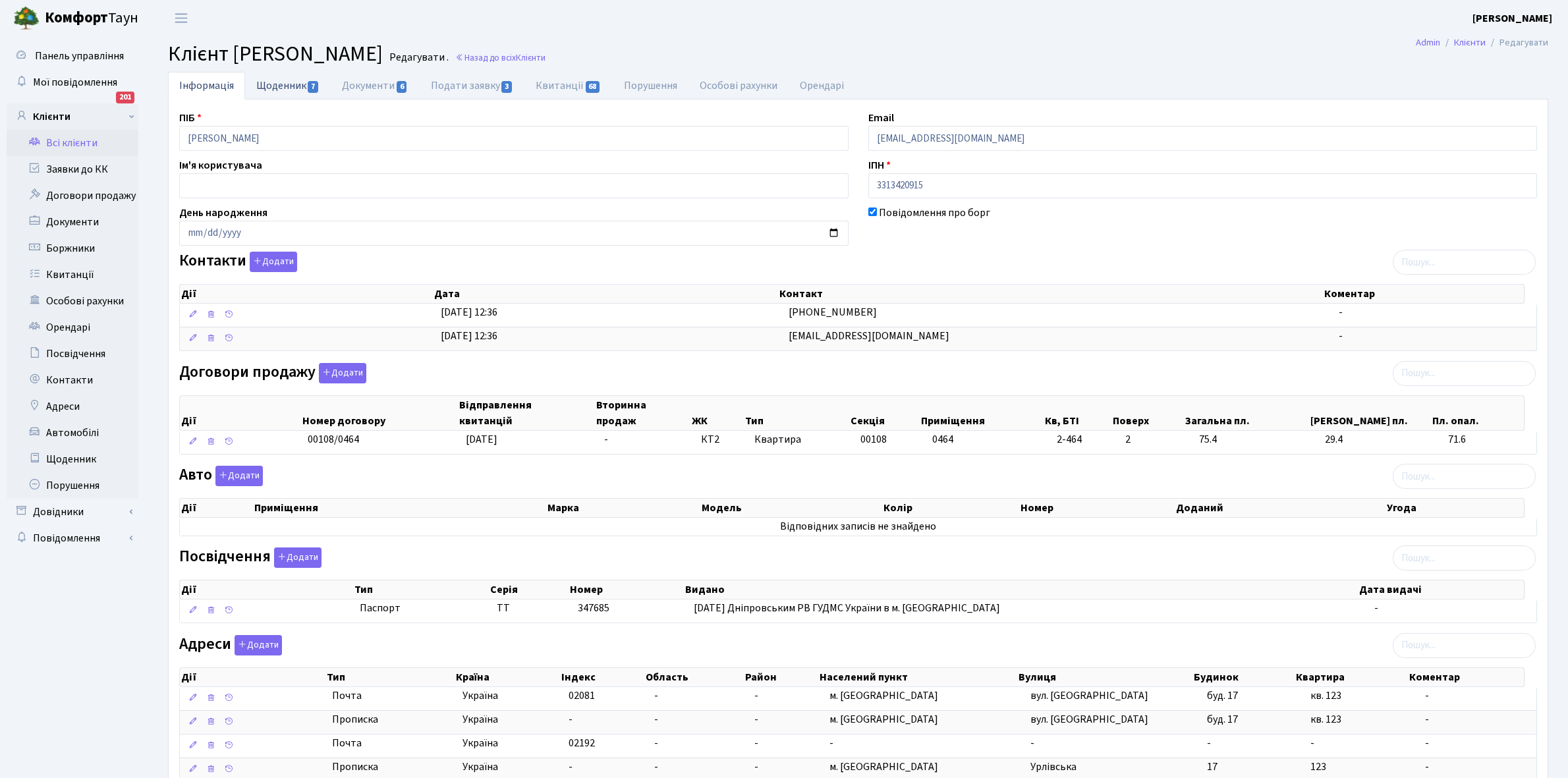
select select "25"
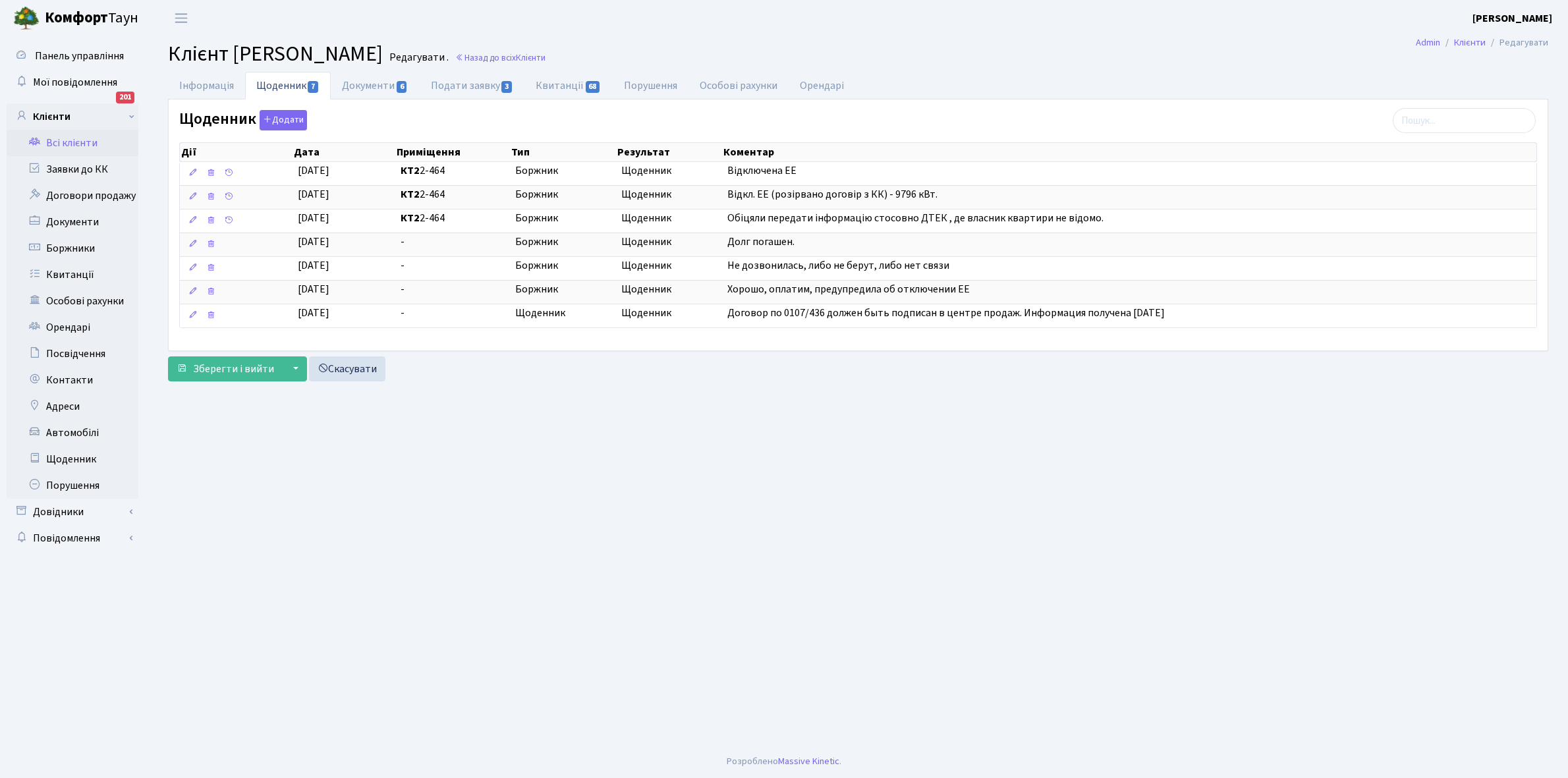
click at [76, 143] on link "Всі клієнти" at bounding box center [72, 143] width 132 height 27
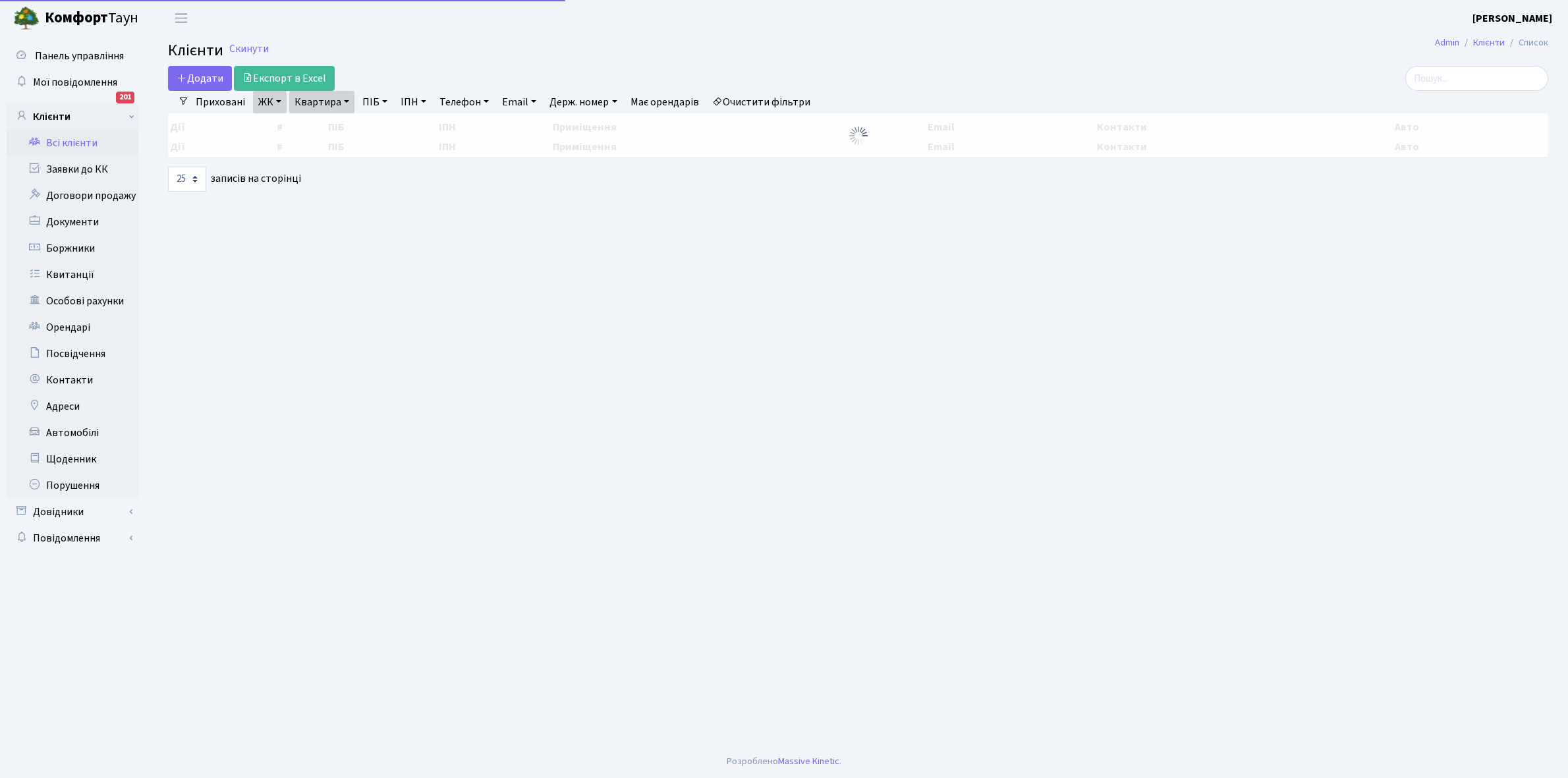
select select "25"
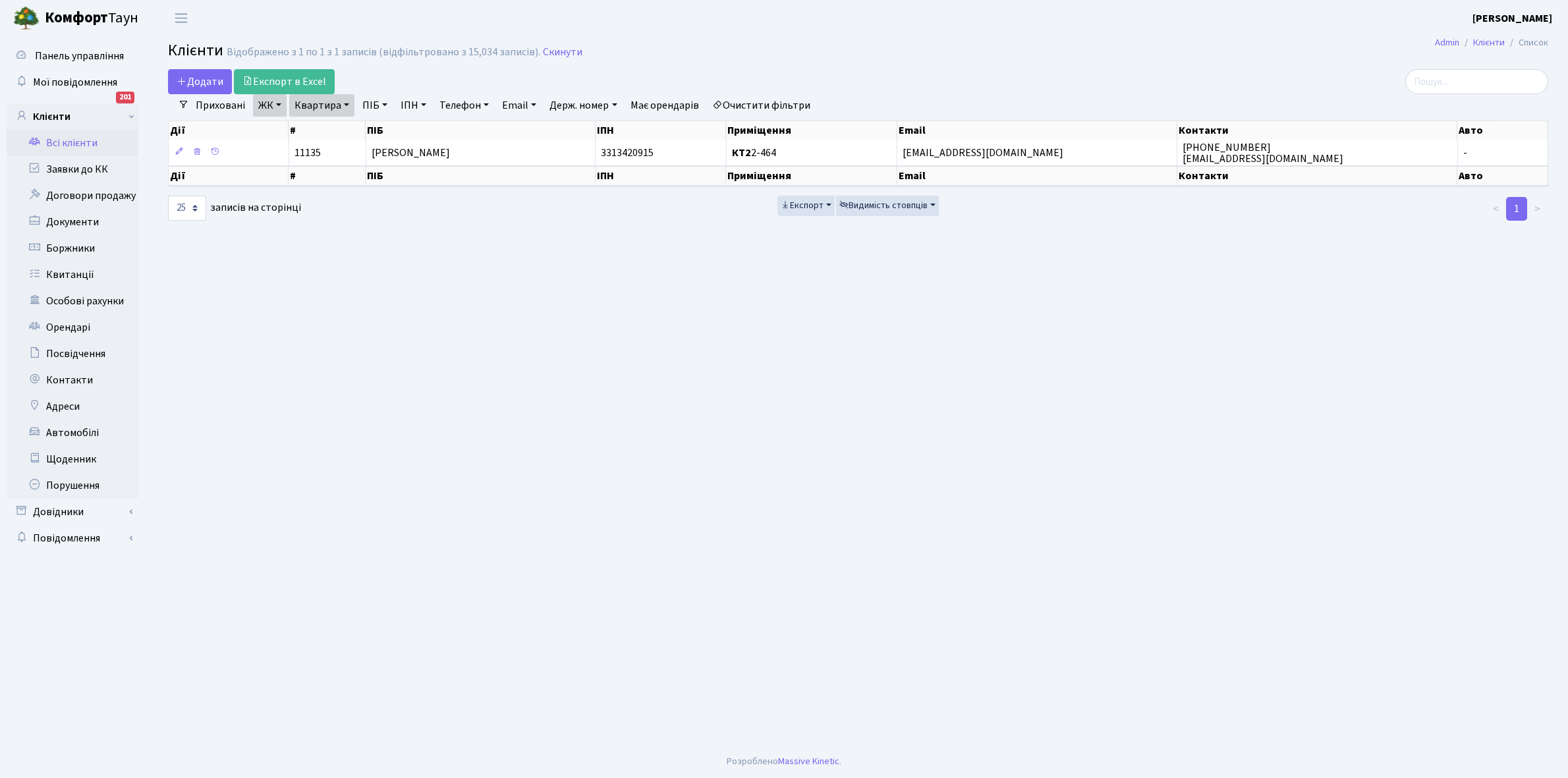
click at [343, 103] on link "Квартира" at bounding box center [321, 105] width 66 height 23
click at [343, 130] on input "2-464" at bounding box center [328, 131] width 77 height 25
type input "2-454"
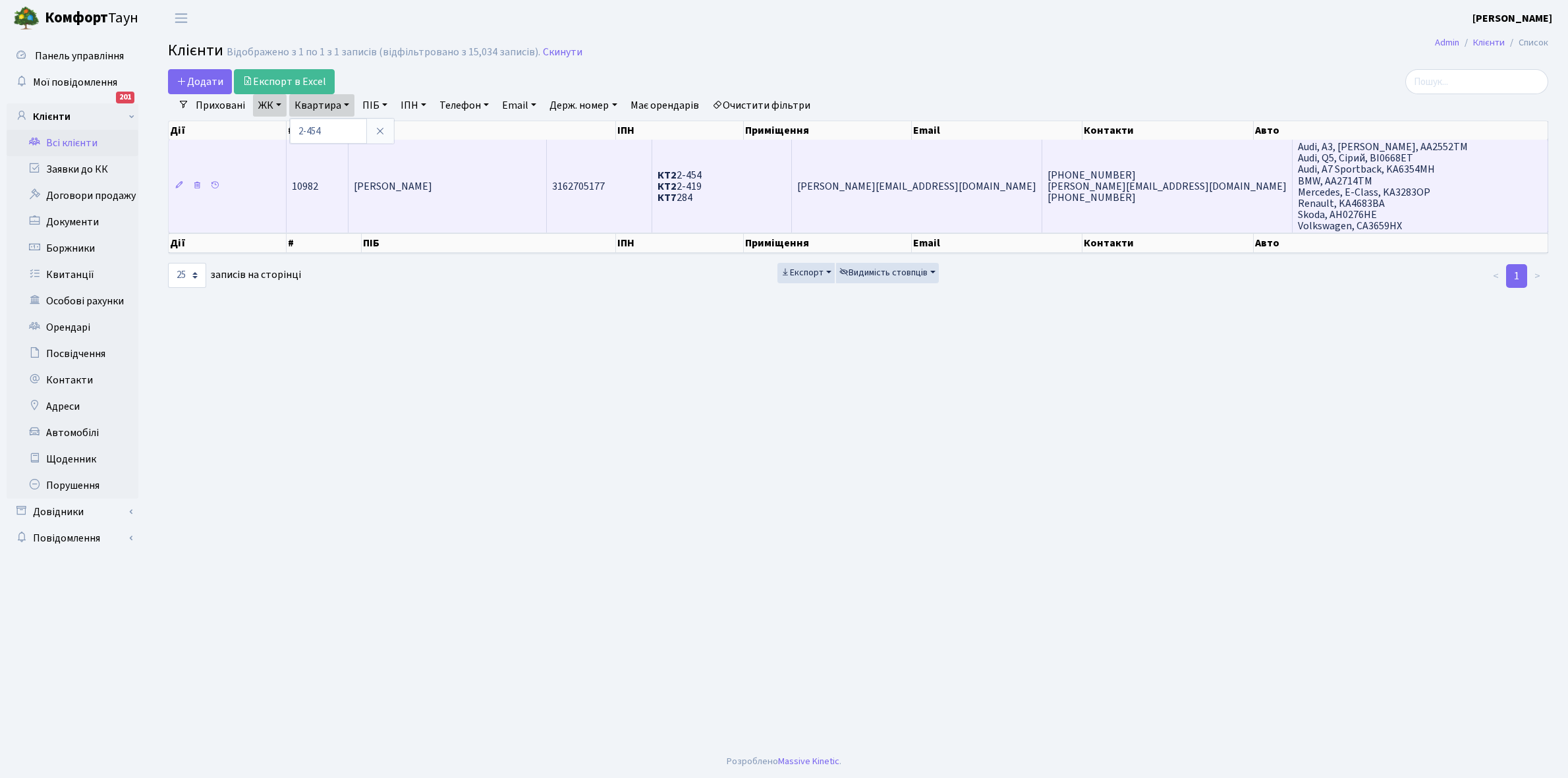
click at [482, 176] on td "Крутий Олег Васильович" at bounding box center [447, 186] width 198 height 93
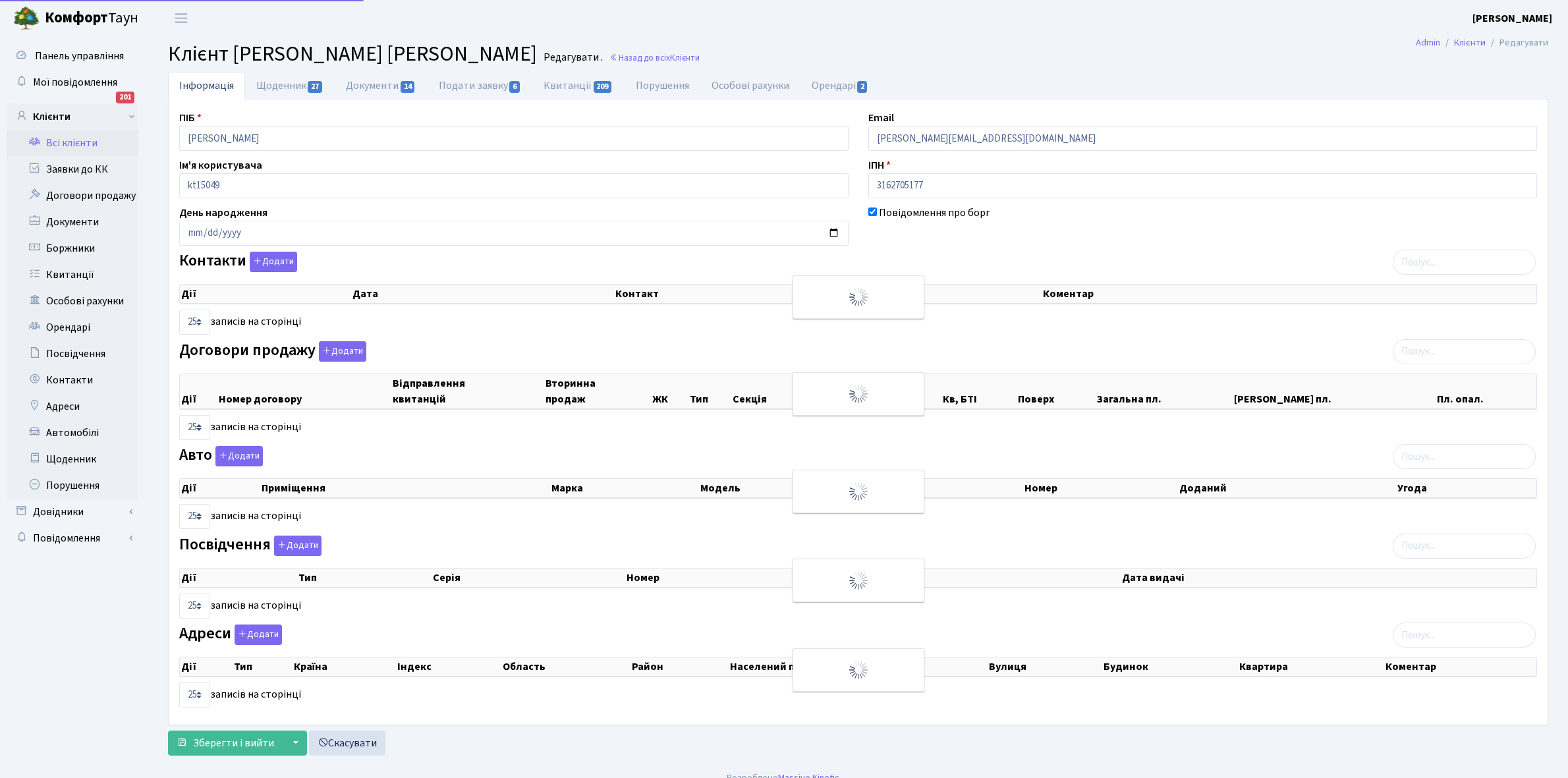
select select "25"
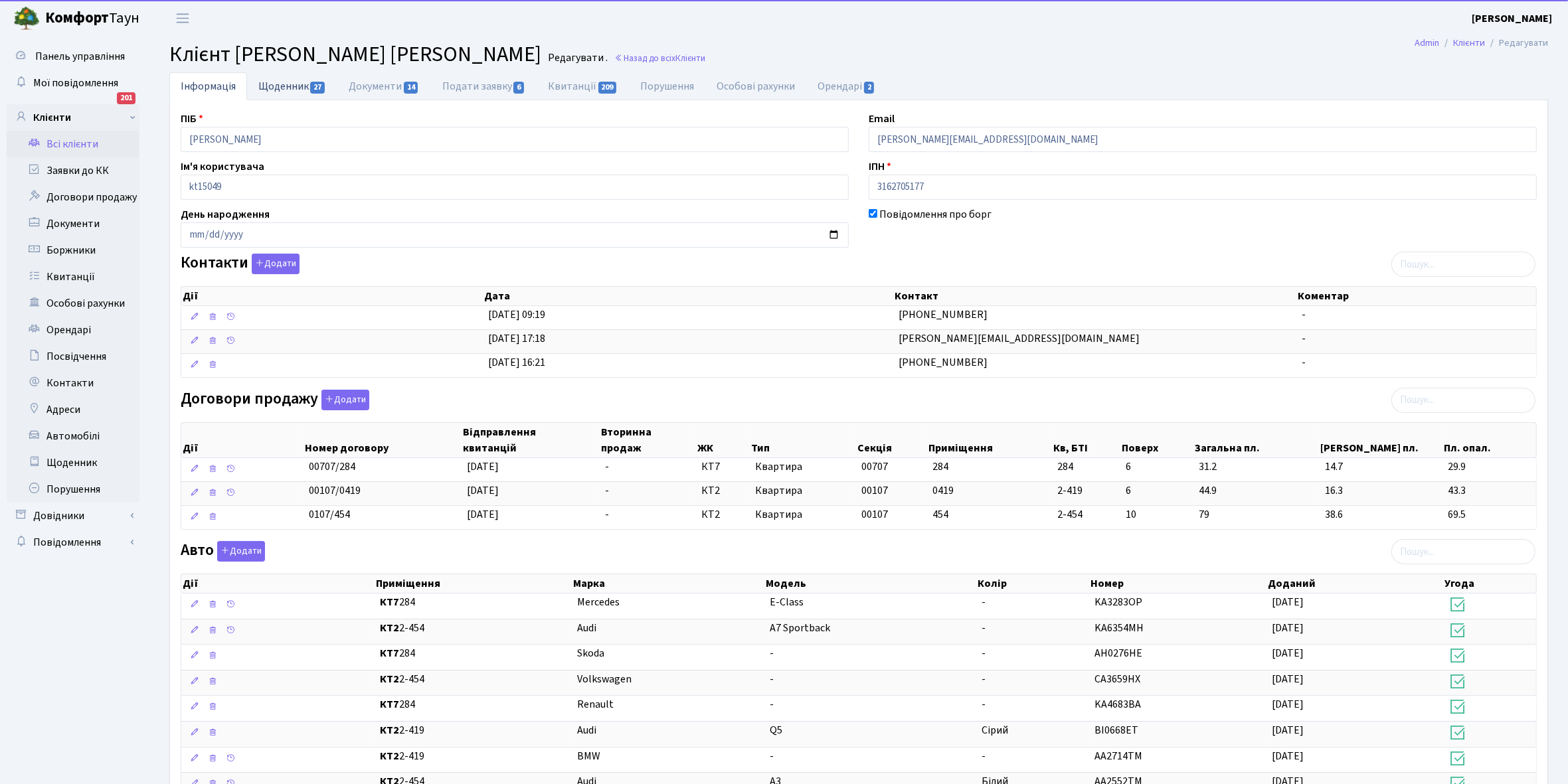
click at [270, 81] on link "Щоденник 27" at bounding box center [292, 86] width 90 height 27
select select "25"
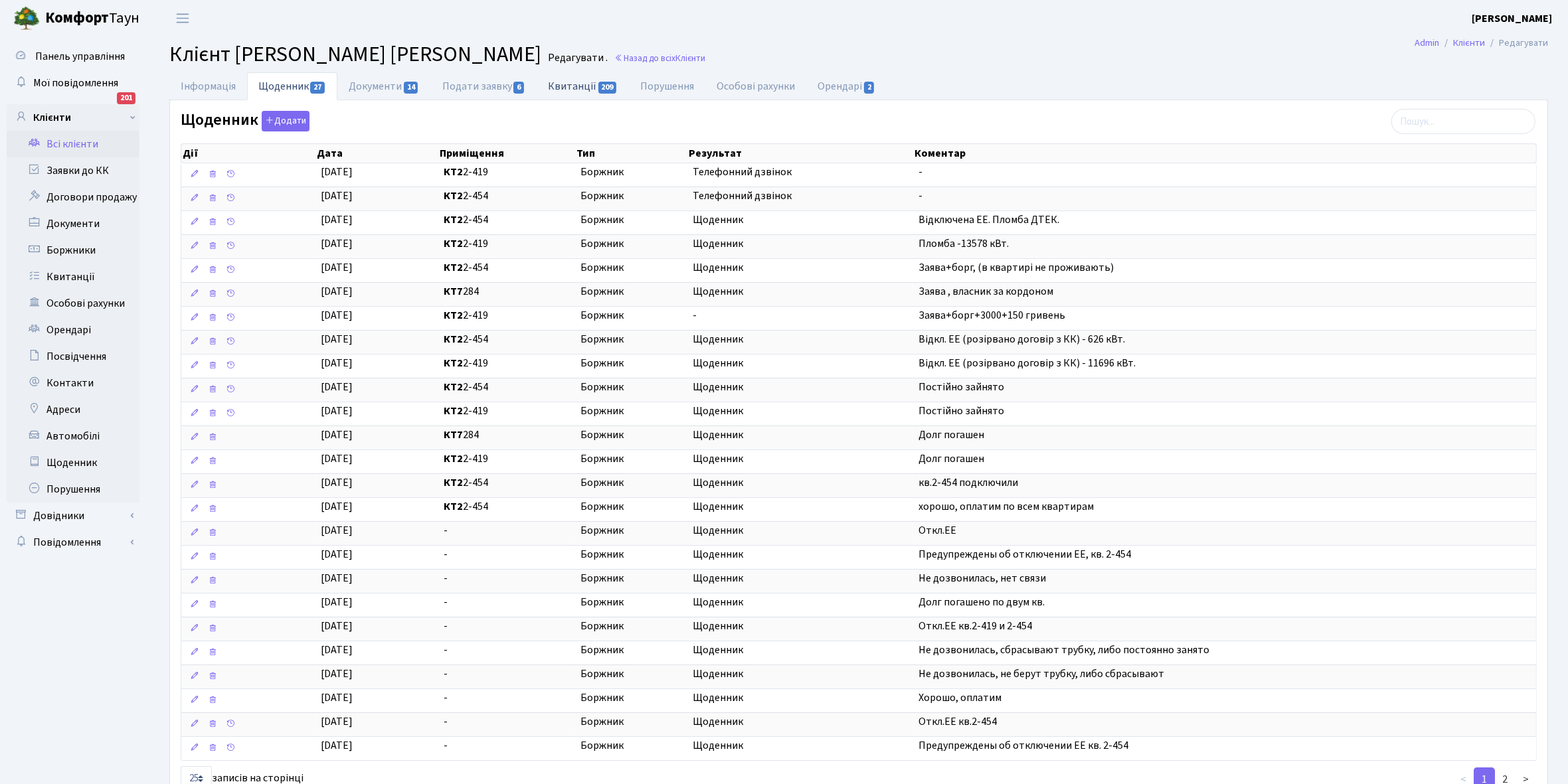
click at [565, 84] on link "Квитанції 209" at bounding box center [582, 86] width 92 height 27
select select "25"
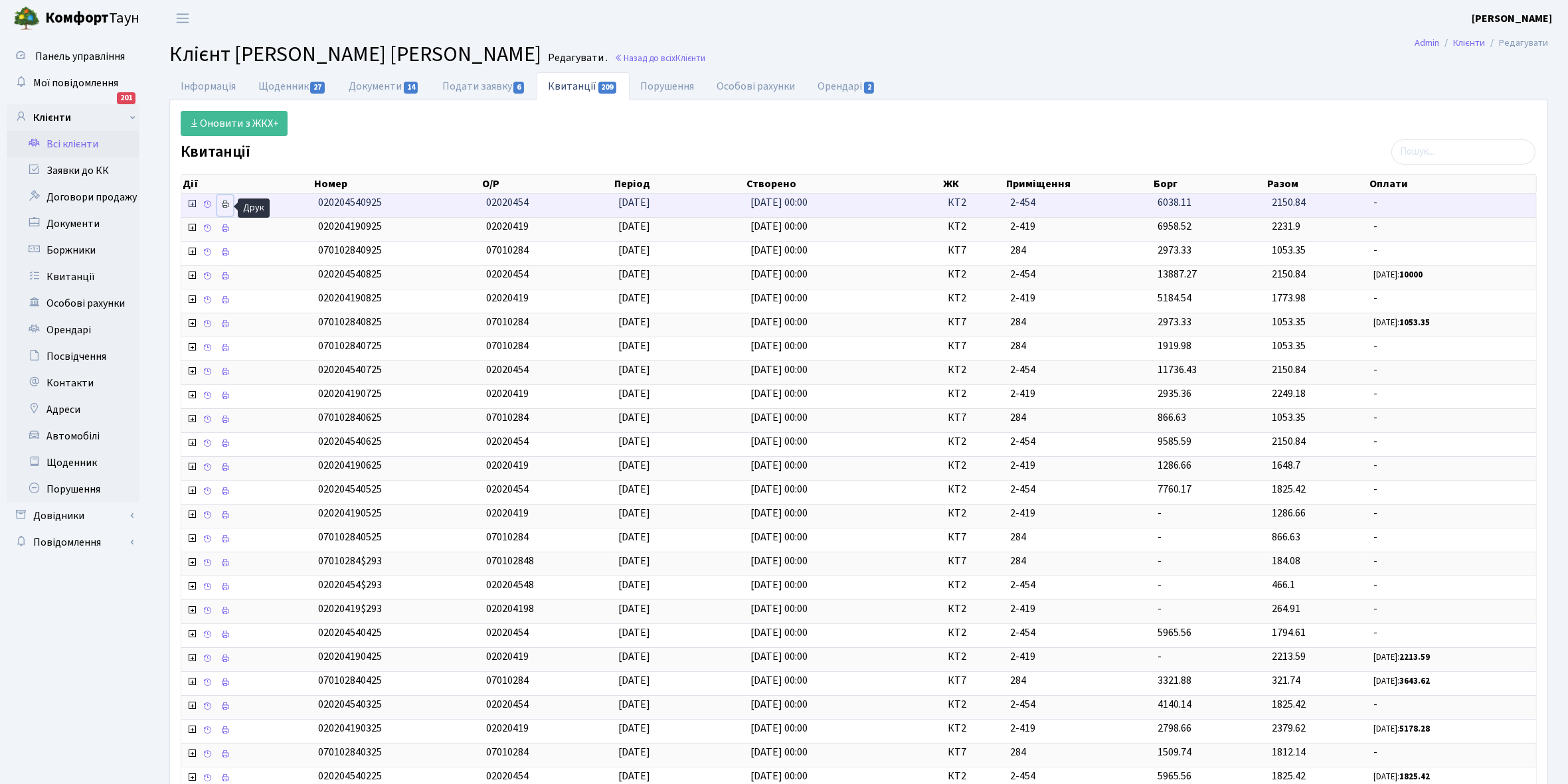
click at [223, 205] on icon at bounding box center [225, 205] width 10 height 10
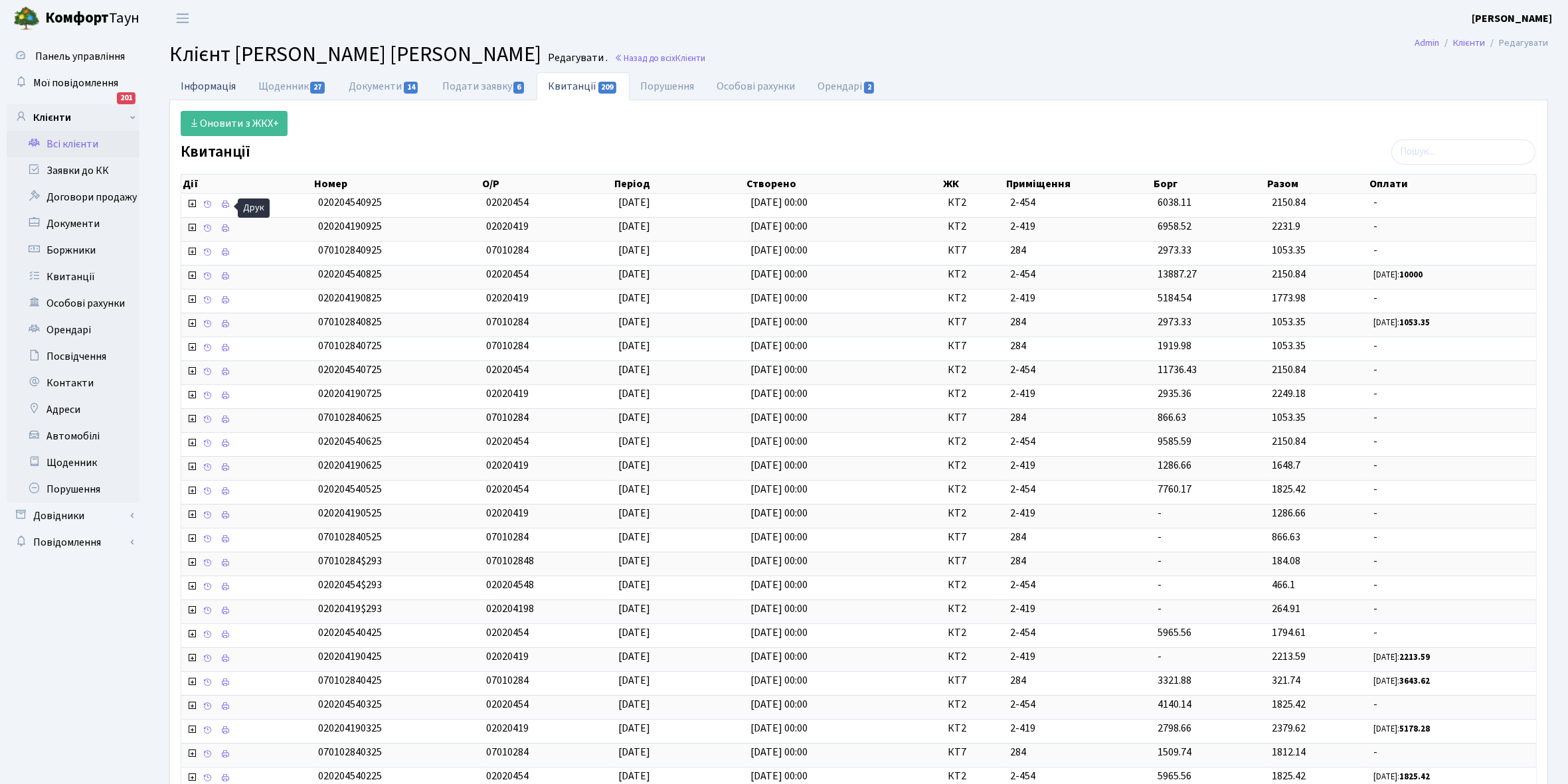
click at [214, 86] on link "Інформація" at bounding box center [208, 86] width 78 height 27
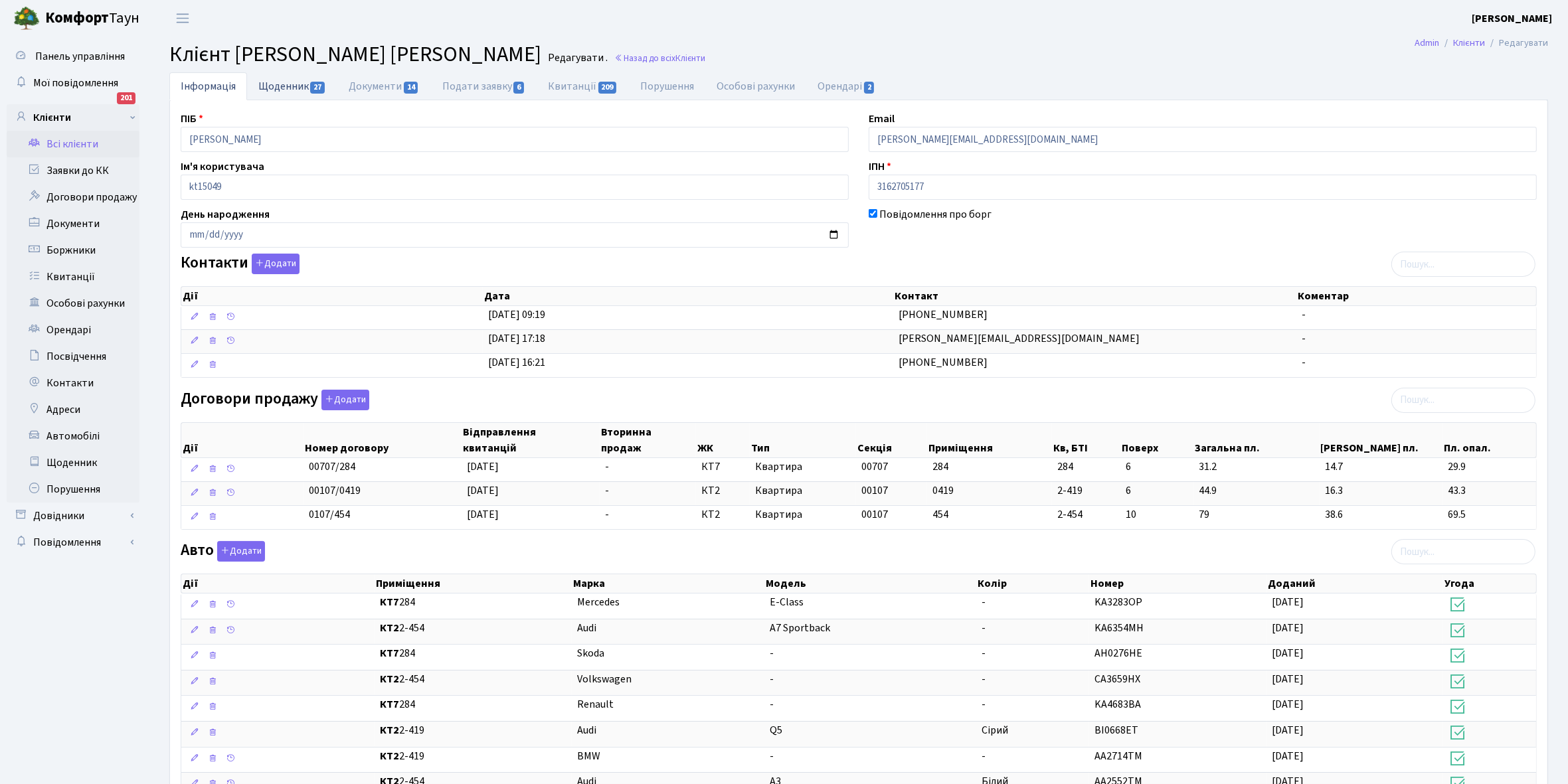
click at [293, 88] on link "Щоденник 27" at bounding box center [292, 86] width 90 height 27
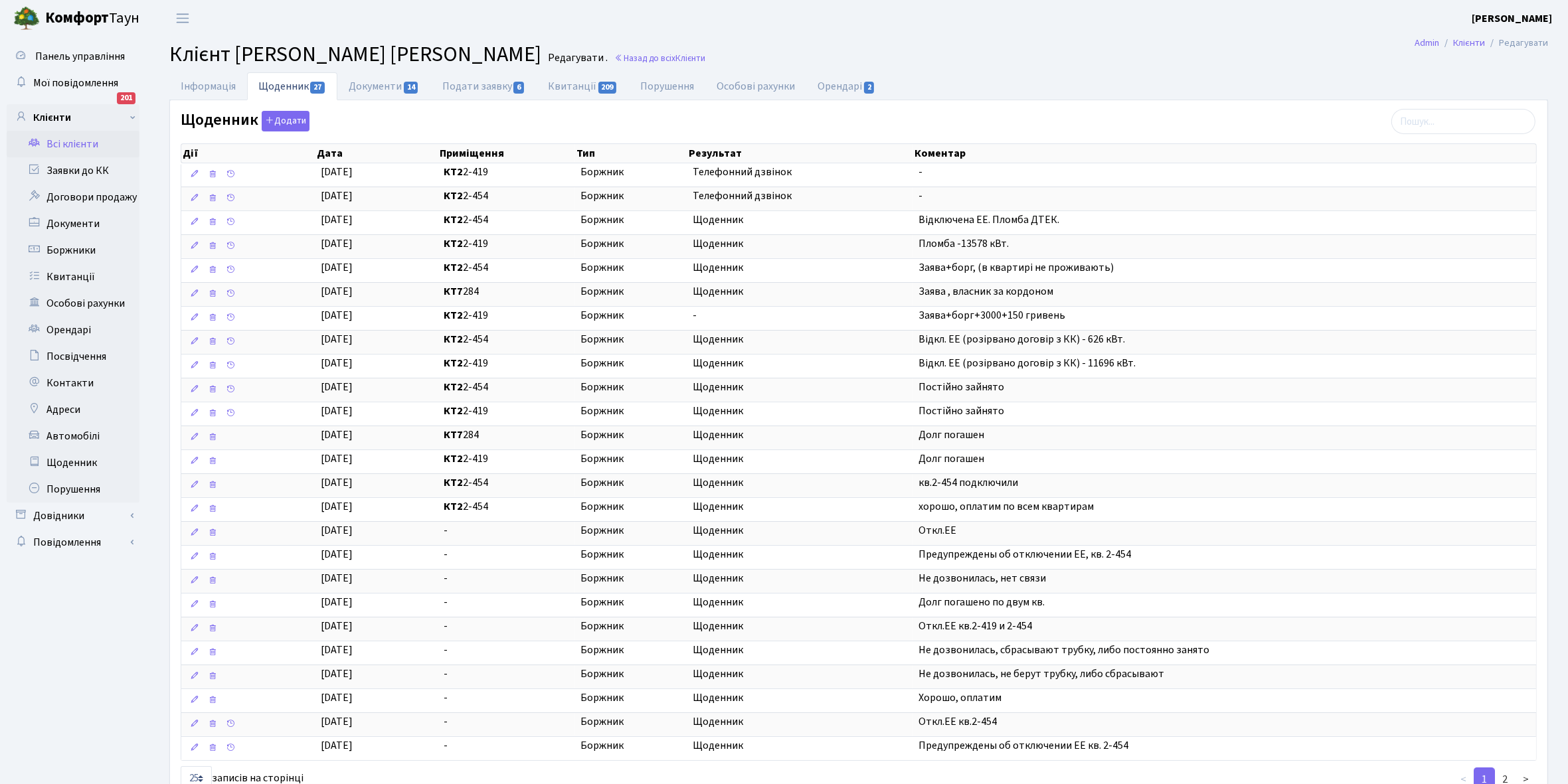
click at [70, 144] on link "Всі клієнти" at bounding box center [73, 145] width 133 height 27
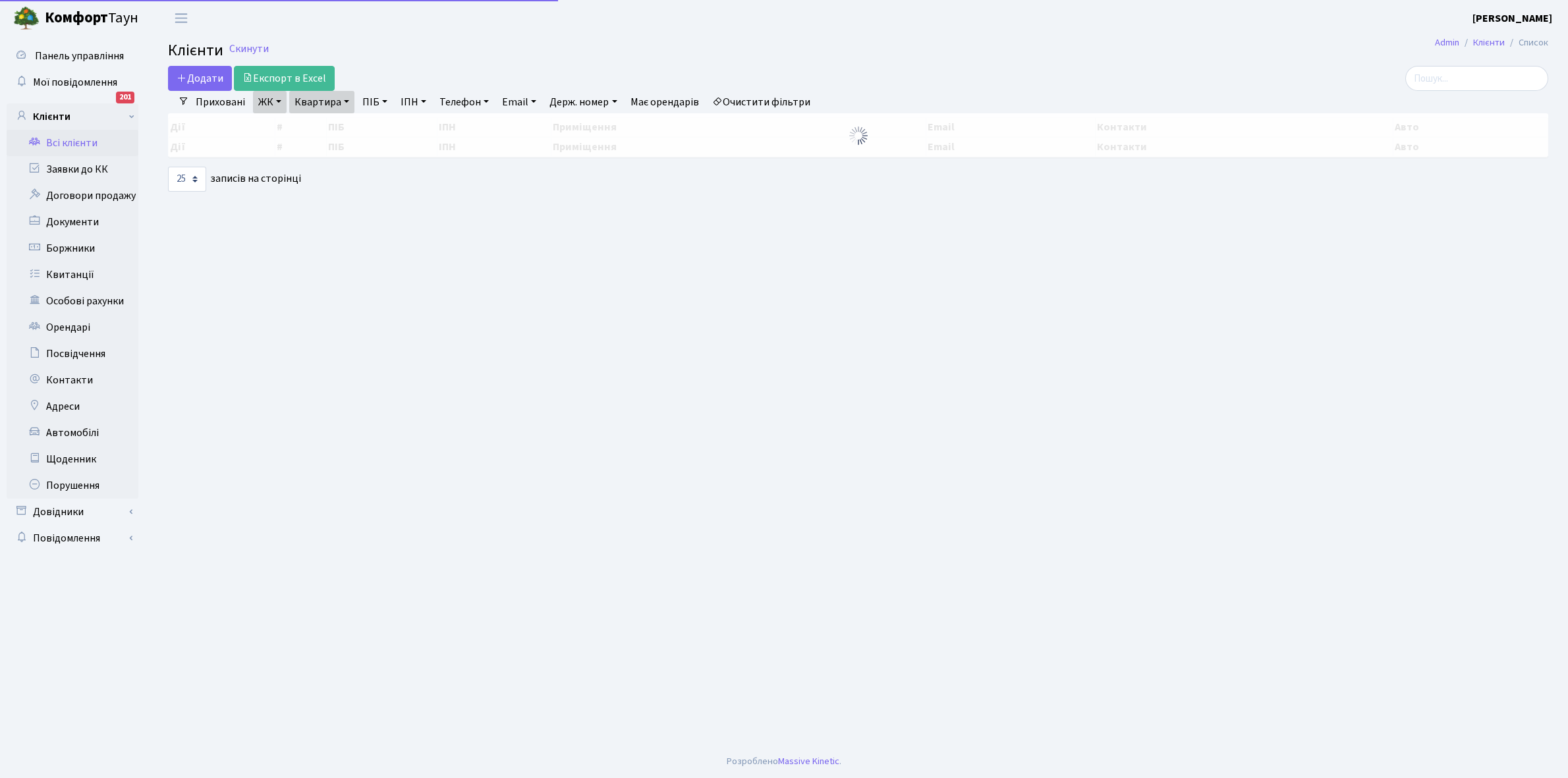
select select "25"
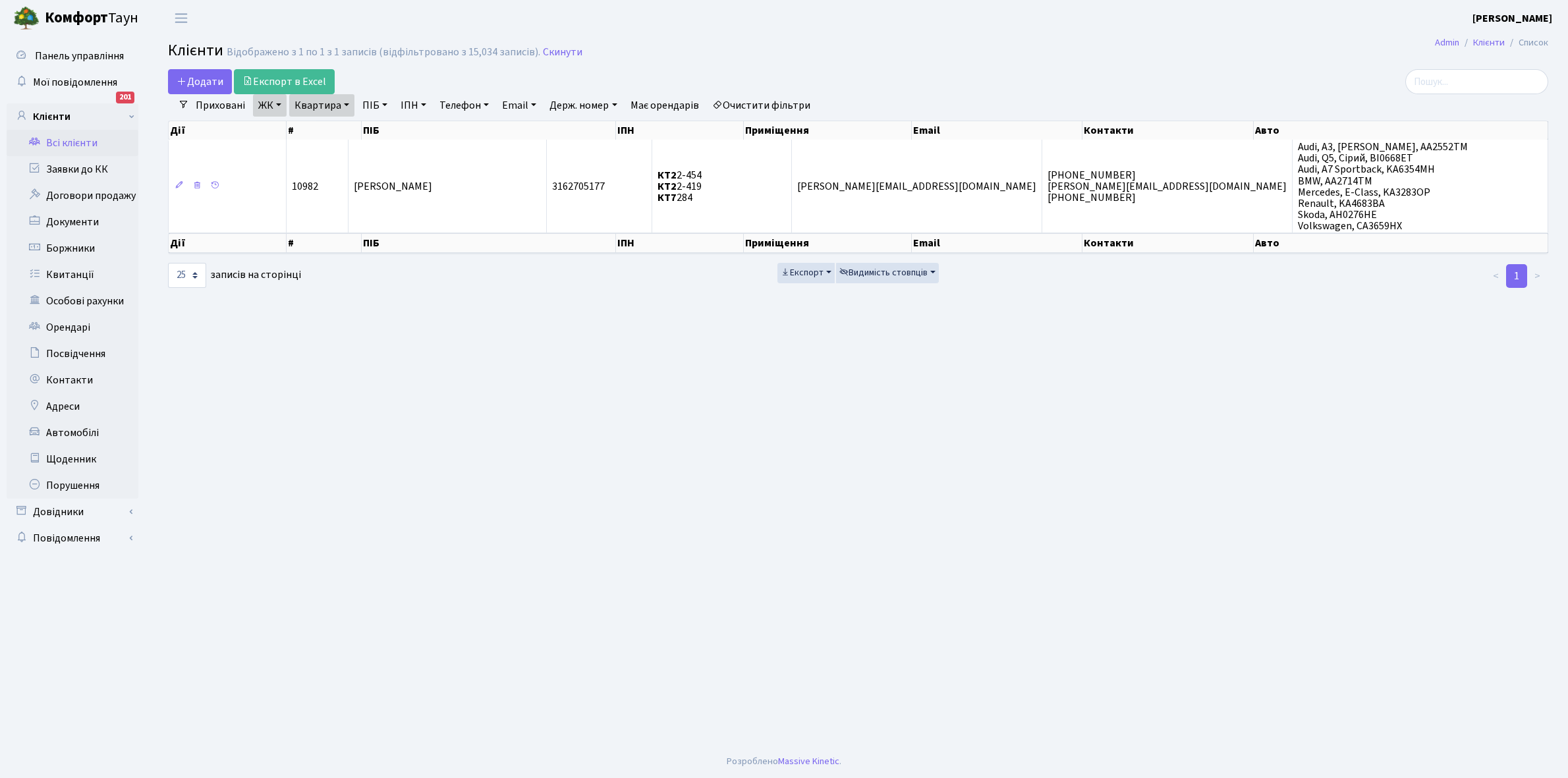
click at [348, 105] on link "Квартира" at bounding box center [321, 105] width 66 height 23
click at [343, 130] on input "2-454" at bounding box center [328, 131] width 77 height 25
type input "2-500"
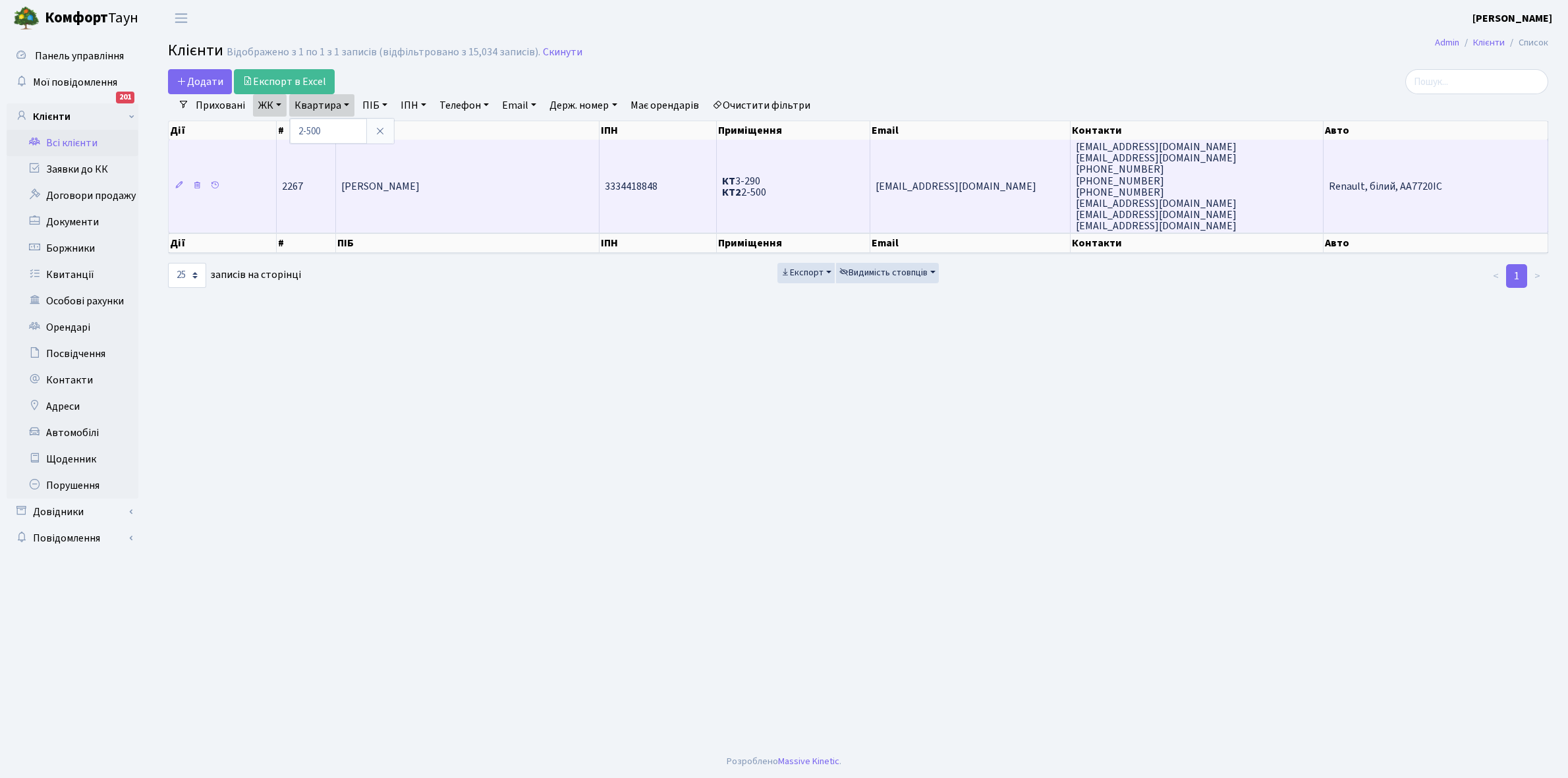
click at [423, 177] on td "Корчинська [PERSON_NAME]" at bounding box center [467, 186] width 263 height 93
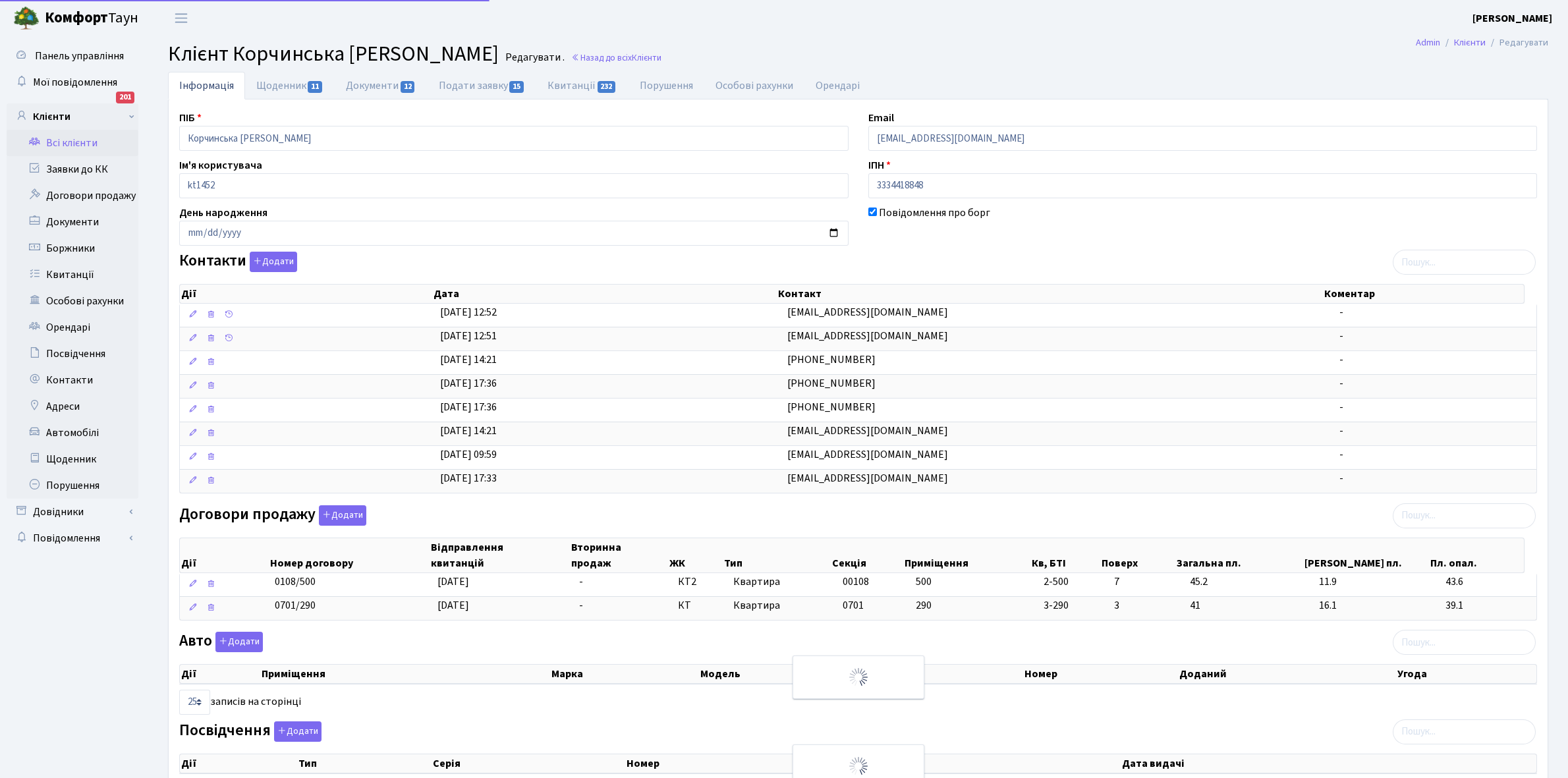
select select "25"
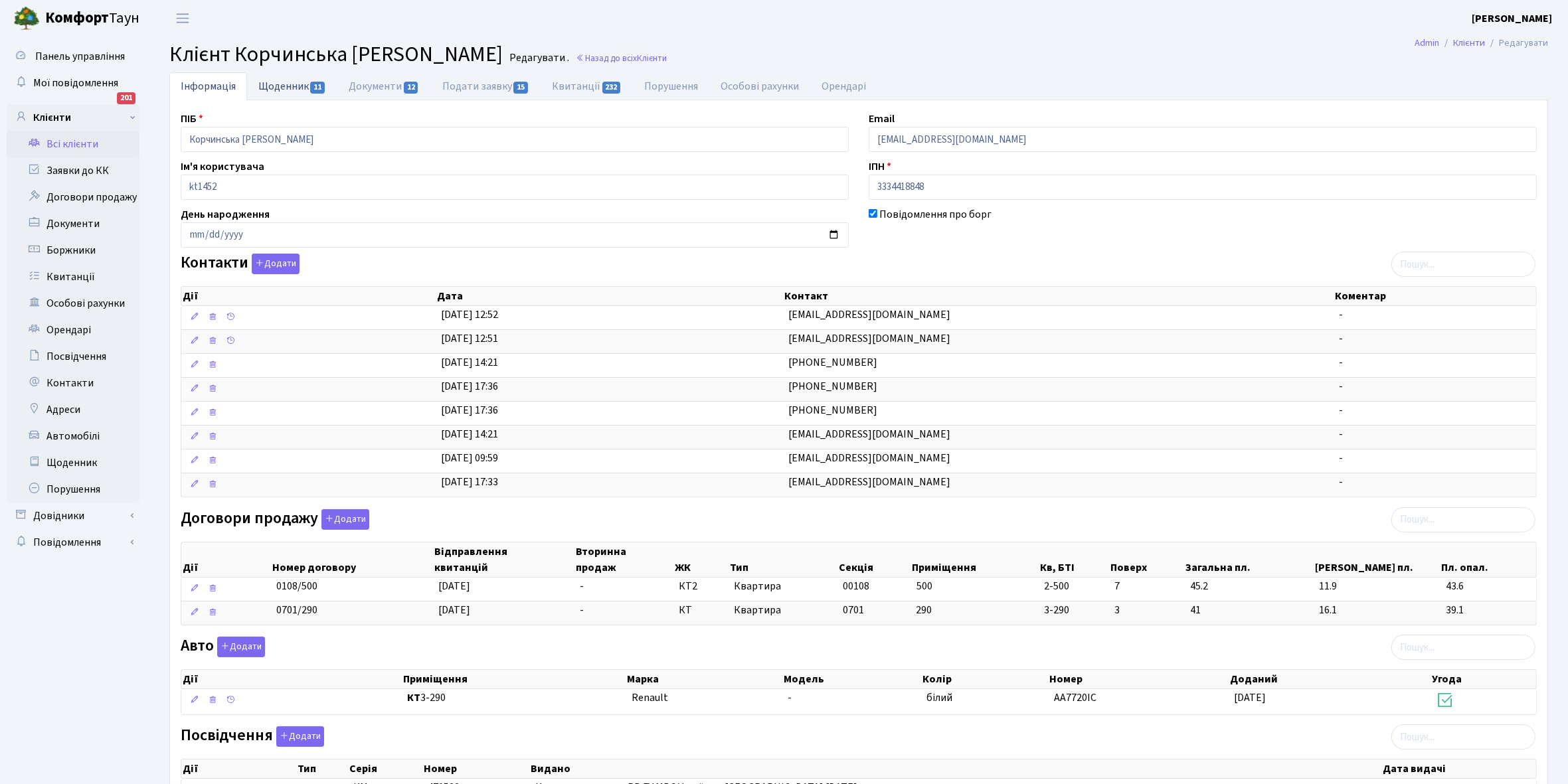
click at [280, 83] on link "Щоденник 11" at bounding box center [292, 86] width 90 height 27
select select "25"
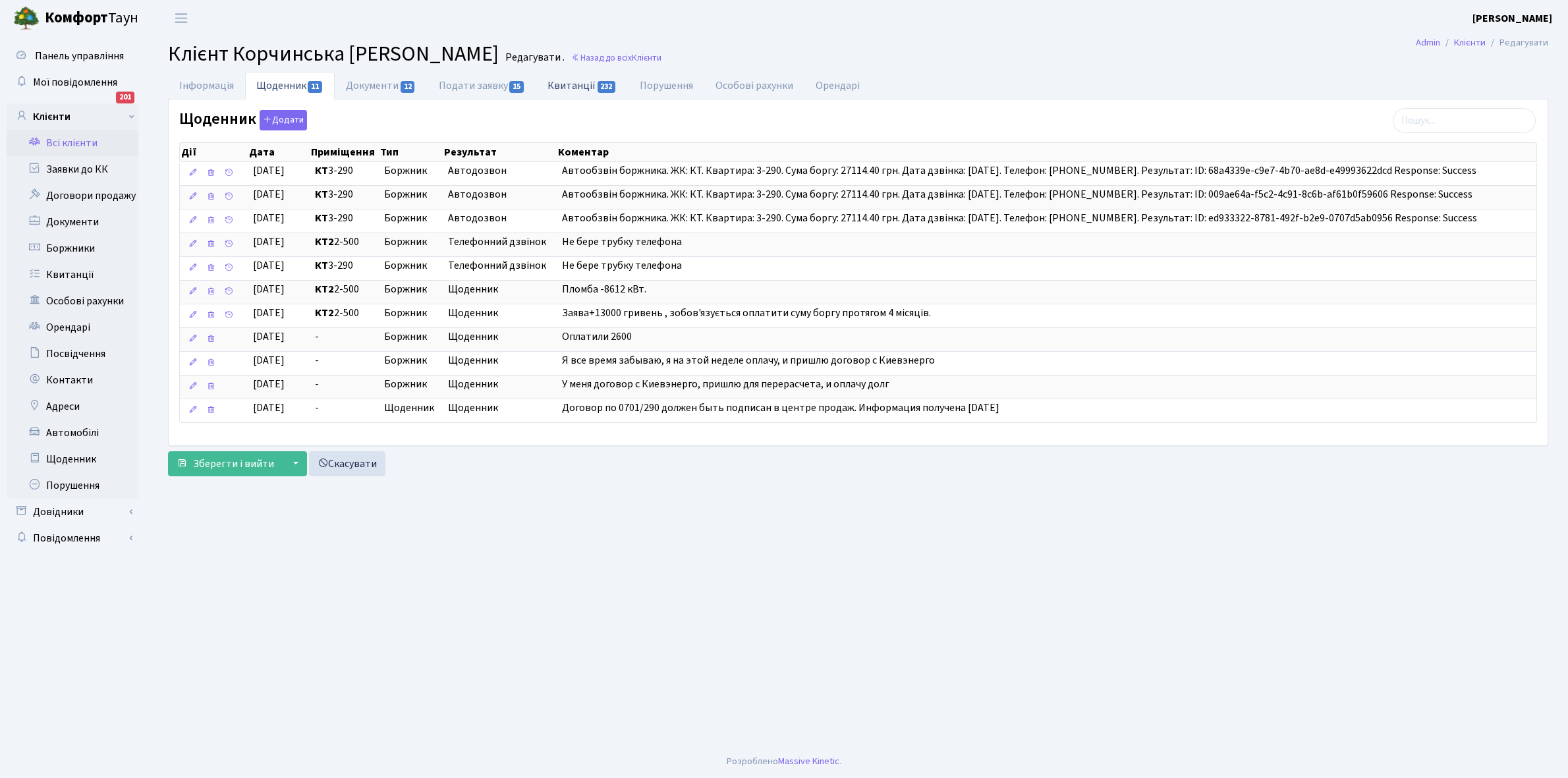
click at [576, 85] on link "Квитанції 232" at bounding box center [582, 85] width 91 height 27
select select "25"
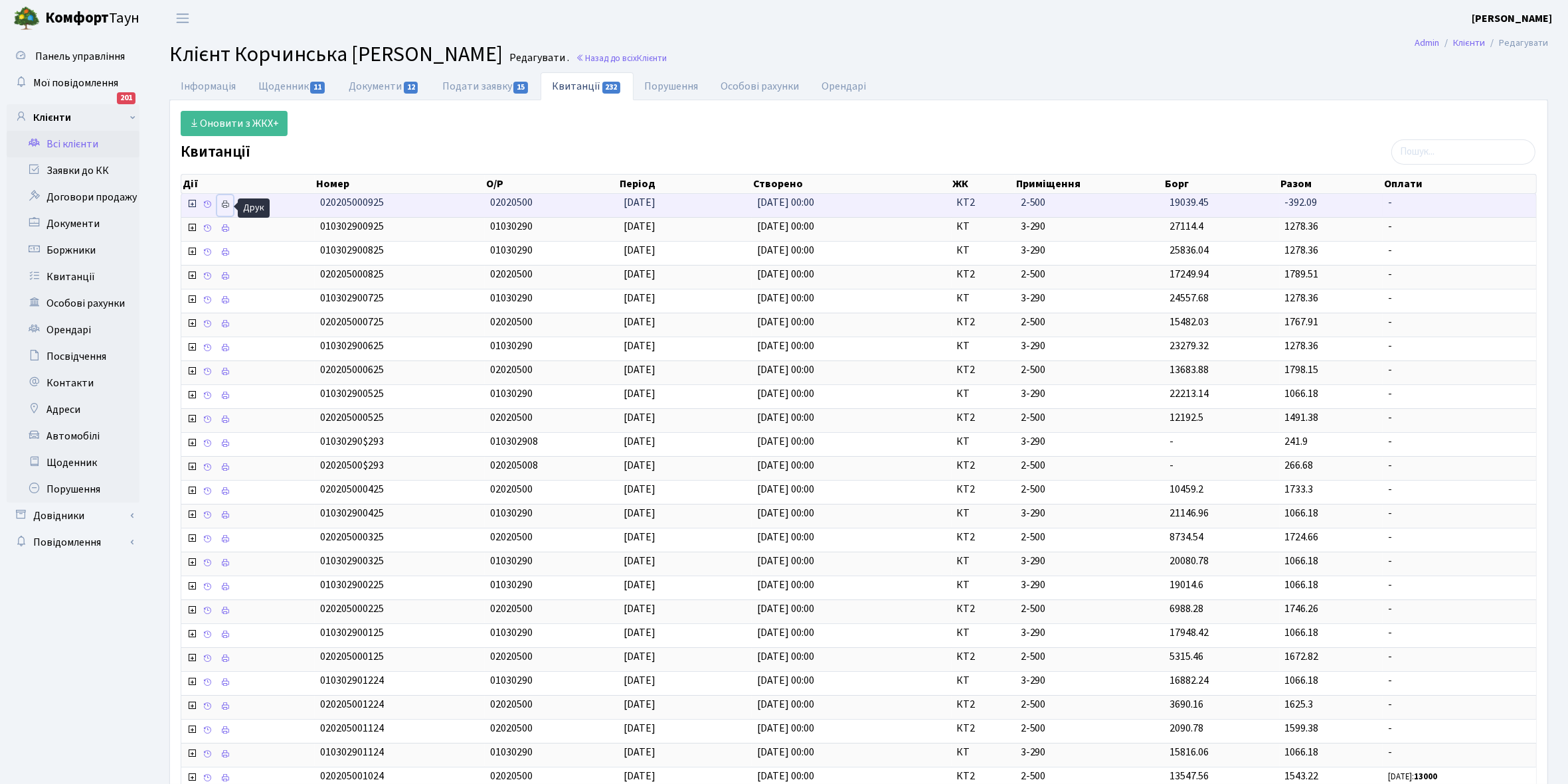
click at [220, 206] on icon at bounding box center [225, 205] width 10 height 10
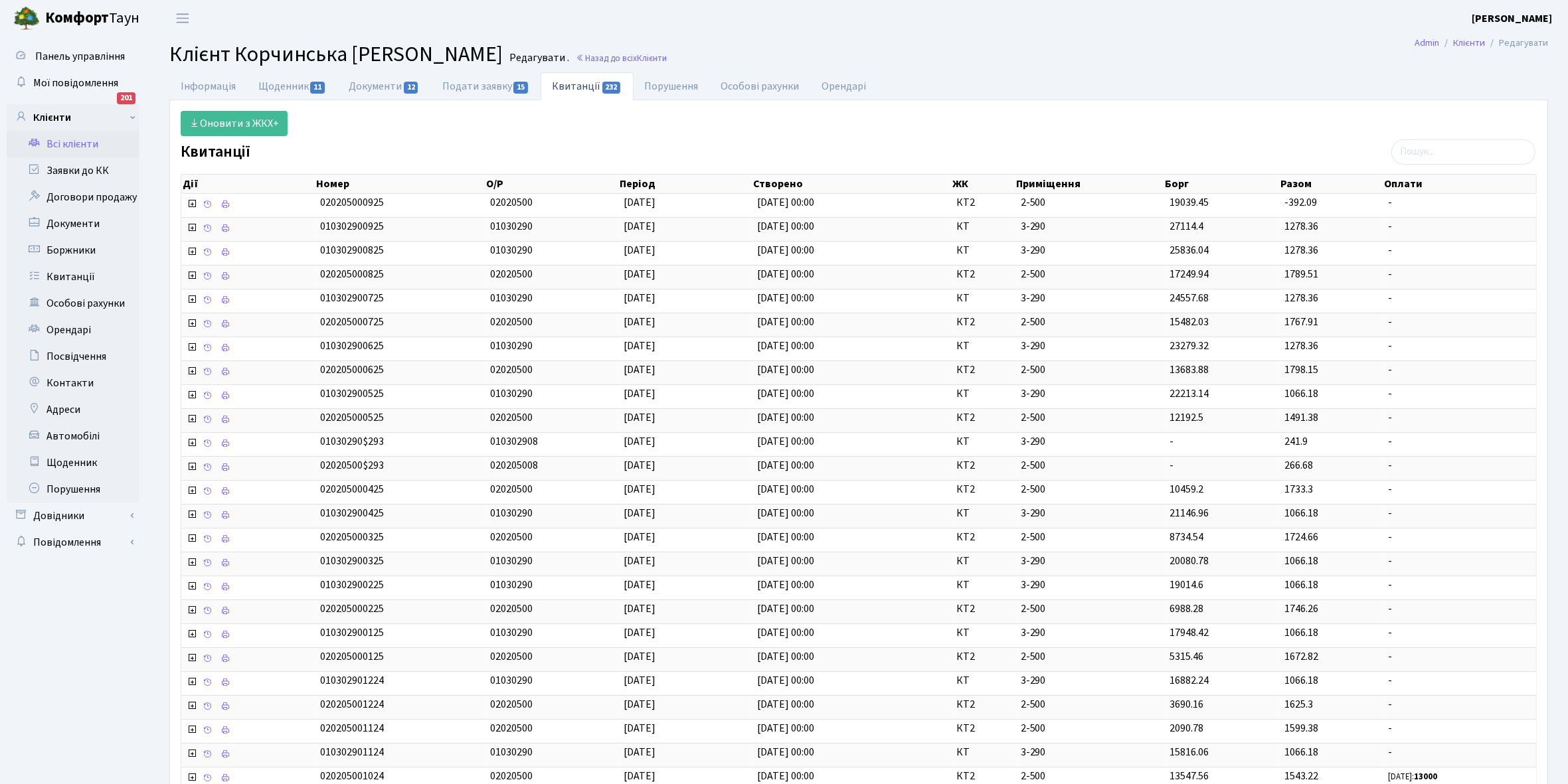
click at [78, 145] on link "Всі клієнти" at bounding box center [73, 145] width 133 height 27
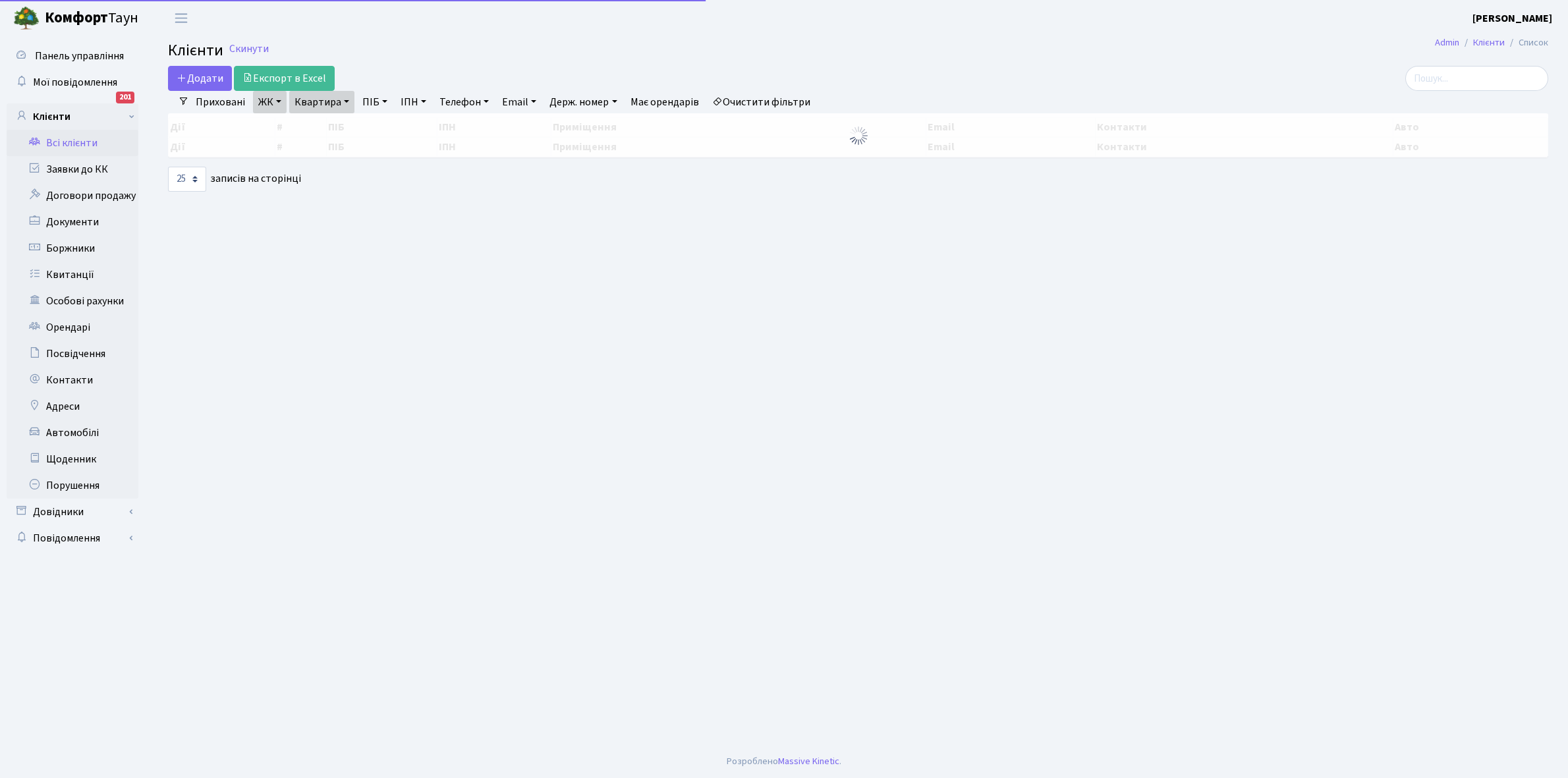
select select "25"
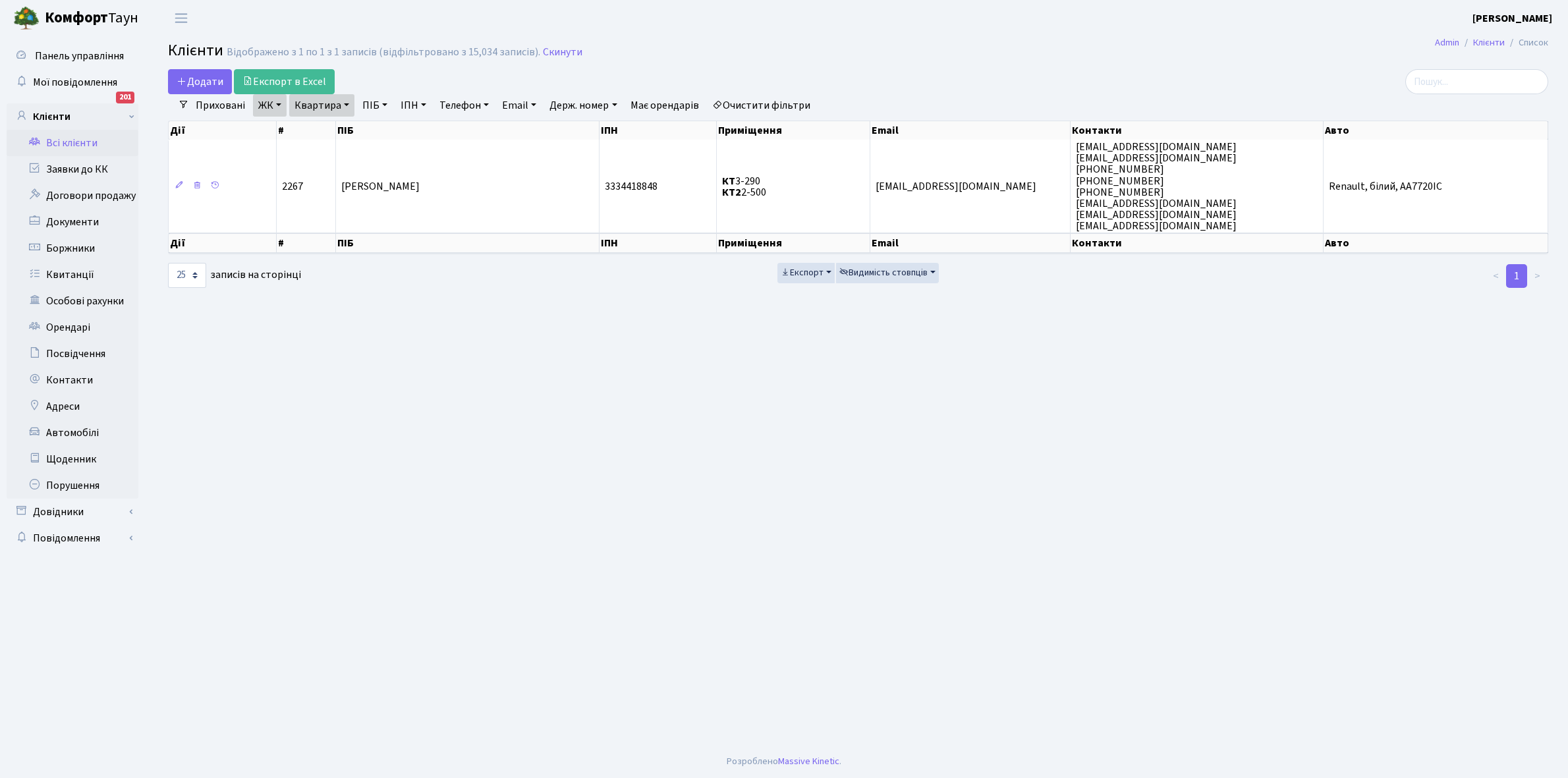
click at [349, 103] on link "Квартира" at bounding box center [321, 105] width 66 height 23
click at [341, 127] on input "2-500" at bounding box center [328, 131] width 77 height 25
type input "2-525"
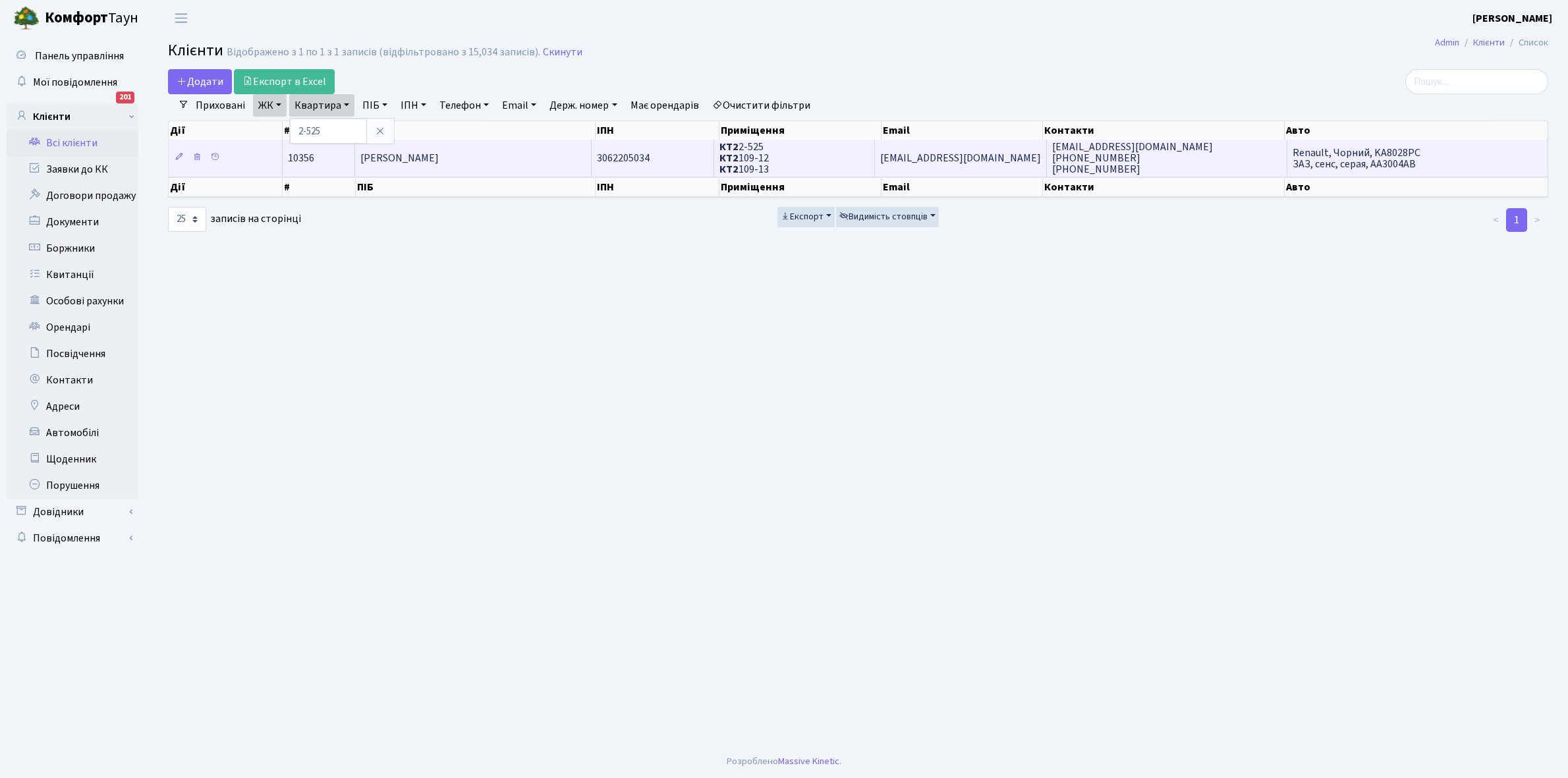
click at [439, 152] on span "Анікєєв Єгор Сергійович" at bounding box center [399, 158] width 79 height 14
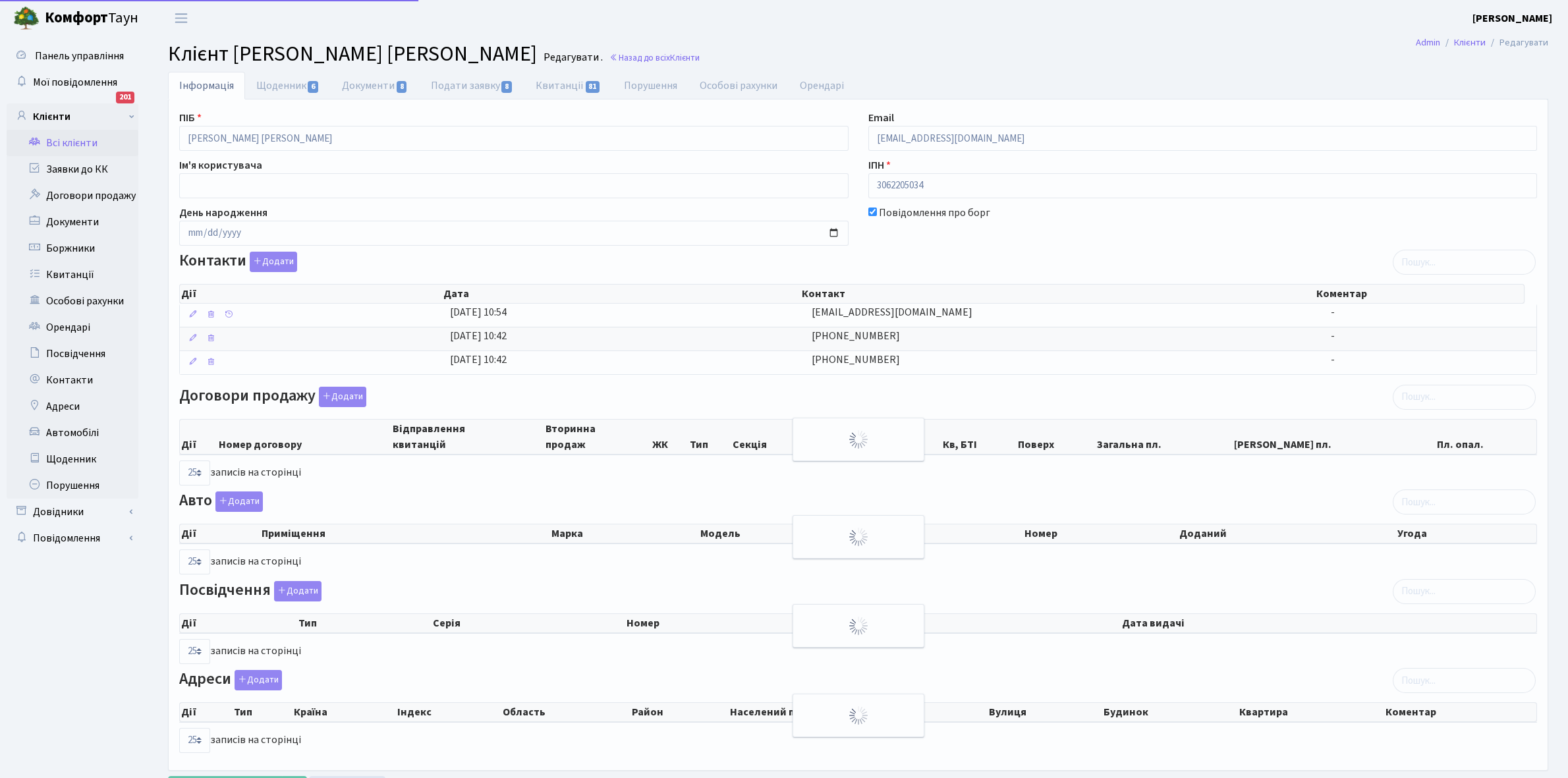
select select "25"
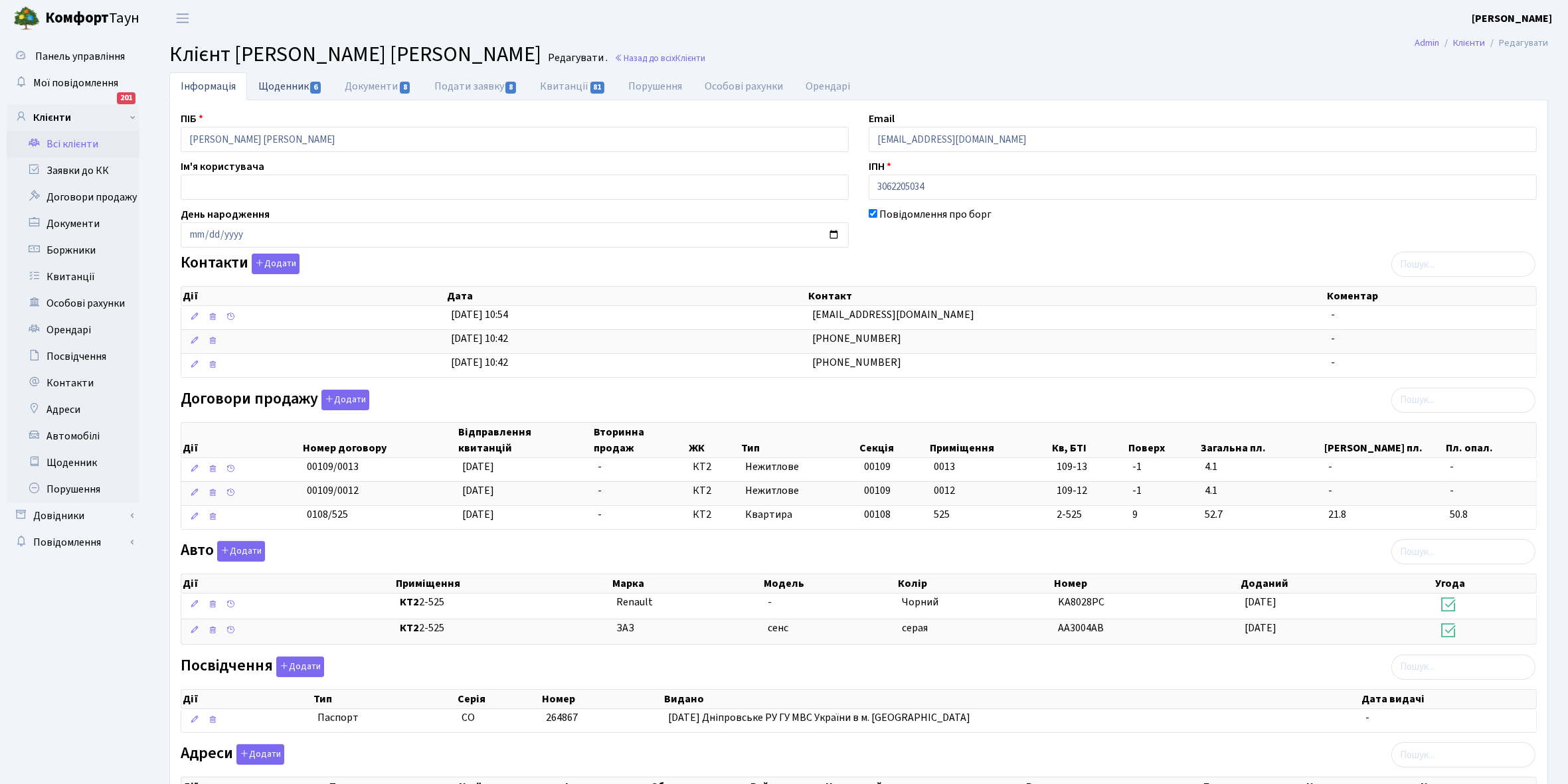
click at [273, 88] on link "Щоденник 6" at bounding box center [290, 86] width 86 height 27
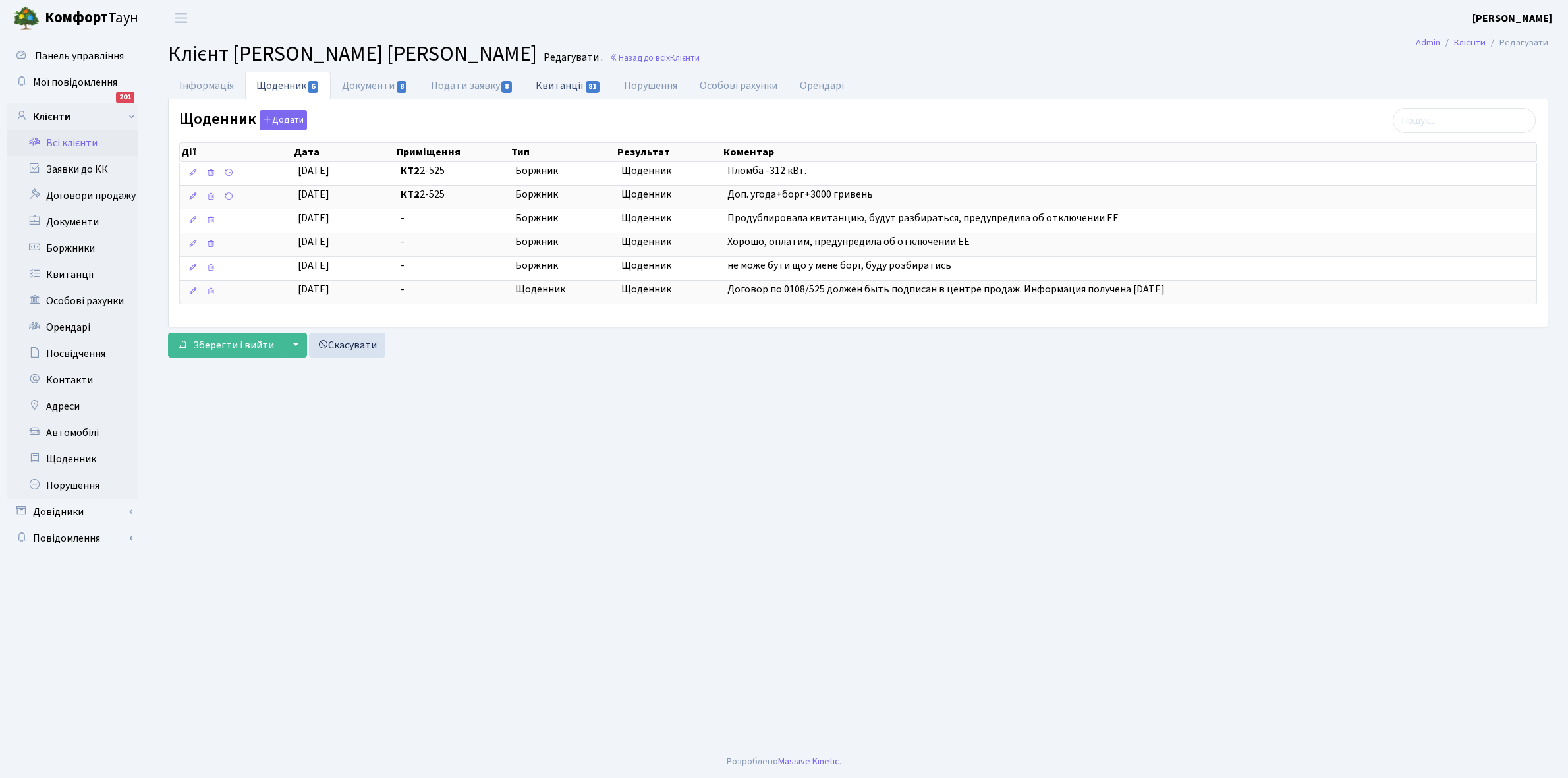
click at [558, 85] on link "Квитанції 81" at bounding box center [568, 85] width 87 height 27
select select "25"
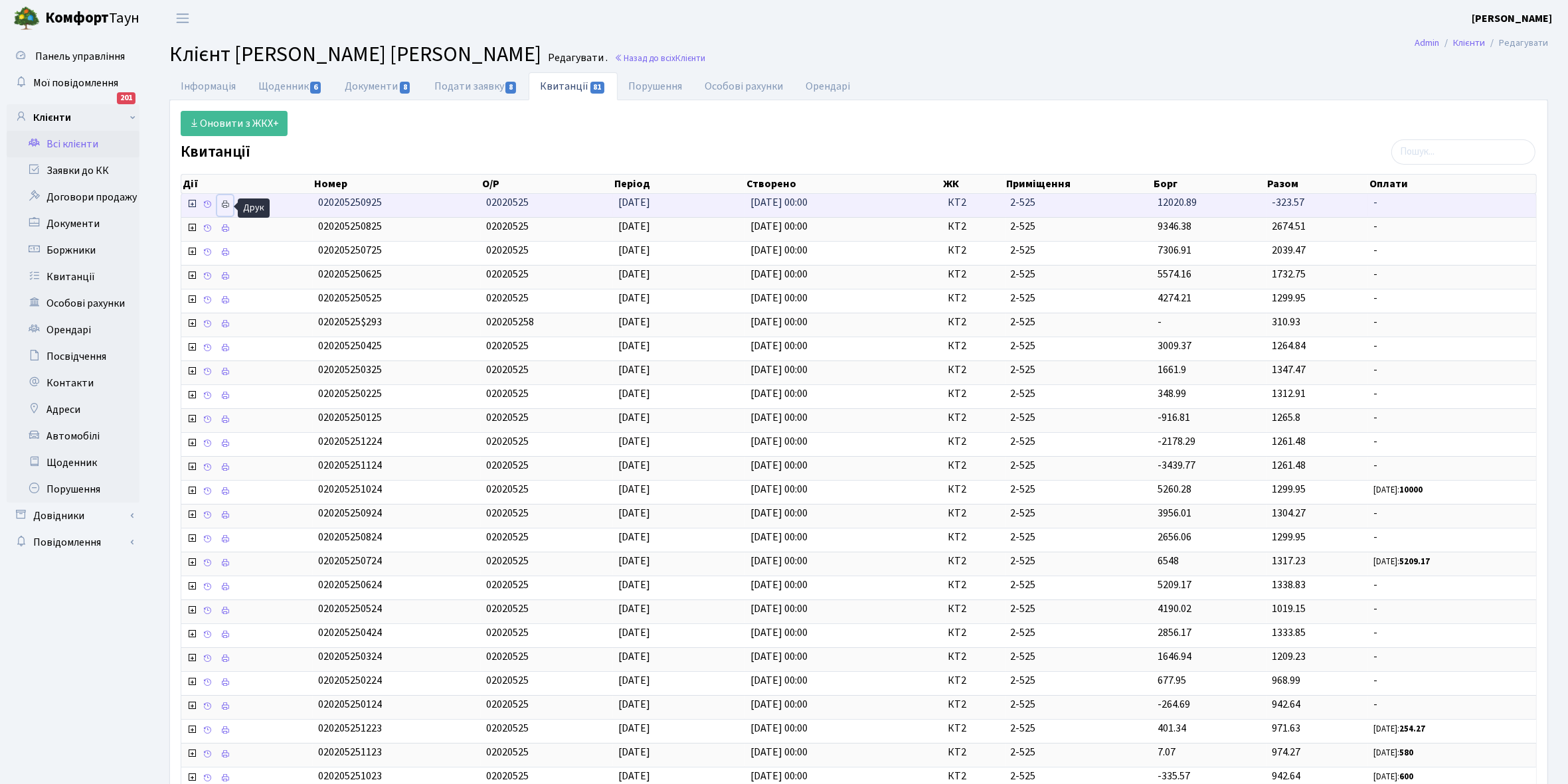
click at [227, 203] on icon at bounding box center [225, 205] width 10 height 10
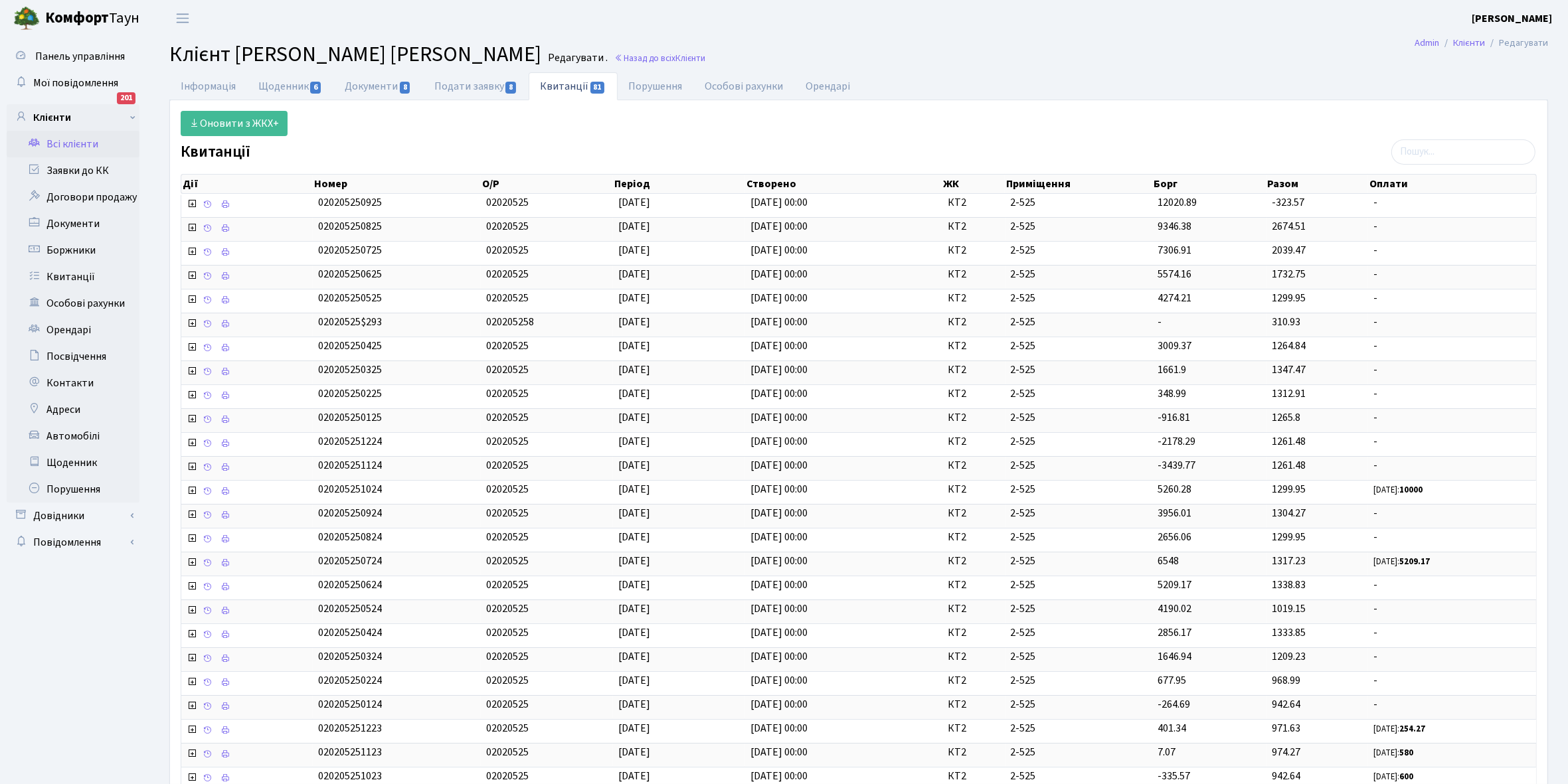
click at [73, 145] on link "Всі клієнти" at bounding box center [73, 145] width 133 height 27
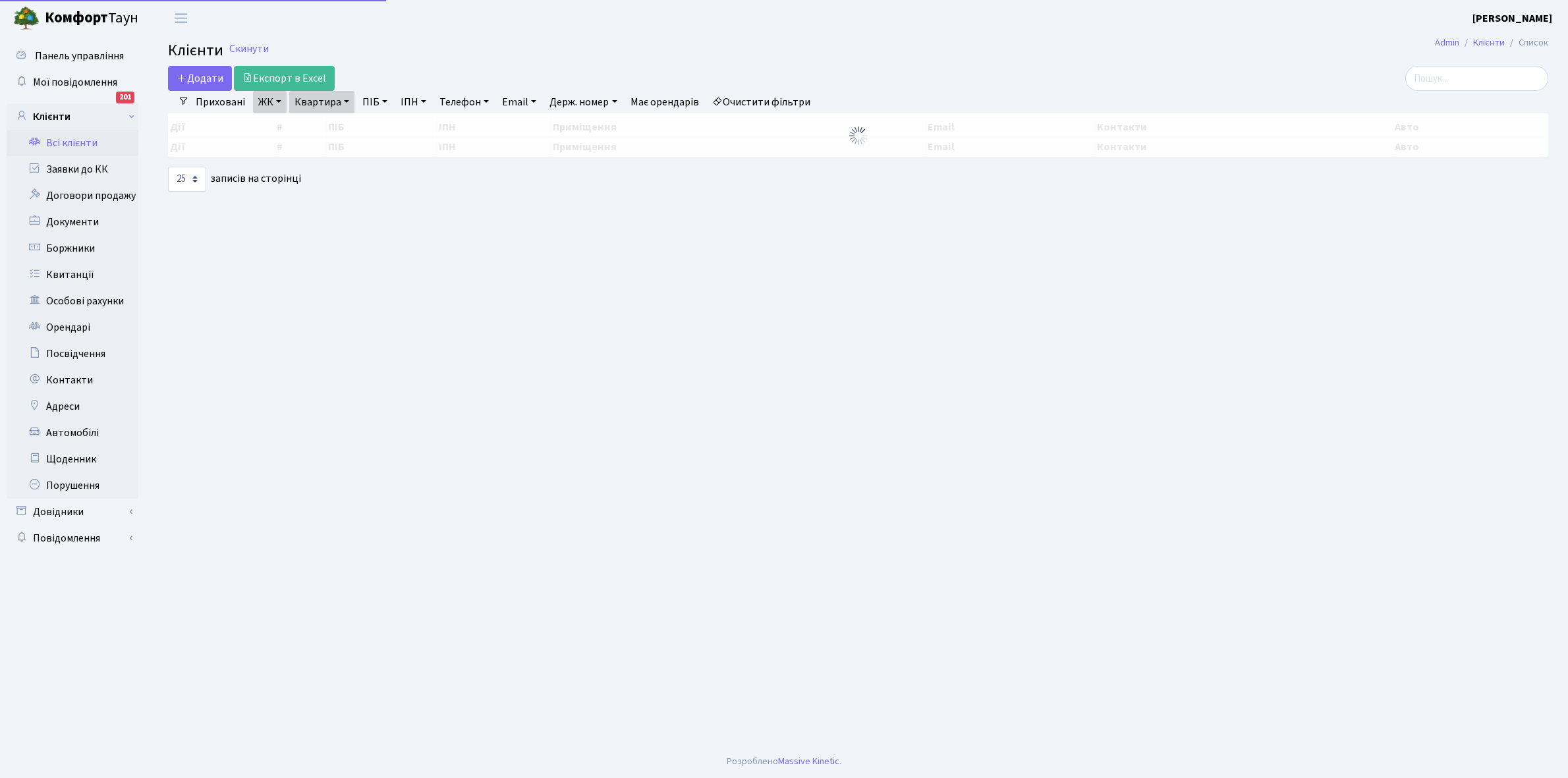
select select "25"
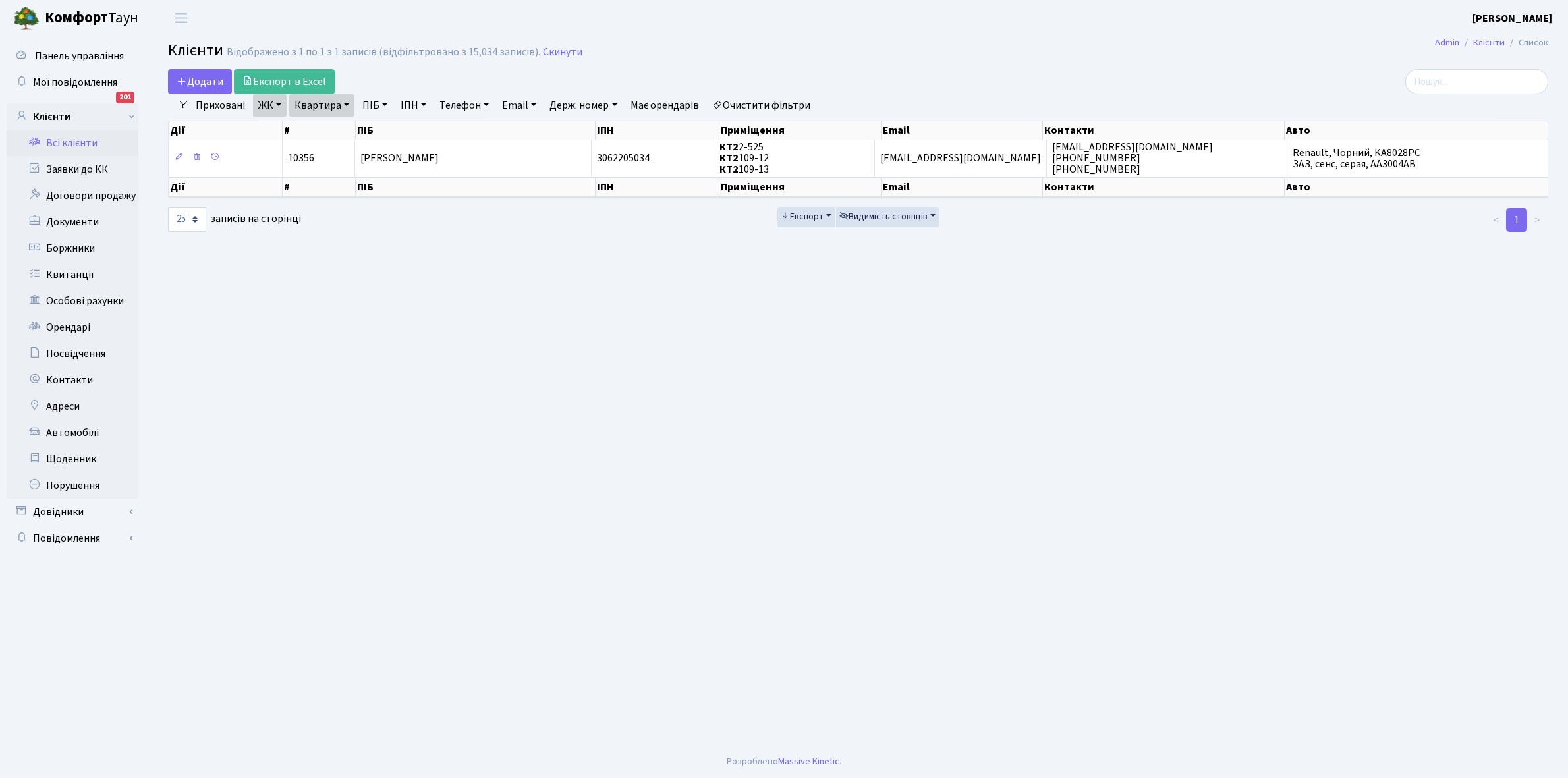
click at [348, 103] on link "Квартира" at bounding box center [321, 105] width 66 height 23
click at [341, 135] on input "2-525" at bounding box center [328, 131] width 77 height 25
type input "2-543"
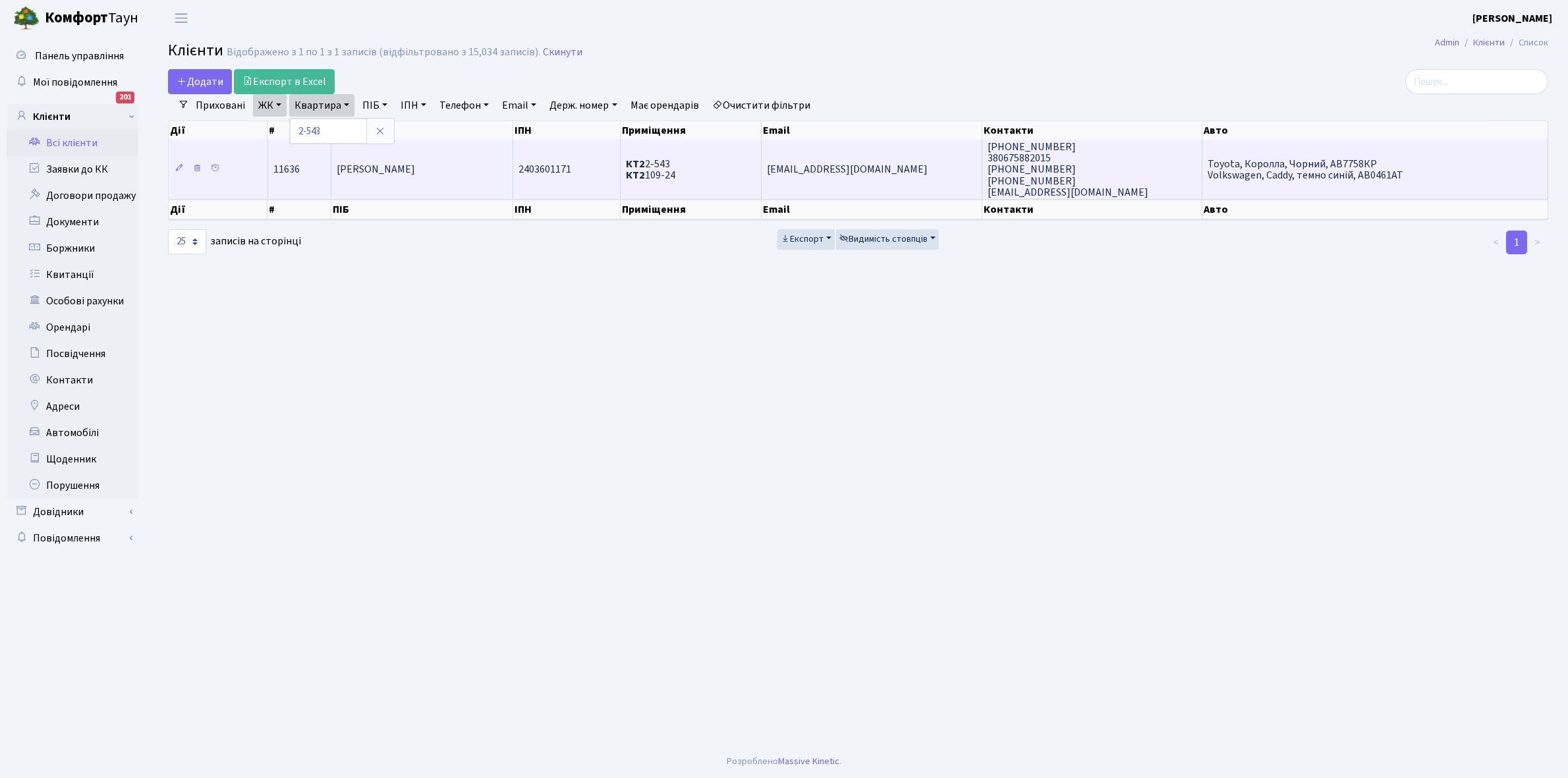
click at [432, 178] on td "[PERSON_NAME]" at bounding box center [422, 169] width 181 height 59
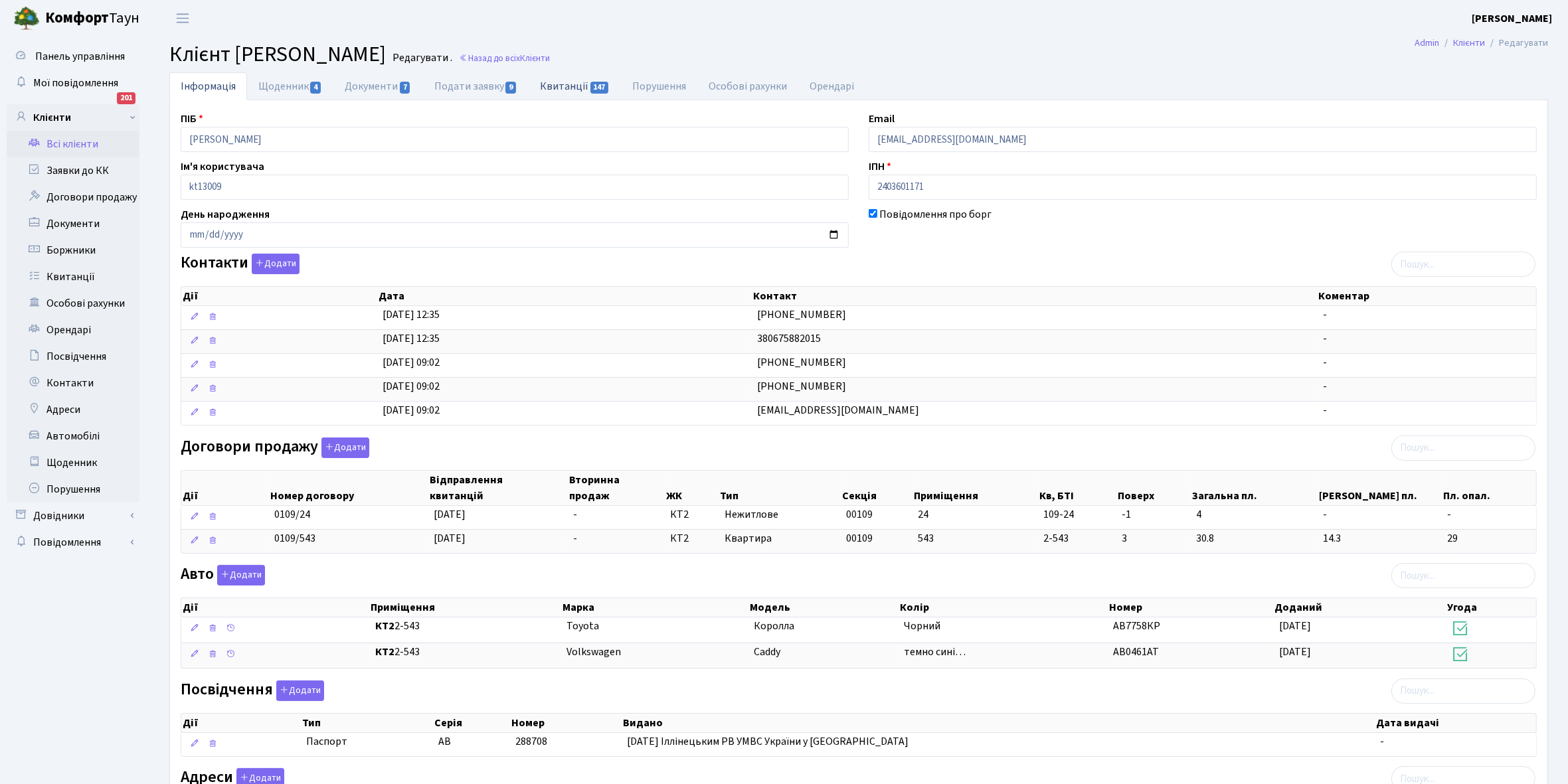
click at [556, 83] on link "Квитанції 147" at bounding box center [574, 86] width 92 height 27
select select "25"
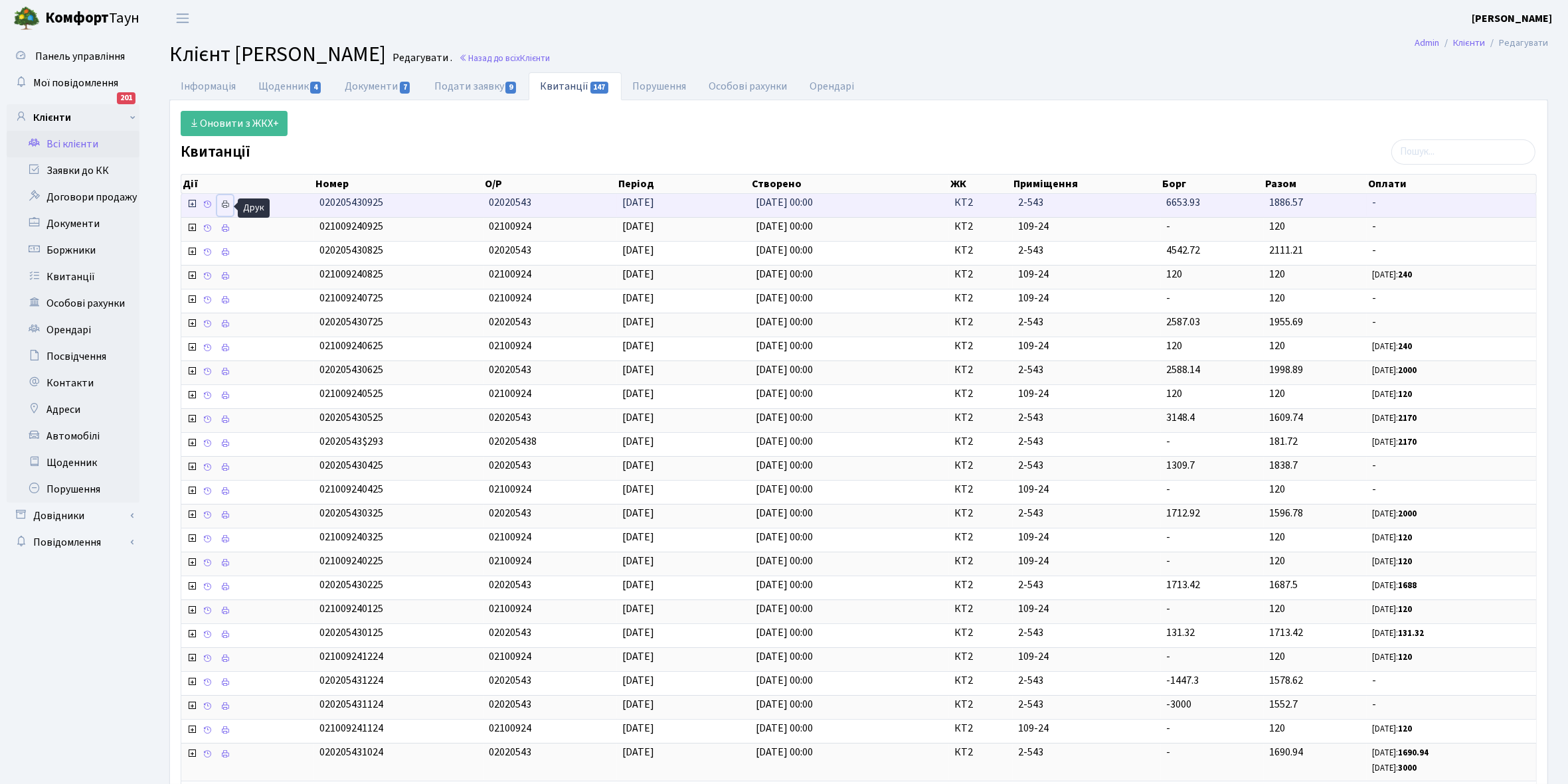
click at [227, 203] on icon at bounding box center [225, 205] width 10 height 10
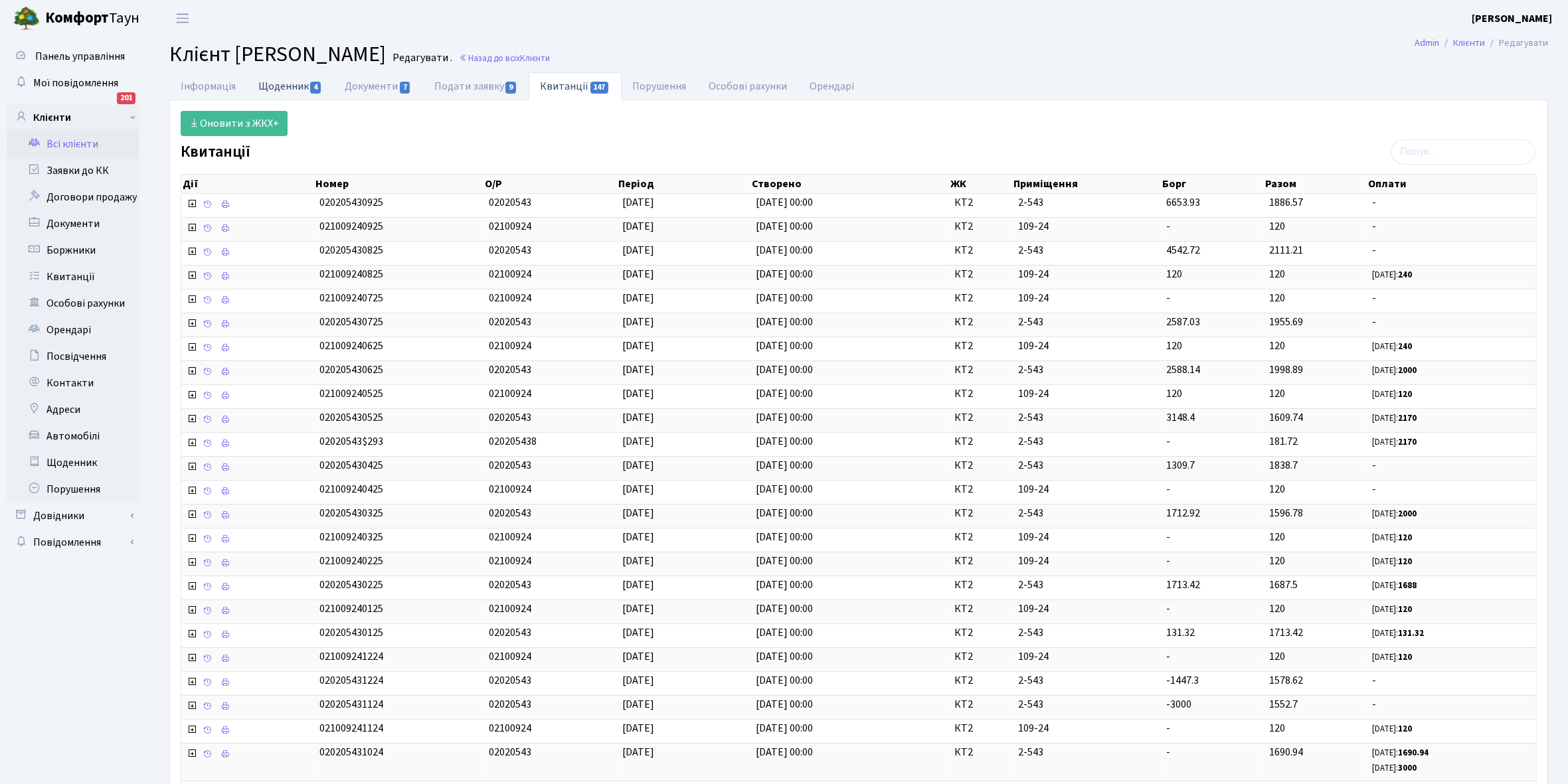
click at [273, 80] on link "Щоденник 4" at bounding box center [290, 86] width 86 height 27
select select "25"
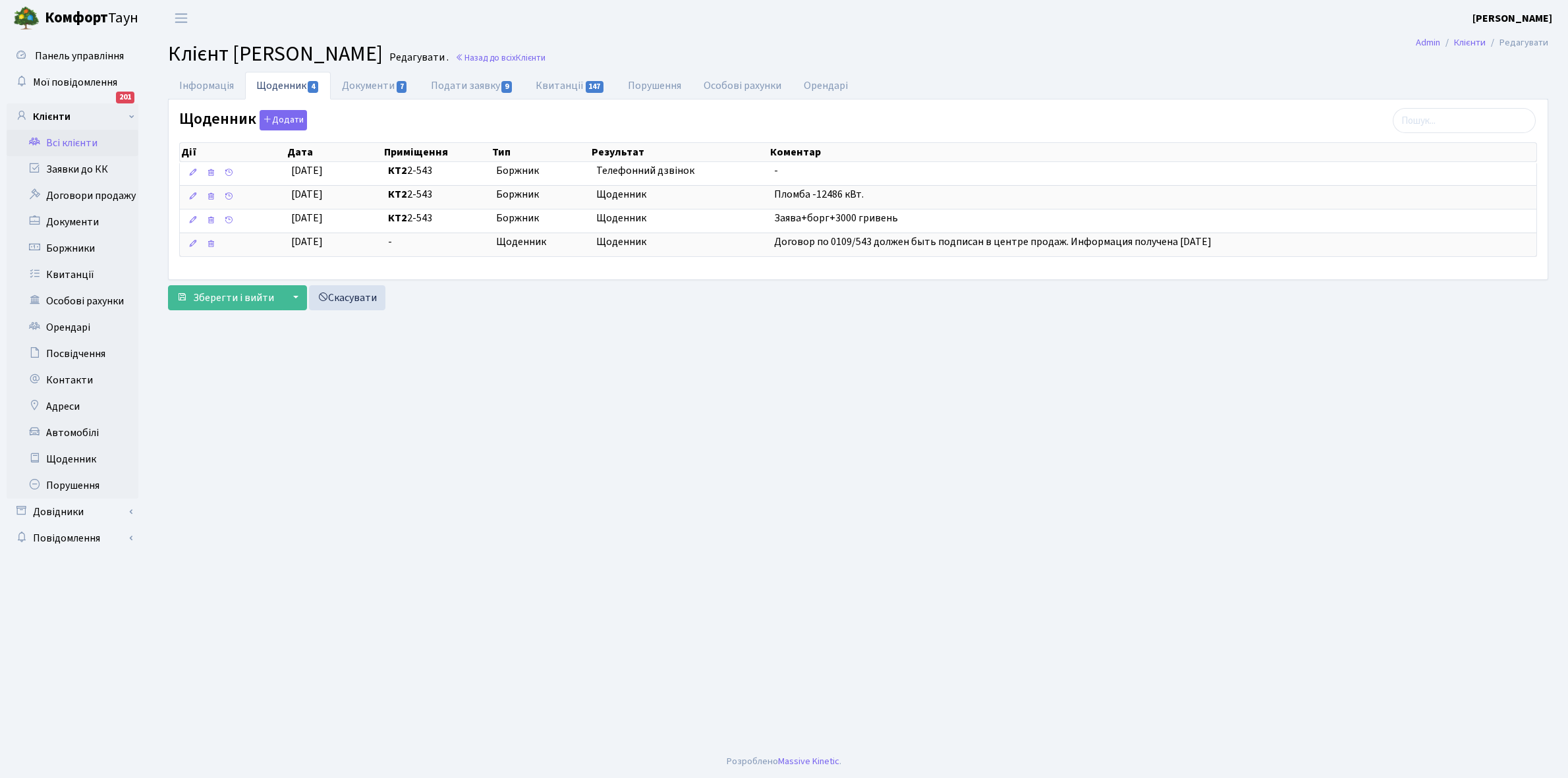
click at [64, 137] on link "Всі клієнти" at bounding box center [72, 143] width 132 height 27
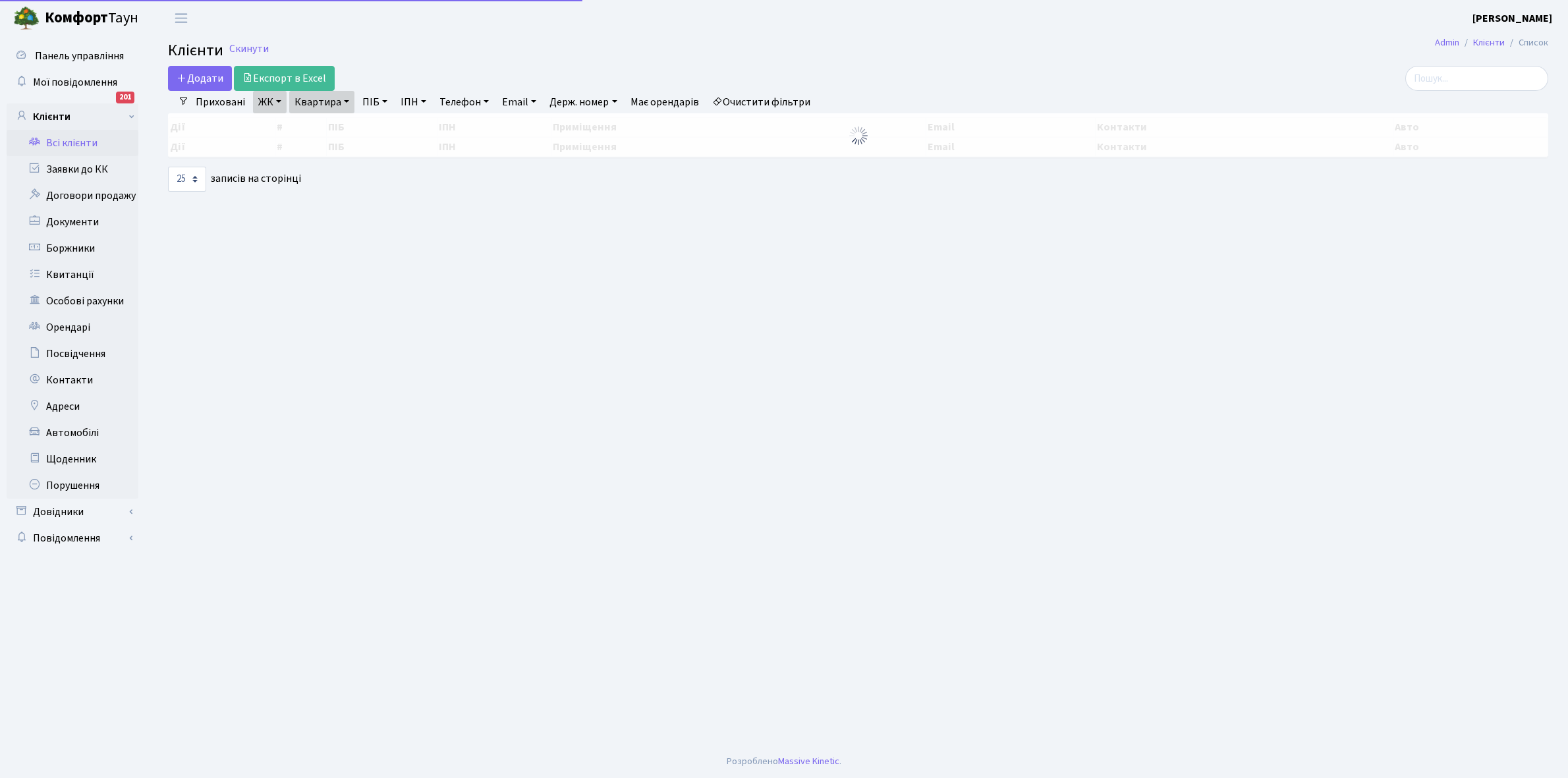
select select "25"
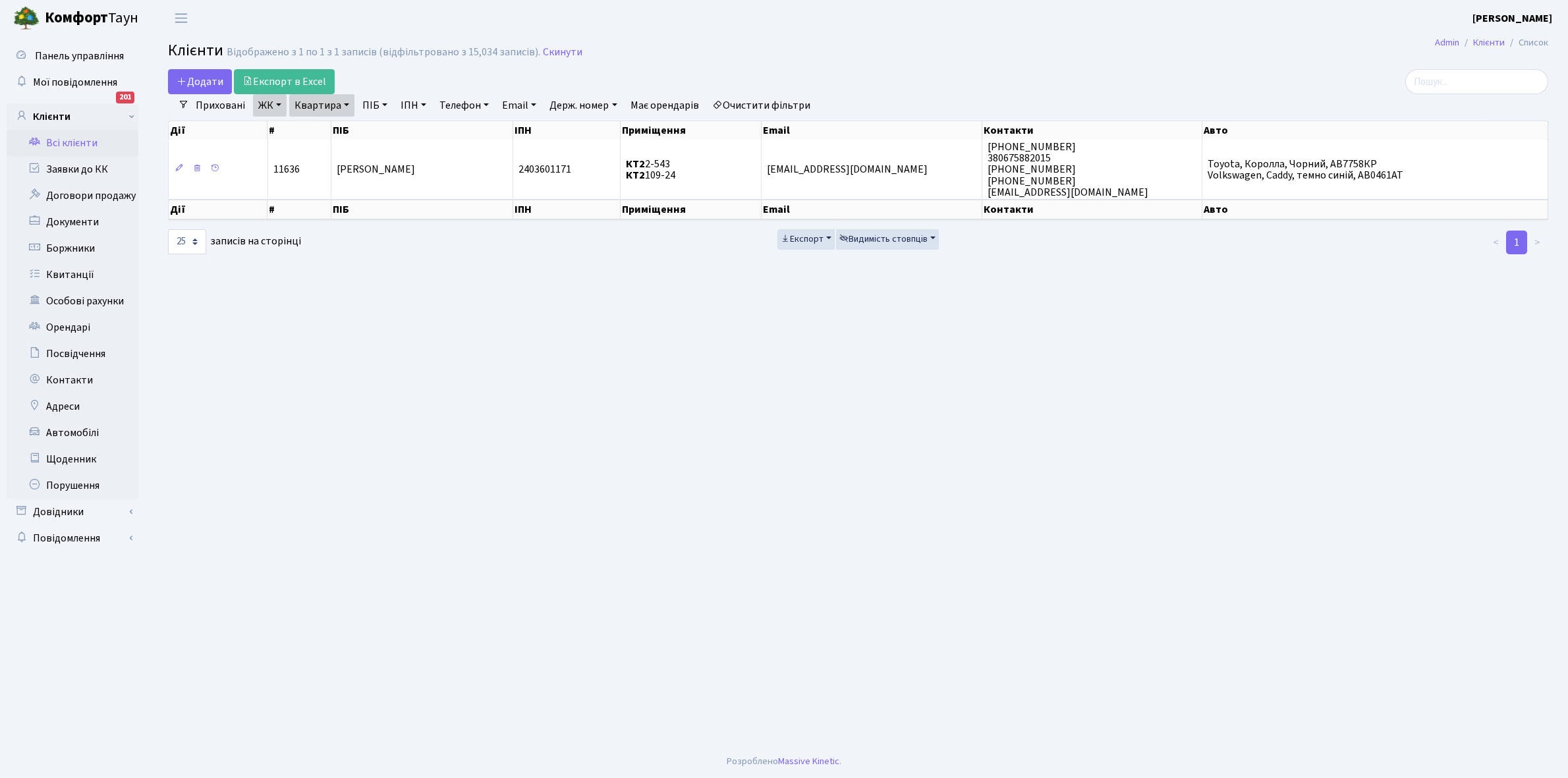
click at [346, 103] on link "Квартира" at bounding box center [321, 105] width 66 height 23
click at [338, 125] on input "2-543" at bounding box center [328, 131] width 77 height 25
type input "2-774"
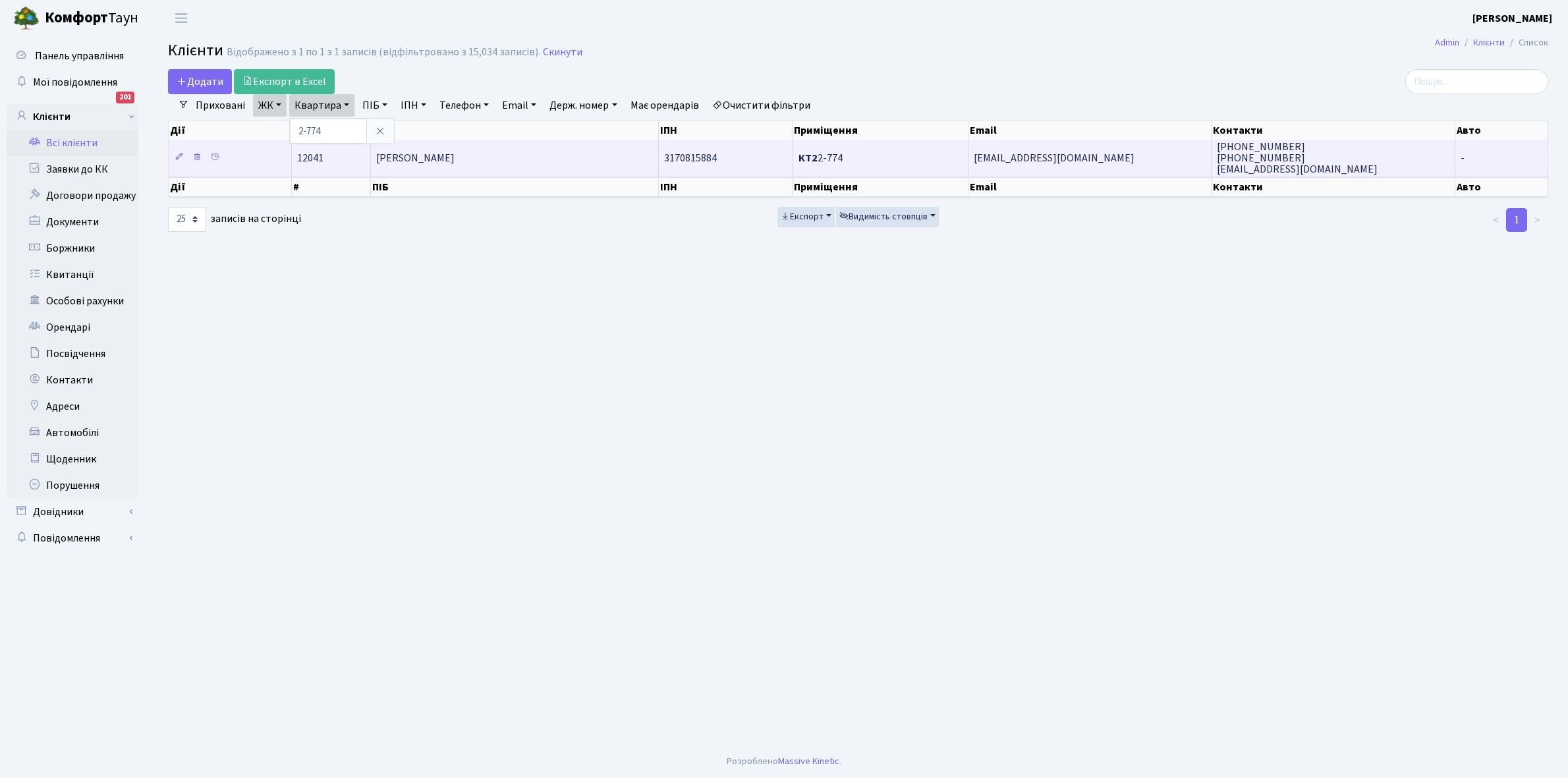
click at [418, 171] on td "Шувалова Тетяна Сергіївна" at bounding box center [515, 158] width 288 height 36
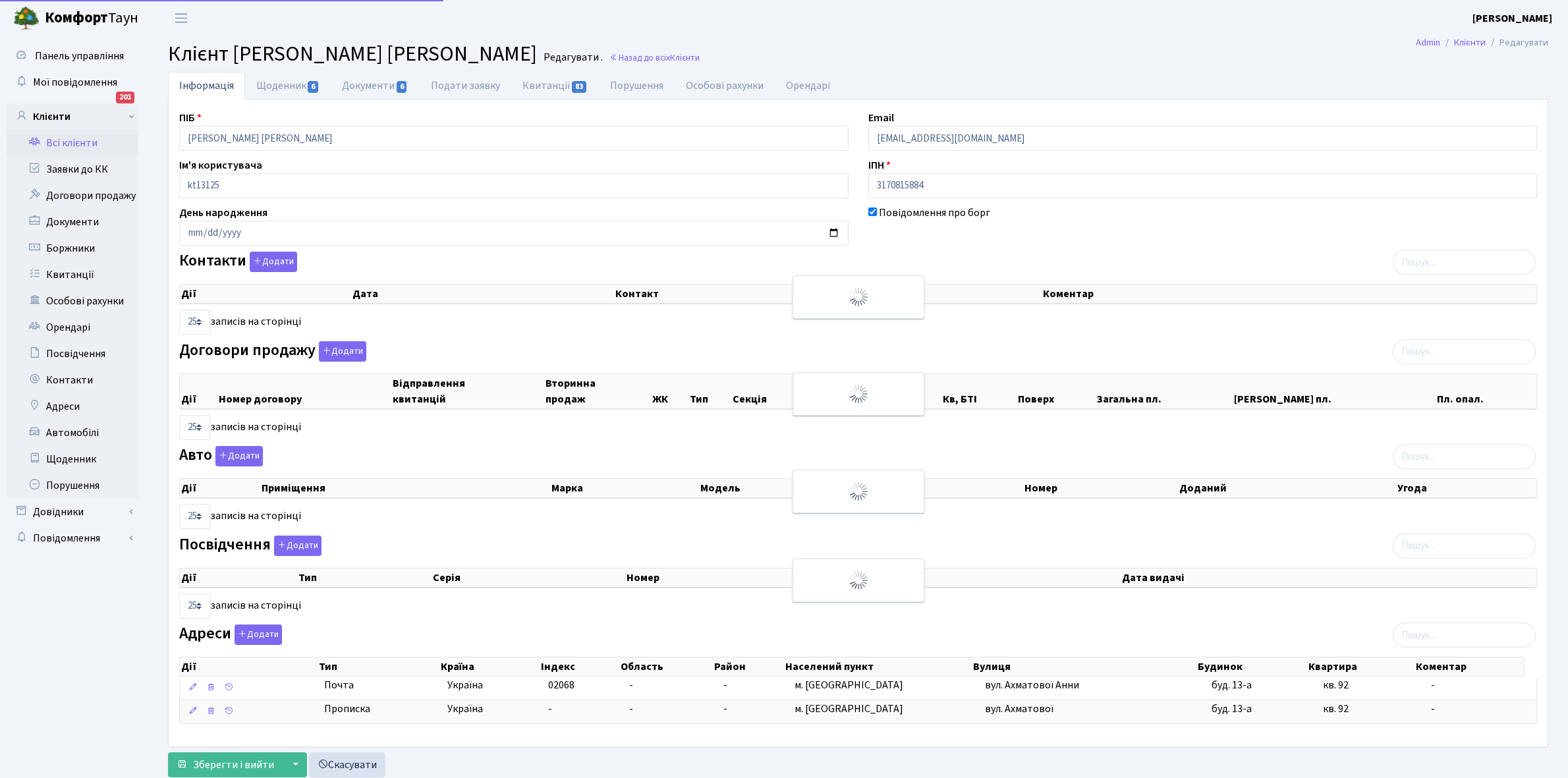
select select "25"
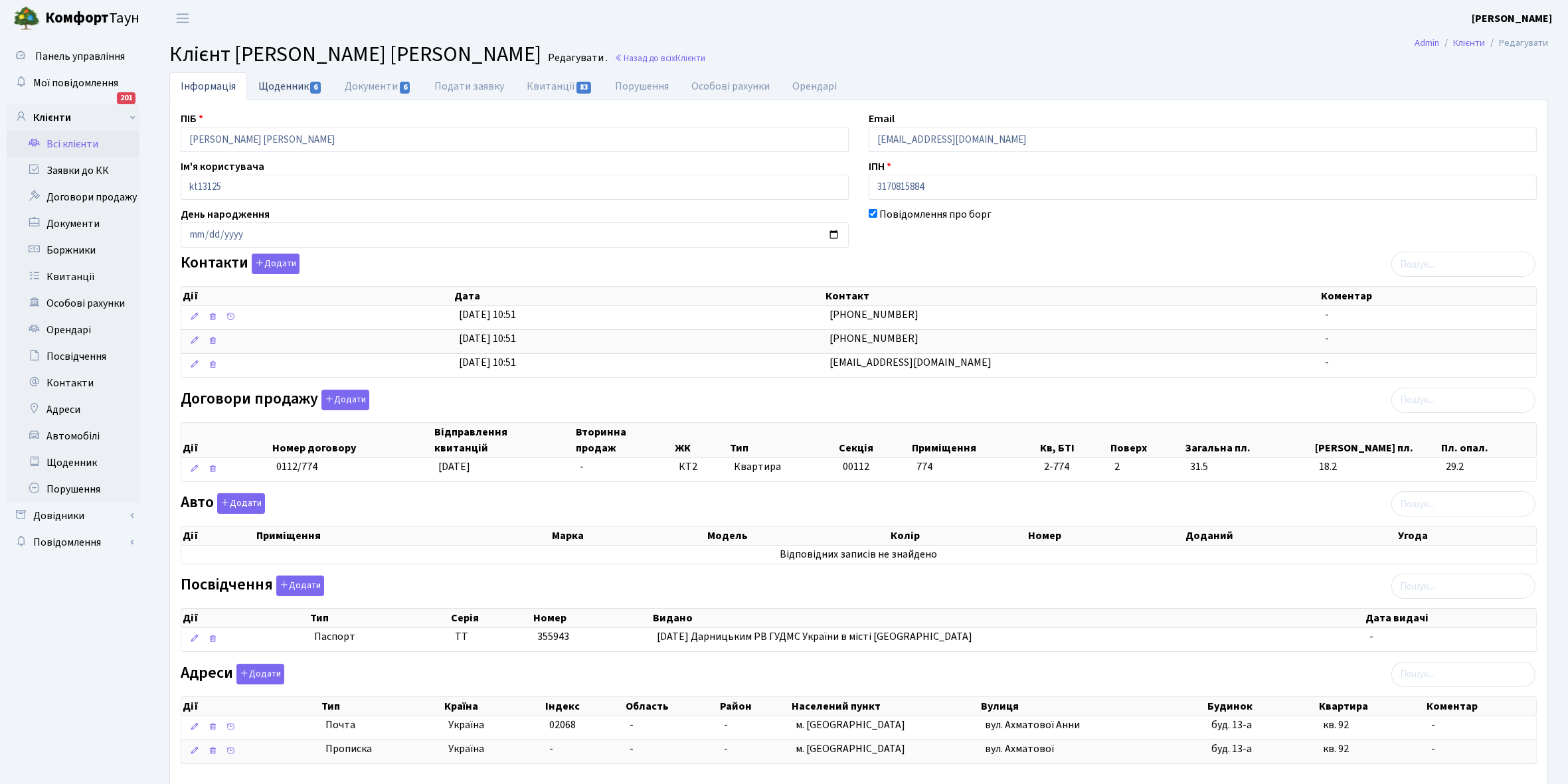
click at [274, 85] on link "Щоденник 6" at bounding box center [290, 86] width 86 height 27
select select "25"
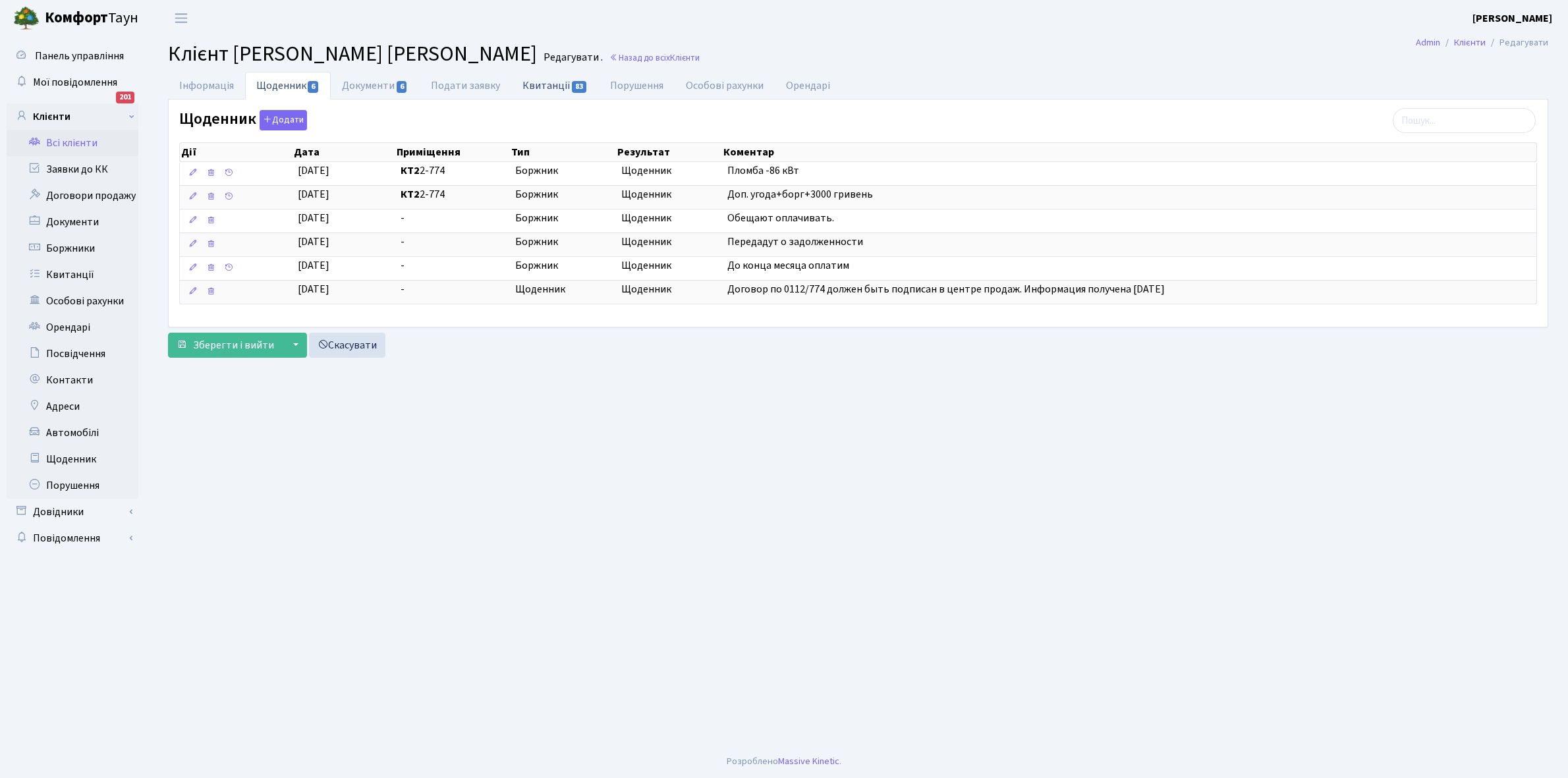
click at [558, 85] on link "Квитанції 83" at bounding box center [555, 85] width 87 height 27
select select "25"
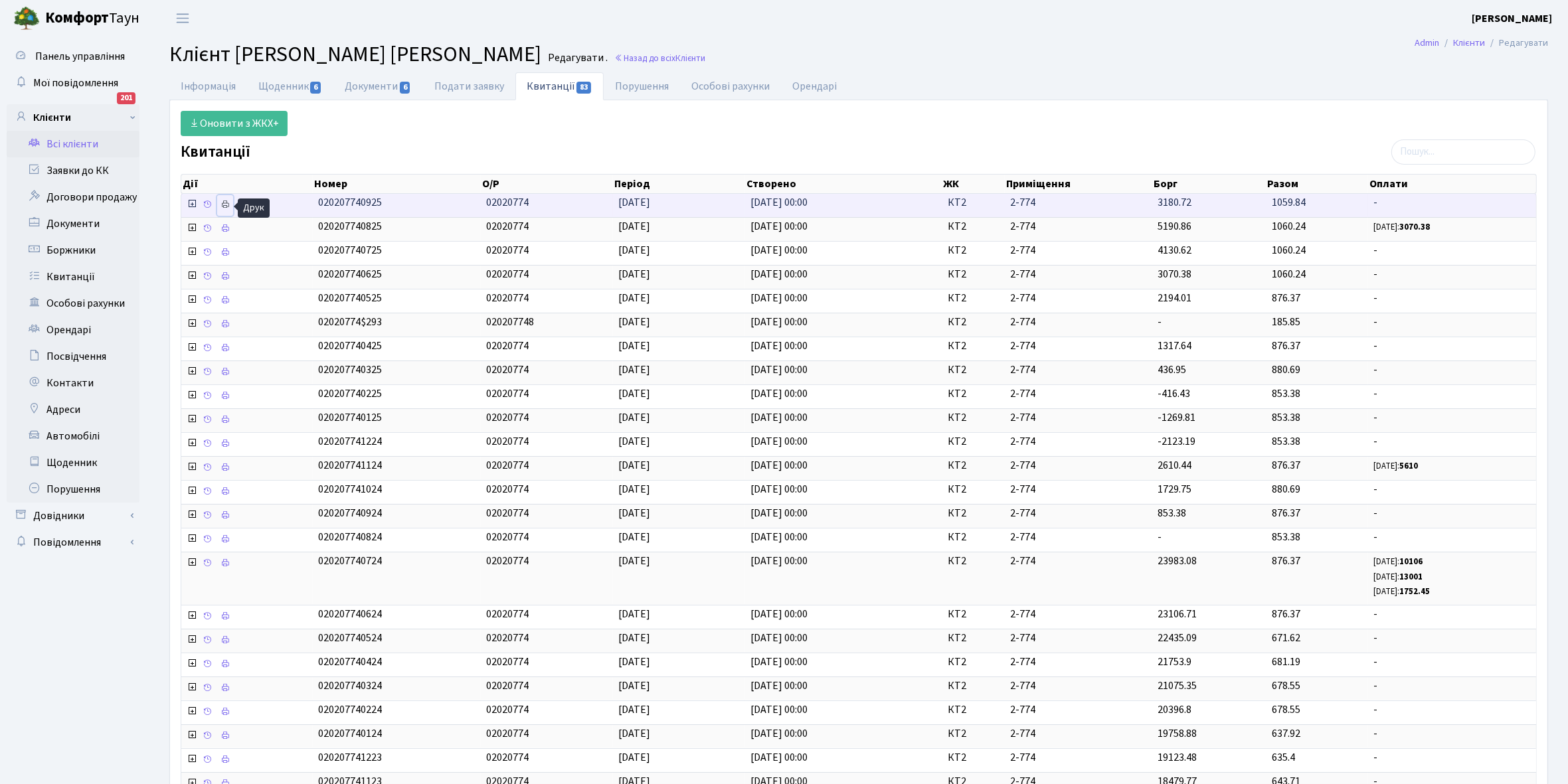
click at [227, 203] on icon at bounding box center [225, 205] width 10 height 10
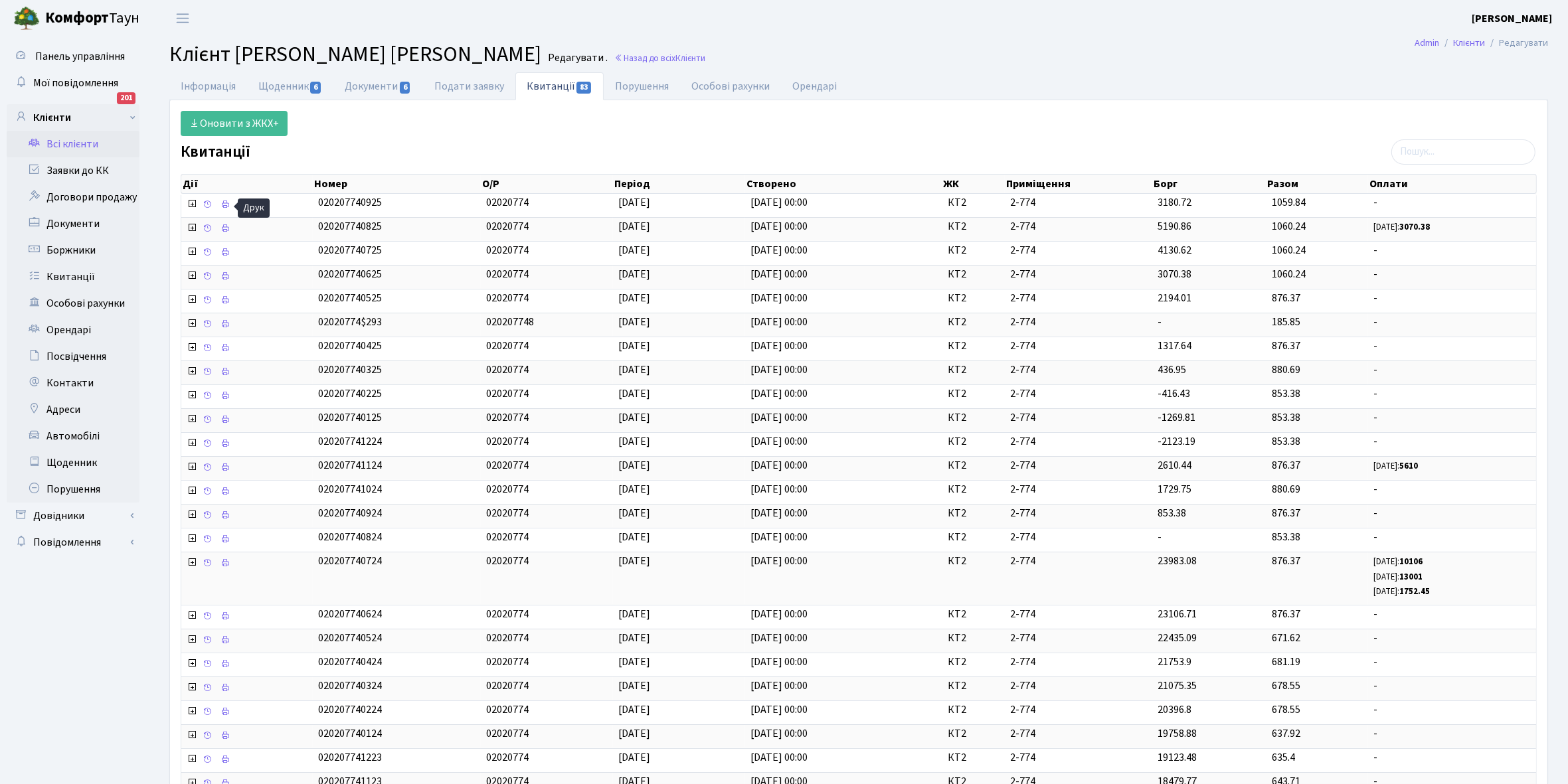
click at [63, 138] on link "Всі клієнти" at bounding box center [73, 145] width 133 height 27
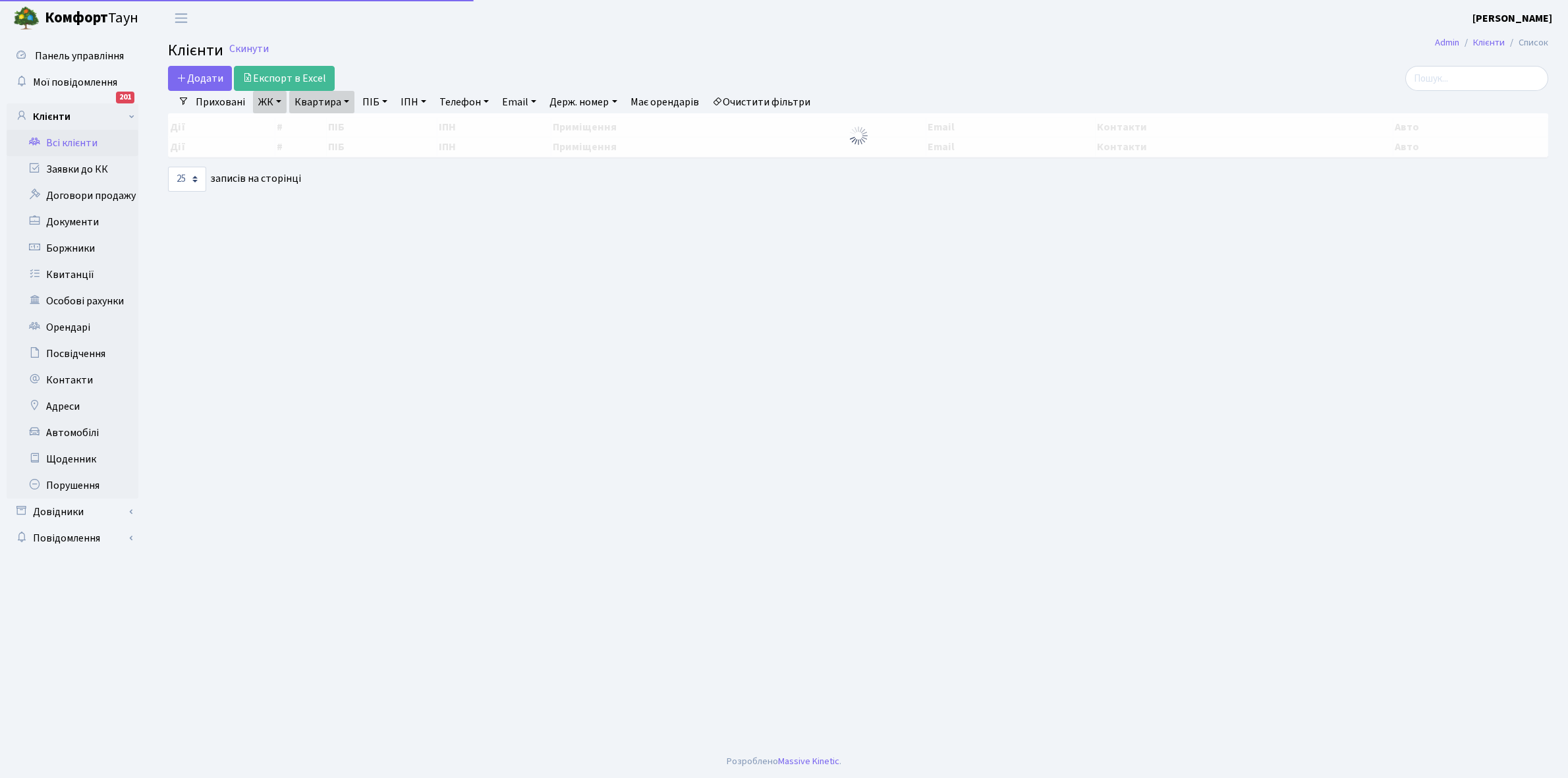
select select "25"
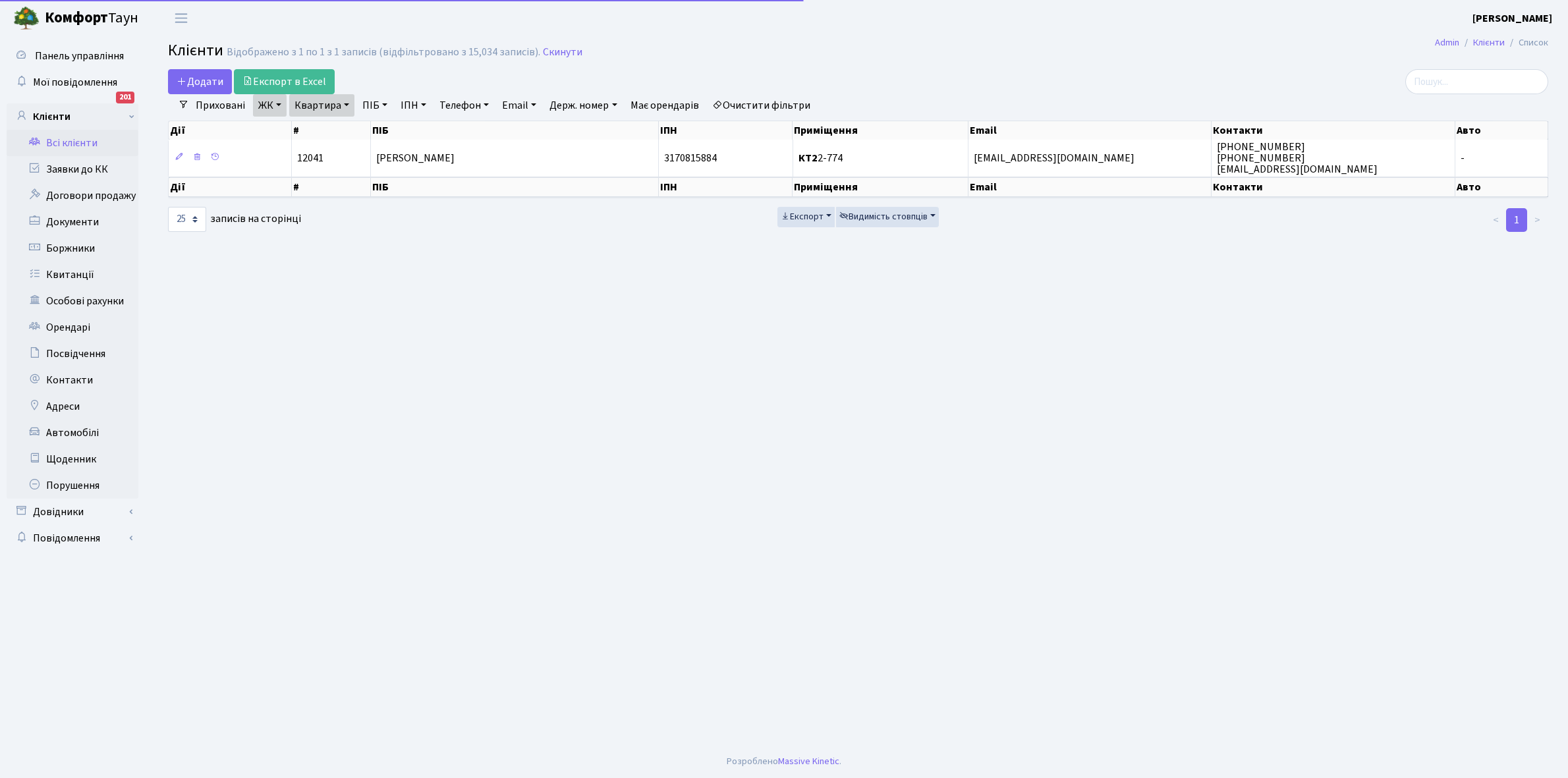
click at [345, 104] on link "Квартира" at bounding box center [321, 105] width 66 height 23
click at [346, 135] on input "2-774" at bounding box center [328, 131] width 77 height 25
type input "2-776"
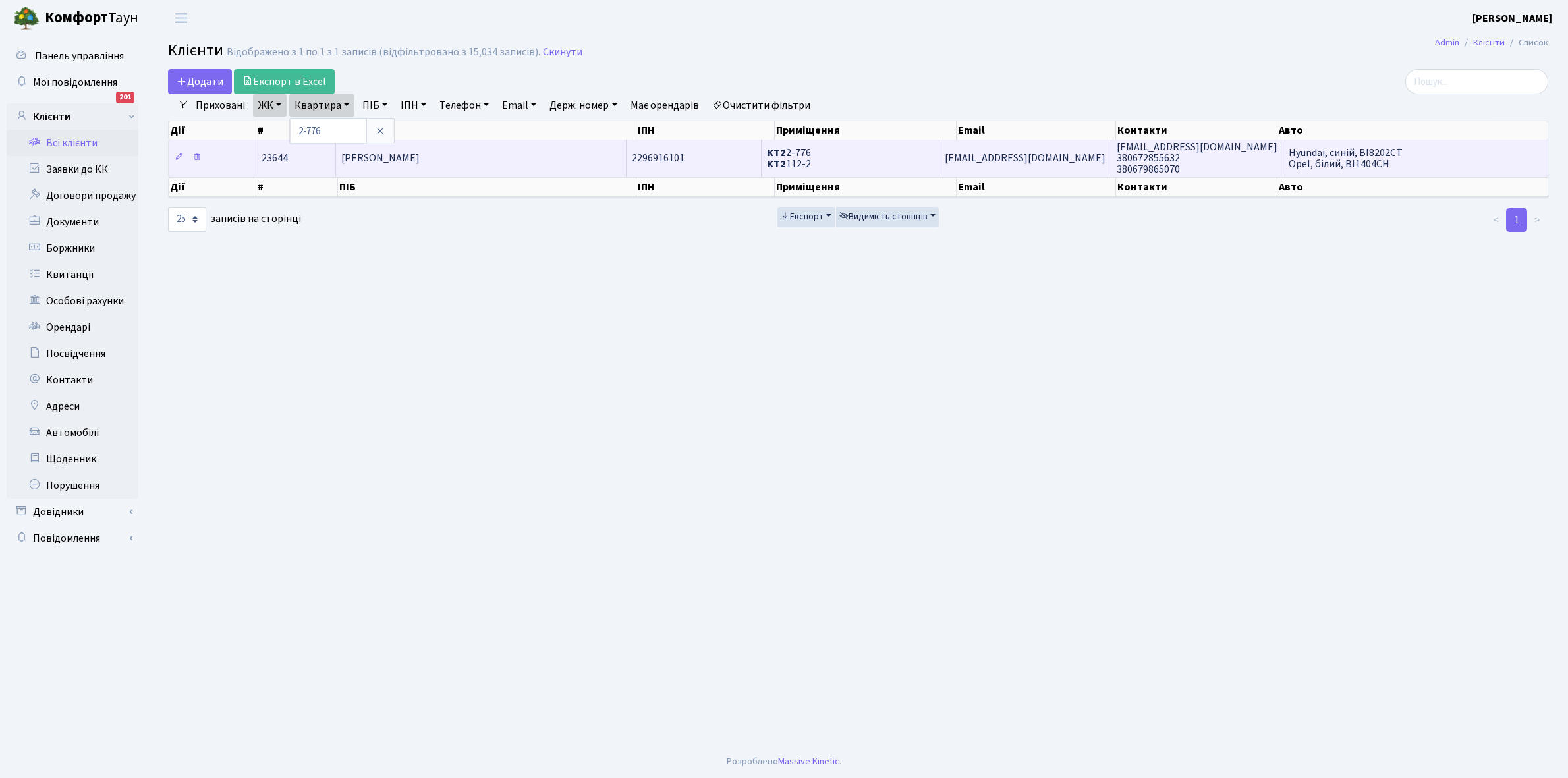
click at [420, 155] on span "[PERSON_NAME]" at bounding box center [380, 158] width 79 height 14
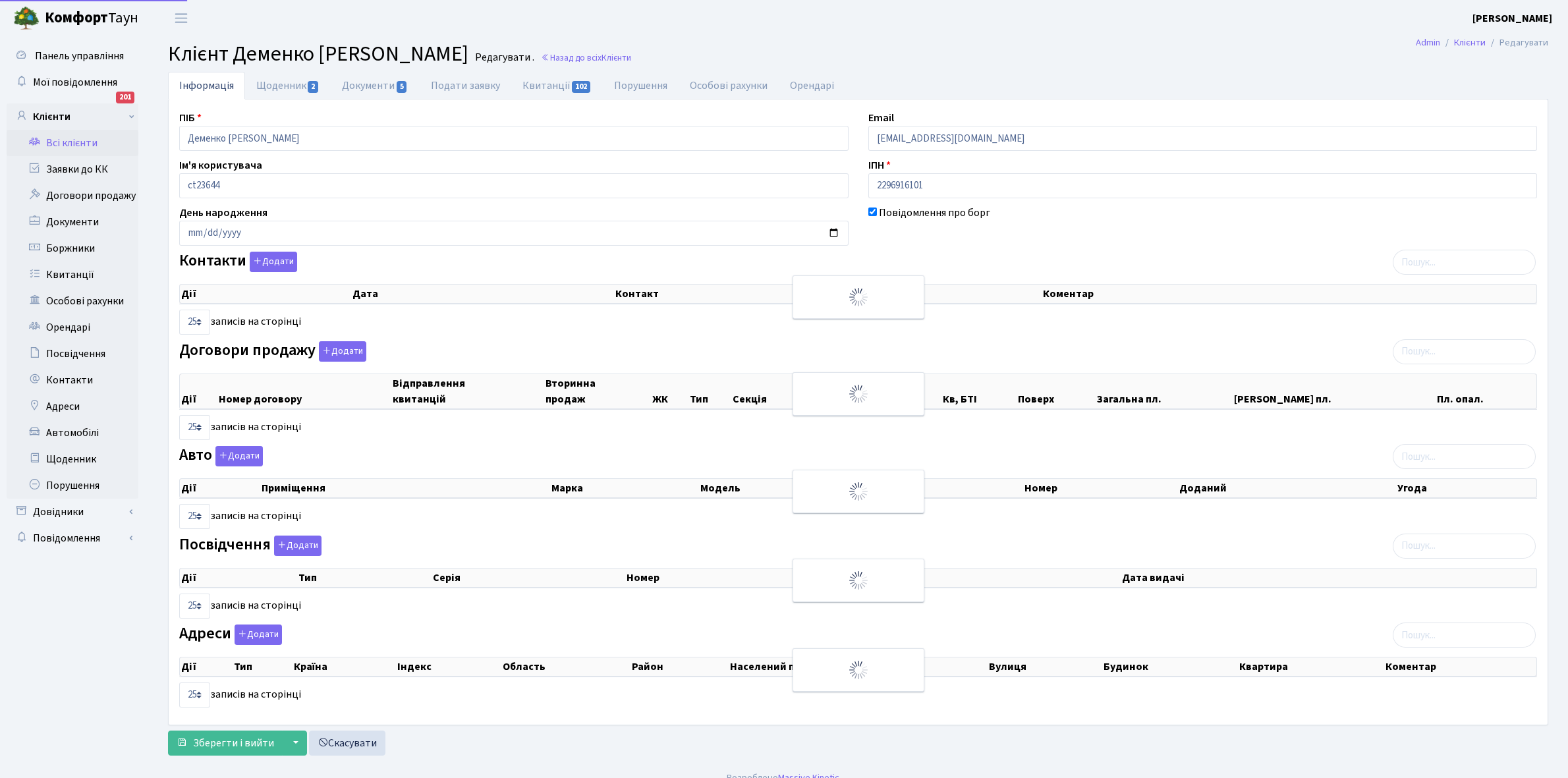
select select "25"
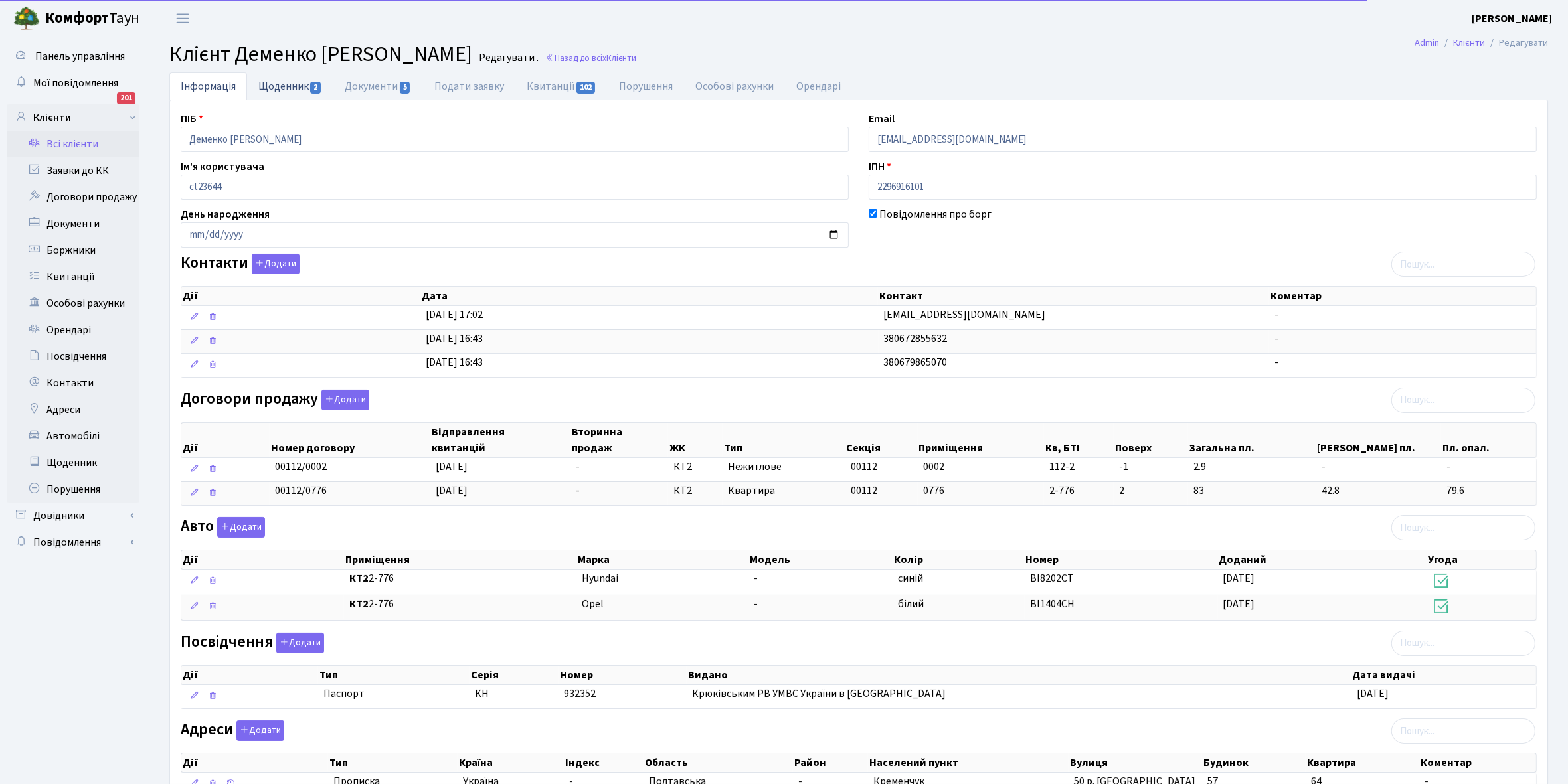
click at [269, 86] on link "Щоденник 2" at bounding box center [290, 86] width 86 height 27
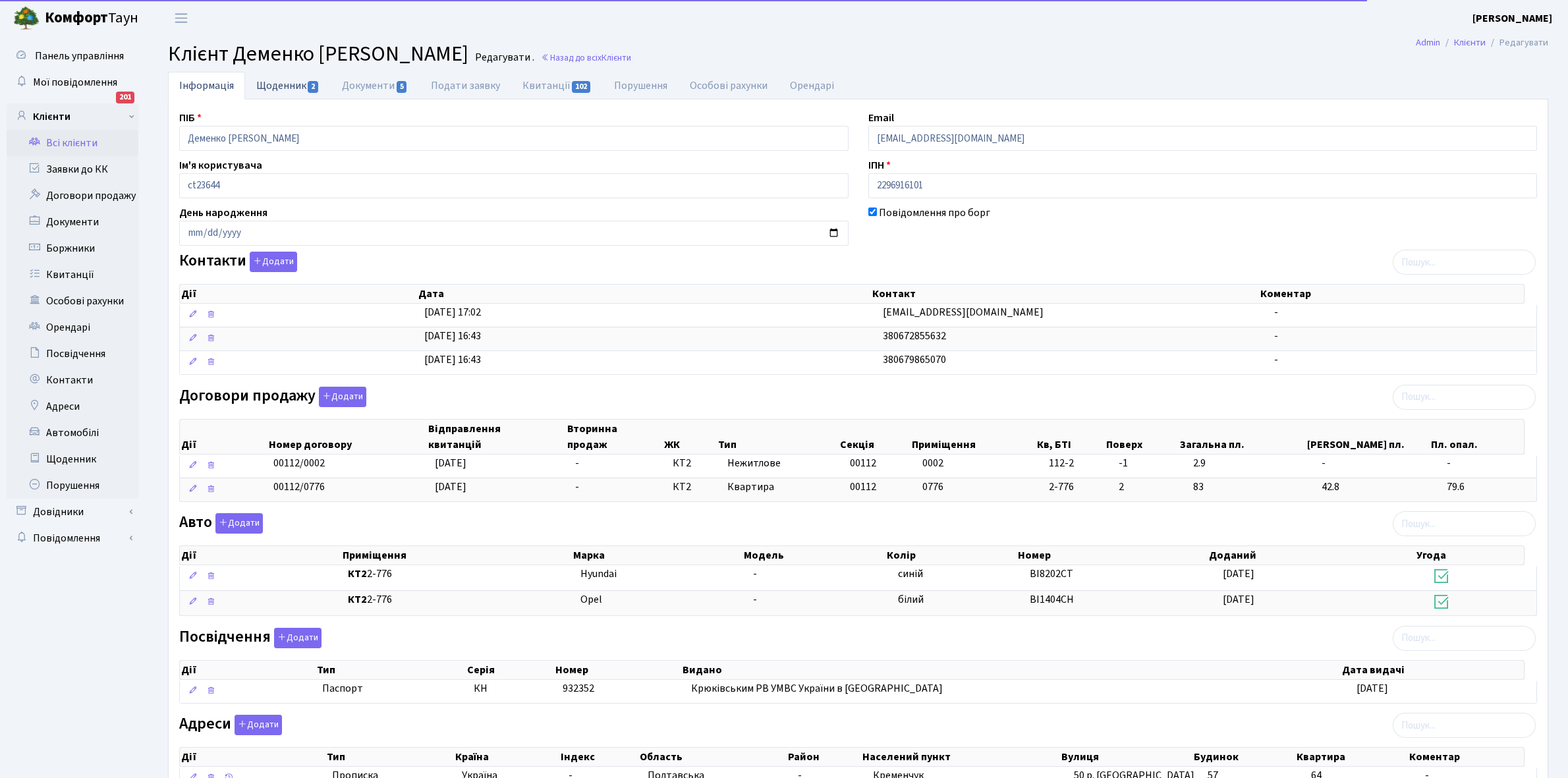
select select "25"
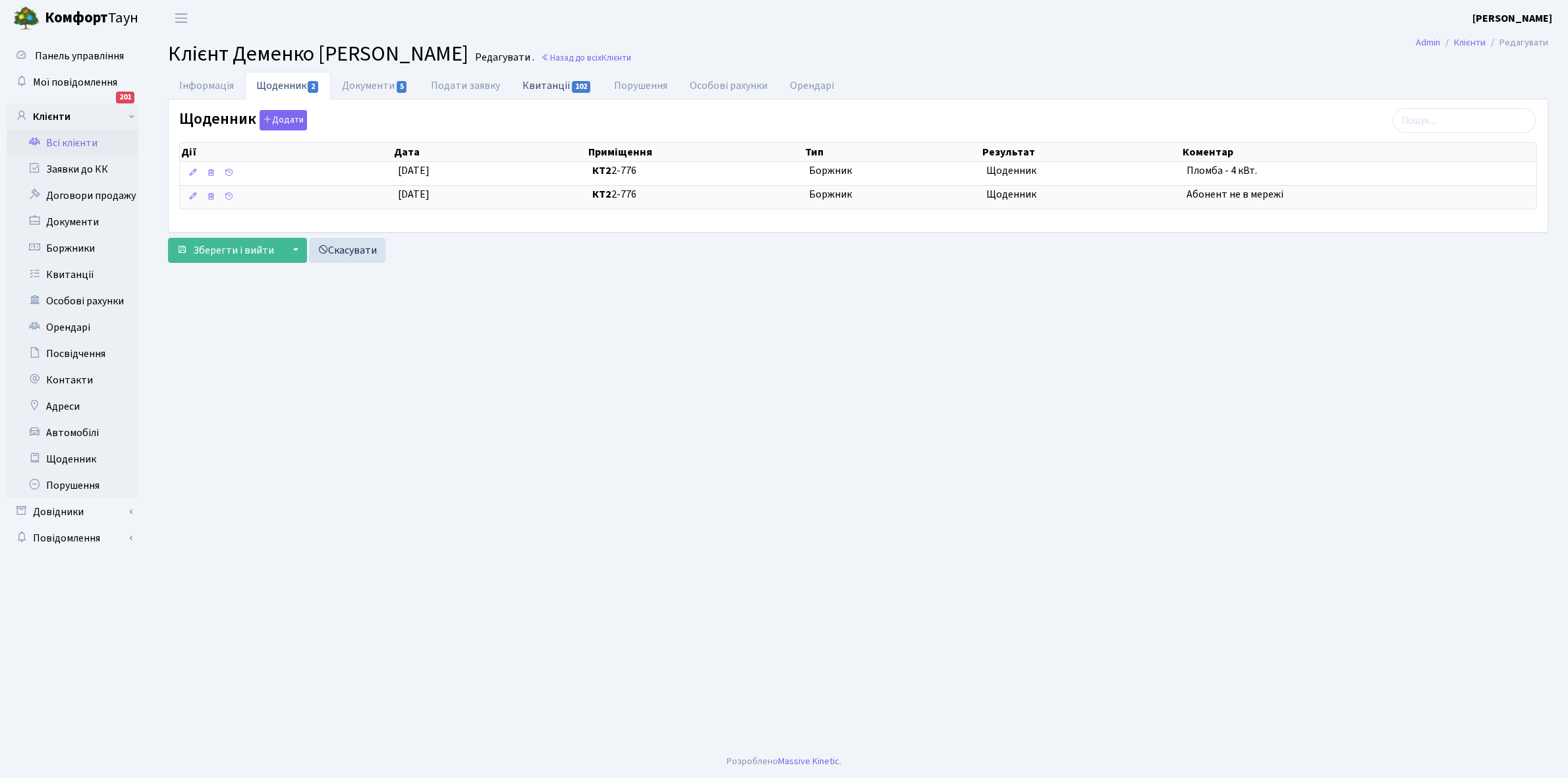
click at [551, 85] on link "Квитанції 102" at bounding box center [557, 85] width 91 height 27
select select "25"
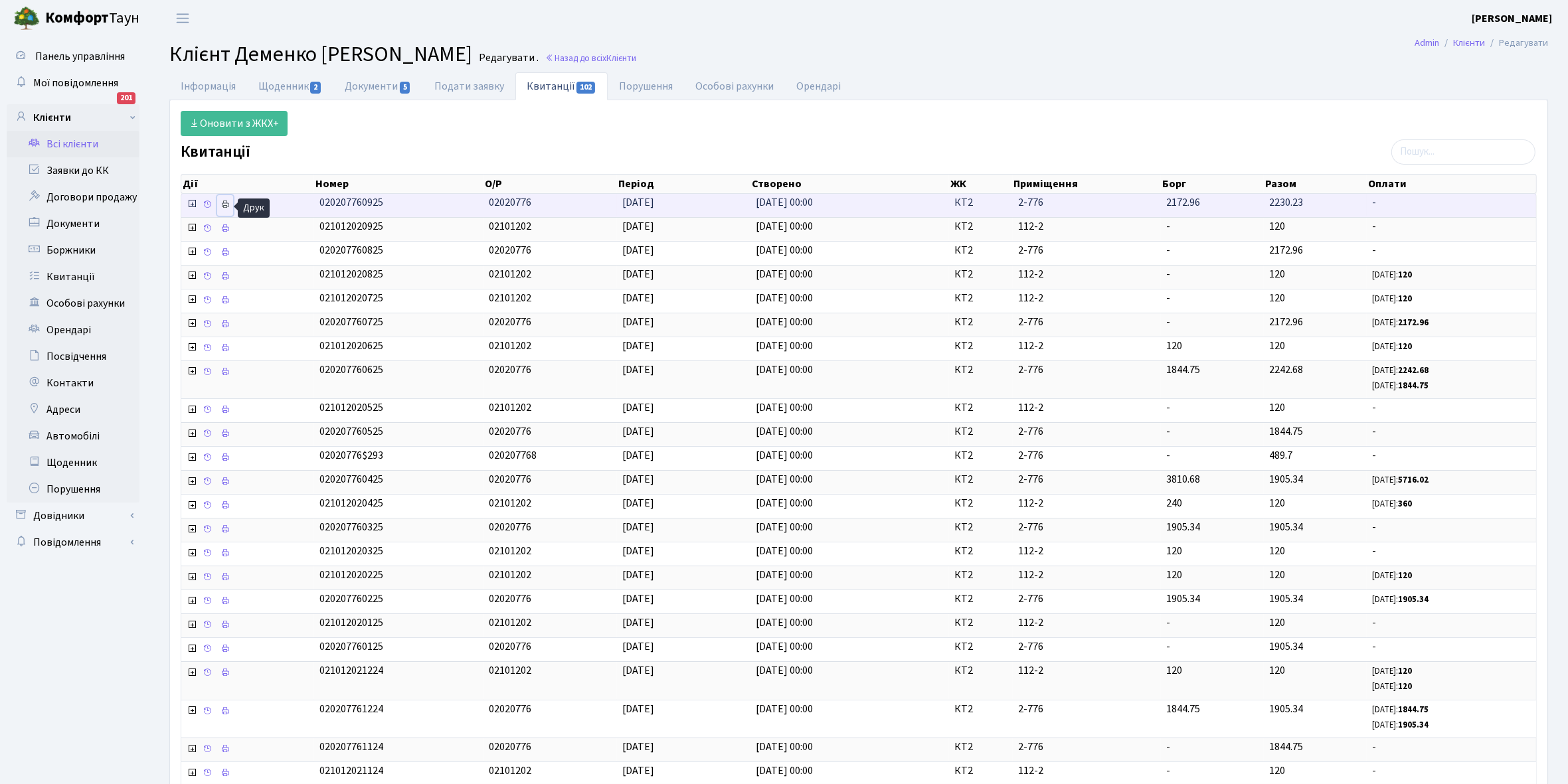
click at [223, 205] on icon at bounding box center [225, 205] width 10 height 10
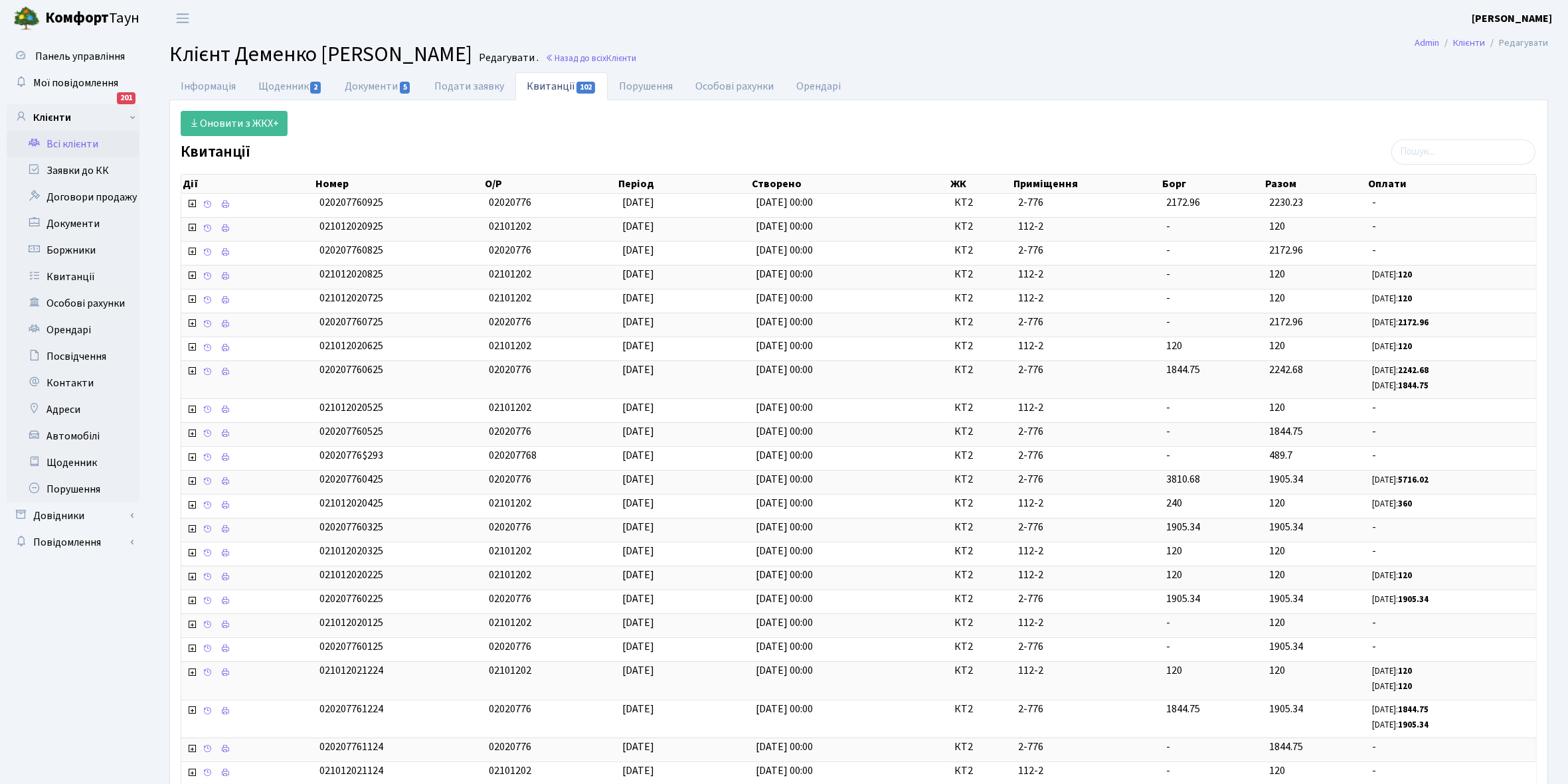
click at [64, 140] on link "Всі клієнти" at bounding box center [73, 145] width 133 height 27
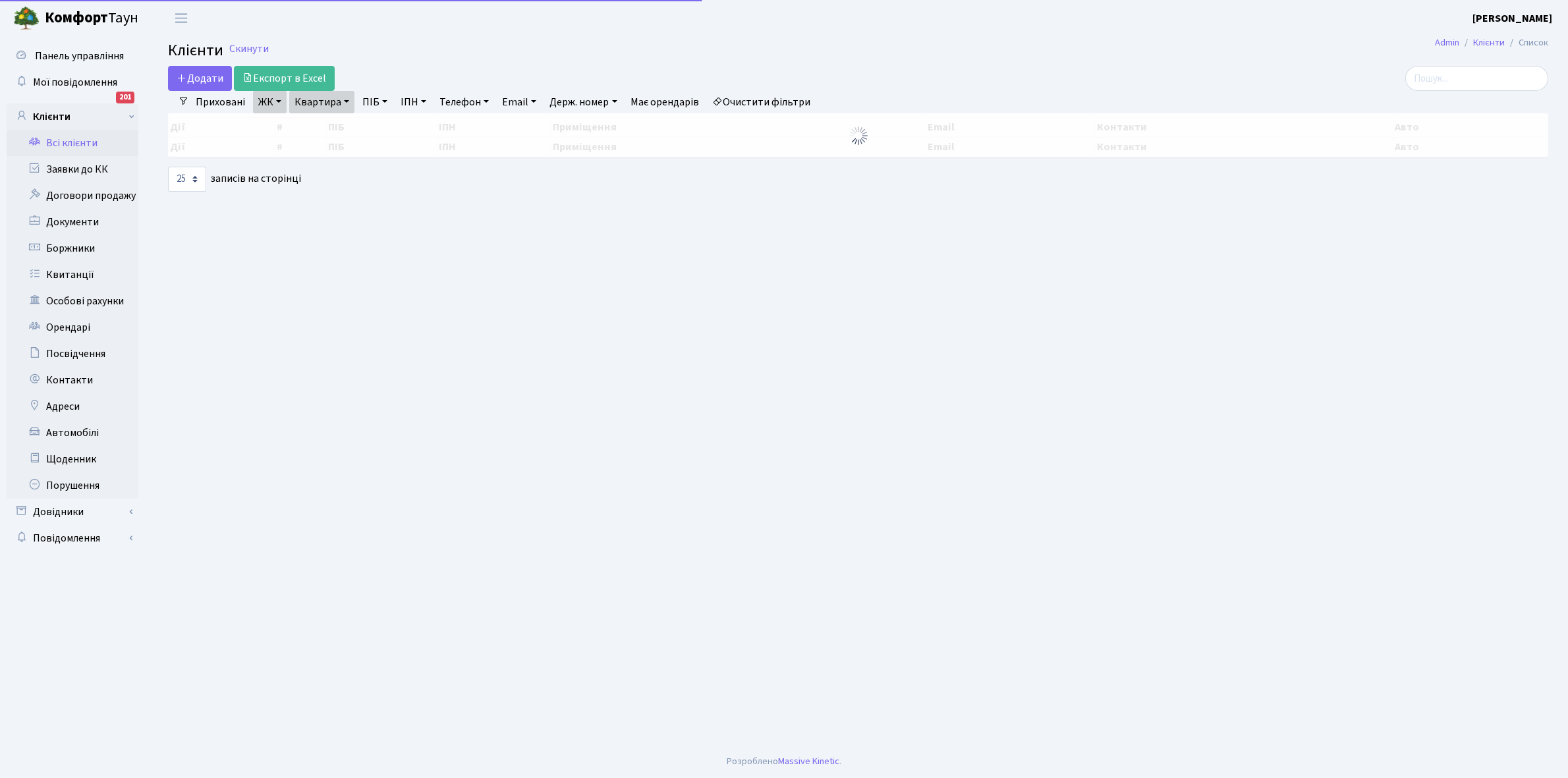
select select "25"
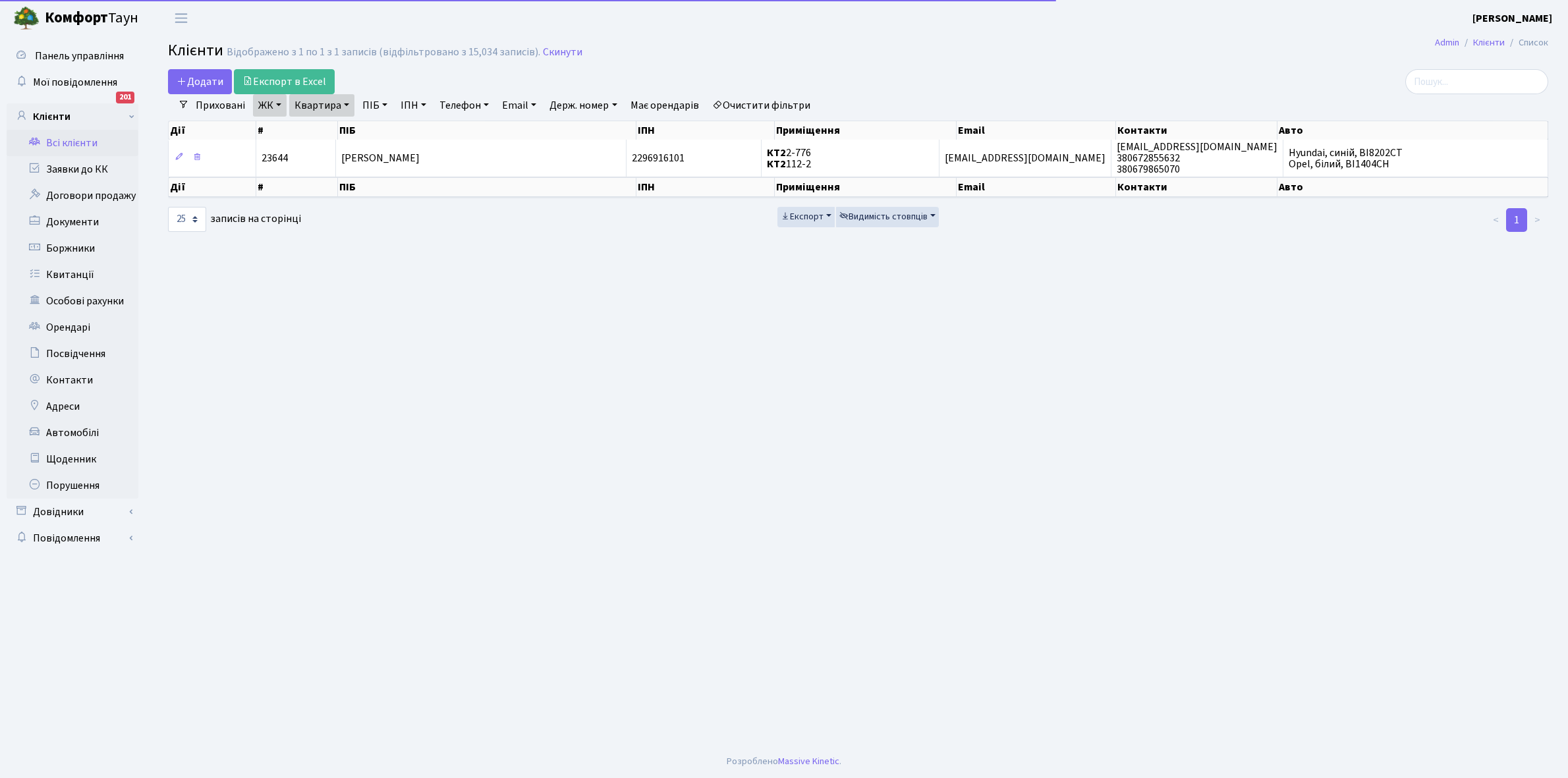
click at [348, 104] on link "Квартира" at bounding box center [321, 105] width 66 height 23
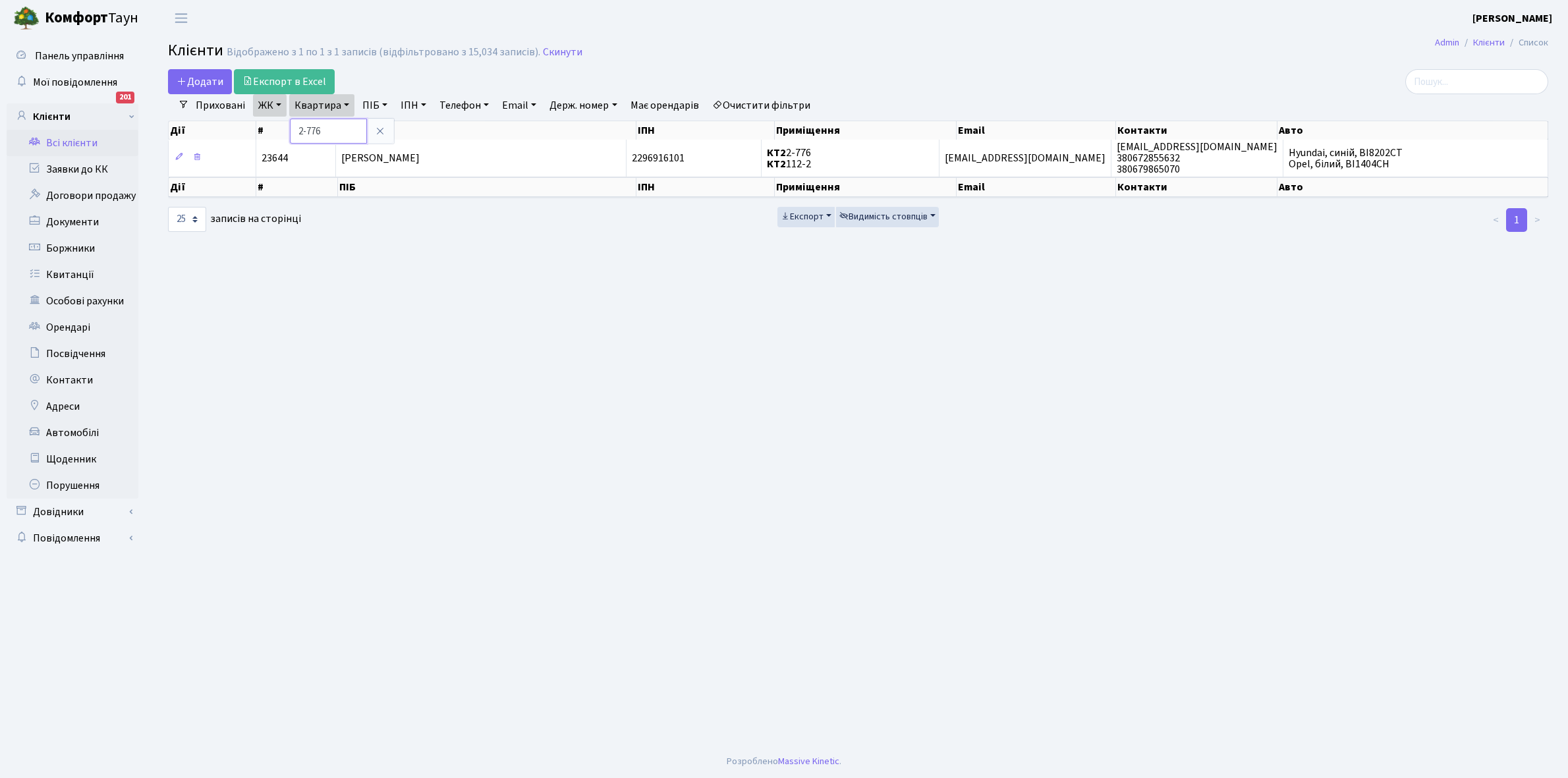
click at [341, 123] on input "2-776" at bounding box center [328, 131] width 77 height 25
type input "2-892"
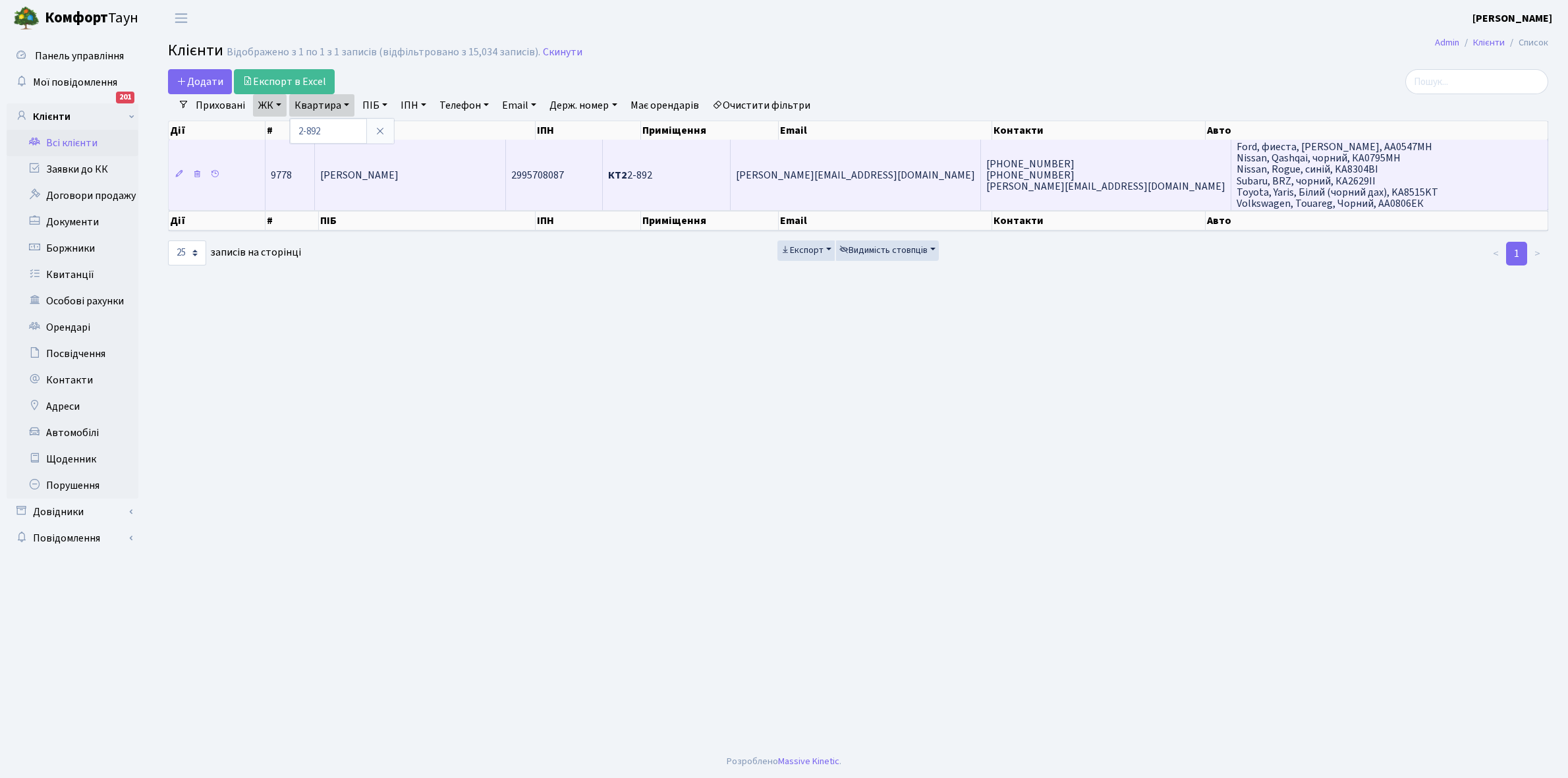
click at [399, 176] on span "[PERSON_NAME]" at bounding box center [359, 175] width 79 height 14
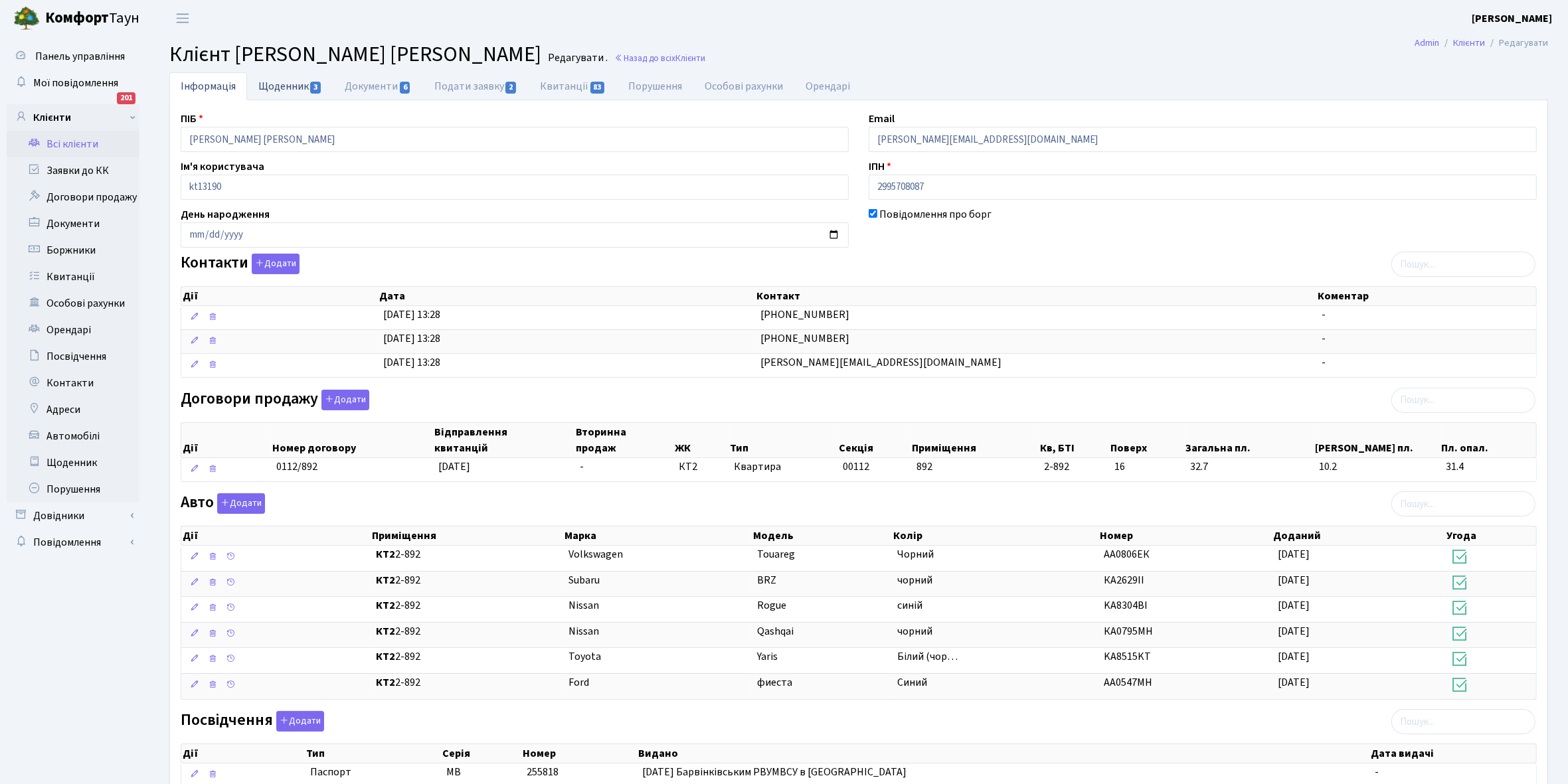
click at [277, 81] on link "Щоденник 3" at bounding box center [290, 86] width 86 height 27
select select "25"
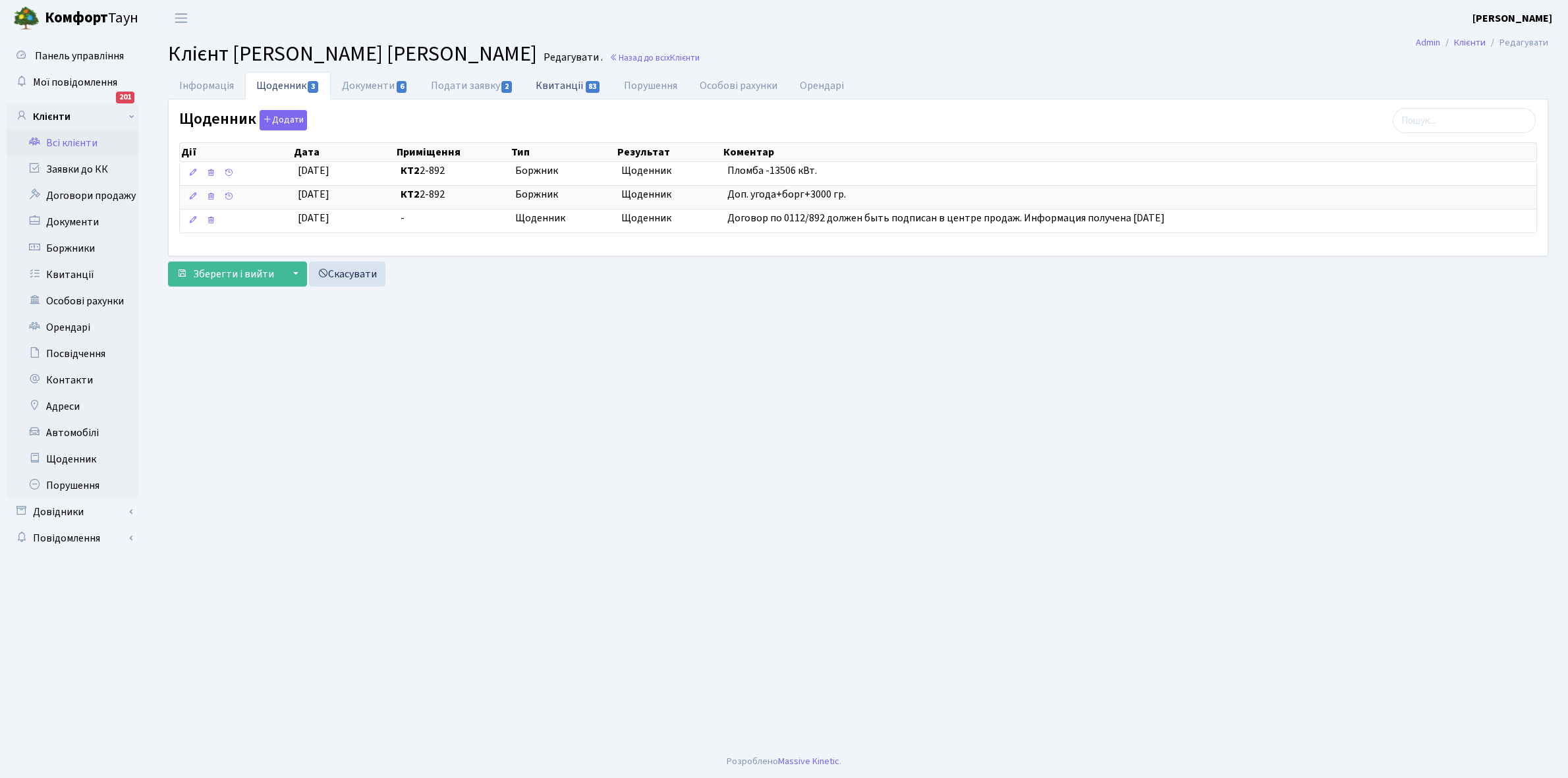
click at [557, 83] on link "Квитанції 83" at bounding box center [568, 85] width 87 height 27
select select "25"
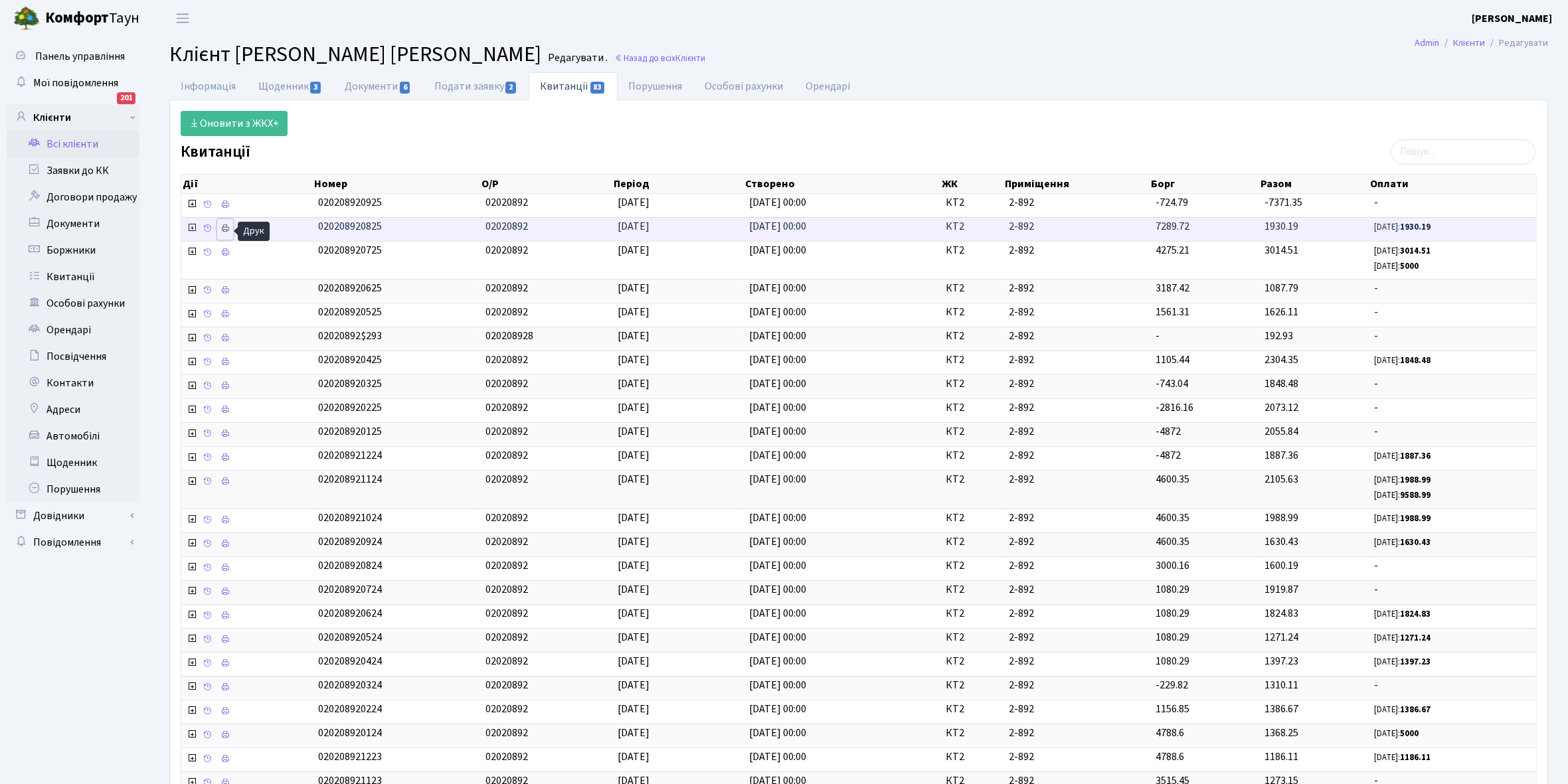
click at [224, 231] on icon at bounding box center [225, 229] width 10 height 10
click at [282, 86] on link "Щоденник 3" at bounding box center [290, 86] width 86 height 27
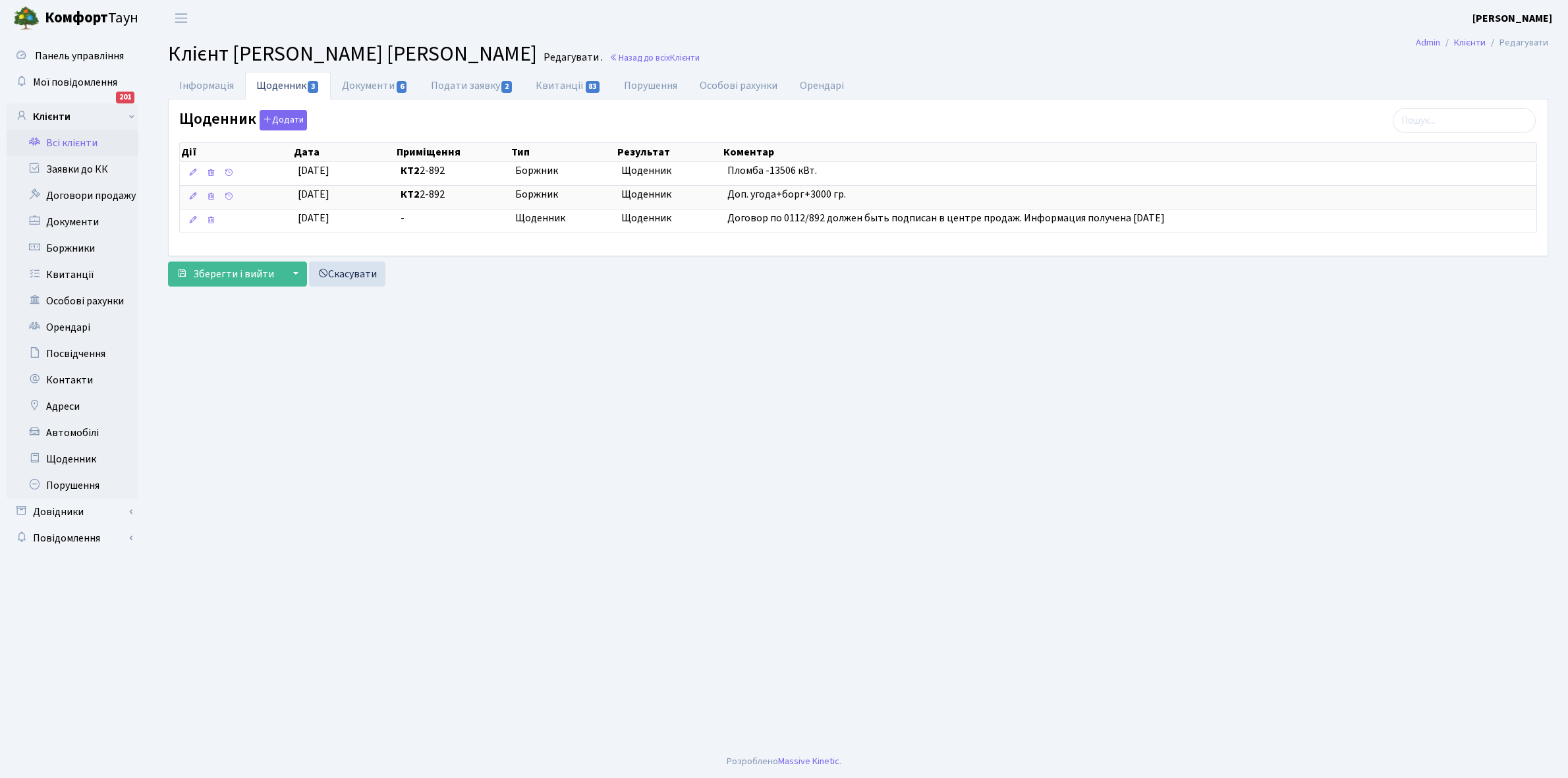
click at [69, 143] on link "Всі клієнти" at bounding box center [72, 143] width 132 height 27
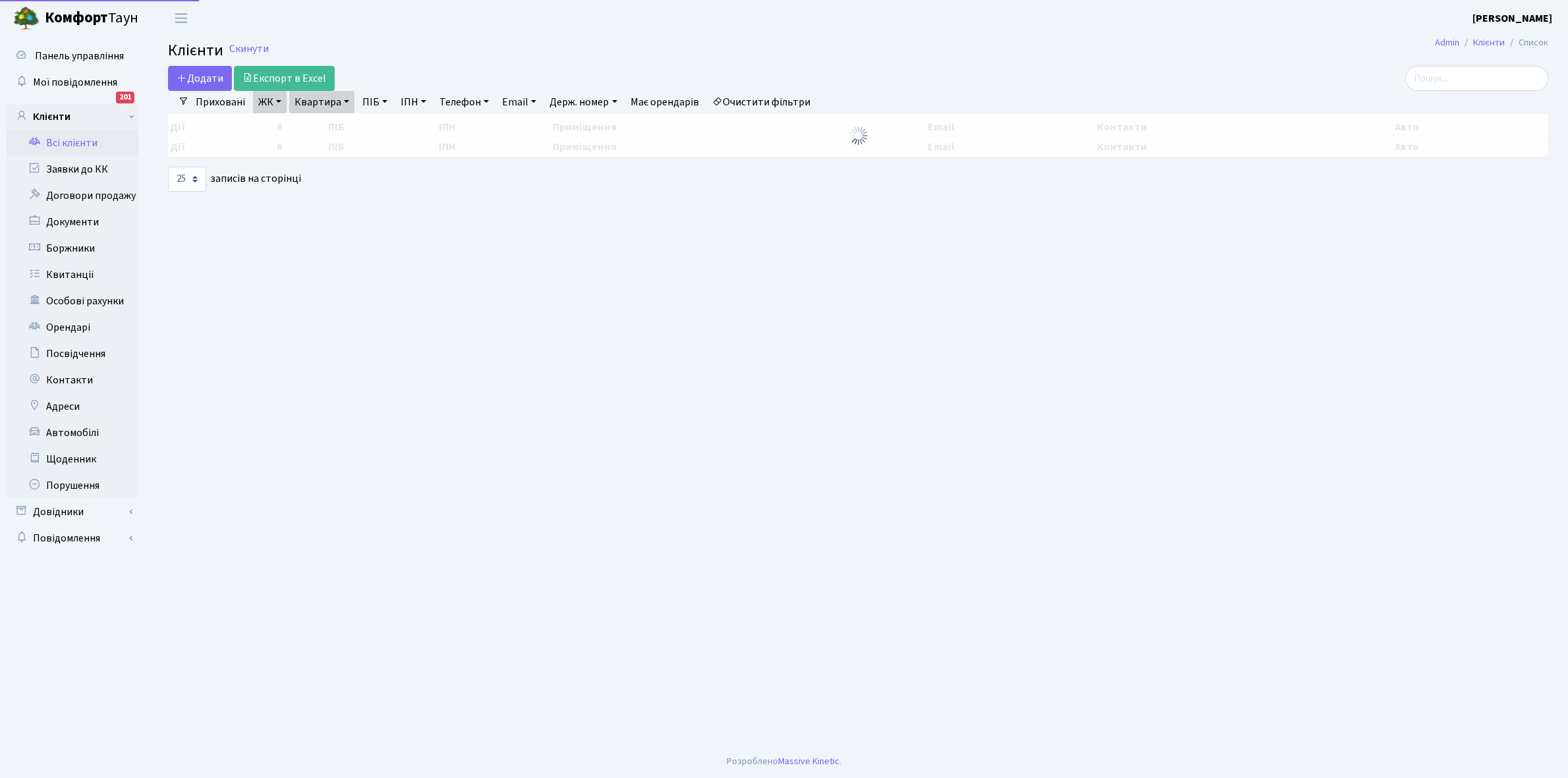
select select "25"
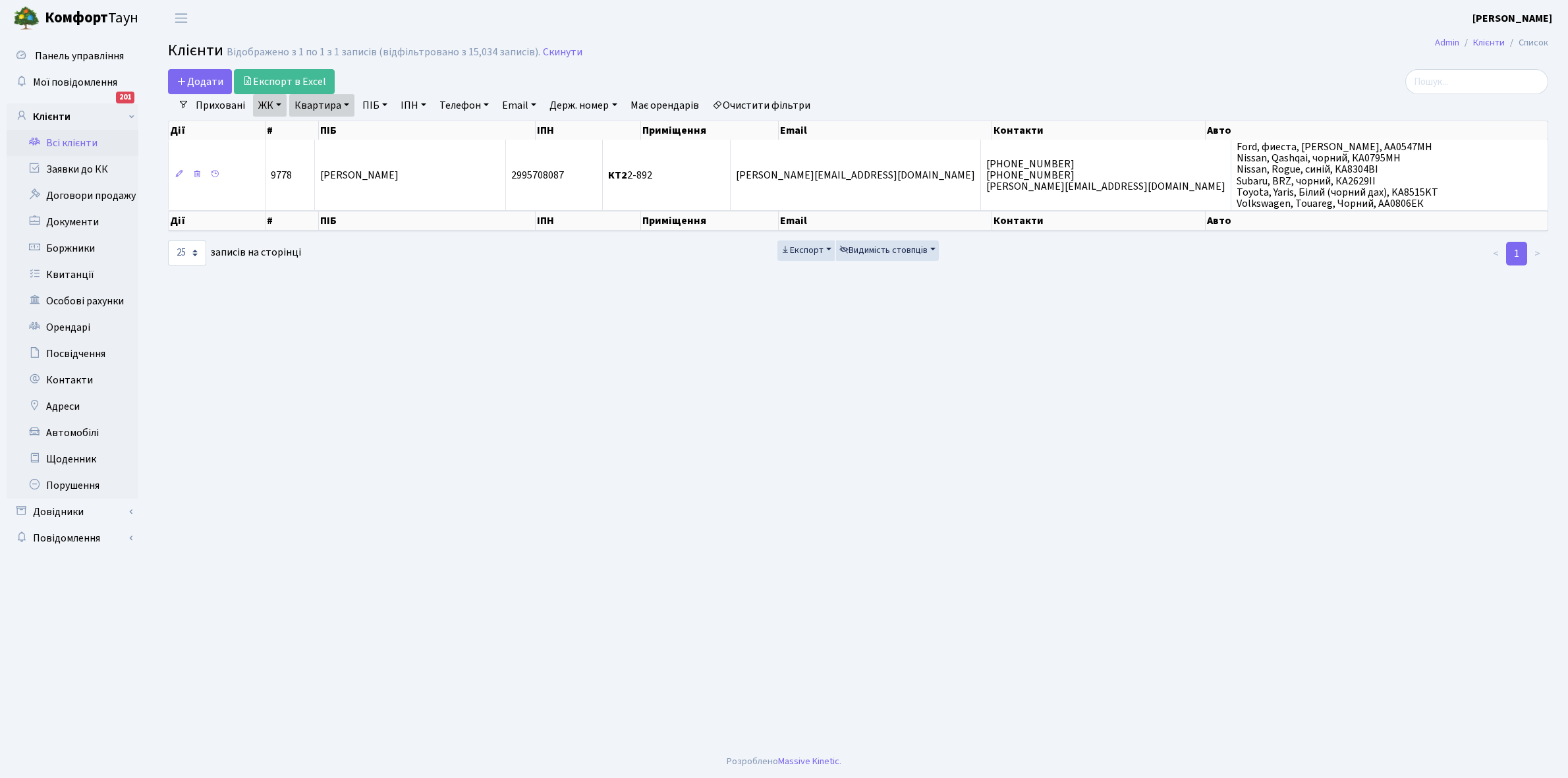
click at [344, 104] on link "Квартира" at bounding box center [321, 105] width 66 height 23
click at [346, 129] on input "2-892" at bounding box center [328, 131] width 77 height 25
type input "2-525"
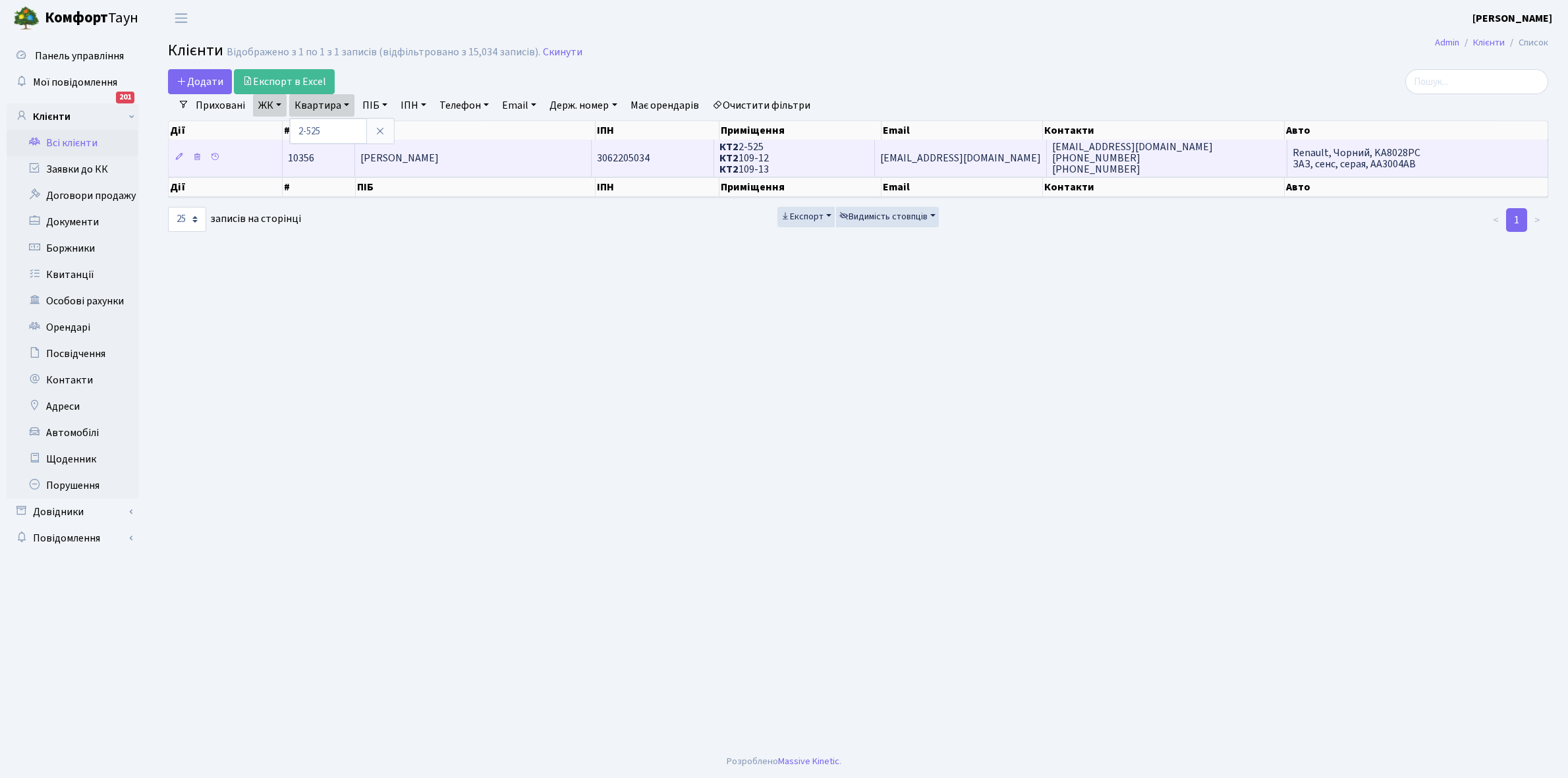
click at [471, 166] on td "Анікєєв Єгор Сергійович" at bounding box center [473, 158] width 236 height 36
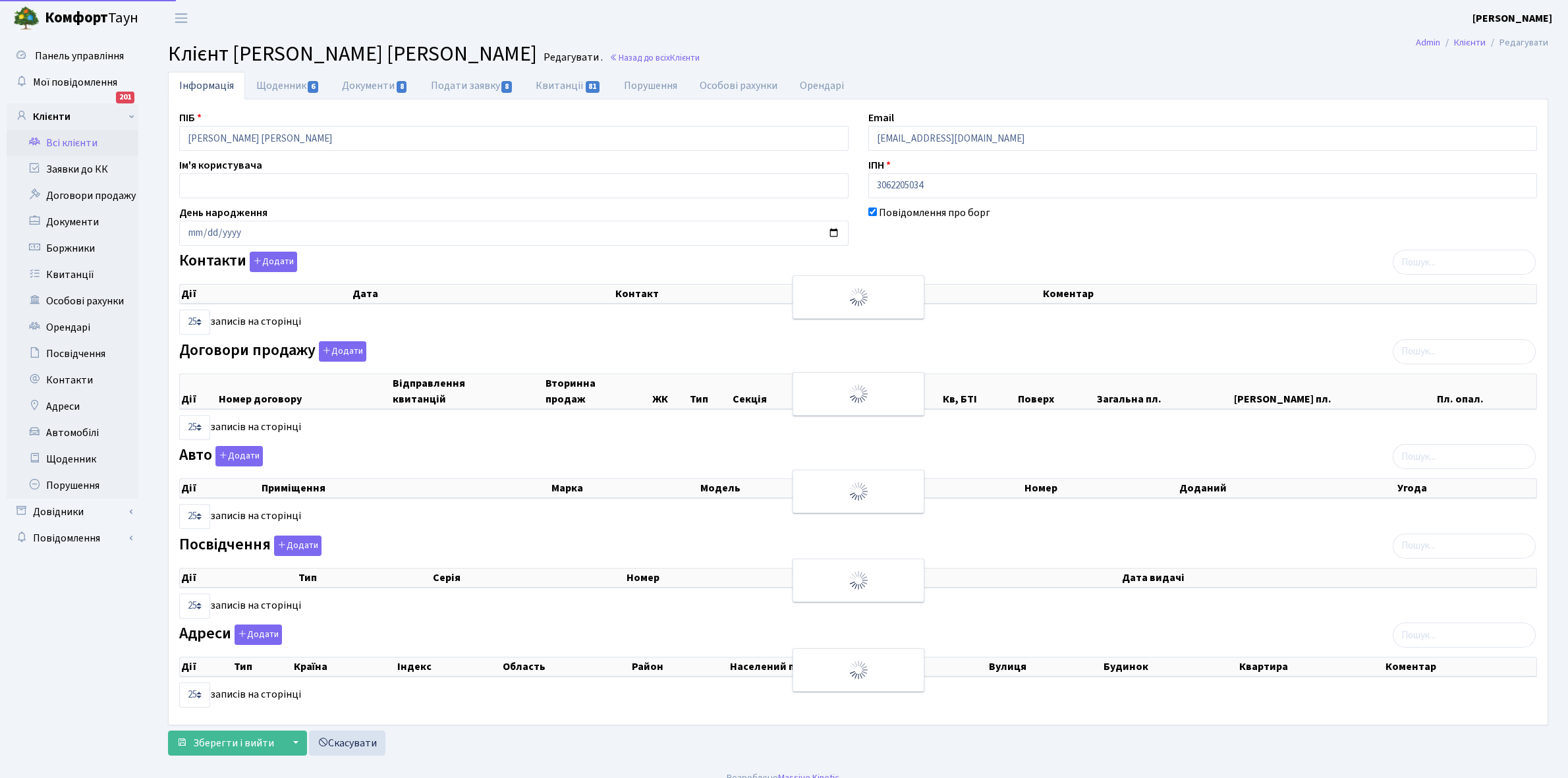
select select "25"
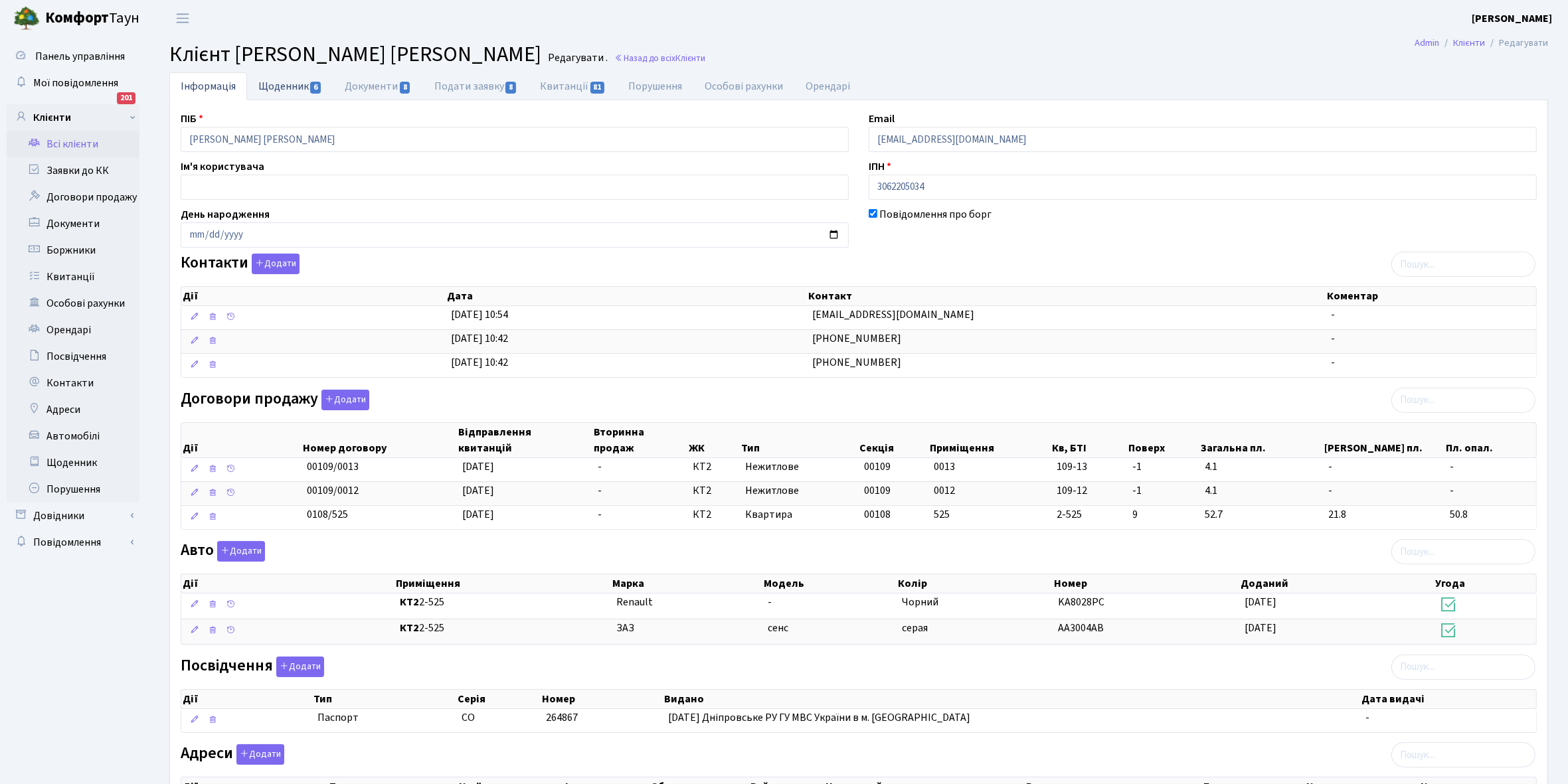
click at [274, 83] on link "Щоденник 6" at bounding box center [290, 86] width 86 height 27
select select "25"
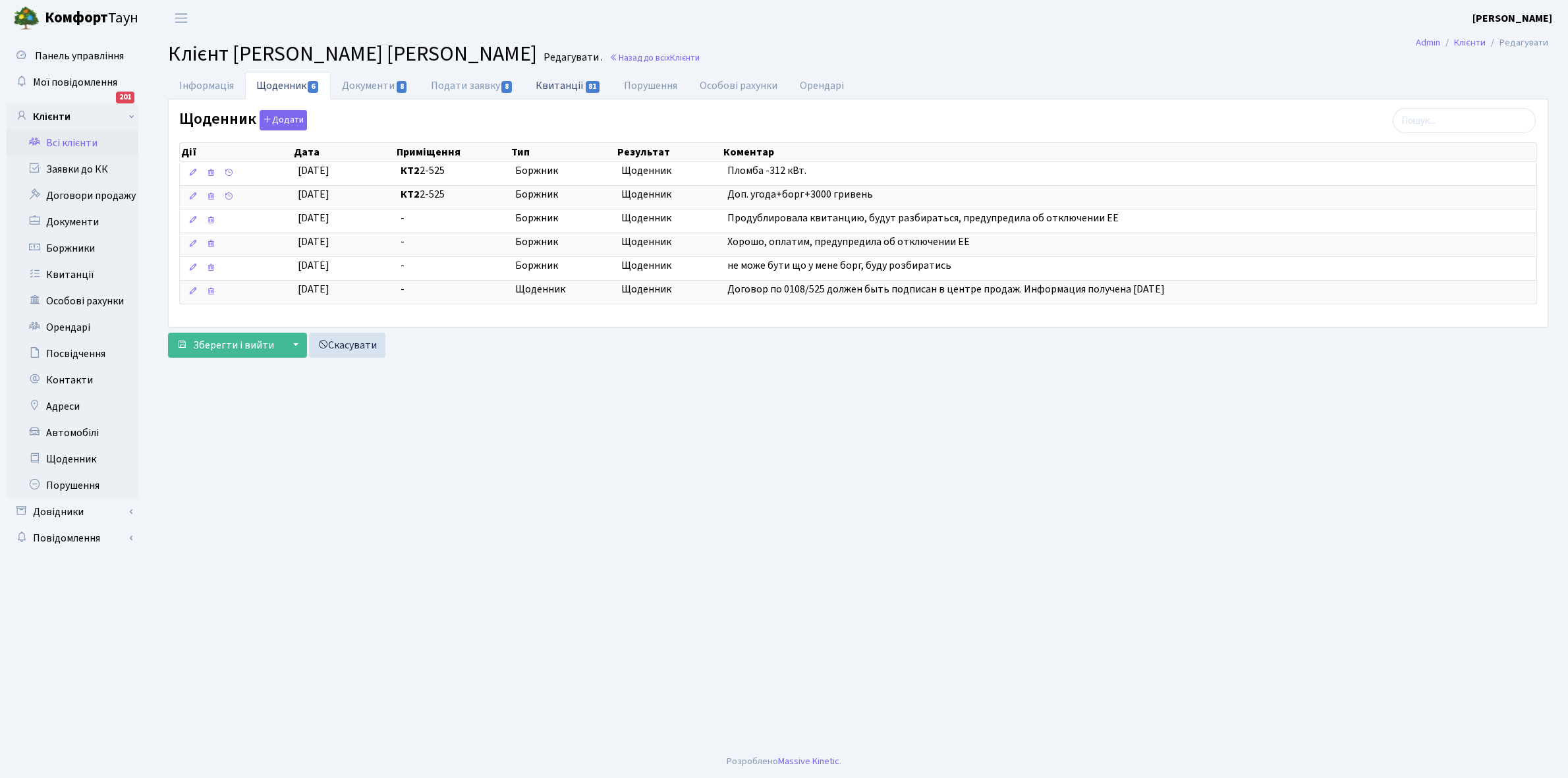
click at [552, 87] on link "Квитанції 81" at bounding box center [568, 85] width 87 height 27
select select "25"
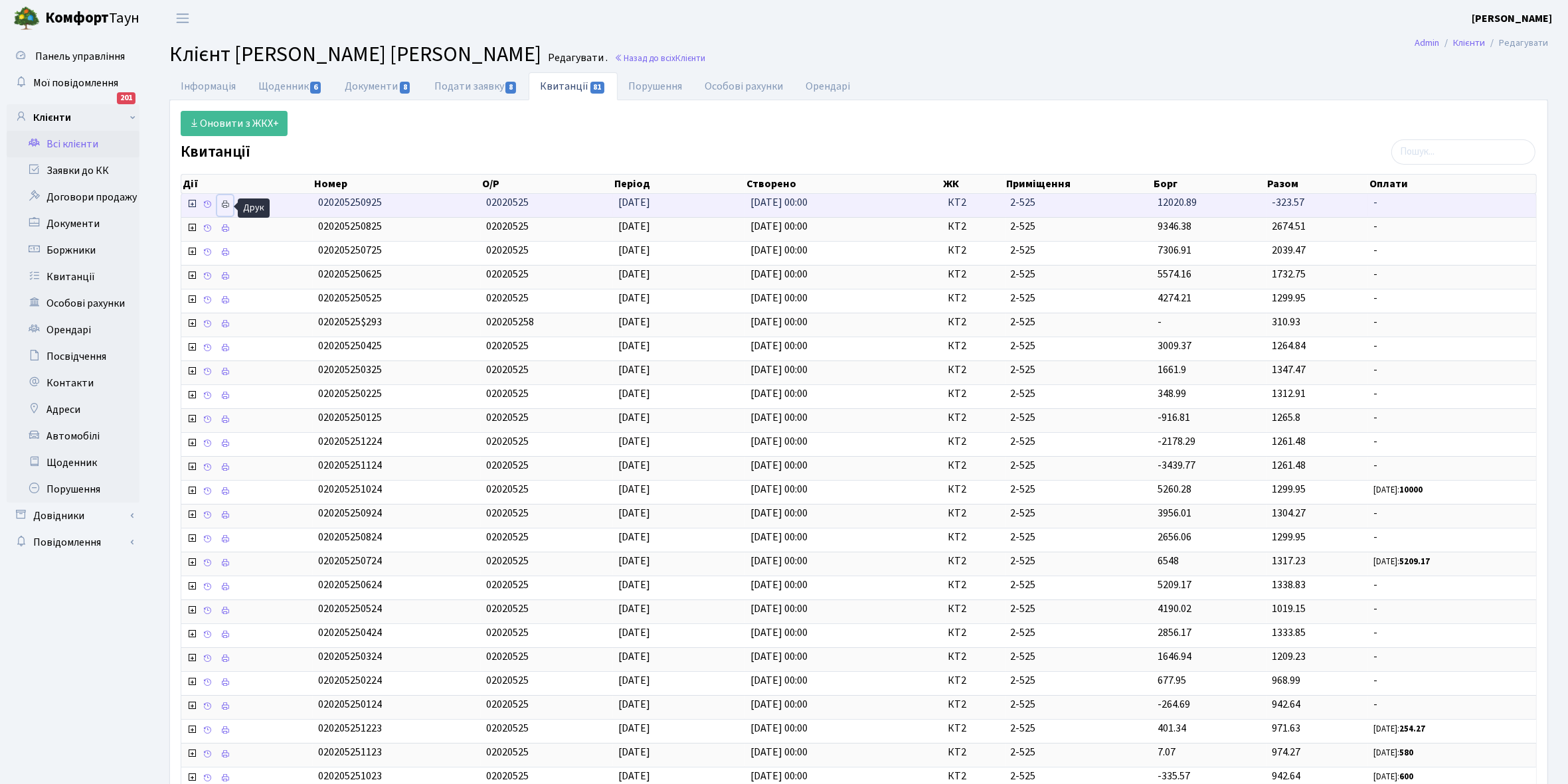
click at [229, 203] on icon at bounding box center [225, 205] width 10 height 10
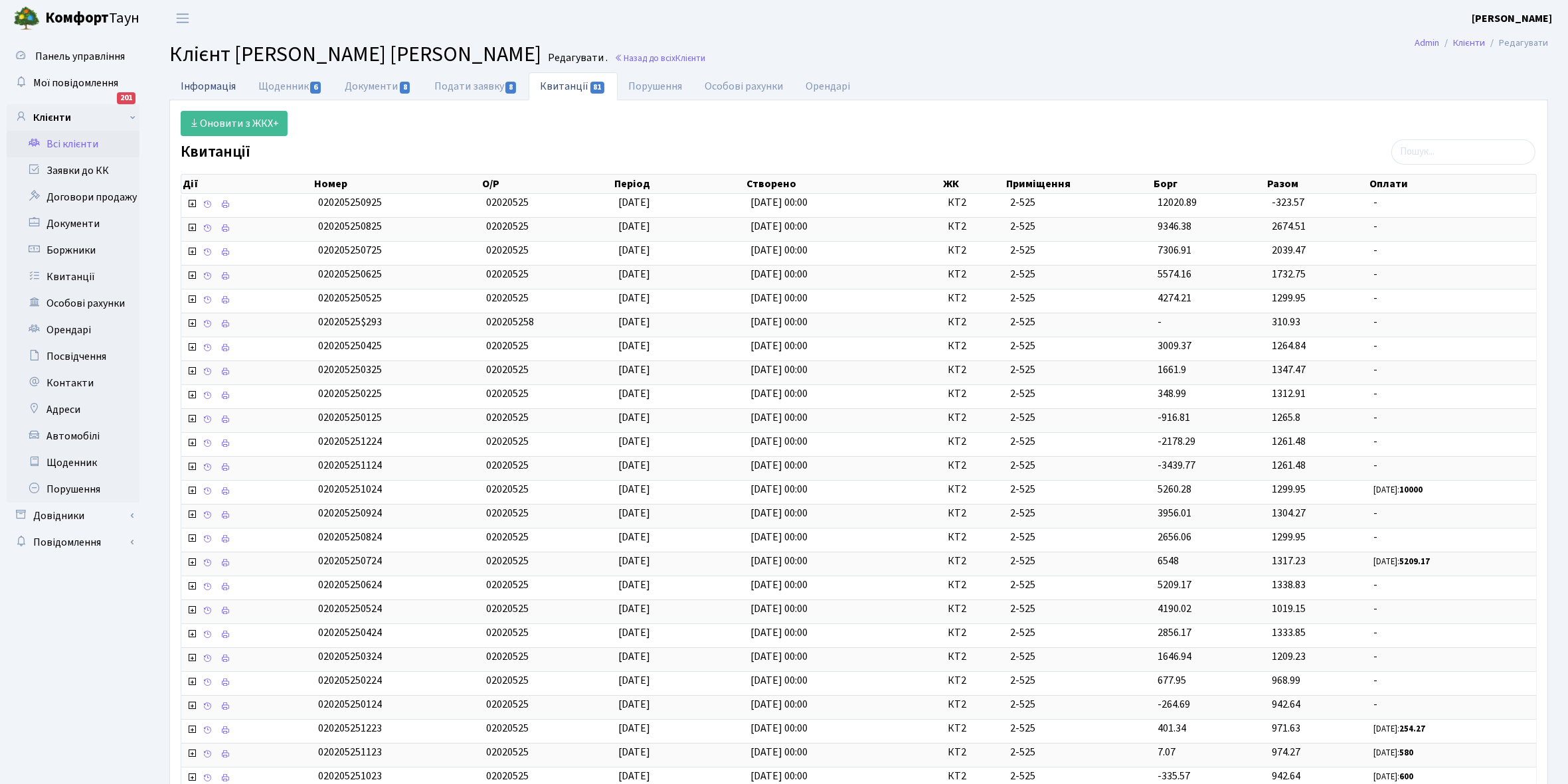
click at [199, 90] on link "Інформація" at bounding box center [208, 86] width 78 height 27
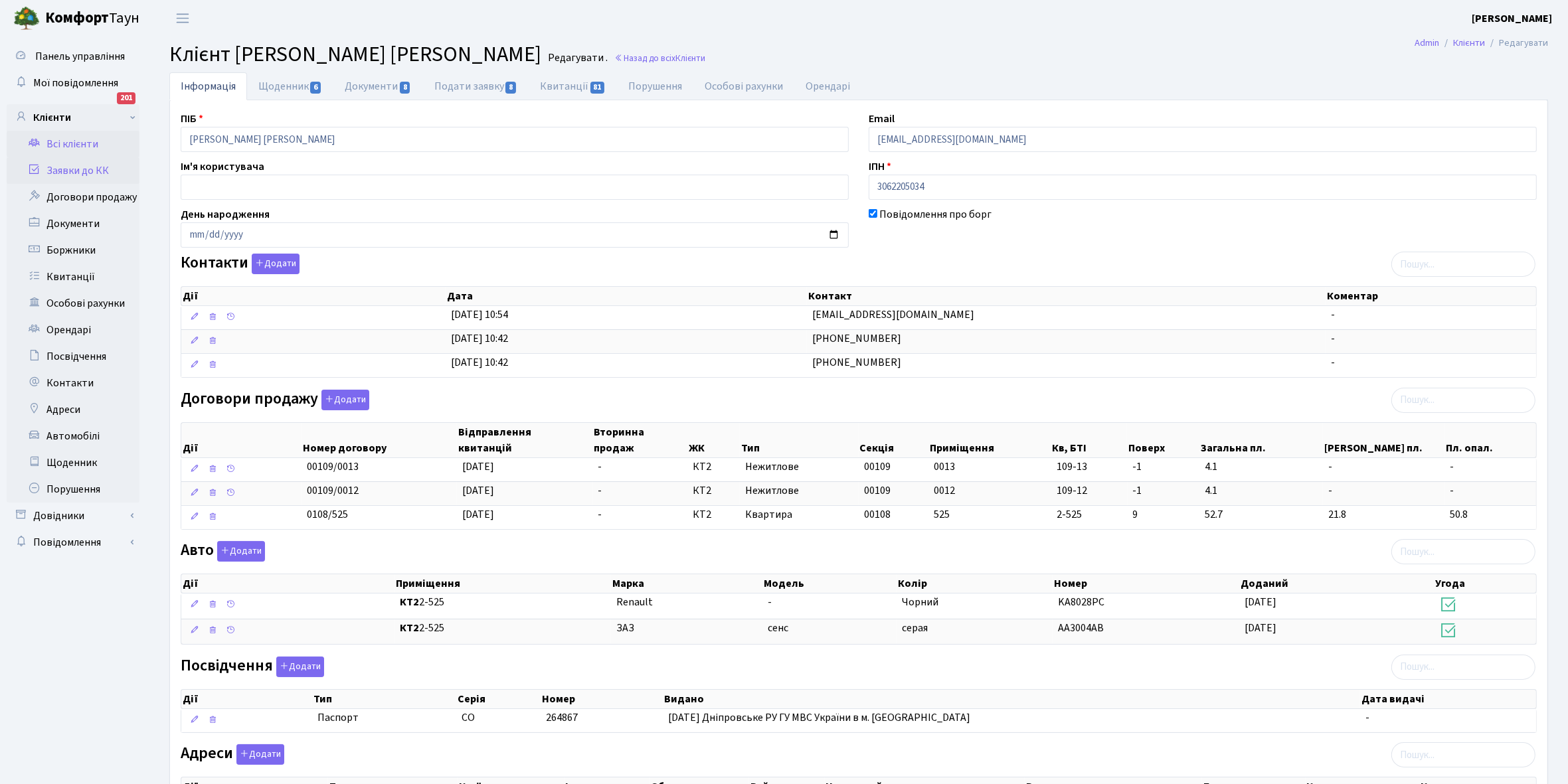
click at [81, 164] on link "Заявки до КК" at bounding box center [73, 170] width 133 height 27
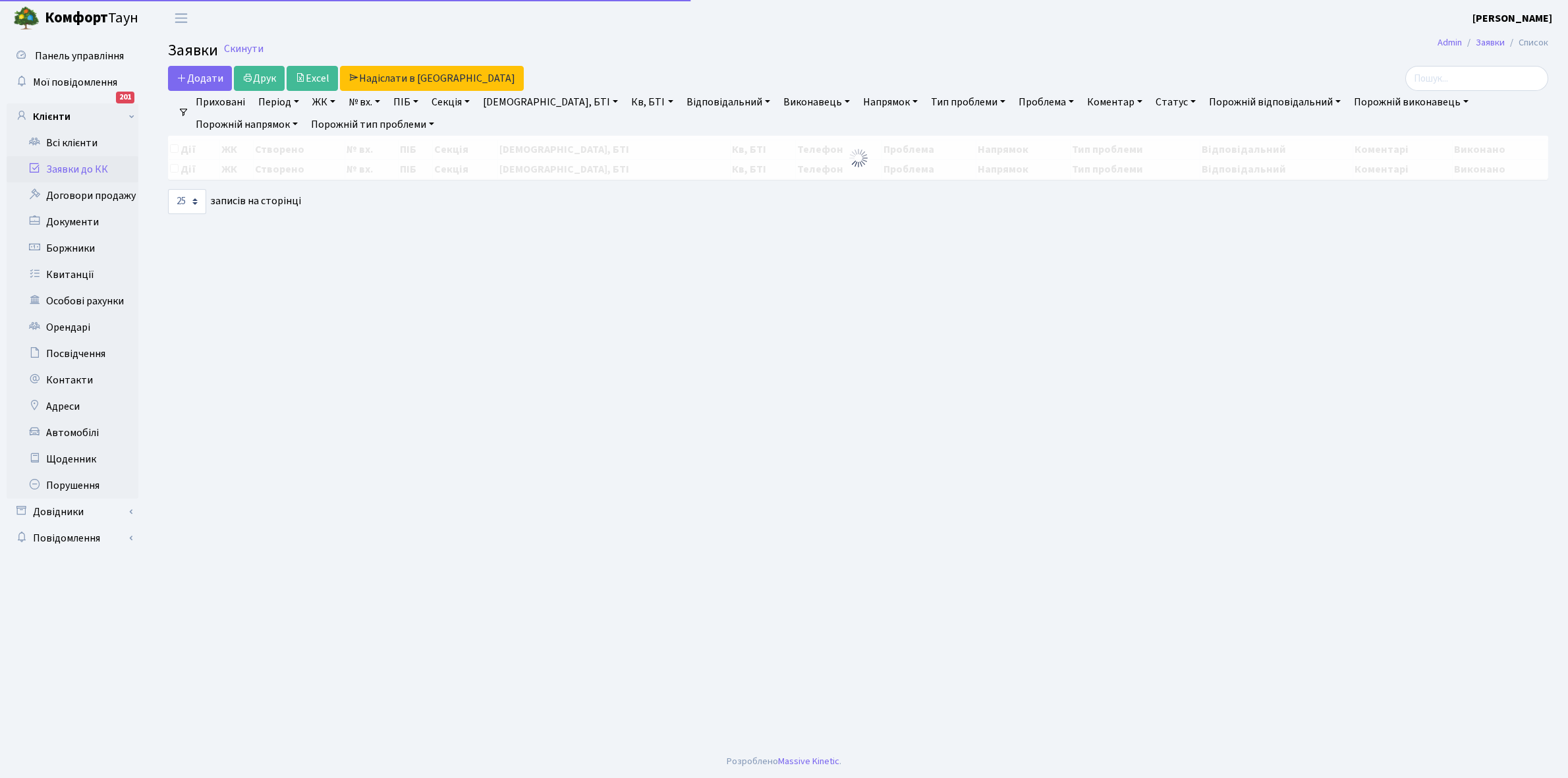
select select "25"
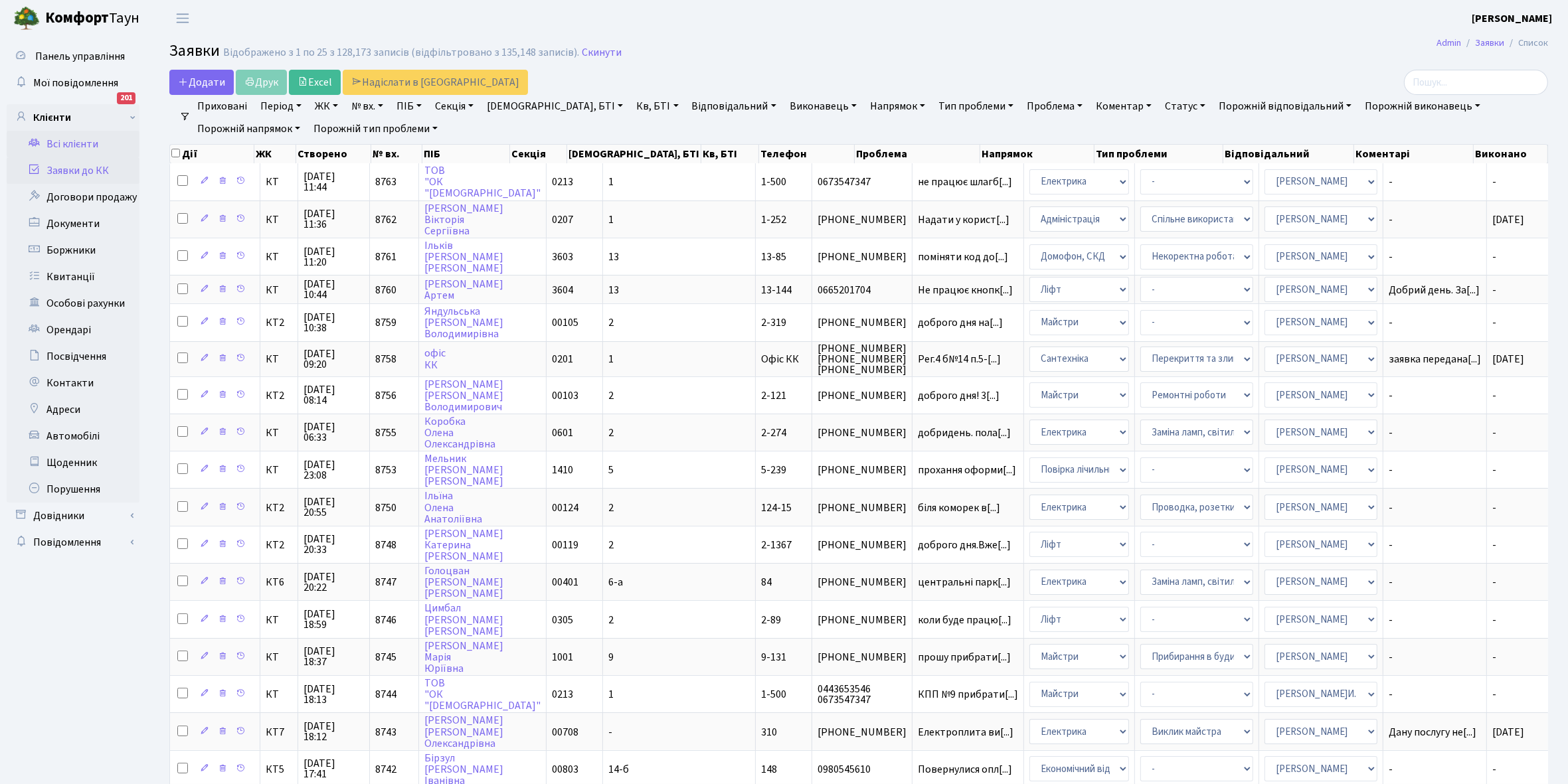
click at [75, 146] on link "Всі клієнти" at bounding box center [73, 145] width 133 height 27
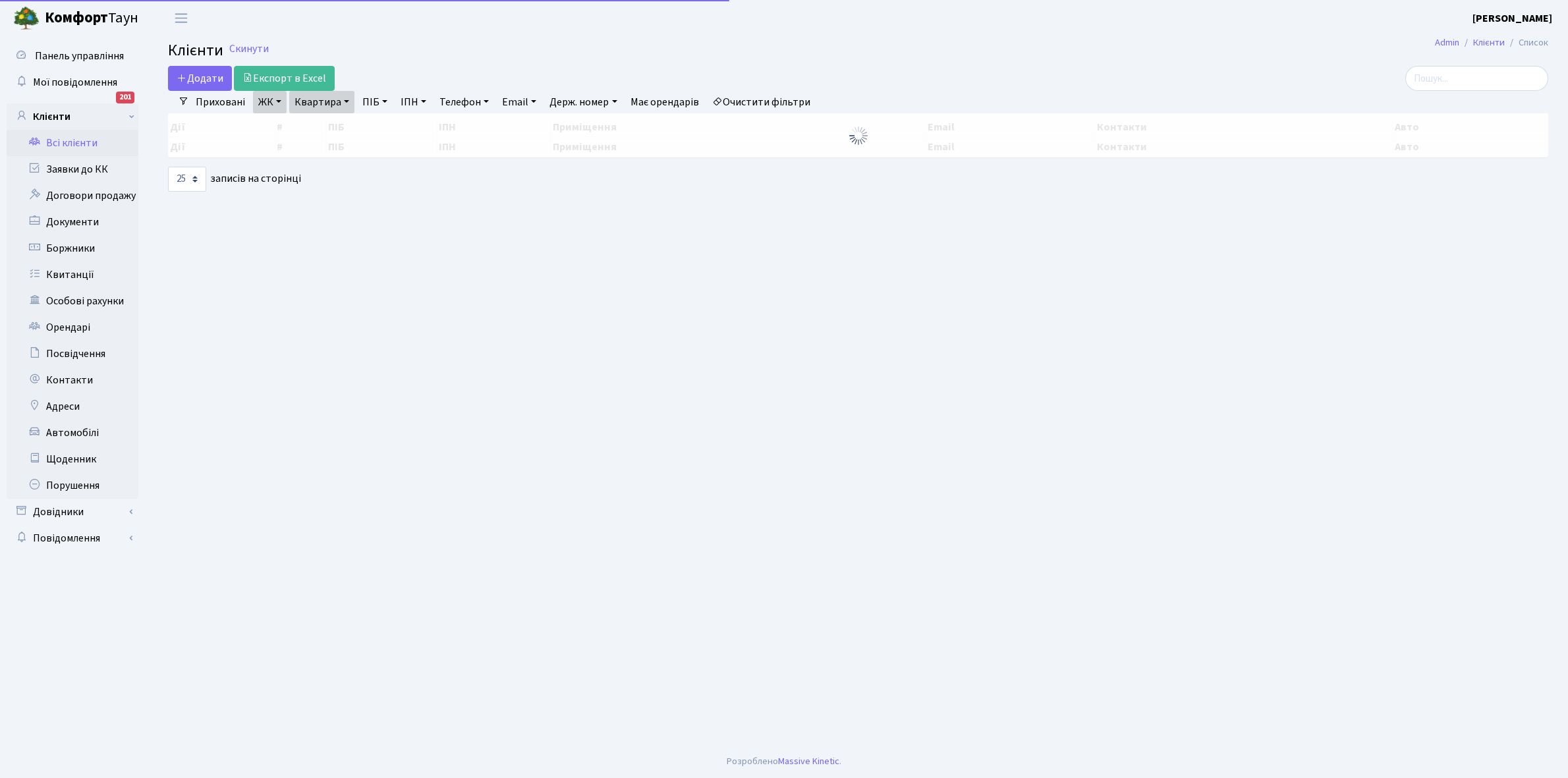
select select "25"
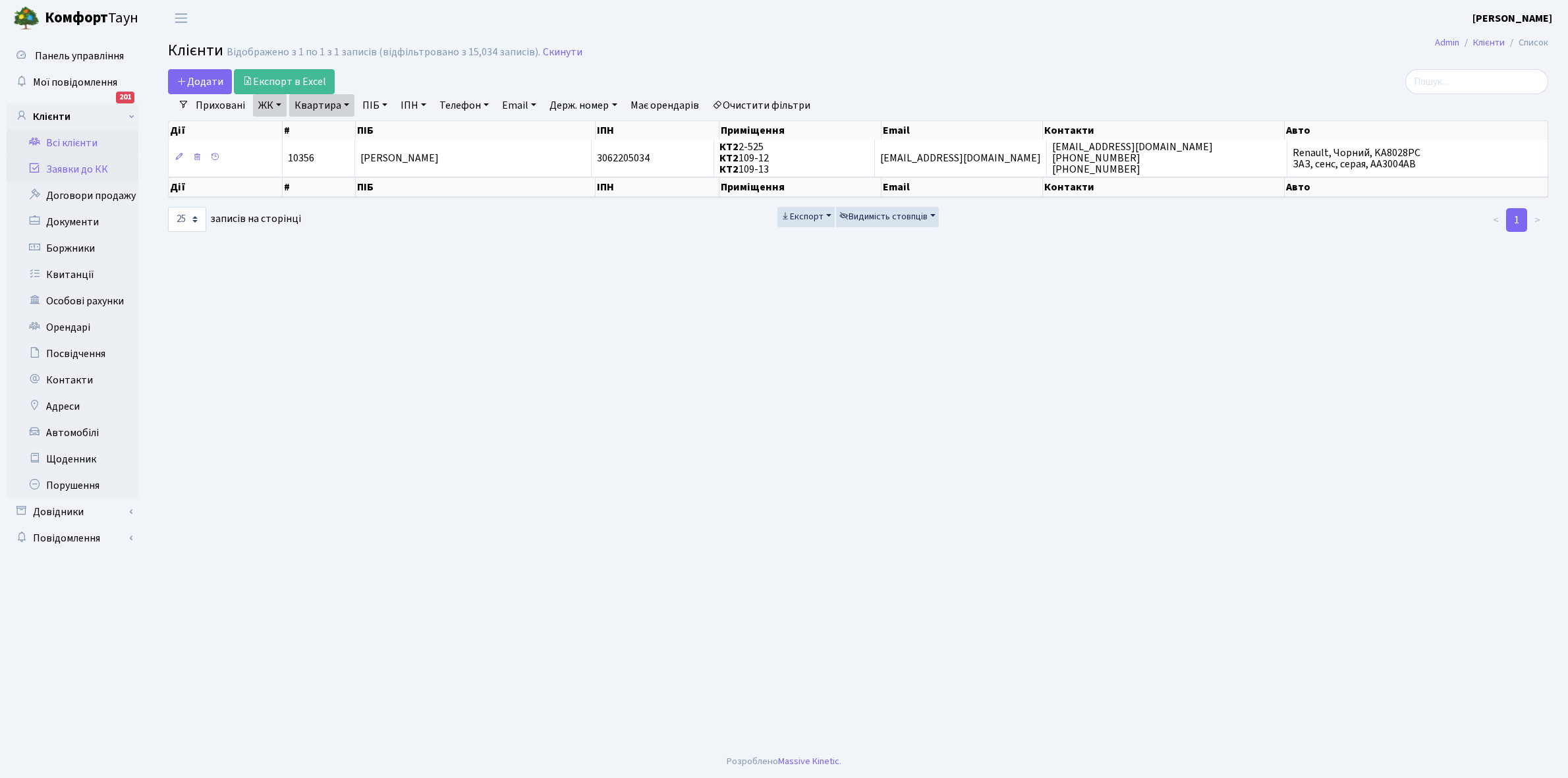
click at [57, 172] on link "Заявки до КК" at bounding box center [72, 169] width 132 height 27
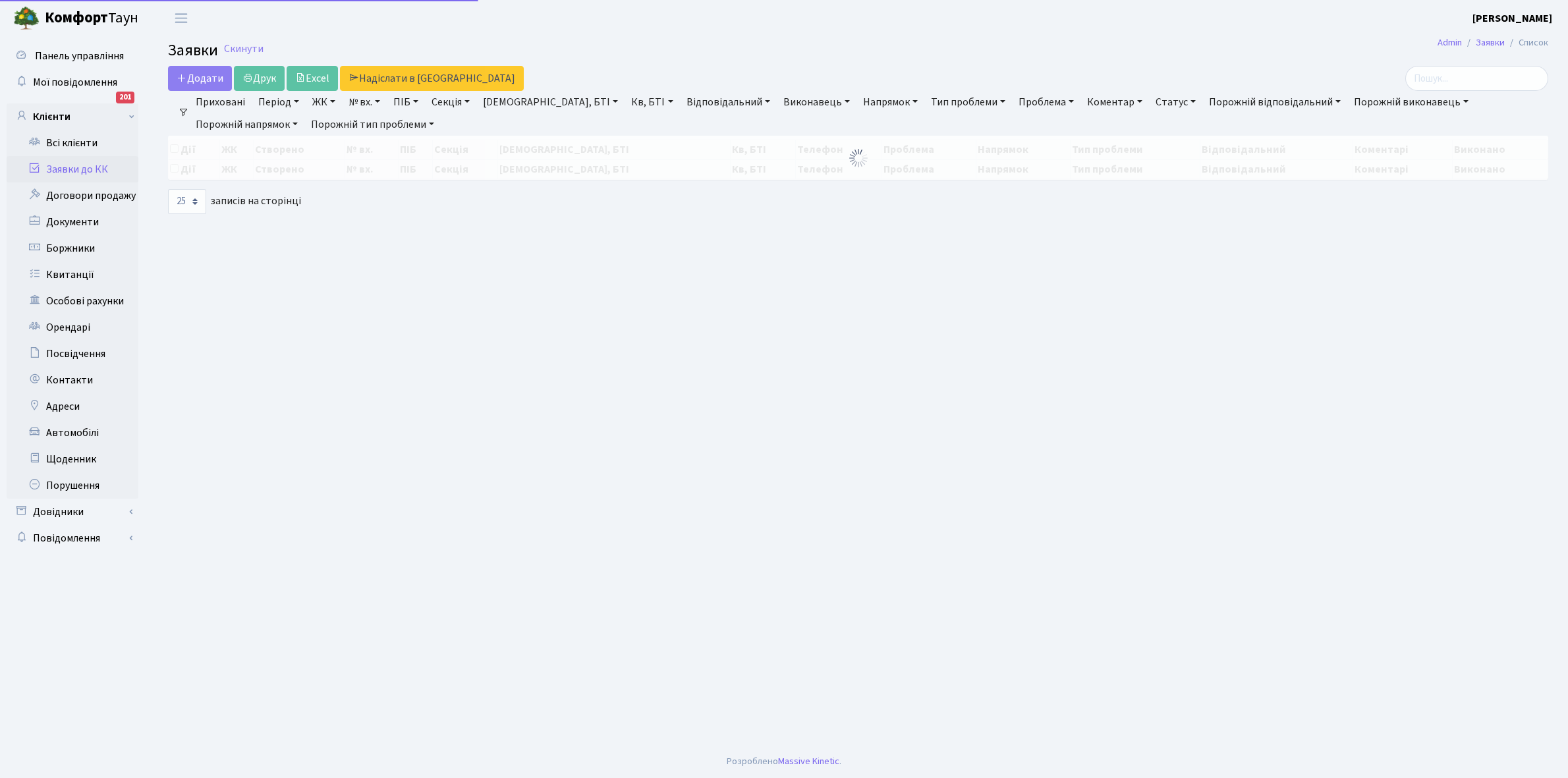
select select "25"
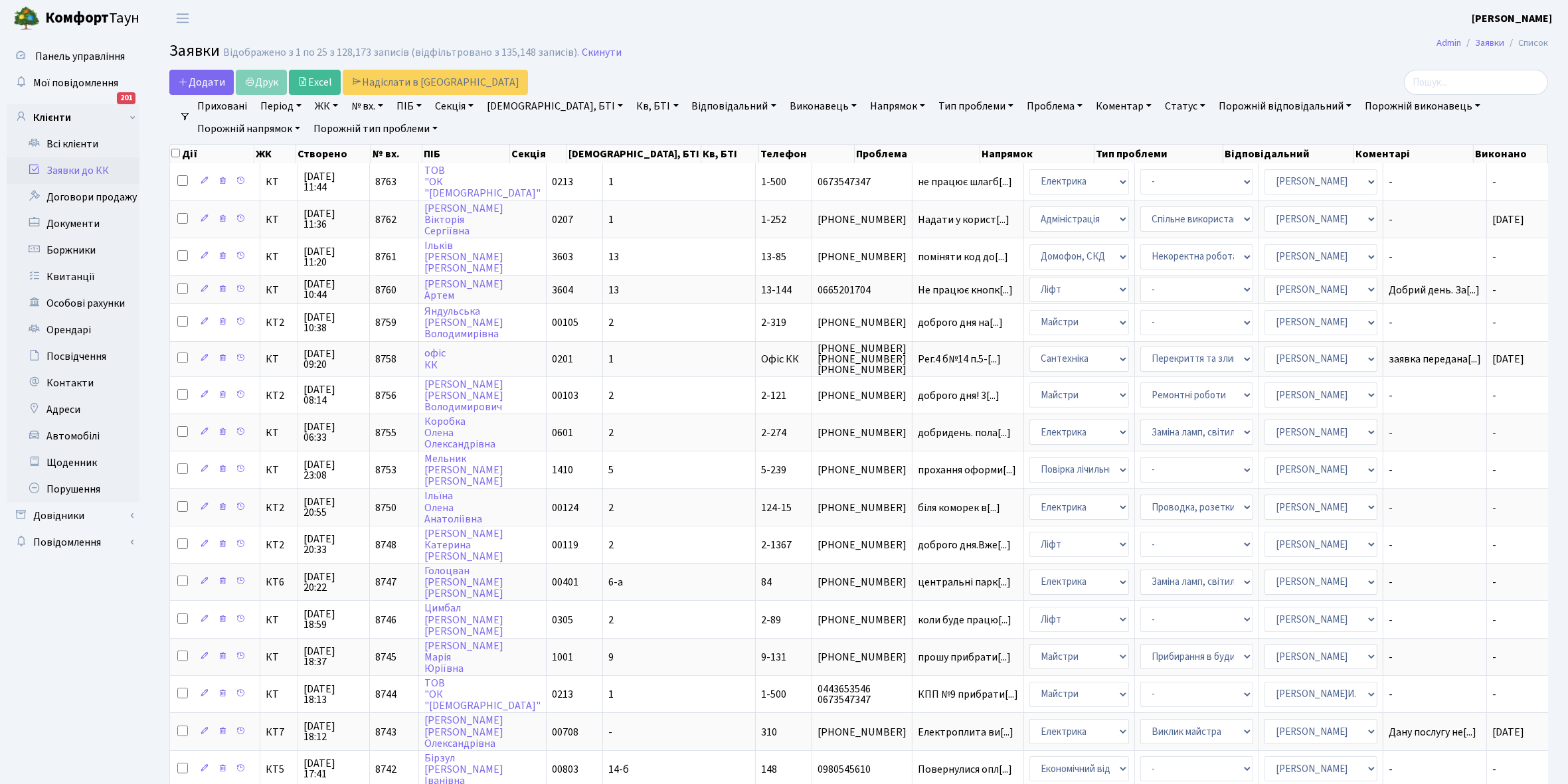
click at [333, 105] on link "ЖК" at bounding box center [325, 106] width 34 height 23
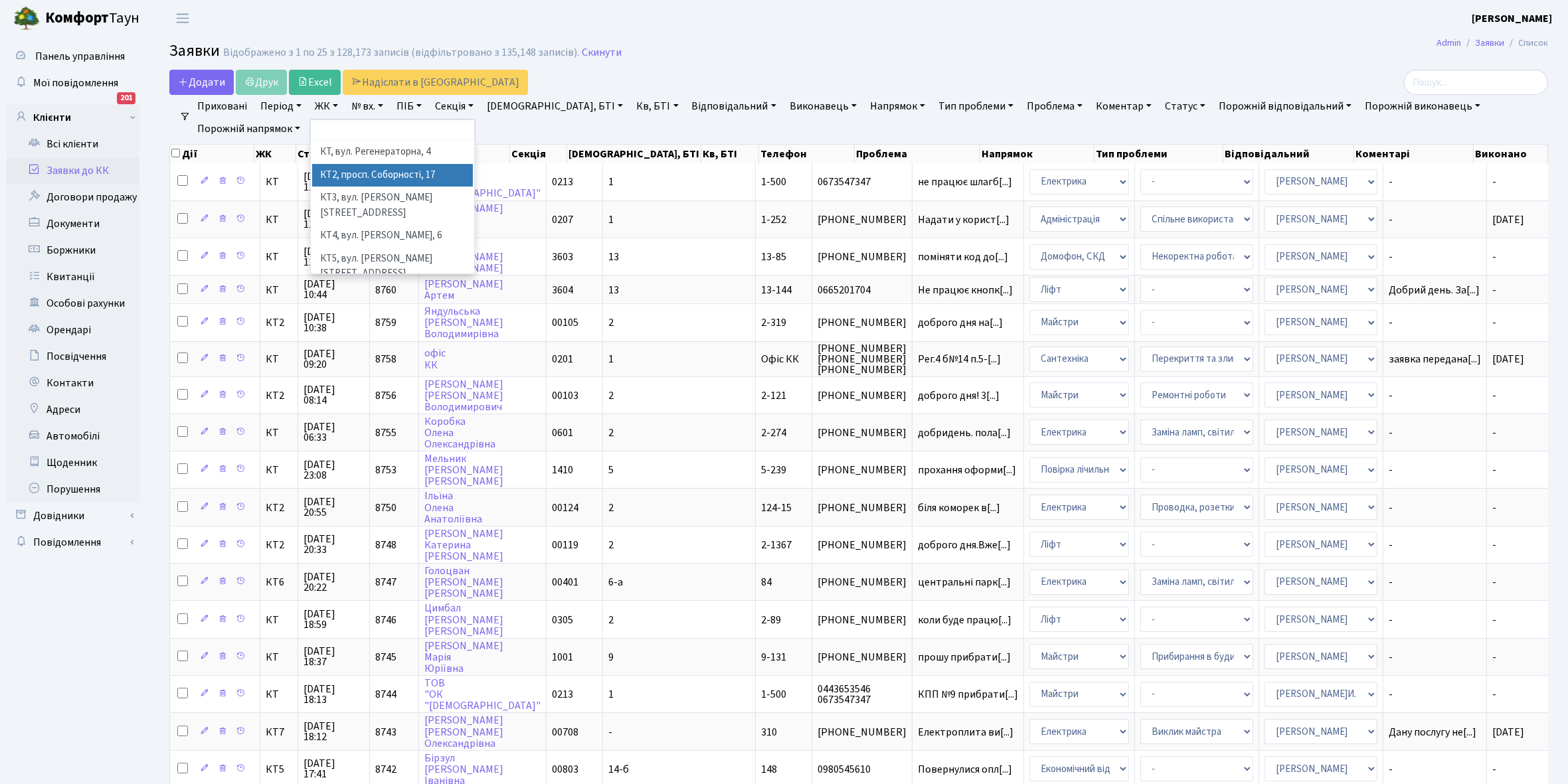
click at [360, 174] on li "КТ2, просп. Соборності, 17" at bounding box center [392, 175] width 161 height 23
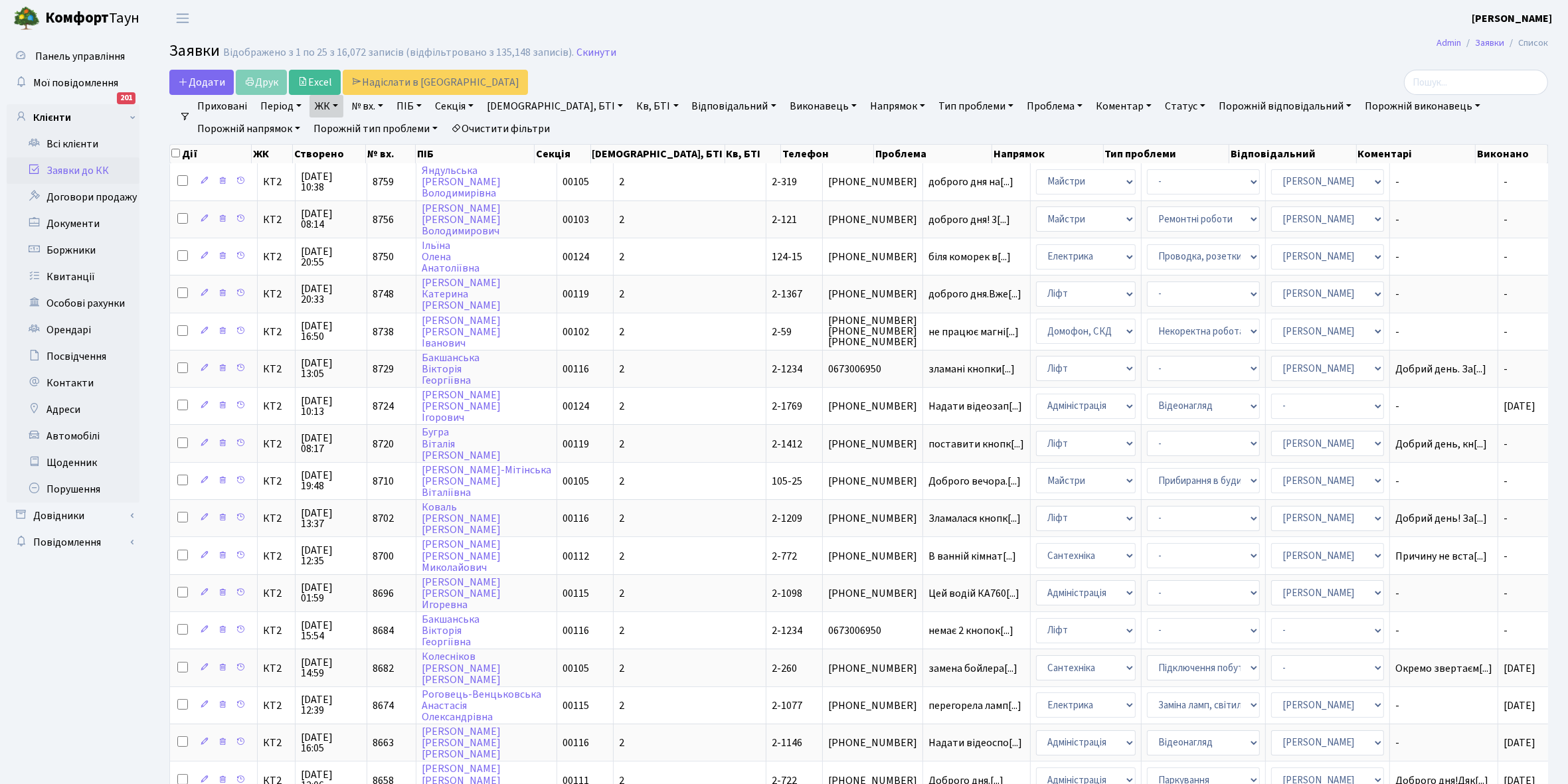
click at [536, 106] on link "Буд., БТІ" at bounding box center [554, 106] width 146 height 23
click at [510, 126] on input "text" at bounding box center [541, 132] width 118 height 25
click at [631, 104] on link "Кв, БТІ" at bounding box center [657, 106] width 53 height 23
click at [632, 133] on input "text" at bounding box center [670, 132] width 78 height 25
type input "2-525"
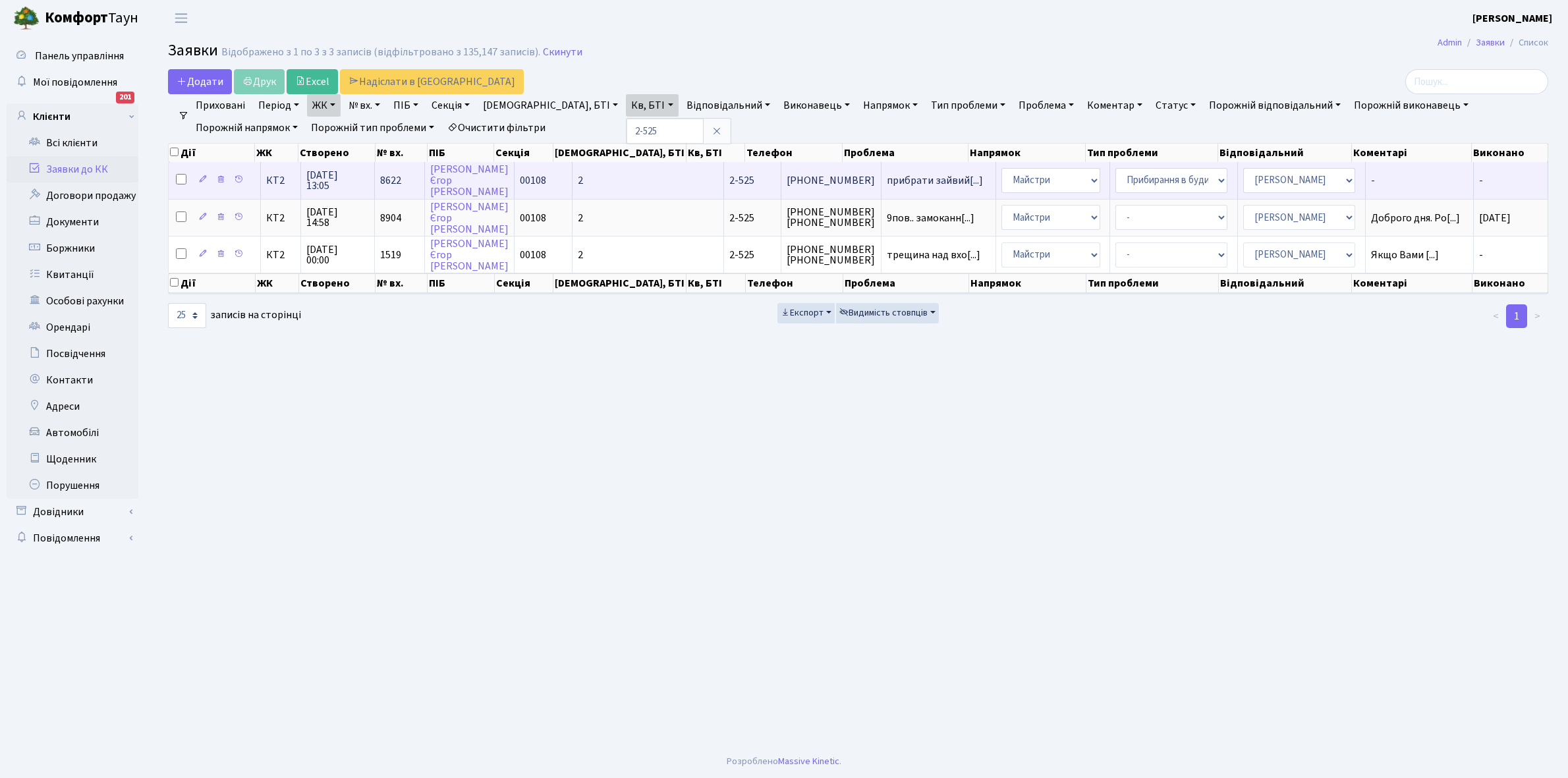
click at [607, 176] on td "2" at bounding box center [649, 180] width 152 height 36
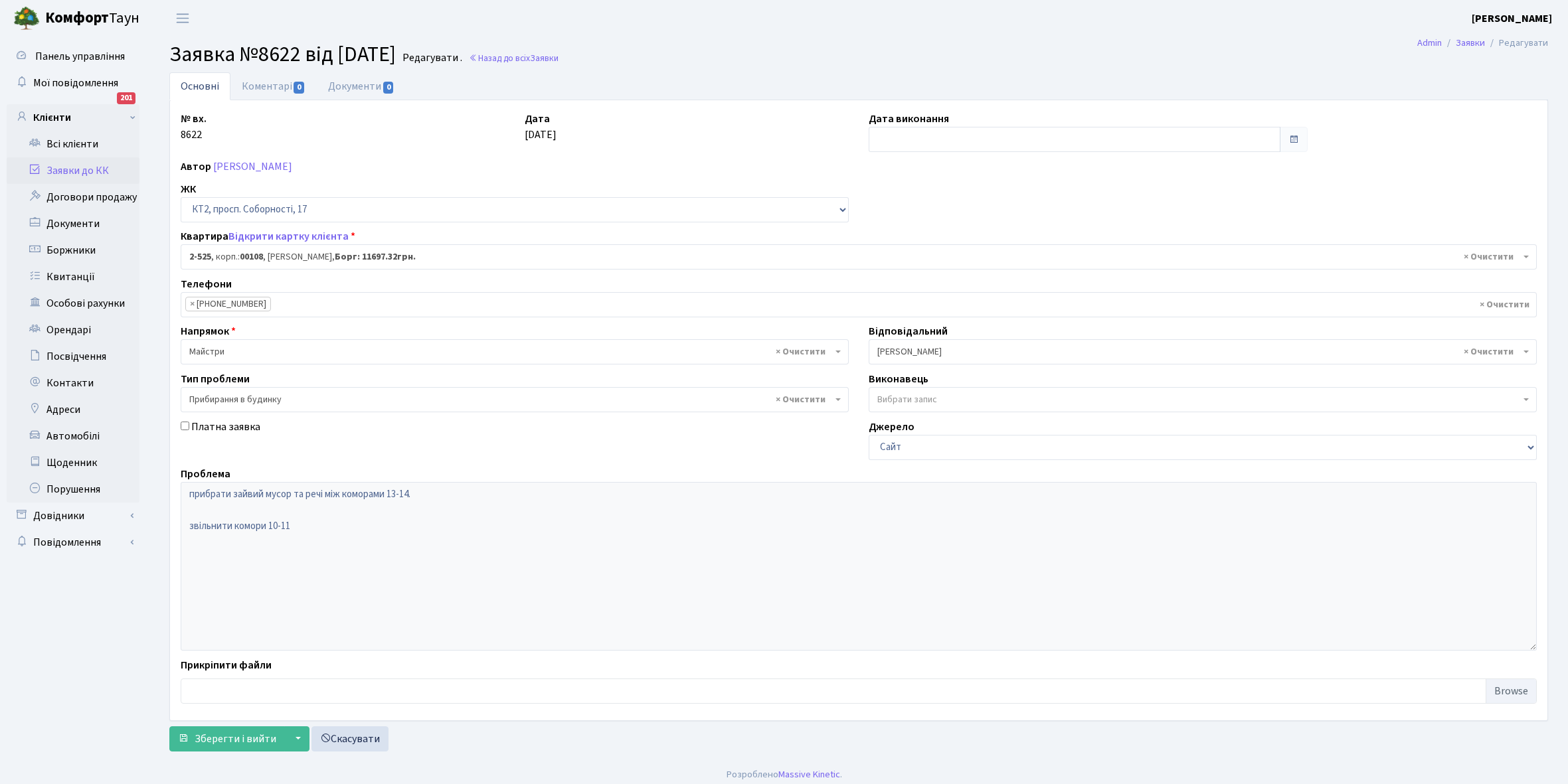
select select "15575"
select select "58"
click at [83, 176] on link "Заявки до КК" at bounding box center [73, 170] width 133 height 27
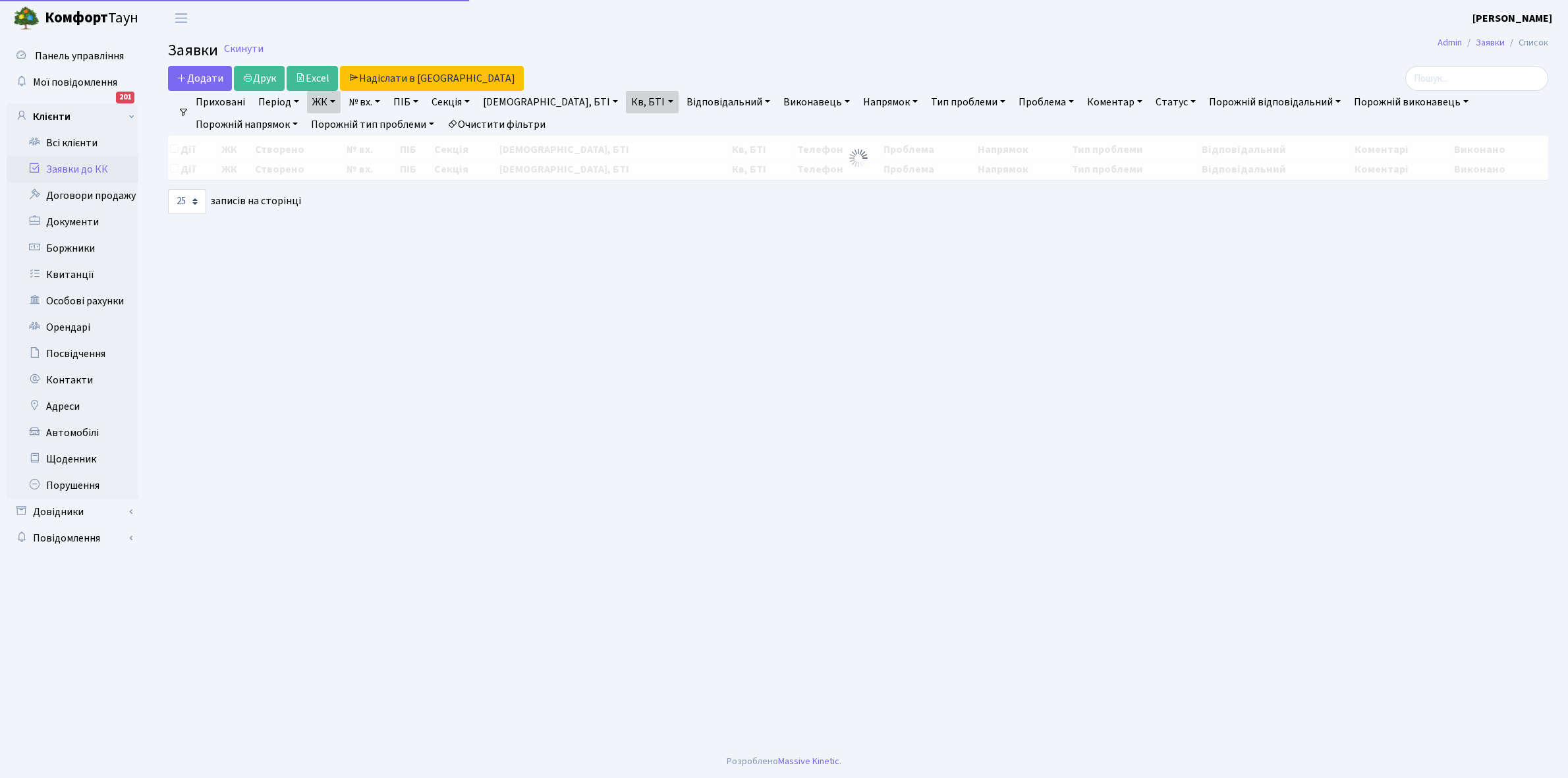
select select "25"
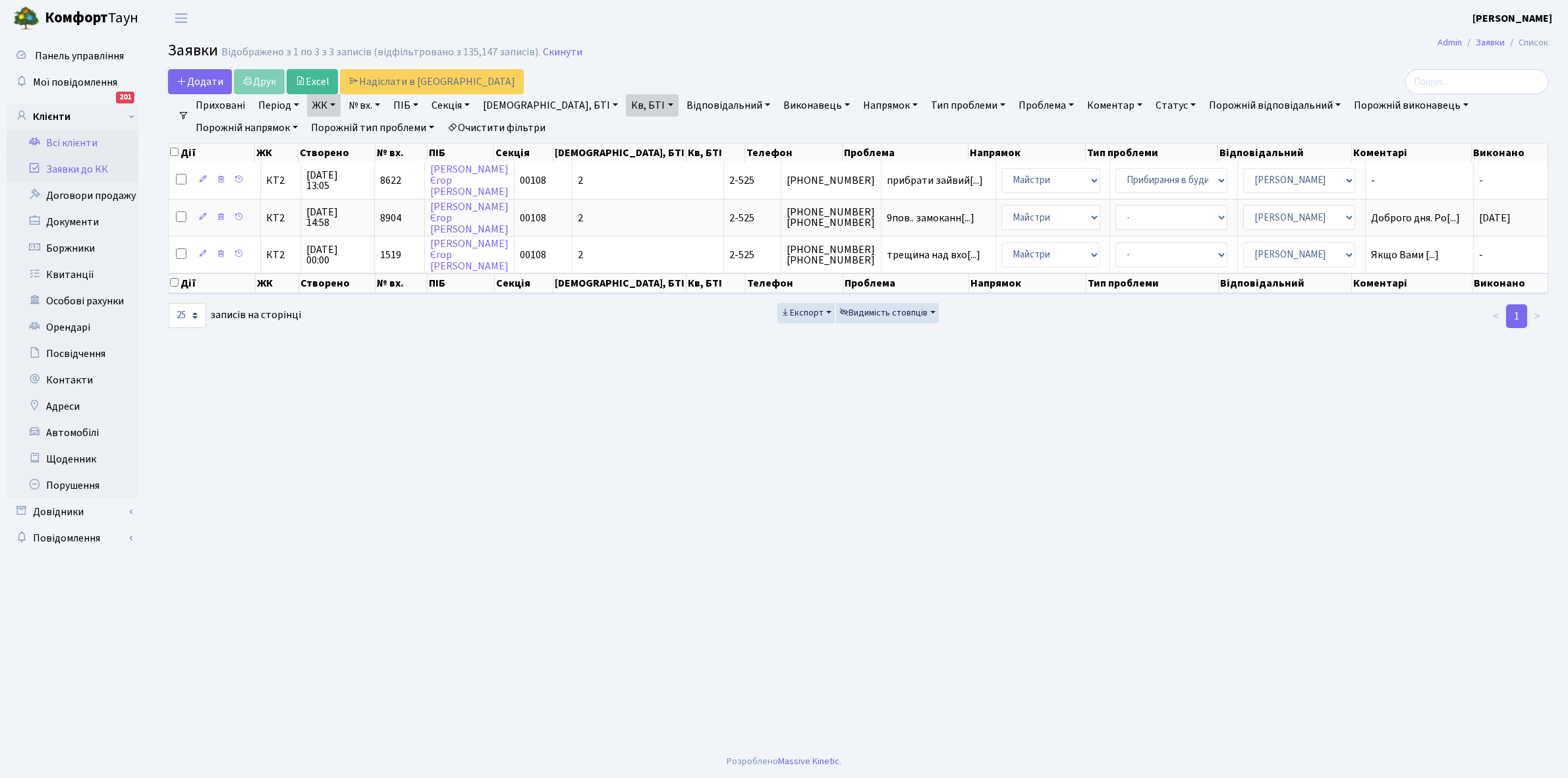
click at [63, 143] on link "Всі клієнти" at bounding box center [72, 143] width 132 height 27
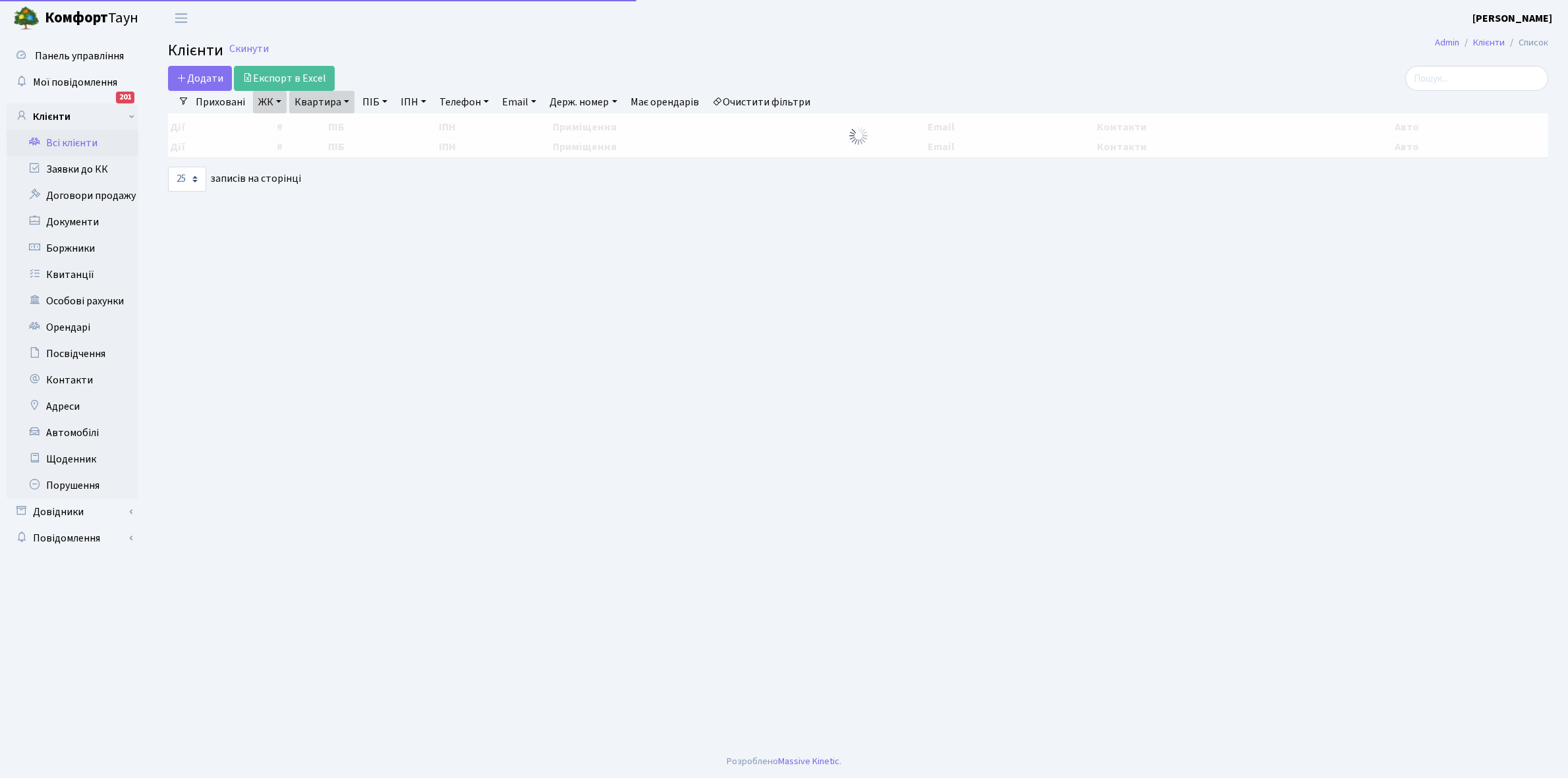
select select "25"
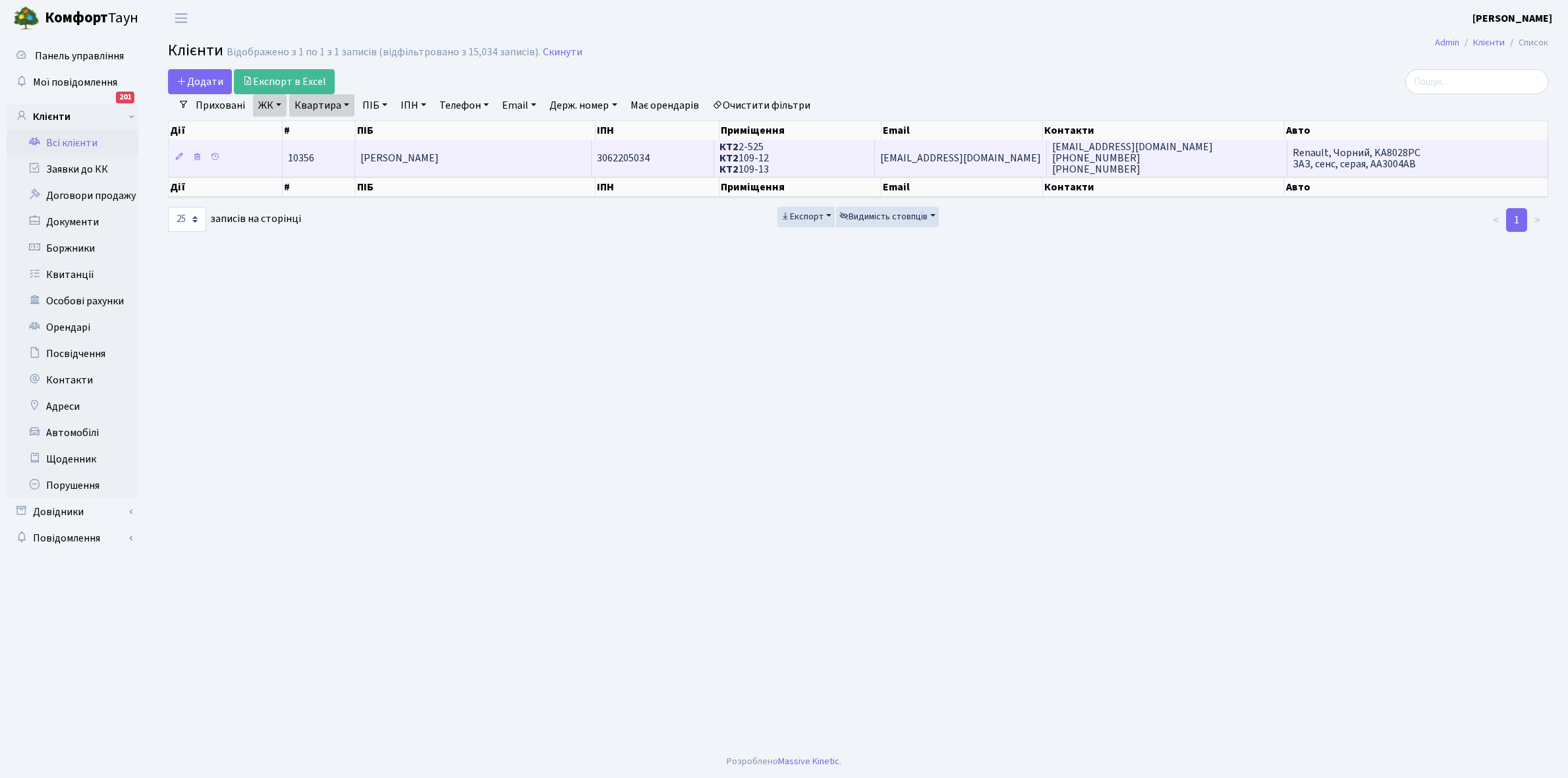
click at [504, 156] on td "[PERSON_NAME]" at bounding box center [473, 158] width 236 height 36
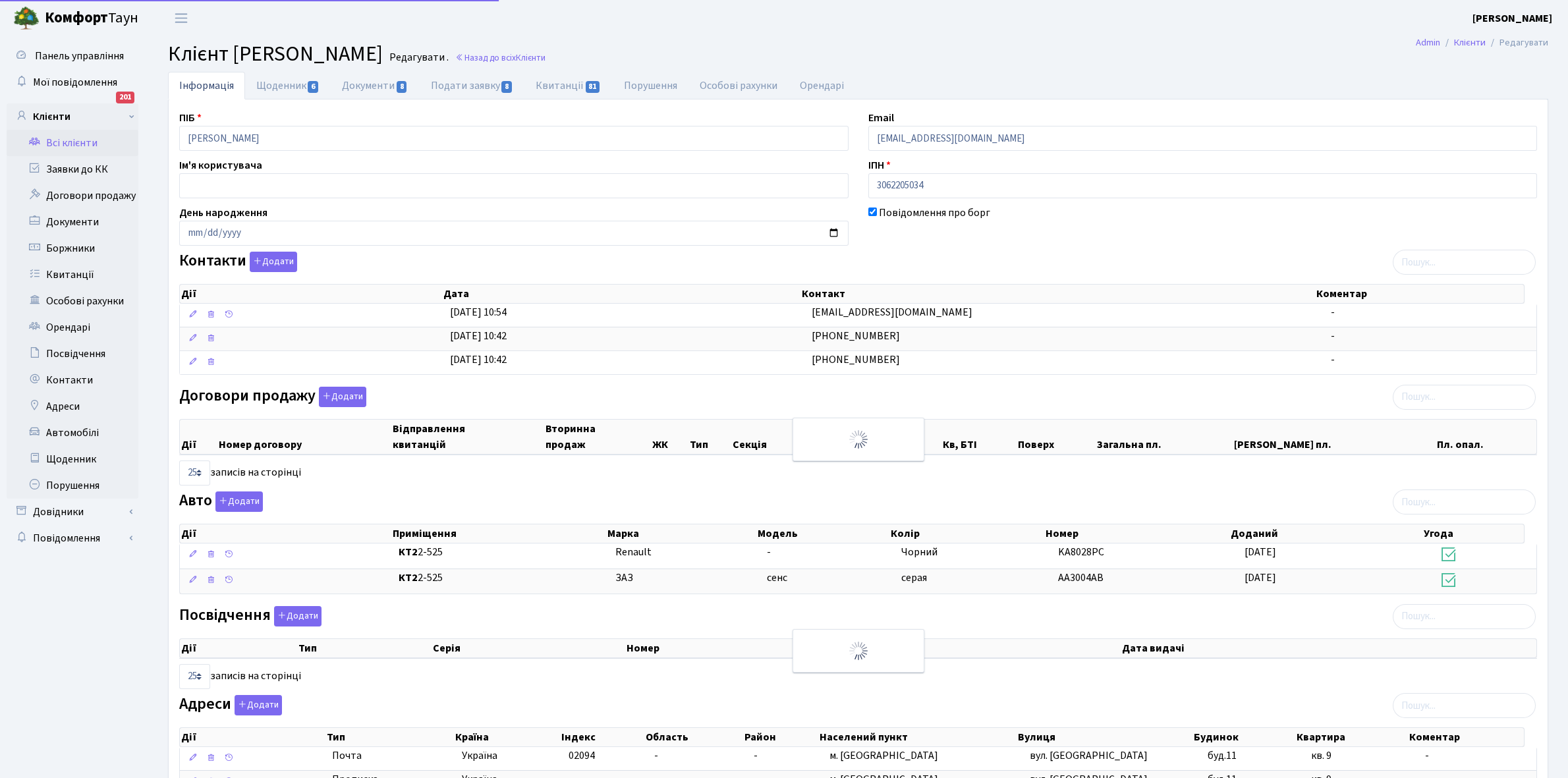
select select "25"
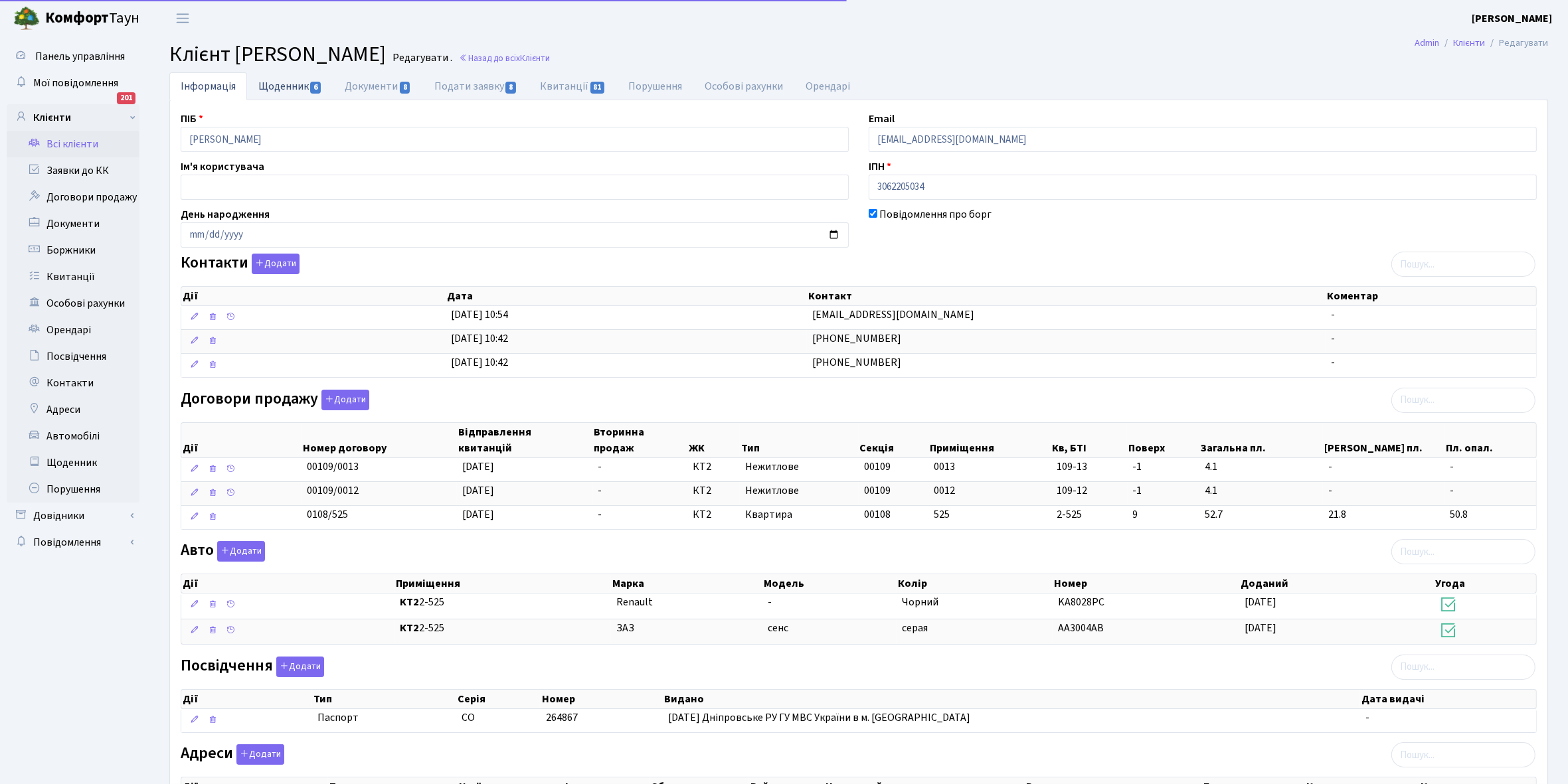
click at [272, 86] on link "Щоденник 6" at bounding box center [290, 86] width 86 height 27
select select "25"
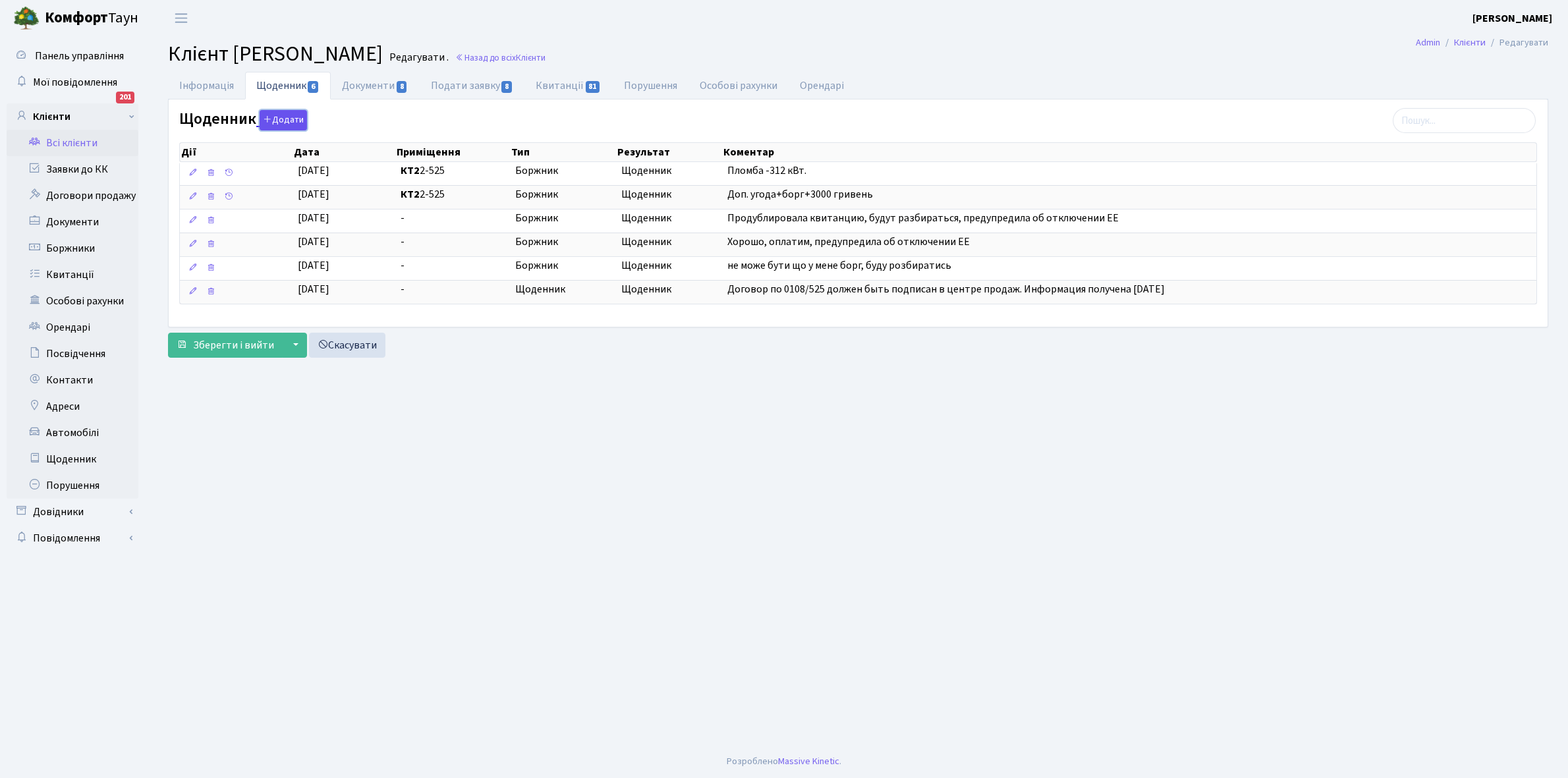
click at [277, 119] on button "Додати" at bounding box center [283, 121] width 47 height 21
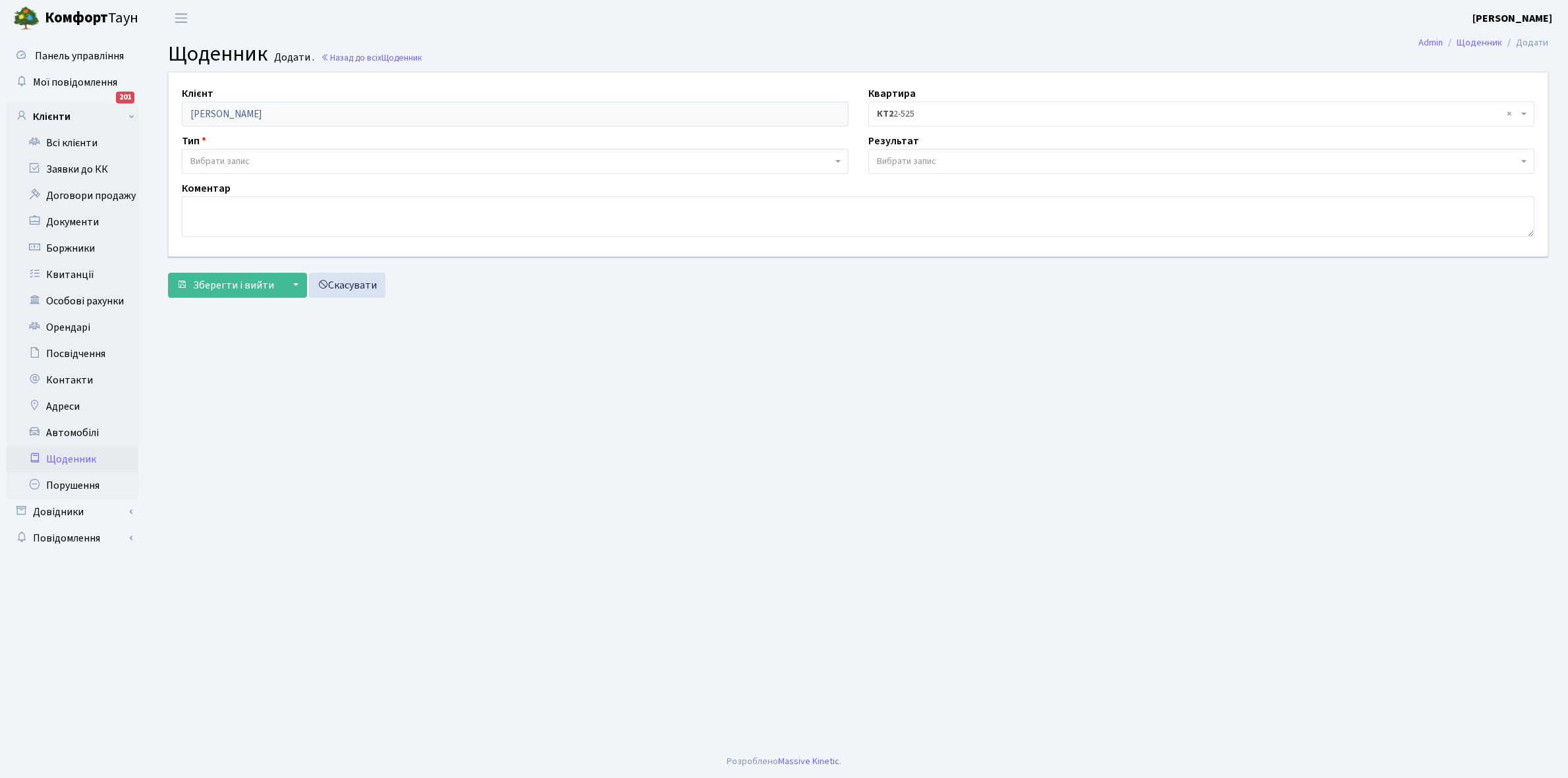
click at [248, 161] on span "Вибрати запис" at bounding box center [219, 161] width 59 height 13
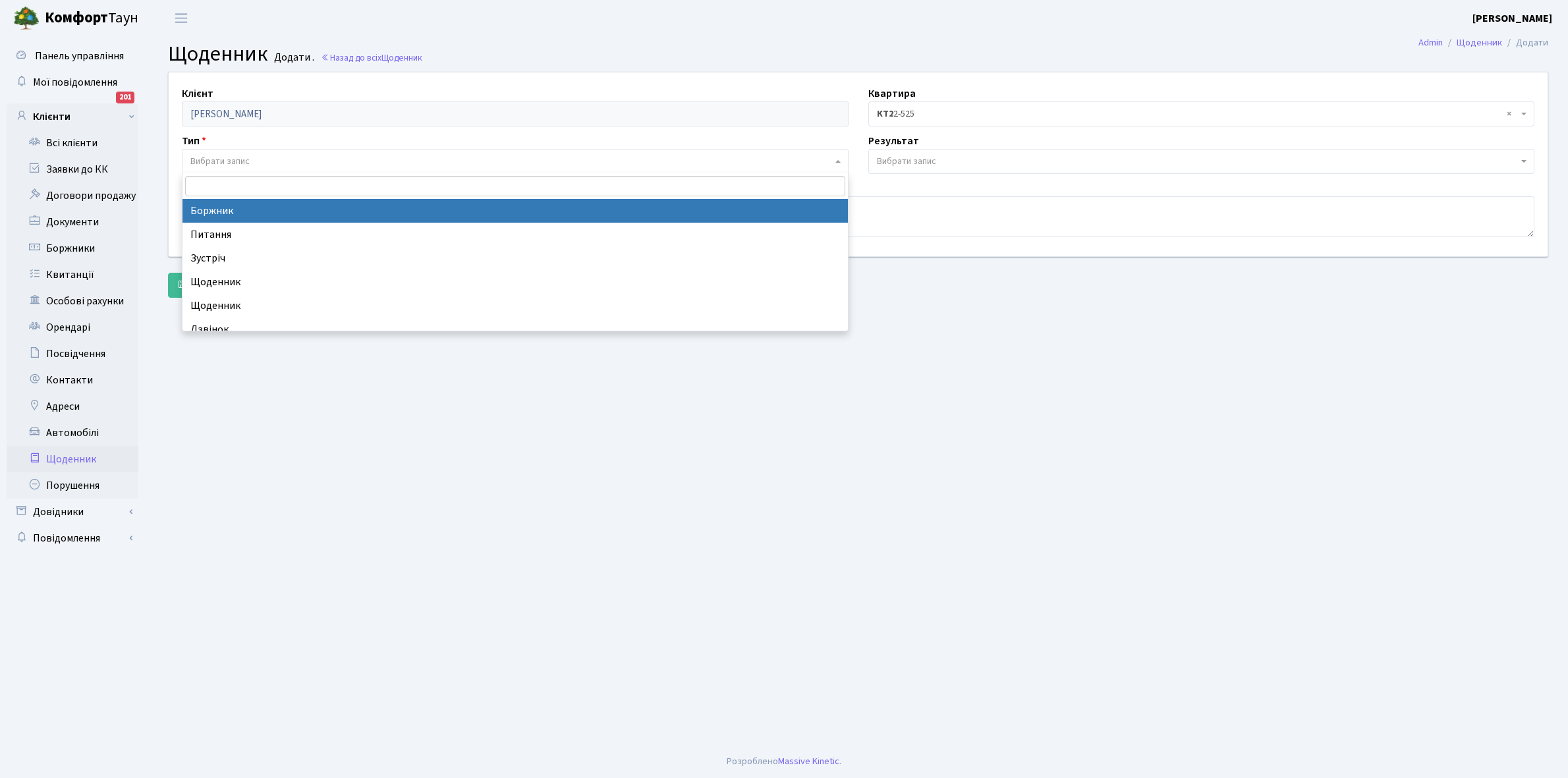
select select "189"
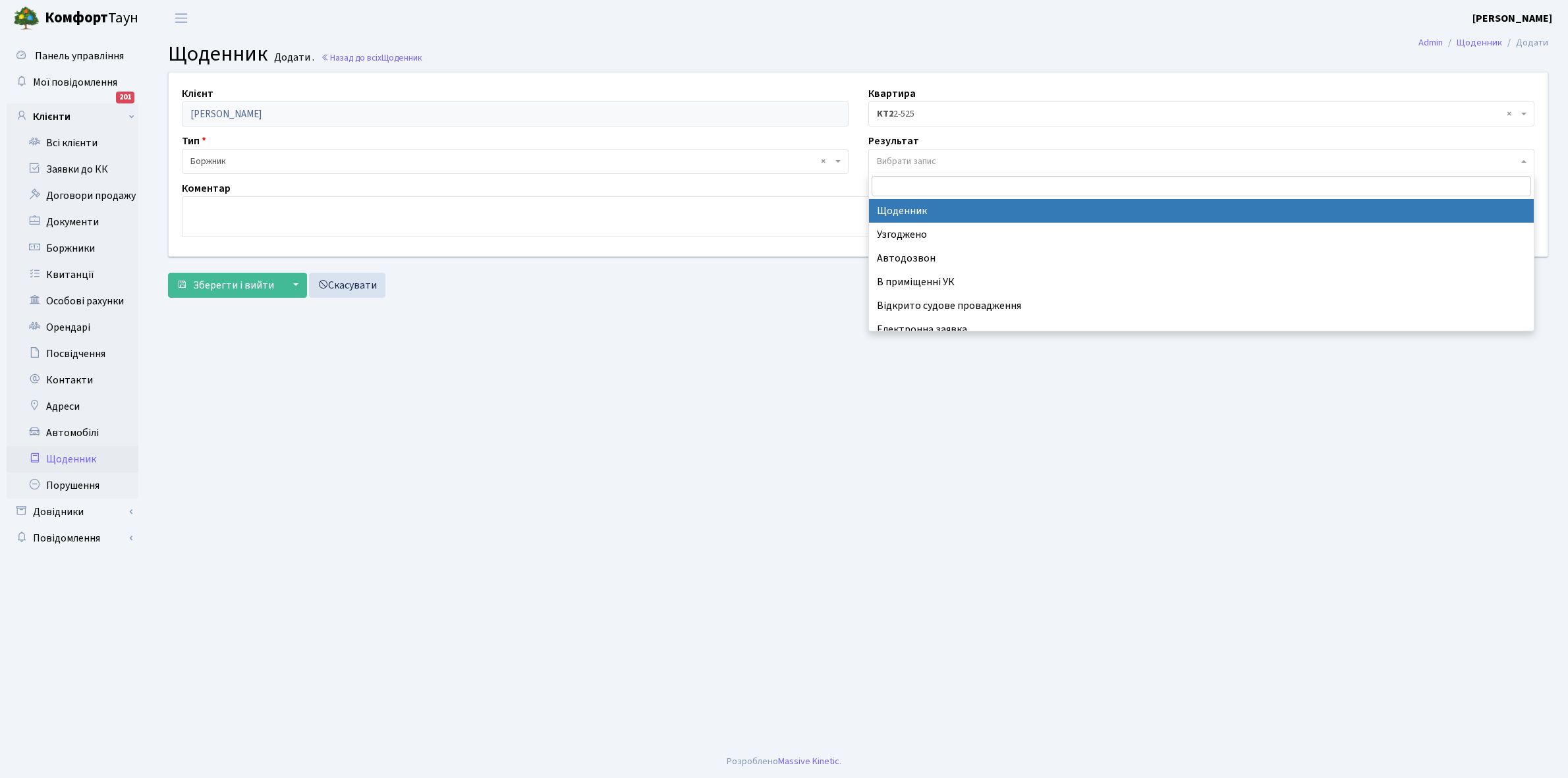
click at [897, 162] on span "Вибрати запис" at bounding box center [906, 161] width 59 height 13
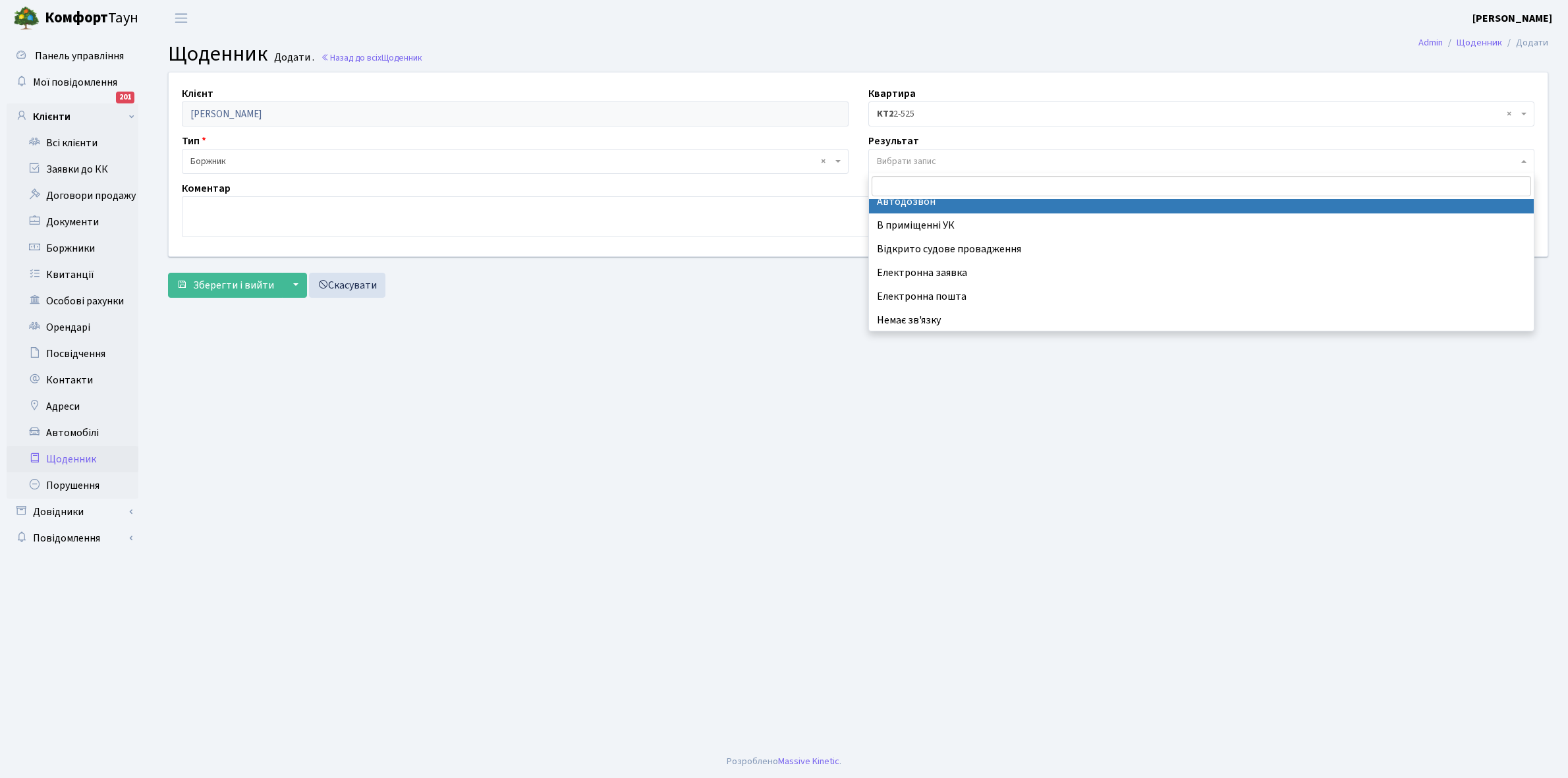
scroll to position [81, 0]
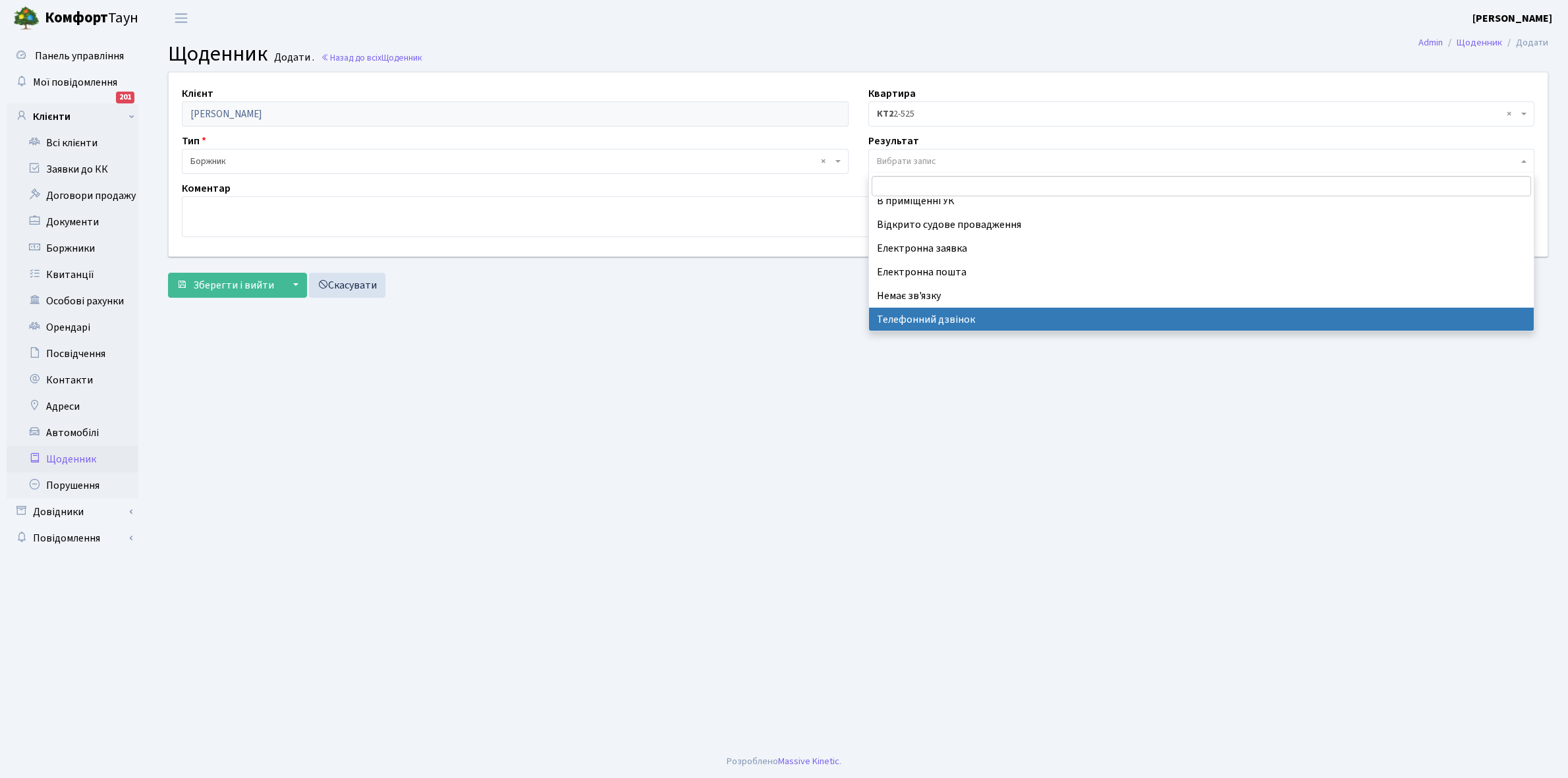
select select "196"
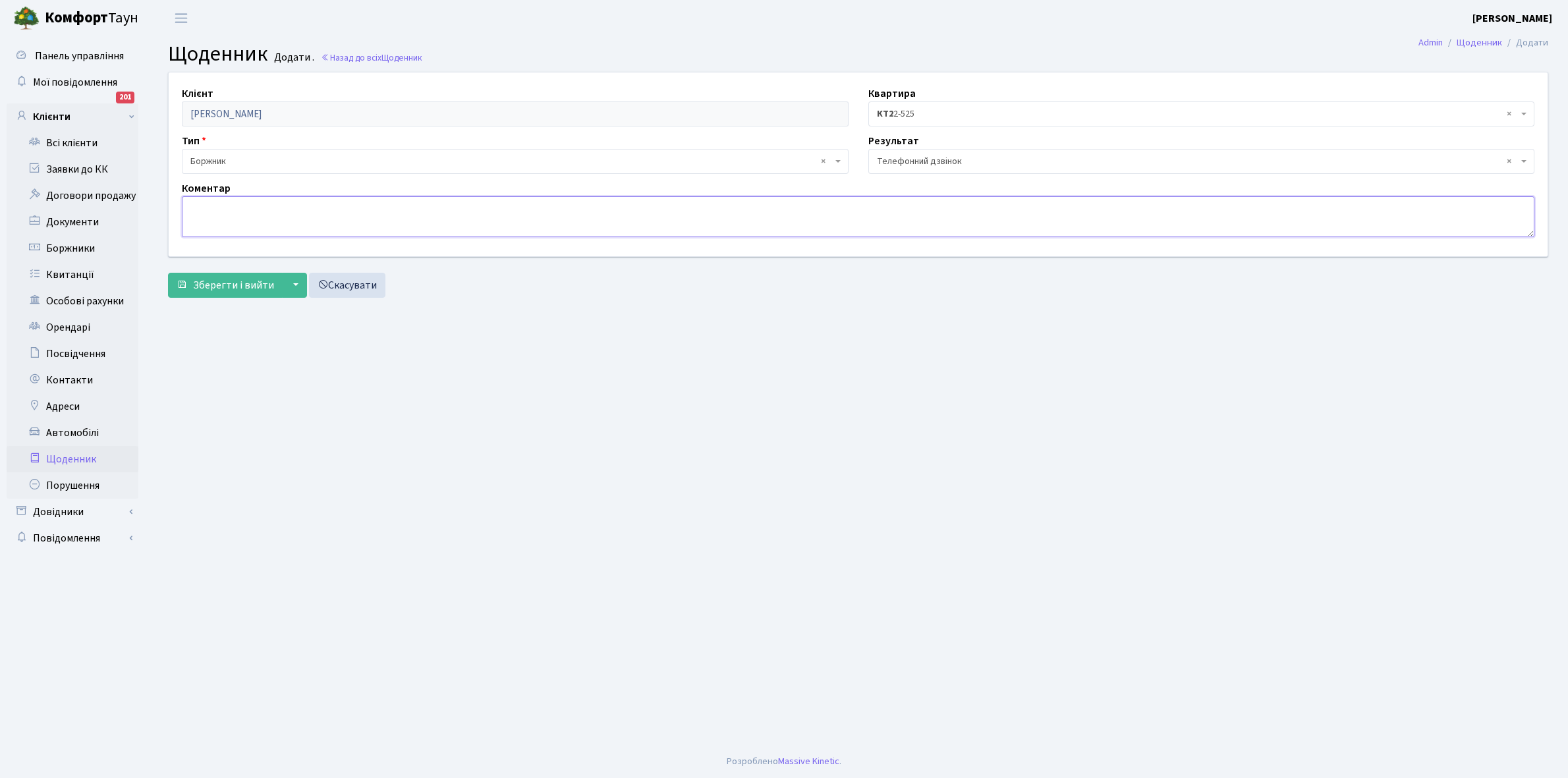
click at [202, 217] on textarea at bounding box center [858, 217] width 1352 height 41
type textarea "Куча претензій стосовно прибирання а коли сплатить борг відповіді не отримала."
click at [238, 282] on span "Зберегти і вийти" at bounding box center [233, 285] width 81 height 14
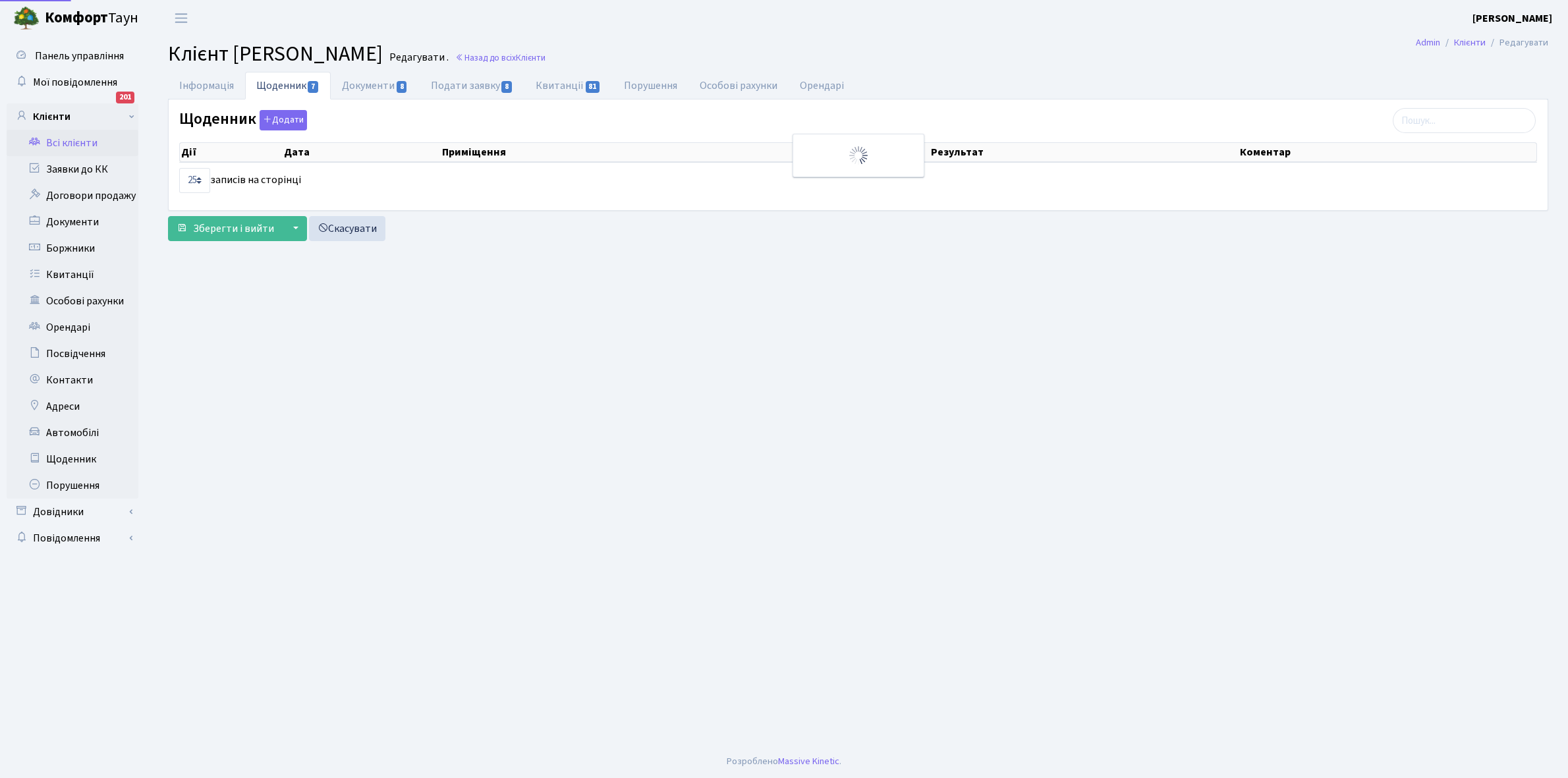
select select "25"
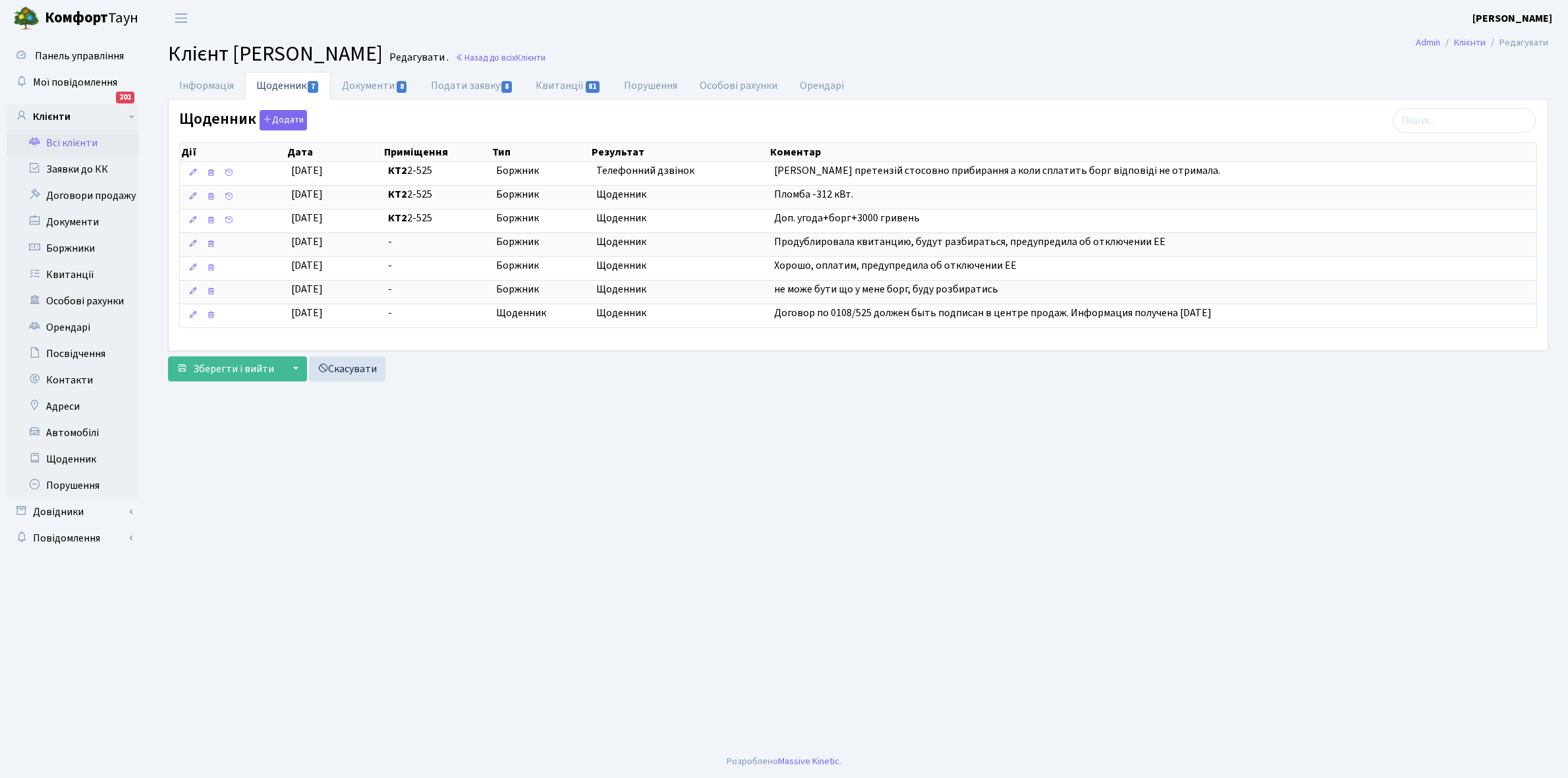
click at [85, 141] on link "Всі клієнти" at bounding box center [72, 143] width 132 height 27
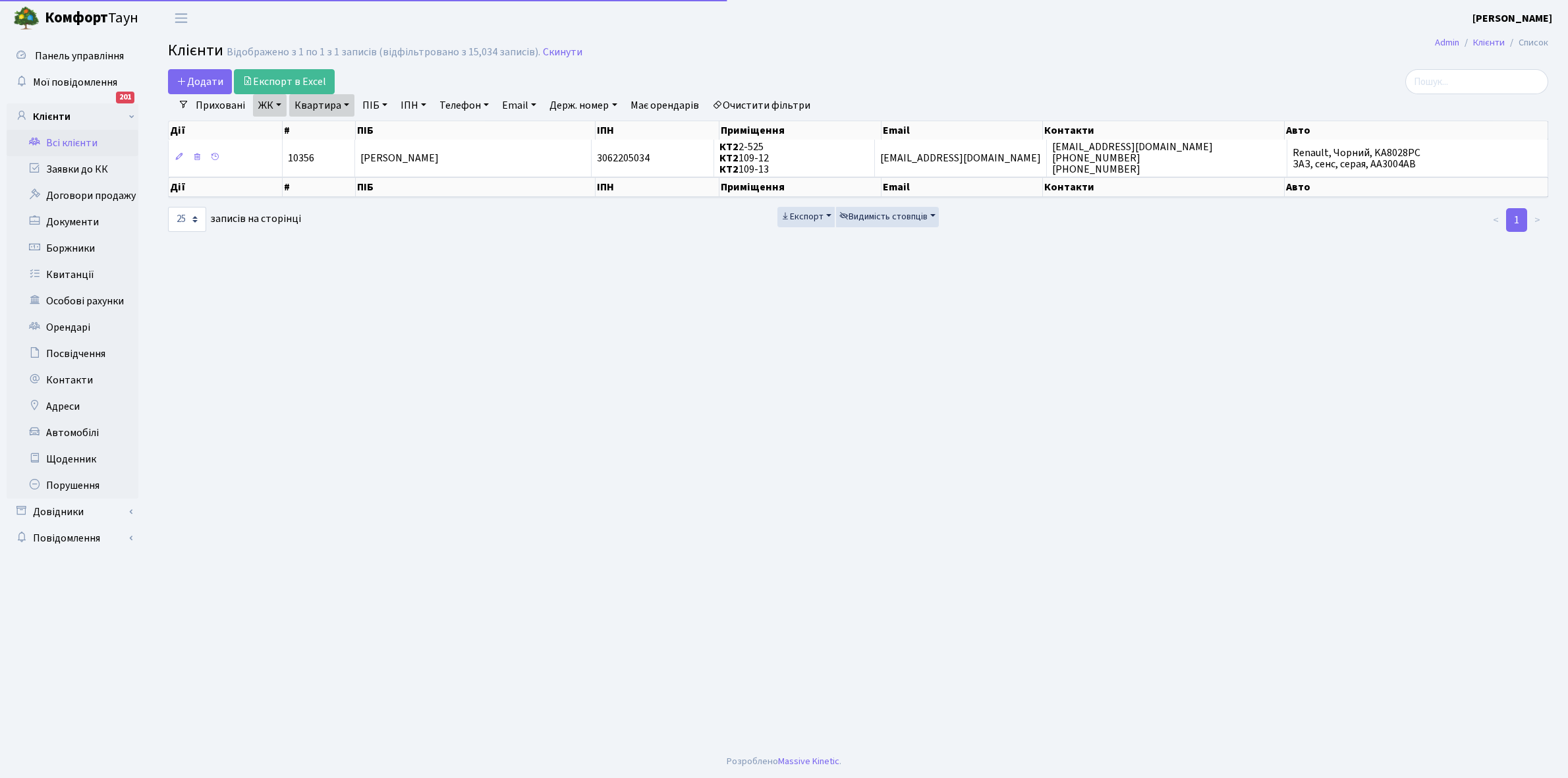
select select "25"
click at [760, 110] on link "Очистити фільтри" at bounding box center [761, 105] width 108 height 23
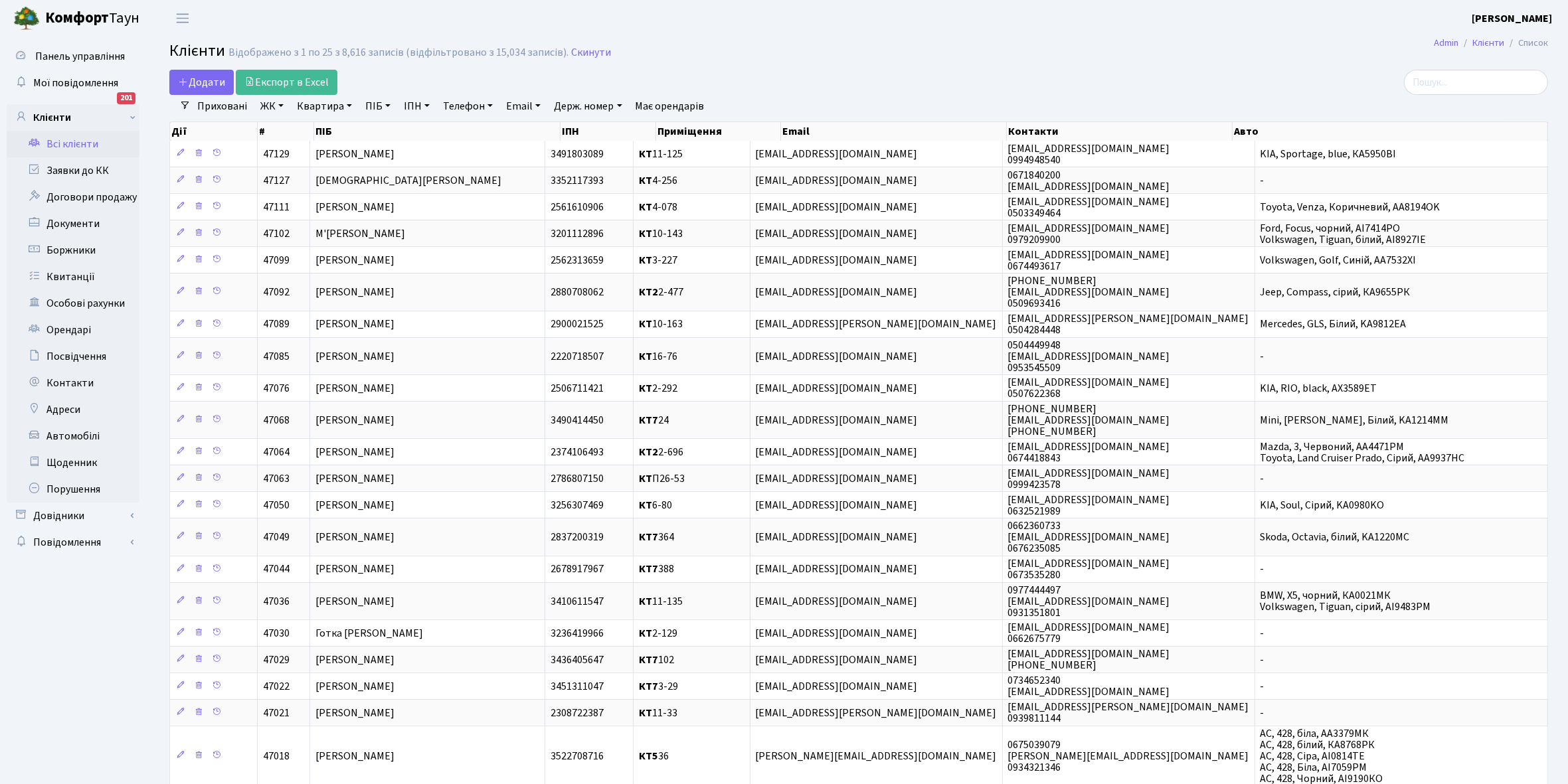
click at [280, 104] on link "ЖК" at bounding box center [271, 106] width 34 height 23
click at [313, 149] on li "КТ, вул. Регенераторна, 4" at bounding box center [338, 152] width 161 height 23
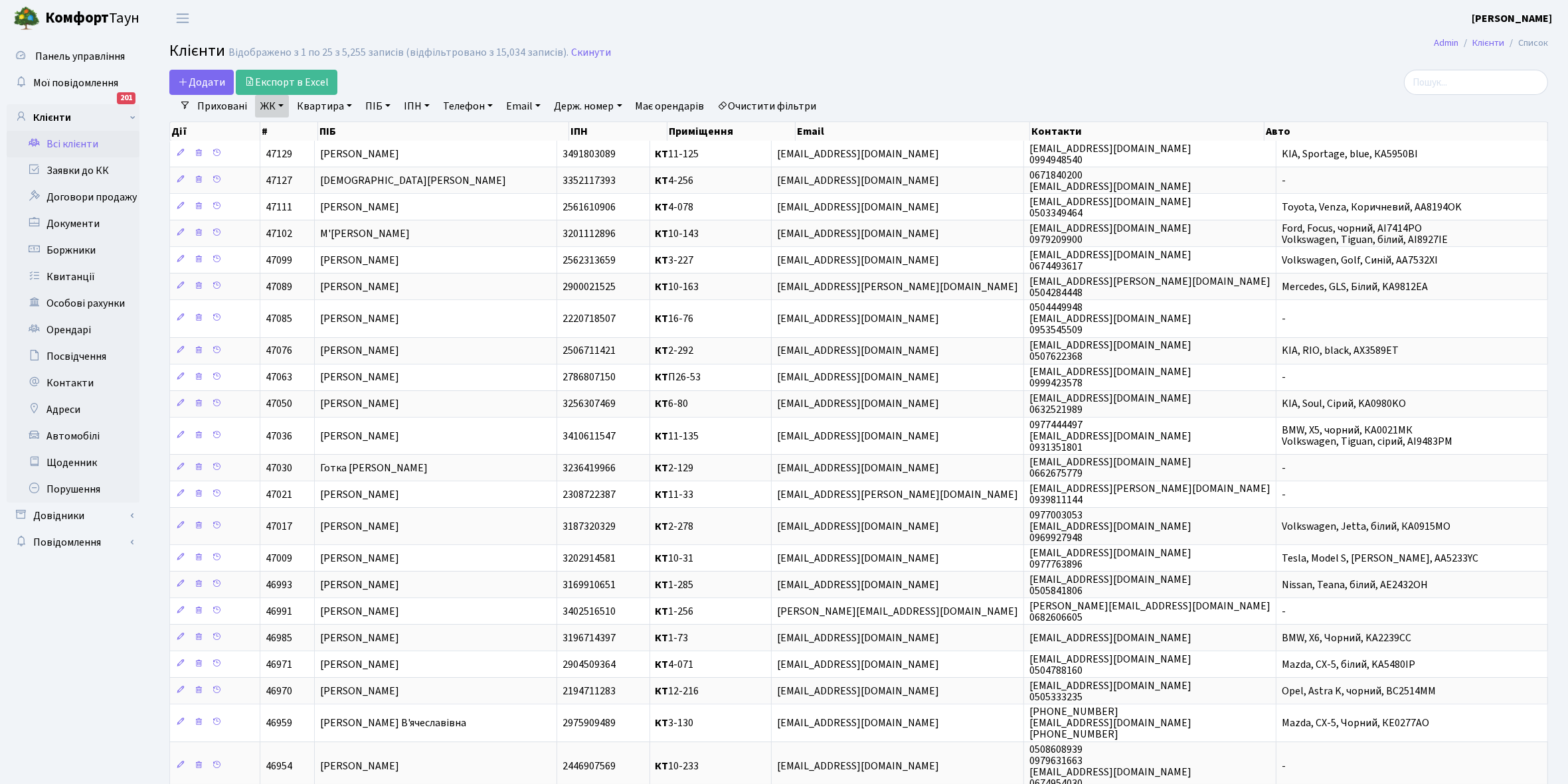
click at [347, 103] on link "Квартира" at bounding box center [324, 106] width 66 height 23
click at [328, 128] on input "text" at bounding box center [330, 132] width 78 height 25
type input "14-18"
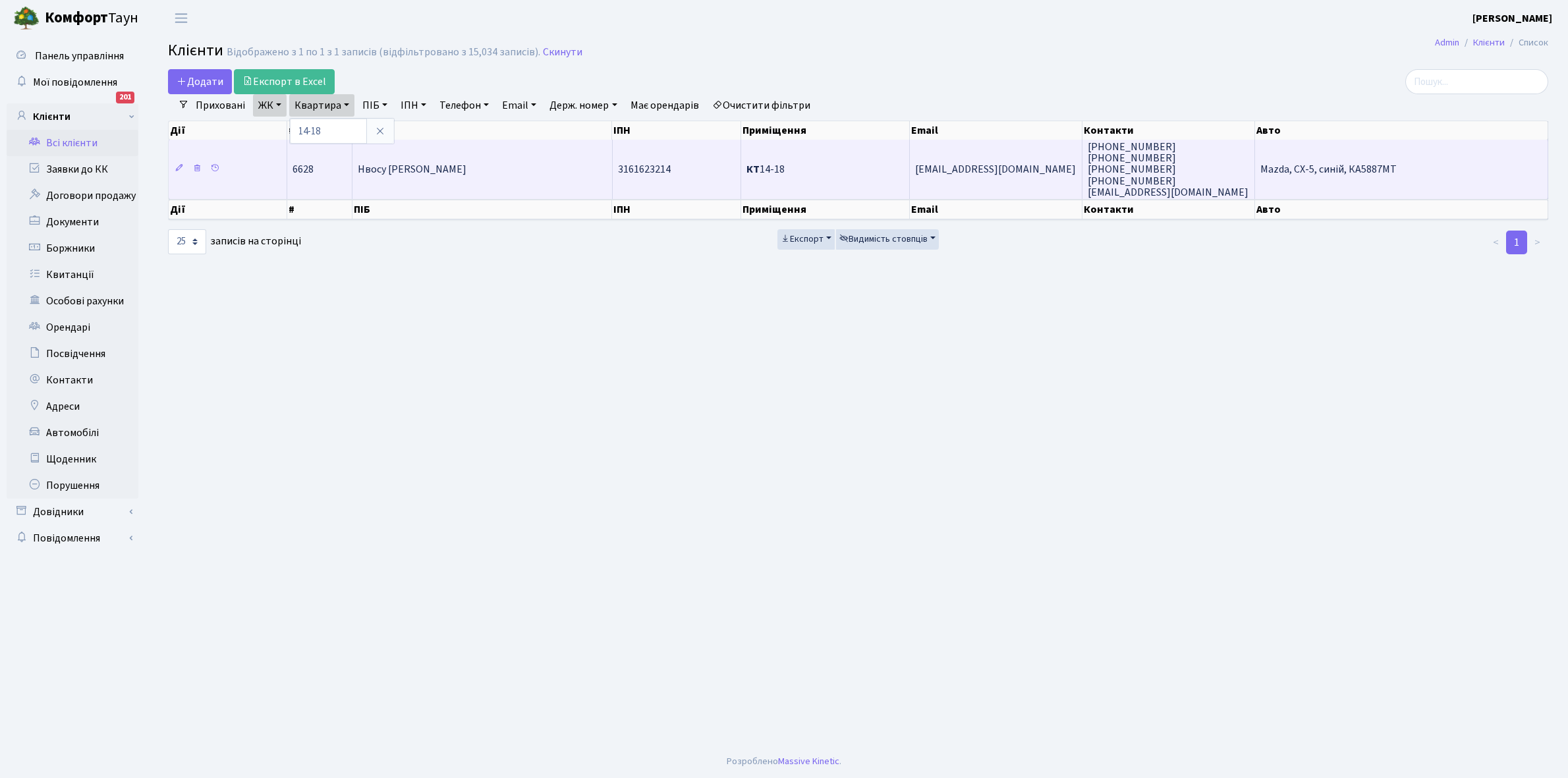
click at [458, 165] on span "Нвосу [PERSON_NAME]" at bounding box center [412, 169] width 108 height 14
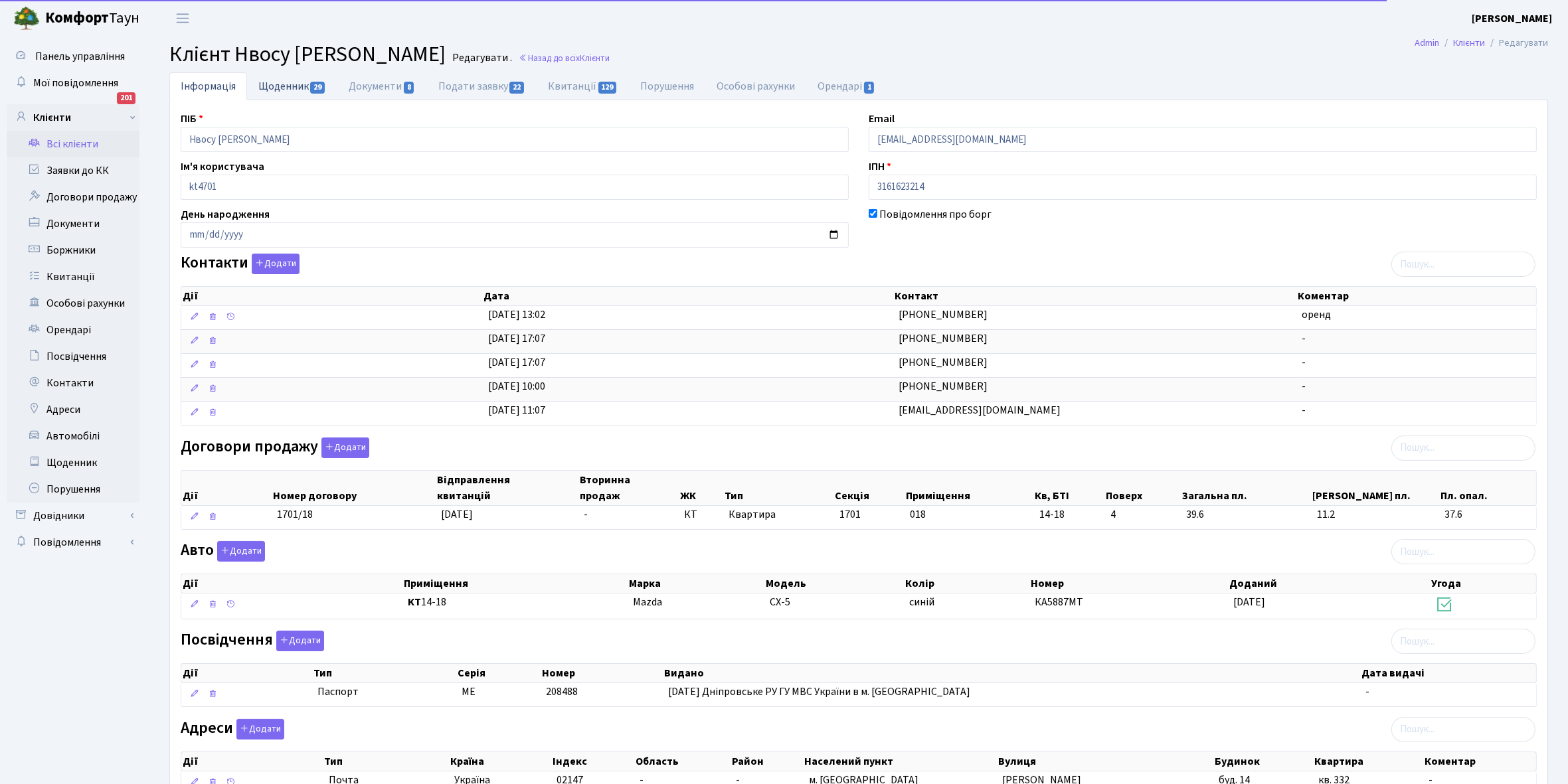
click at [272, 83] on link "Щоденник 29" at bounding box center [292, 86] width 90 height 27
select select "25"
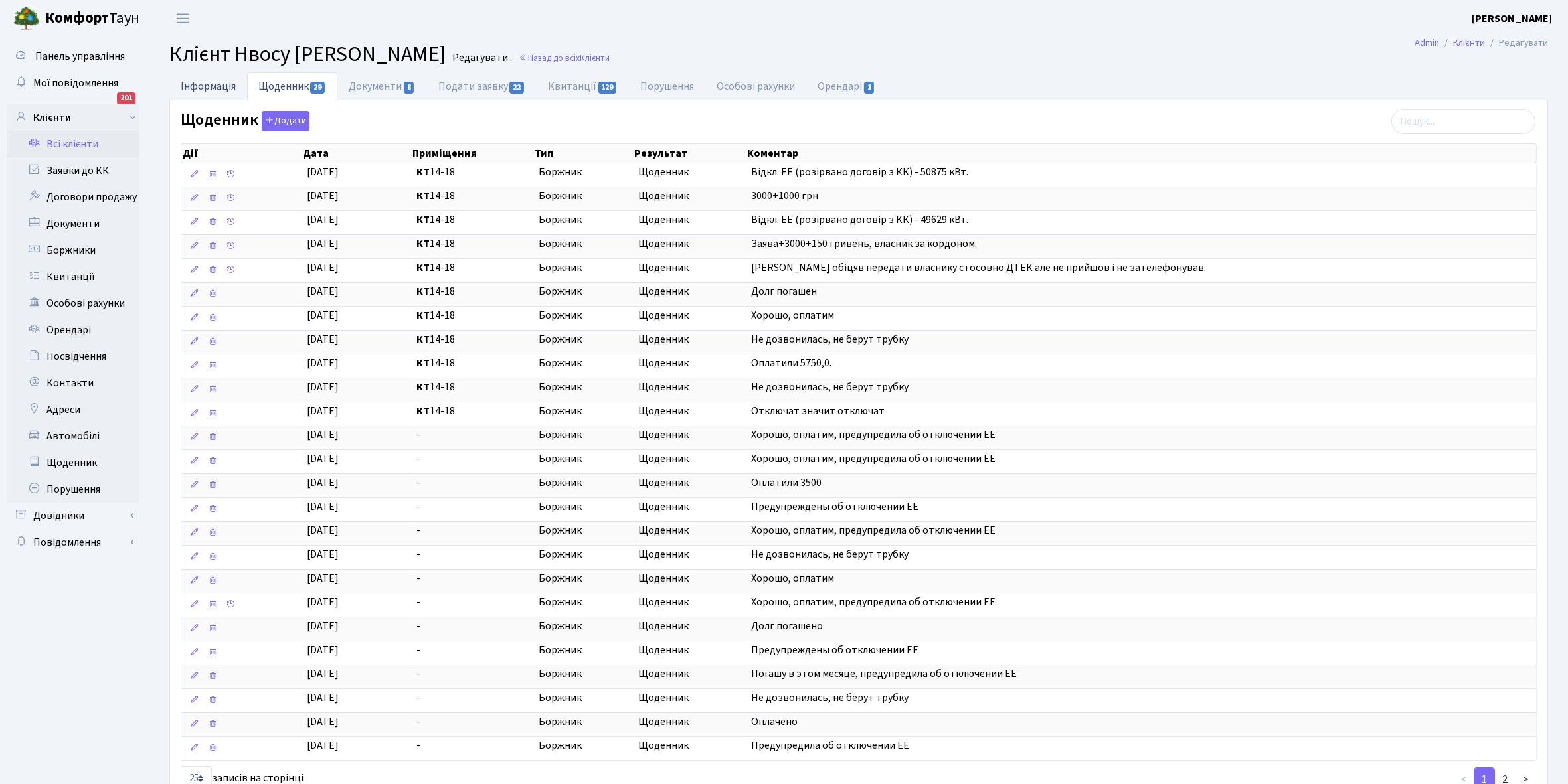
click at [198, 79] on link "Інформація" at bounding box center [208, 86] width 78 height 27
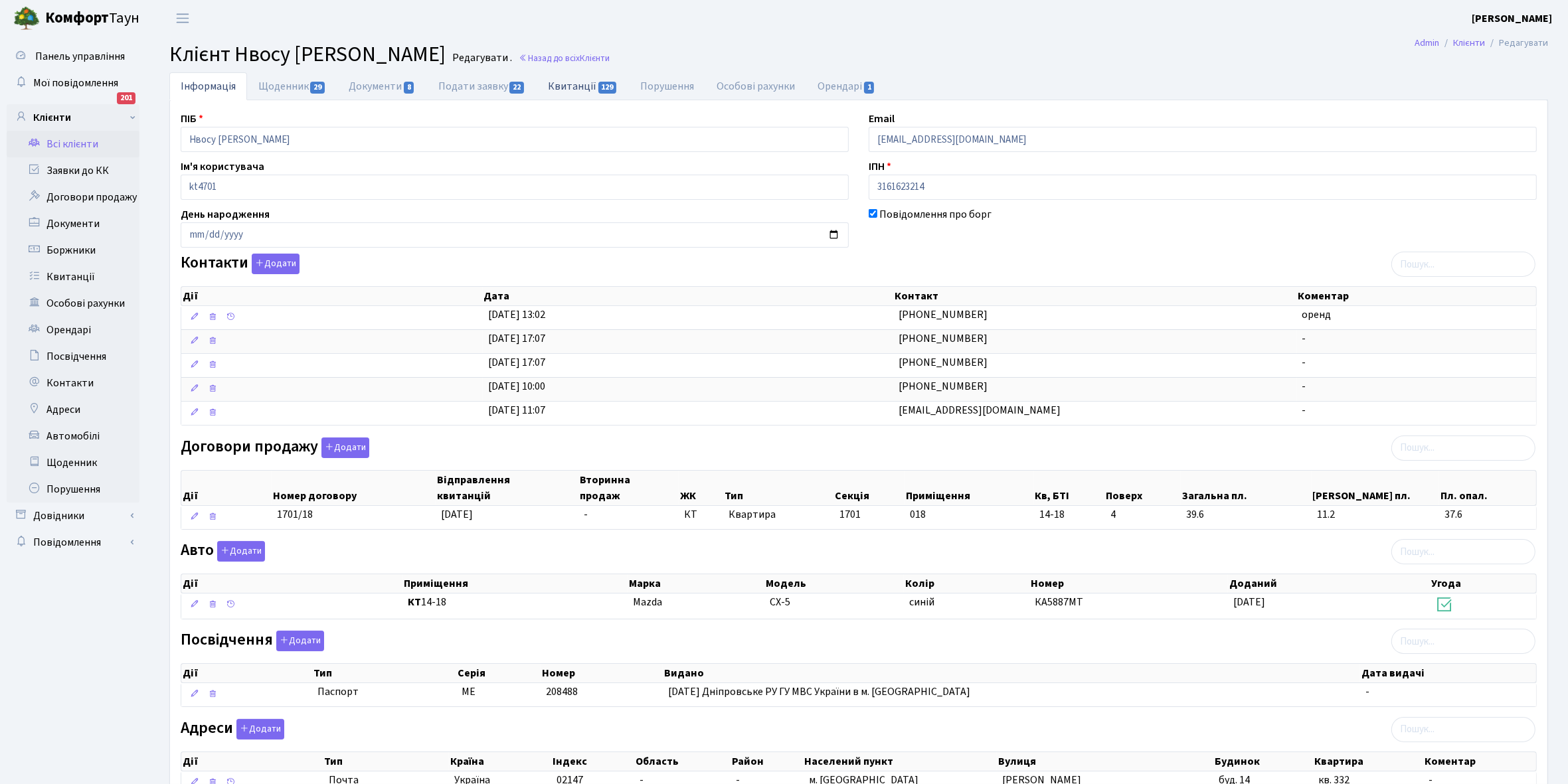
click at [573, 88] on link "Квитанції 129" at bounding box center [582, 86] width 92 height 27
select select "25"
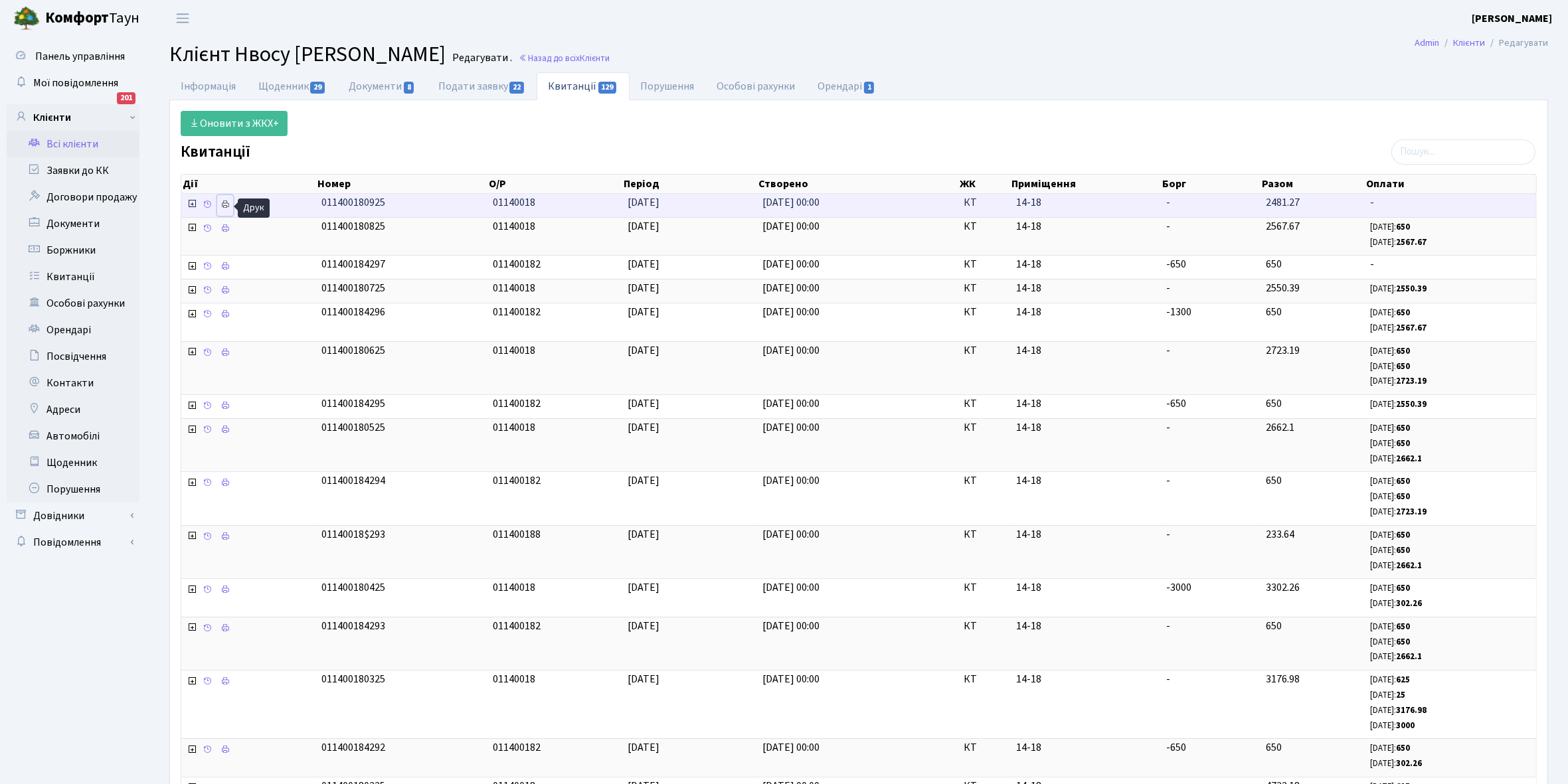
click at [227, 203] on icon at bounding box center [225, 205] width 10 height 10
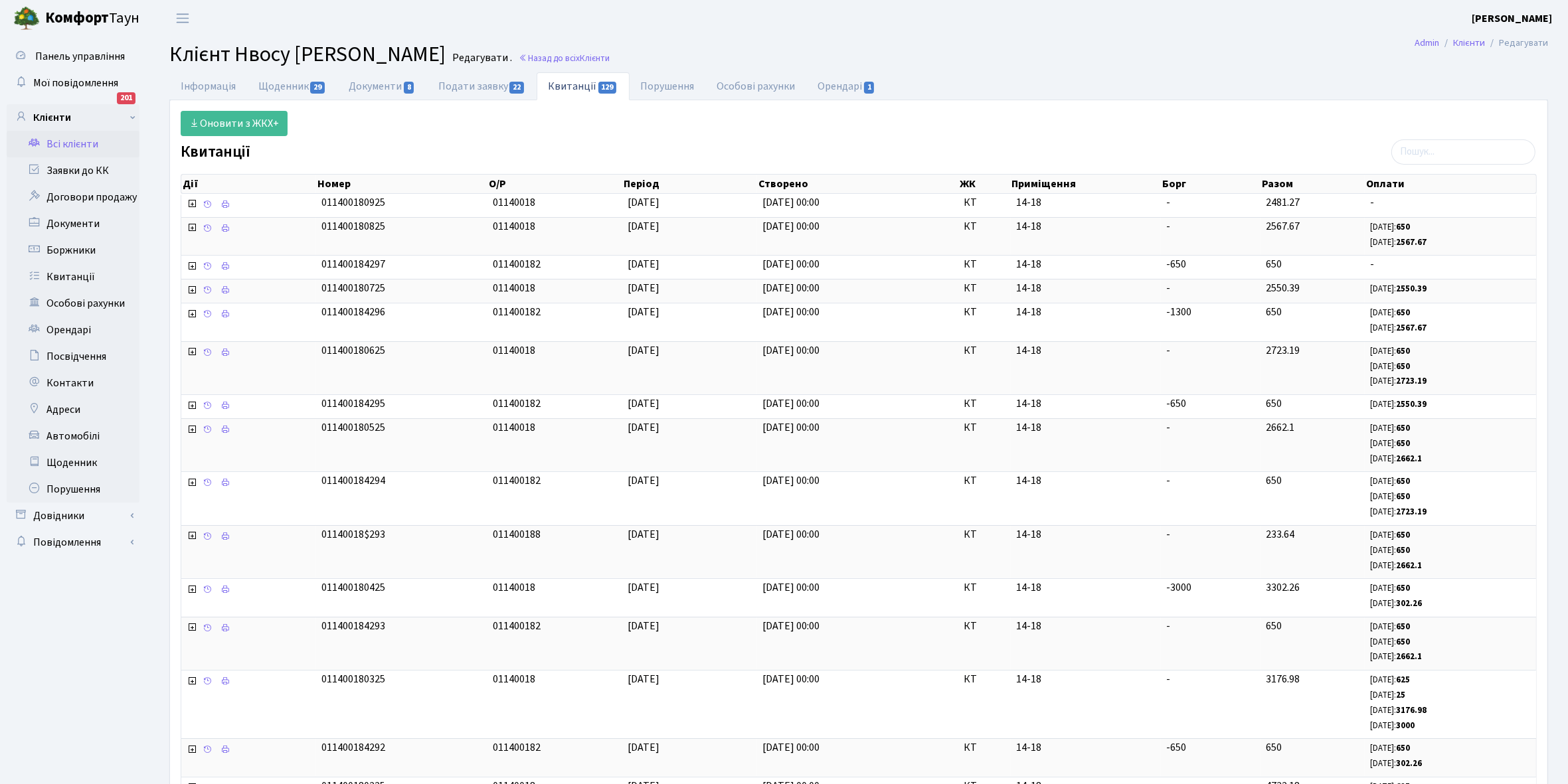
click at [88, 145] on link "Всі клієнти" at bounding box center [73, 145] width 133 height 27
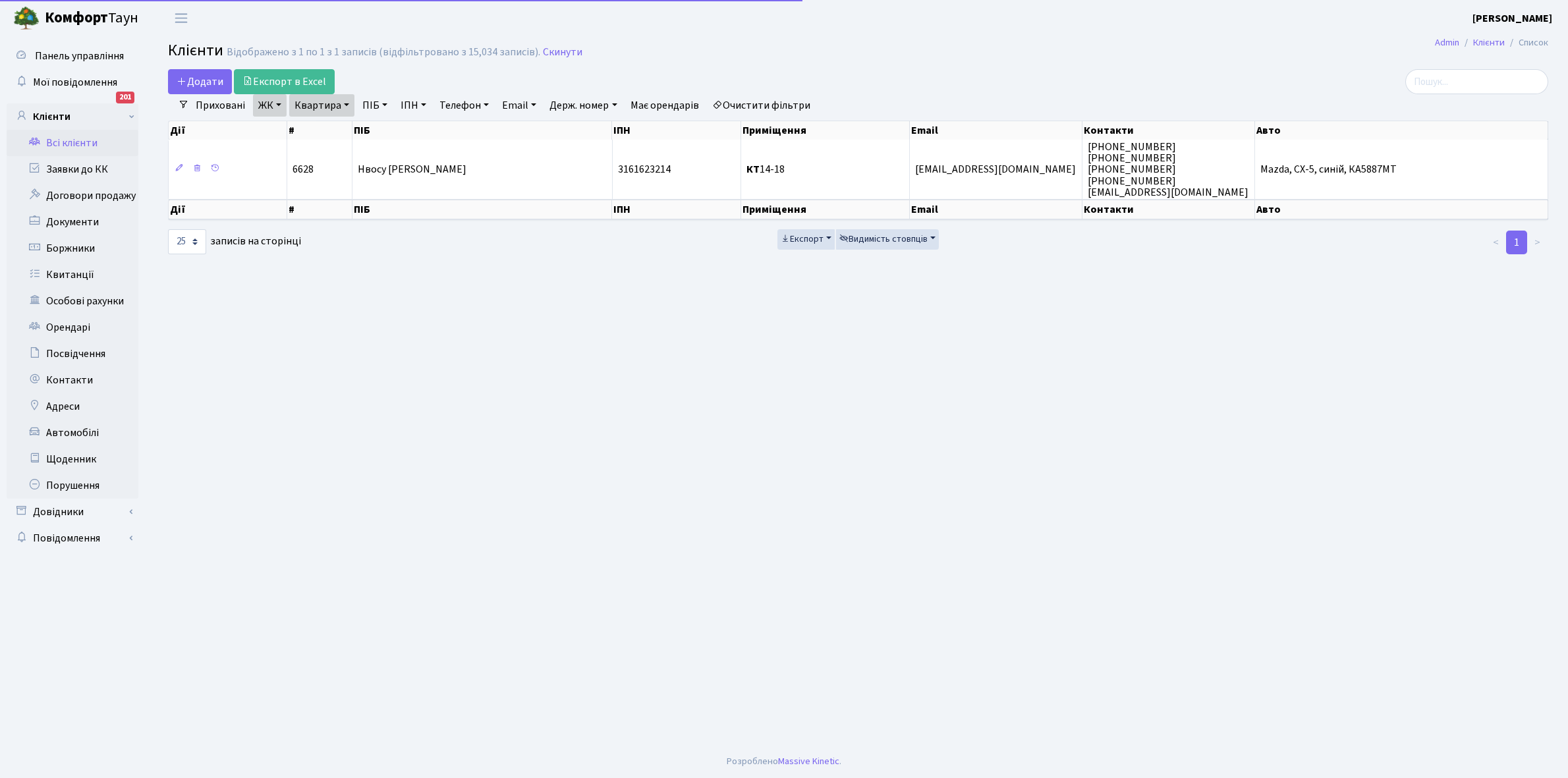
select select "25"
click at [348, 104] on link "Квартира" at bounding box center [321, 105] width 66 height 23
click at [343, 127] on input "14-18" at bounding box center [328, 131] width 77 height 25
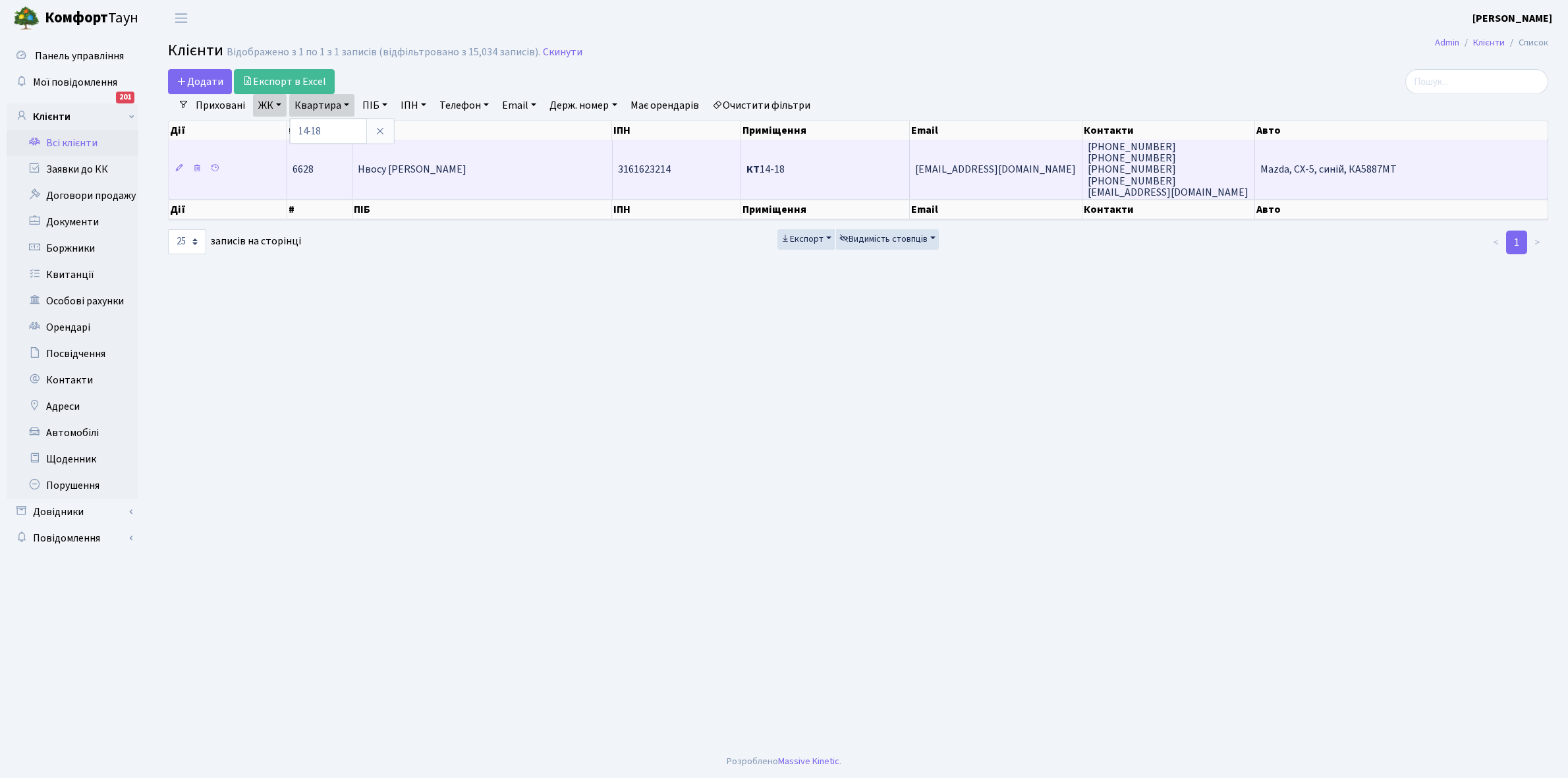
click at [494, 185] on td "Нвосу [PERSON_NAME]" at bounding box center [482, 169] width 259 height 59
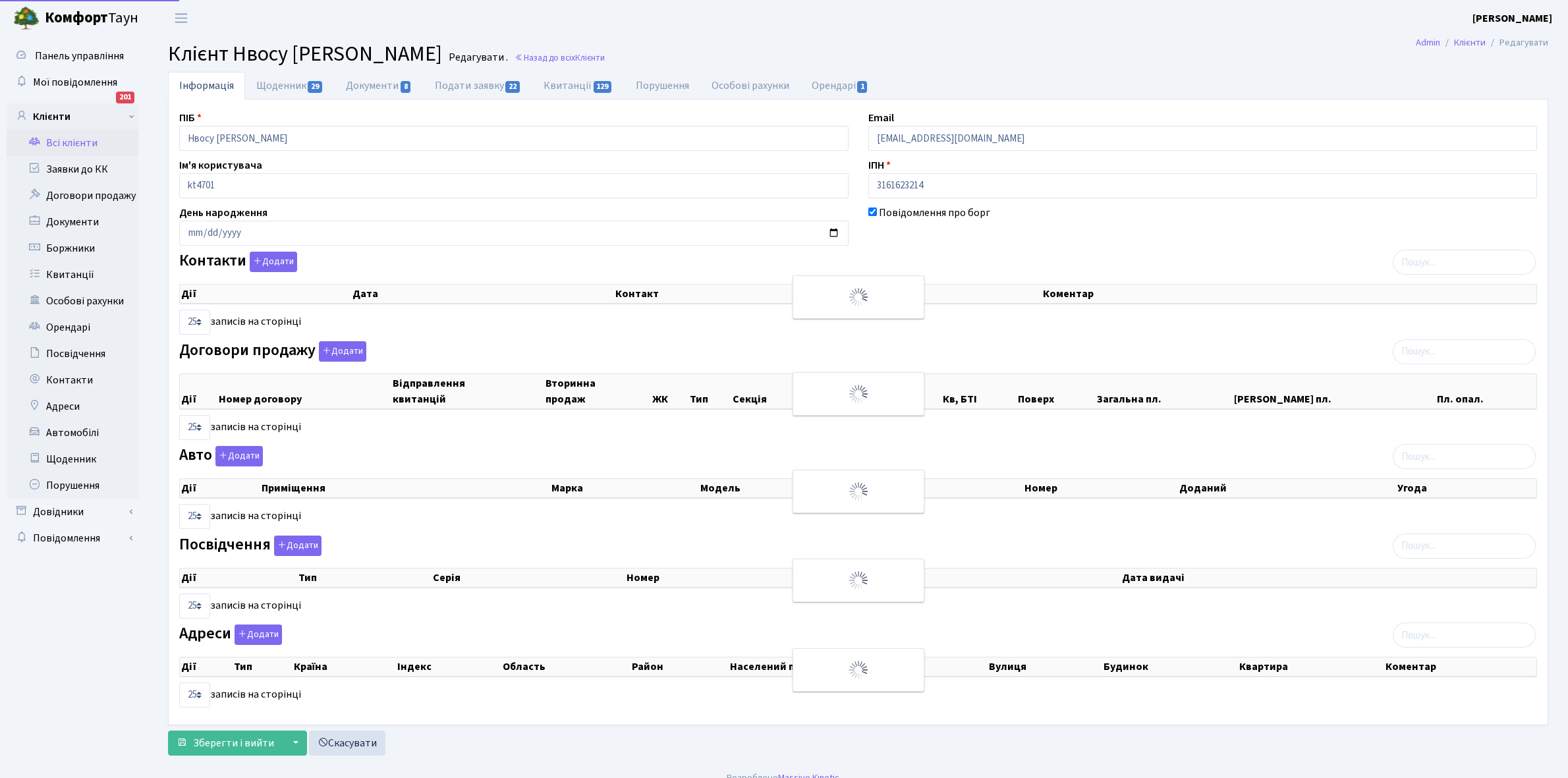
select select "25"
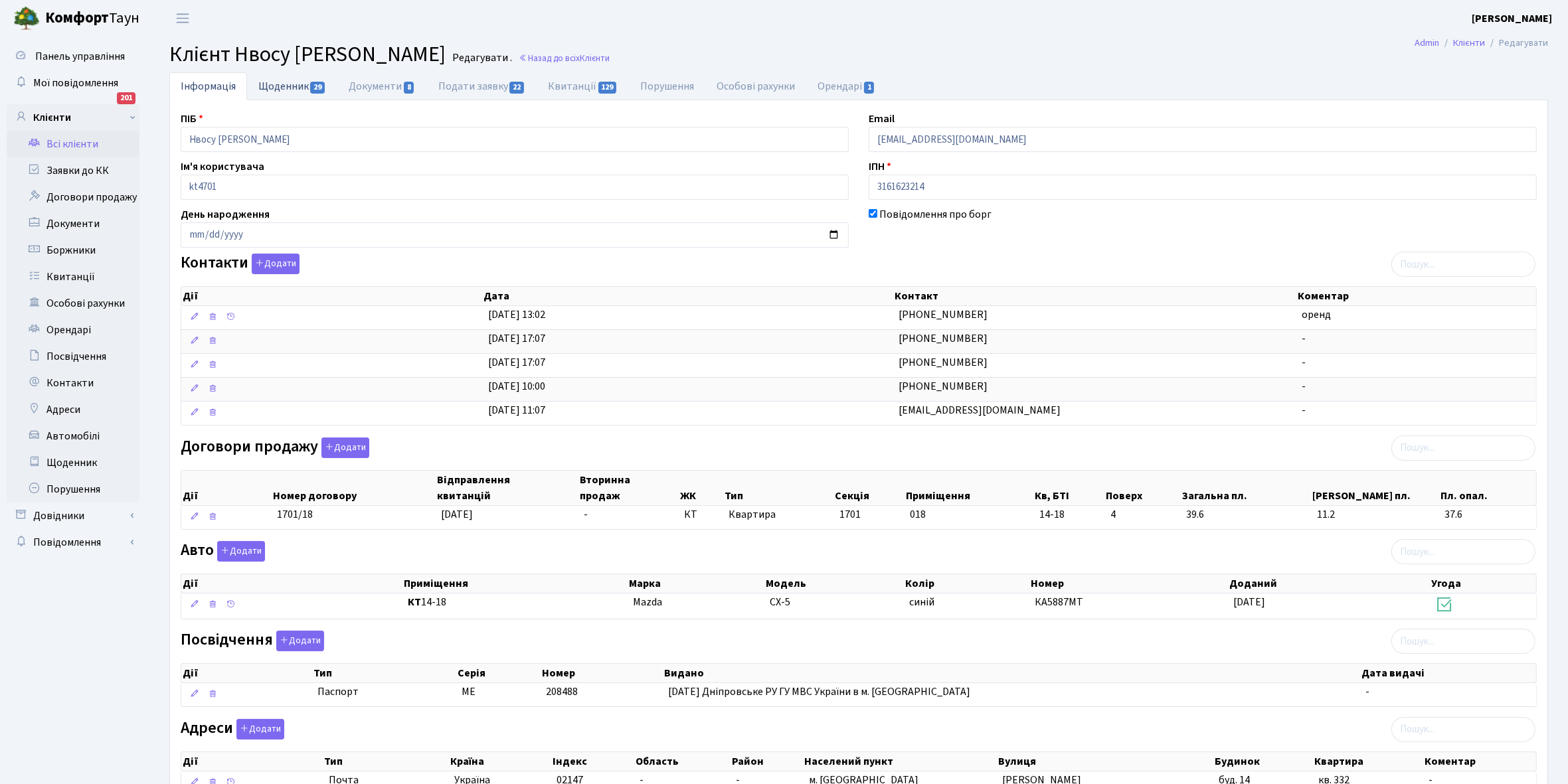
click at [272, 85] on link "Щоденник 29" at bounding box center [292, 86] width 90 height 27
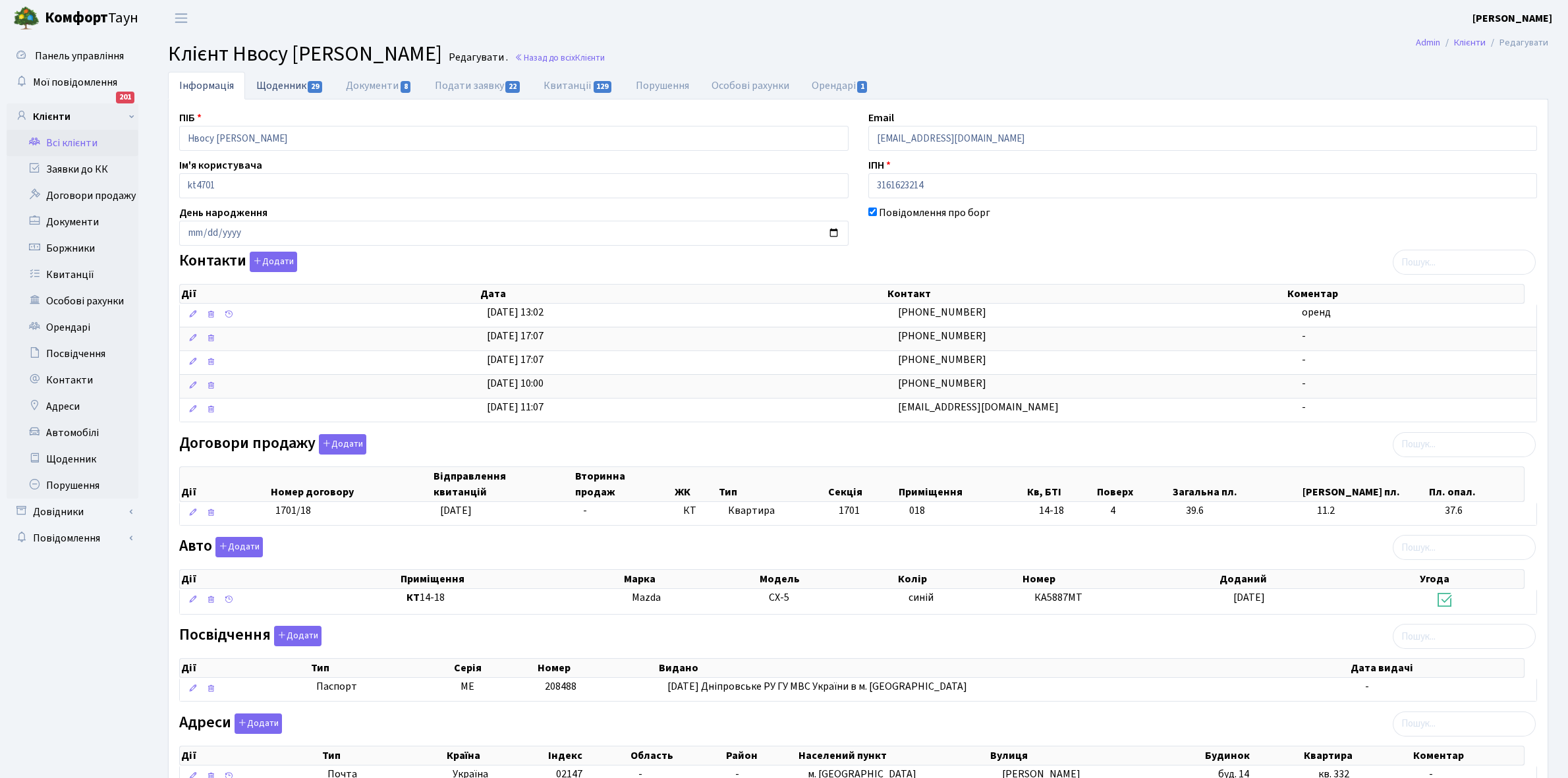
select select "25"
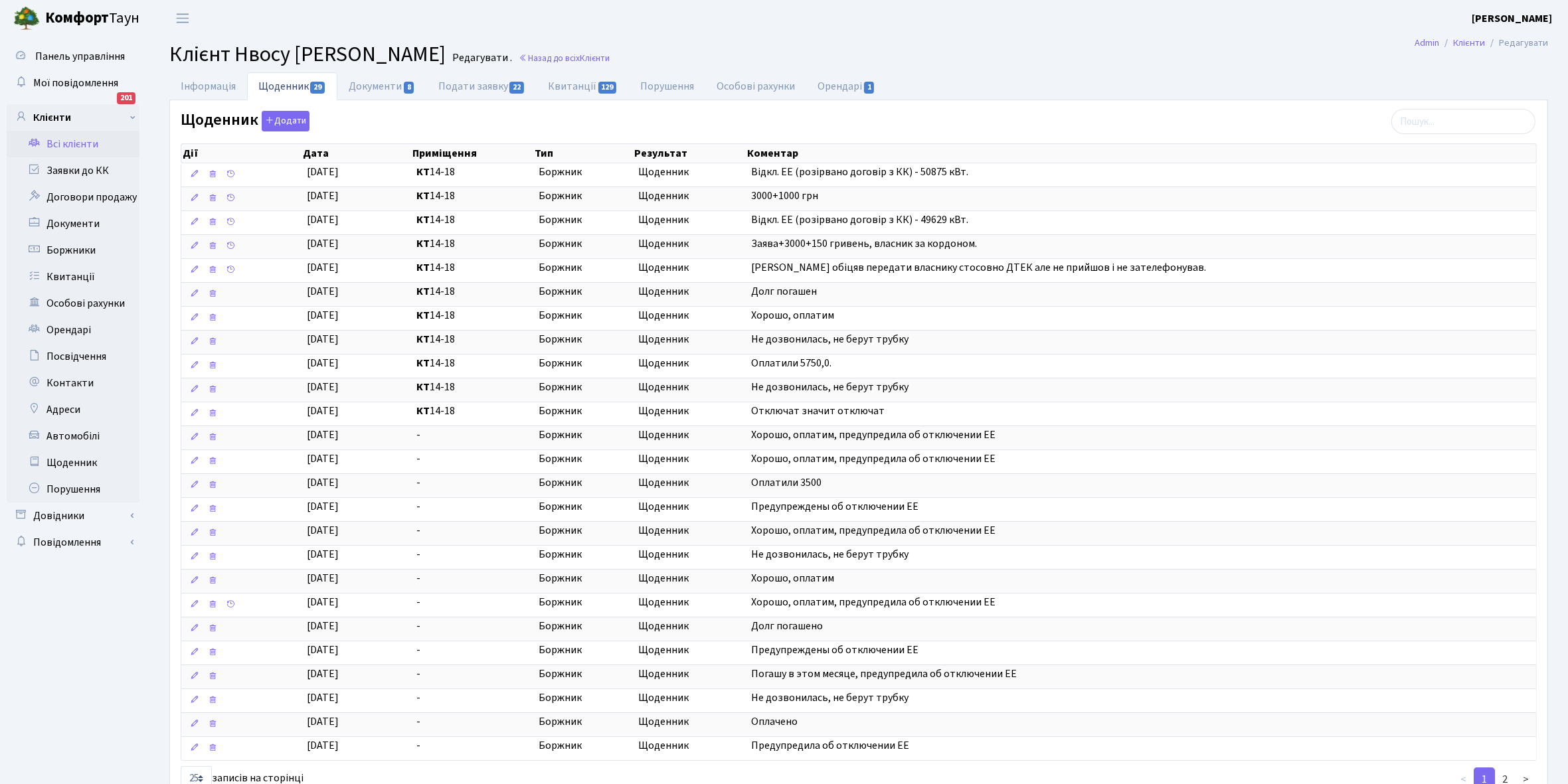
click at [71, 145] on link "Всі клієнти" at bounding box center [73, 145] width 133 height 27
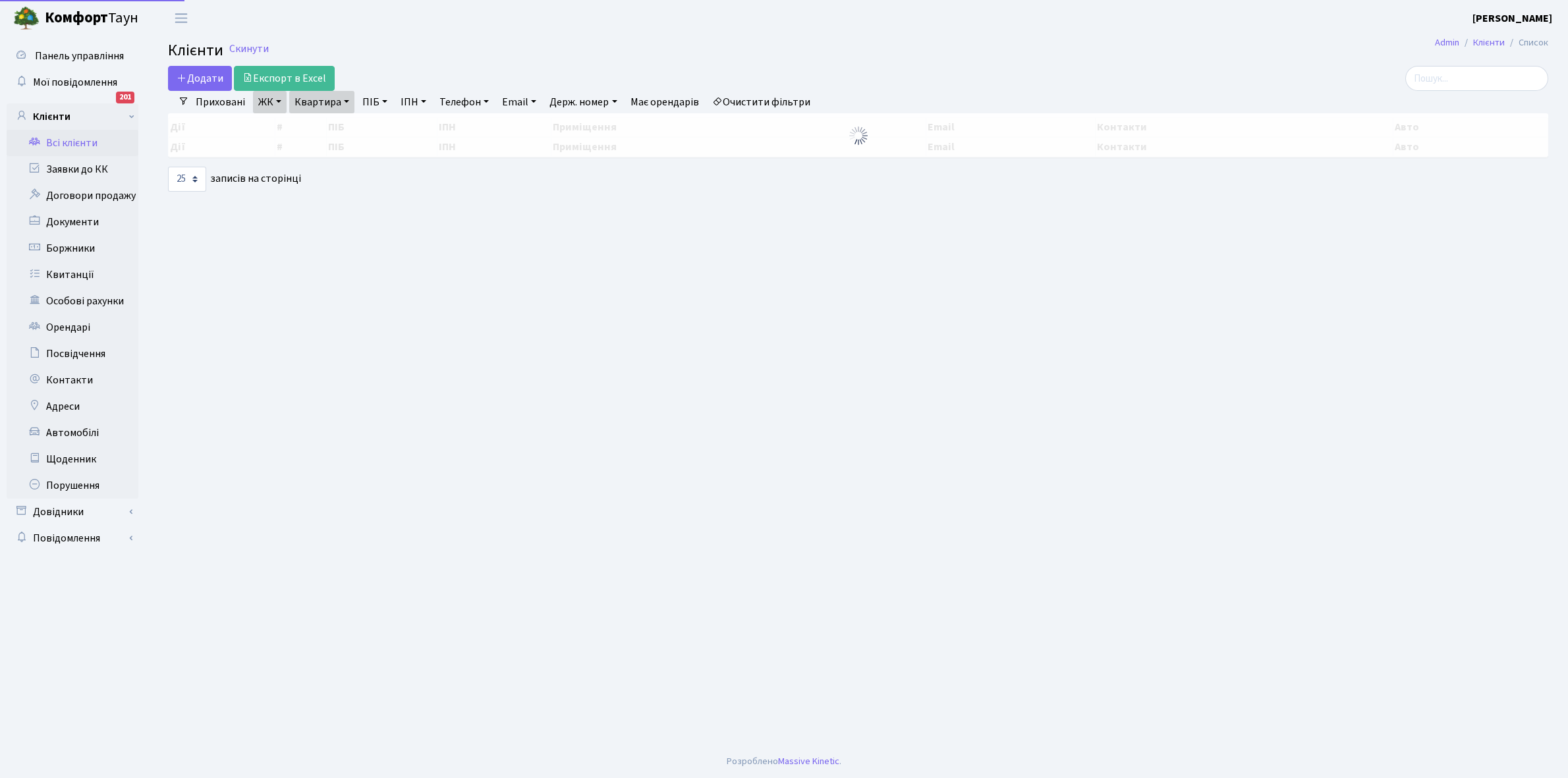
select select "25"
